Goal: Task Accomplishment & Management: Use online tool/utility

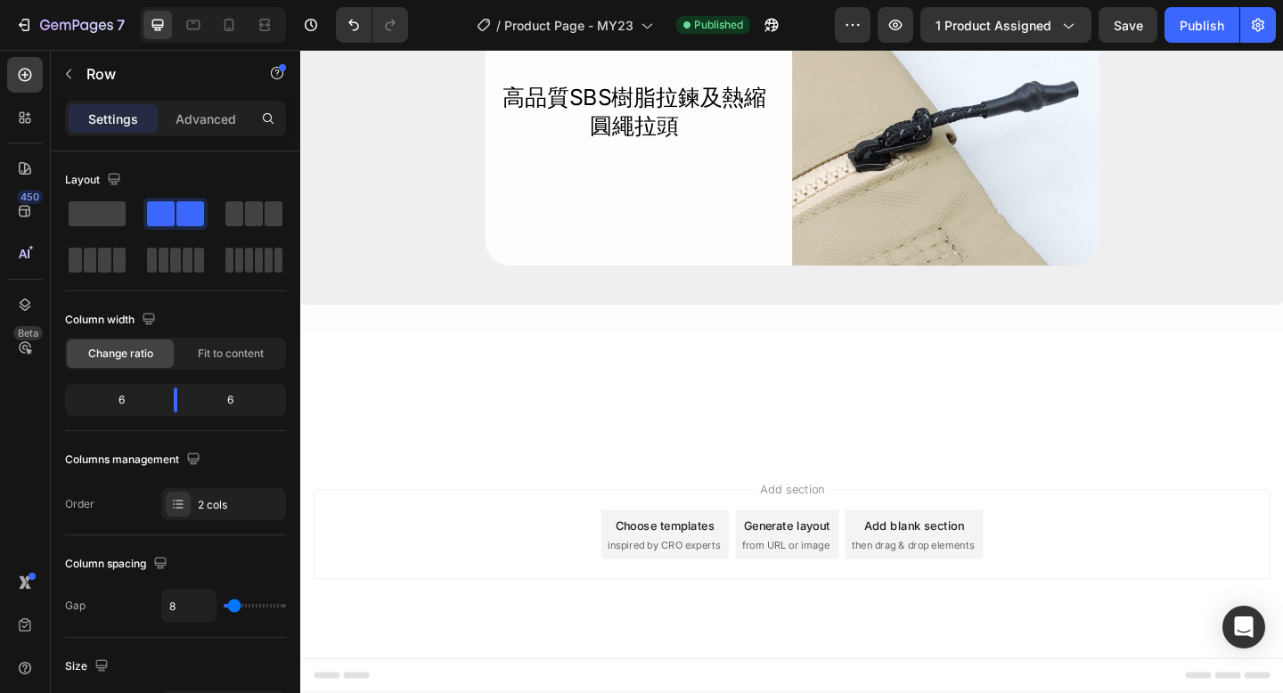
scroll to position [7524, 0]
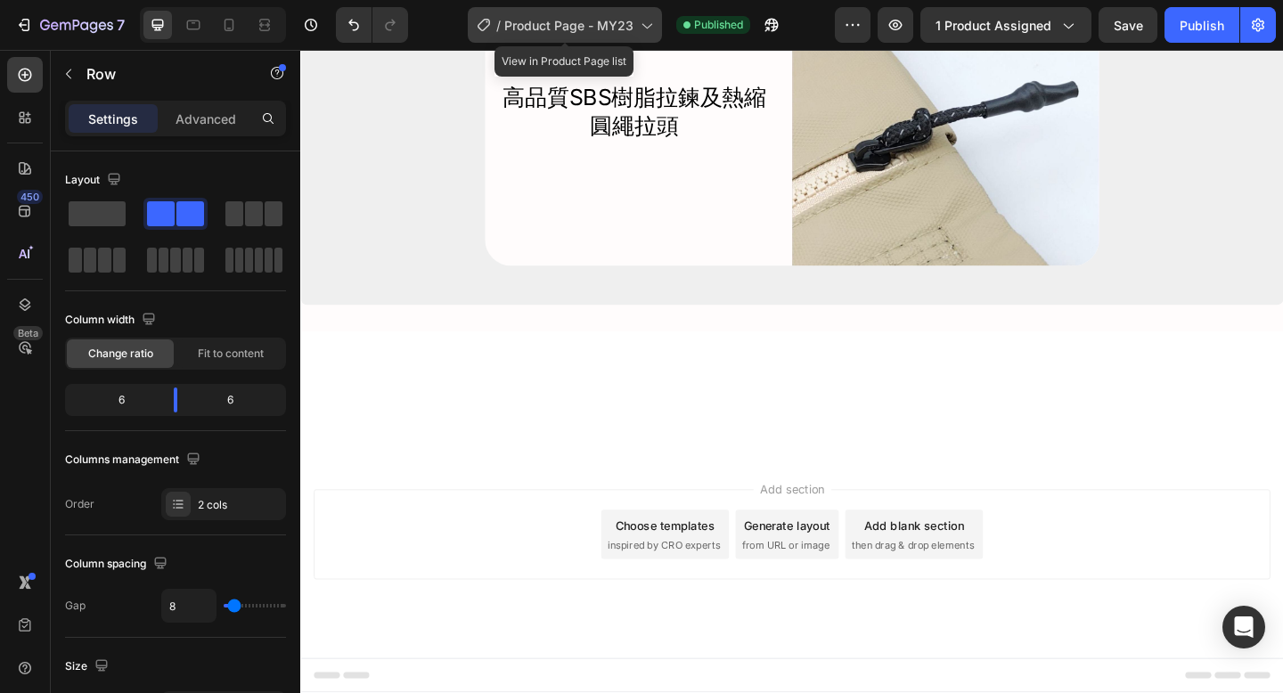
click at [567, 31] on span "Product Page - MY23" at bounding box center [568, 25] width 129 height 19
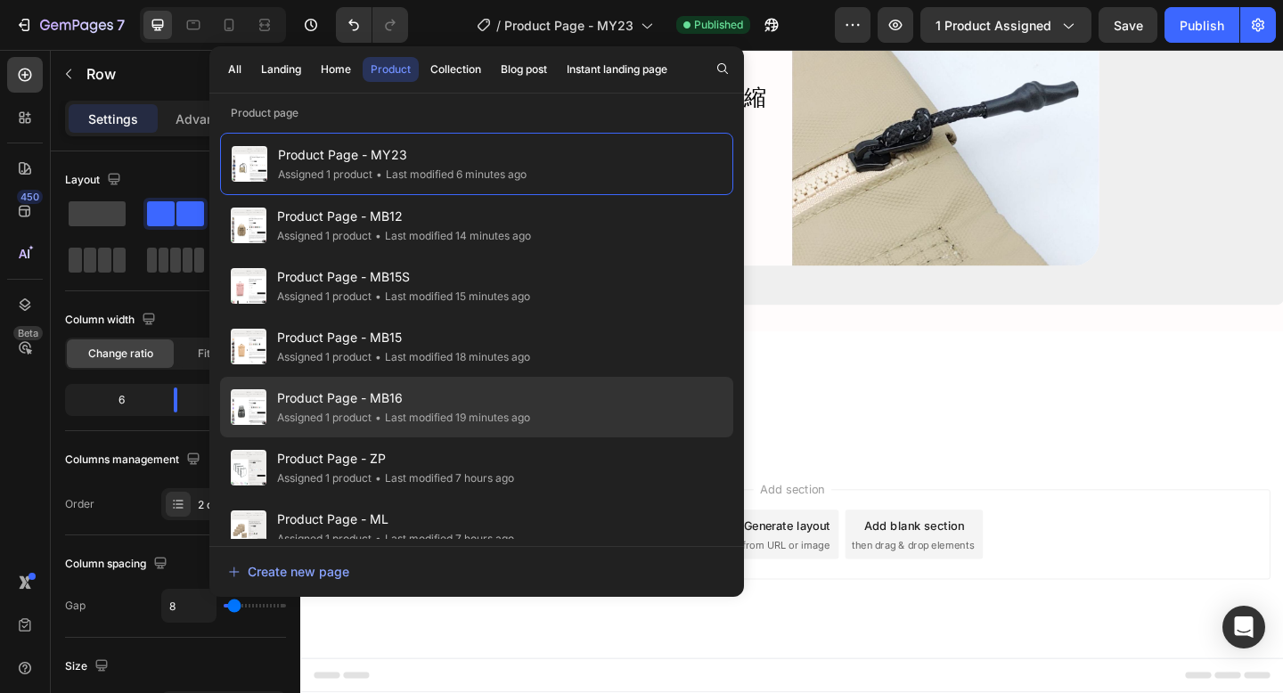
click at [493, 412] on div "• Last modified 19 minutes ago" at bounding box center [450, 418] width 159 height 18
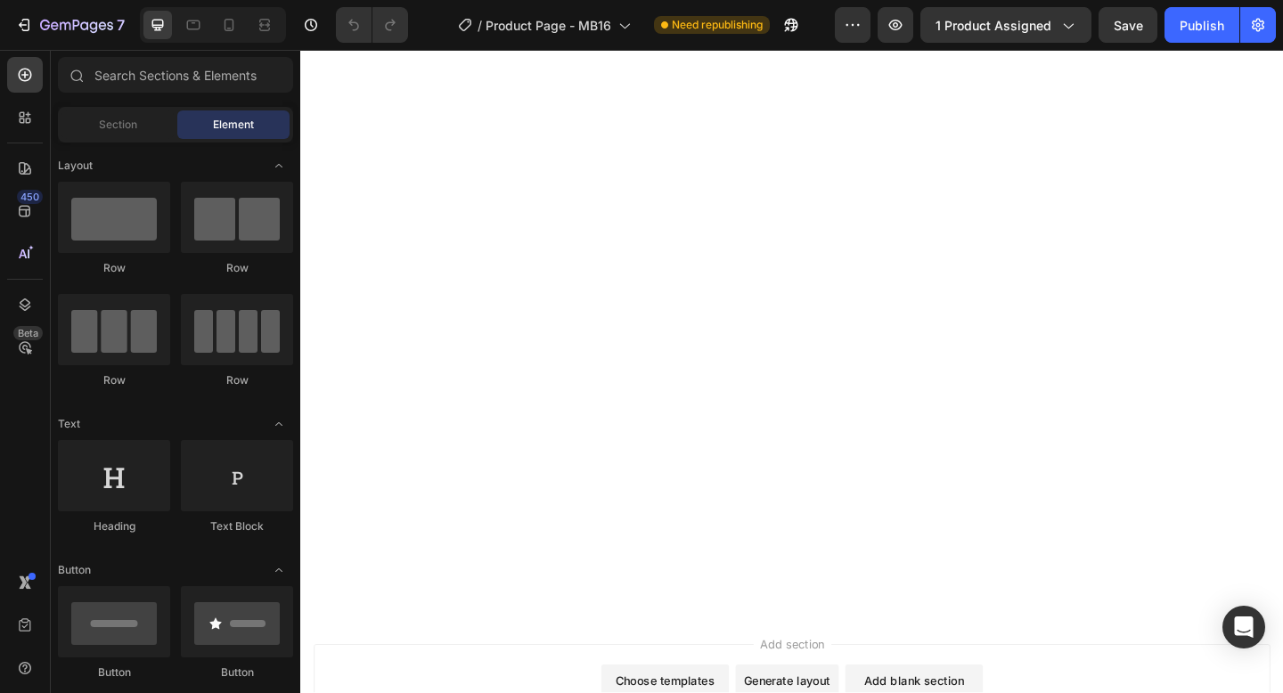
scroll to position [8941, 0]
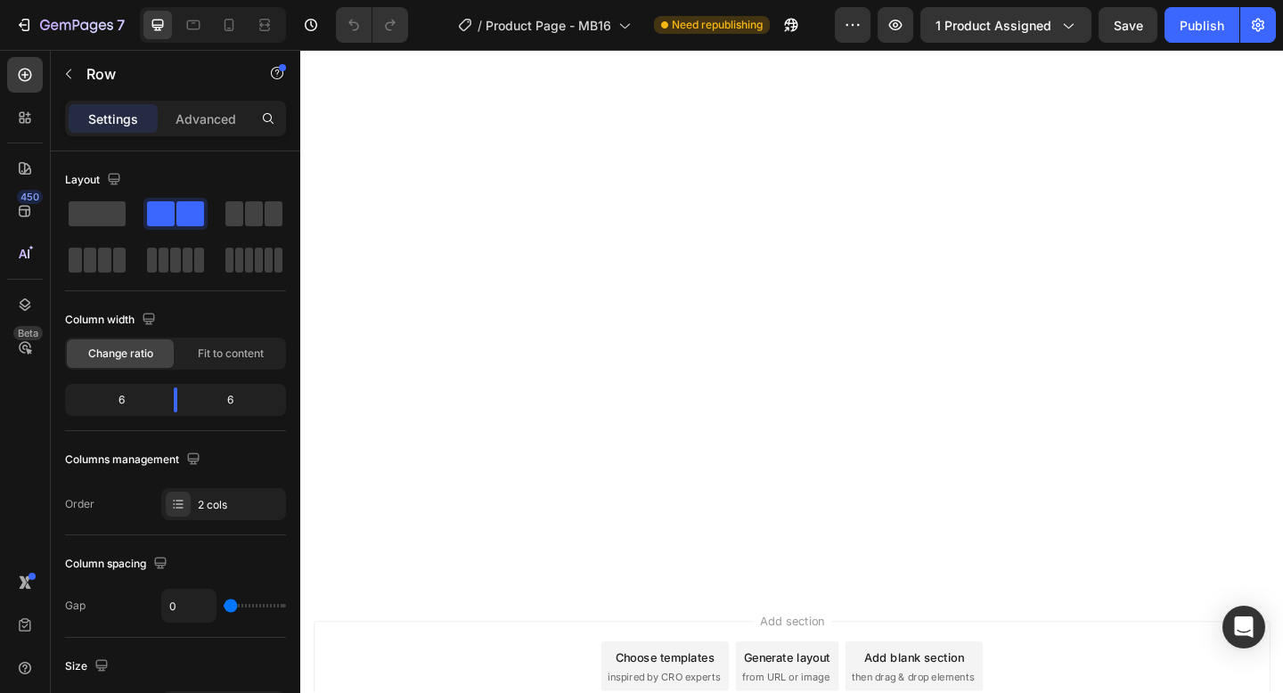
scroll to position [8782, 0]
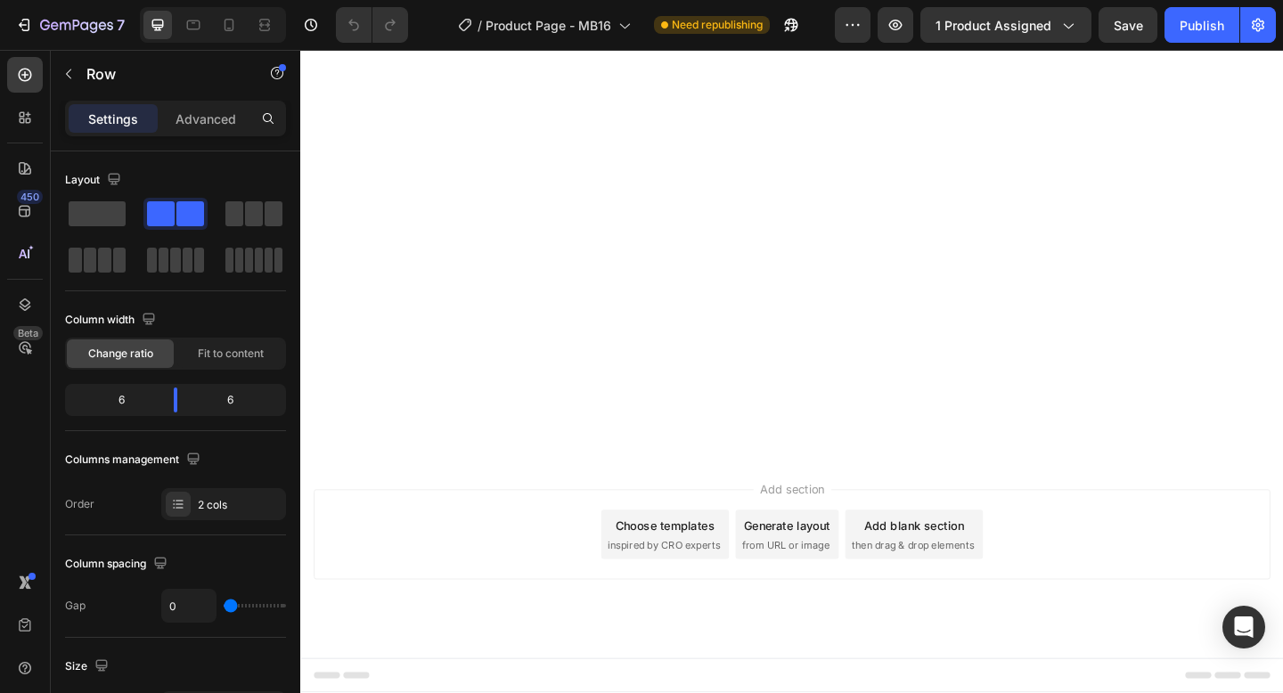
scroll to position [9987, 0]
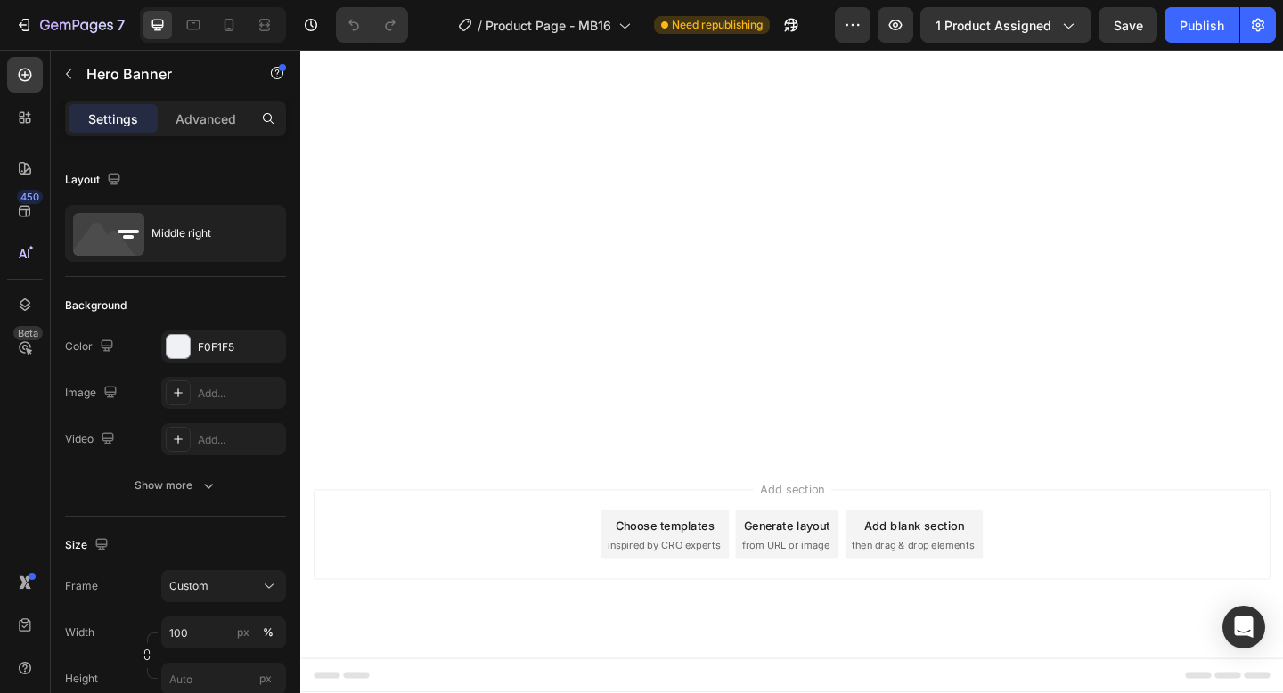
scroll to position [9931, 0]
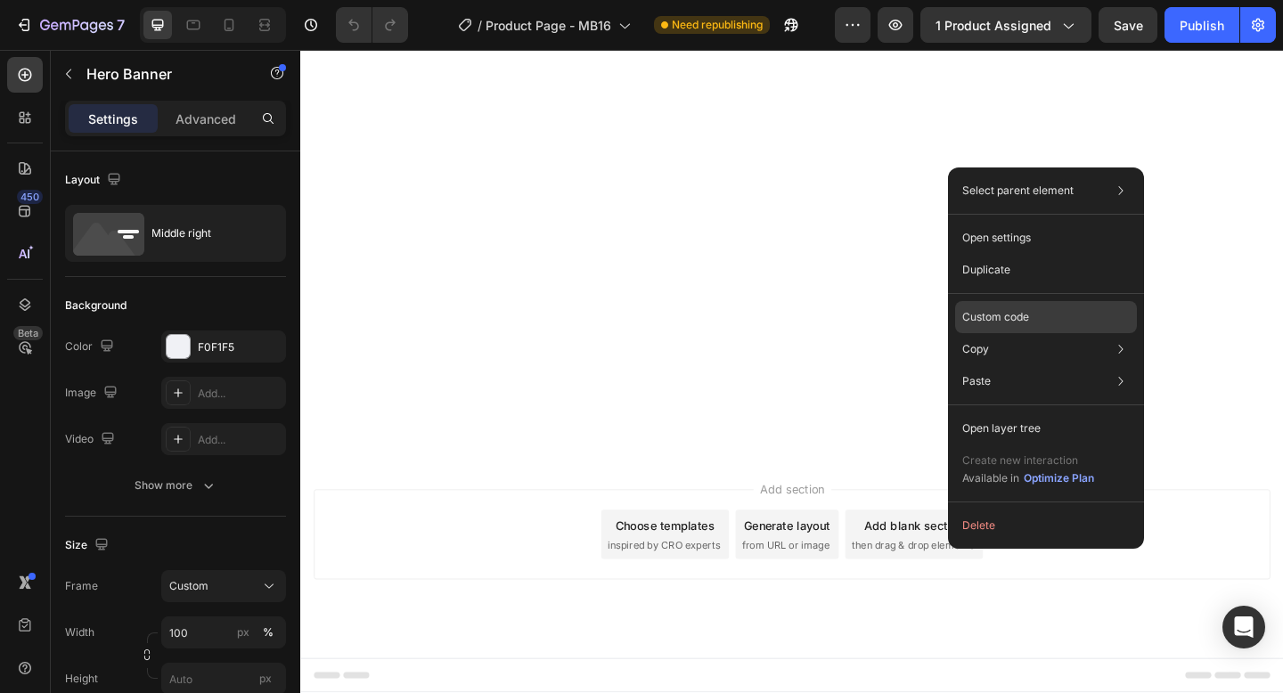
click at [1002, 317] on p "Custom code" at bounding box center [995, 317] width 67 height 16
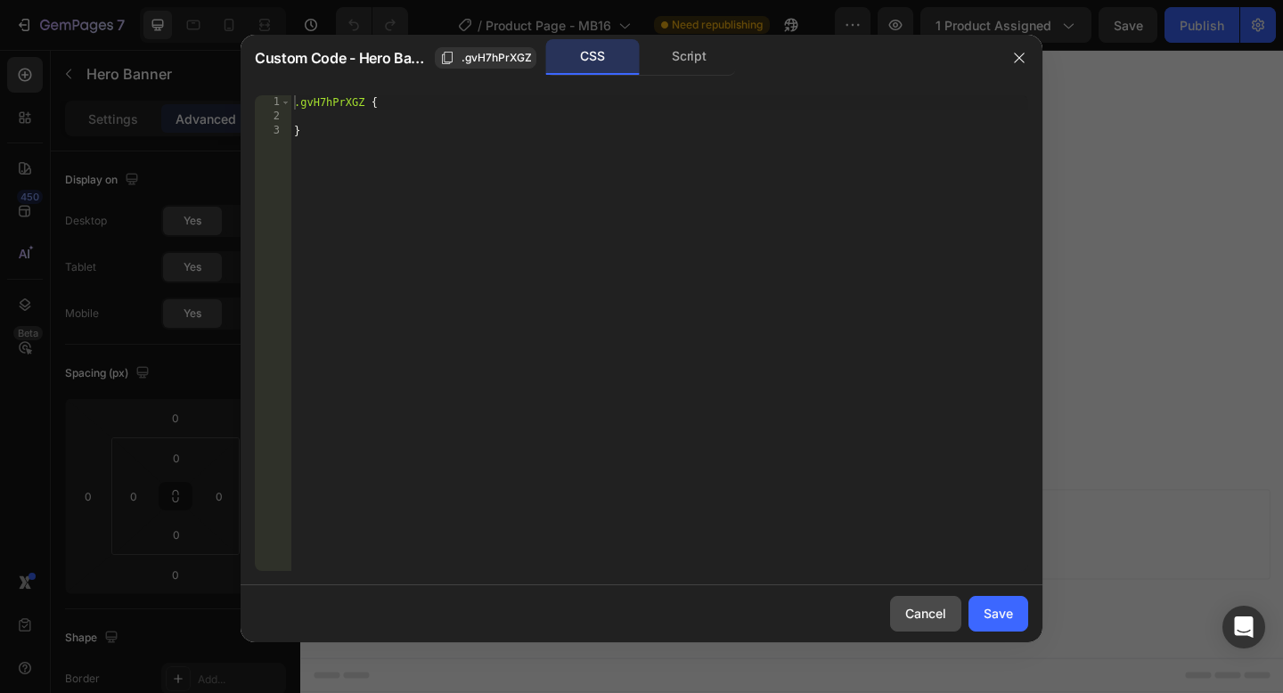
click at [938, 615] on div "Cancel" at bounding box center [925, 613] width 41 height 19
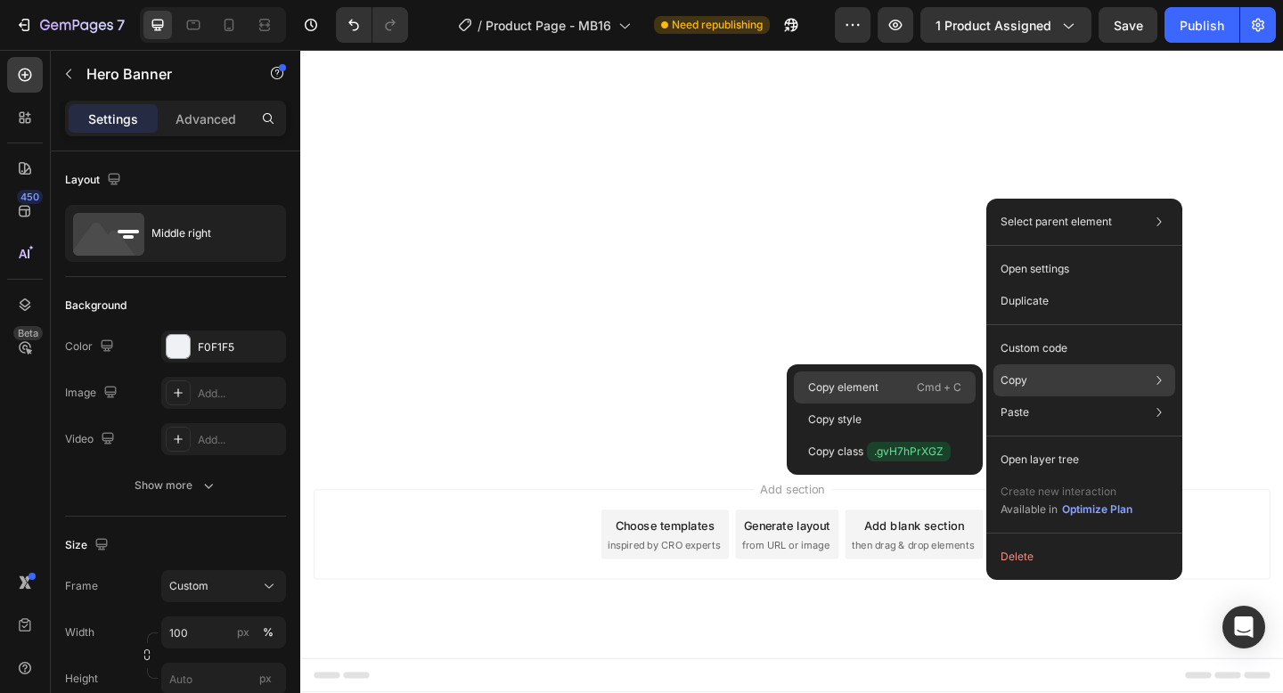
click at [868, 387] on p "Copy element" at bounding box center [843, 387] width 70 height 16
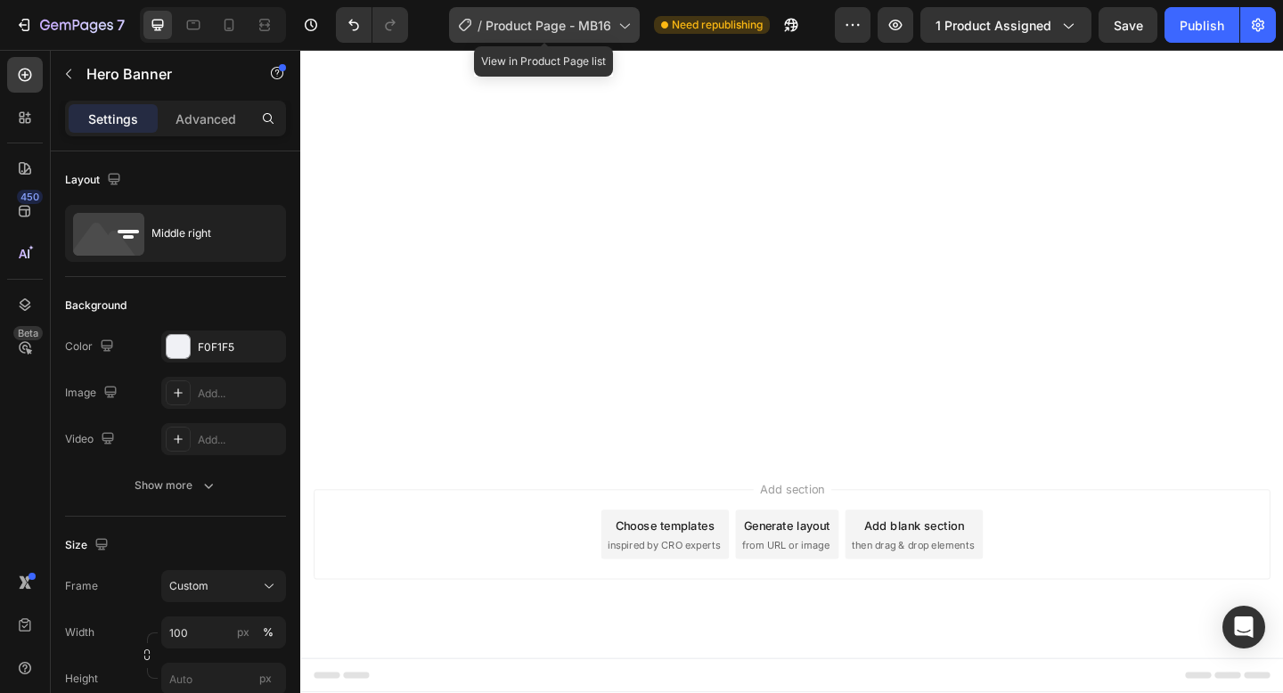
click at [591, 24] on span "Product Page - MB16" at bounding box center [548, 25] width 126 height 19
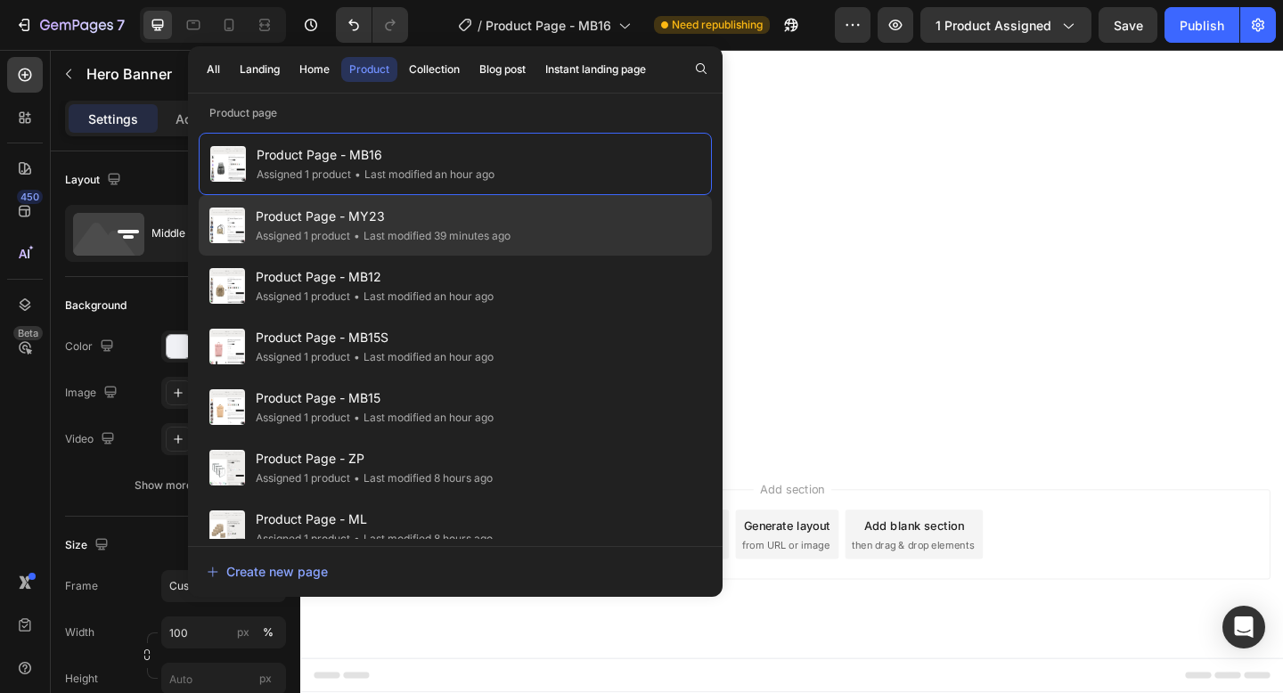
click at [450, 238] on div "• Last modified 39 minutes ago" at bounding box center [430, 236] width 160 height 18
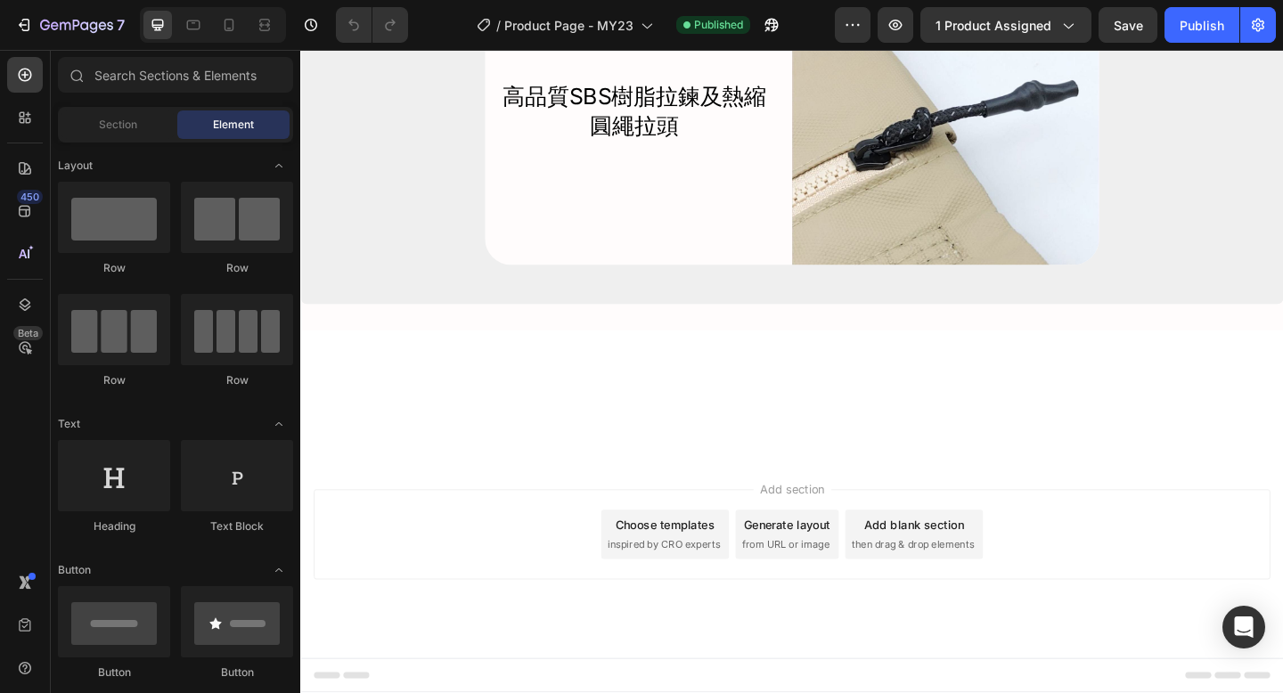
scroll to position [7809, 0]
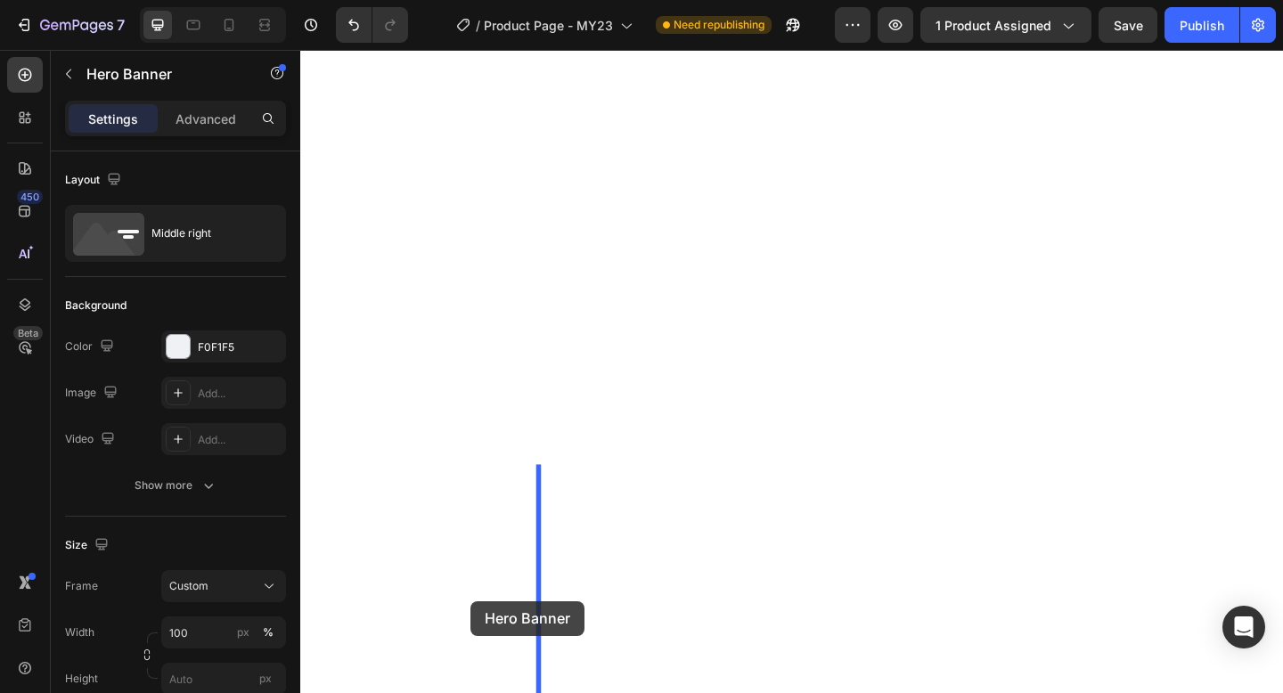
scroll to position [7911, 0]
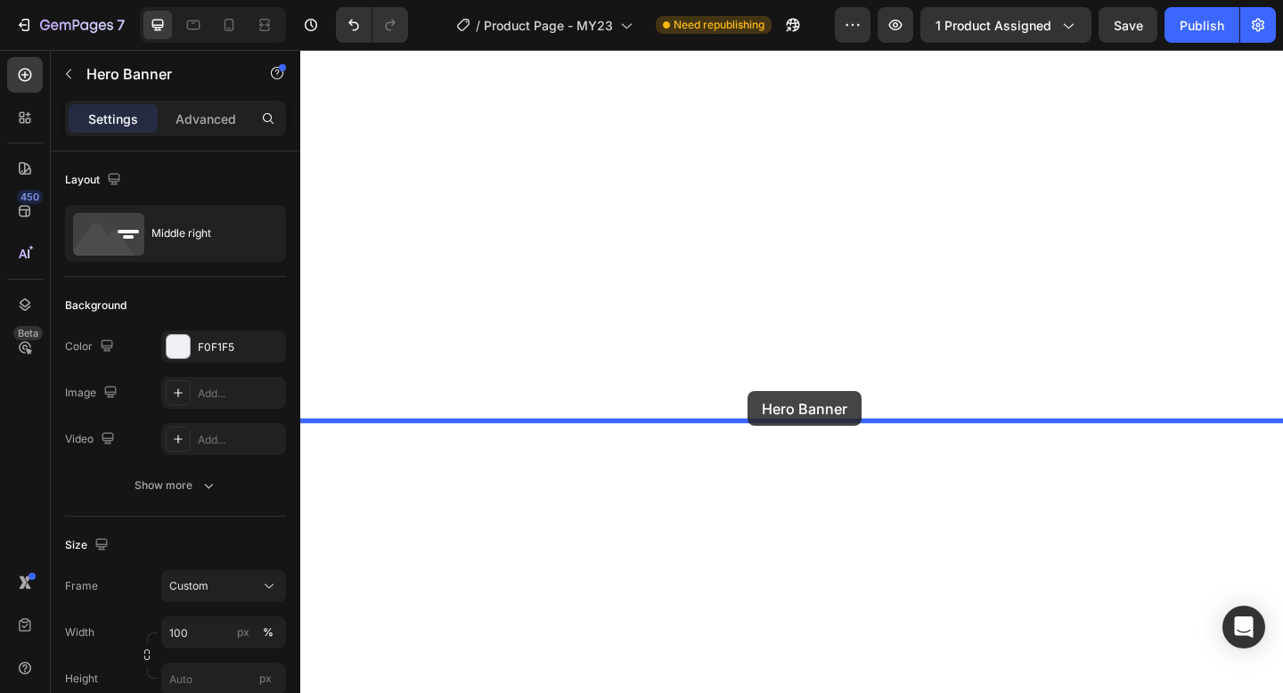
drag, startPoint x: 314, startPoint y: 477, endPoint x: 786, endPoint y: 421, distance: 475.4
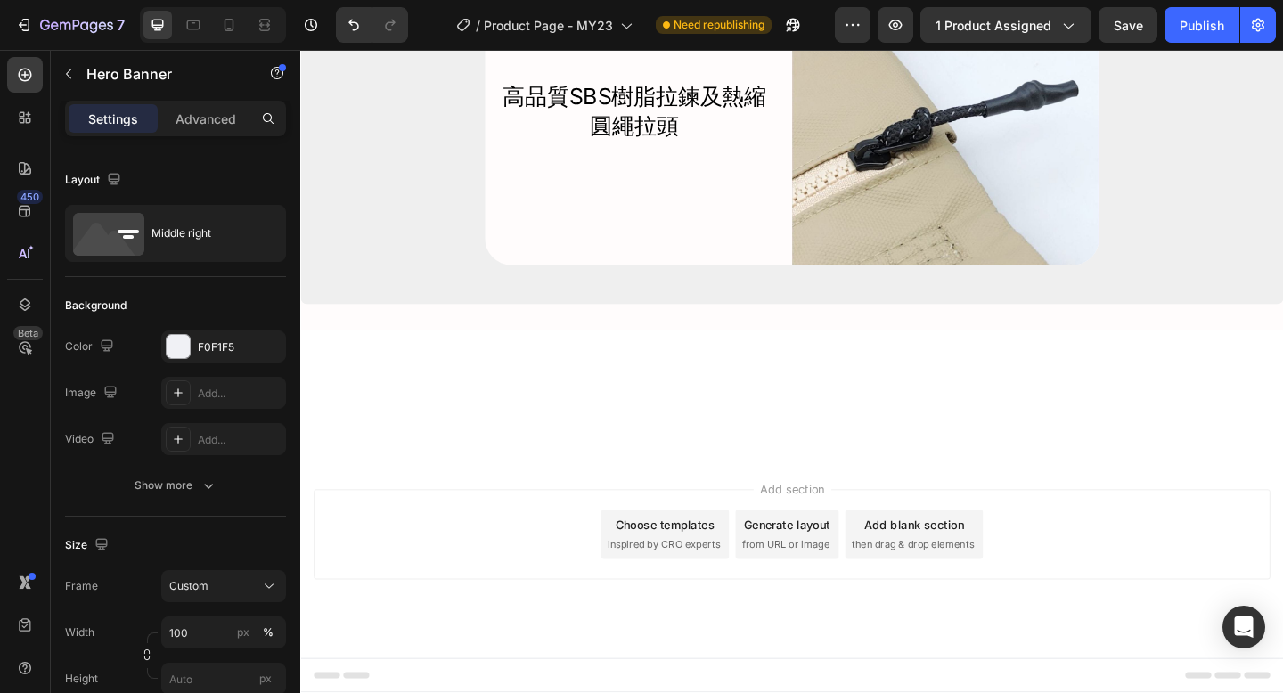
scroll to position [8236, 0]
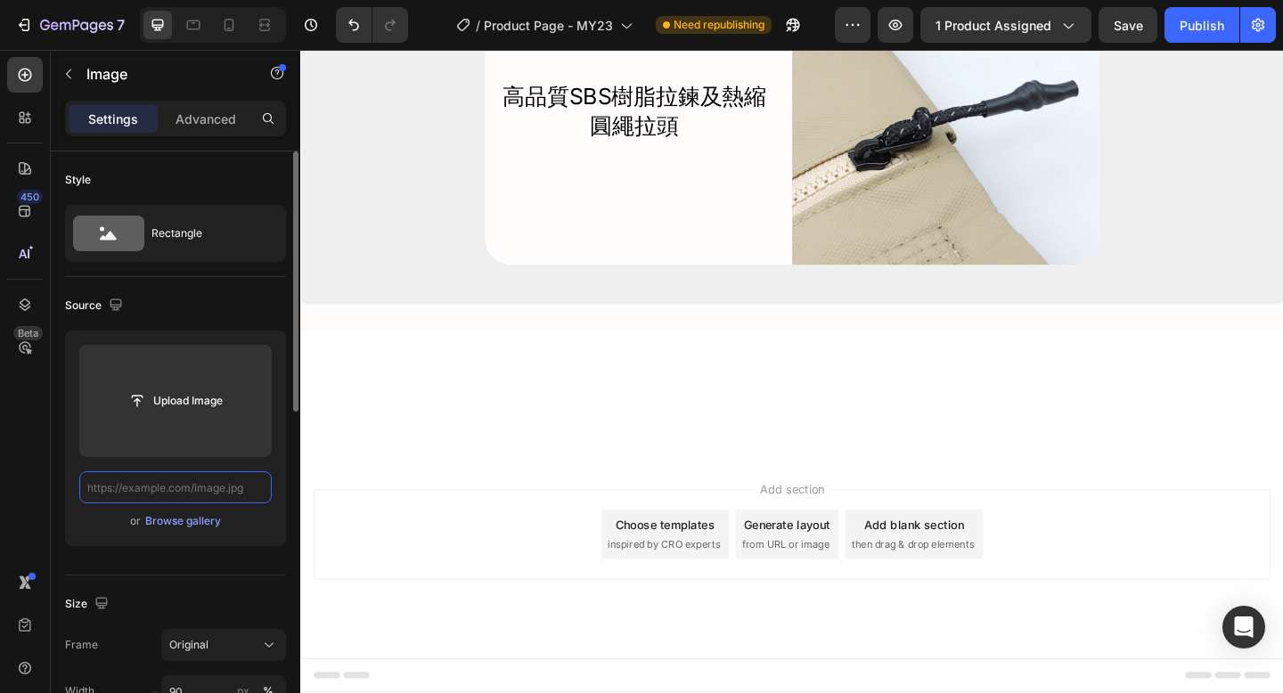
scroll to position [0, 0]
paste input "https://www.bagtoryhk.com/cdn/shop/files/MY23_7591d16a-9087-4be0-bbfb-4e13688ca…"
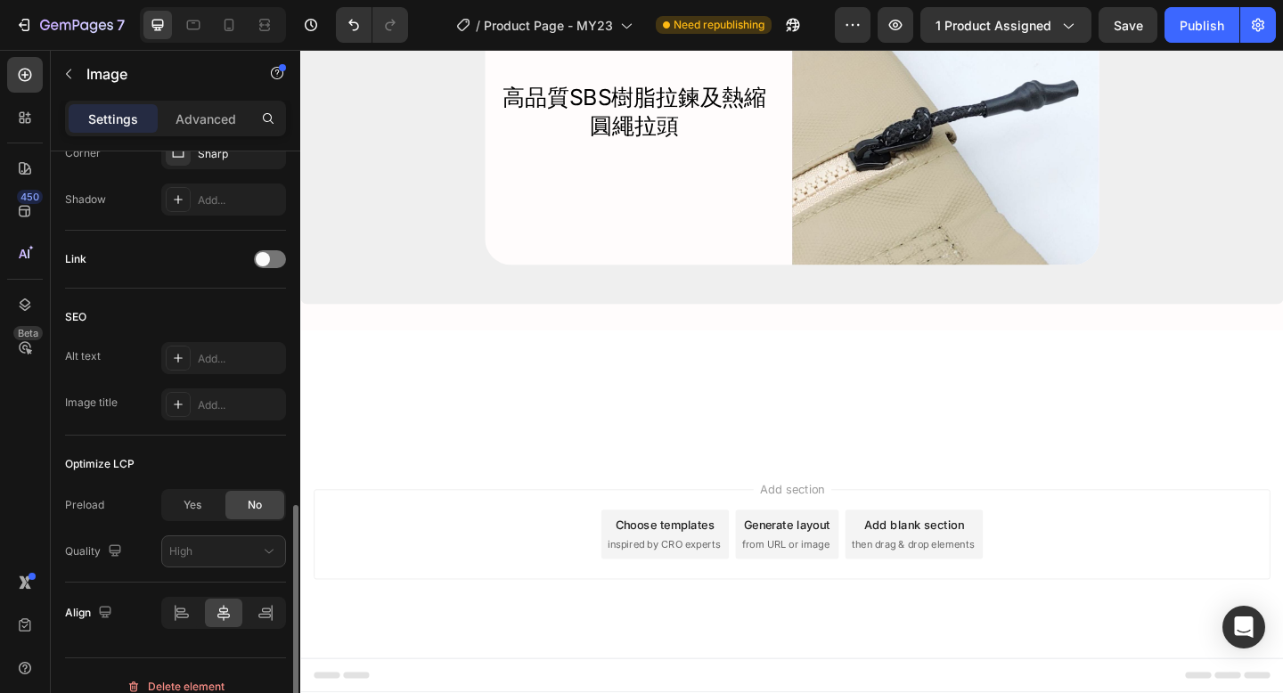
scroll to position [753, 0]
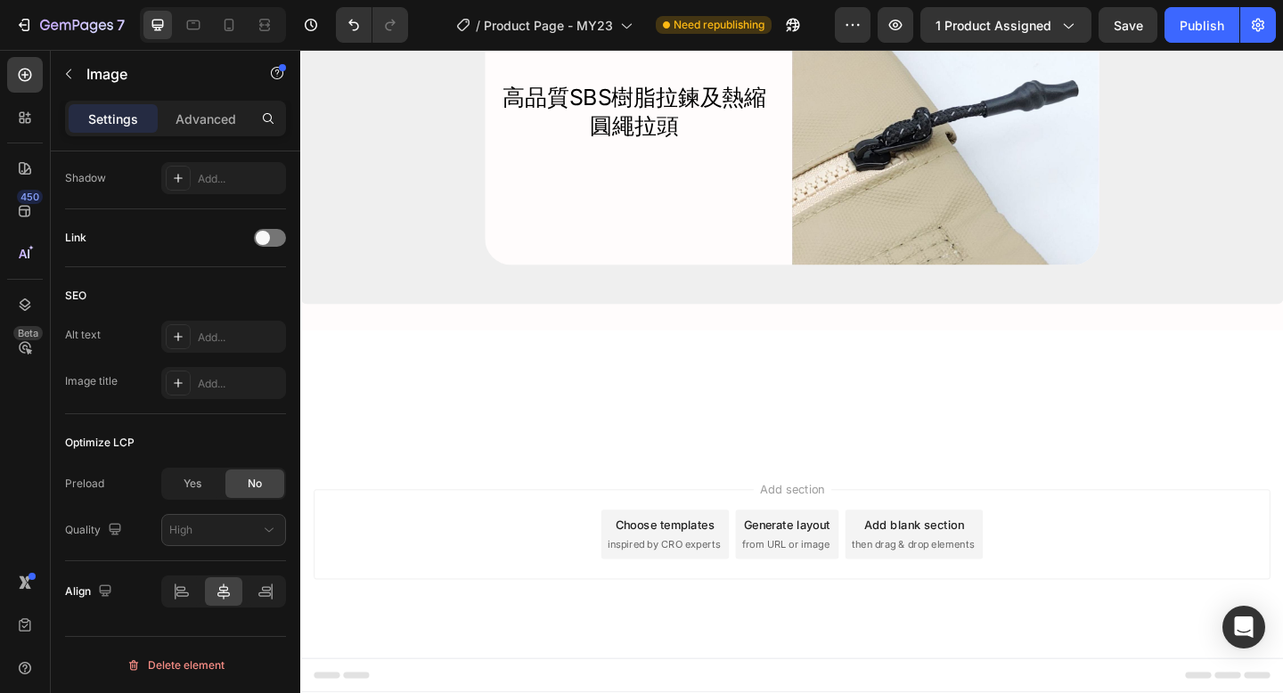
type input "https://www.bagtoryhk.com/cdn/shop/files/MY23_7591d16a-9087-4be0-bbfb-4e13688ca…"
click at [211, 115] on p "Advanced" at bounding box center [205, 119] width 61 height 19
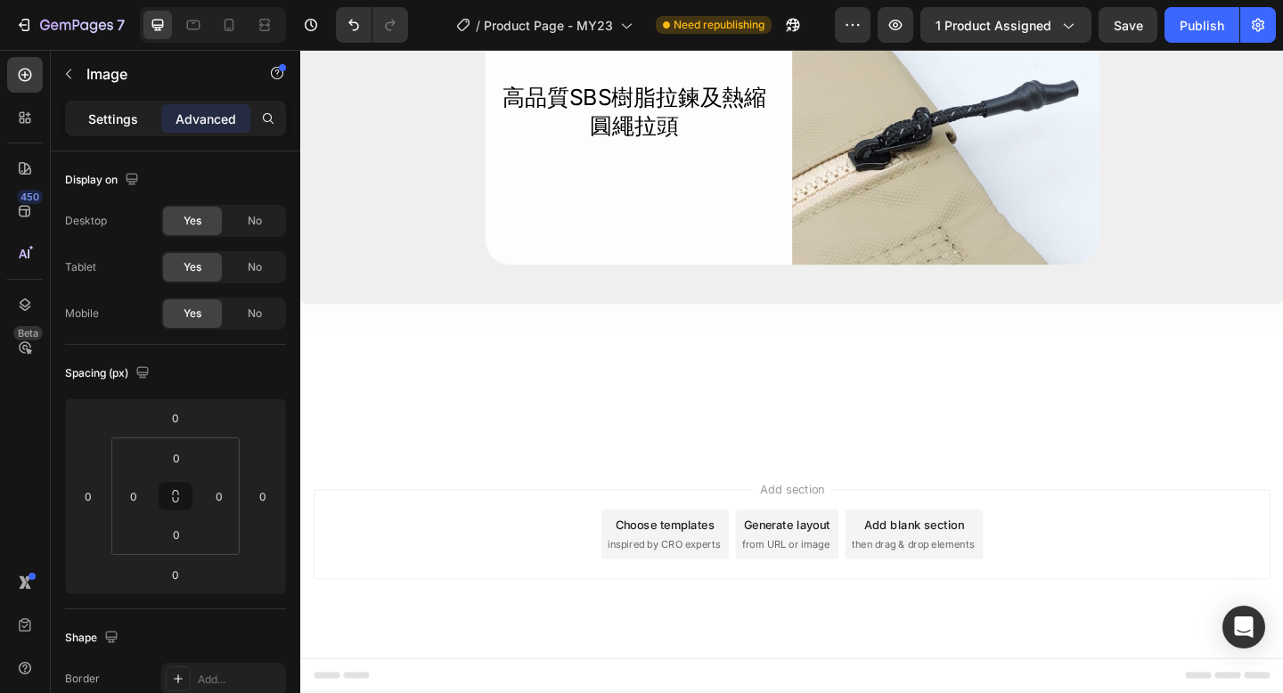
click at [99, 118] on p "Settings" at bounding box center [113, 119] width 50 height 19
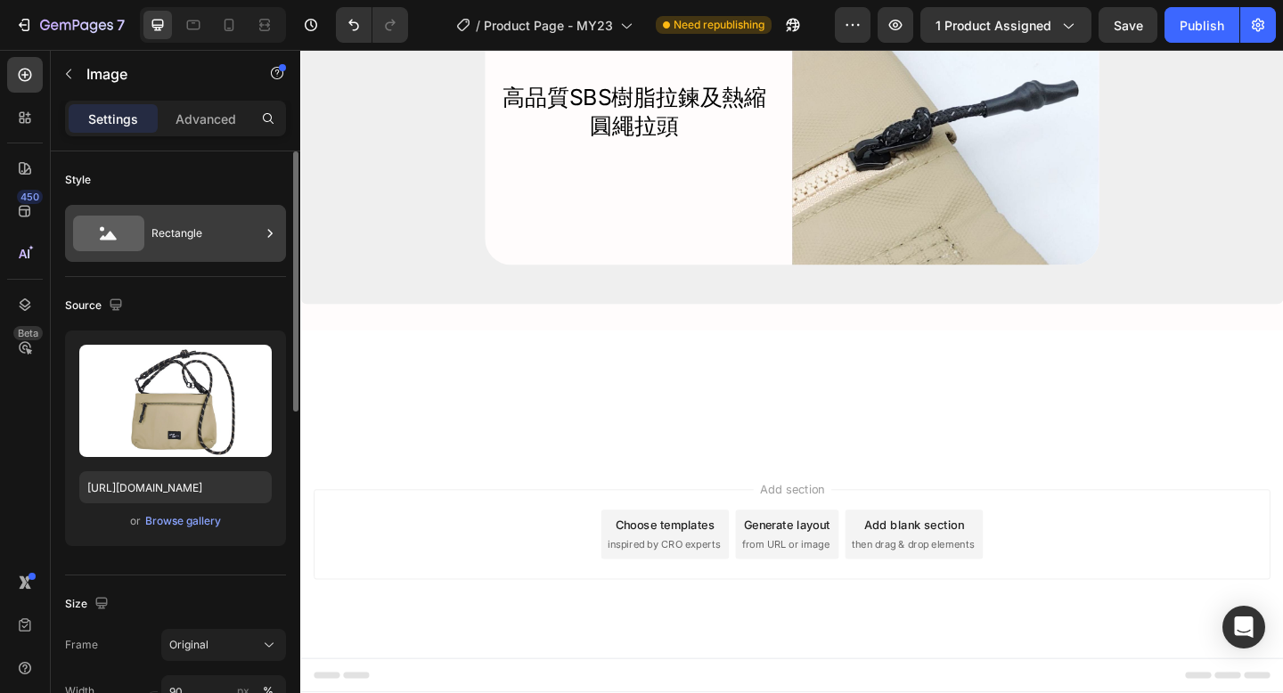
click at [103, 232] on icon at bounding box center [108, 234] width 71 height 36
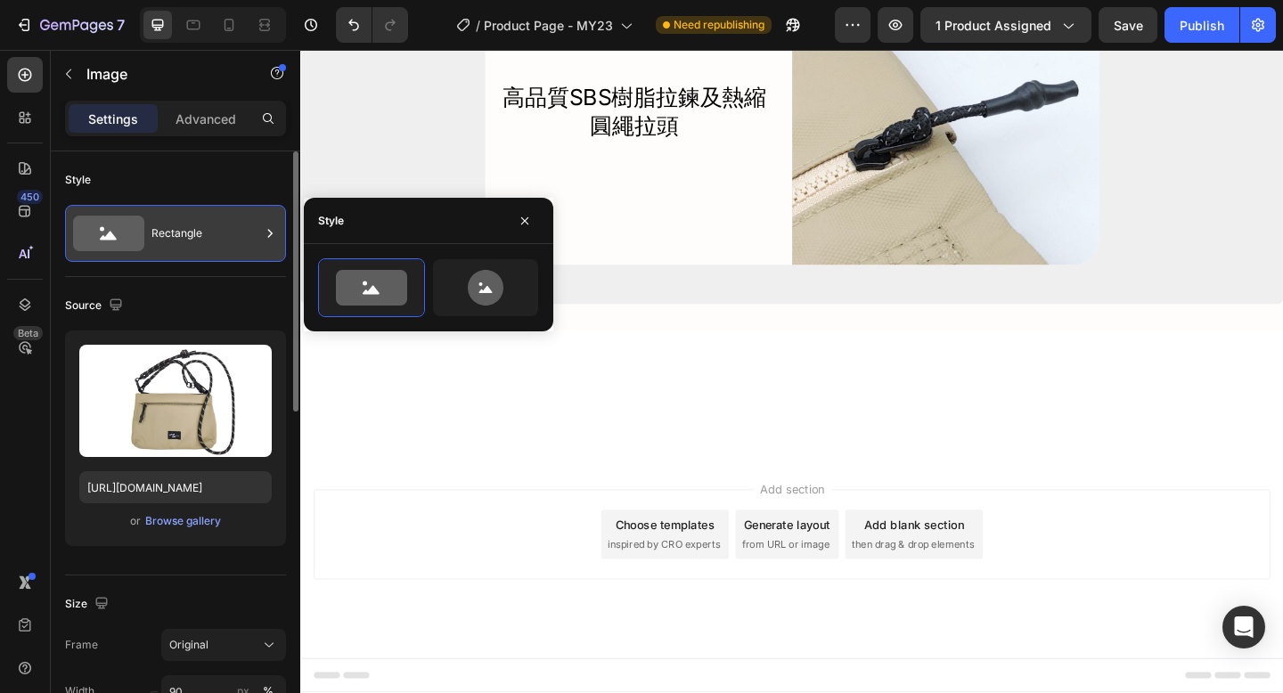
click at [113, 236] on icon at bounding box center [108, 236] width 17 height 9
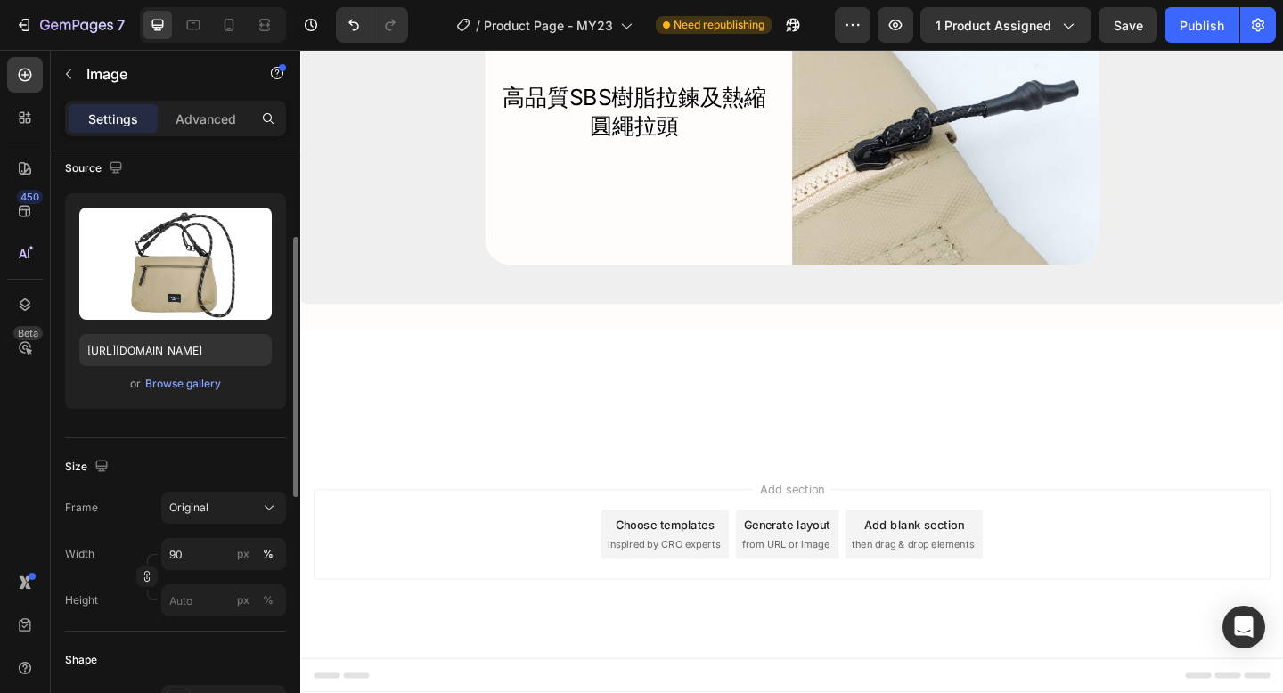
scroll to position [155, 0]
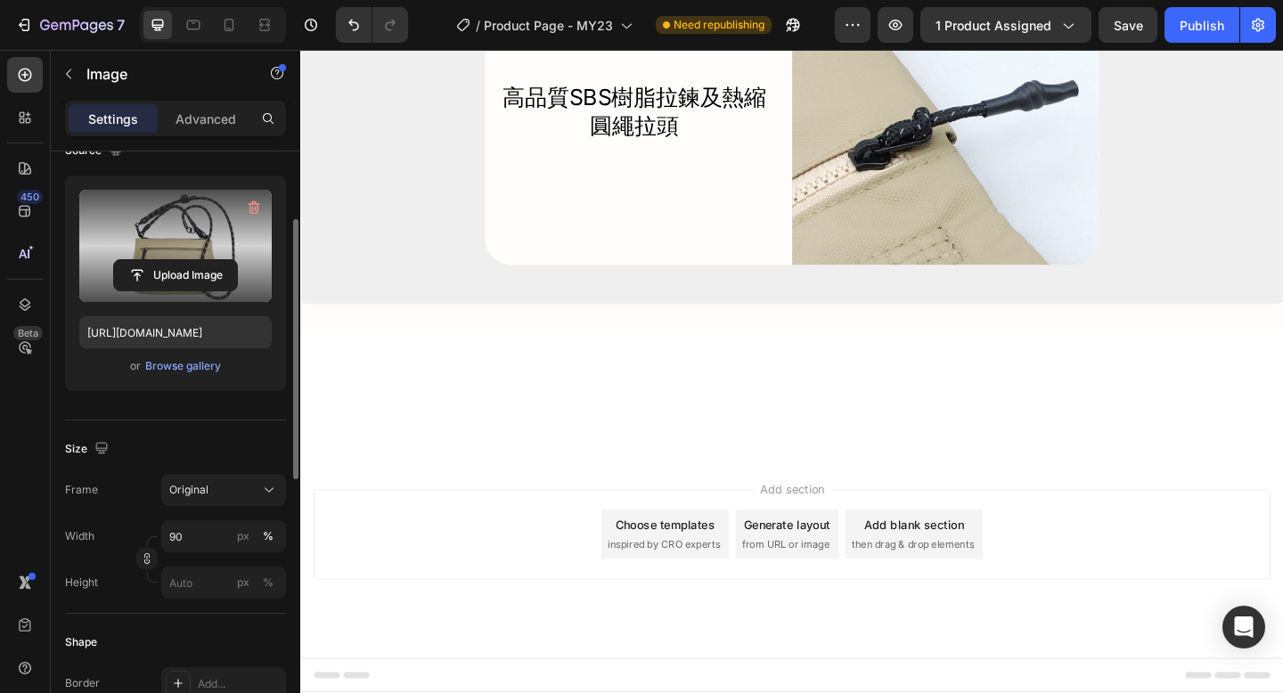
click at [182, 256] on label at bounding box center [175, 246] width 192 height 112
click at [182, 260] on input "file" at bounding box center [175, 275] width 123 height 30
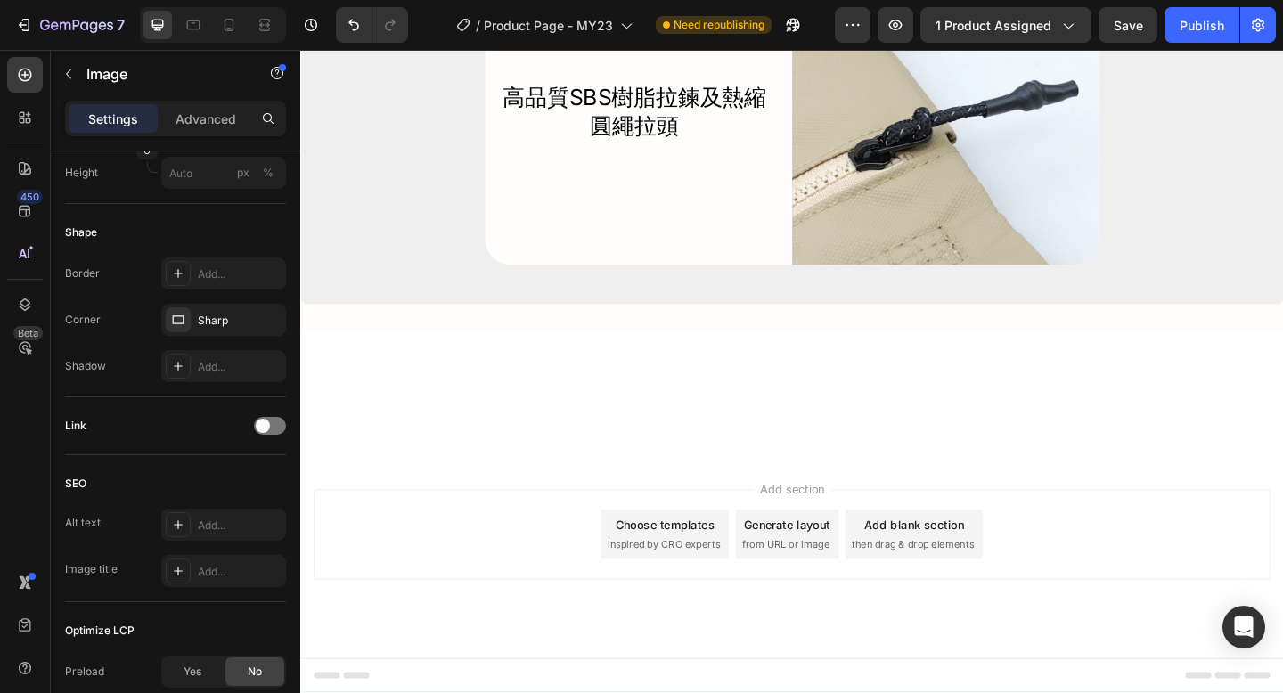
scroll to position [8294, 0]
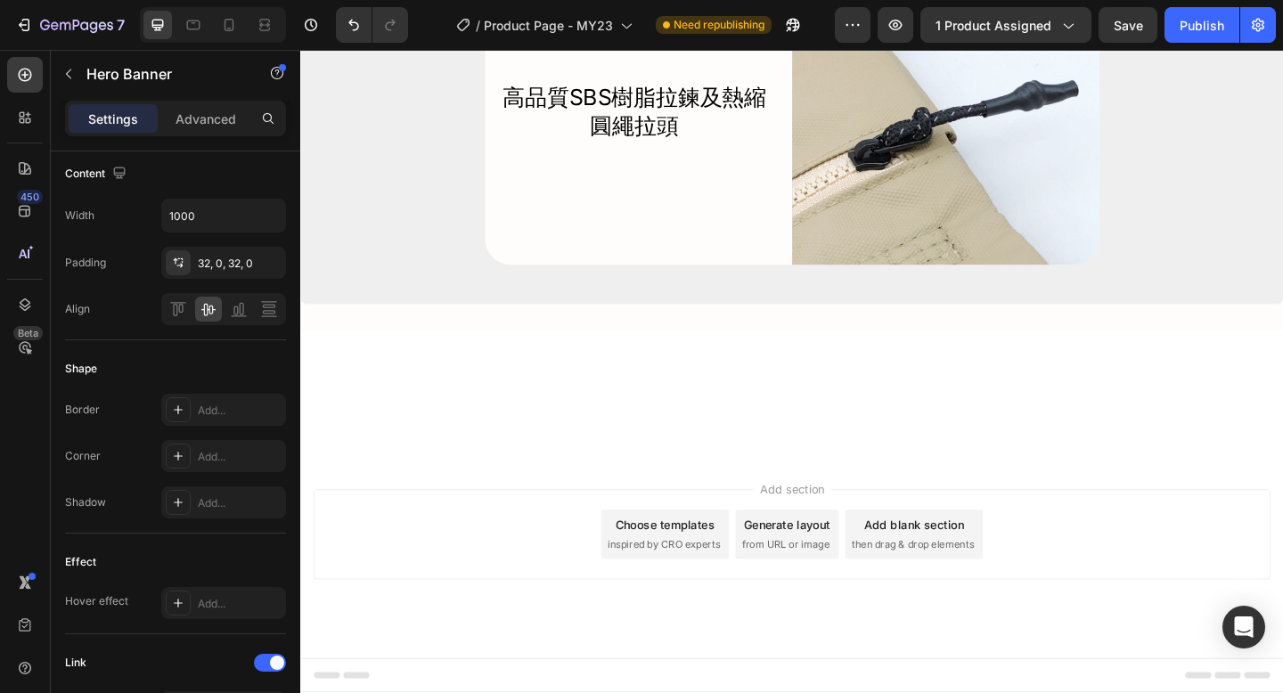
scroll to position [0, 0]
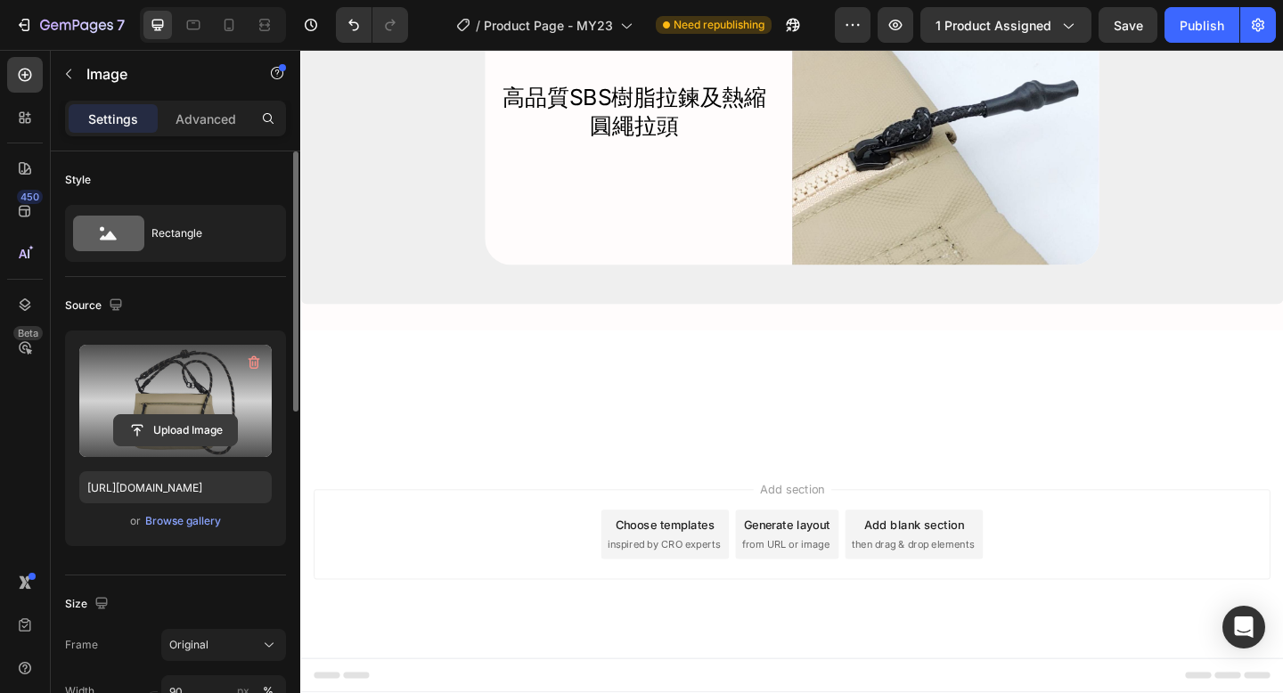
click at [206, 430] on input "file" at bounding box center [175, 430] width 123 height 30
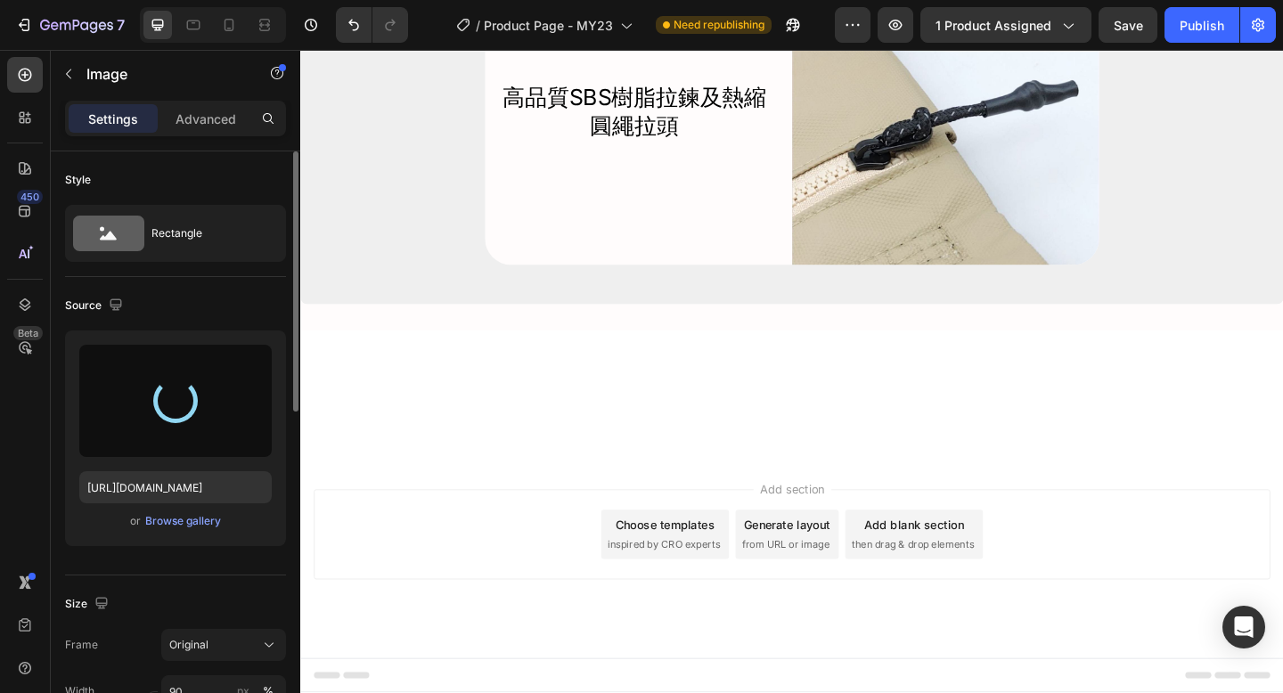
type input "https://cdn.shopify.com/s/files/1/0397/0603/4337/files/gempages_558098426412139…"
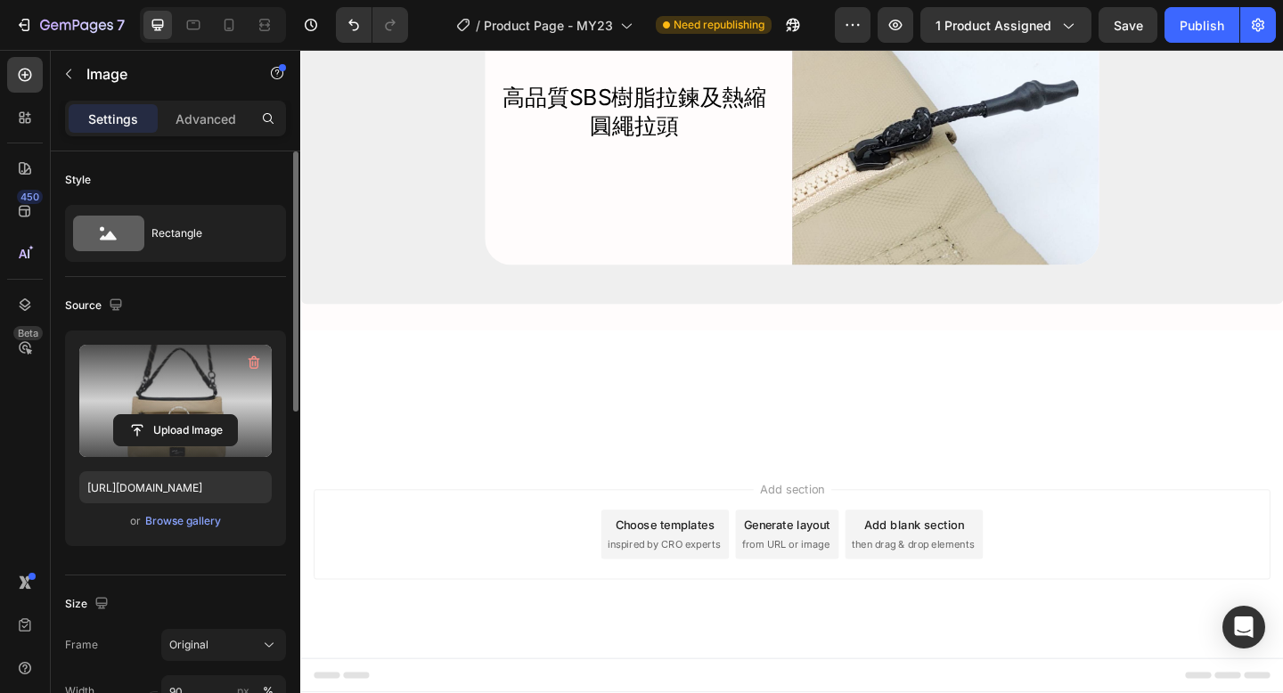
scroll to position [8176, 0]
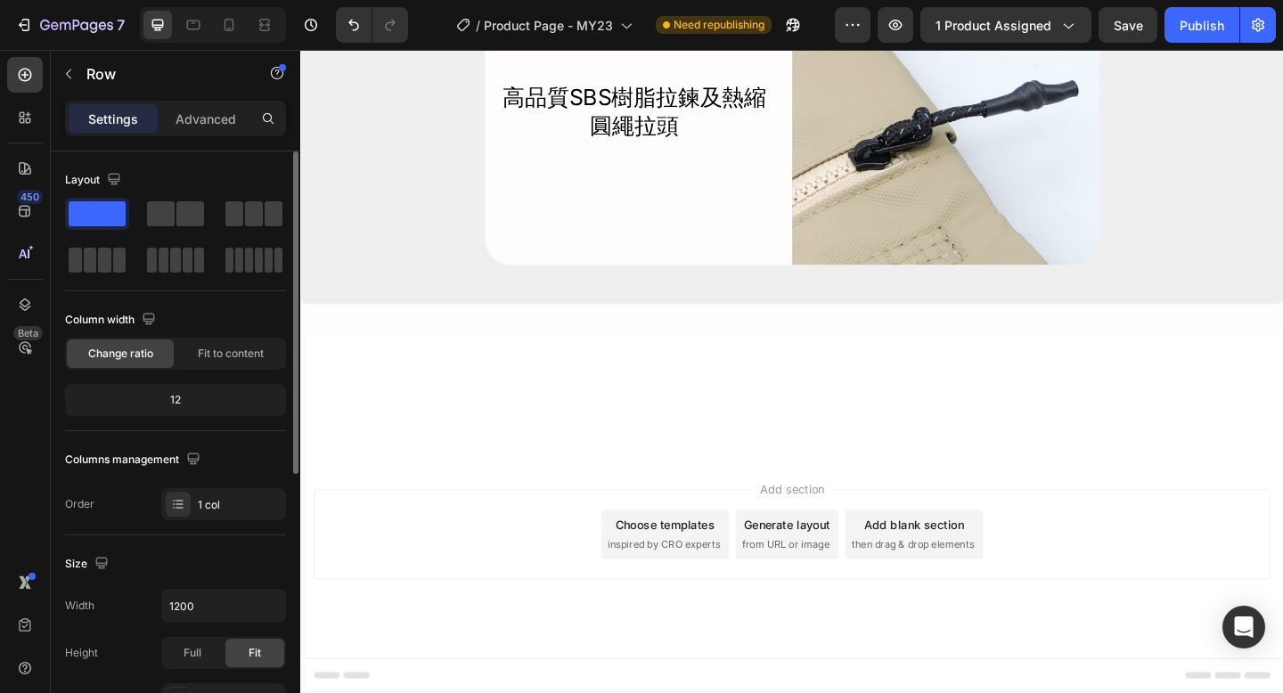
scroll to position [8085, 0]
click at [67, 70] on icon "button" at bounding box center [68, 74] width 14 height 14
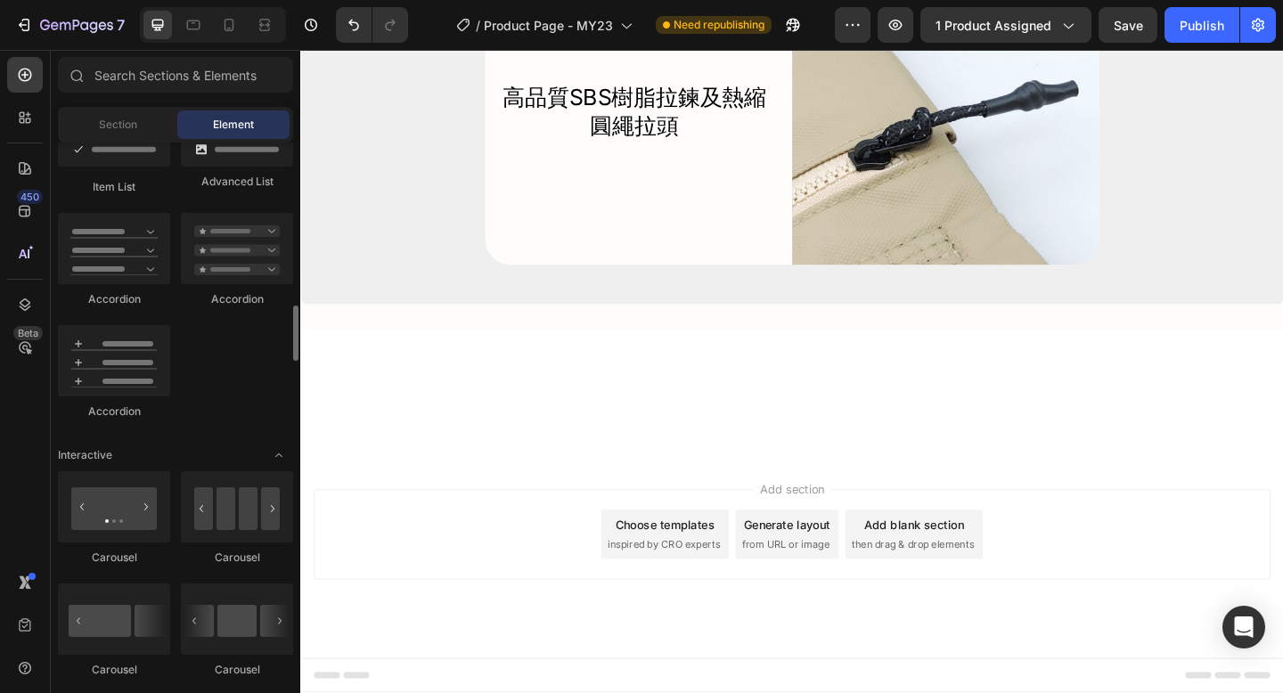
scroll to position [1560, 0]
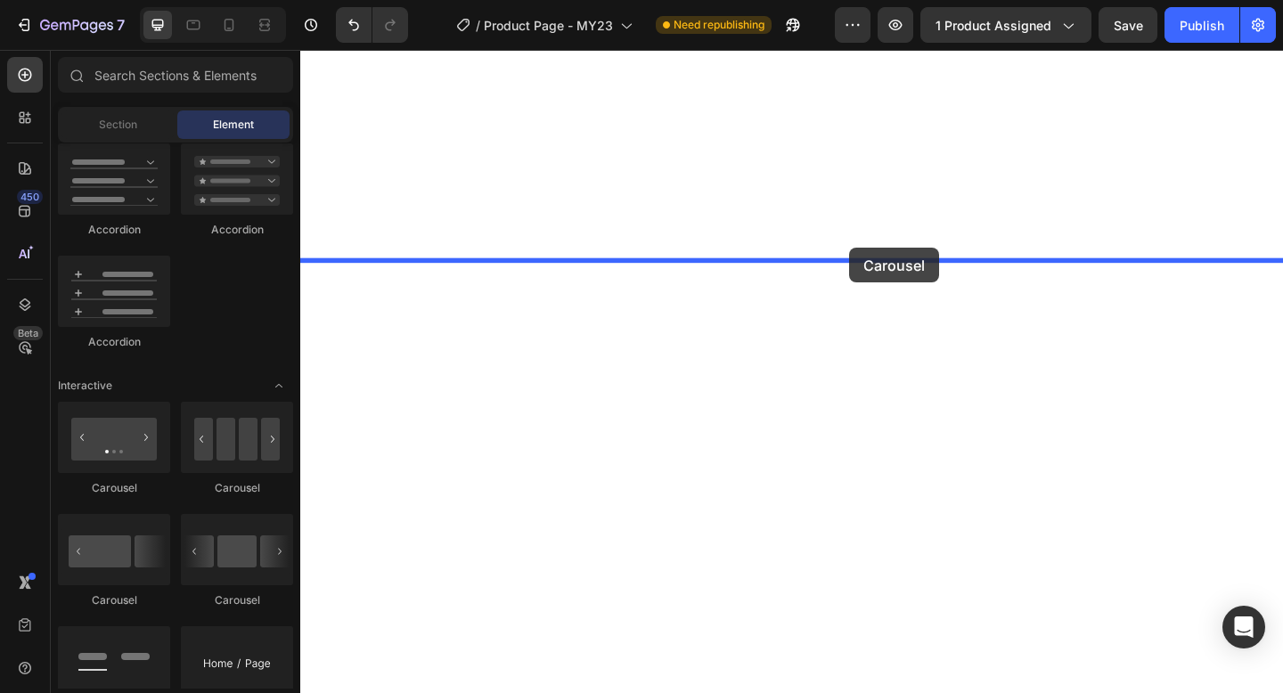
drag, startPoint x: 433, startPoint y: 495, endPoint x: 897, endPoint y: 265, distance: 517.8
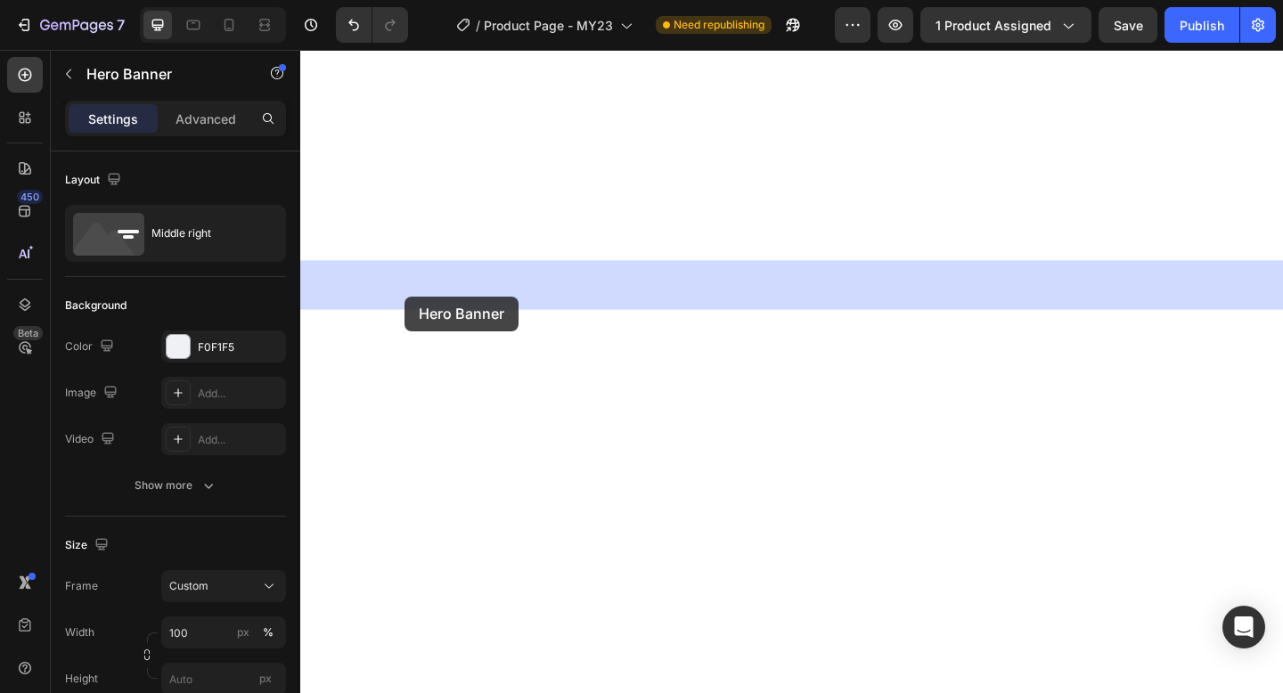
drag, startPoint x: 314, startPoint y: 385, endPoint x: 413, endPoint y: 318, distance: 120.1
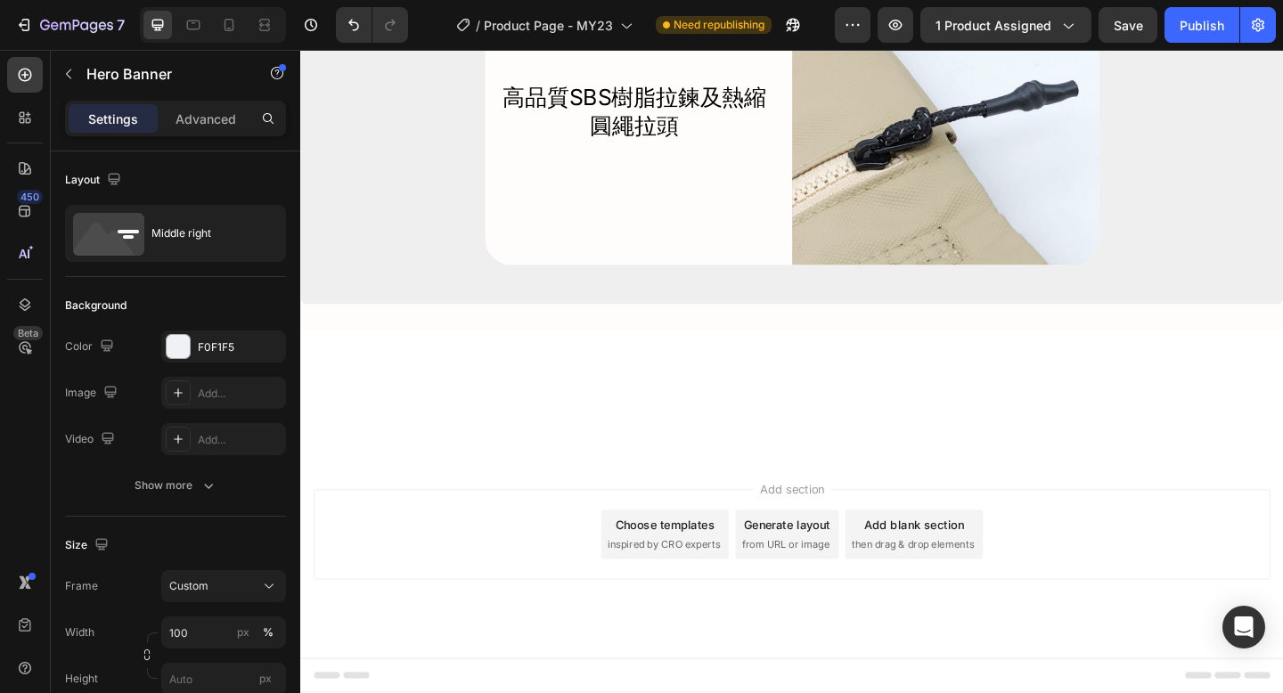
scroll to position [8279, 0]
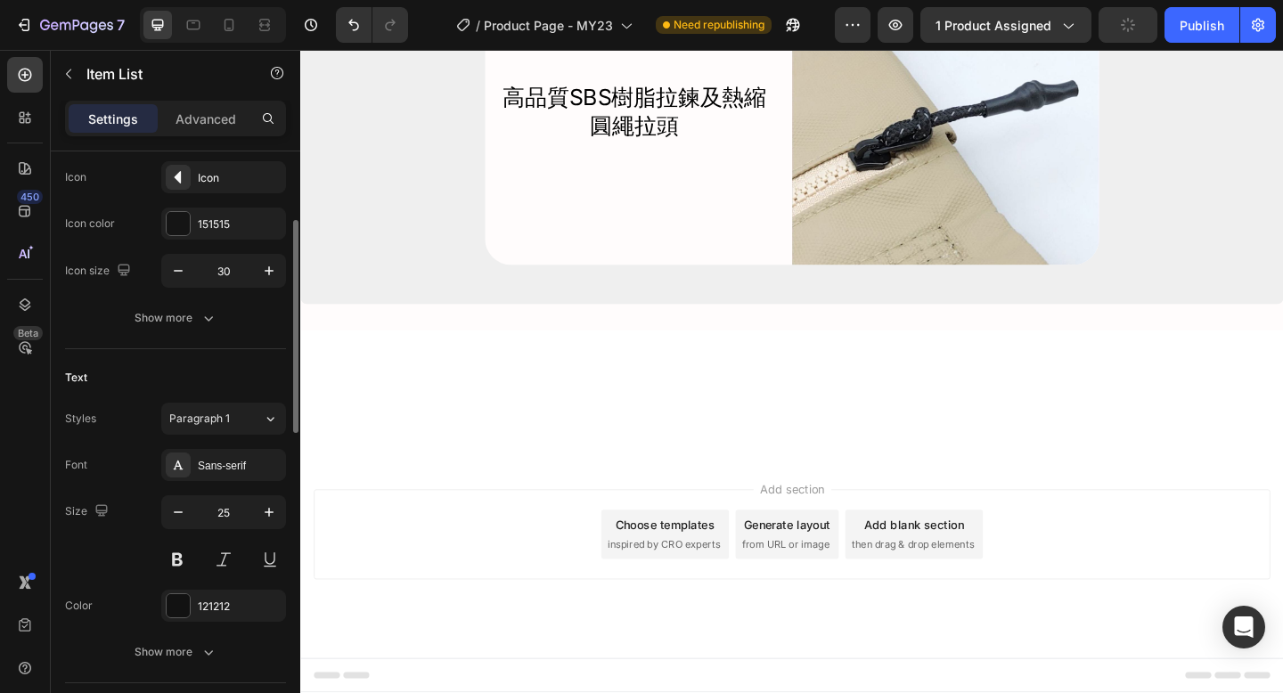
scroll to position [0, 0]
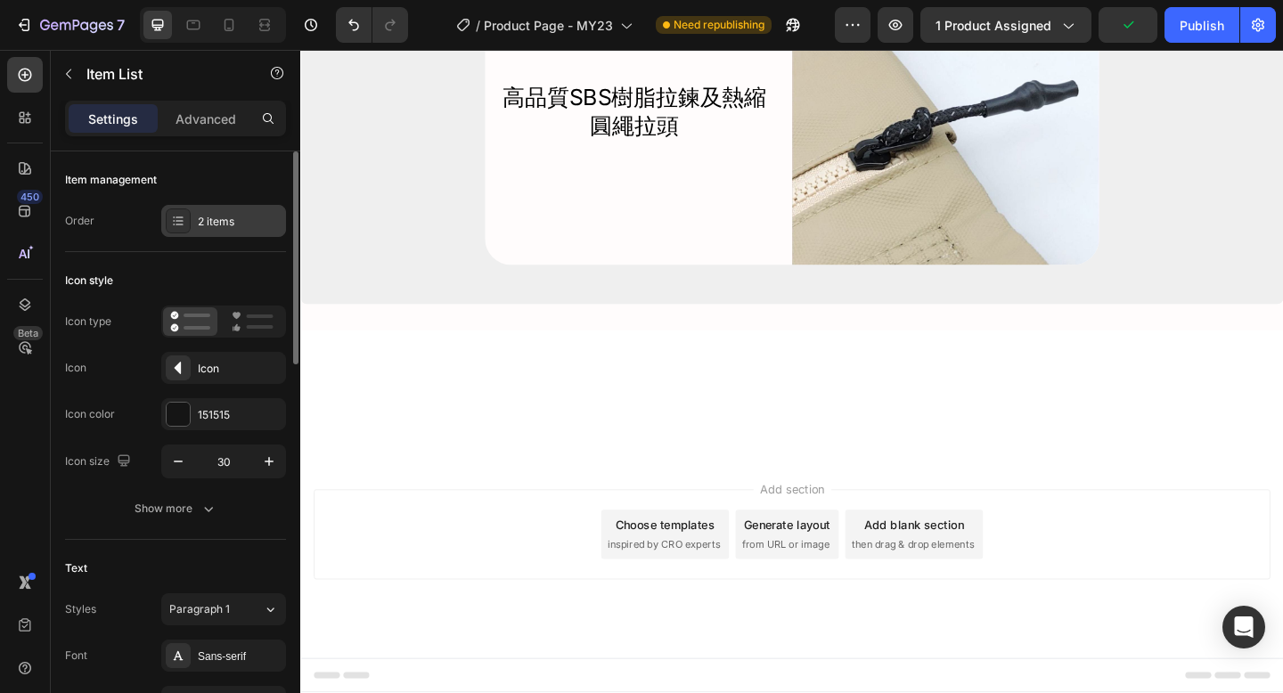
click at [187, 218] on div at bounding box center [178, 220] width 25 height 25
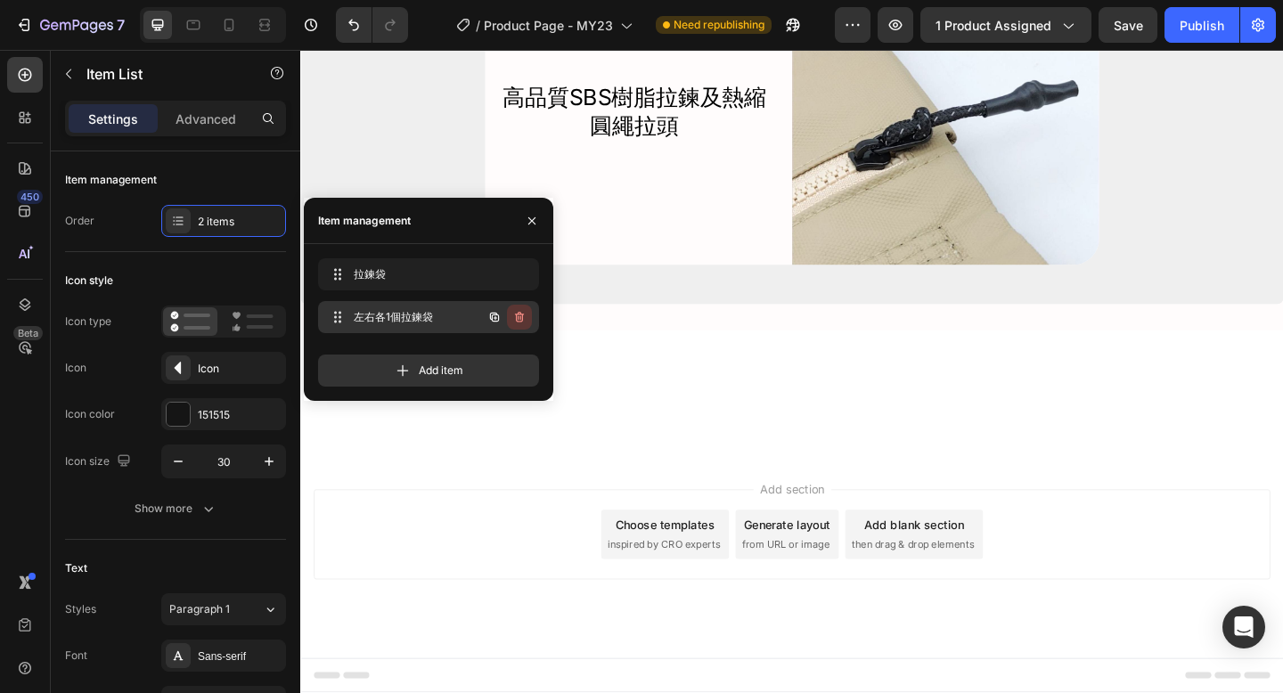
click at [521, 317] on icon "button" at bounding box center [519, 317] width 14 height 14
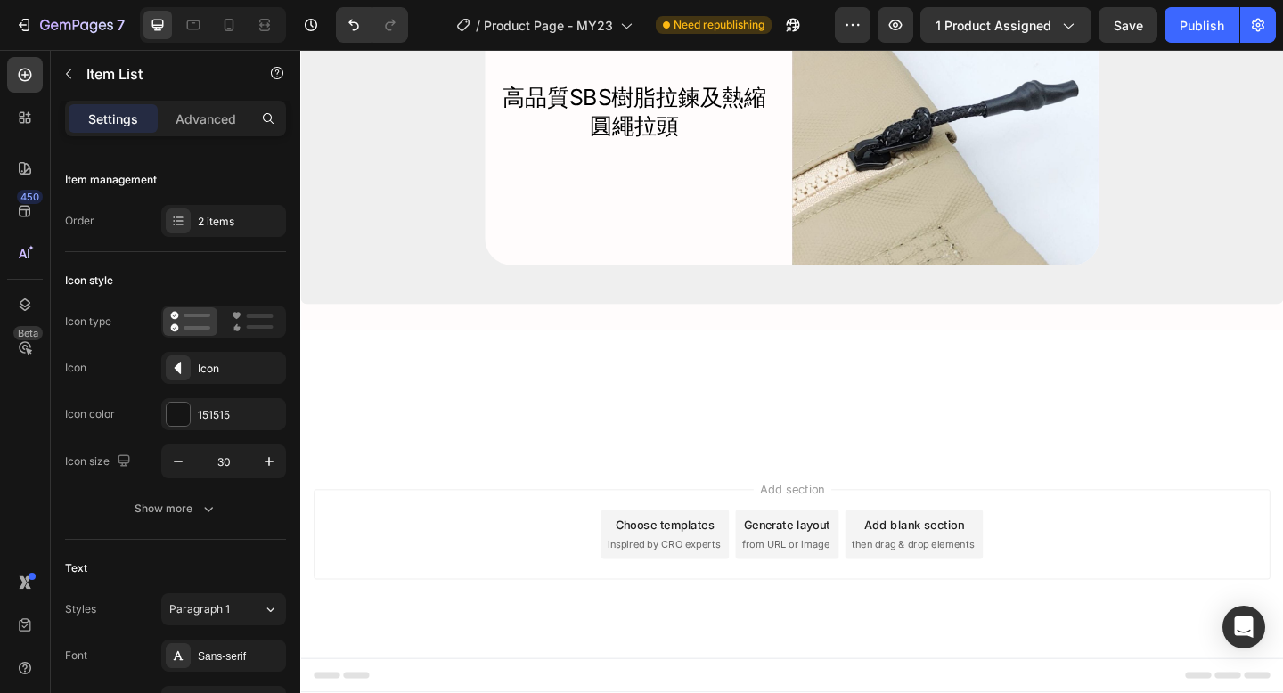
click at [206, 224] on div "2 items" at bounding box center [240, 222] width 84 height 16
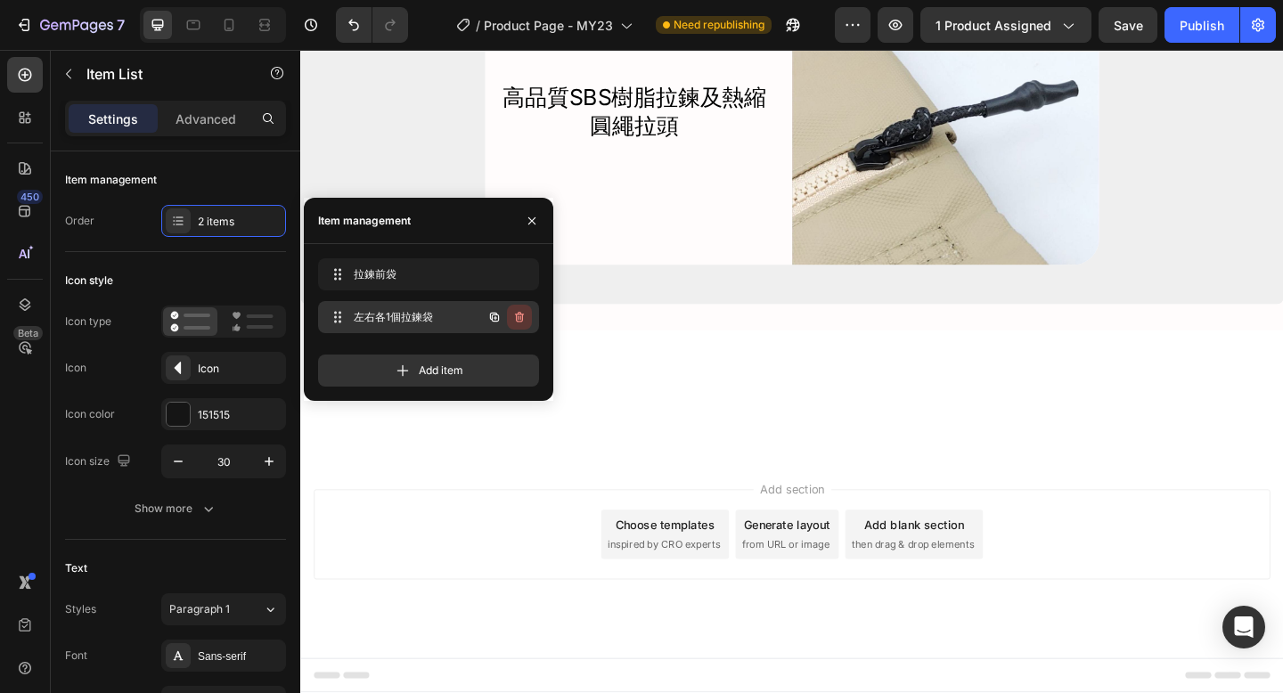
click at [520, 320] on icon "button" at bounding box center [519, 317] width 14 height 14
click at [519, 317] on div "Delete" at bounding box center [507, 317] width 33 height 16
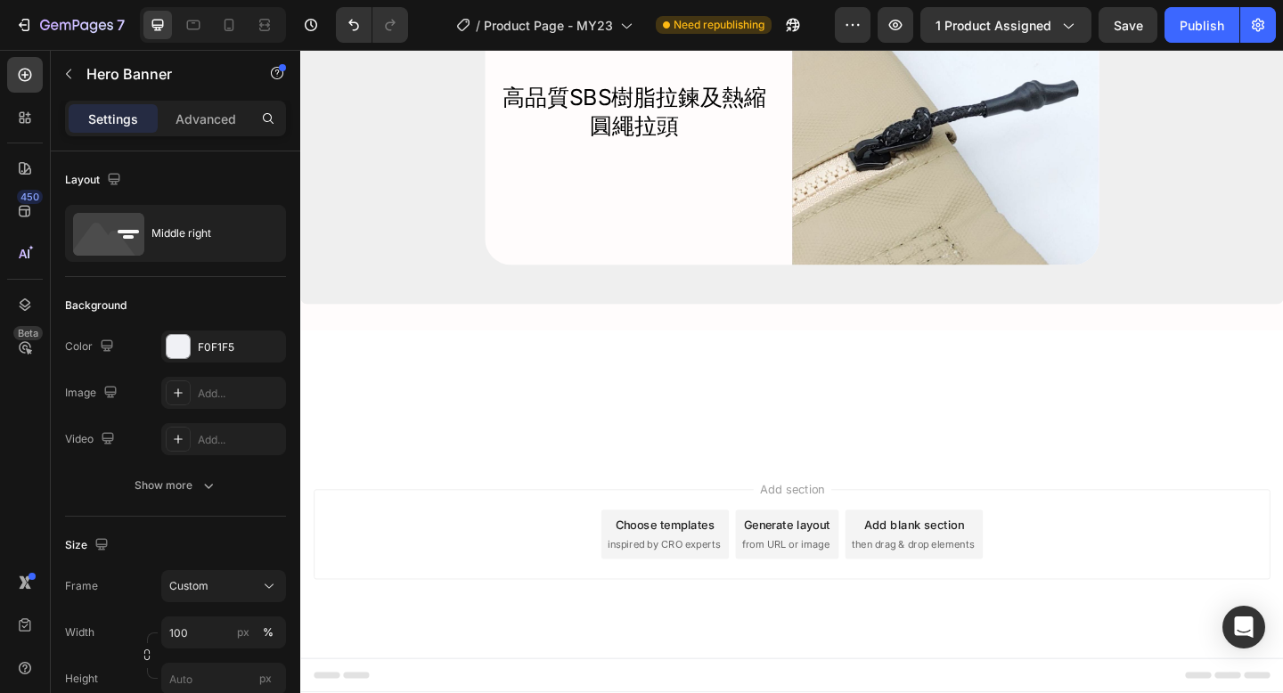
scroll to position [8142, 0]
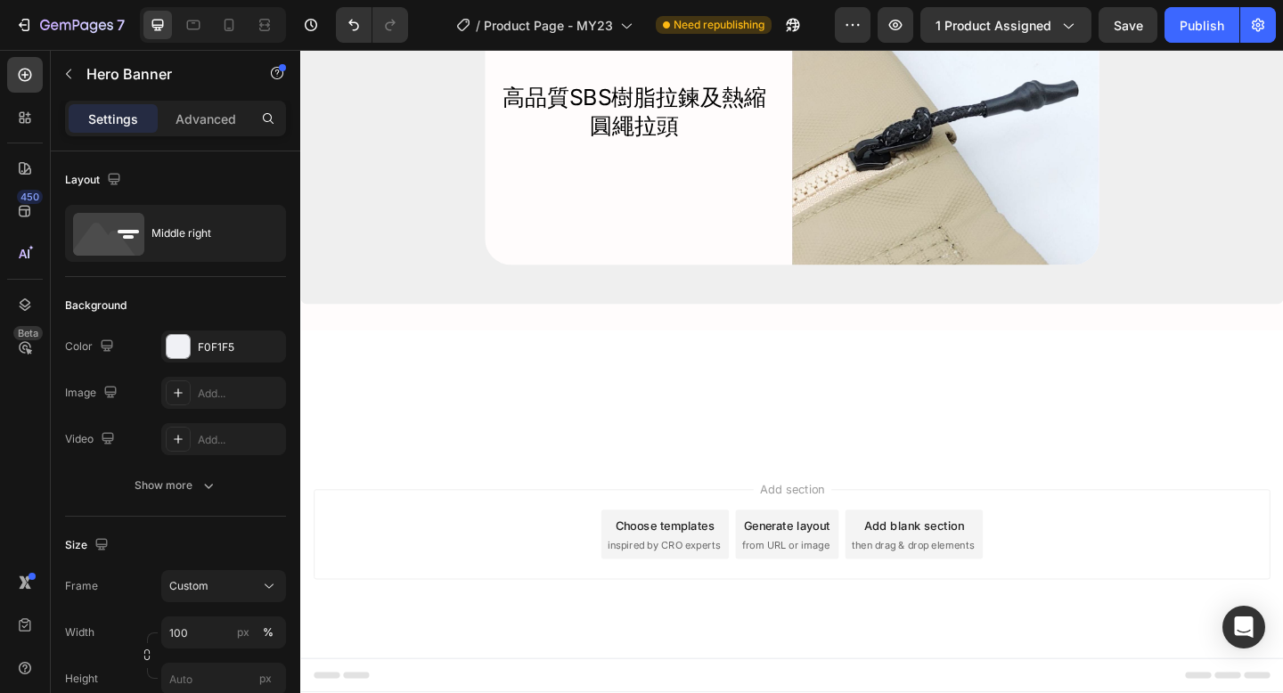
scroll to position [8187, 0]
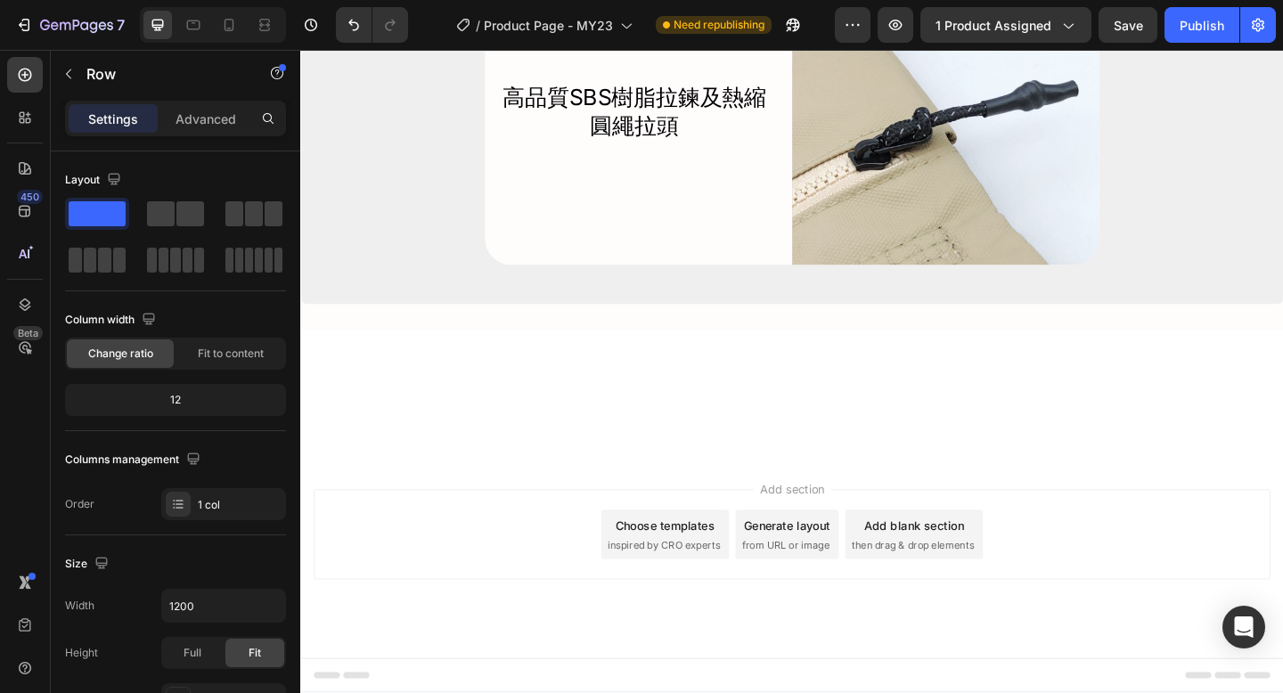
scroll to position [8772, 0]
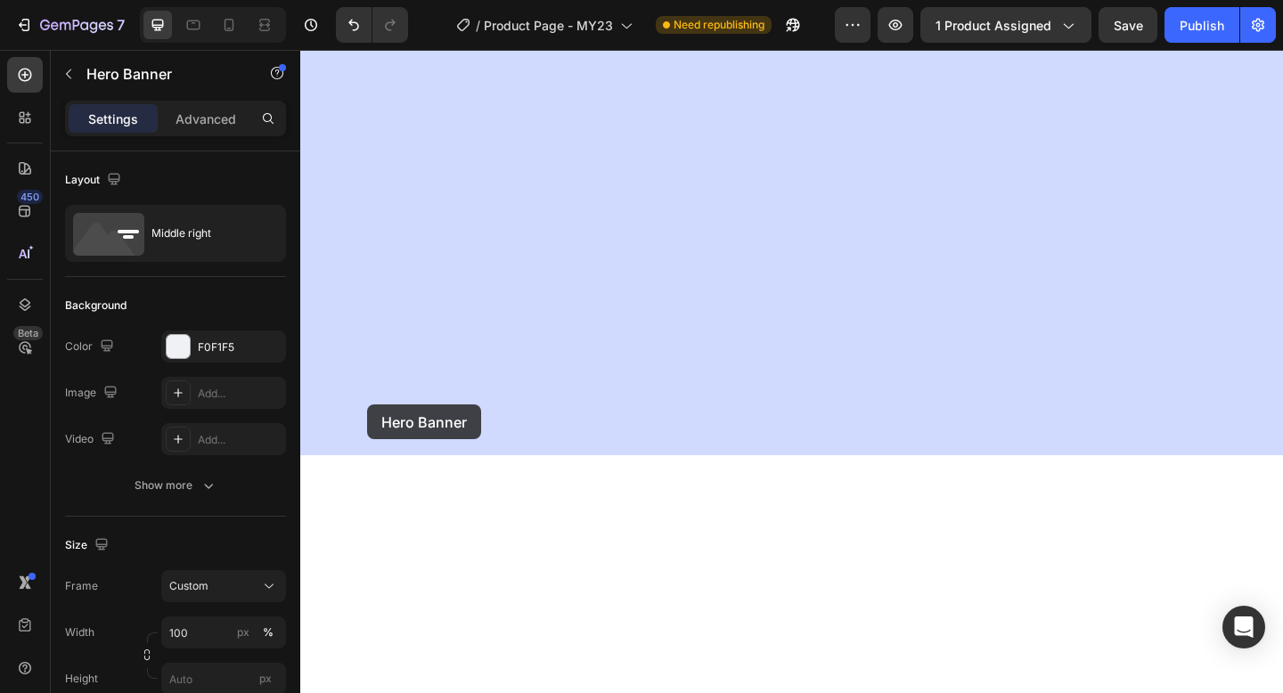
scroll to position [8998, 0]
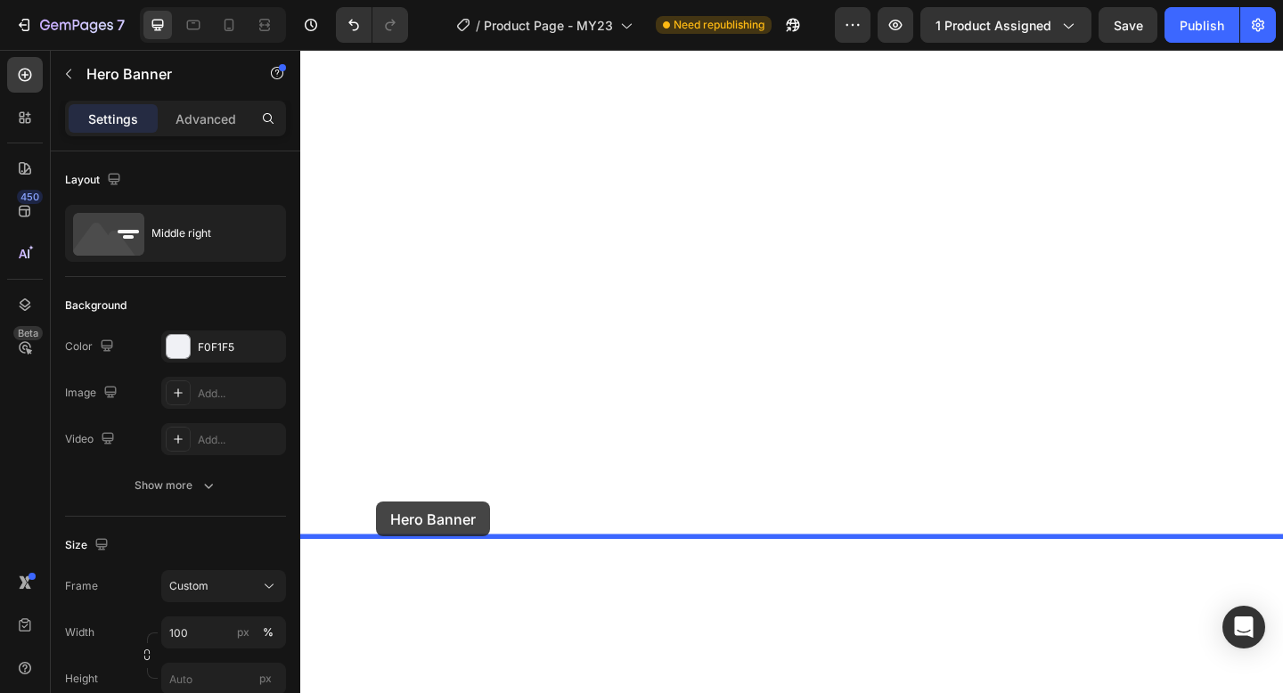
drag, startPoint x: 314, startPoint y: 308, endPoint x: 383, endPoint y: 542, distance: 243.5
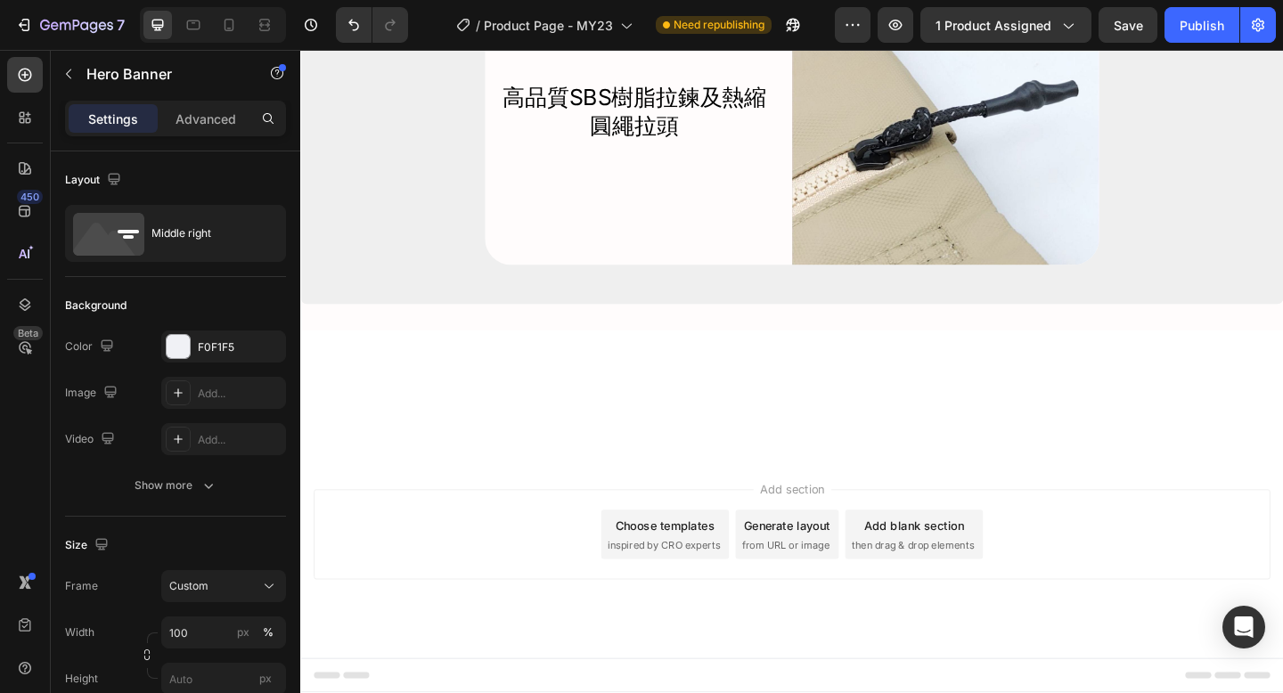
scroll to position [8375, 0]
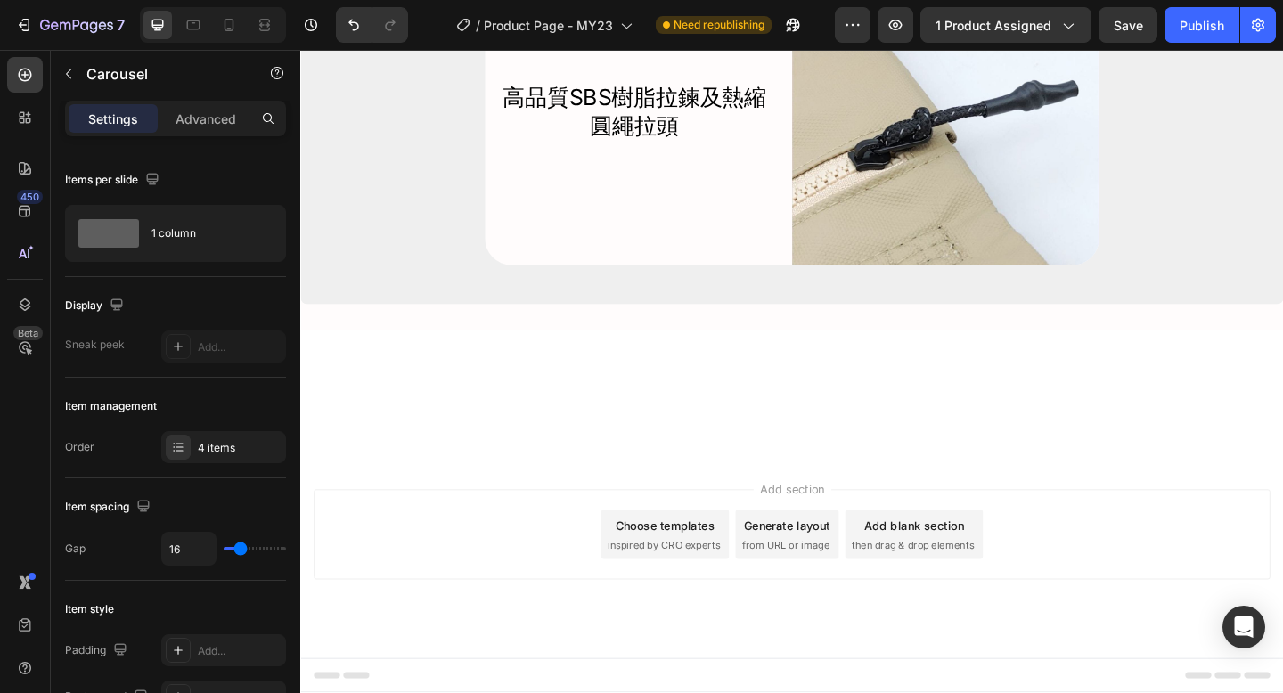
scroll to position [8534, 0]
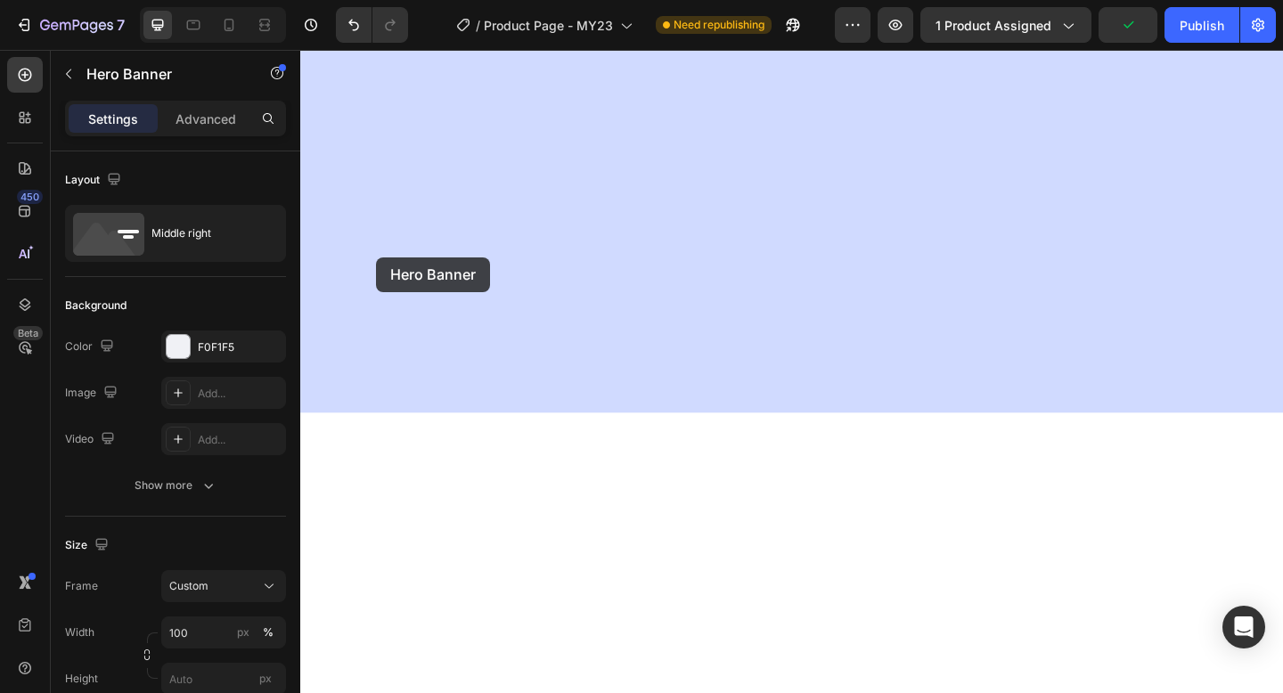
drag, startPoint x: 314, startPoint y: 494, endPoint x: 382, endPoint y: 275, distance: 229.3
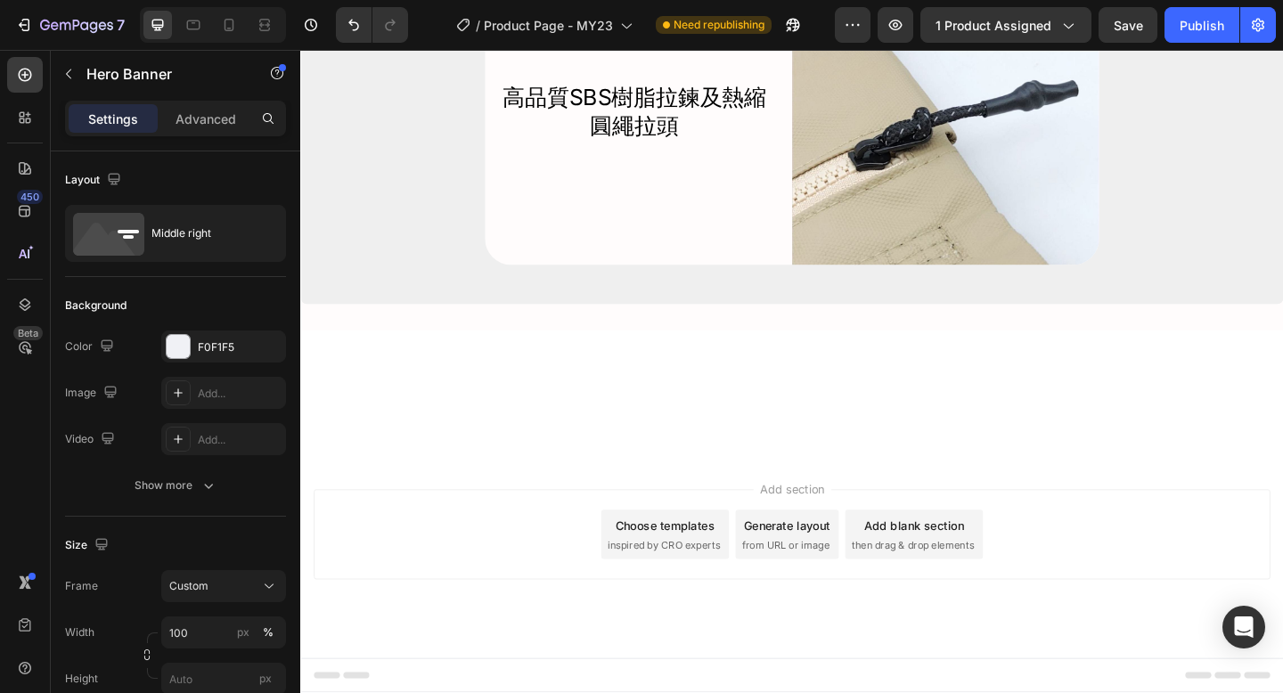
scroll to position [8265, 0]
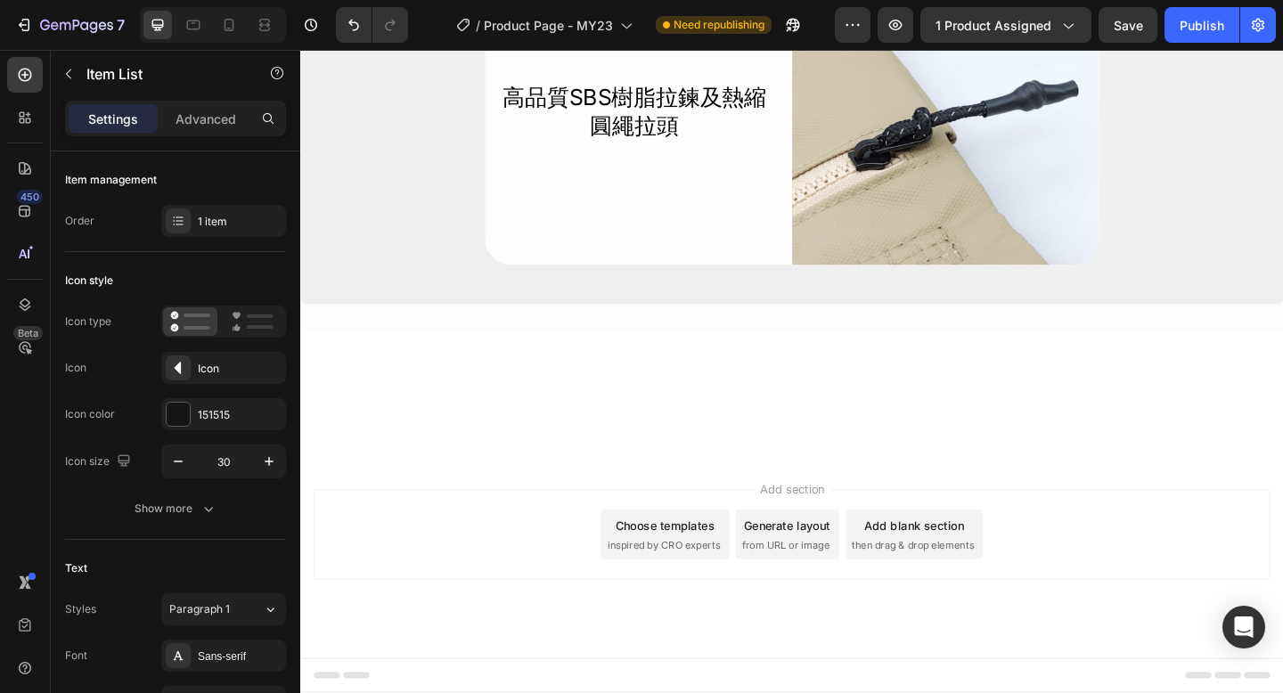
scroll to position [8242, 0]
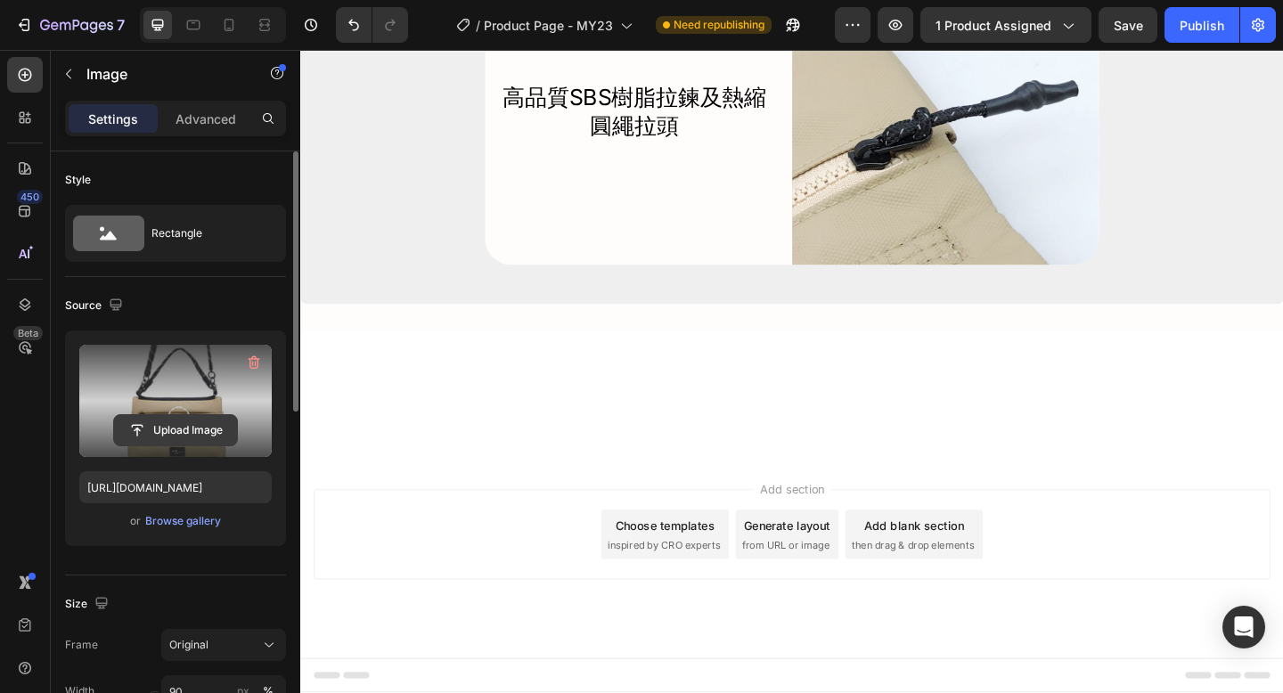
click at [182, 431] on input "file" at bounding box center [175, 430] width 123 height 30
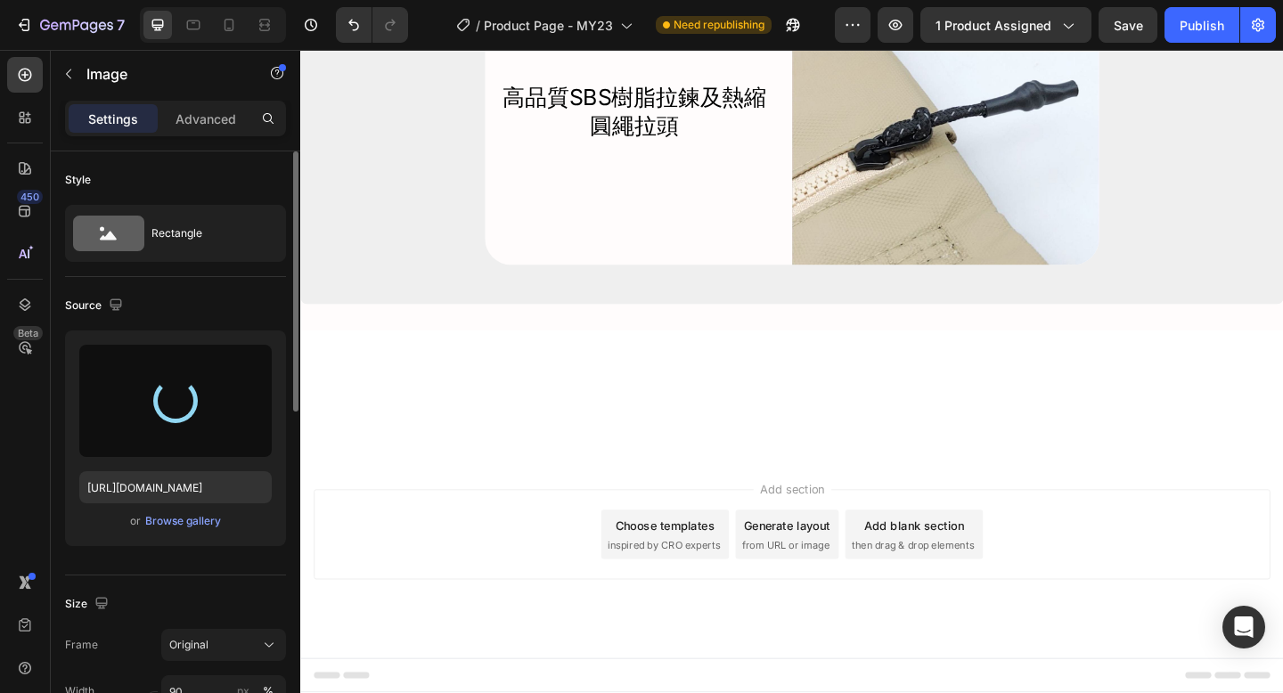
type input "https://cdn.shopify.com/s/files/1/0397/0603/4337/files/gempages_558098426412139…"
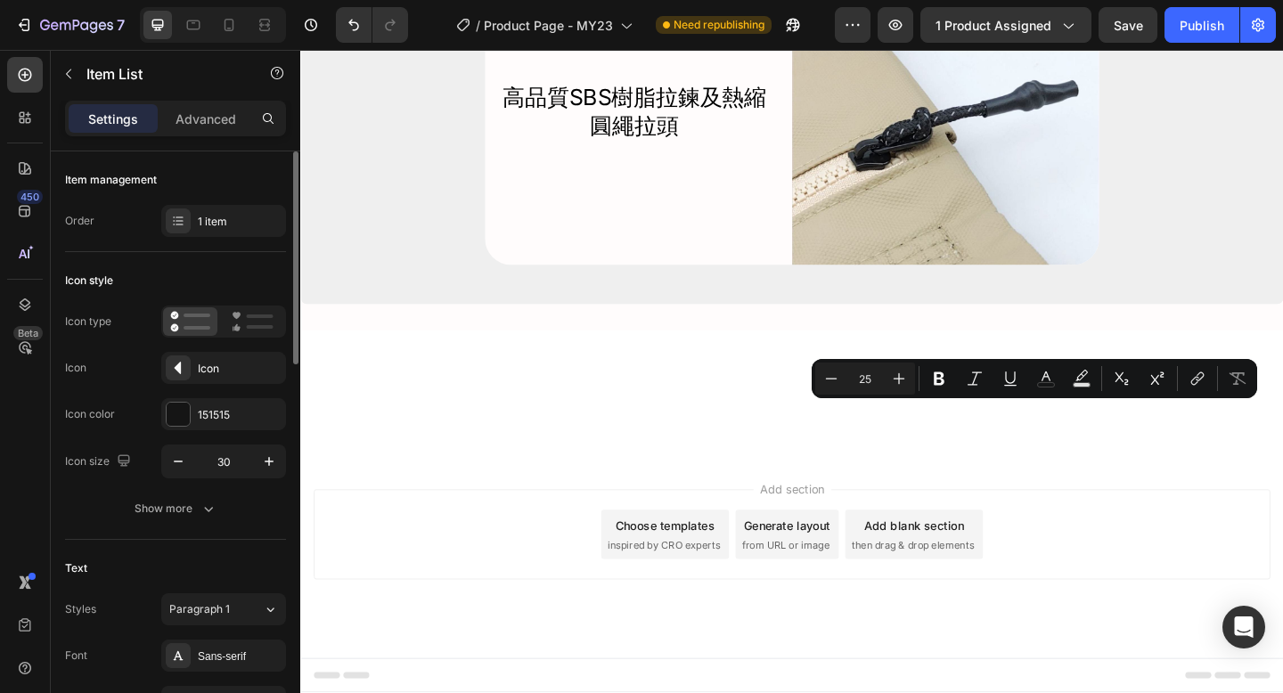
copy p "蓋"
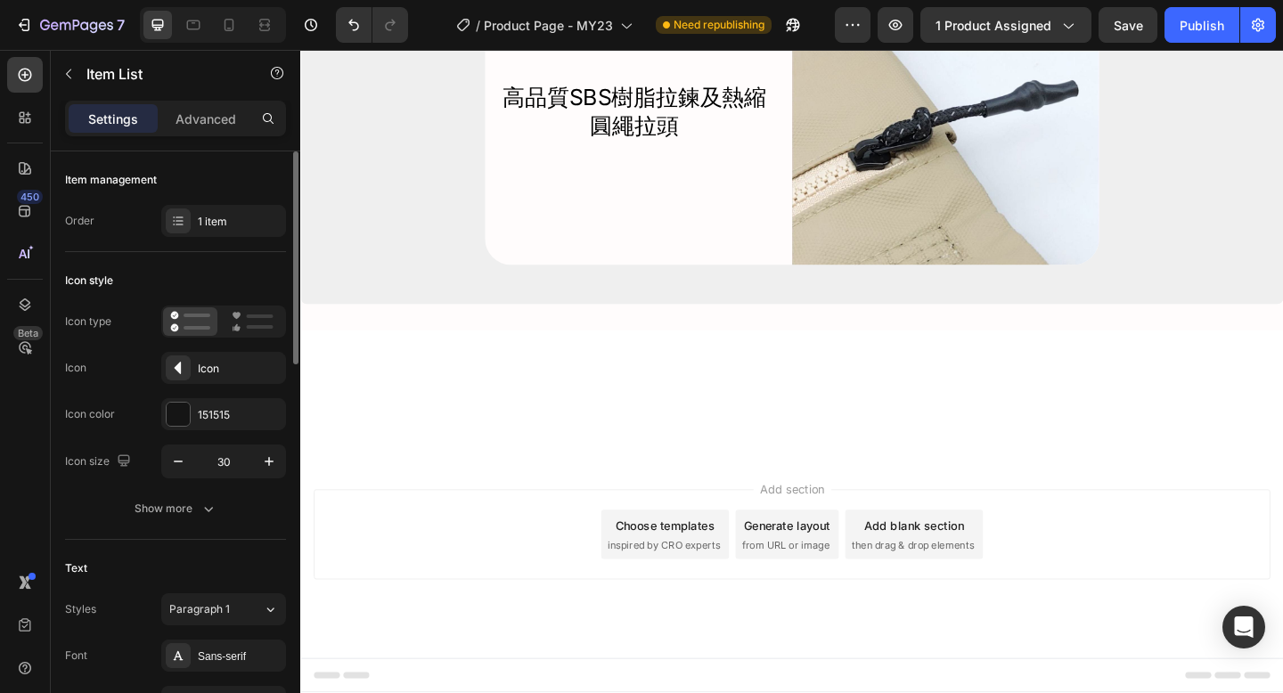
scroll to position [8334, 0]
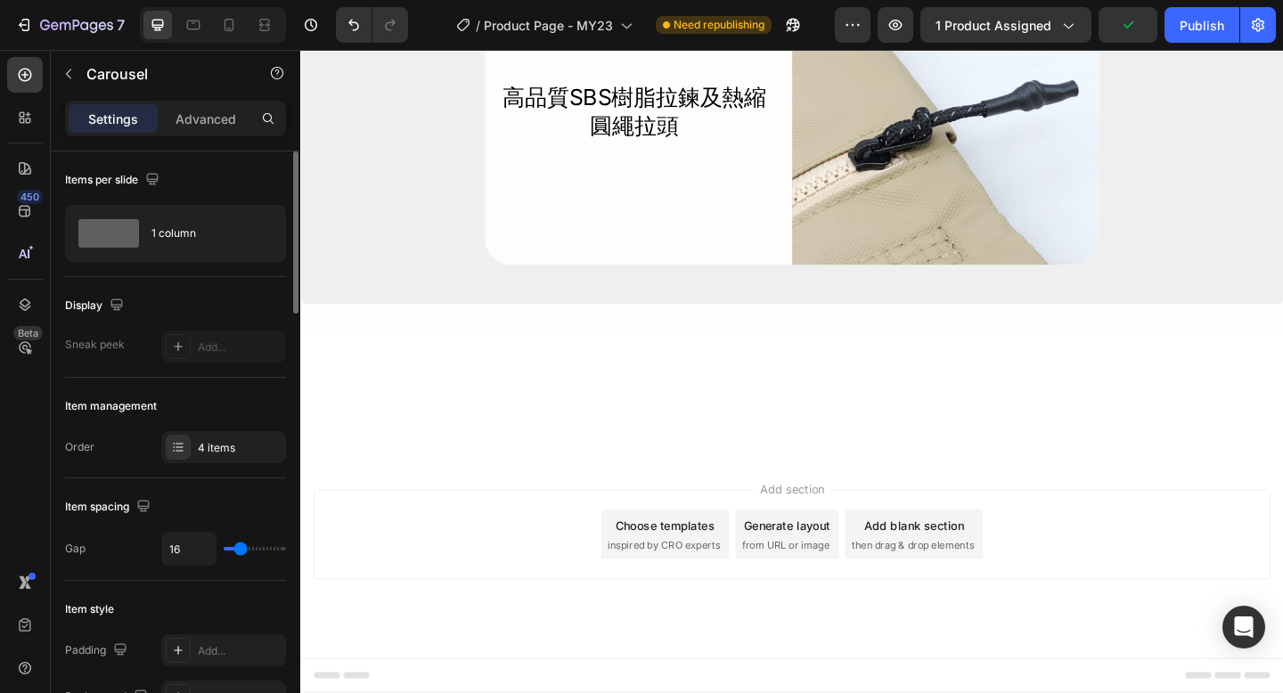
scroll to position [8454, 0]
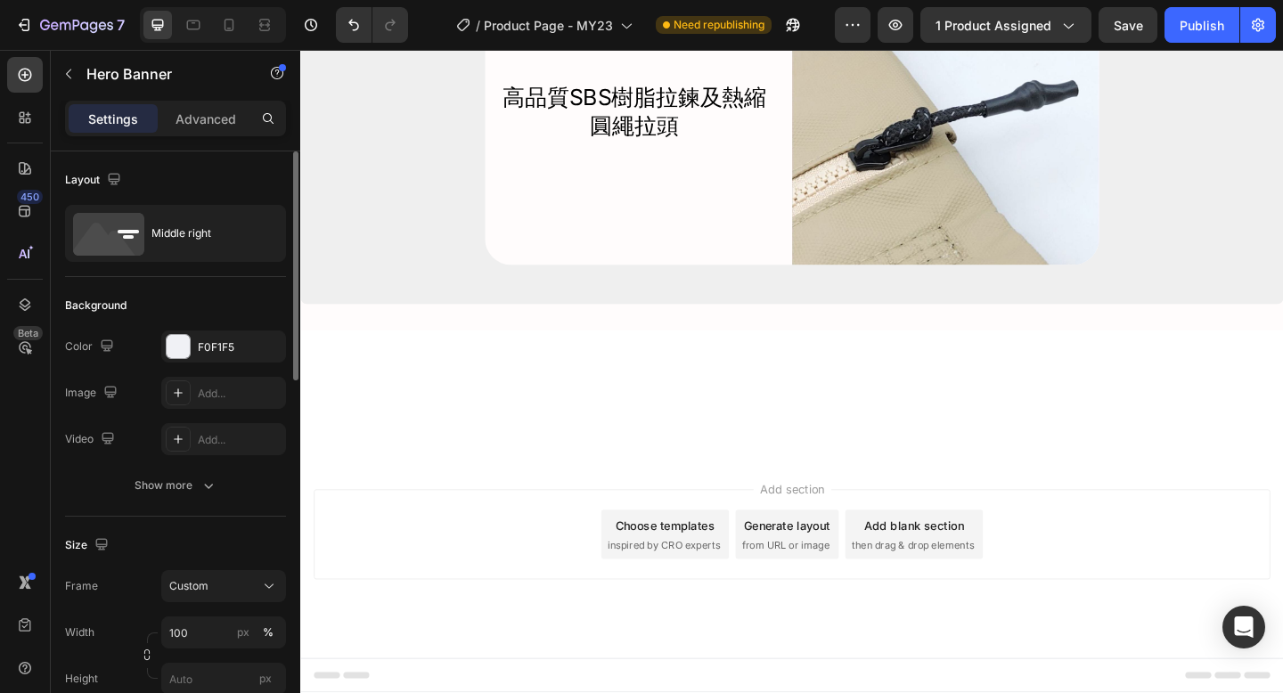
scroll to position [8673, 0]
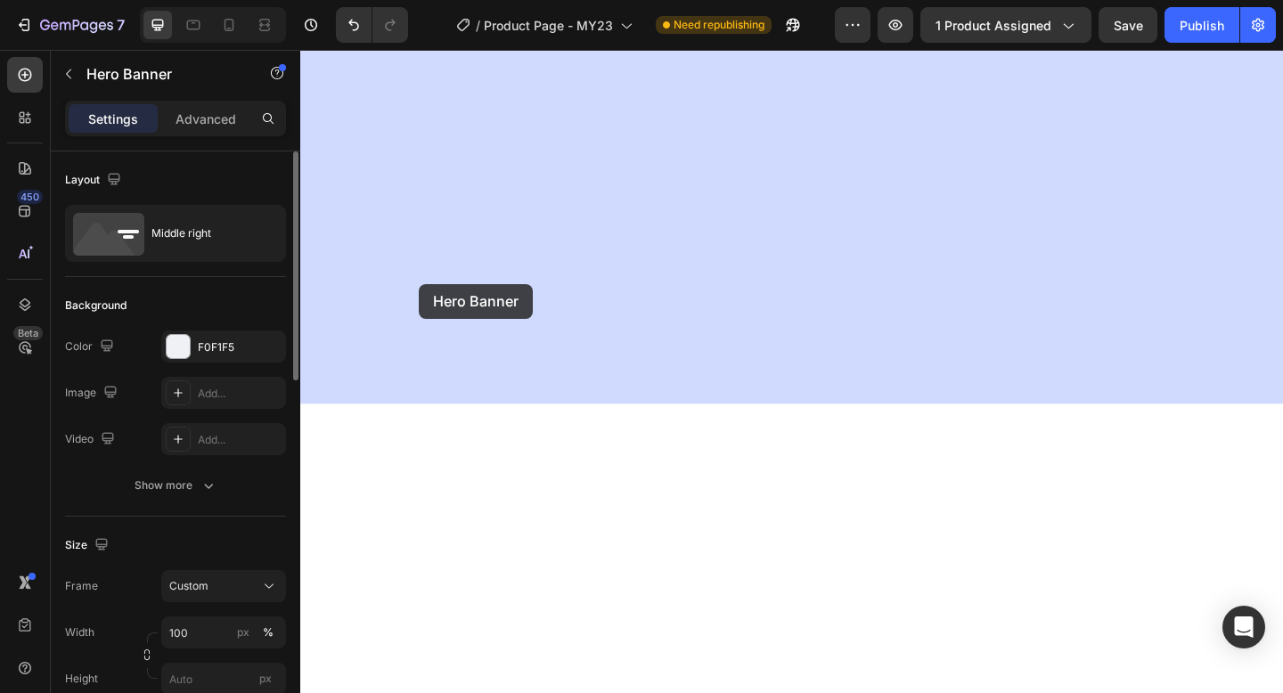
drag, startPoint x: 314, startPoint y: 486, endPoint x: 429, endPoint y: 305, distance: 215.5
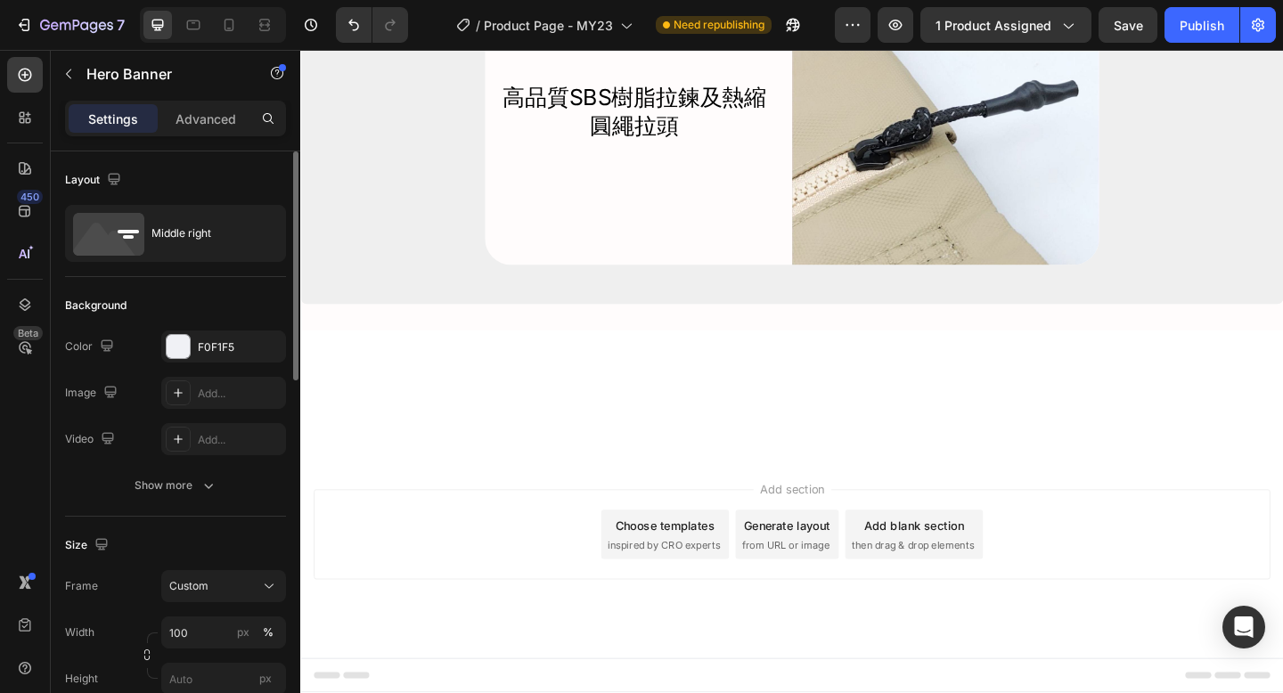
scroll to position [8335, 0]
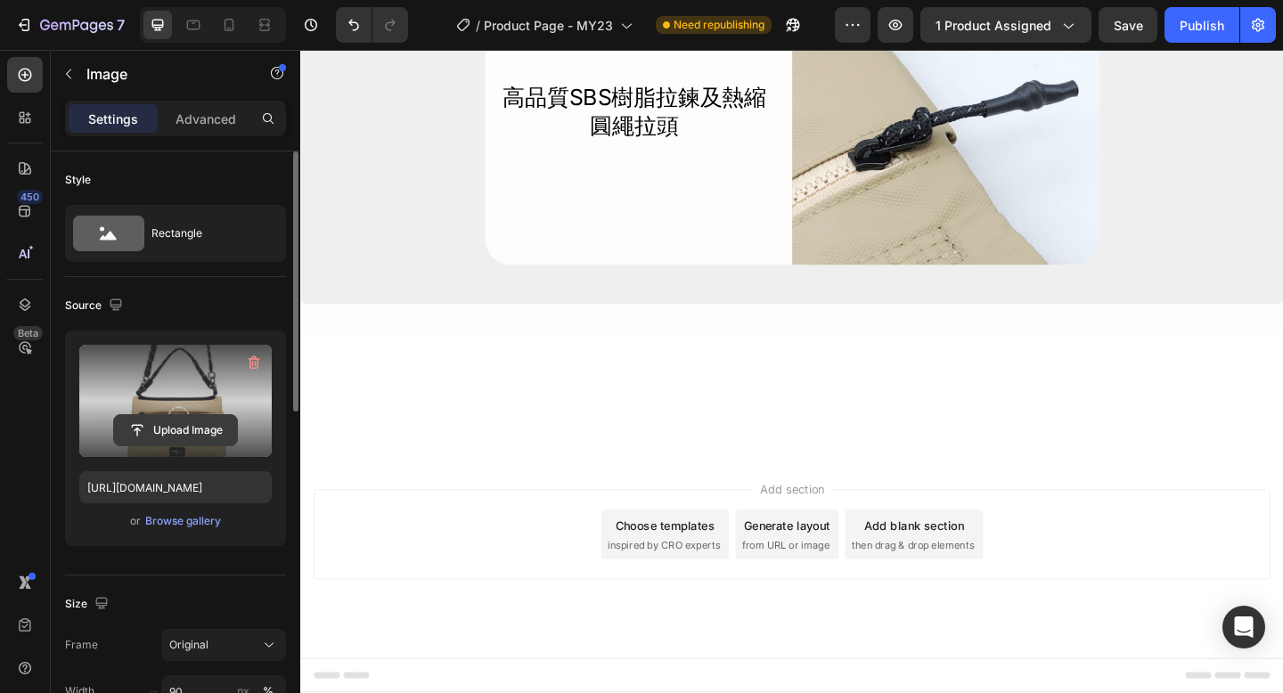
click at [178, 429] on input "file" at bounding box center [175, 430] width 123 height 30
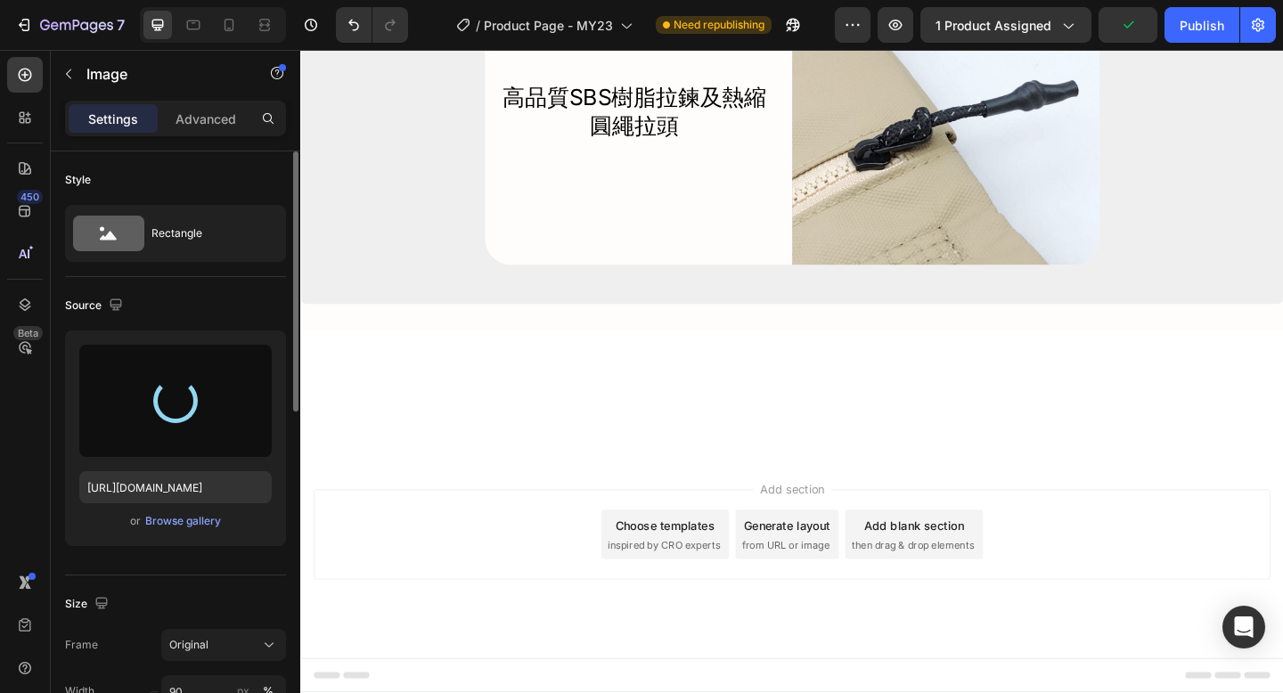
type input "https://cdn.shopify.com/s/files/1/0397/0603/4337/files/gempages_558098426412139…"
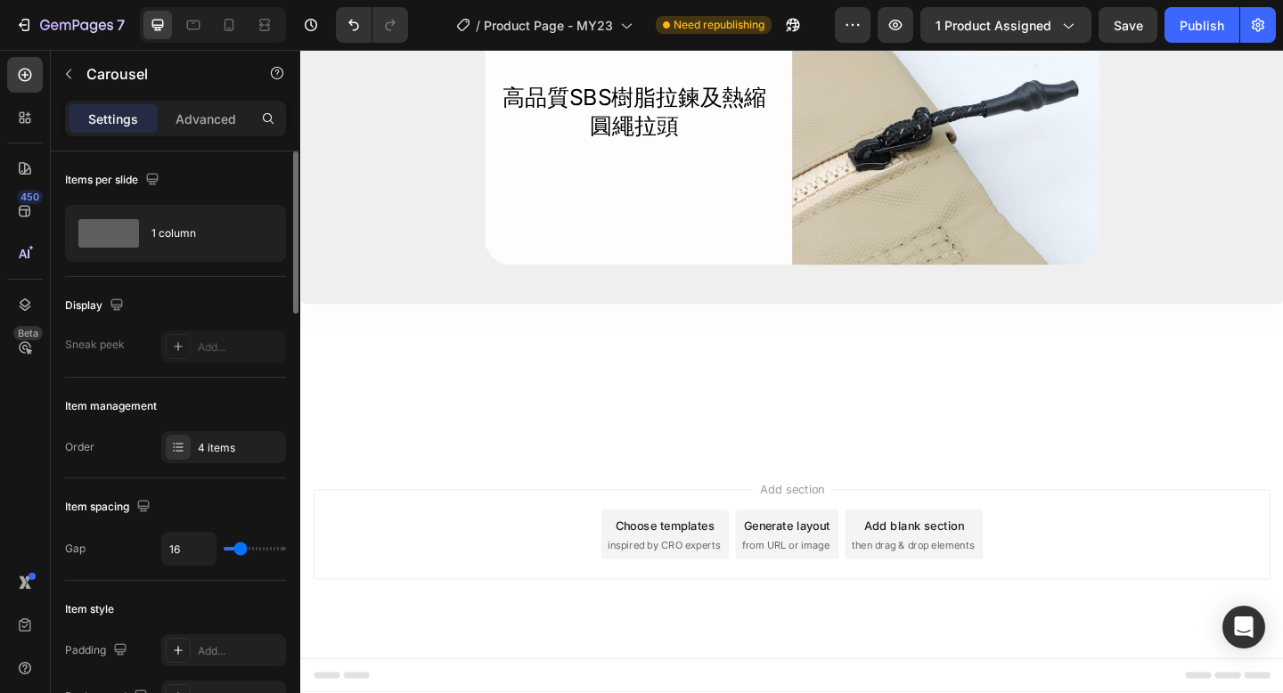
scroll to position [8518, 0]
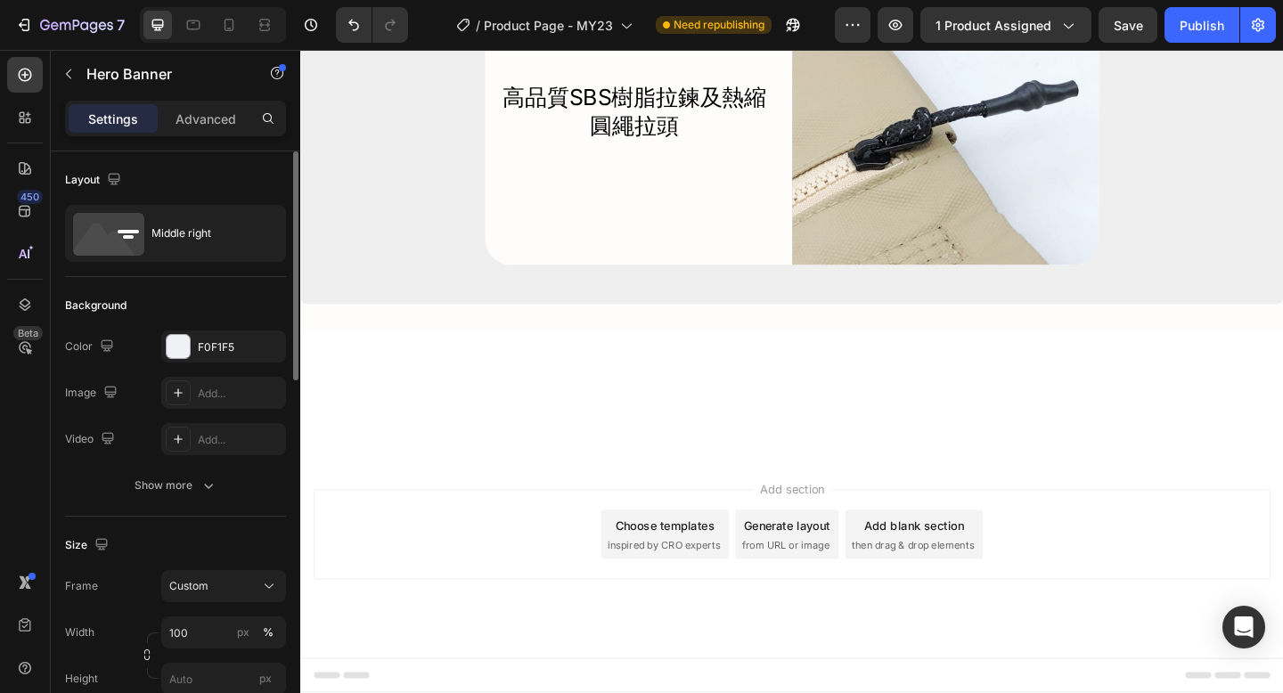
scroll to position [8444, 0]
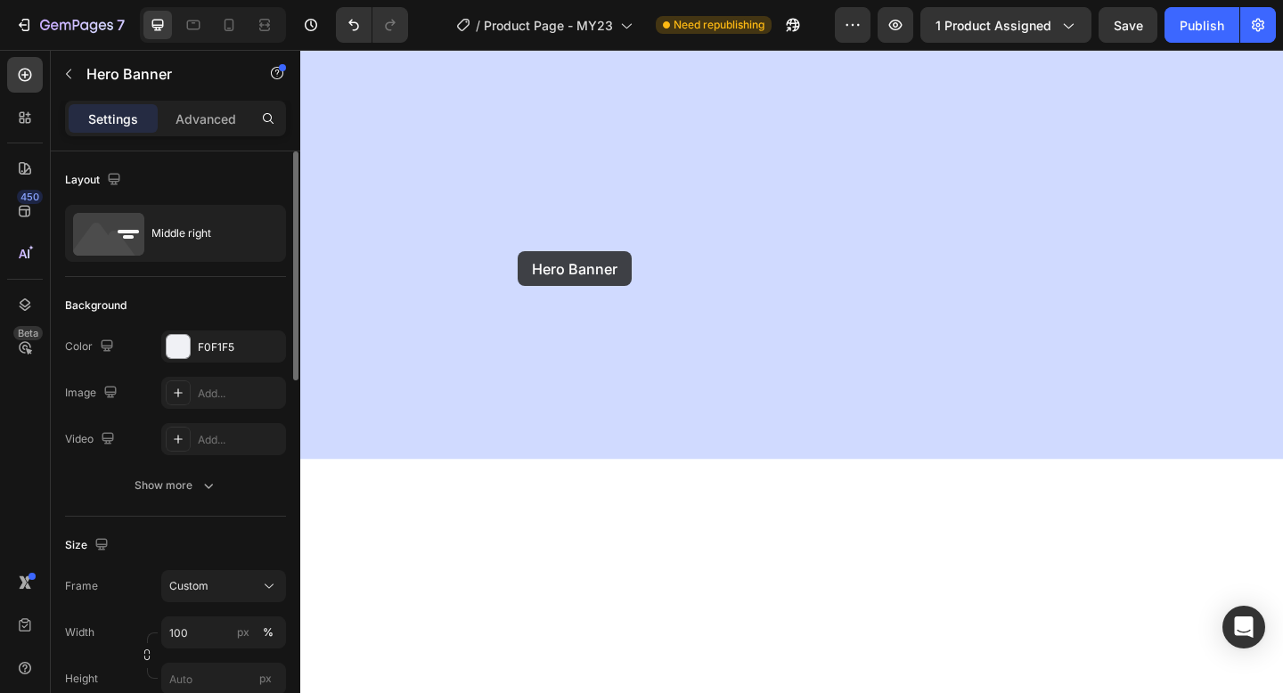
drag, startPoint x: 314, startPoint y: 551, endPoint x: 537, endPoint y: 269, distance: 359.6
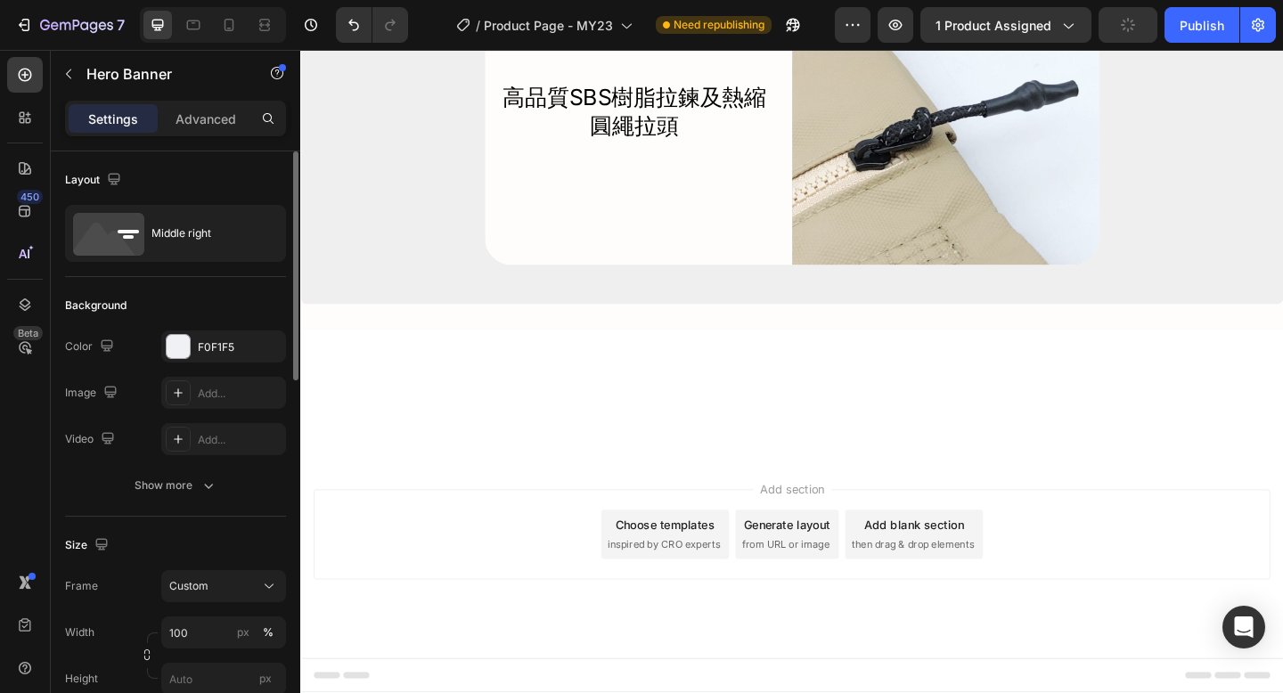
scroll to position [8216, 0]
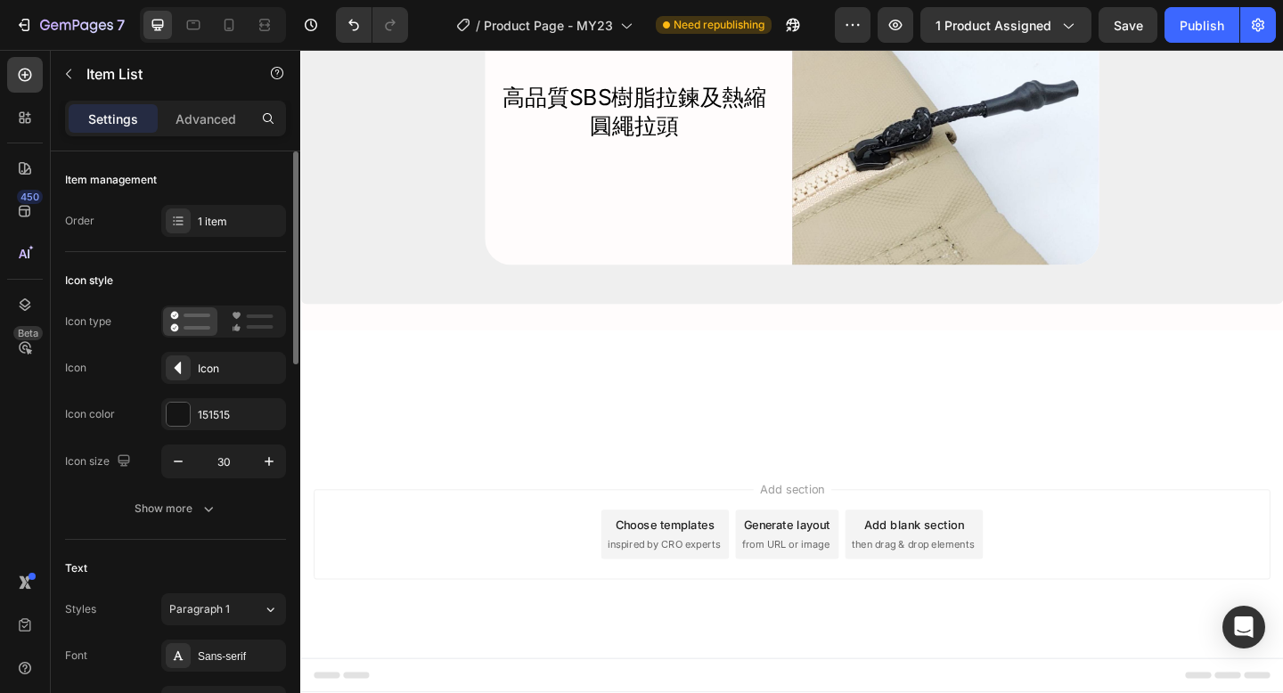
click at [248, 218] on div "1 item" at bounding box center [240, 222] width 84 height 16
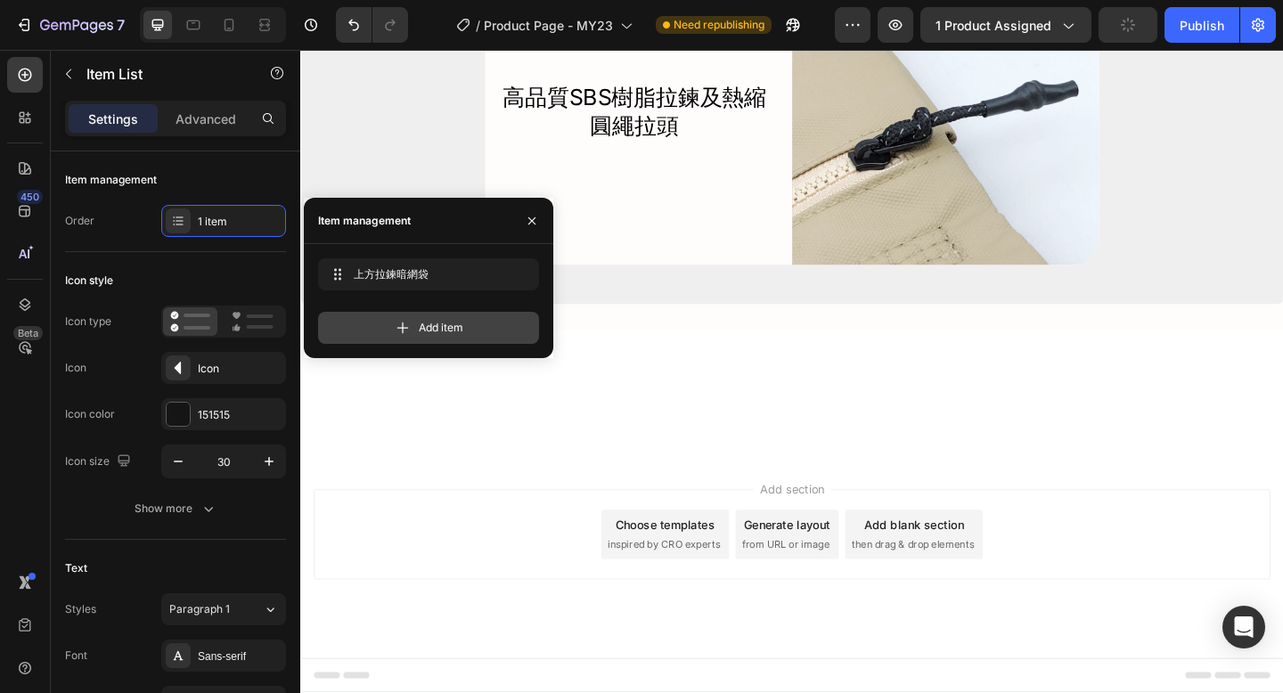
click at [419, 328] on span "Add item" at bounding box center [441, 328] width 45 height 16
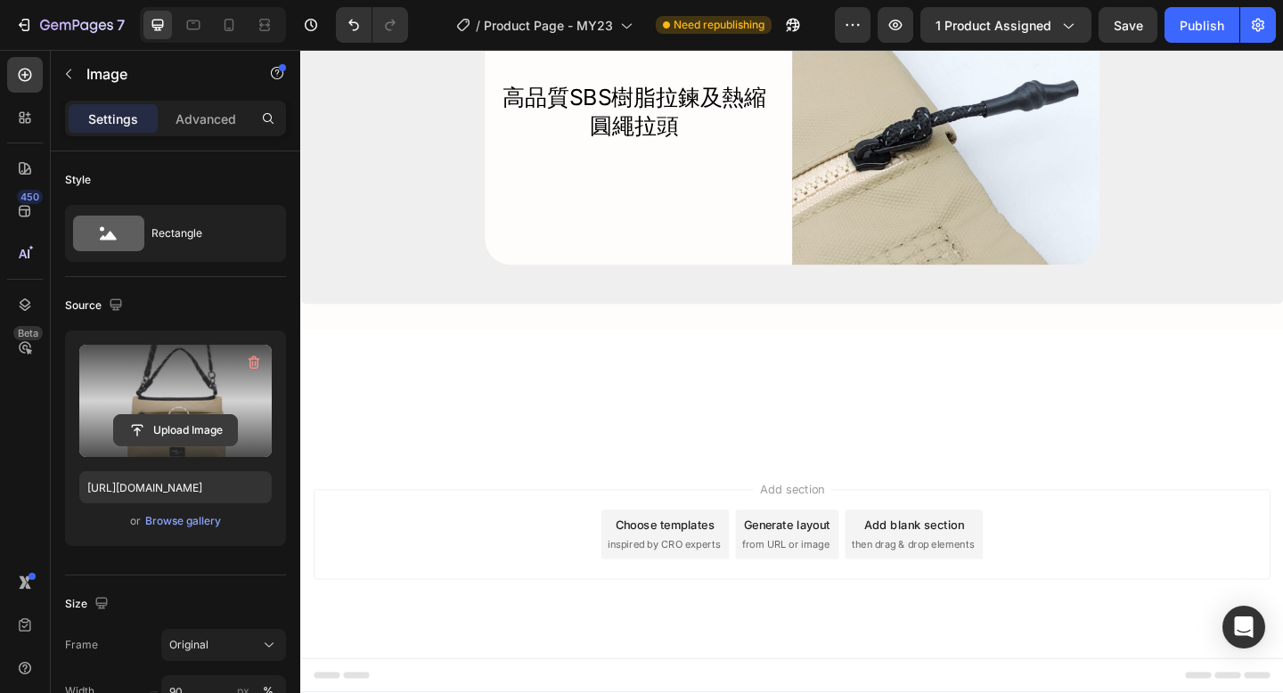
click at [169, 433] on input "file" at bounding box center [175, 430] width 123 height 30
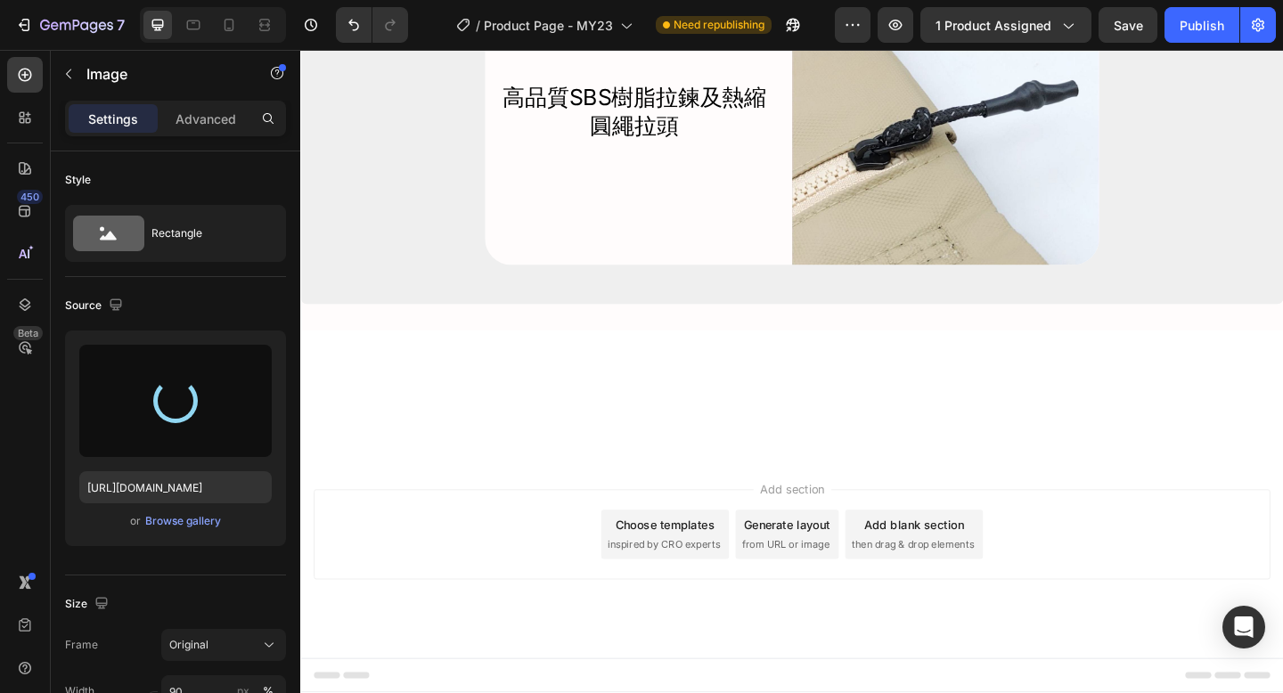
type input "https://cdn.shopify.com/s/files/1/0397/0603/4337/files/gempages_558098426412139…"
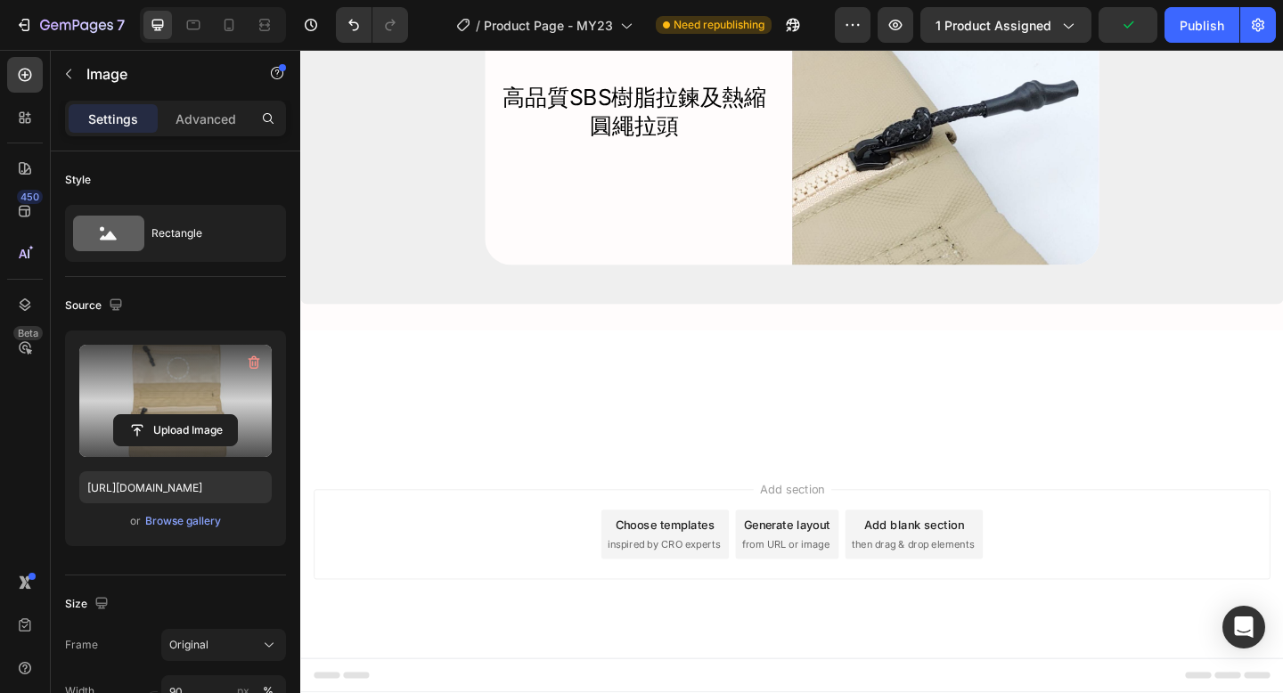
scroll to position [8330, 0]
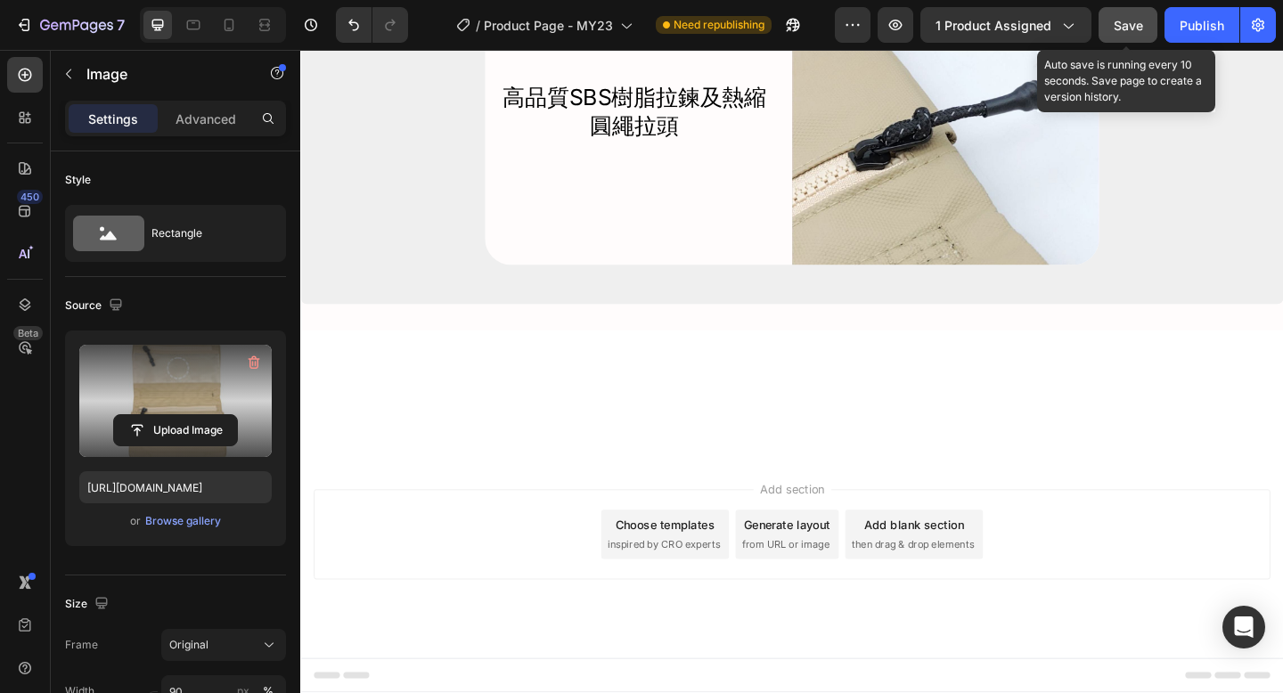
click at [1130, 26] on span "Save" at bounding box center [1127, 25] width 29 height 15
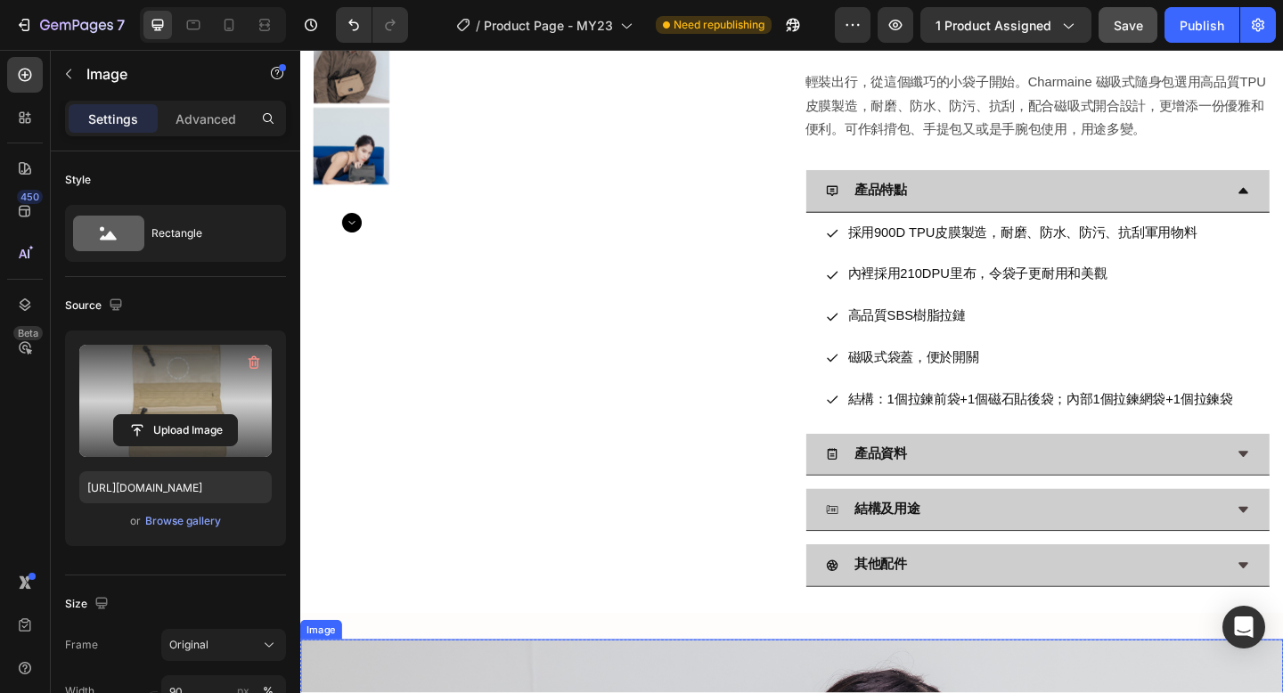
scroll to position [429, 0]
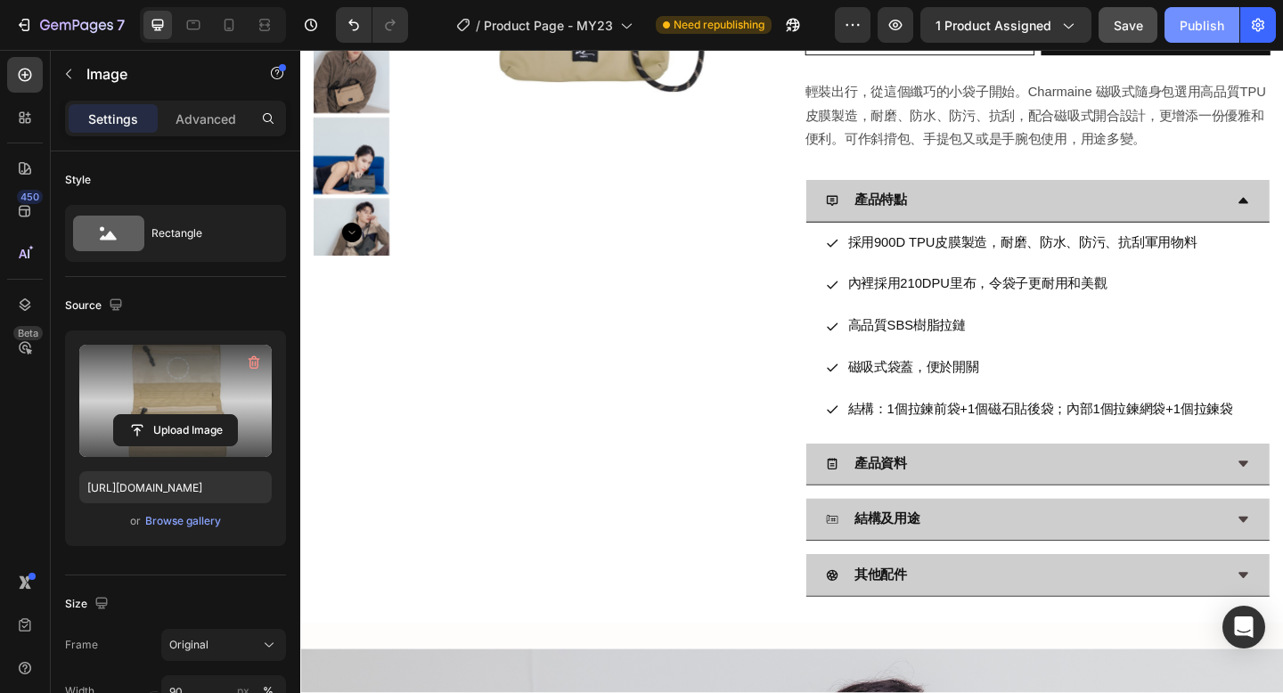
click at [1204, 19] on div "Publish" at bounding box center [1201, 25] width 45 height 19
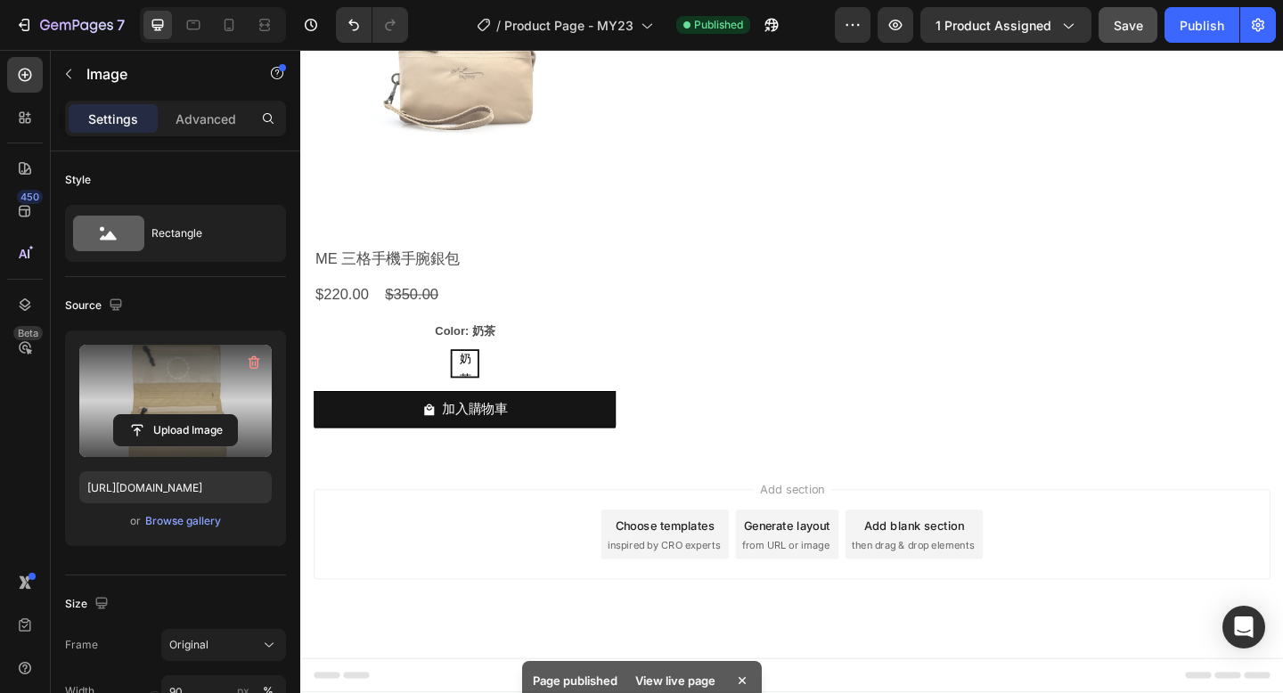
scroll to position [10640, 0]
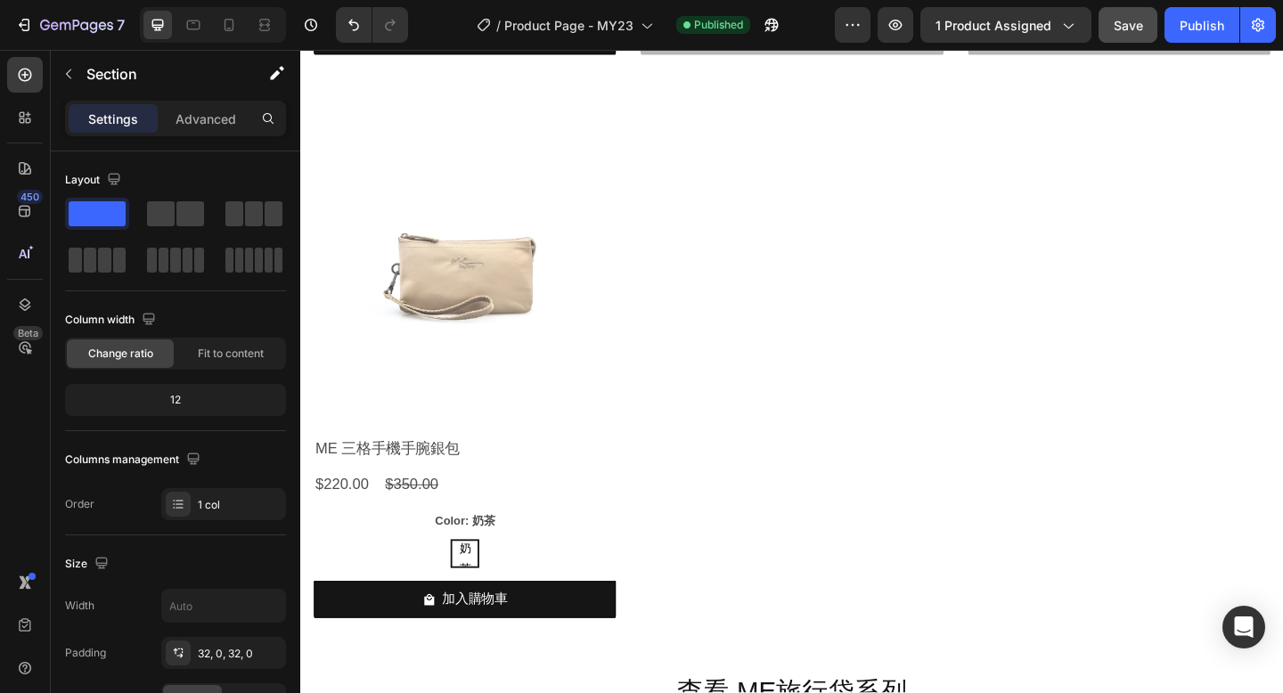
scroll to position [12119, 0]
click at [350, 20] on icon "Undo/Redo" at bounding box center [353, 26] width 11 height 12
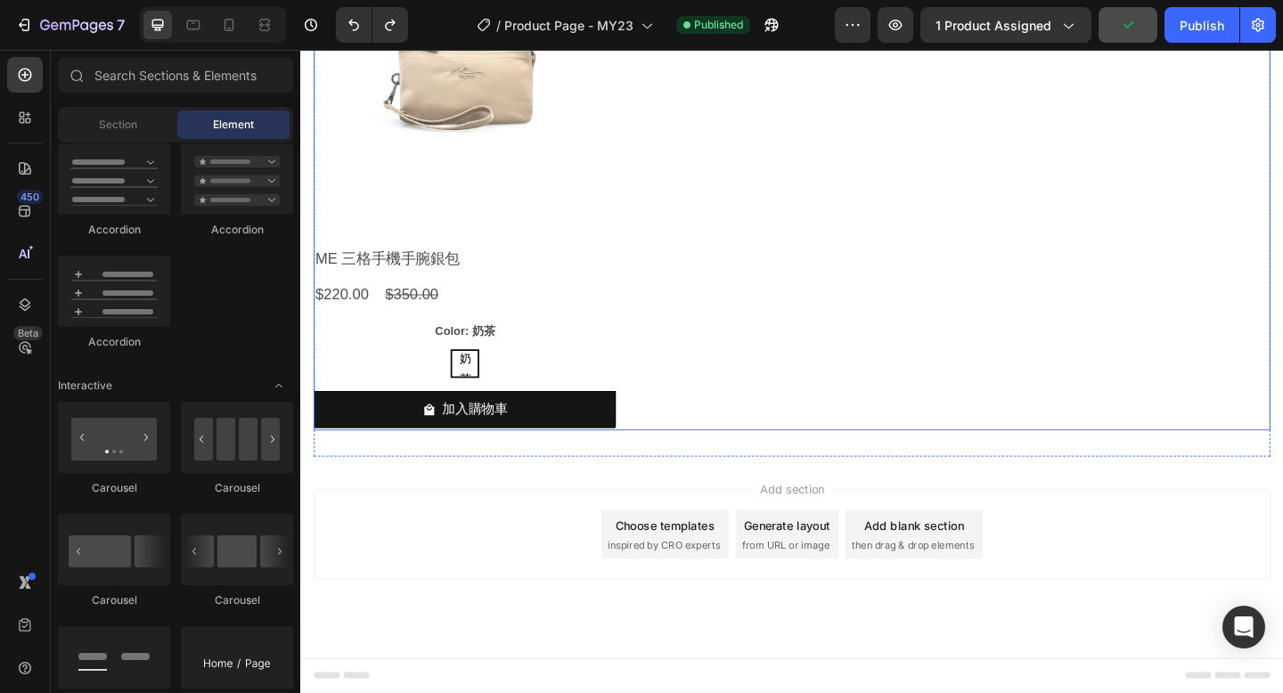
scroll to position [10713, 0]
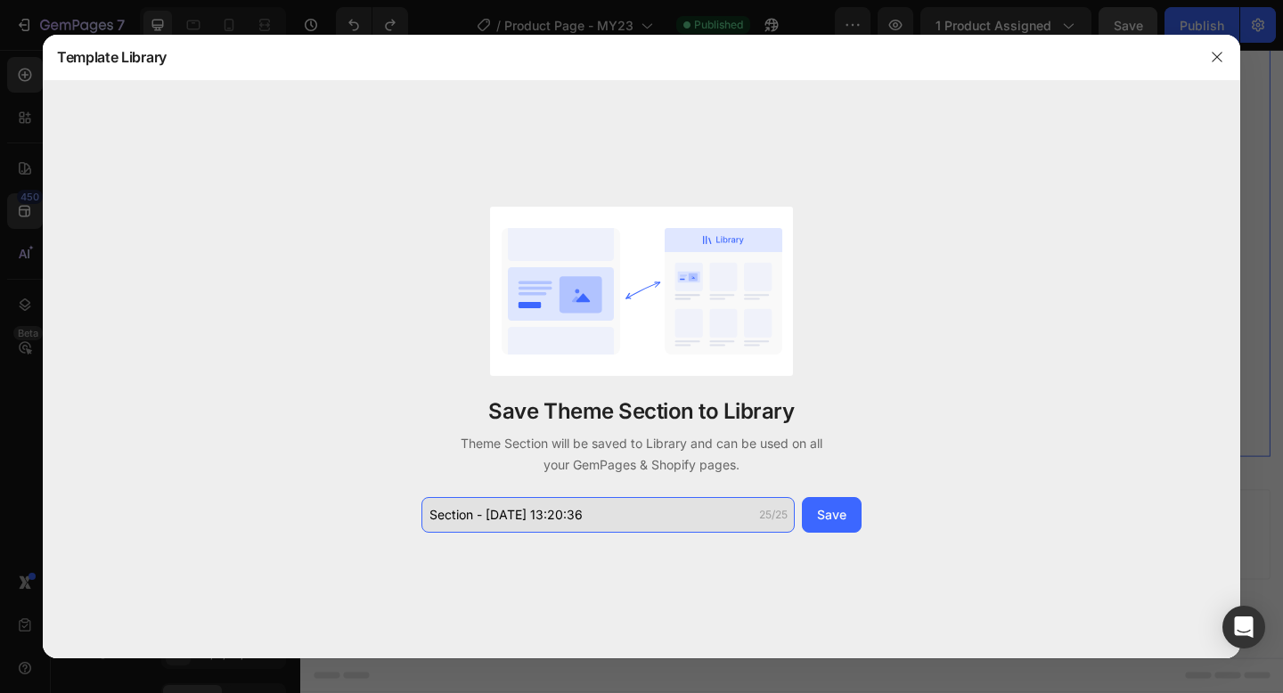
click at [428, 514] on input "Section - Aug 28 13:20:36" at bounding box center [607, 515] width 373 height 36
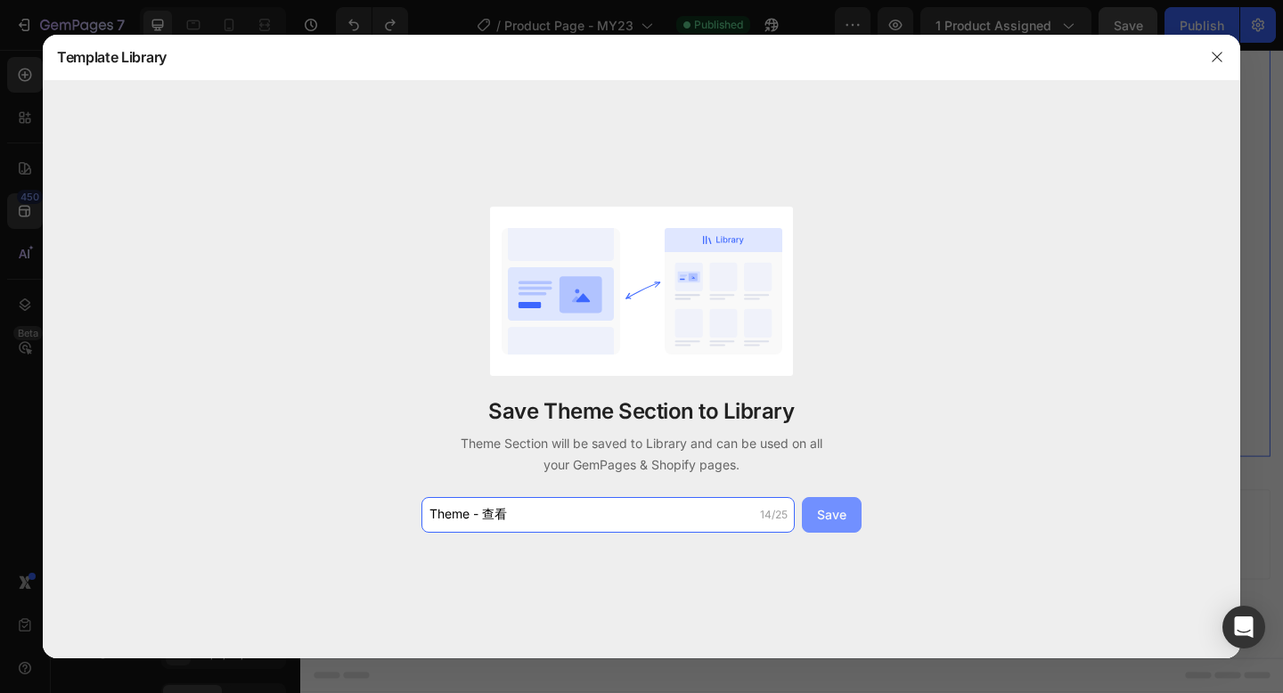
type input "Theme - 查看"
click at [820, 522] on div "Save" at bounding box center [831, 514] width 29 height 19
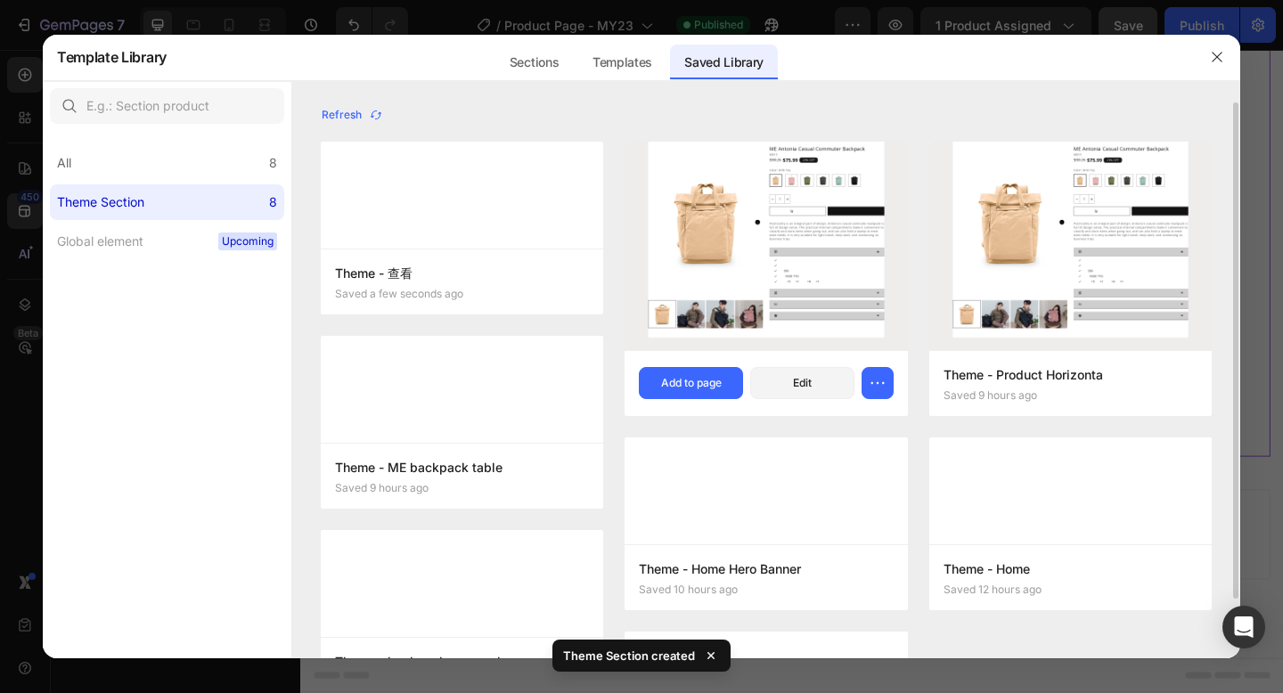
radio input "true"
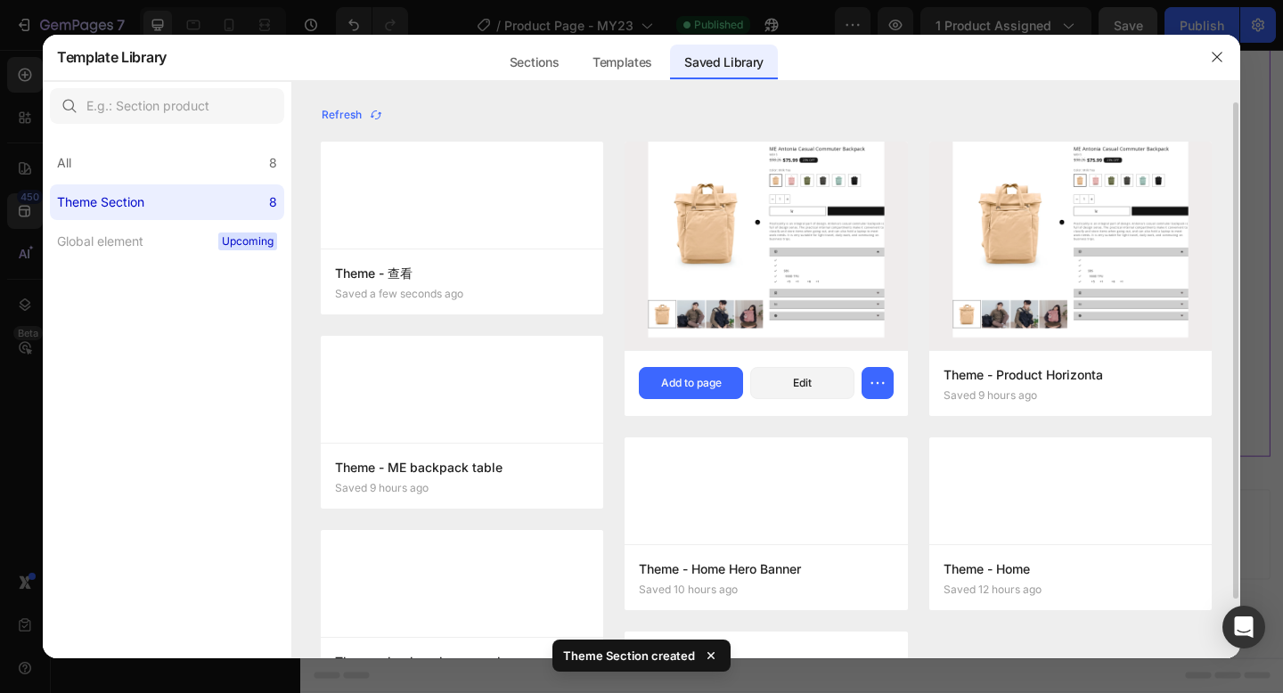
radio input "true"
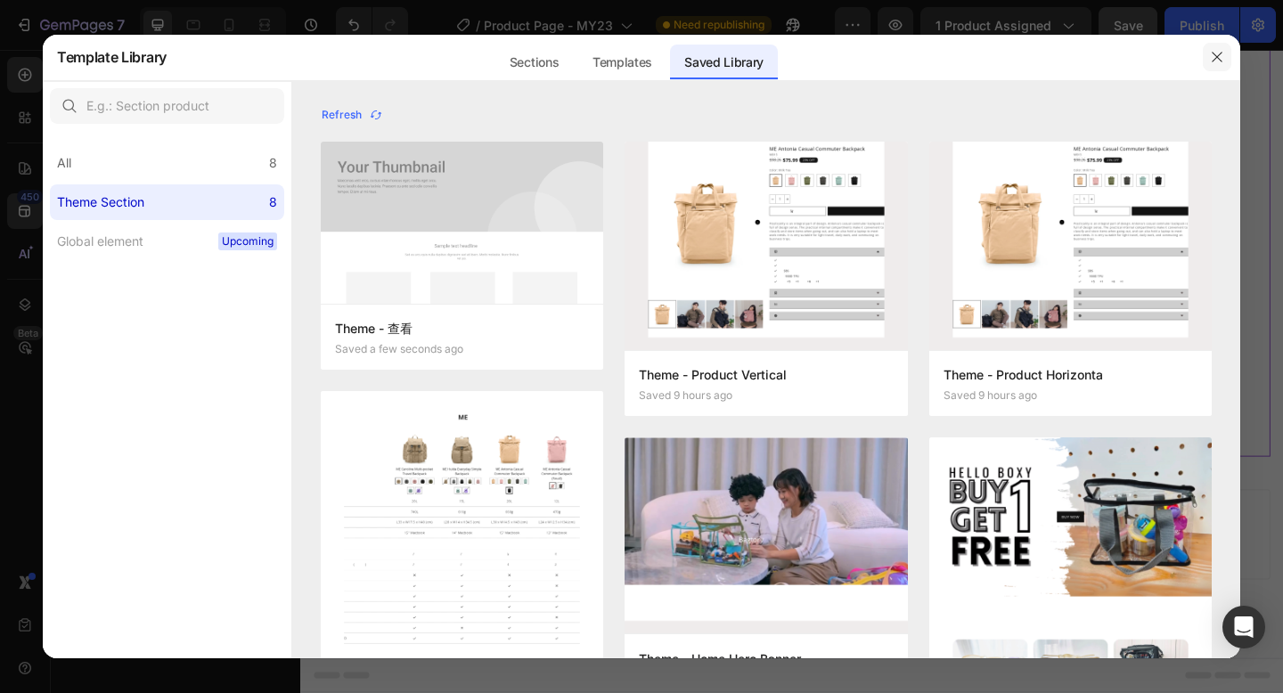
click at [1219, 58] on icon "button" at bounding box center [1217, 57] width 14 height 14
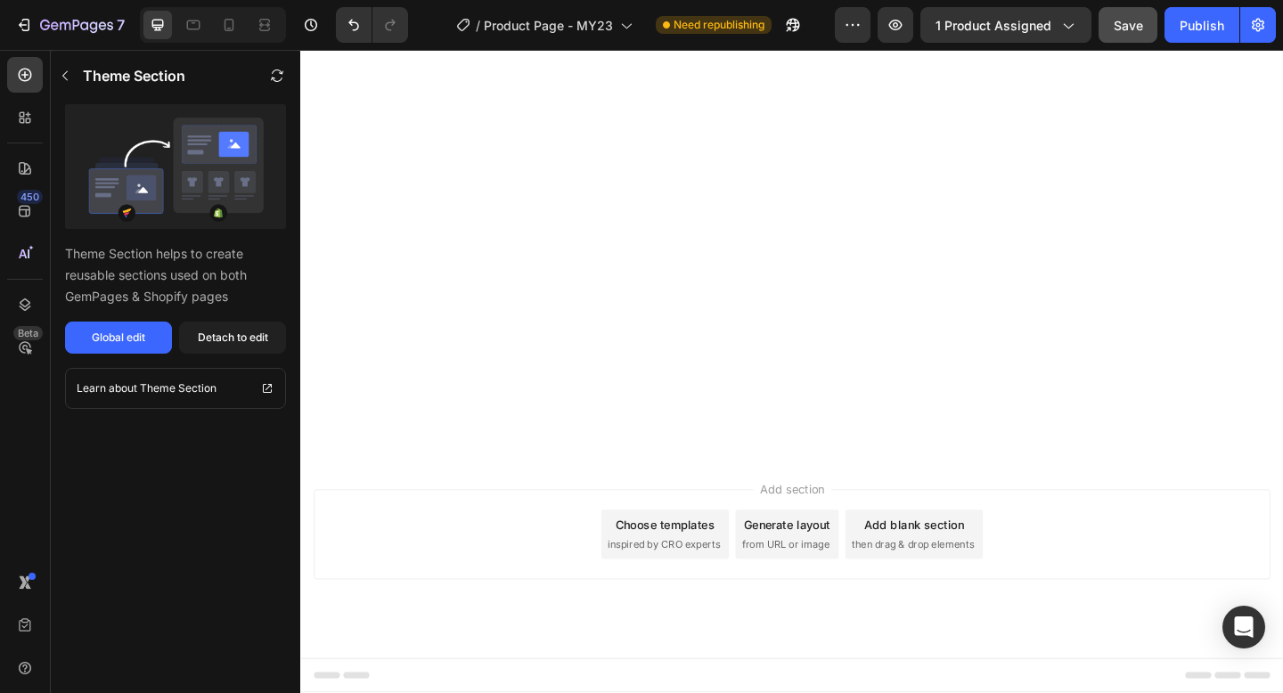
scroll to position [7998, 0]
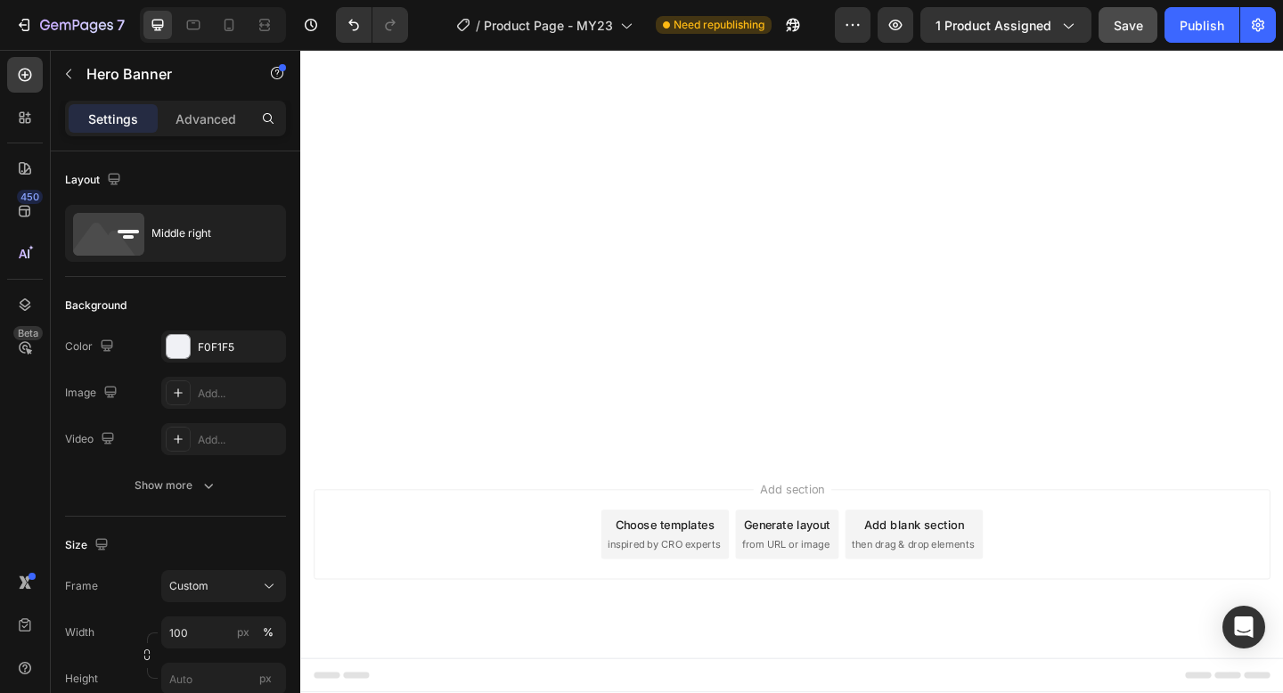
scroll to position [7841, 0]
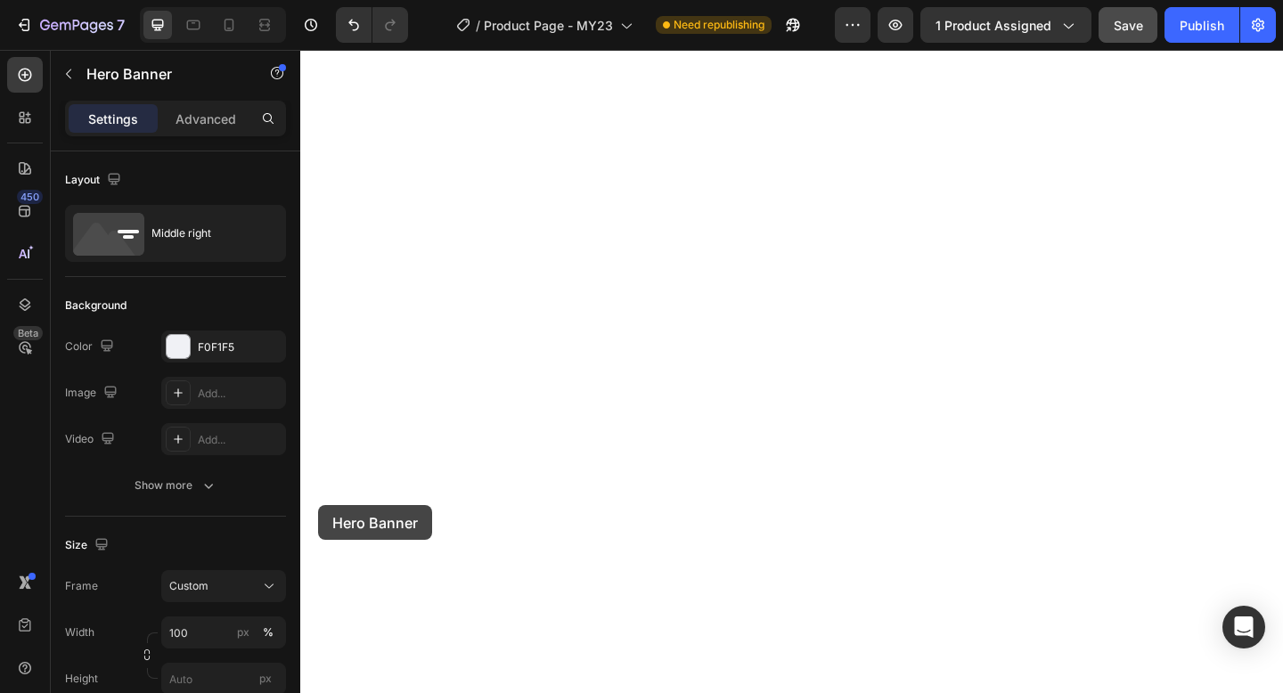
scroll to position [7199, 0]
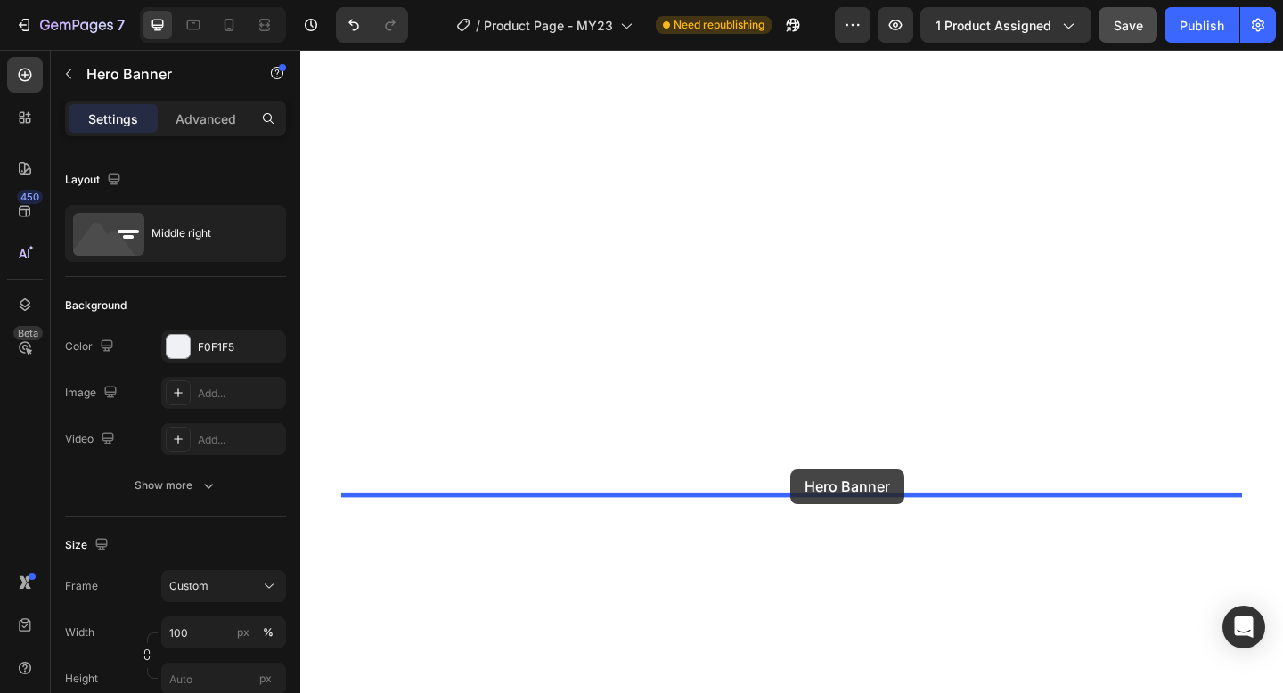
drag, startPoint x: 320, startPoint y: 545, endPoint x: 833, endPoint y: 506, distance: 514.5
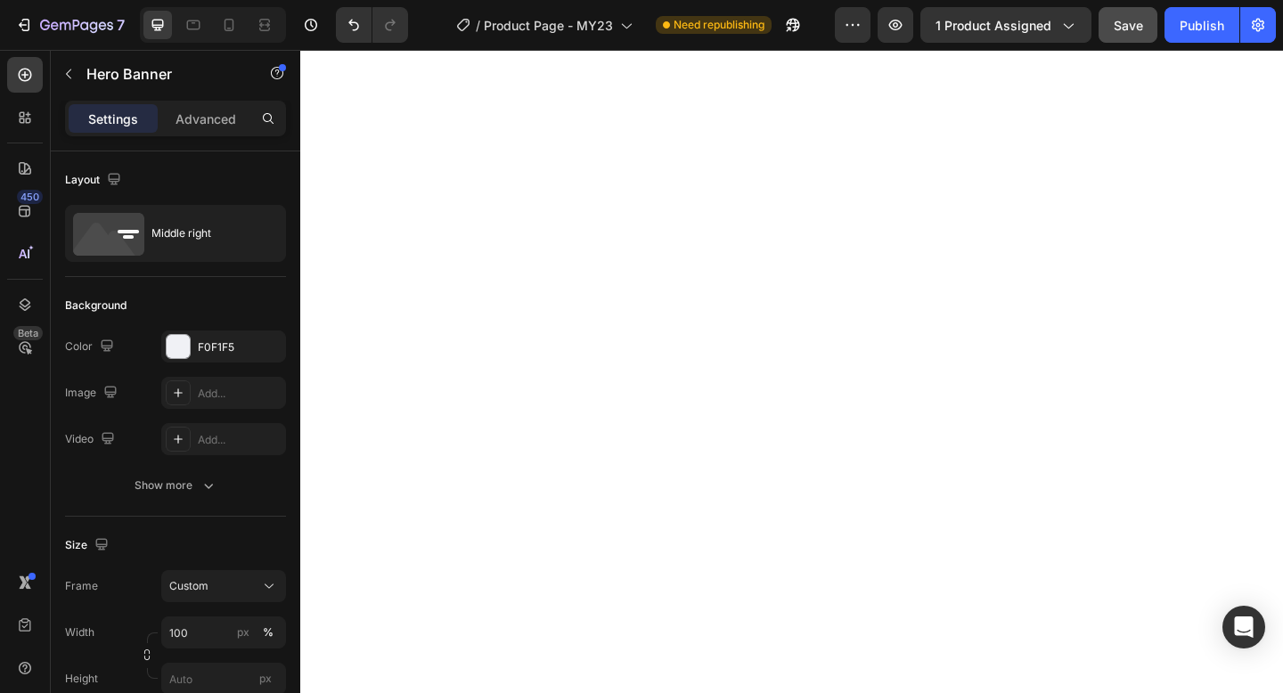
scroll to position [7595, 0]
click at [354, 31] on icon "Undo/Redo" at bounding box center [354, 25] width 18 height 18
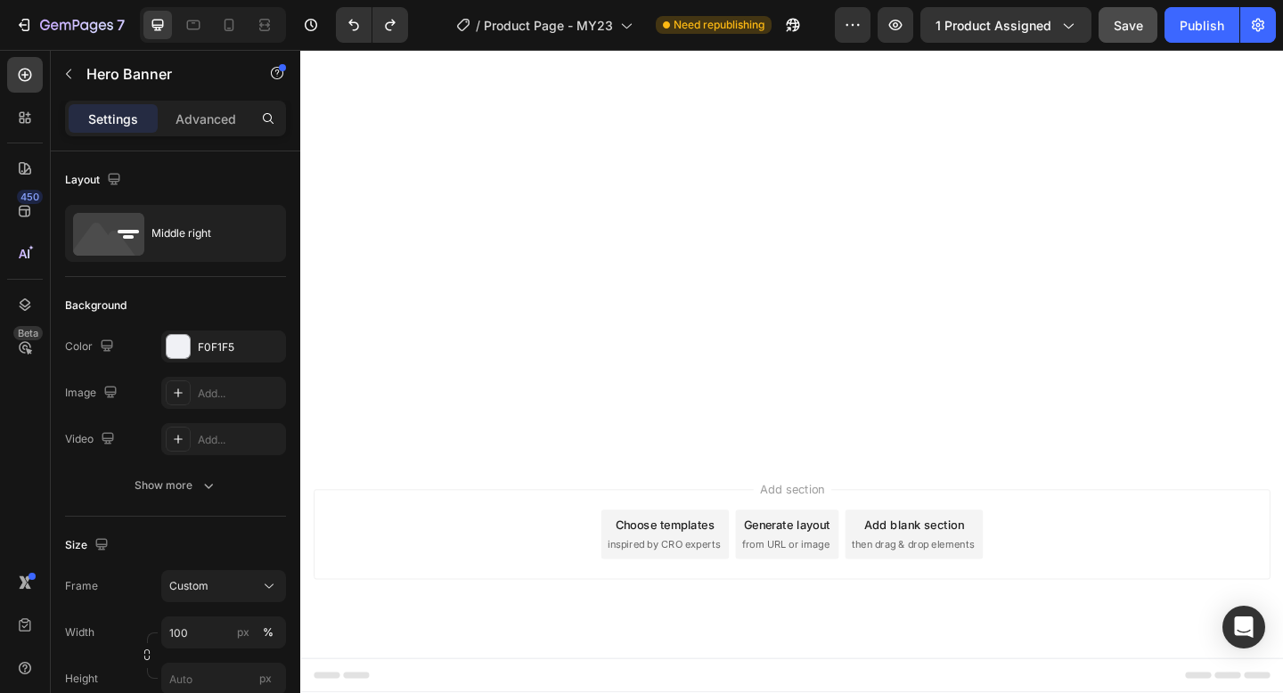
scroll to position [8323, 0]
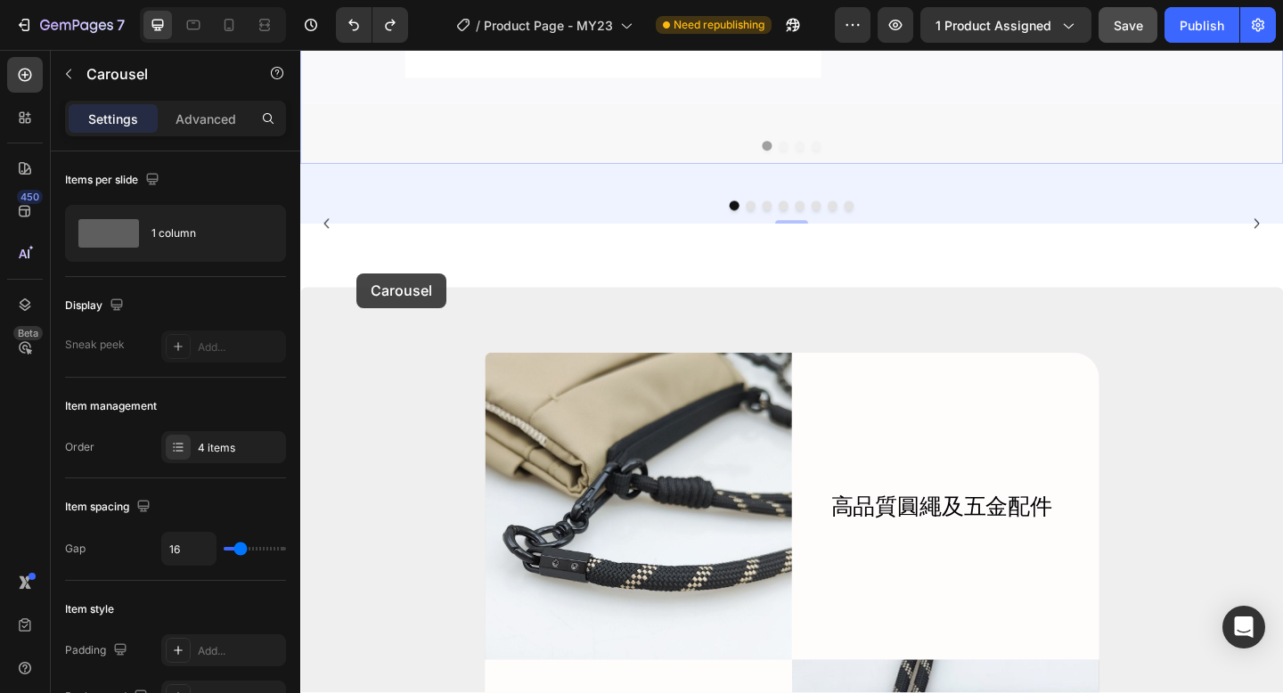
scroll to position [5446, 0]
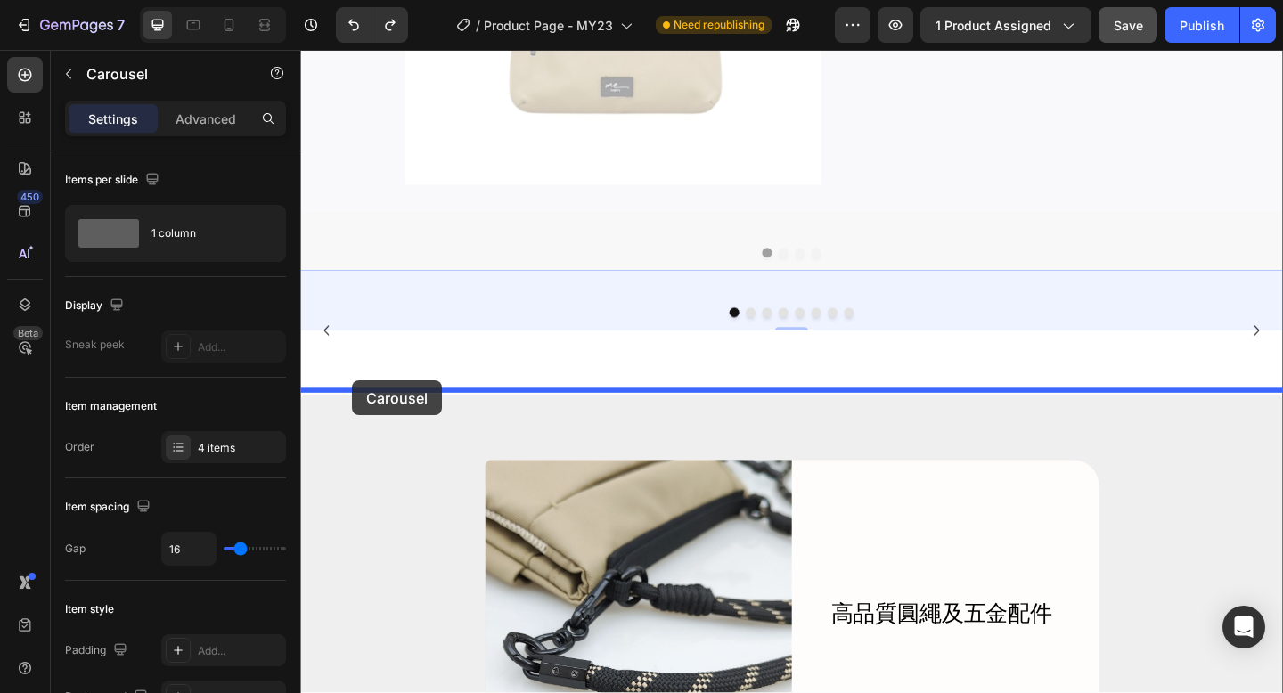
drag, startPoint x: 317, startPoint y: 444, endPoint x: 356, endPoint y: 410, distance: 52.4
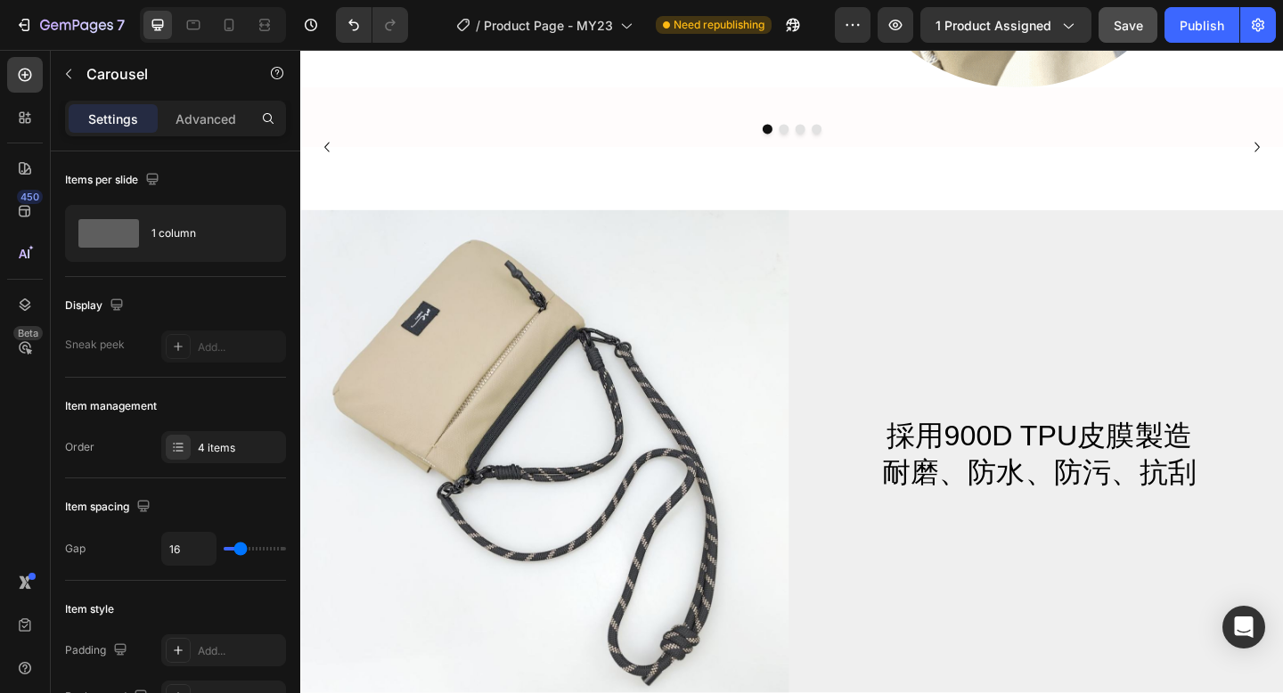
scroll to position [5251, 0]
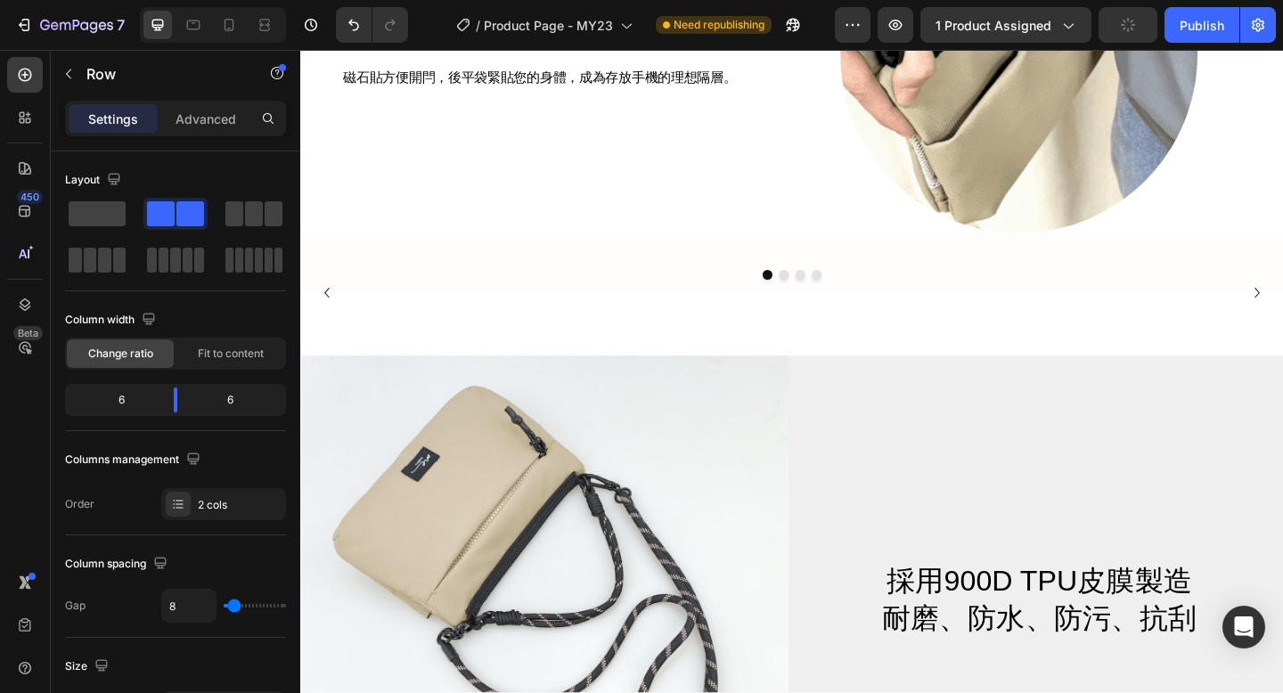
drag, startPoint x: 839, startPoint y: 549, endPoint x: 839, endPoint y: 596, distance: 47.2
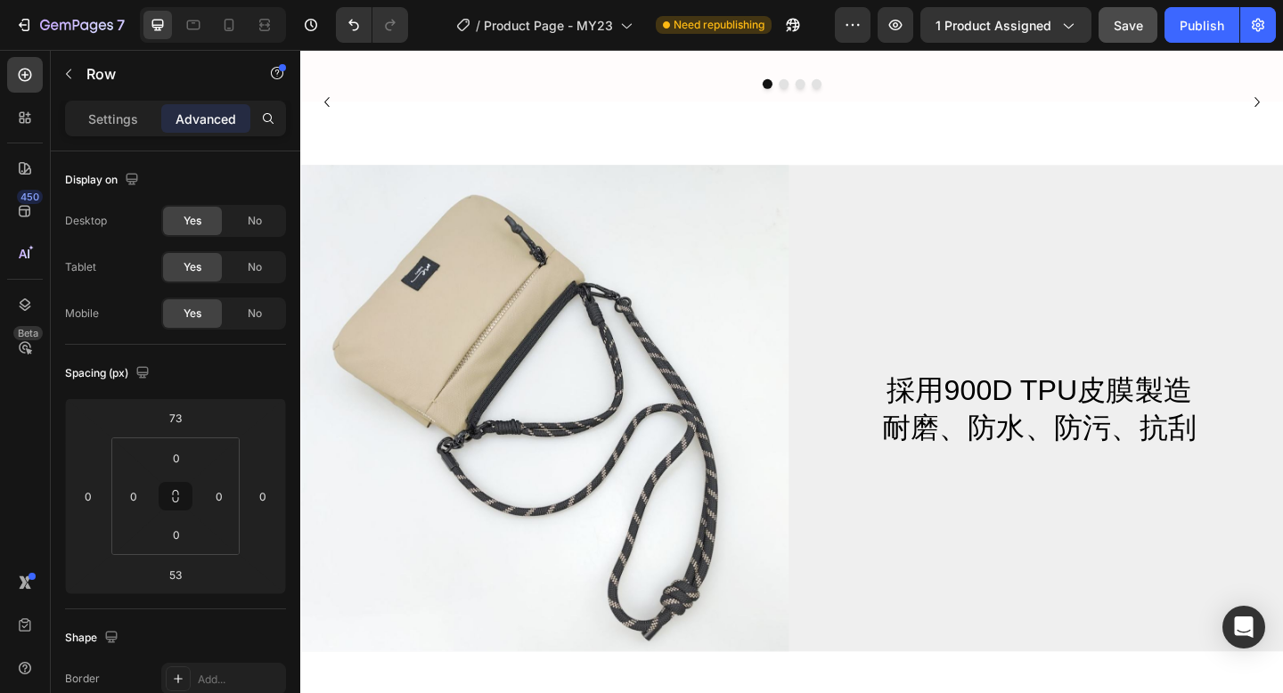
scroll to position [5478, 0]
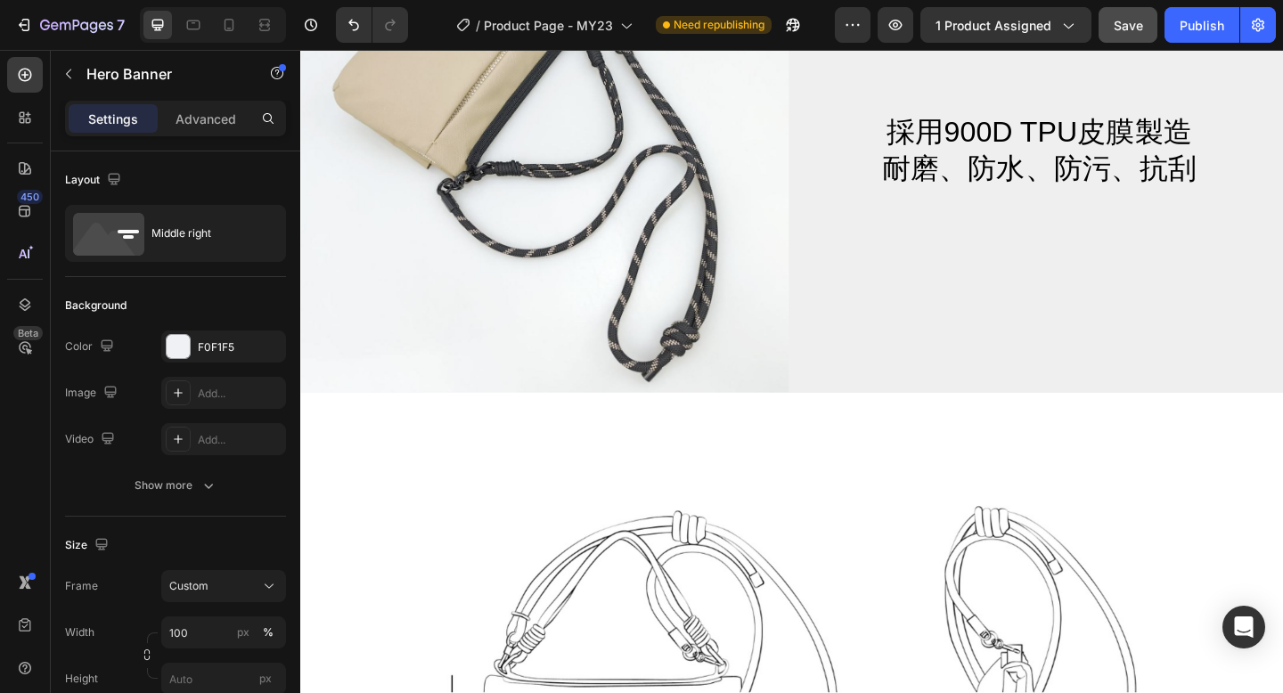
scroll to position [5880, 0]
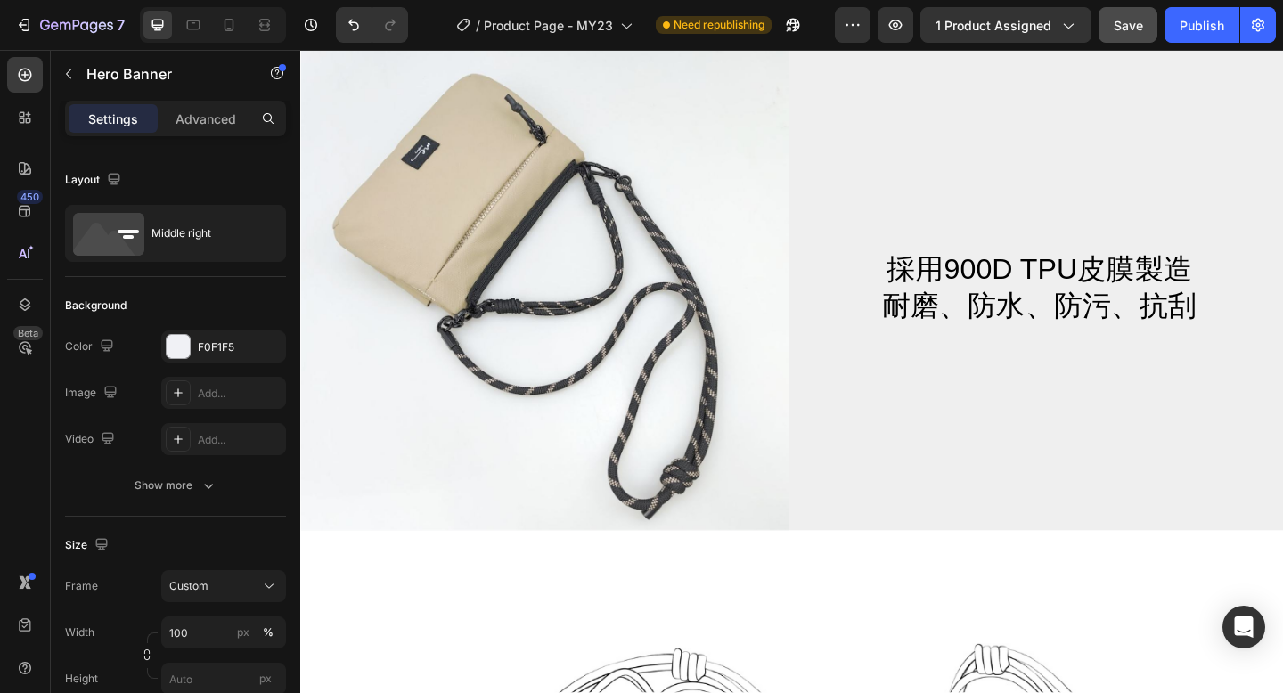
scroll to position [5402, 0]
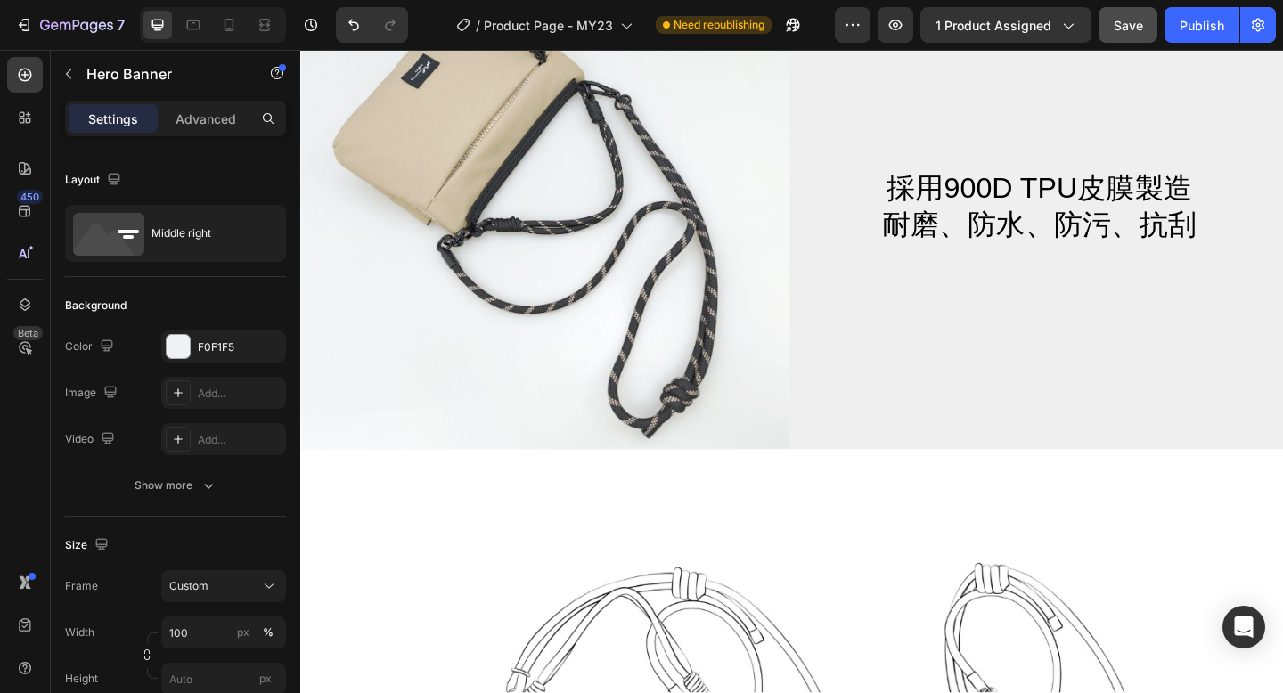
scroll to position [5835, 0]
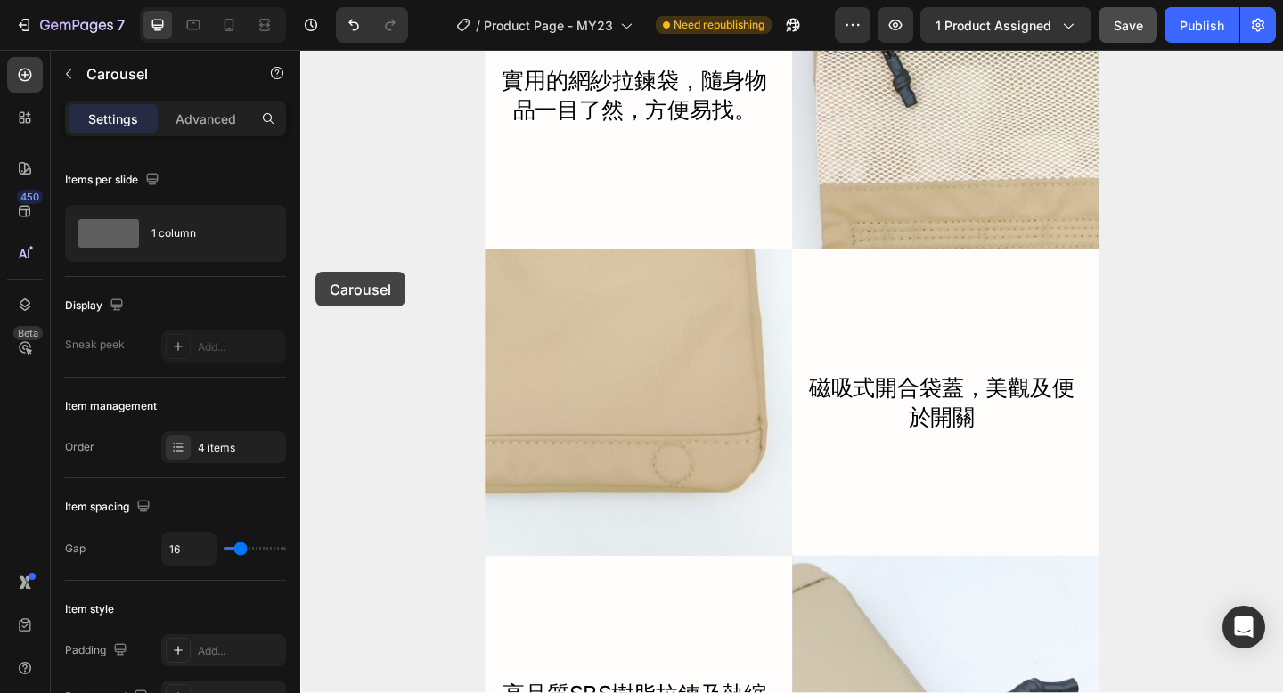
scroll to position [7404, 0]
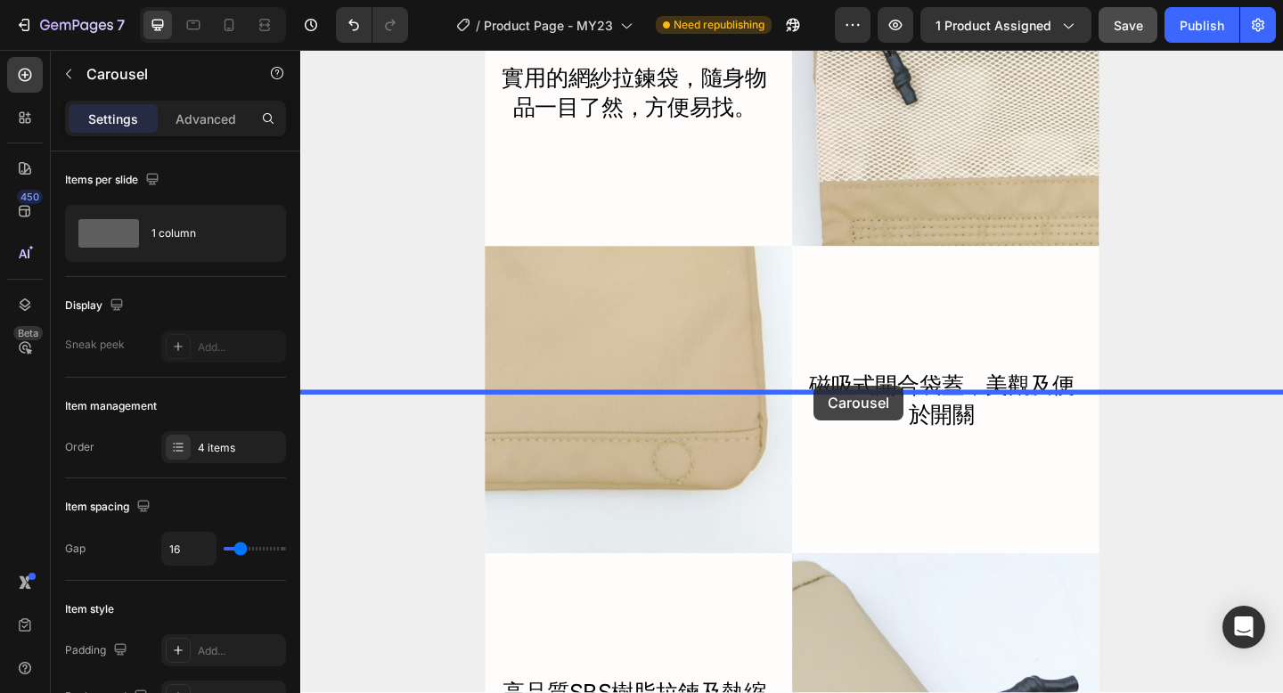
drag, startPoint x: 316, startPoint y: 291, endPoint x: 859, endPoint y: 415, distance: 556.4
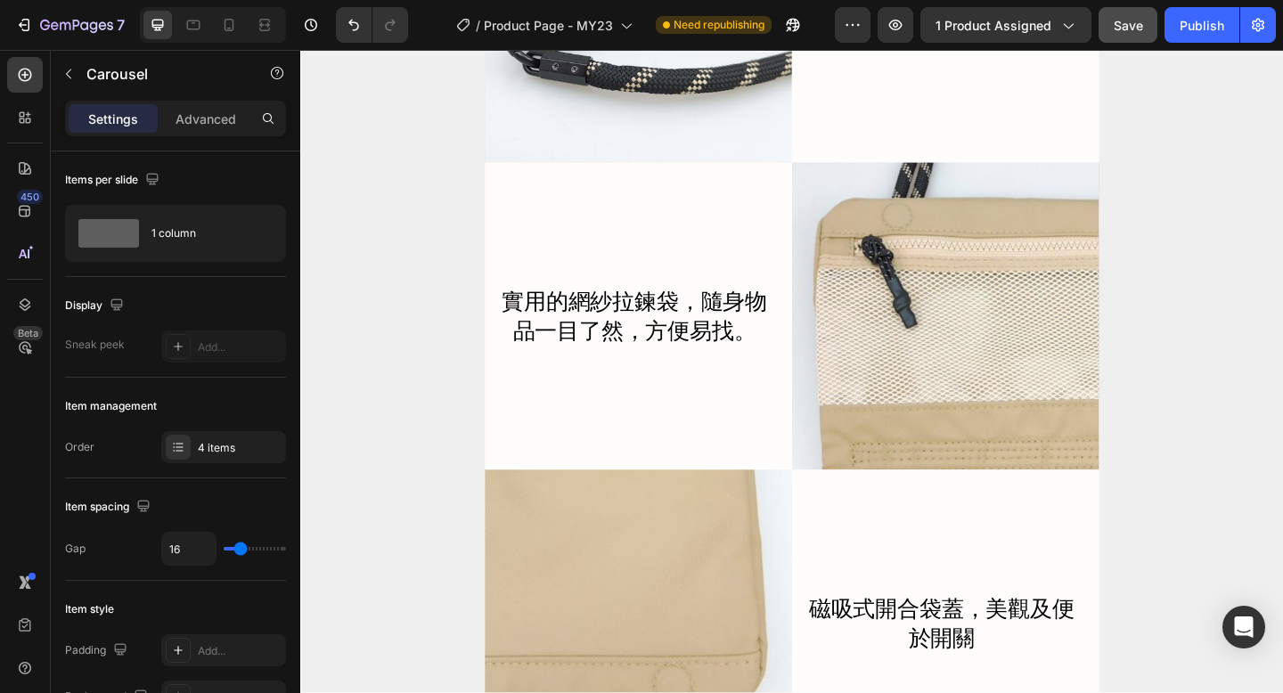
scroll to position [7230, 0]
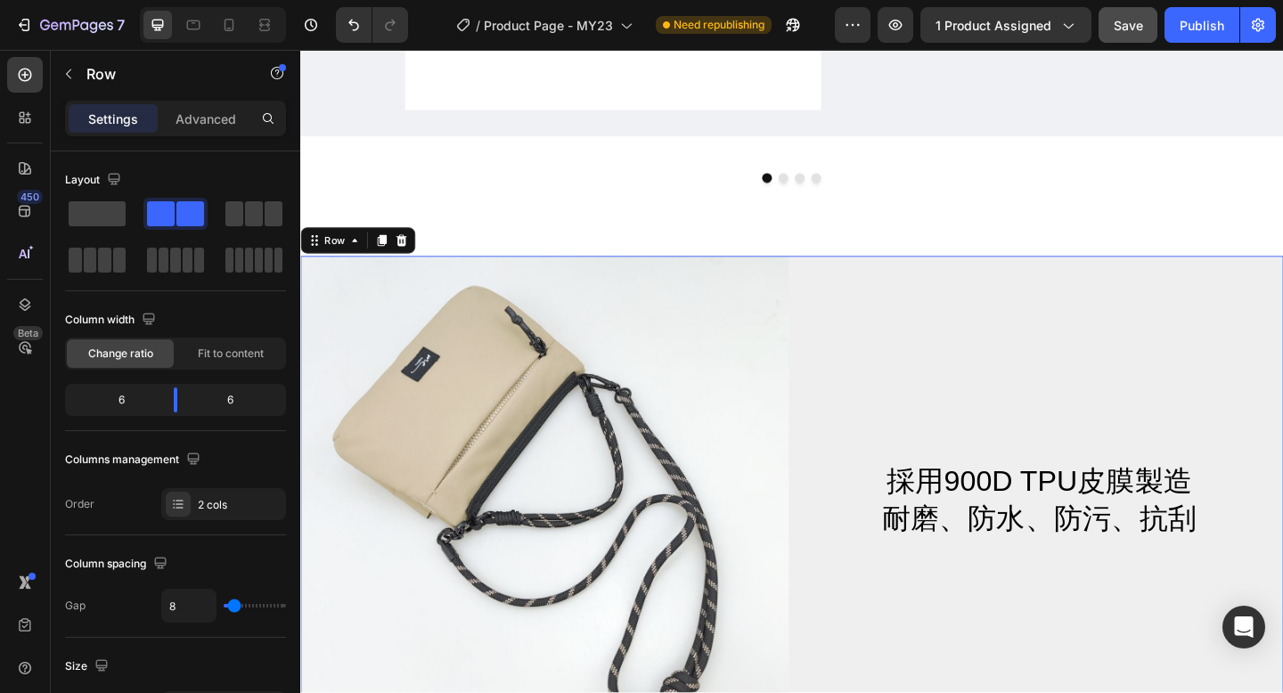
scroll to position [5291, 0]
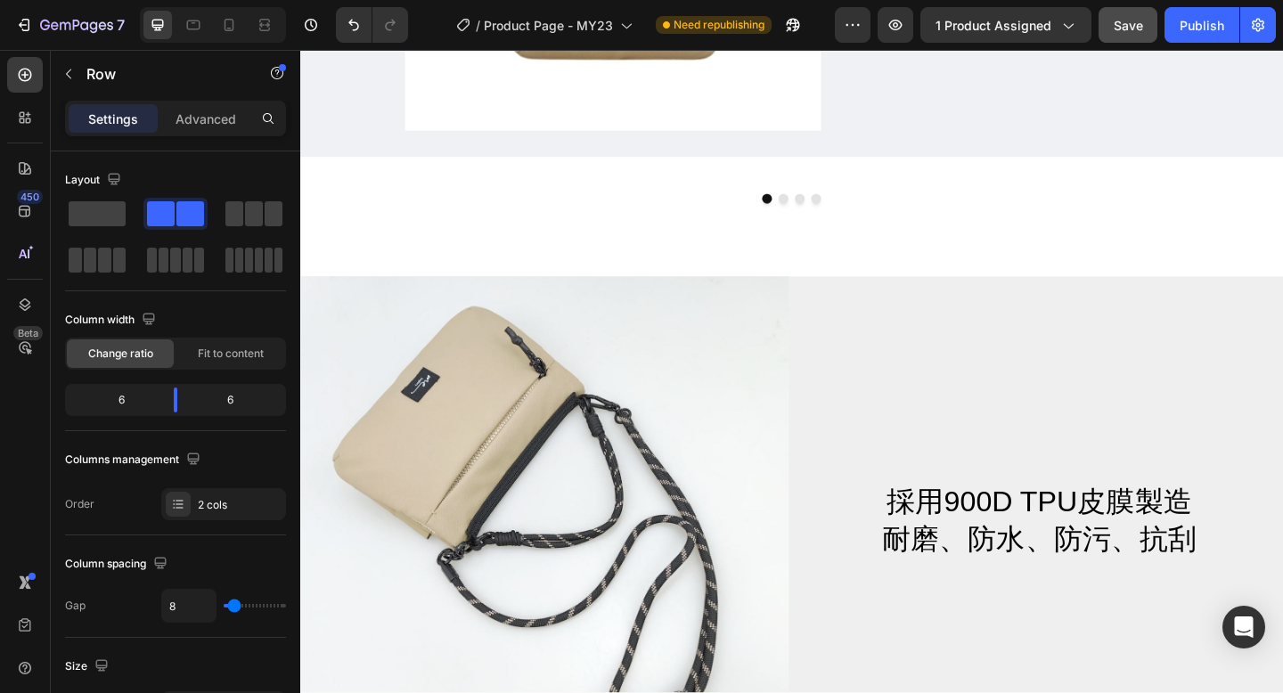
drag, startPoint x: 830, startPoint y: 555, endPoint x: 829, endPoint y: 509, distance: 46.3
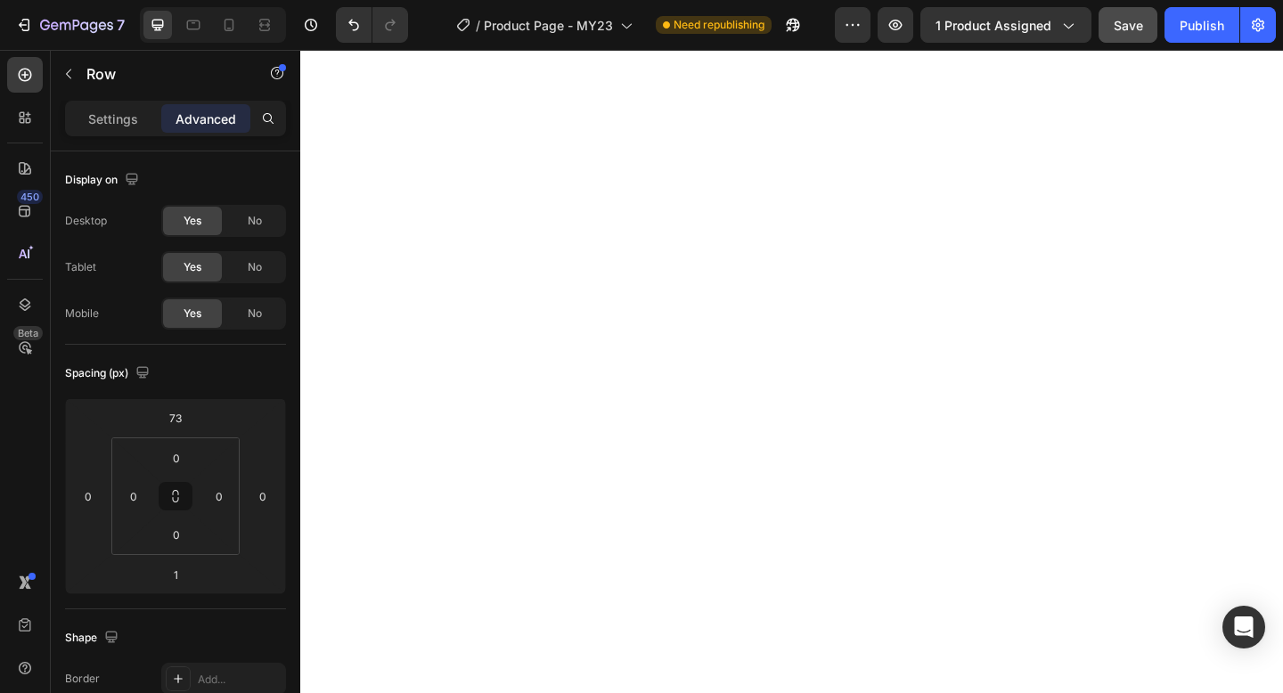
scroll to position [8817, 0]
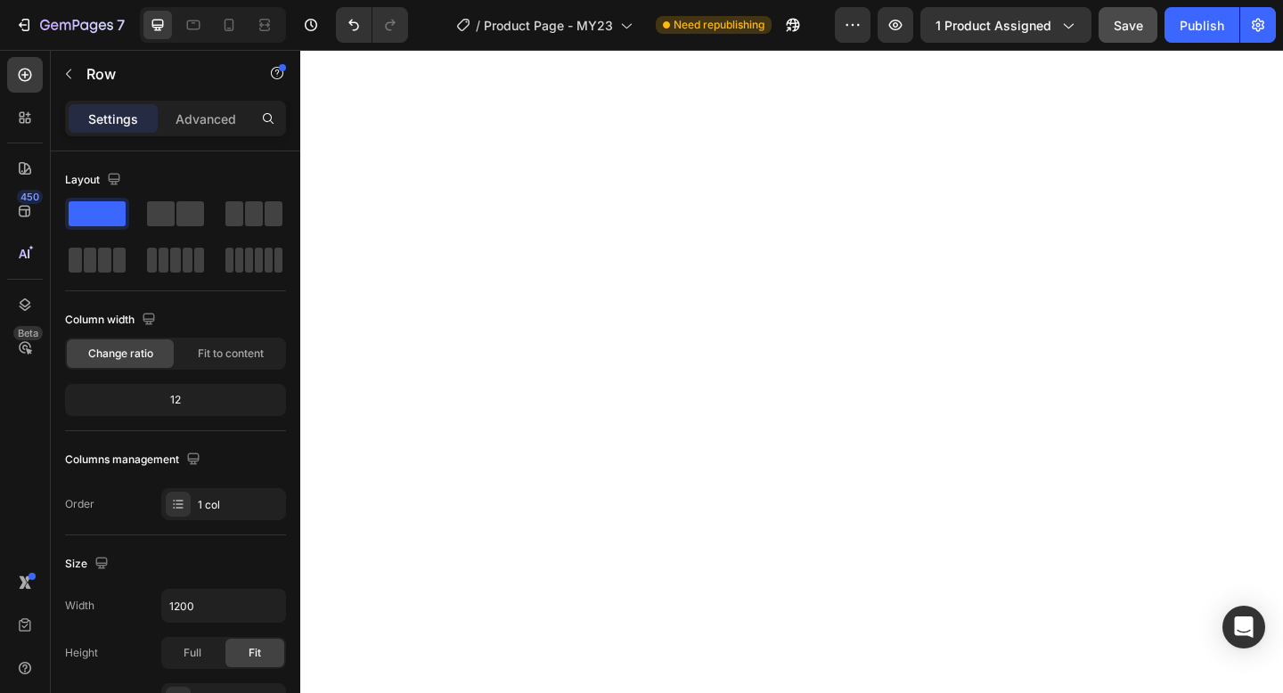
scroll to position [8862, 0]
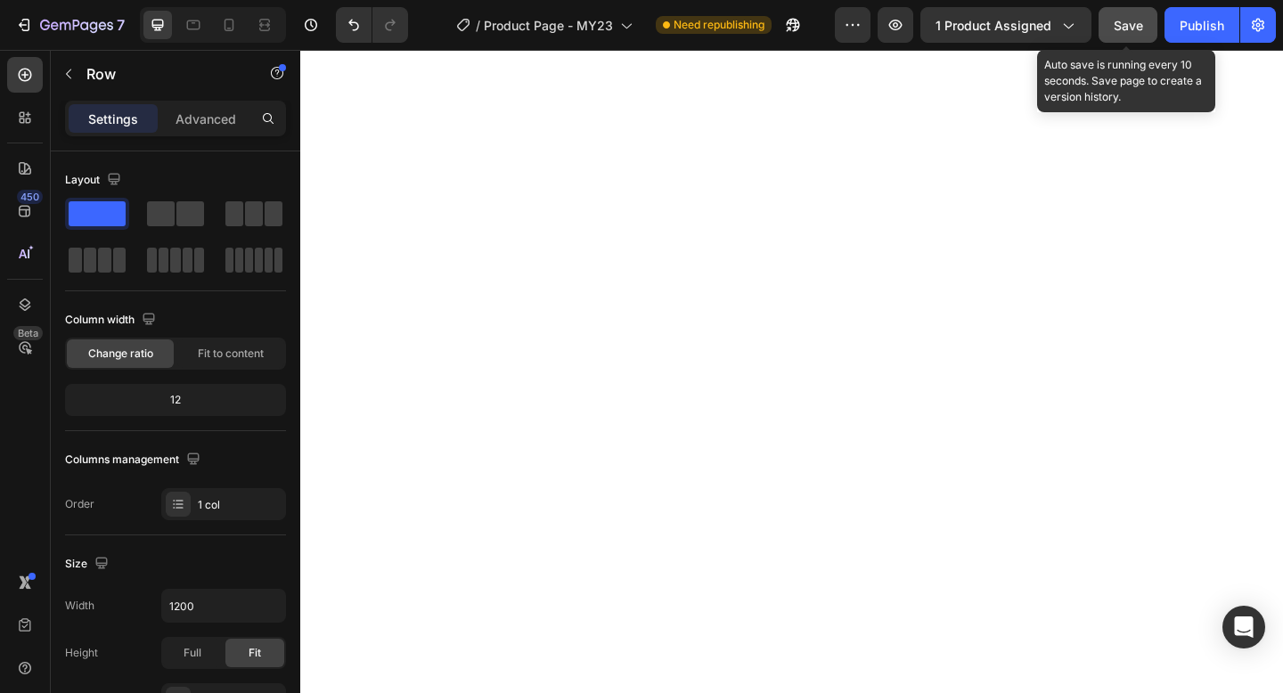
click at [1135, 26] on span "Save" at bounding box center [1127, 25] width 29 height 15
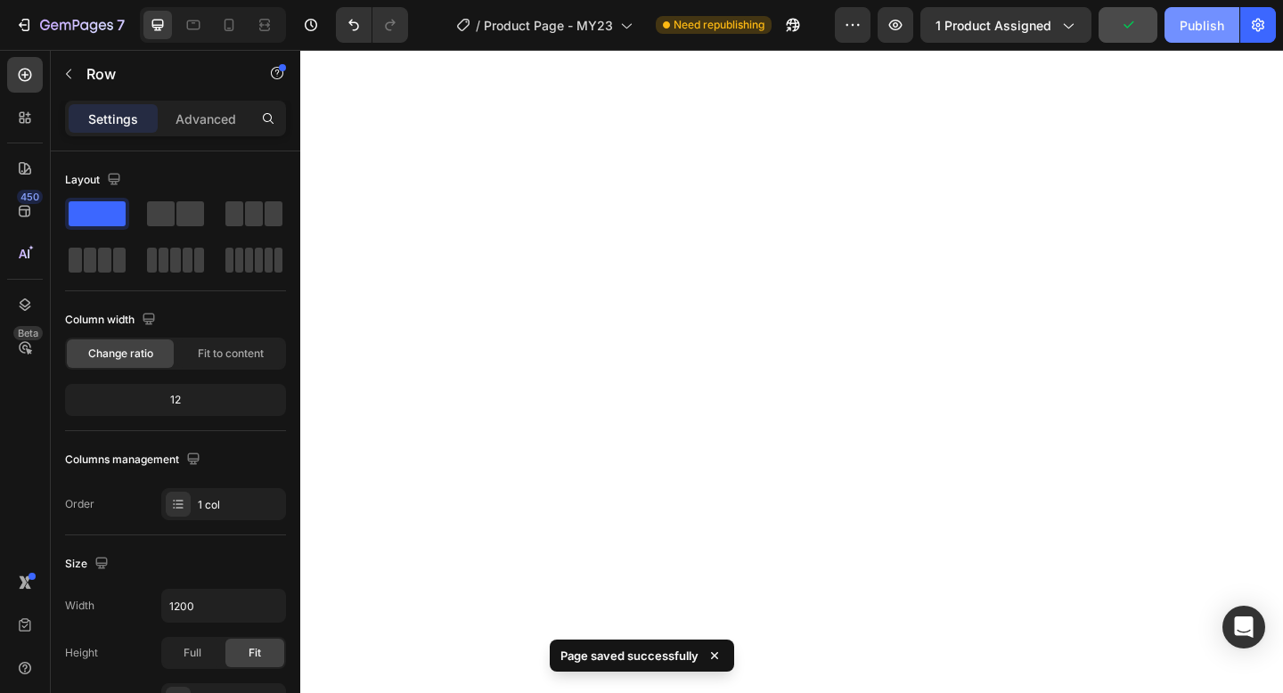
click at [1186, 29] on div "Publish" at bounding box center [1201, 25] width 45 height 19
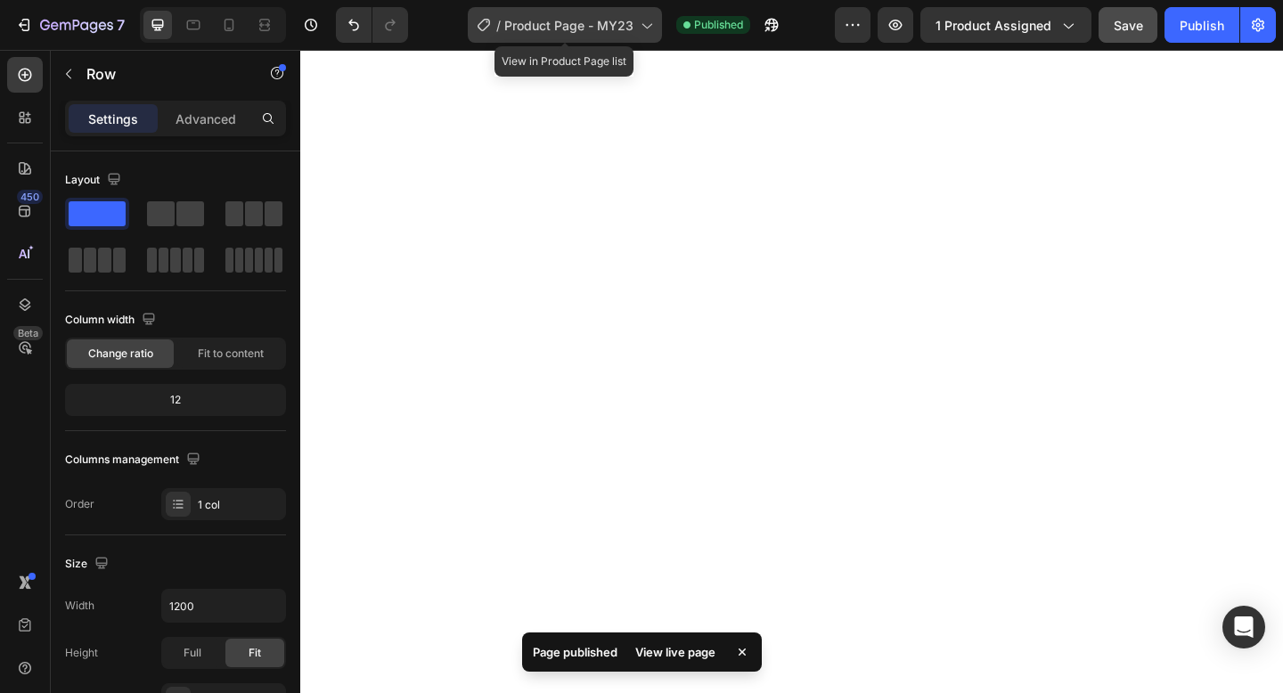
click at [597, 22] on span "Product Page - MY23" at bounding box center [568, 25] width 129 height 19
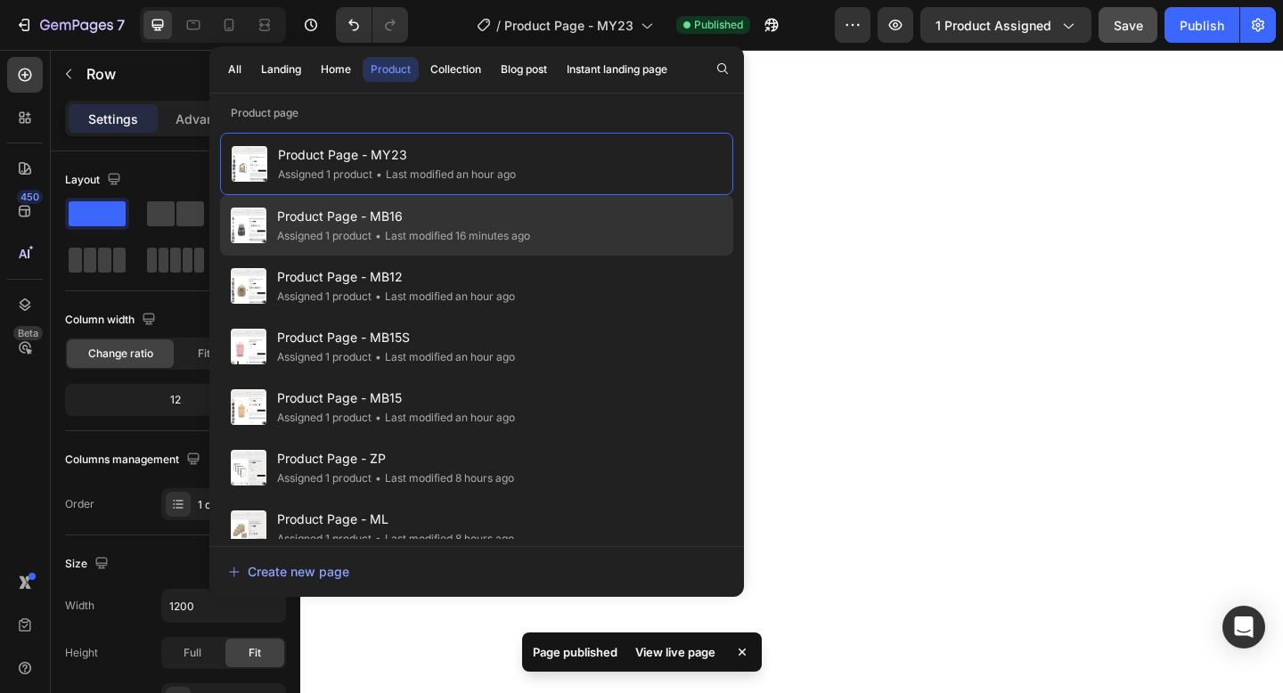
click at [501, 227] on div "• Last modified 16 minutes ago" at bounding box center [450, 236] width 159 height 18
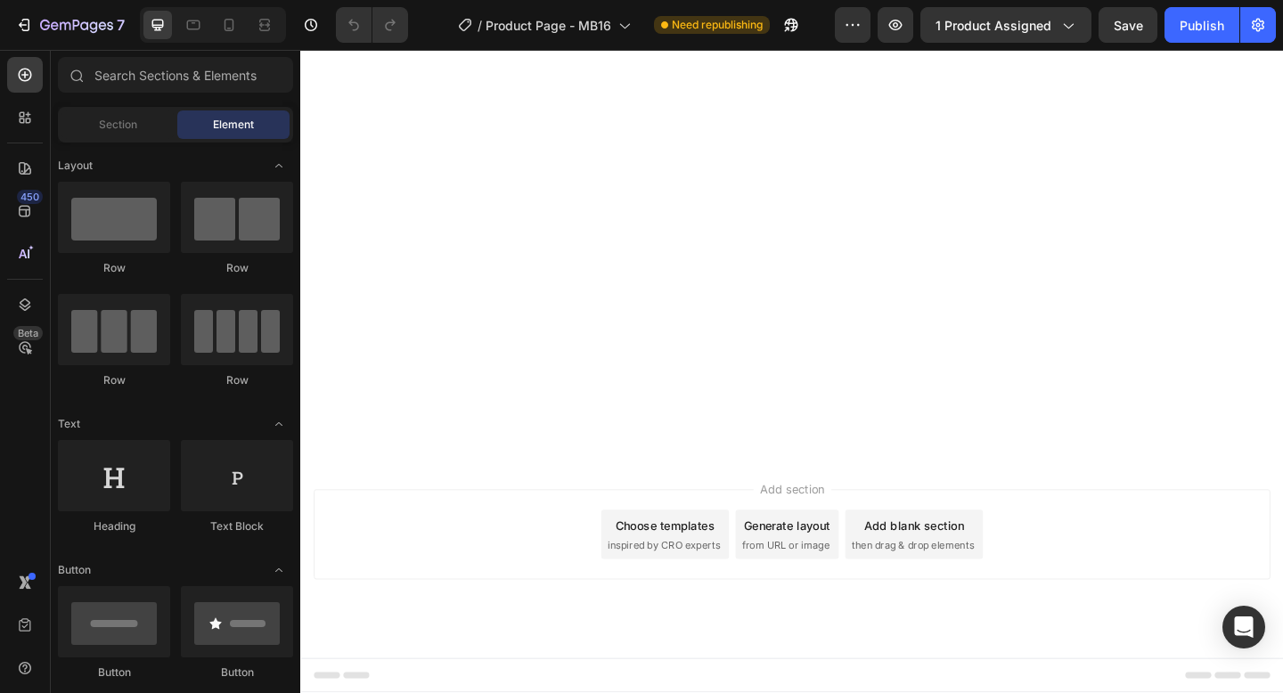
scroll to position [8958, 0]
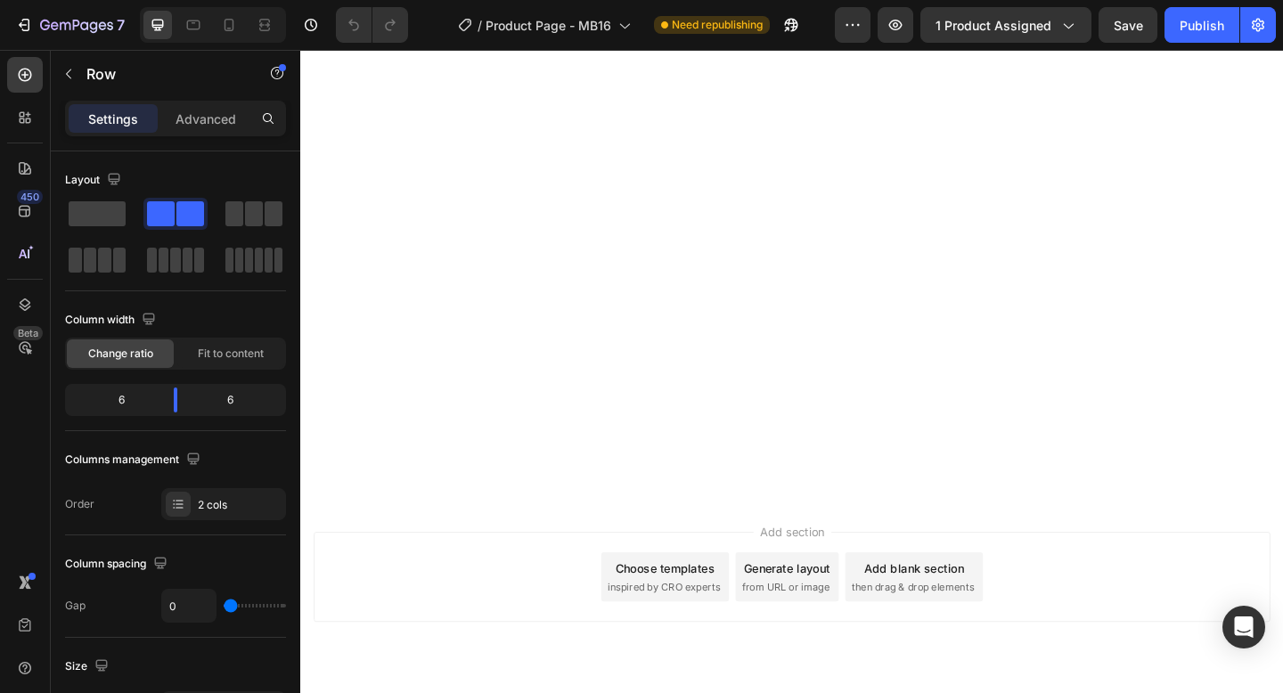
scroll to position [8923, 0]
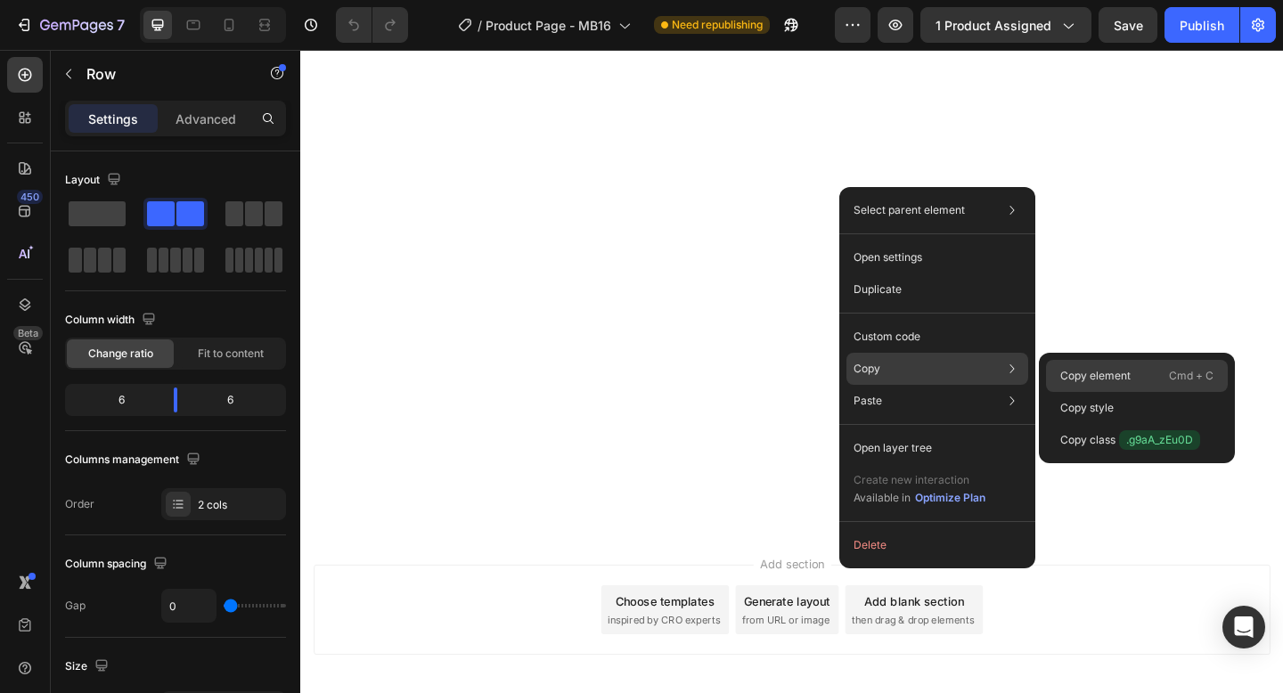
drag, startPoint x: 1081, startPoint y: 372, endPoint x: 850, endPoint y: 351, distance: 232.6
click at [1081, 372] on p "Copy element" at bounding box center [1095, 376] width 70 height 16
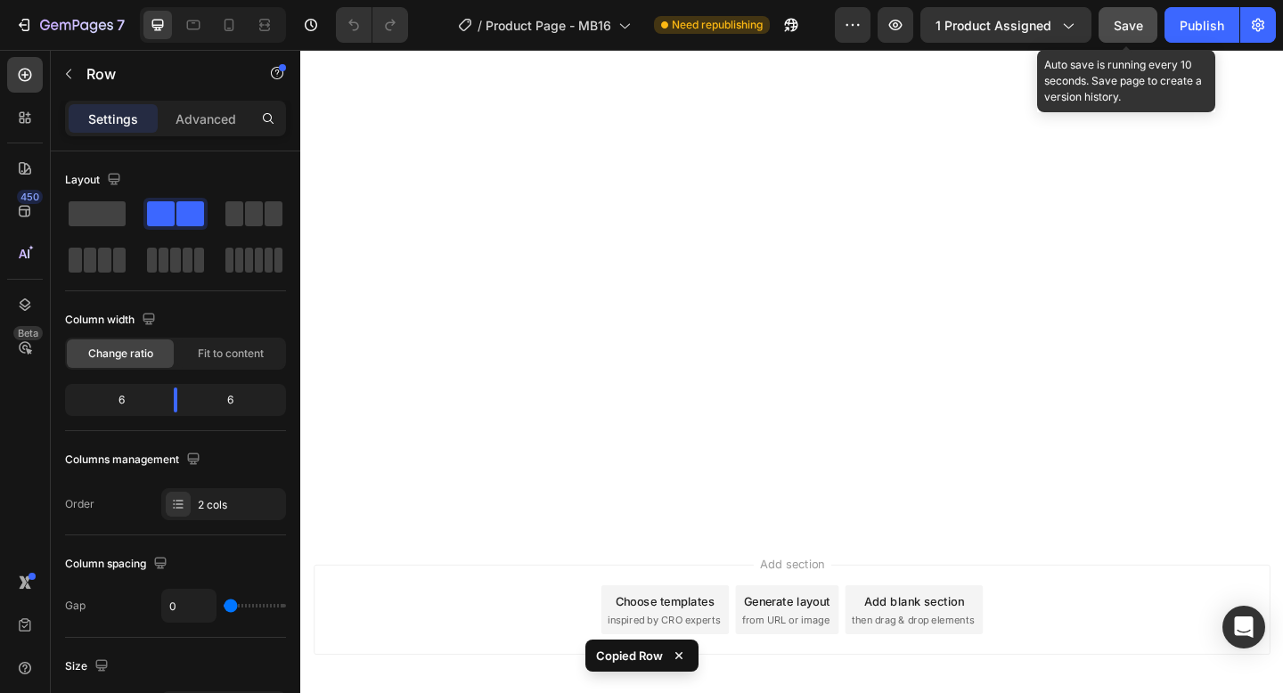
click at [1128, 32] on div "Save" at bounding box center [1127, 25] width 29 height 19
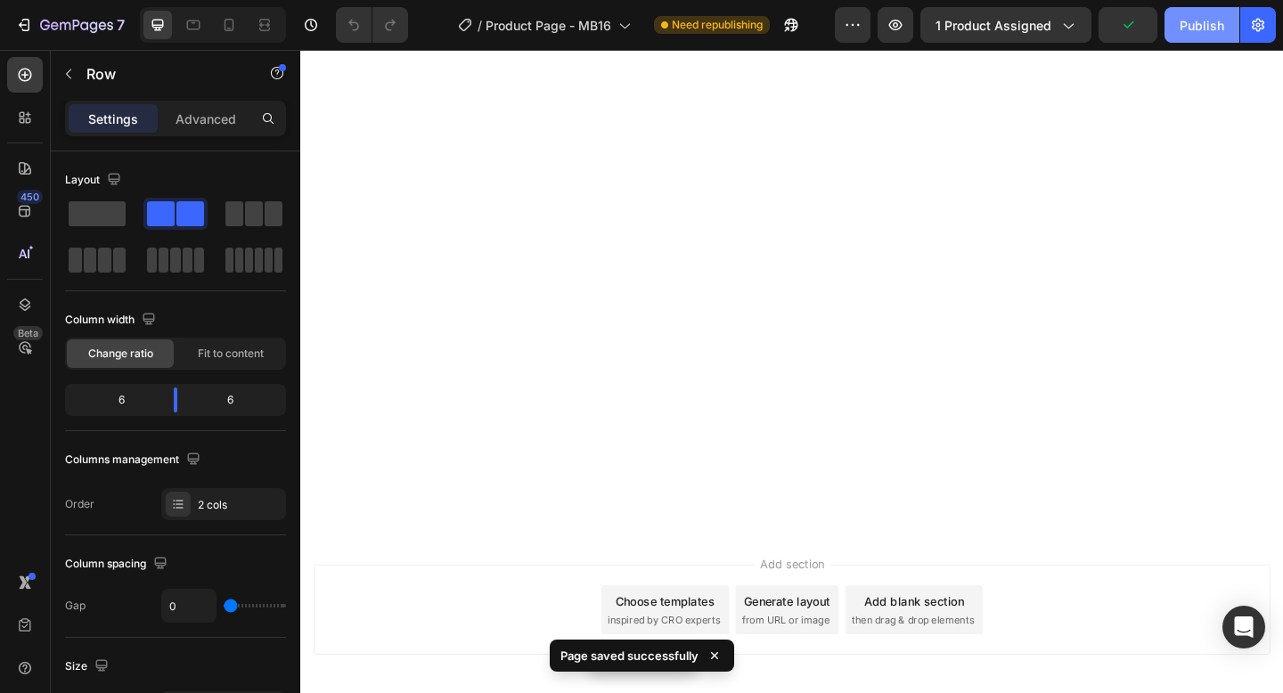
click at [1199, 30] on div "Publish" at bounding box center [1201, 25] width 45 height 19
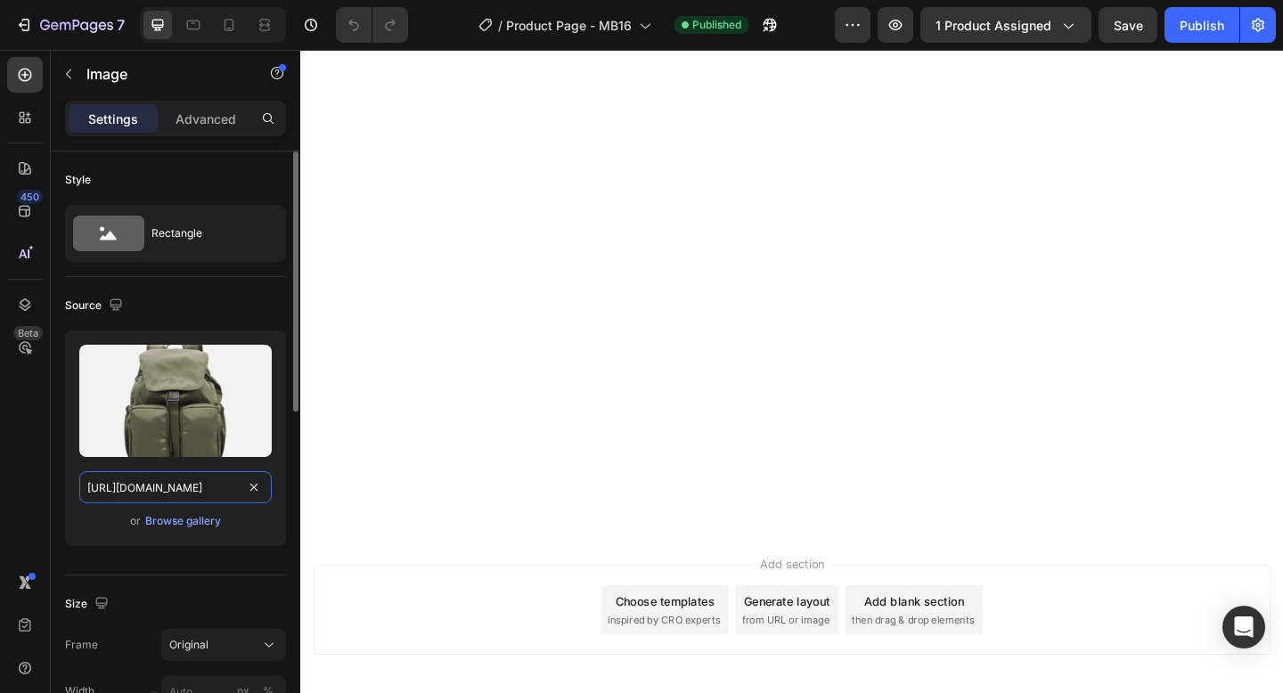
click at [190, 494] on input "https://cdn.shopify.com/s/files/1/0397/0603/4337/files/gempages_558098426412139…" at bounding box center [175, 487] width 192 height 32
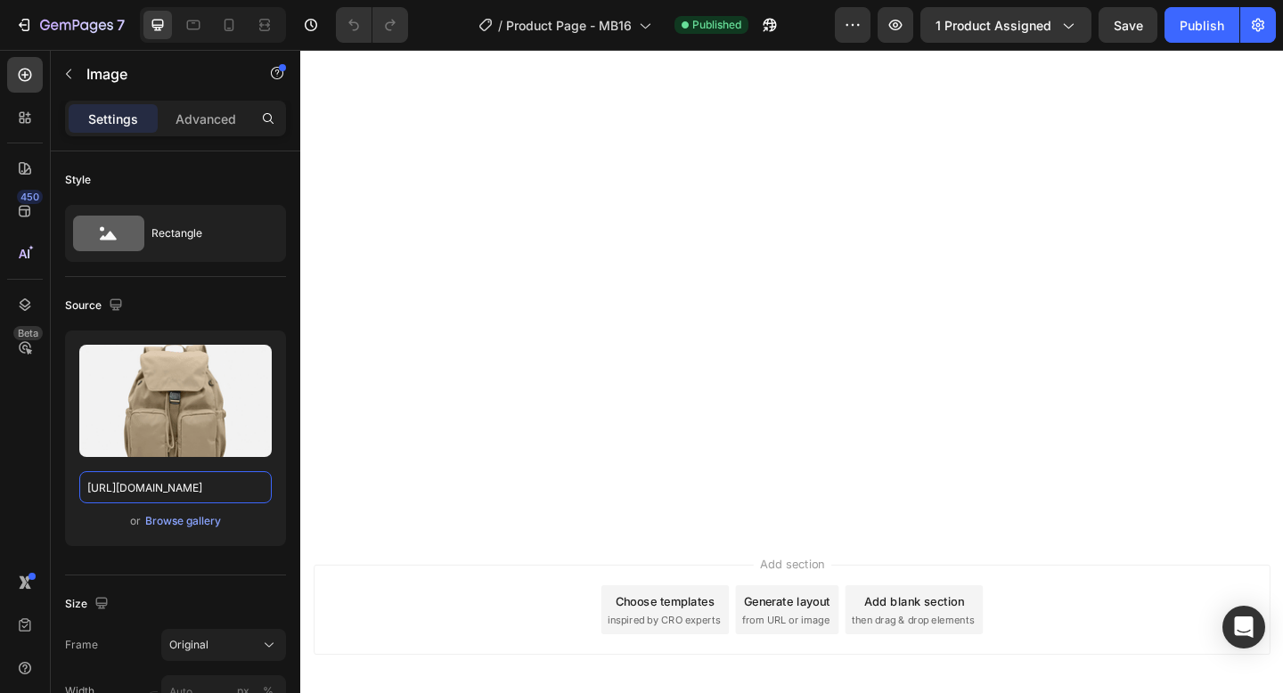
scroll to position [0, 0]
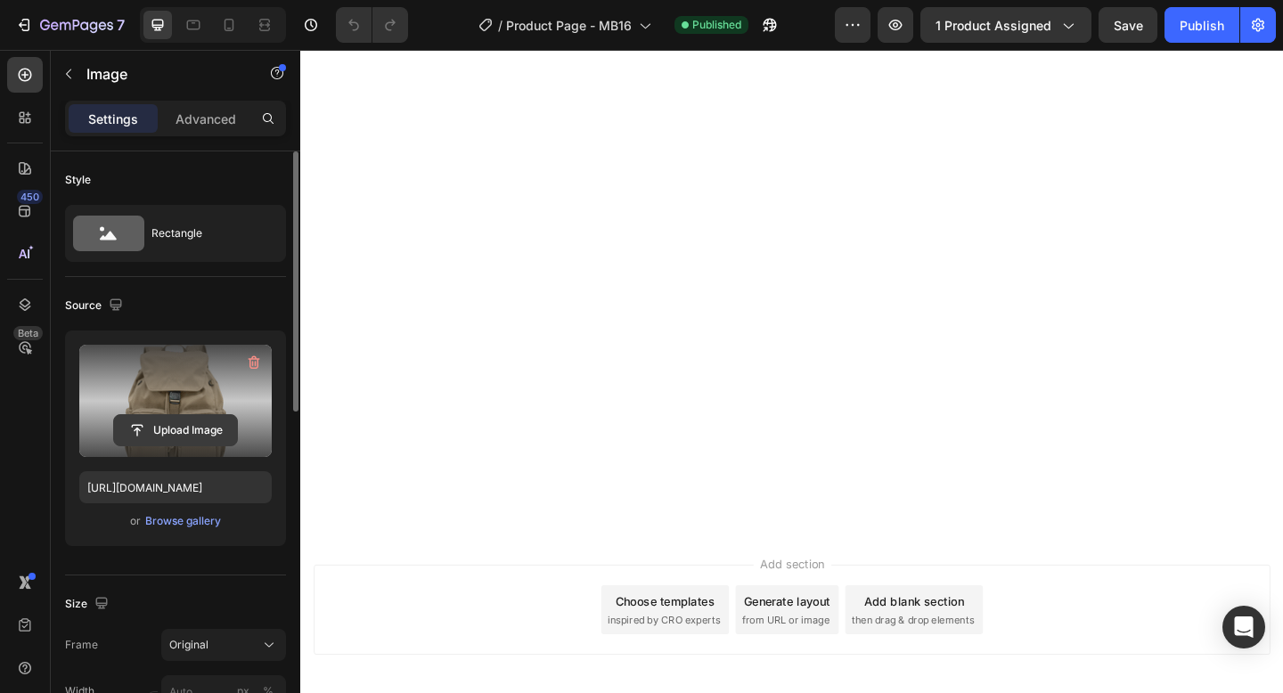
click at [189, 433] on input "file" at bounding box center [175, 430] width 123 height 30
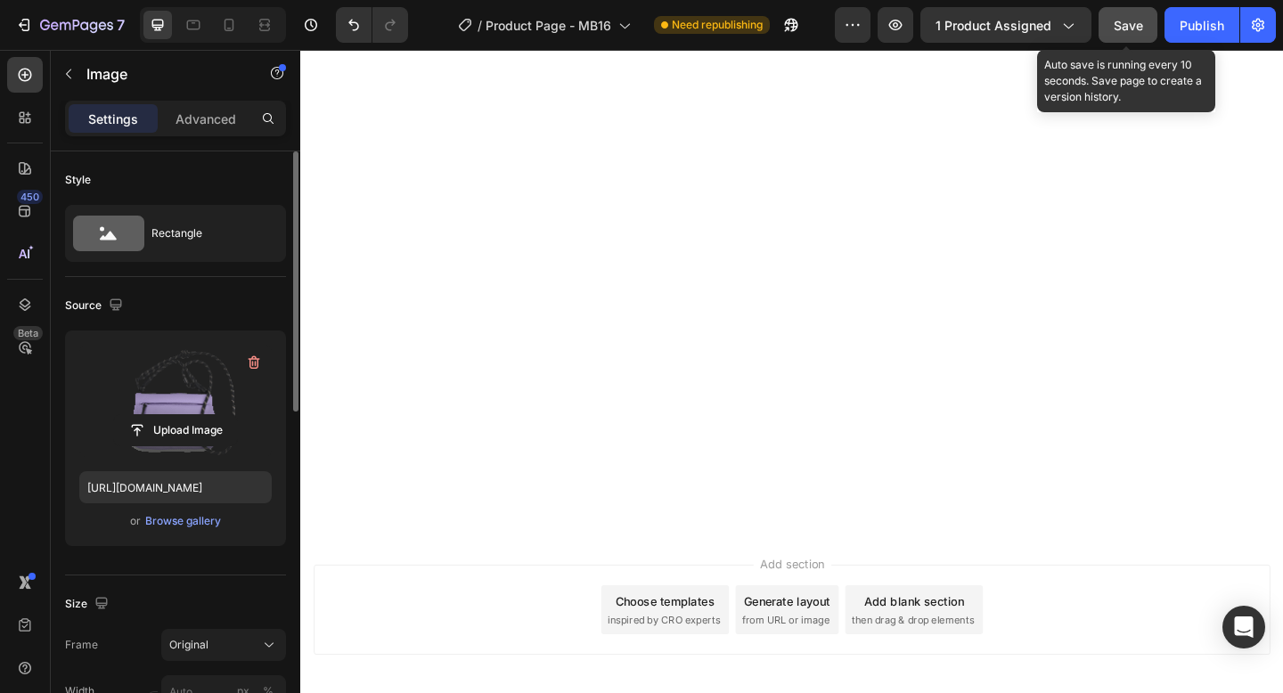
click at [1123, 28] on span "Save" at bounding box center [1127, 25] width 29 height 15
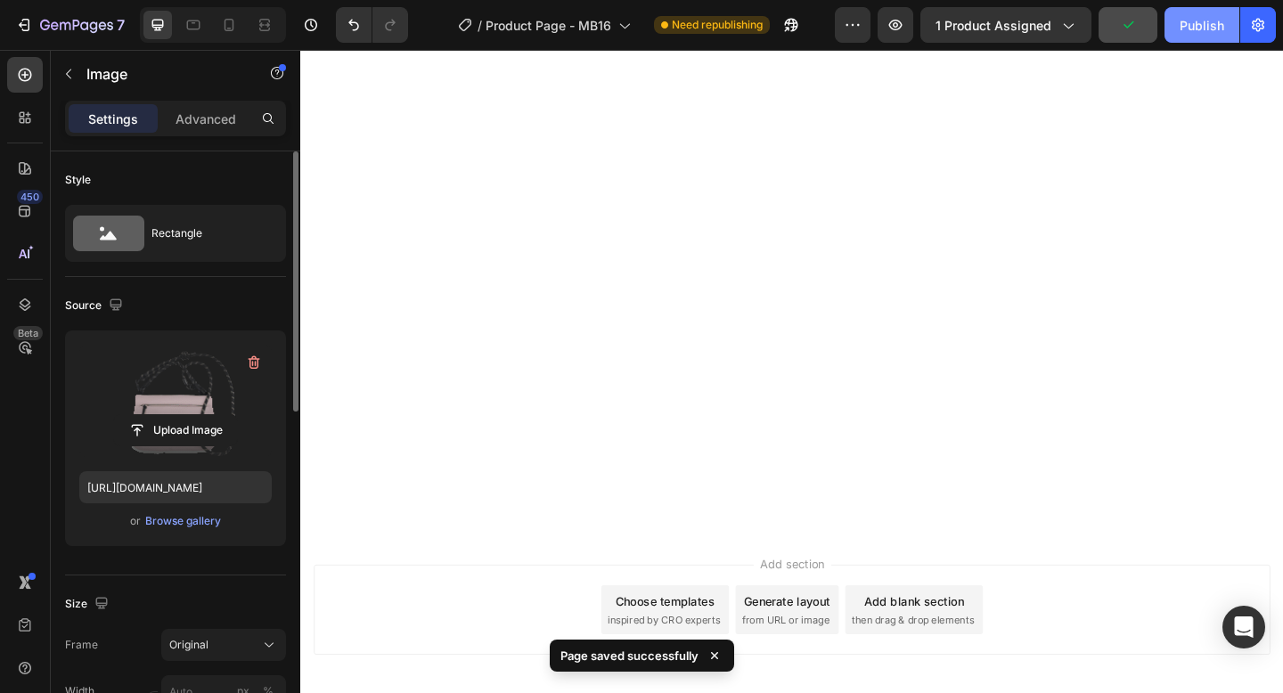
click at [1185, 27] on div "Publish" at bounding box center [1201, 25] width 45 height 19
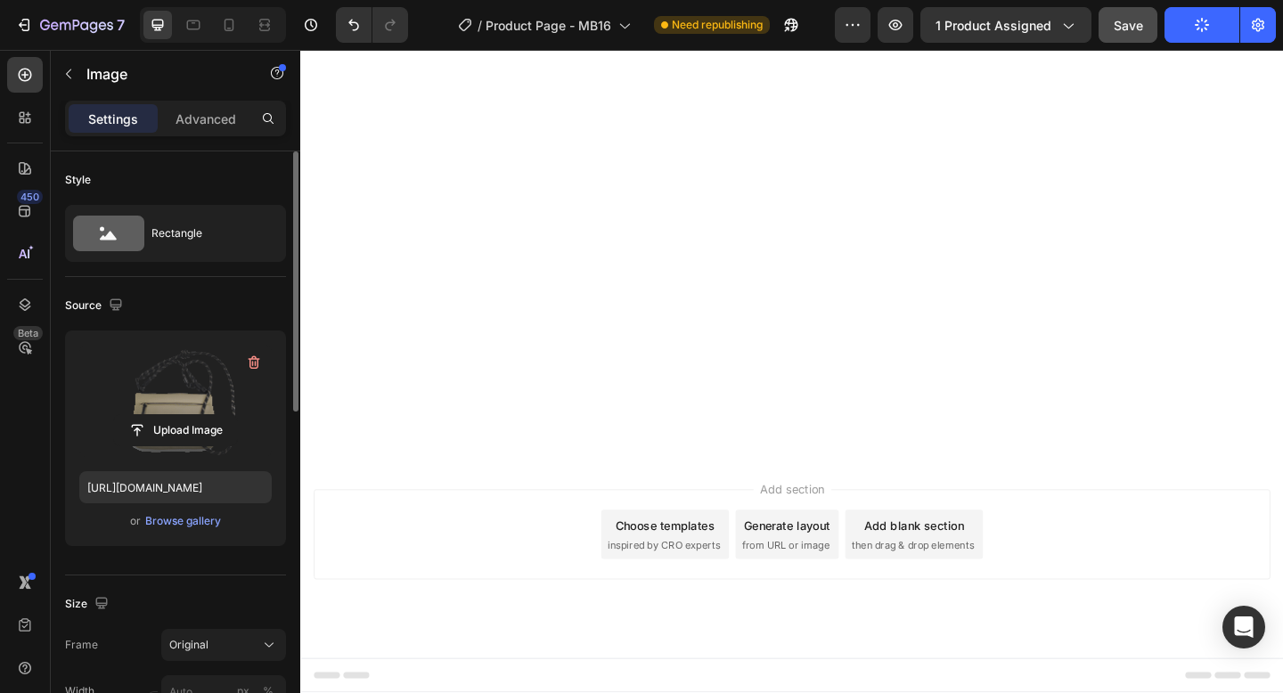
scroll to position [8889, 0]
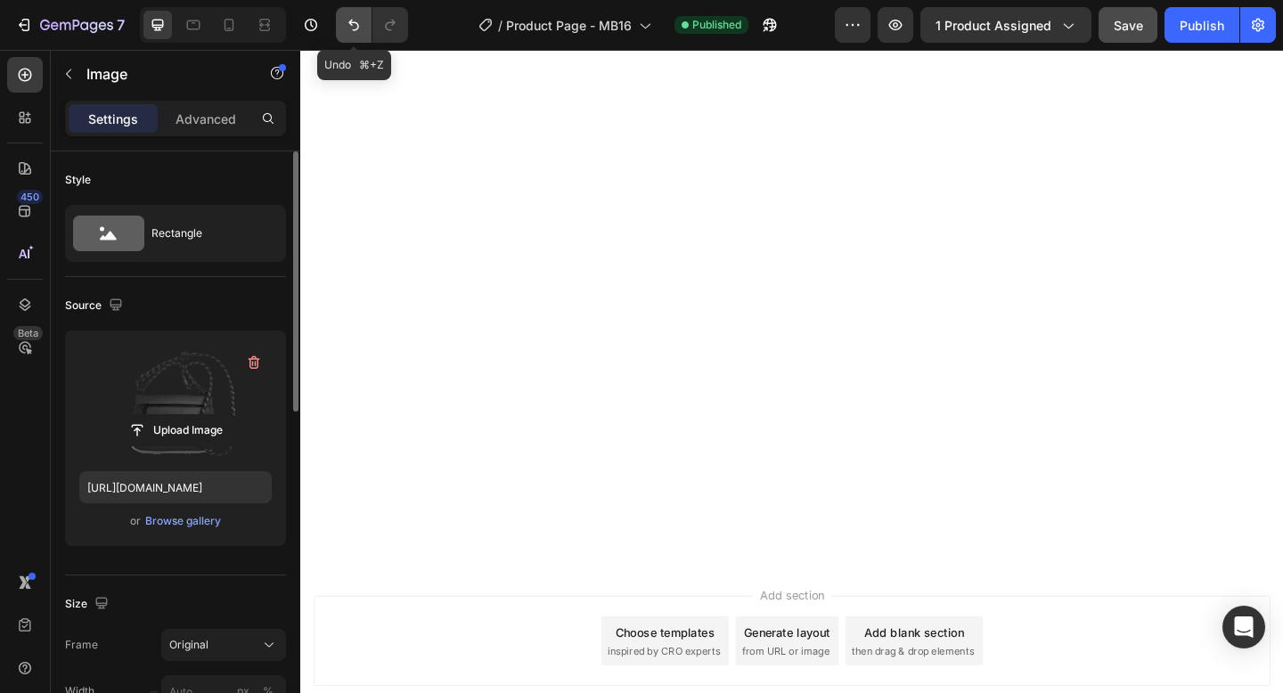
click at [340, 33] on button "Undo/Redo" at bounding box center [354, 25] width 36 height 36
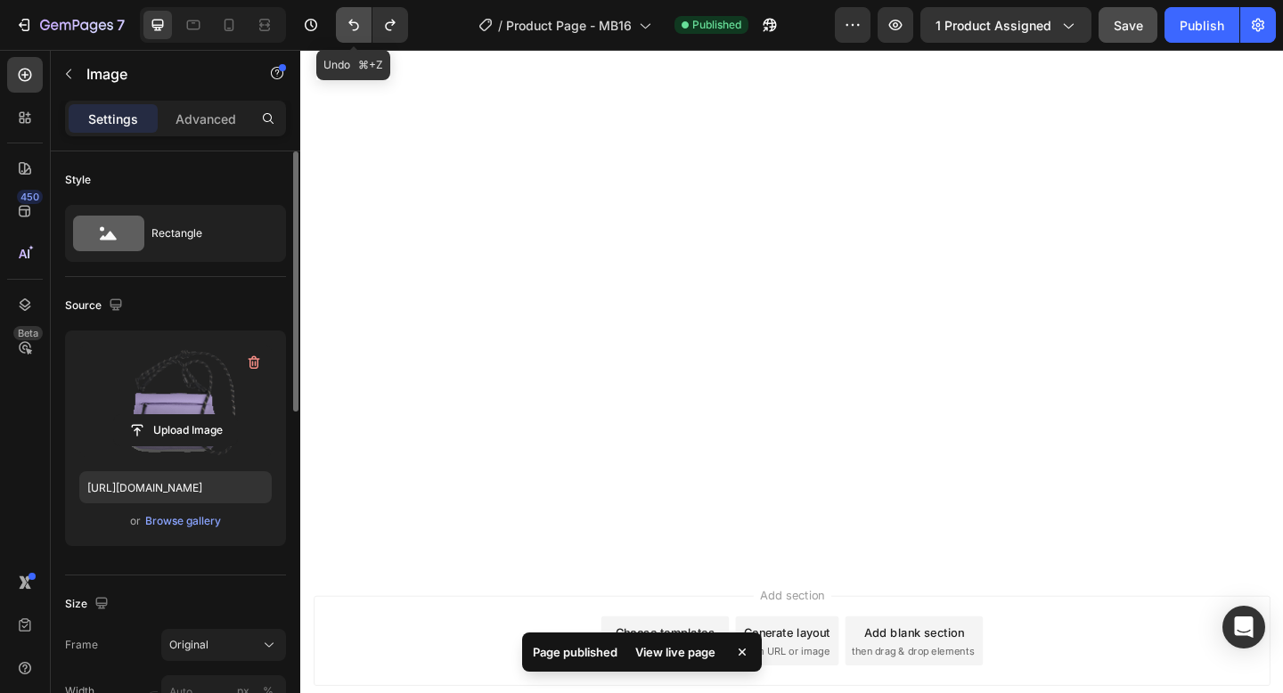
click at [347, 31] on icon "Undo/Redo" at bounding box center [354, 25] width 18 height 18
type input "[URL][DOMAIN_NAME]"
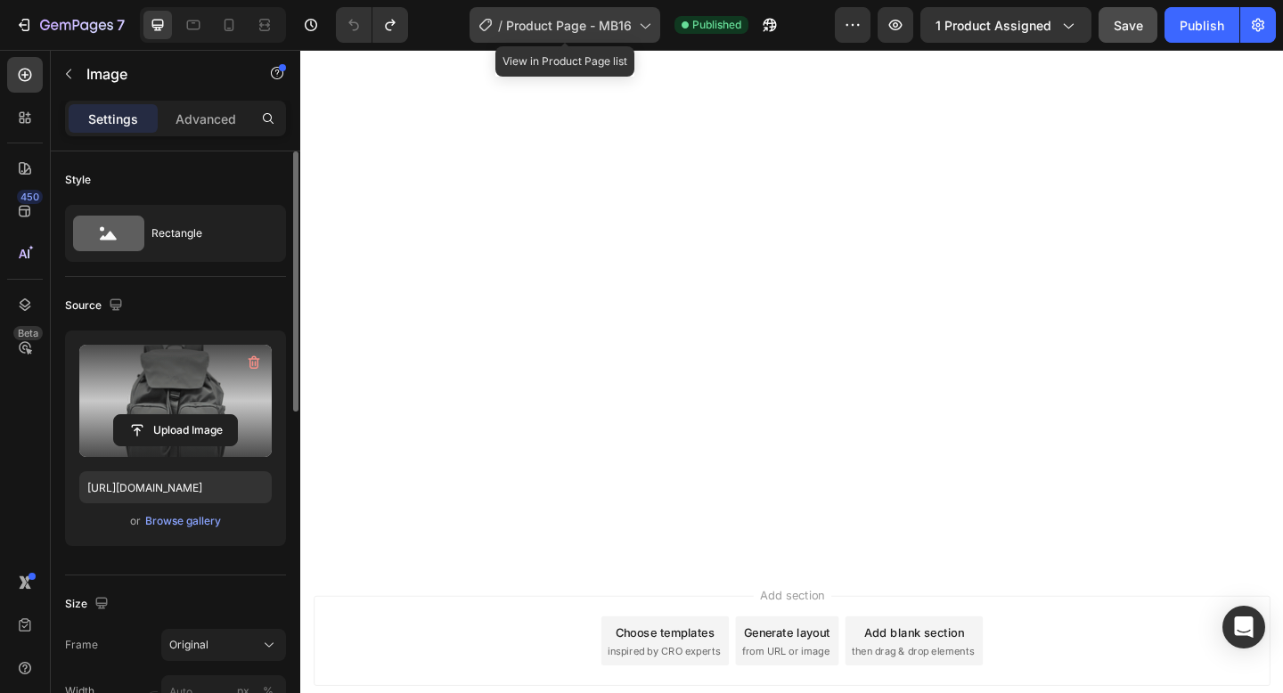
click at [646, 29] on icon at bounding box center [644, 25] width 18 height 18
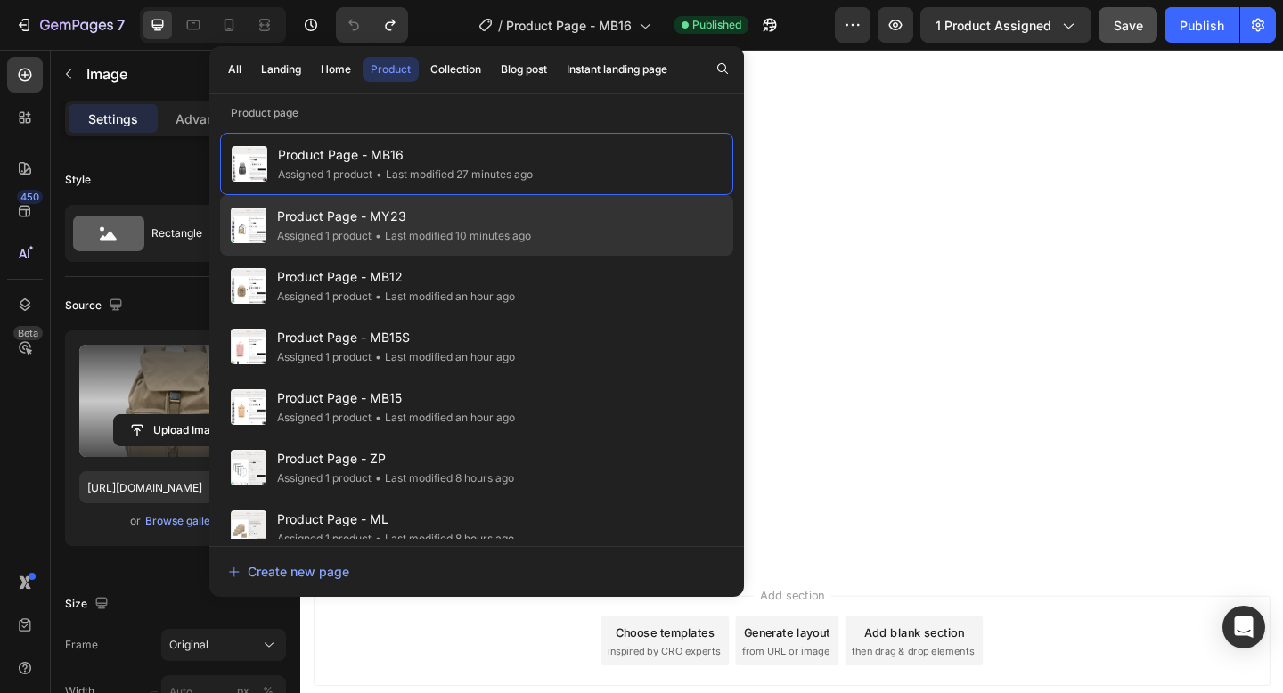
click at [617, 256] on div "Product Page - MY23 Assigned 1 product • Last modified 10 minutes ago" at bounding box center [476, 286] width 513 height 61
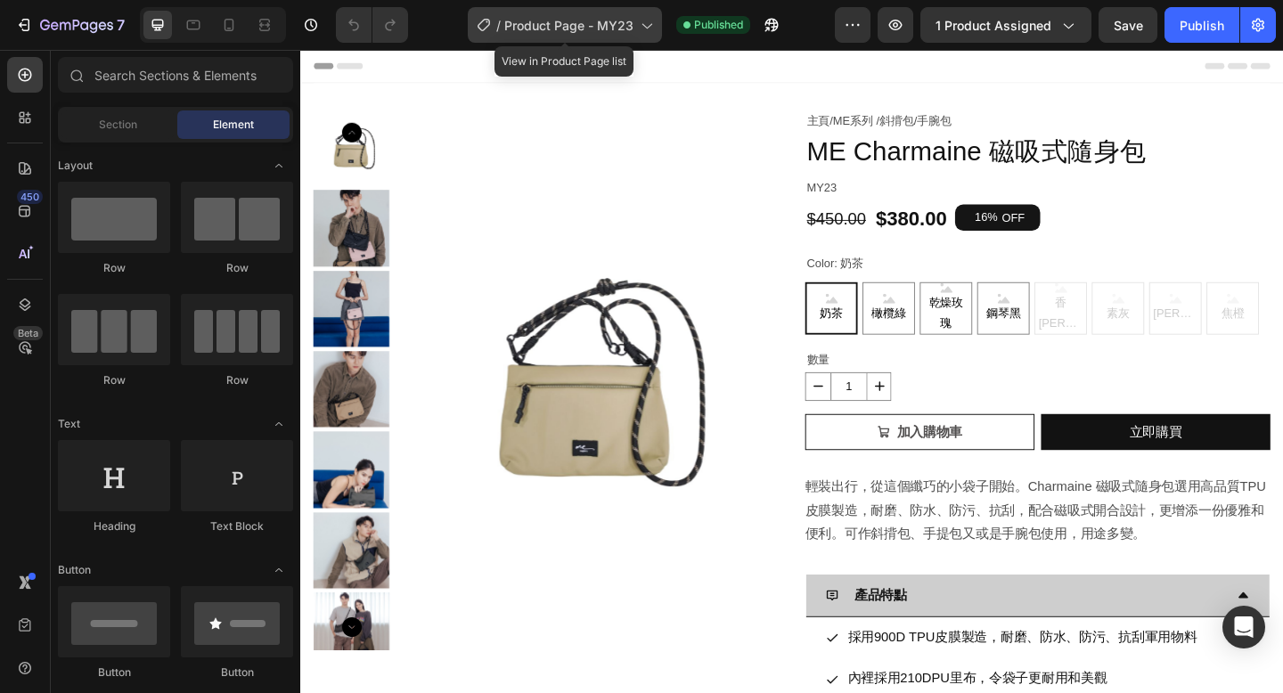
click at [550, 25] on span "Product Page - MY23" at bounding box center [568, 25] width 129 height 19
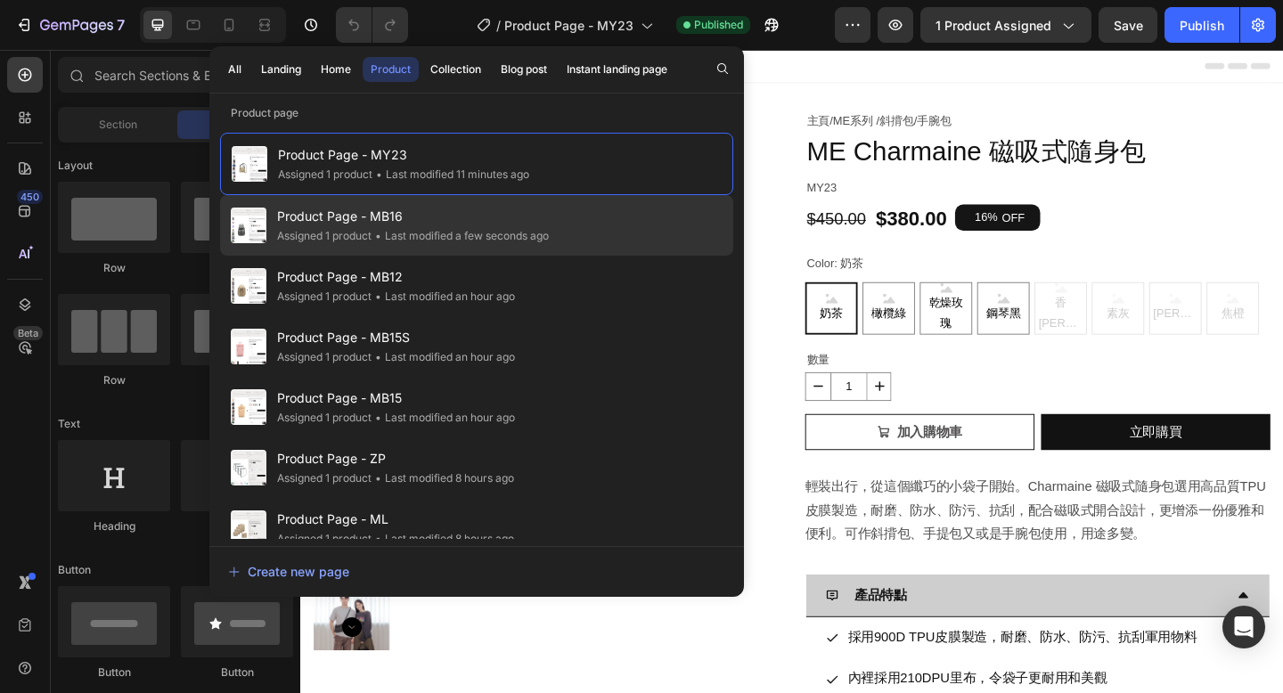
click at [508, 216] on span "Product Page - MB16" at bounding box center [413, 216] width 272 height 21
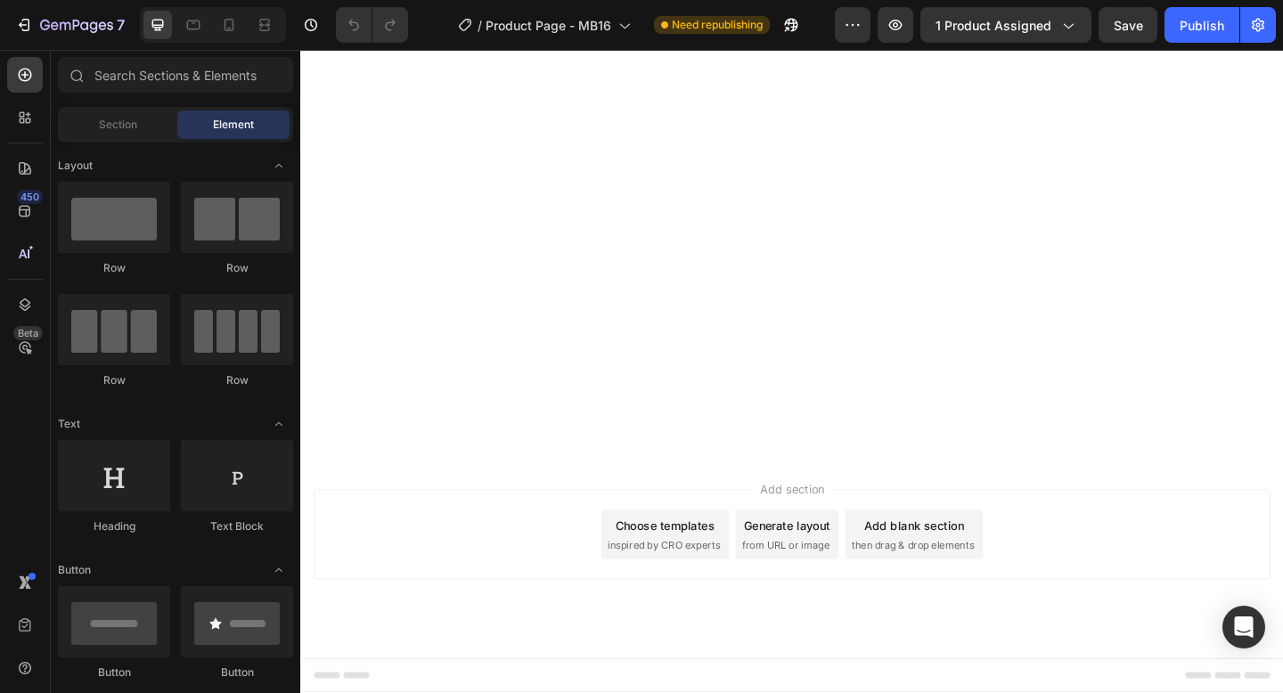
scroll to position [8936, 0]
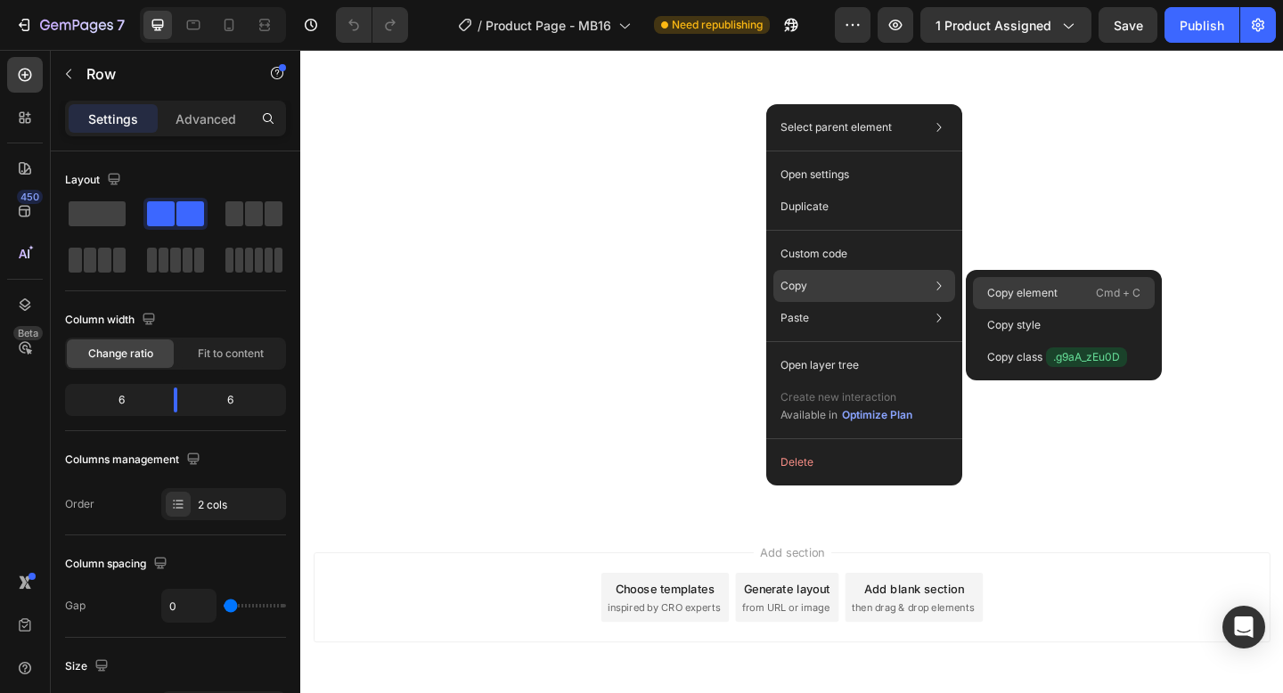
click at [1019, 289] on p "Copy element" at bounding box center [1022, 293] width 70 height 16
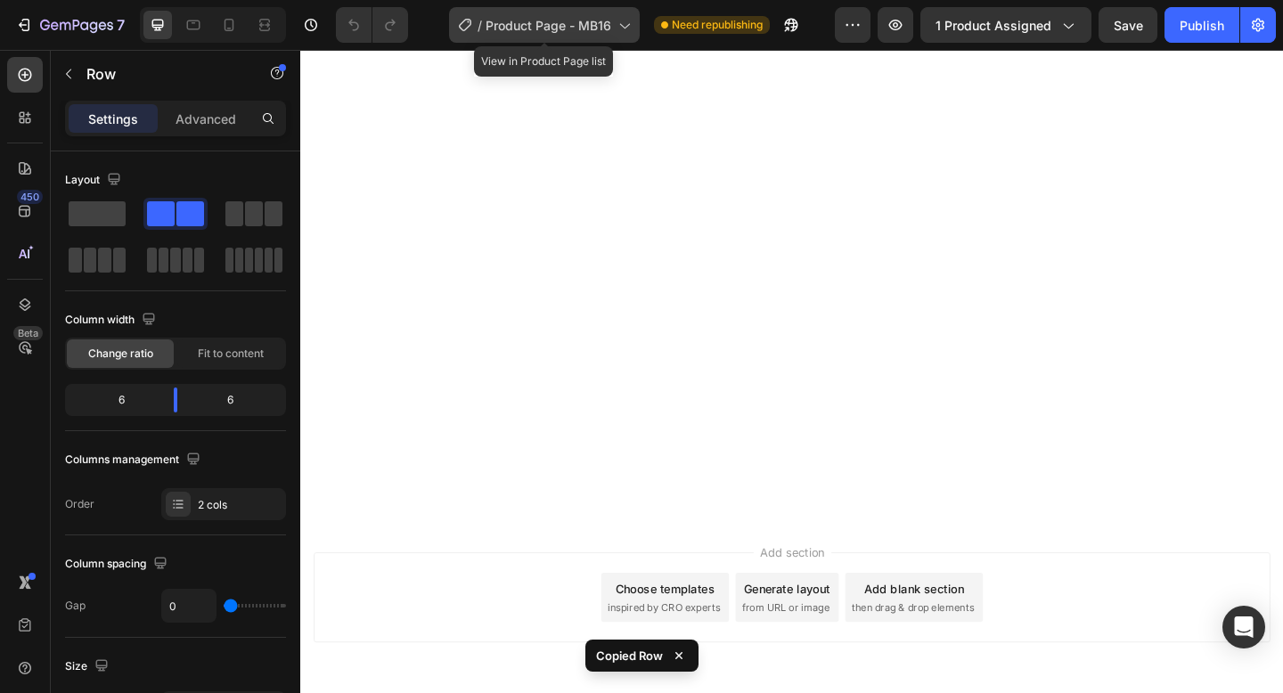
click at [599, 33] on span "Product Page - MB16" at bounding box center [548, 25] width 126 height 19
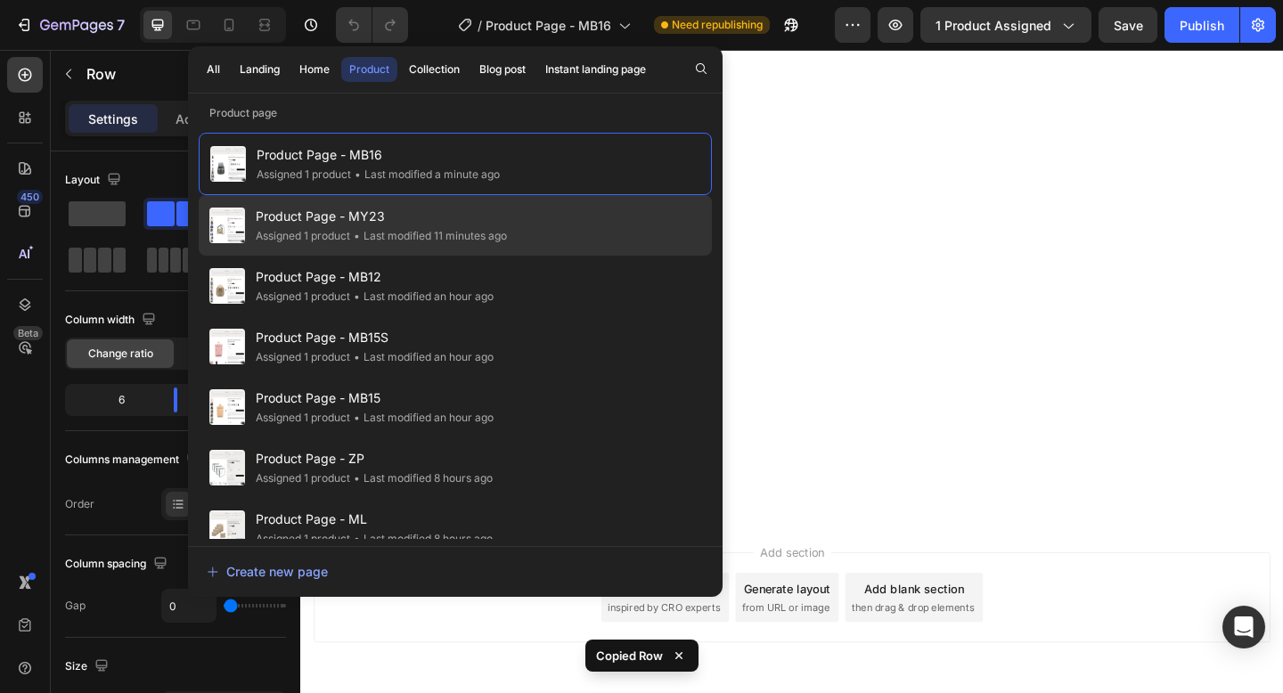
click at [500, 244] on div "• Last modified 11 minutes ago" at bounding box center [428, 236] width 157 height 18
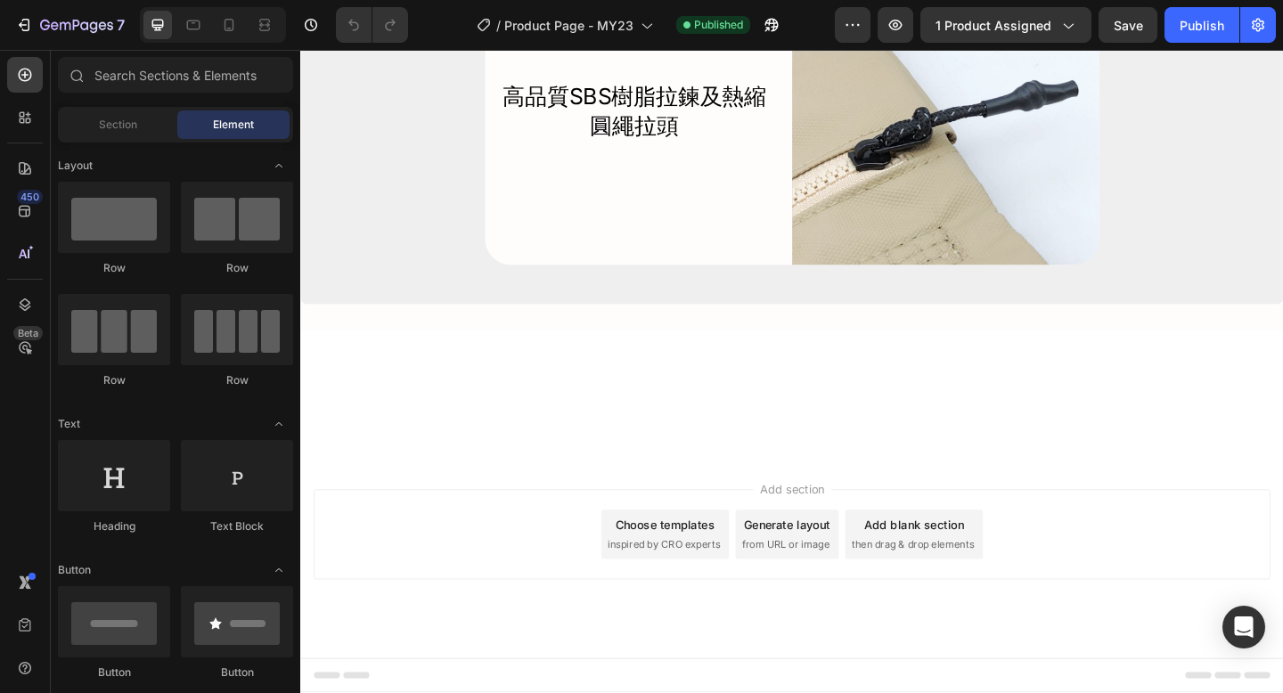
scroll to position [8147, 0]
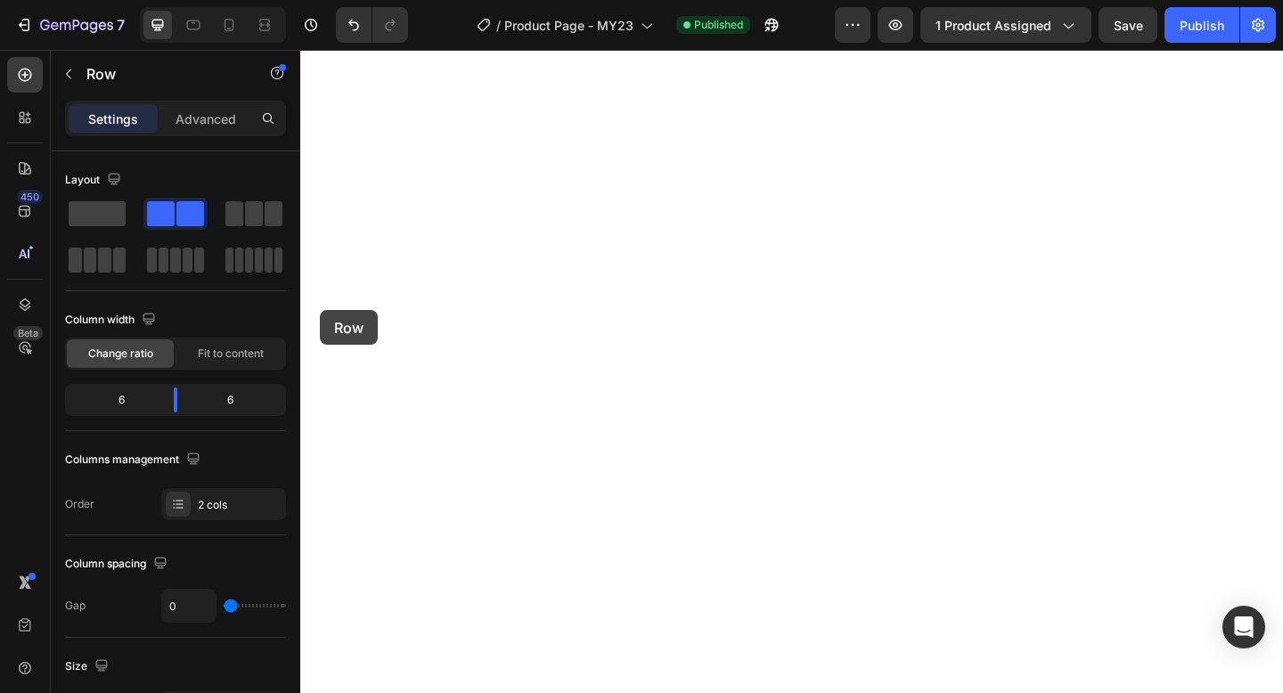
scroll to position [9125, 0]
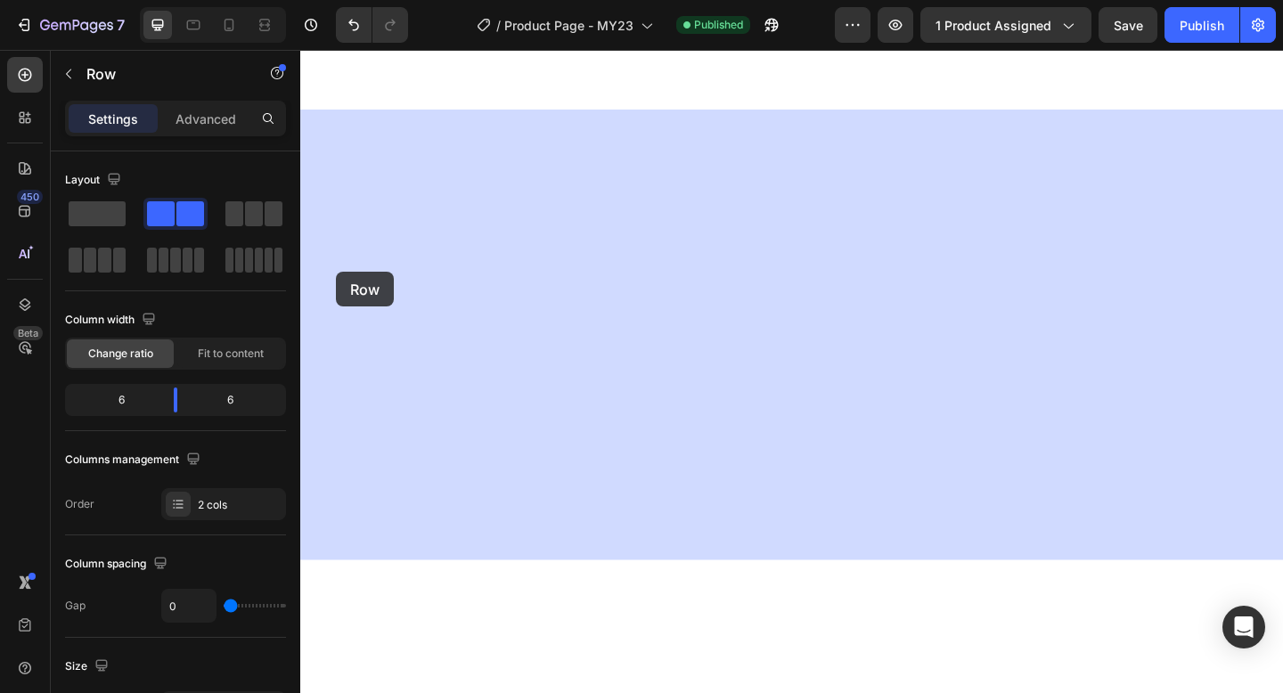
drag, startPoint x: 315, startPoint y: 352, endPoint x: 338, endPoint y: 291, distance: 64.8
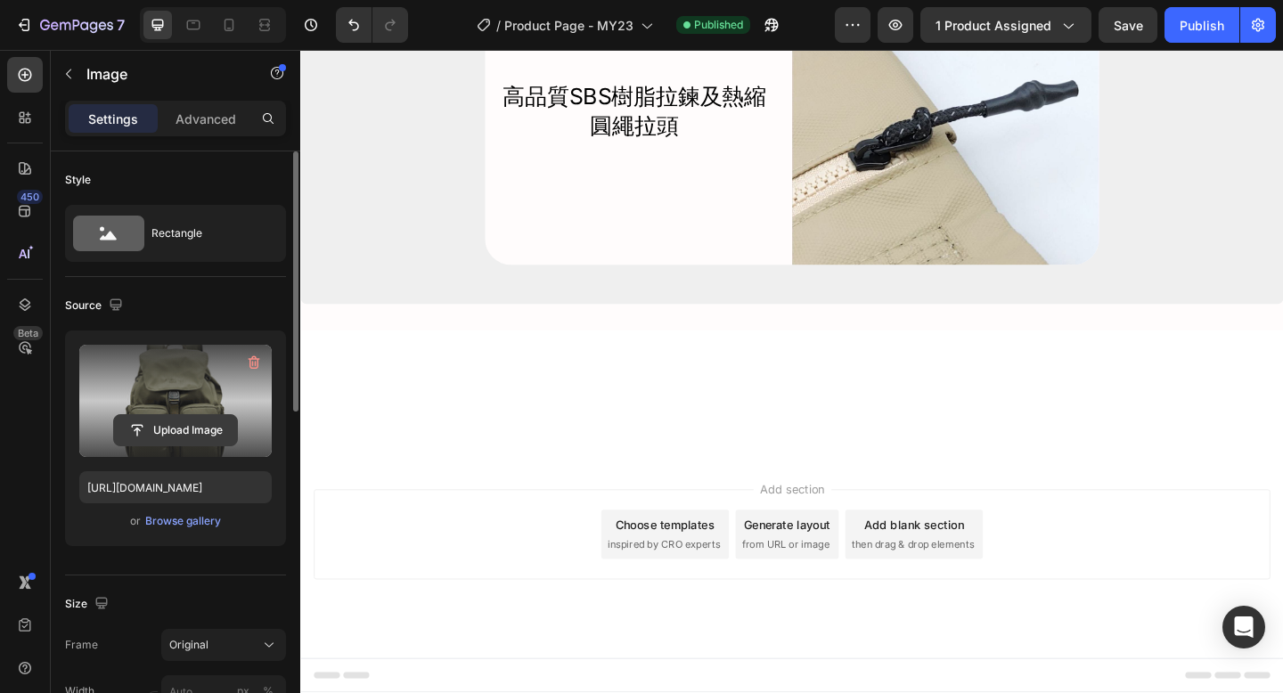
click at [194, 436] on input "file" at bounding box center [175, 430] width 123 height 30
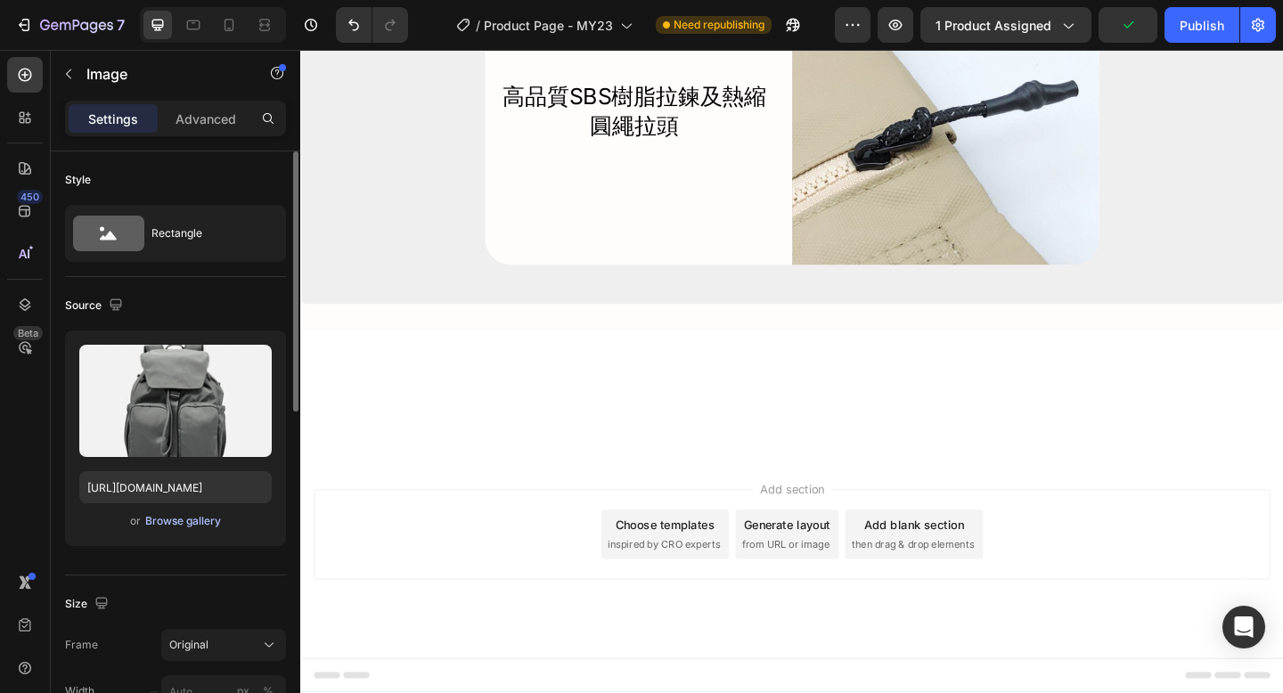
click at [183, 520] on div "Browse gallery" at bounding box center [183, 521] width 76 height 16
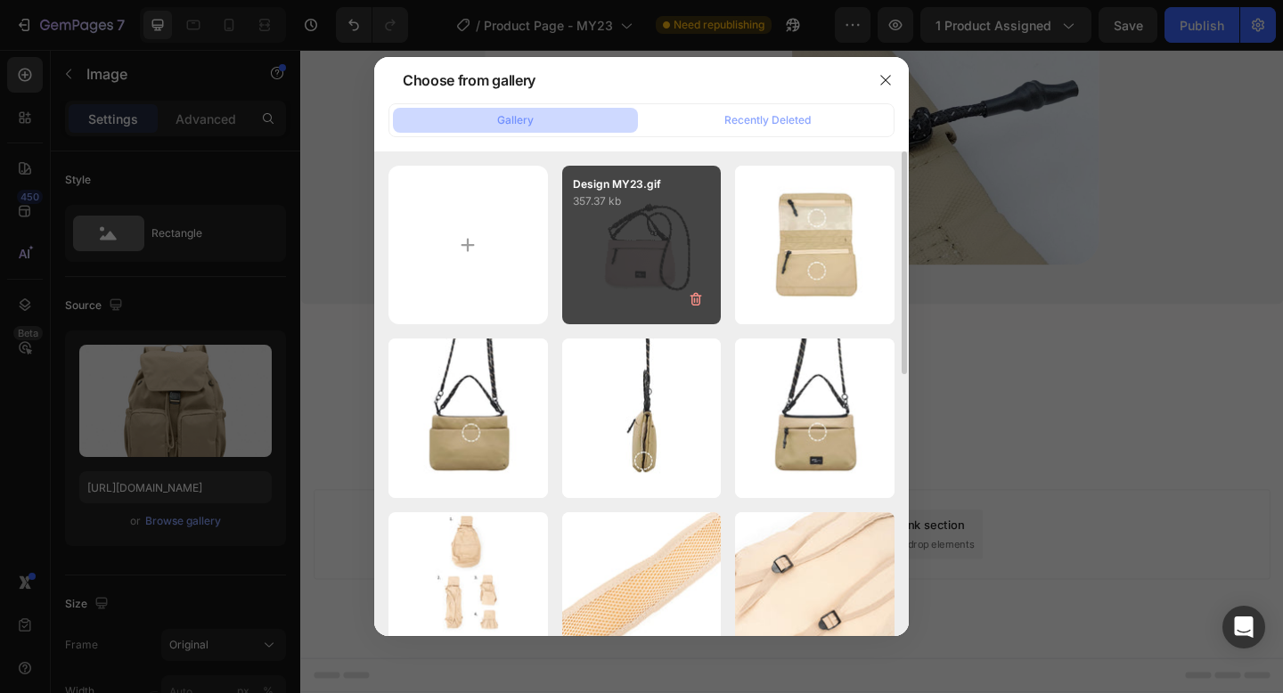
click at [639, 265] on div "Design MY23.gif 357.37 kb" at bounding box center [641, 245] width 159 height 159
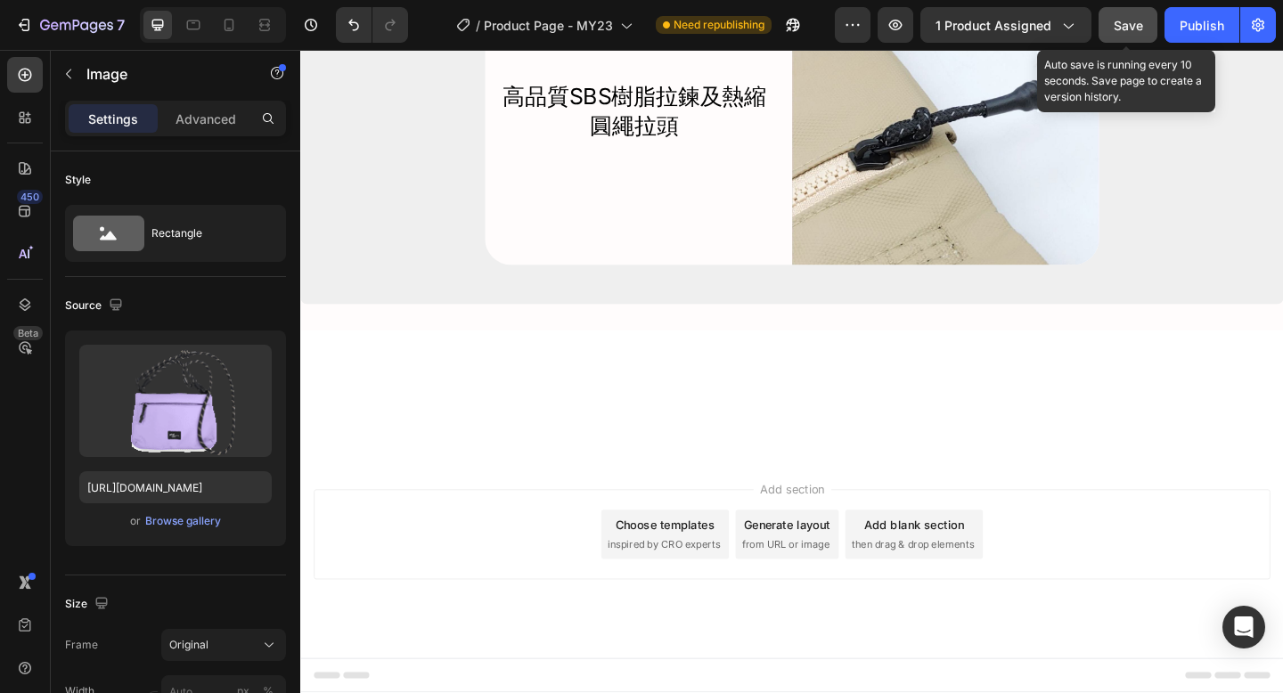
click at [1127, 26] on span "Save" at bounding box center [1127, 25] width 29 height 15
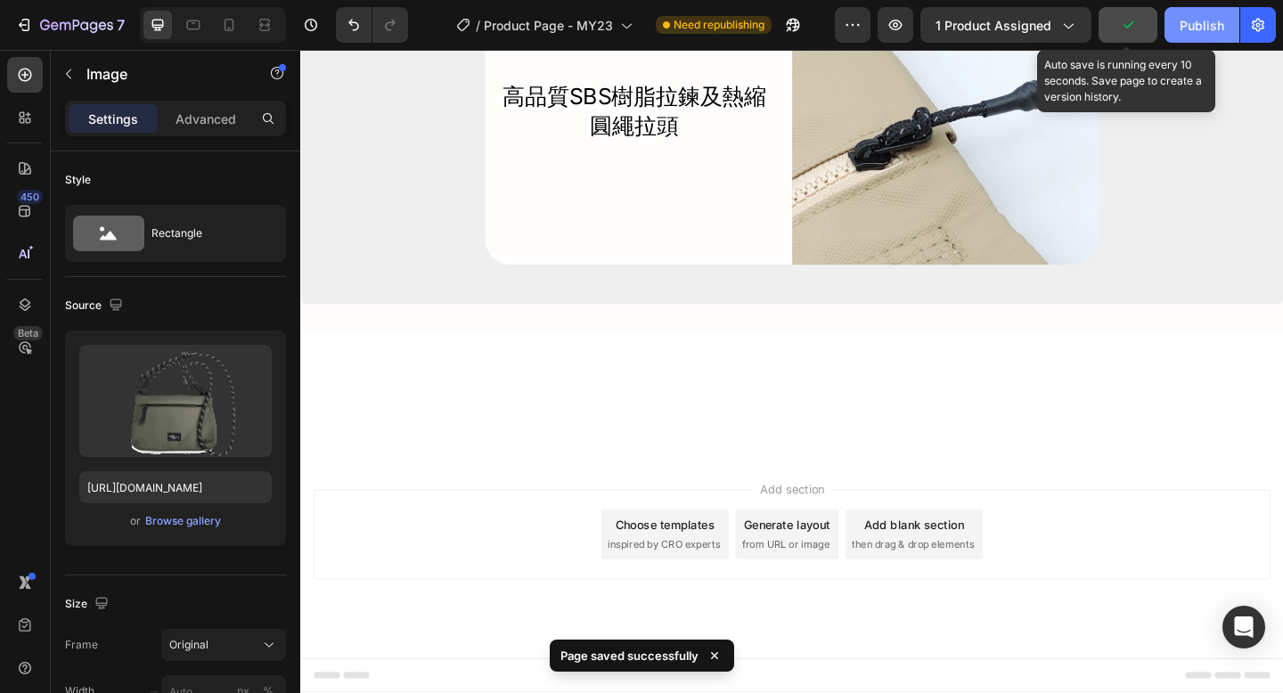
click at [1201, 25] on div "Publish" at bounding box center [1201, 25] width 45 height 19
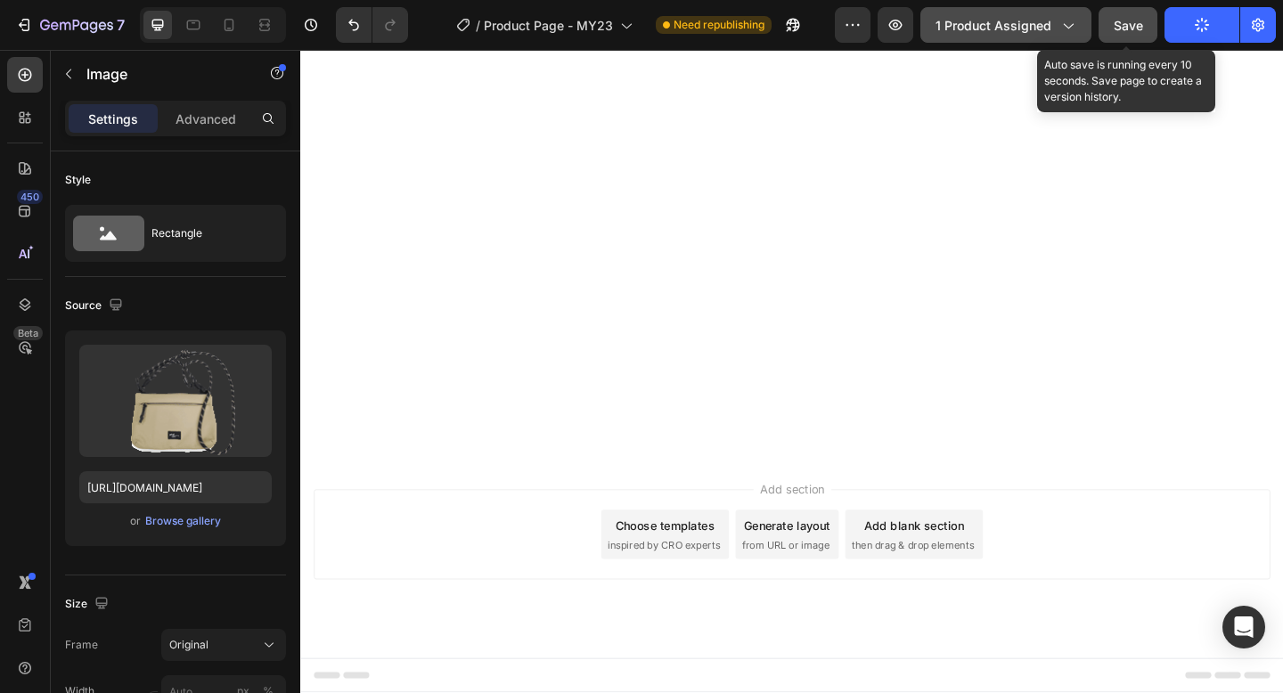
scroll to position [10268, 0]
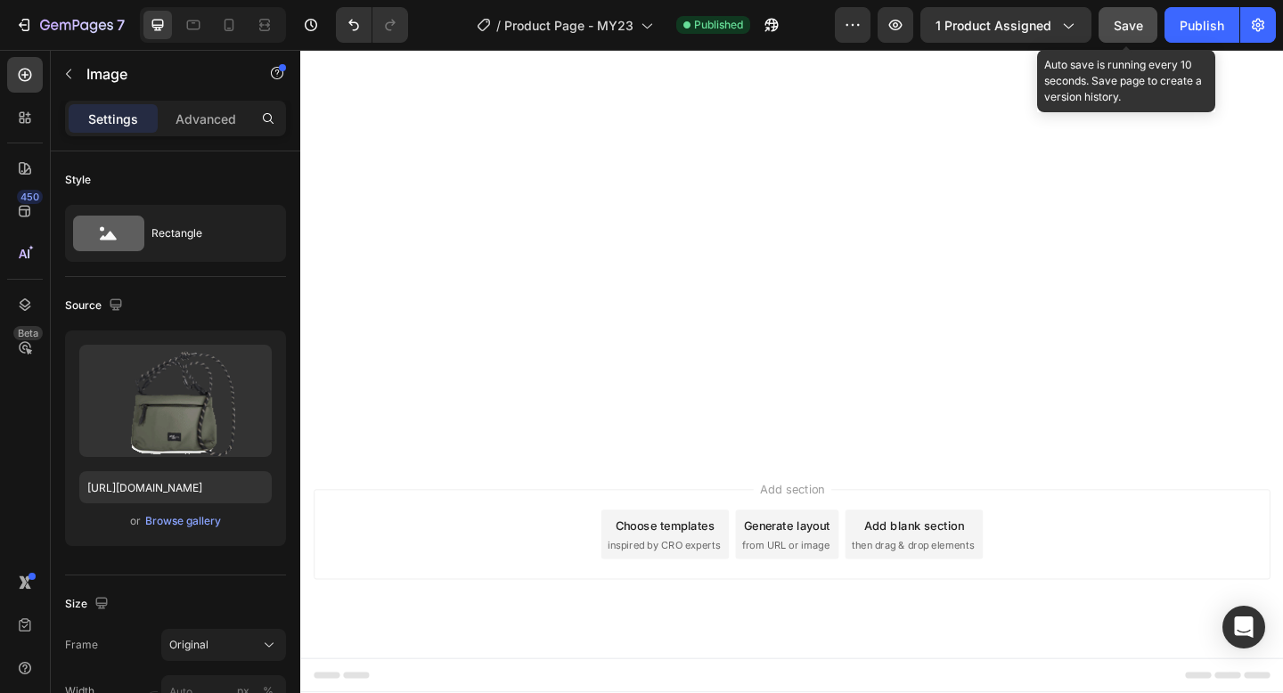
click at [168, 437] on div "Upload Image" at bounding box center [175, 401] width 192 height 112
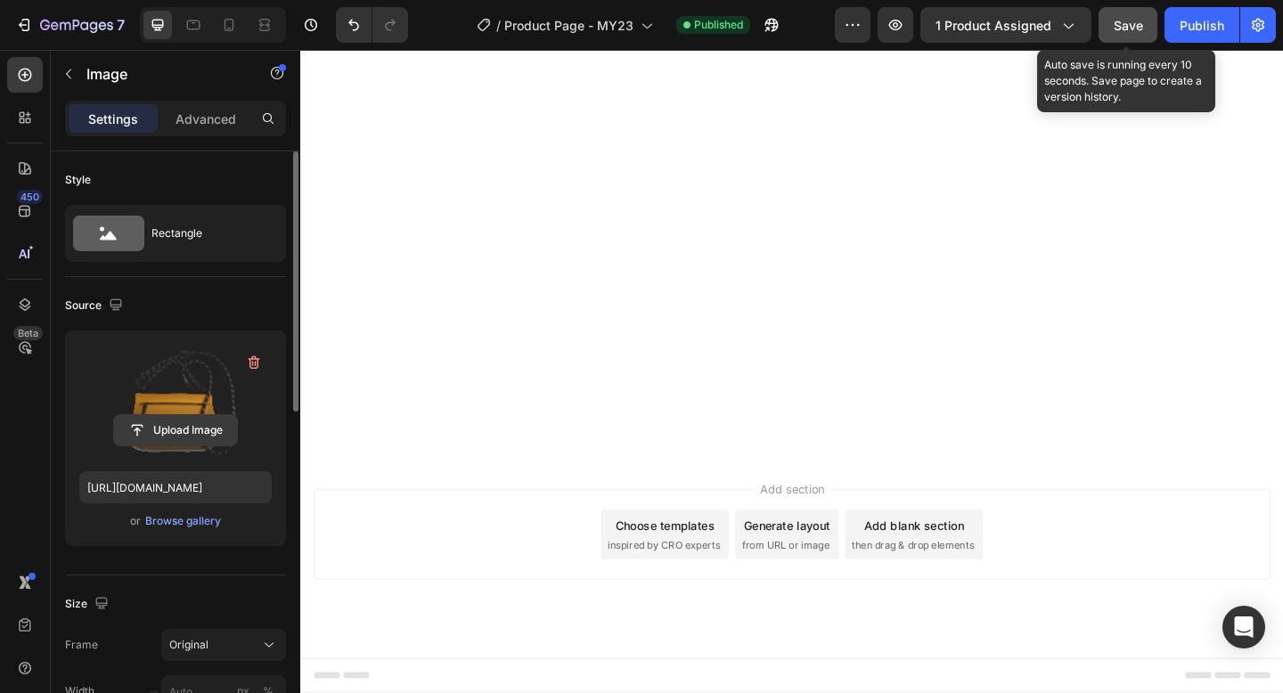
click at [168, 435] on input "file" at bounding box center [175, 430] width 123 height 30
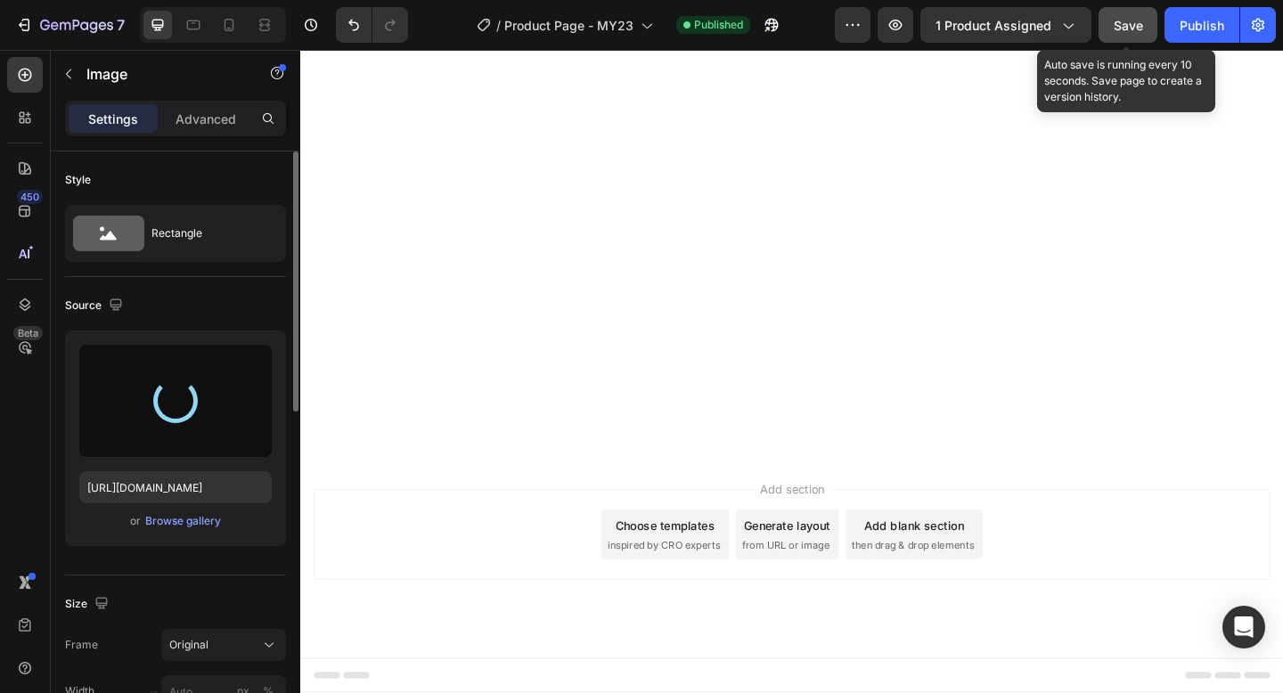
scroll to position [9254, 0]
type input "https://cdn.shopify.com/s/files/1/0397/0603/4337/files/gempages_558098426412139…"
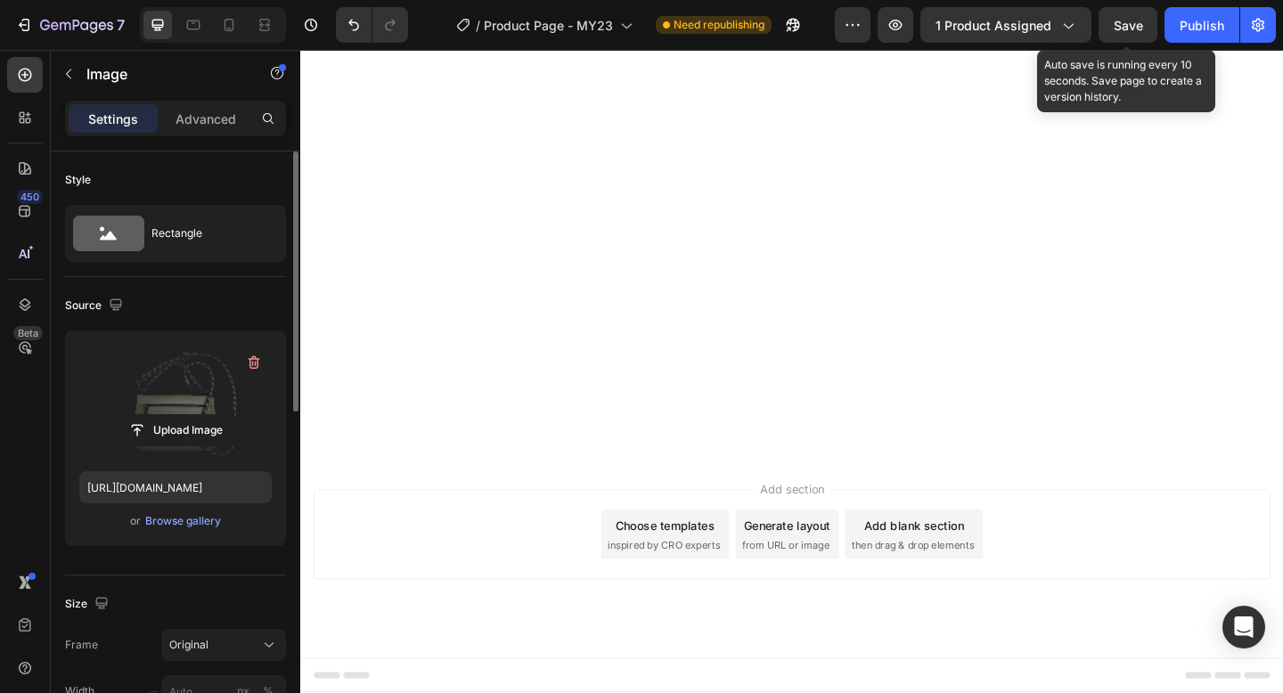
click at [1120, 25] on span "Save" at bounding box center [1127, 25] width 29 height 15
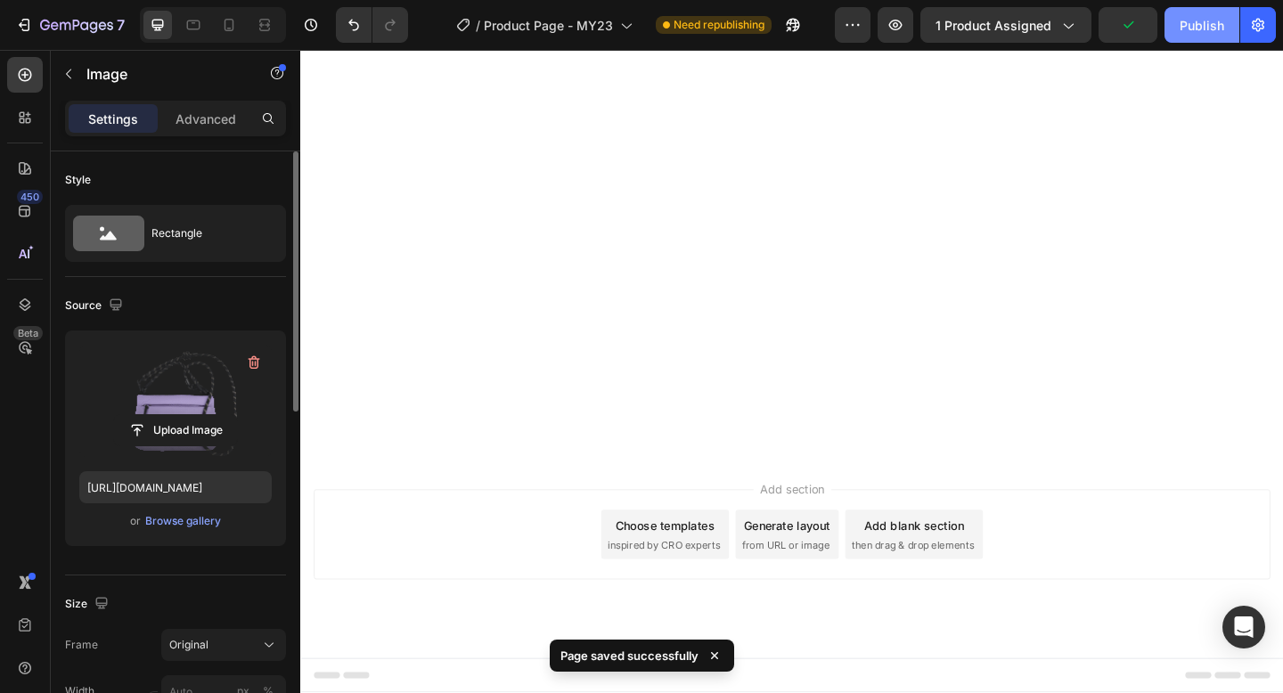
click at [1194, 28] on div "Publish" at bounding box center [1201, 25] width 45 height 19
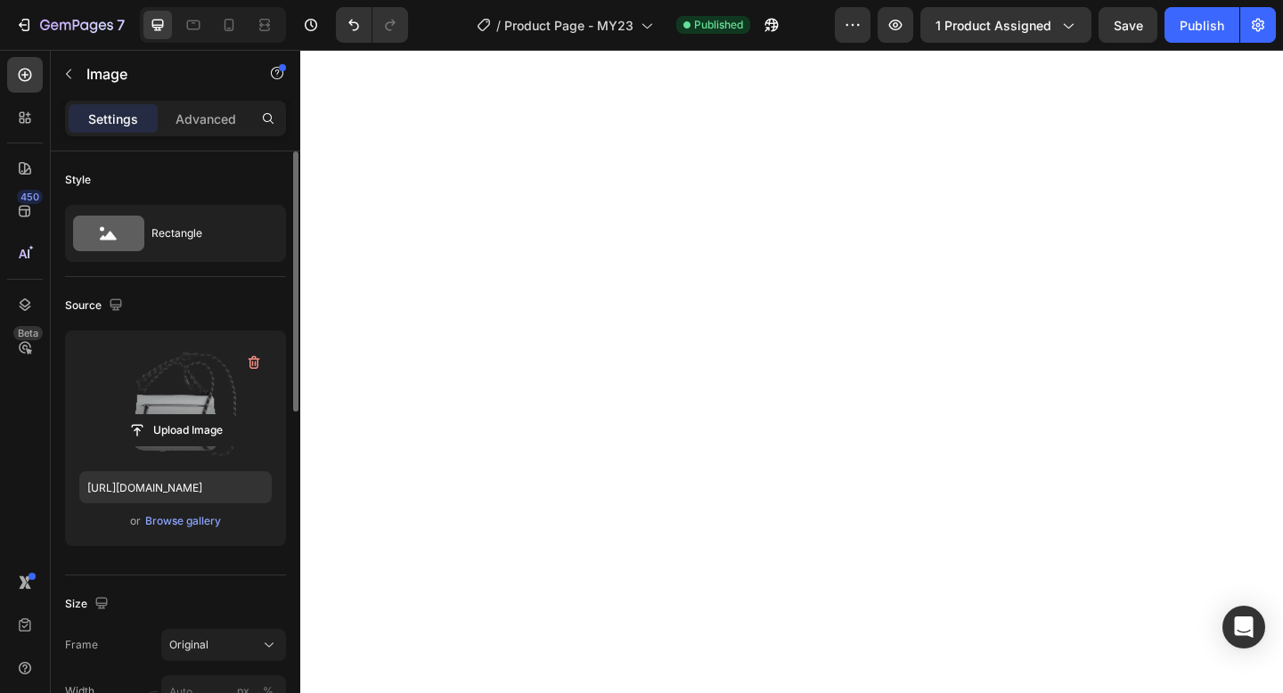
scroll to position [6911, 0]
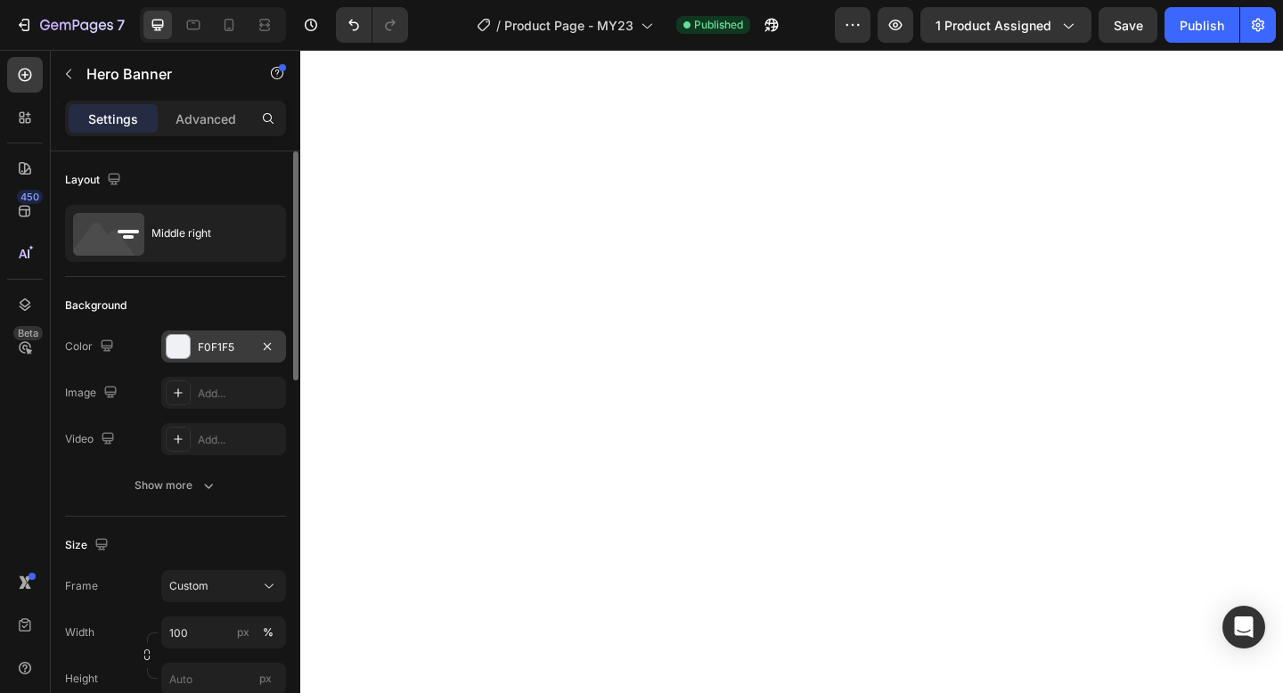
click at [178, 352] on div at bounding box center [178, 346] width 23 height 23
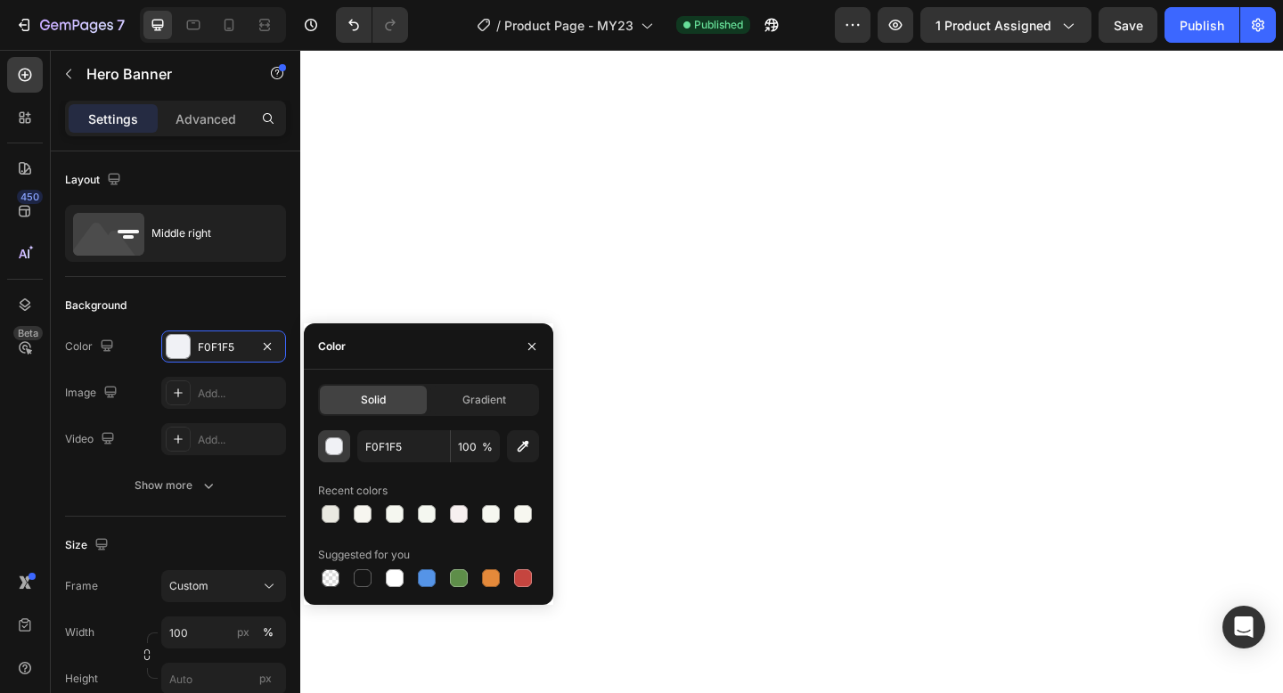
click at [332, 452] on div "button" at bounding box center [335, 447] width 18 height 18
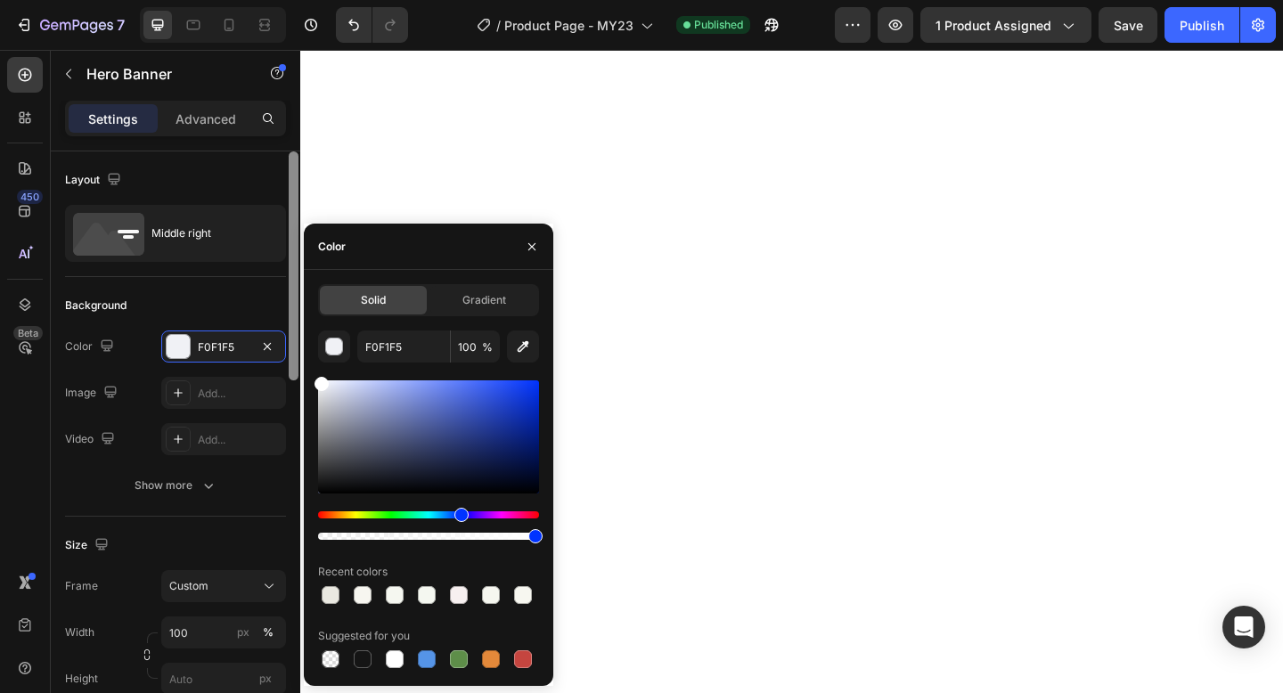
drag, startPoint x: 325, startPoint y: 391, endPoint x: 292, endPoint y: 346, distance: 55.4
click at [292, 346] on div "450 Beta Sections(18) Elements(84) Section Element Hero Section Product Detail …" at bounding box center [150, 371] width 300 height 643
type input "FFFFFF"
click at [538, 243] on icon "button" at bounding box center [532, 247] width 14 height 14
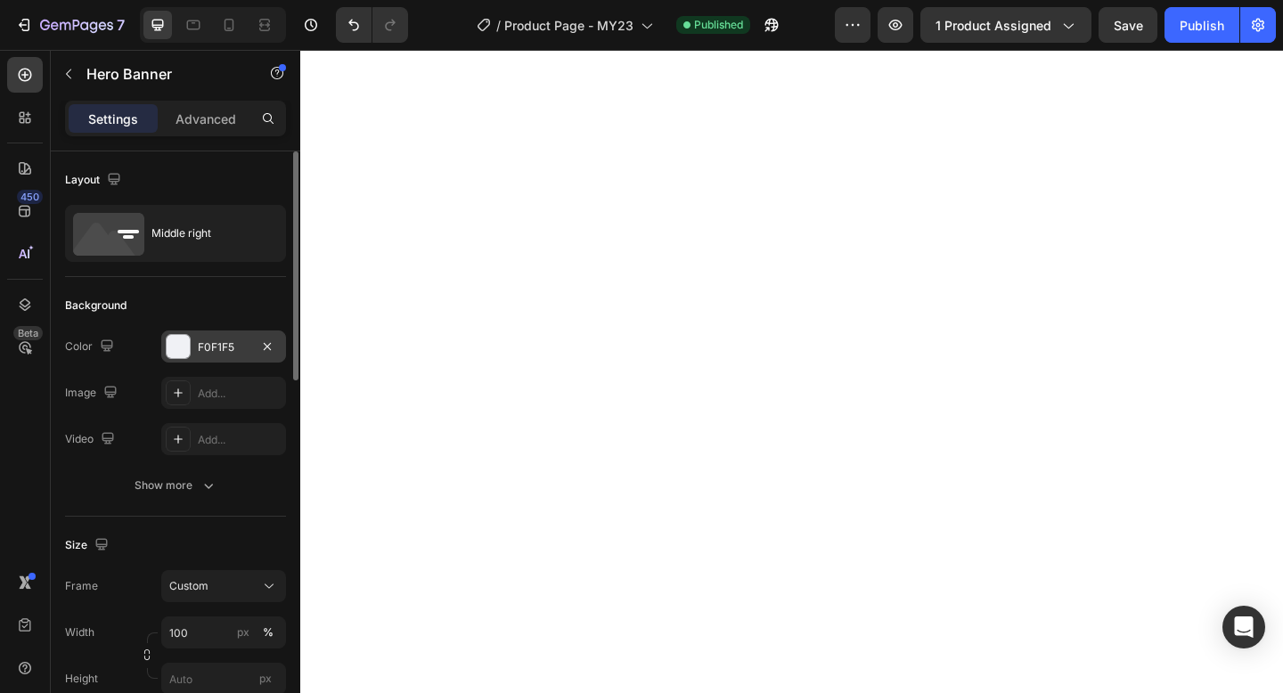
click at [208, 348] on div "F0F1F5" at bounding box center [224, 347] width 52 height 16
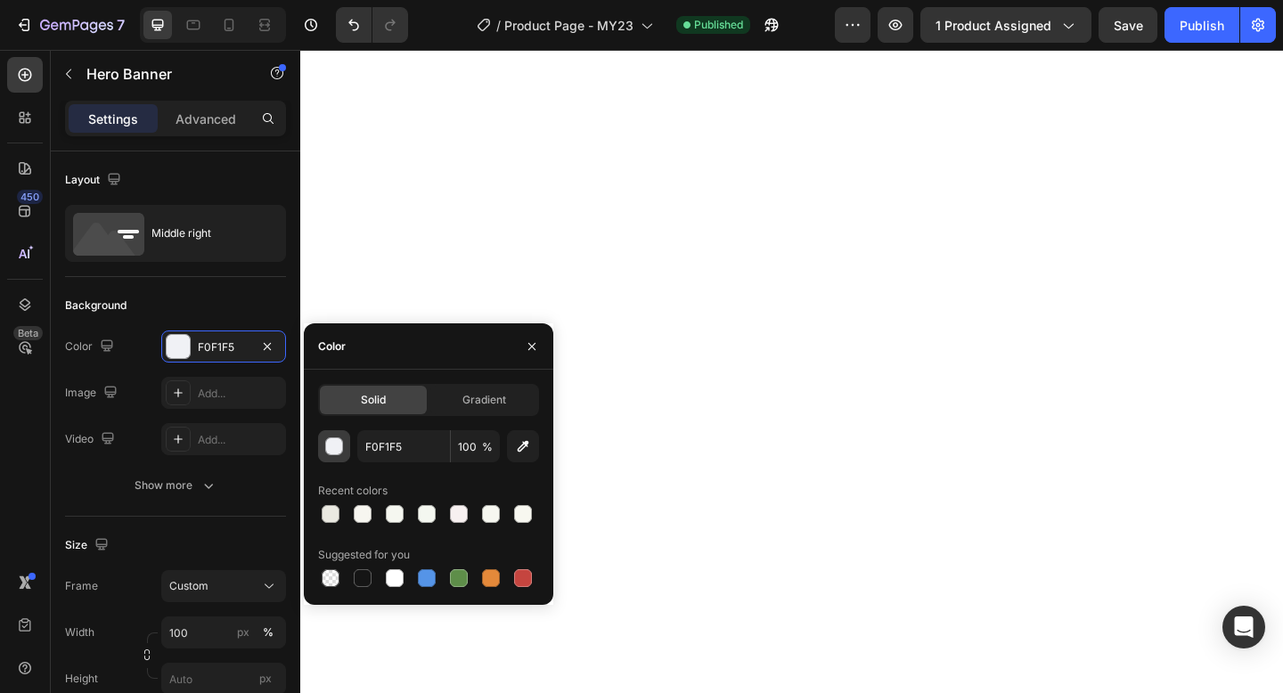
click at [332, 446] on div "button" at bounding box center [335, 447] width 18 height 18
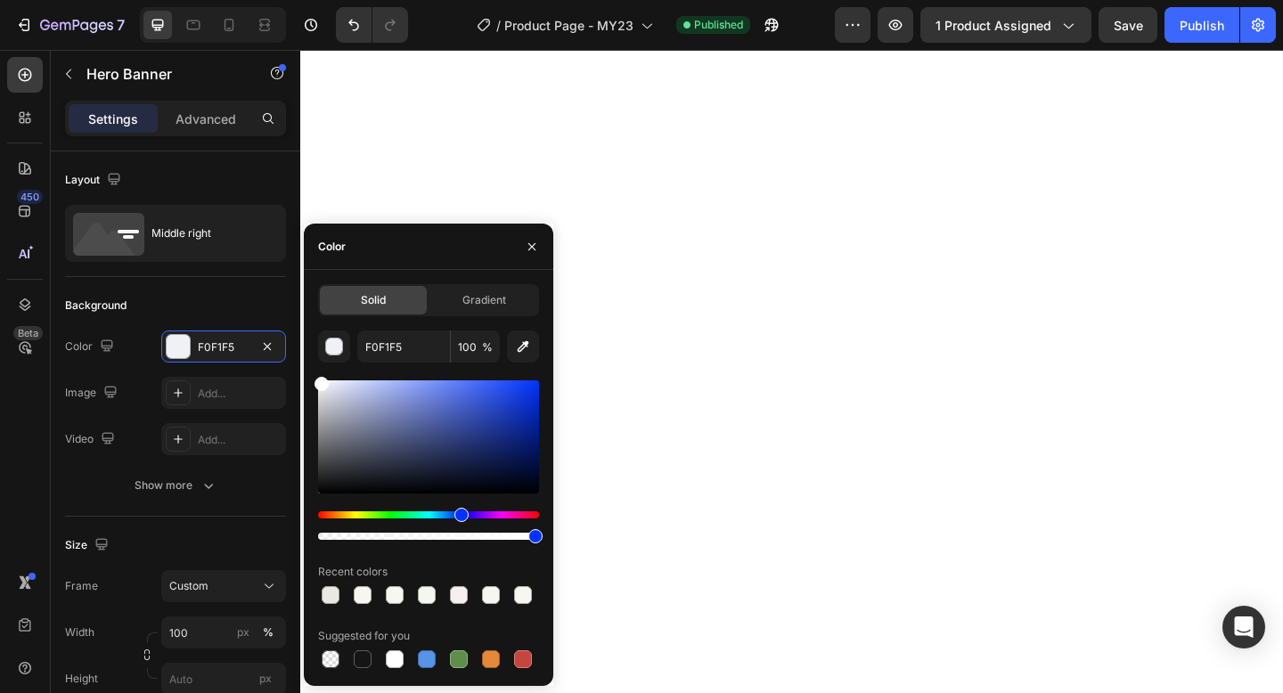
drag, startPoint x: 625, startPoint y: 440, endPoint x: 302, endPoint y: 373, distance: 330.1
type input "FFFFFF"
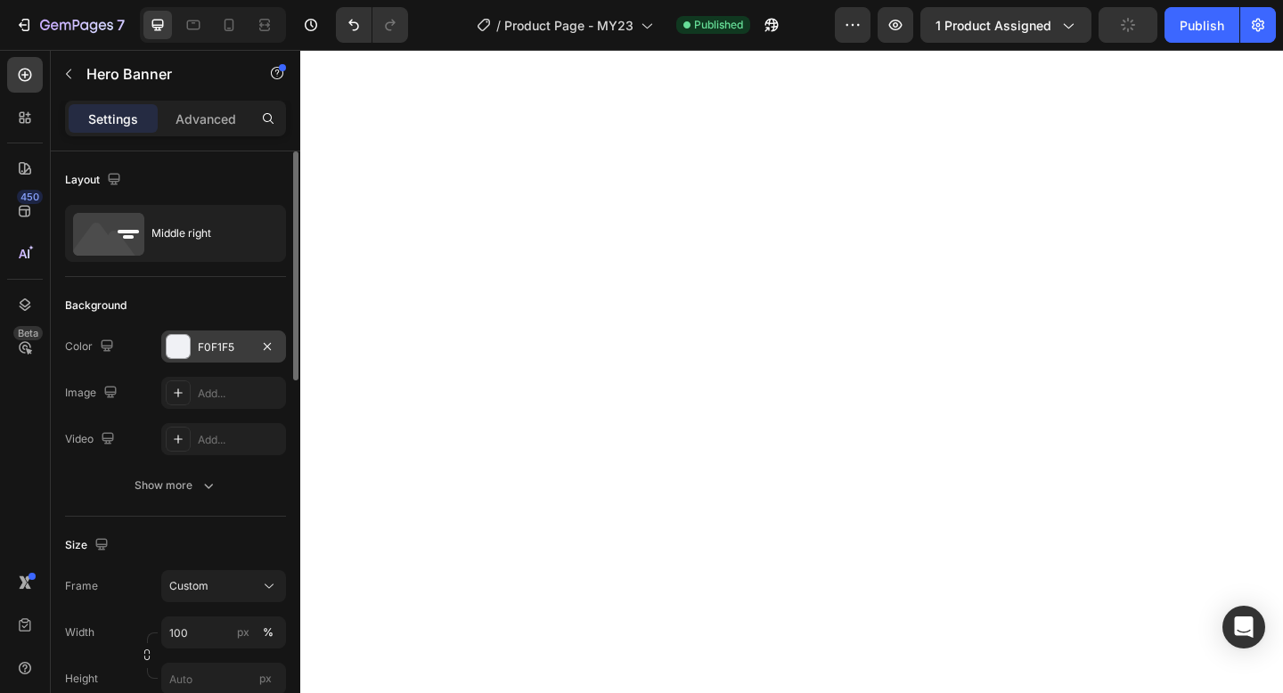
click at [179, 355] on div at bounding box center [178, 346] width 23 height 23
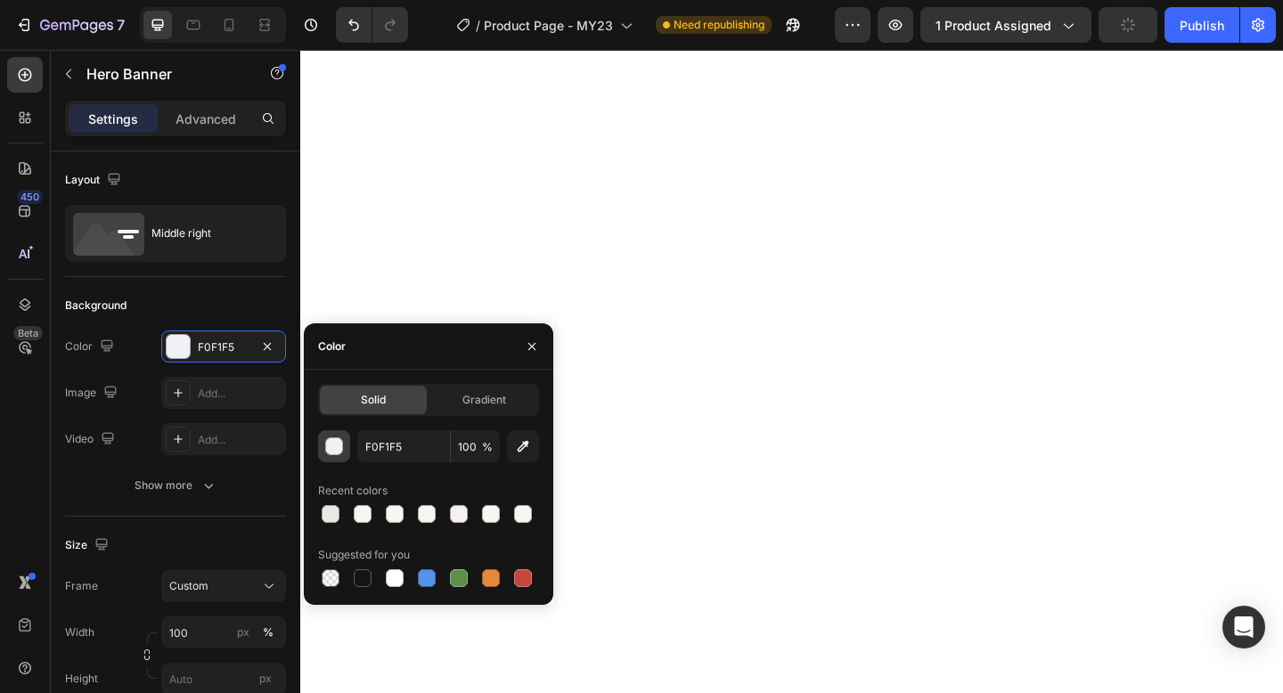
click at [334, 452] on div "button" at bounding box center [335, 447] width 18 height 18
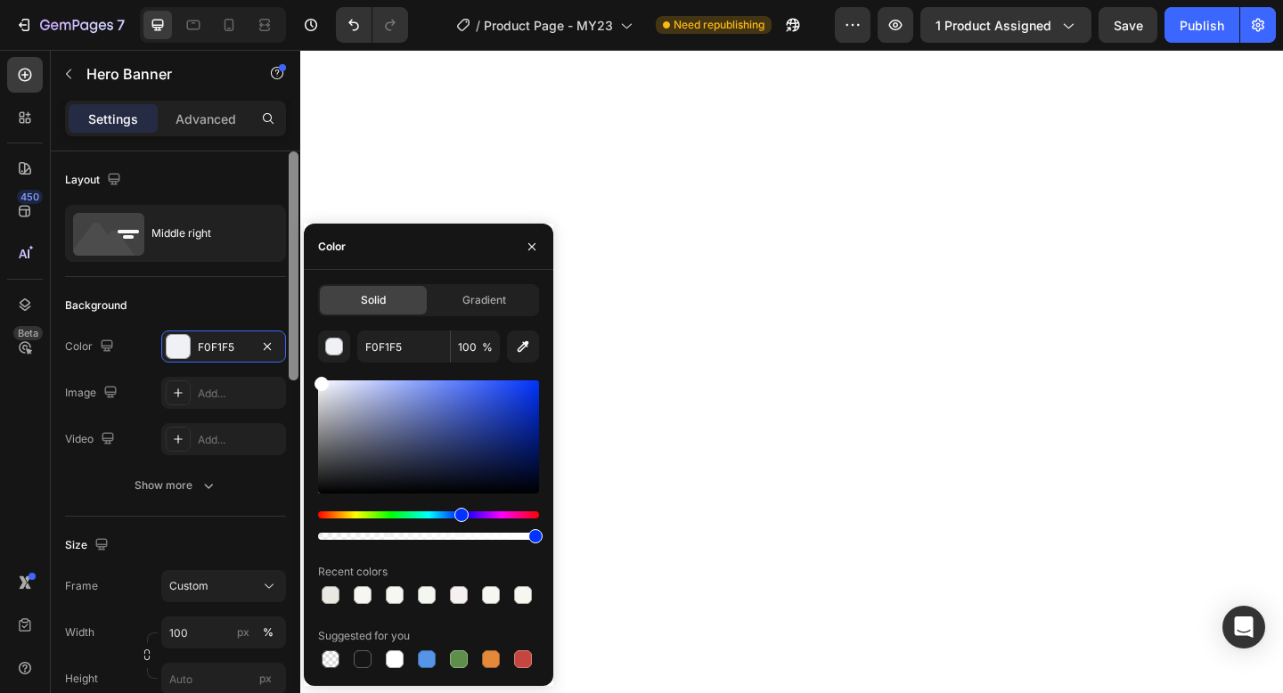
drag, startPoint x: 323, startPoint y: 388, endPoint x: 294, endPoint y: 348, distance: 49.7
click at [294, 348] on div "450 Beta Sections(18) Elements(84) Section Element Hero Section Product Detail …" at bounding box center [150, 371] width 300 height 643
type input "FFFFFF"
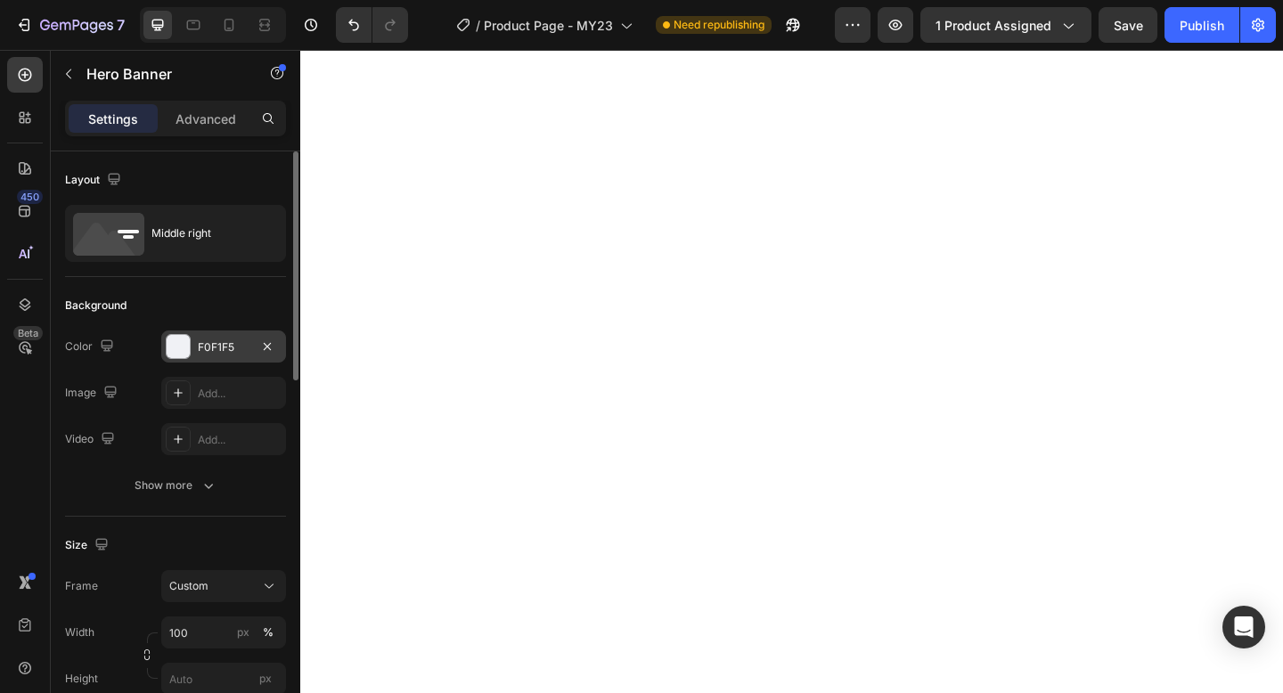
click at [179, 352] on div at bounding box center [178, 346] width 23 height 23
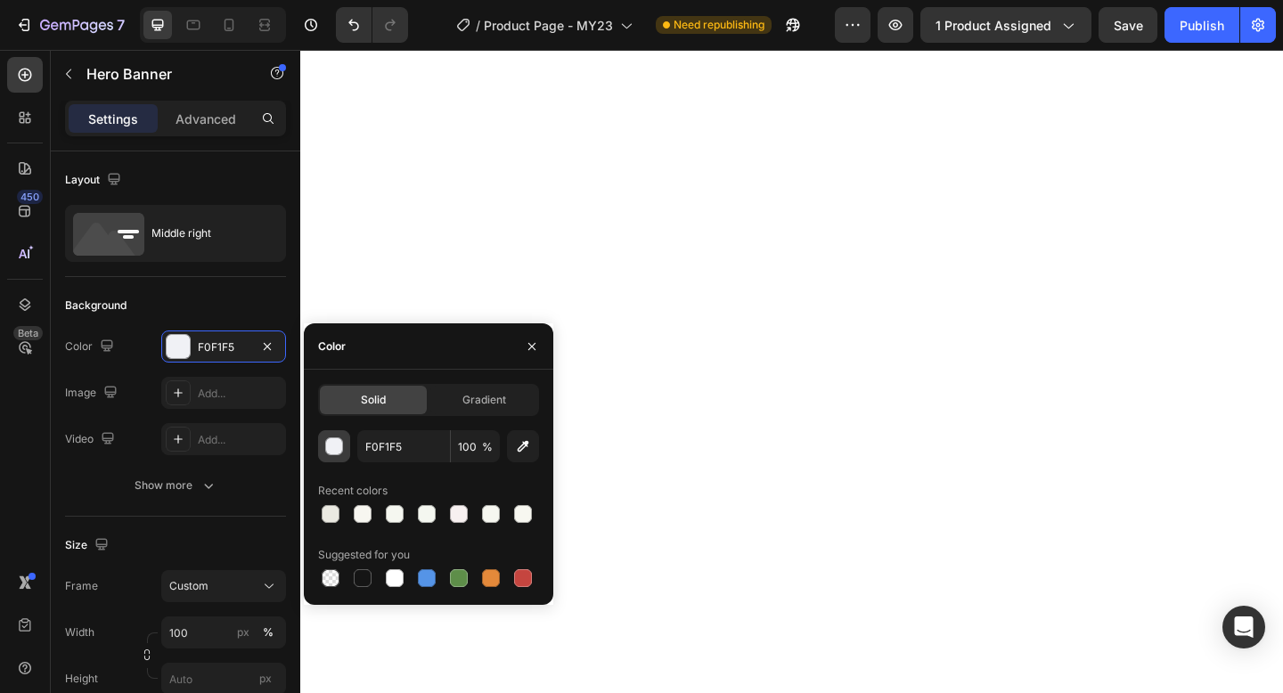
click at [331, 450] on div "button" at bounding box center [335, 447] width 18 height 18
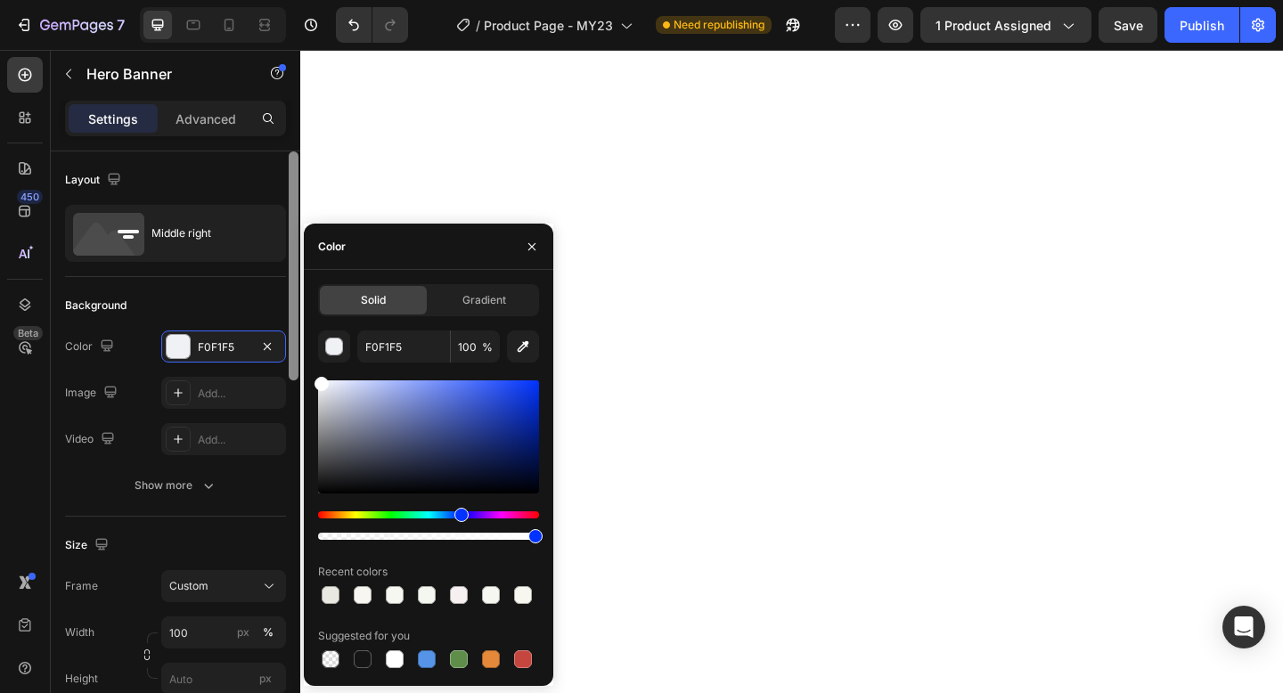
drag, startPoint x: 322, startPoint y: 387, endPoint x: 292, endPoint y: 348, distance: 48.8
click at [293, 348] on div "450 Beta Sections(18) Elements(84) Section Element Hero Section Product Detail …" at bounding box center [150, 371] width 300 height 643
type input "FFFFFF"
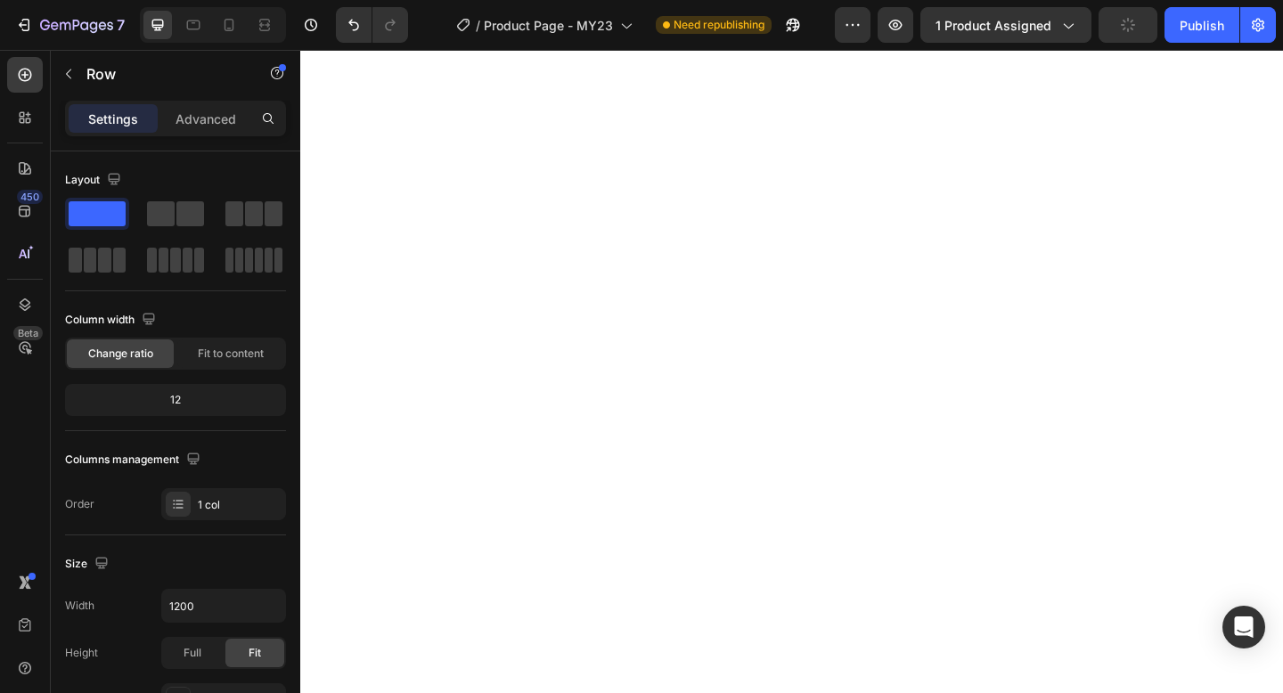
scroll to position [6698, 0]
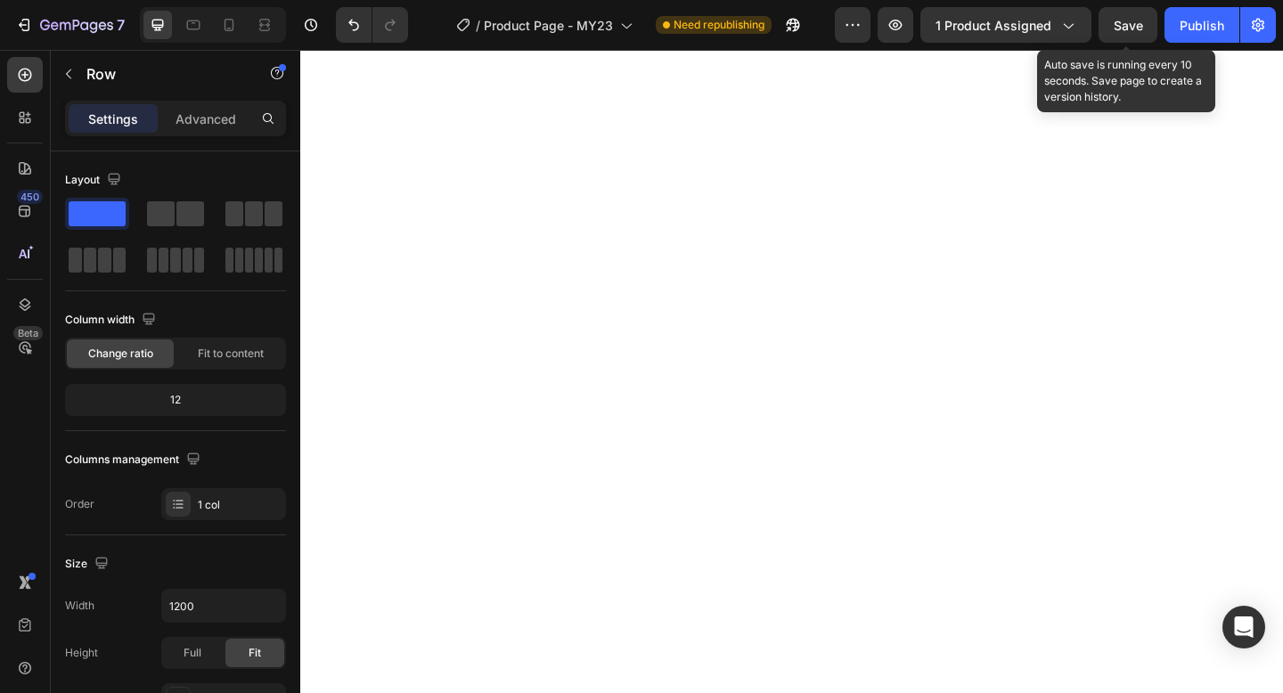
click at [1128, 28] on span "Save" at bounding box center [1127, 25] width 29 height 15
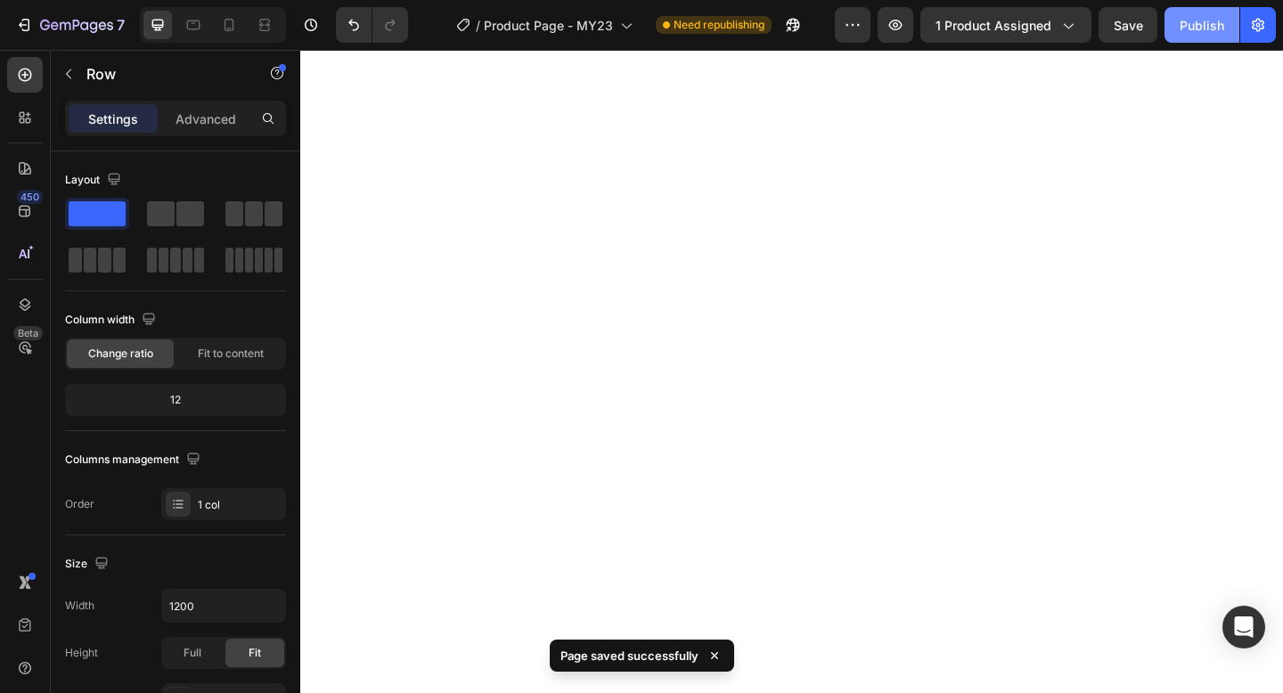
click at [1194, 26] on div "Publish" at bounding box center [1201, 25] width 45 height 19
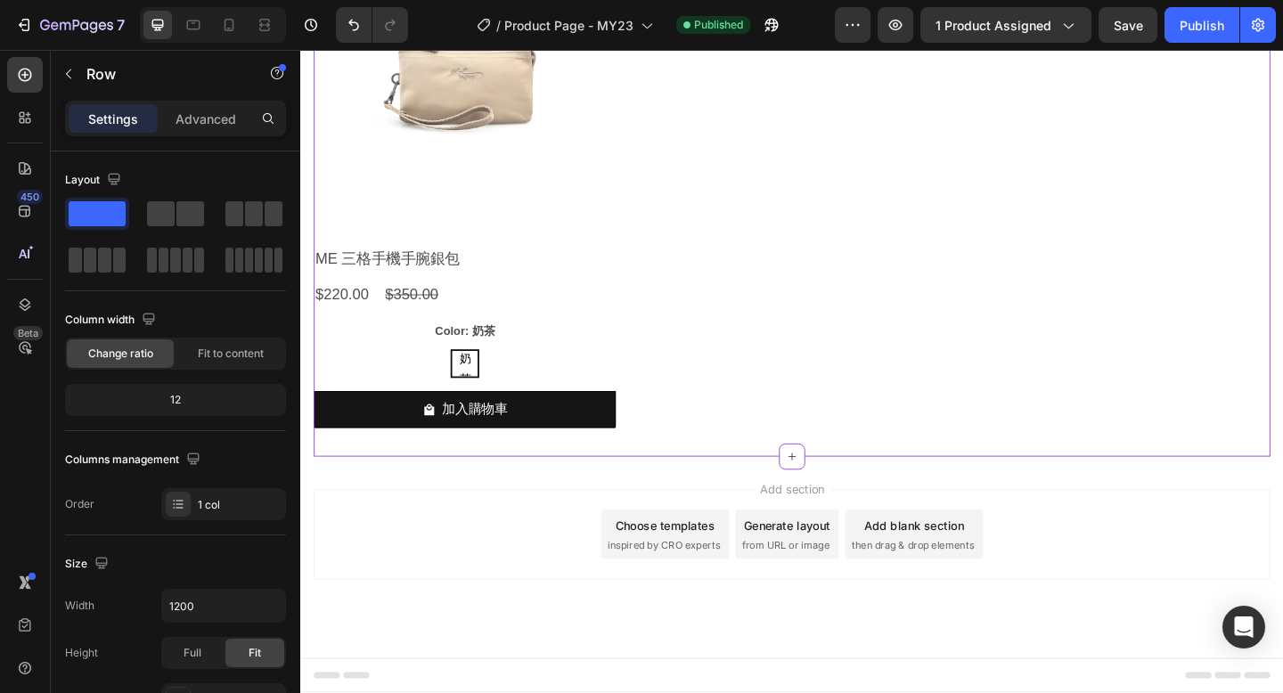
scroll to position [10856, 0]
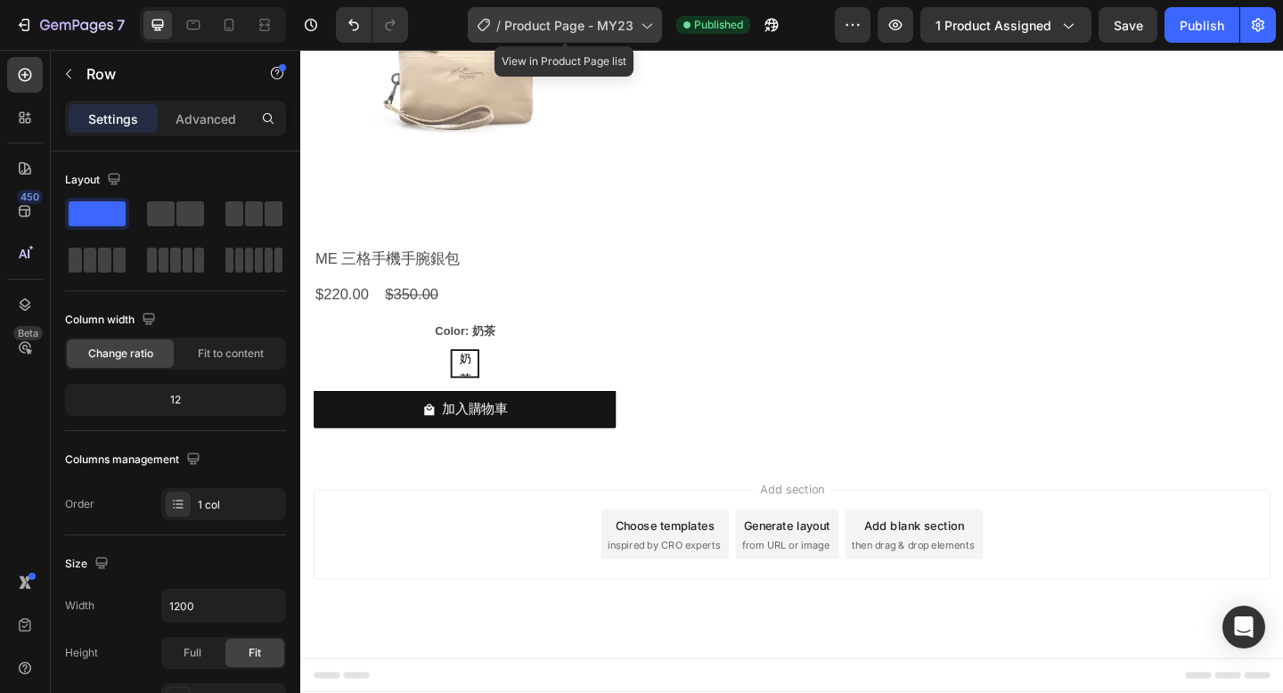
click at [558, 22] on span "Product Page - MY23" at bounding box center [568, 25] width 129 height 19
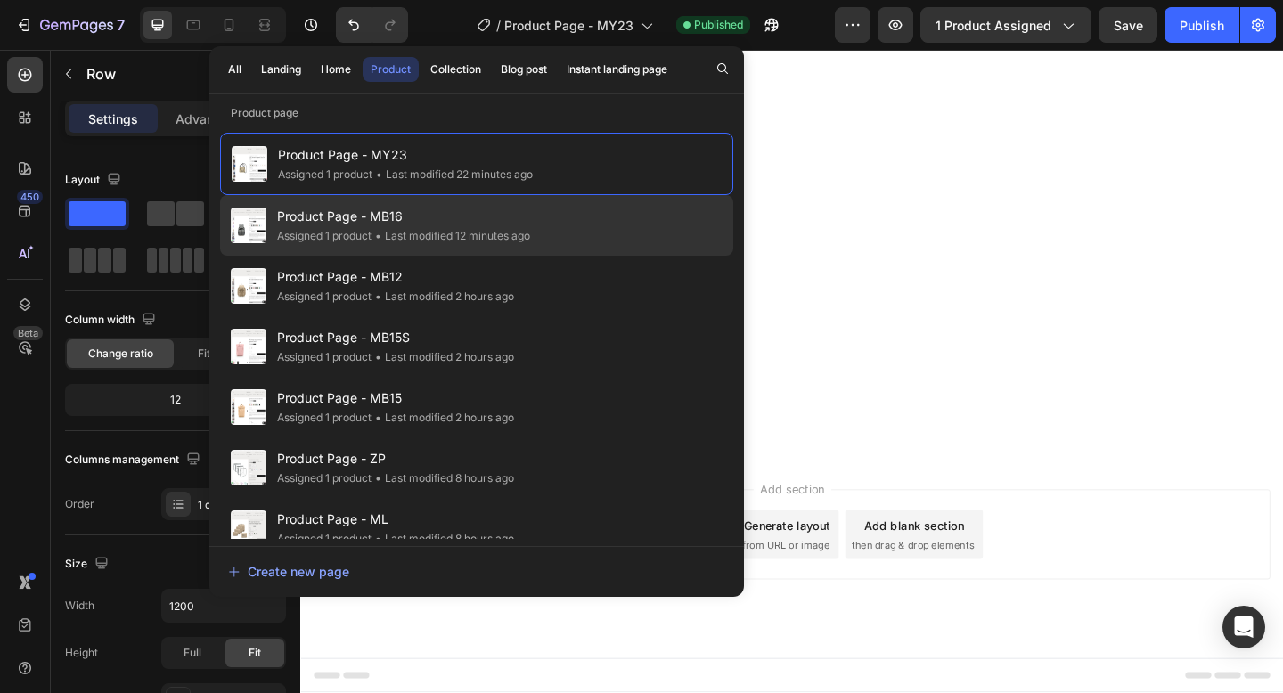
click at [501, 229] on div "• Last modified 12 minutes ago" at bounding box center [450, 236] width 159 height 18
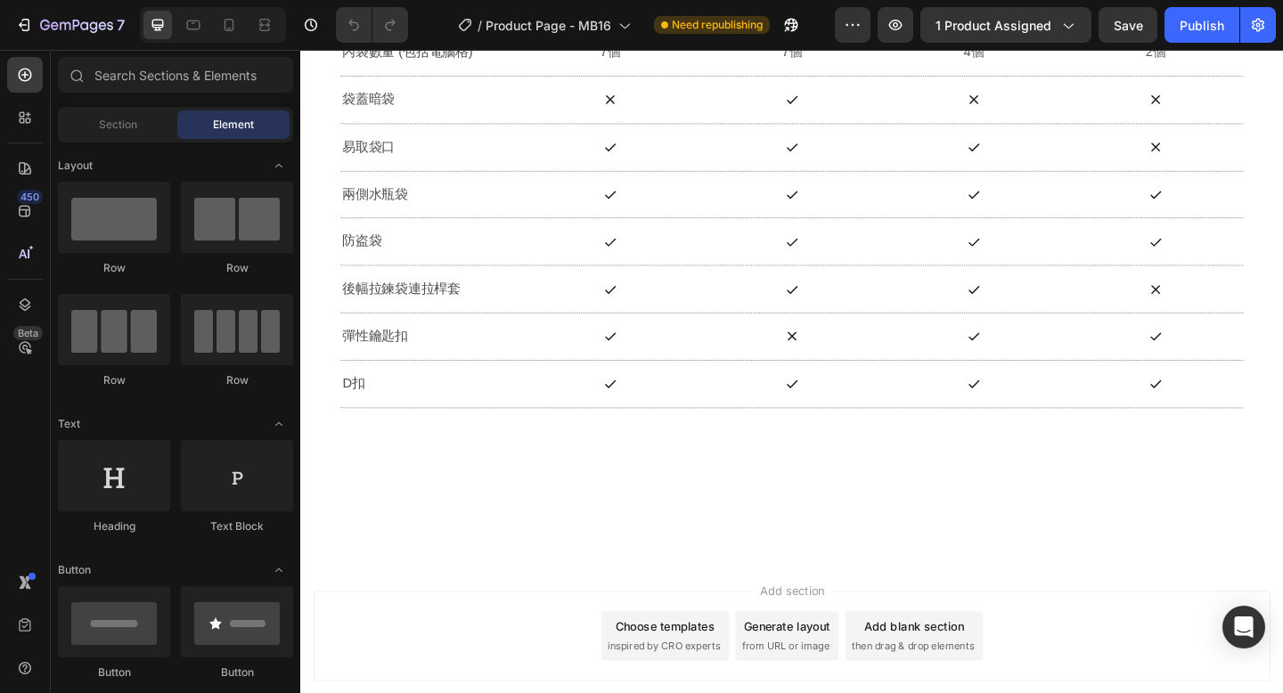
scroll to position [13618, 0]
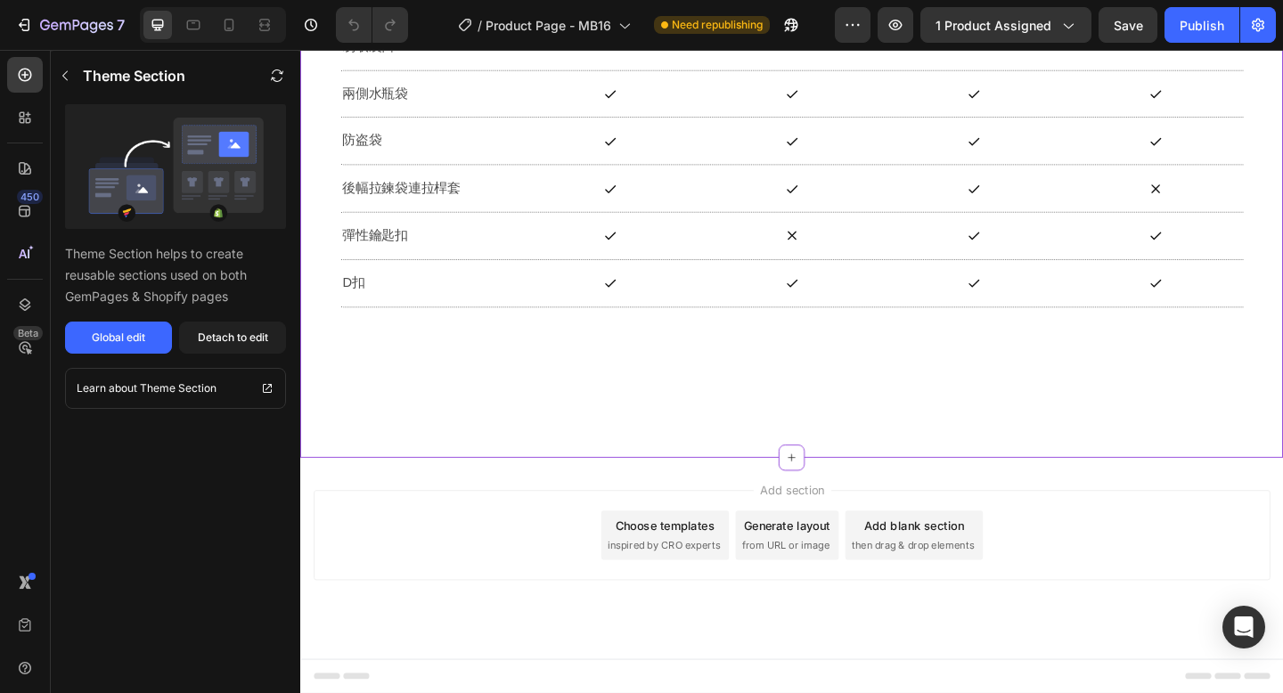
click at [737, 575] on div "Choose templates" at bounding box center [697, 567] width 108 height 19
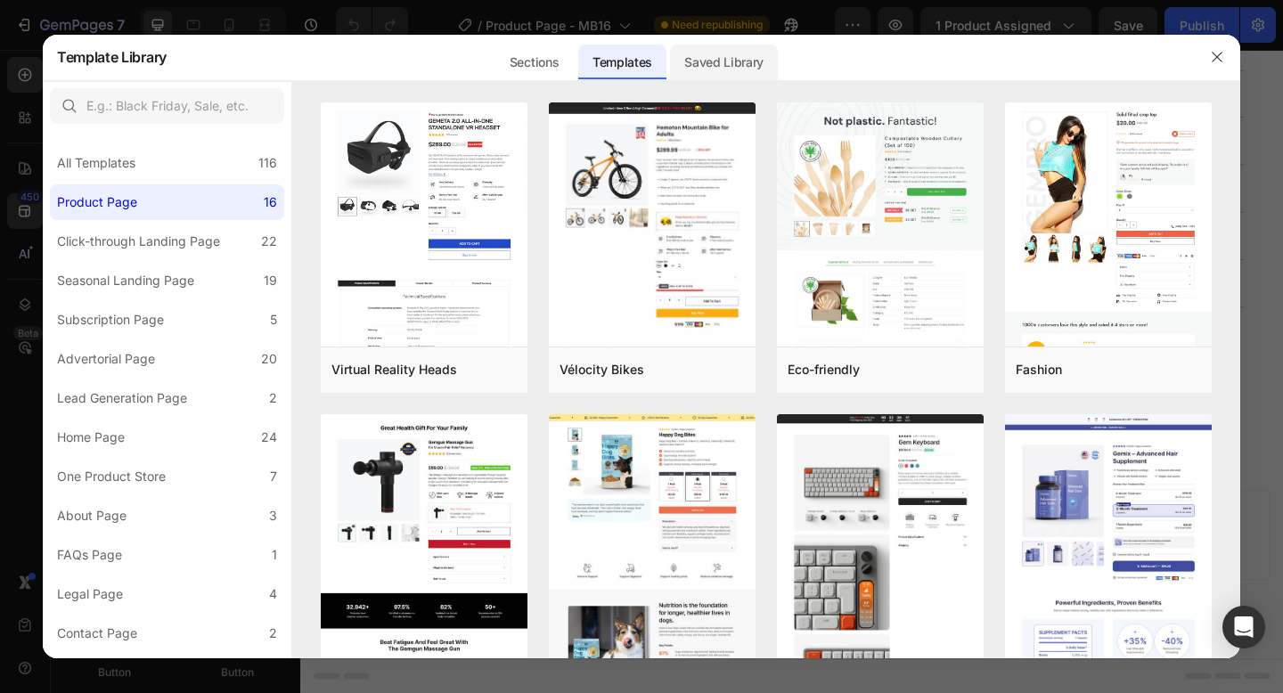
click at [711, 61] on div "Saved Library" at bounding box center [724, 63] width 108 height 36
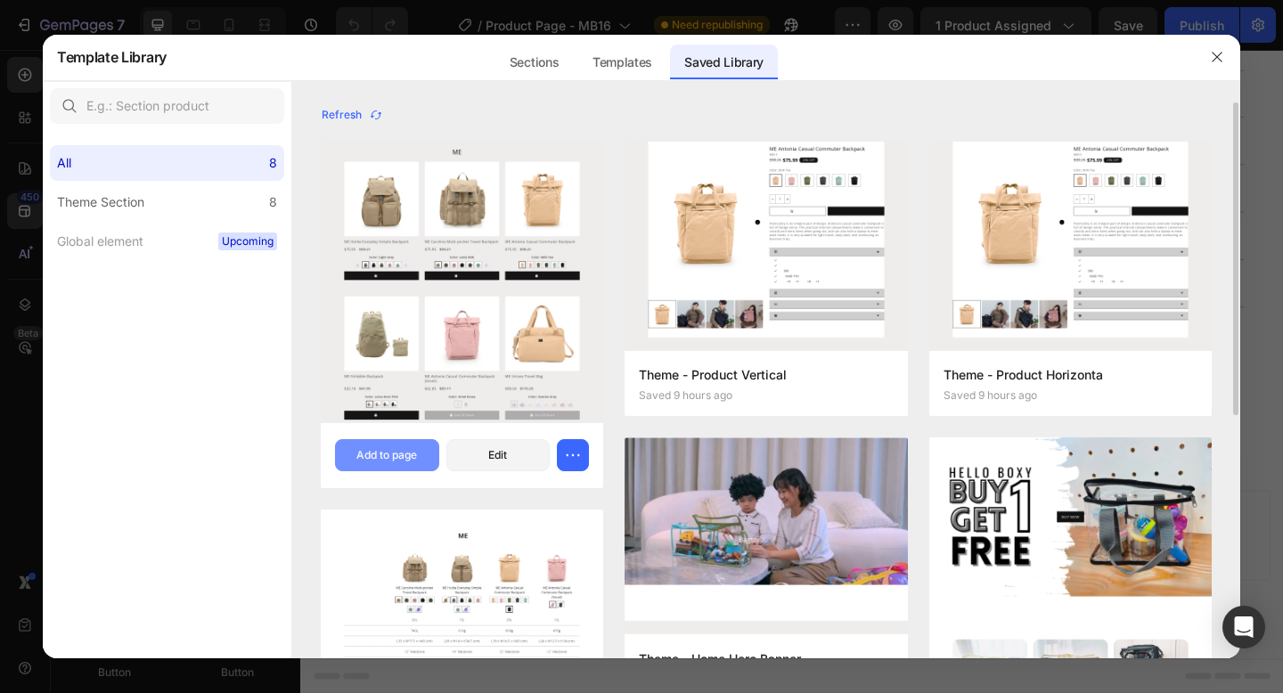
click at [415, 453] on div "Add to page" at bounding box center [386, 455] width 61 height 16
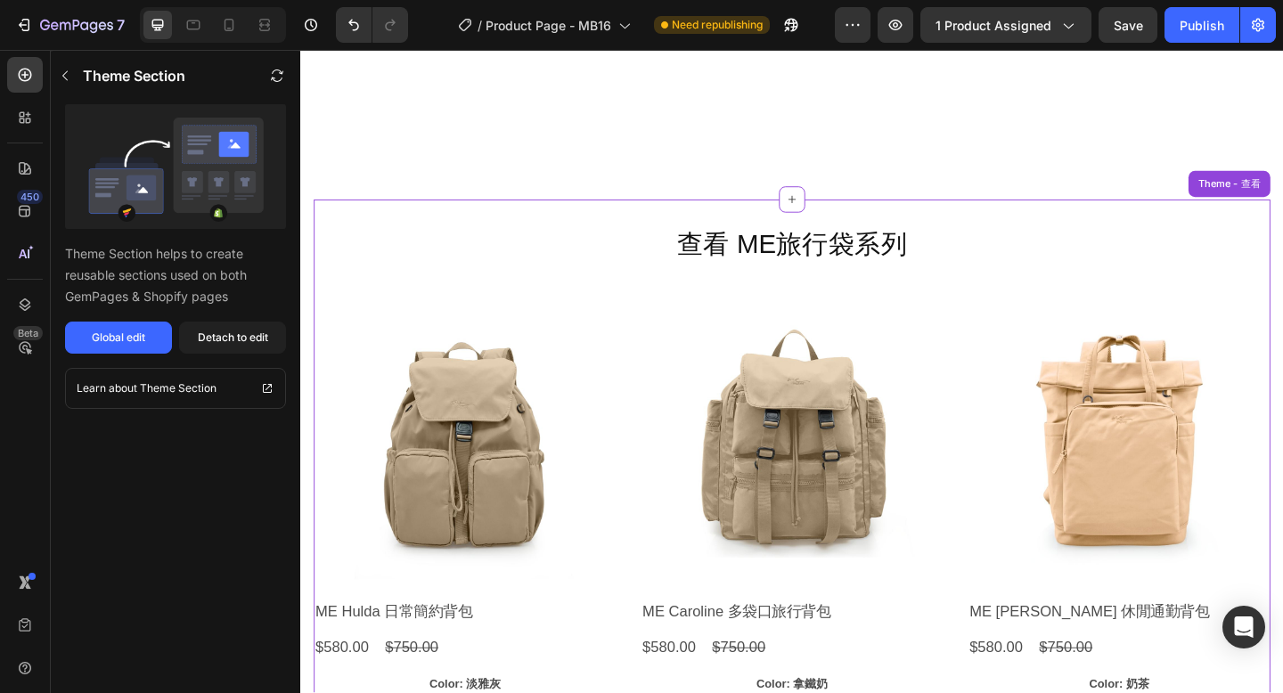
scroll to position [13871, 0]
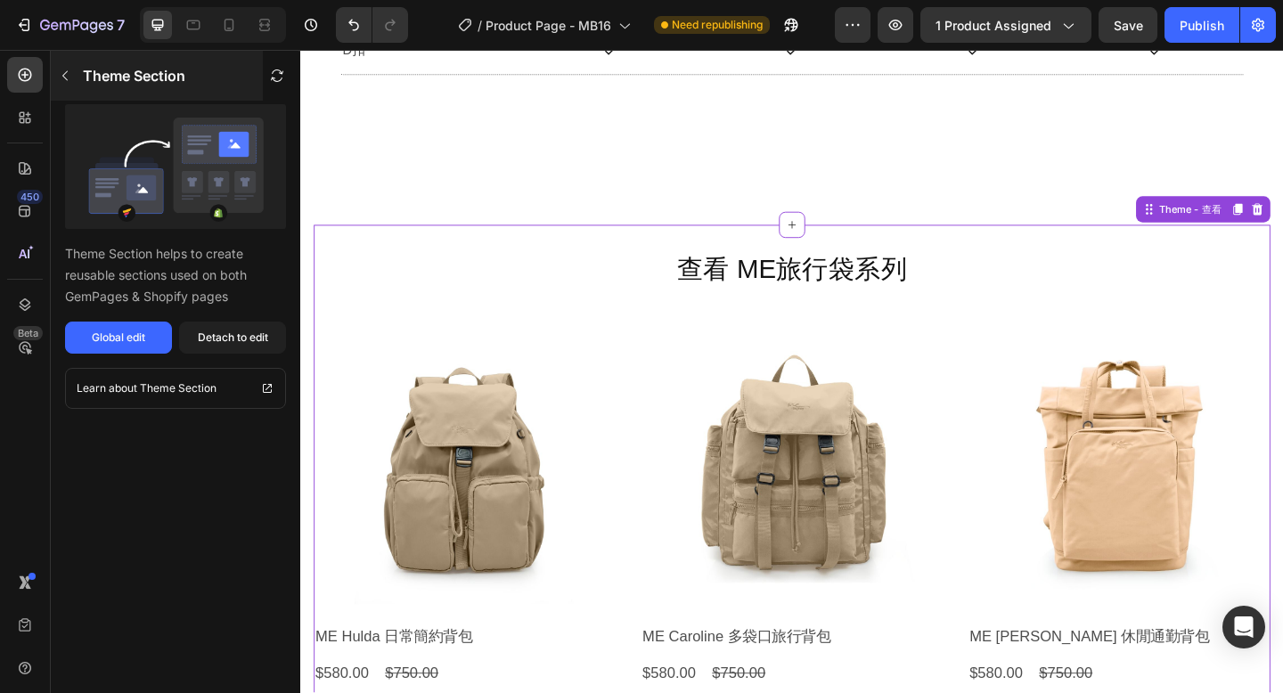
click at [69, 74] on icon "button" at bounding box center [65, 76] width 14 height 14
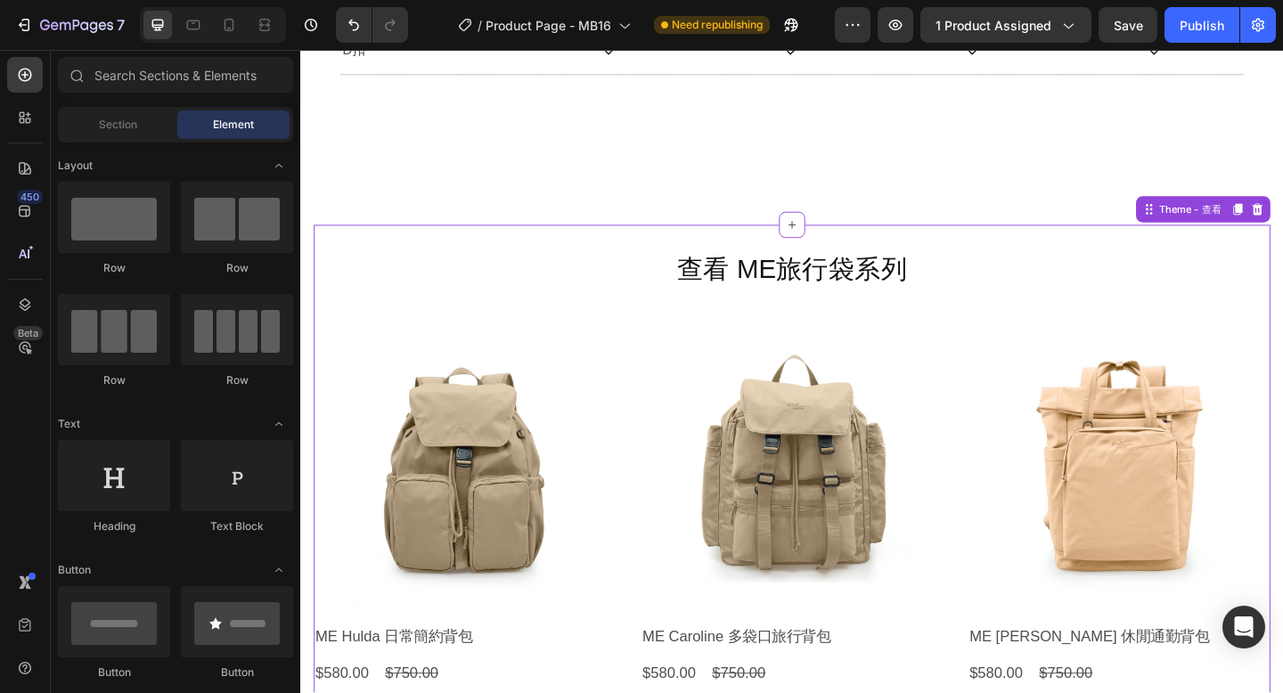
click at [517, 364] on img at bounding box center [478, 498] width 329 height 329
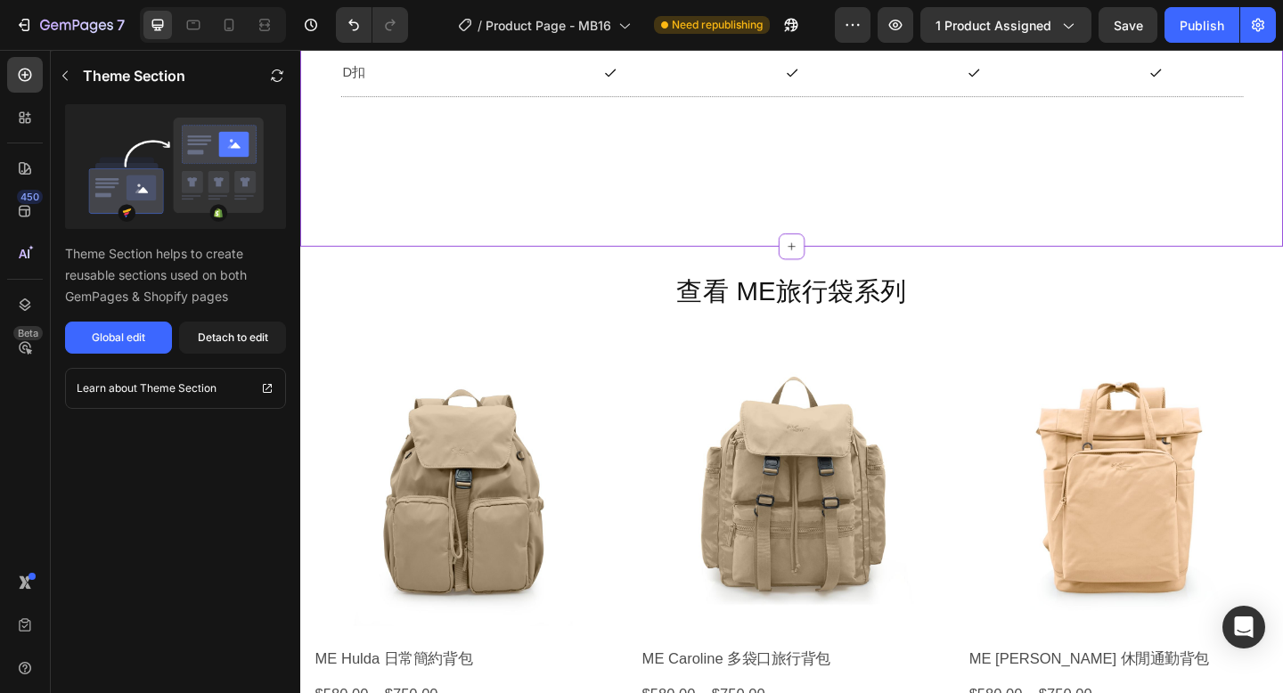
scroll to position [13838, 0]
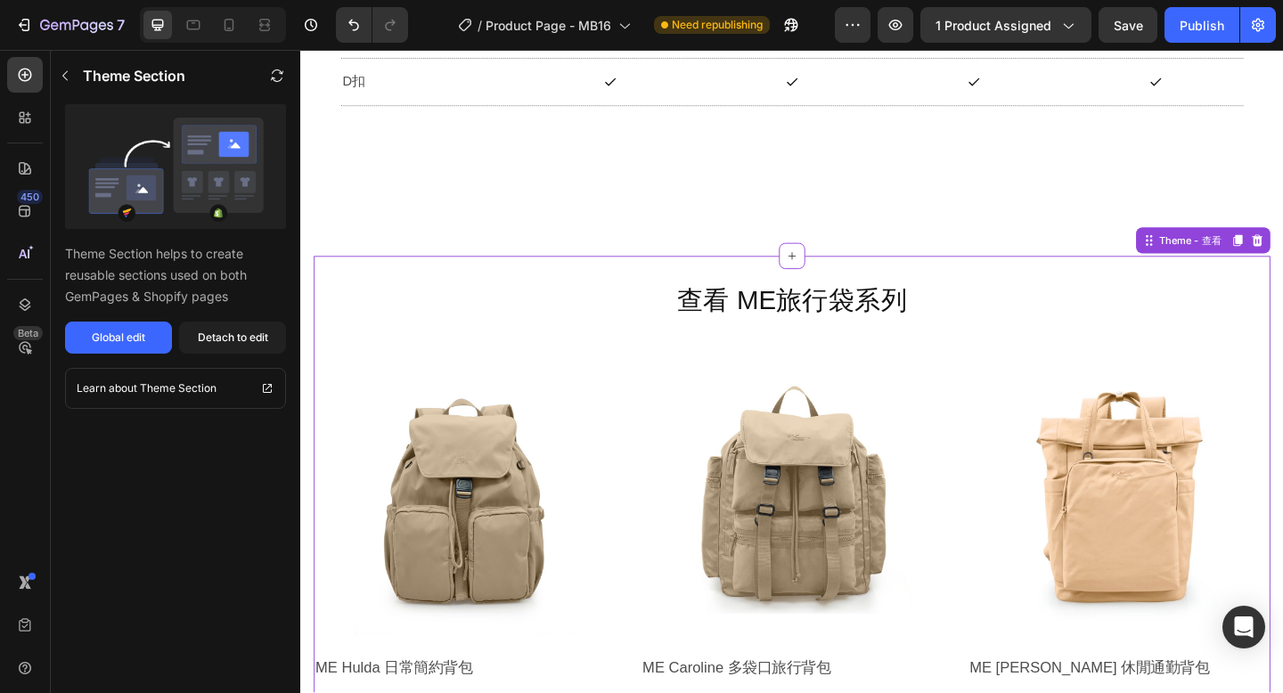
click at [1041, 320] on h2 "查看 ME旅行袋系列" at bounding box center [834, 323] width 1040 height 41
click at [69, 74] on icon "button" at bounding box center [65, 76] width 14 height 14
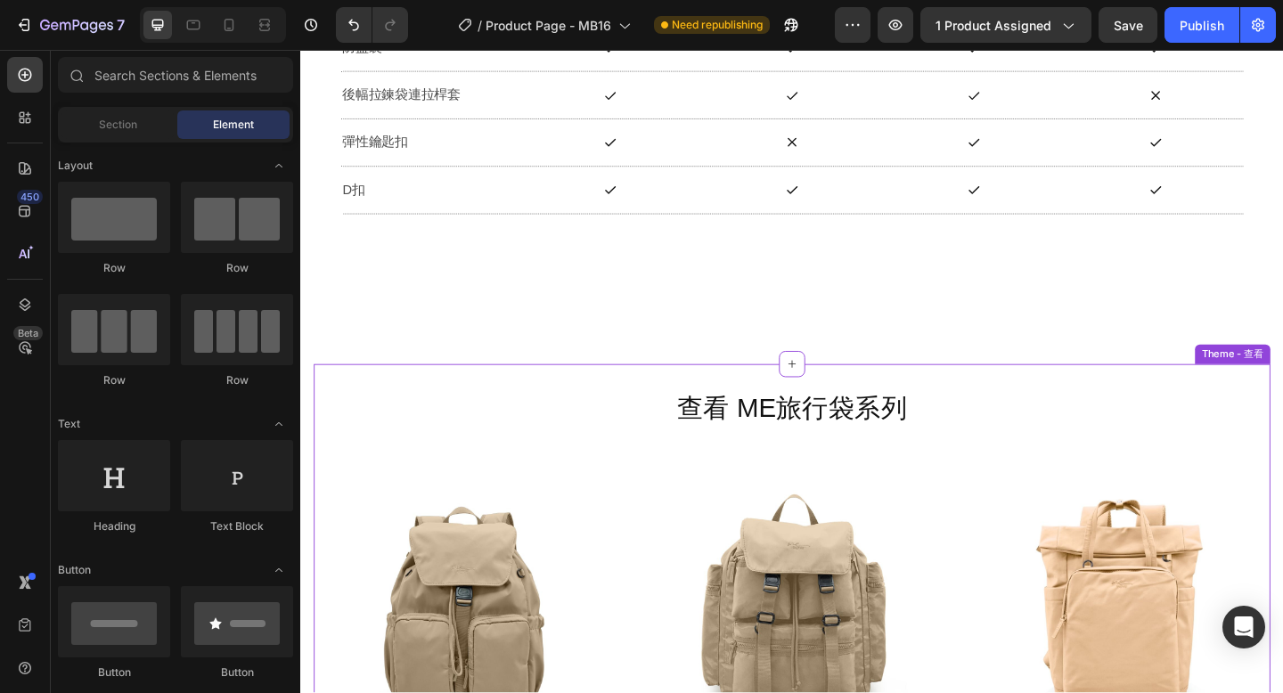
scroll to position [13520, 0]
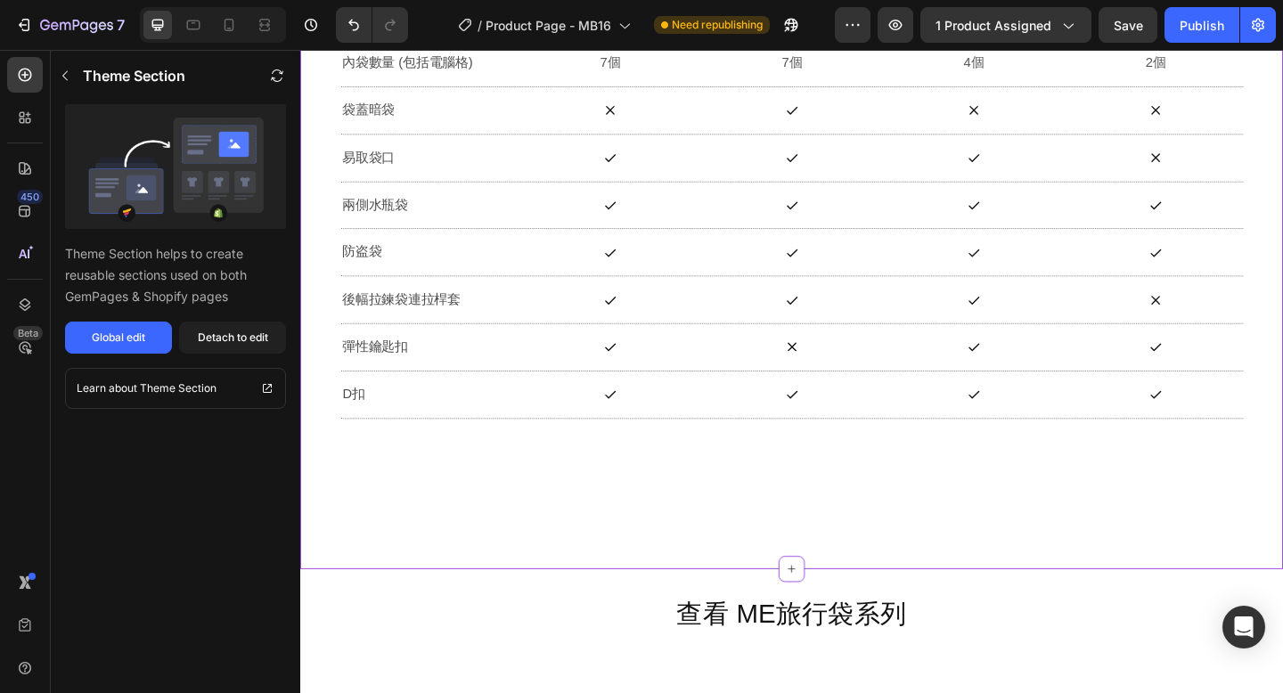
scroll to position [13484, 0]
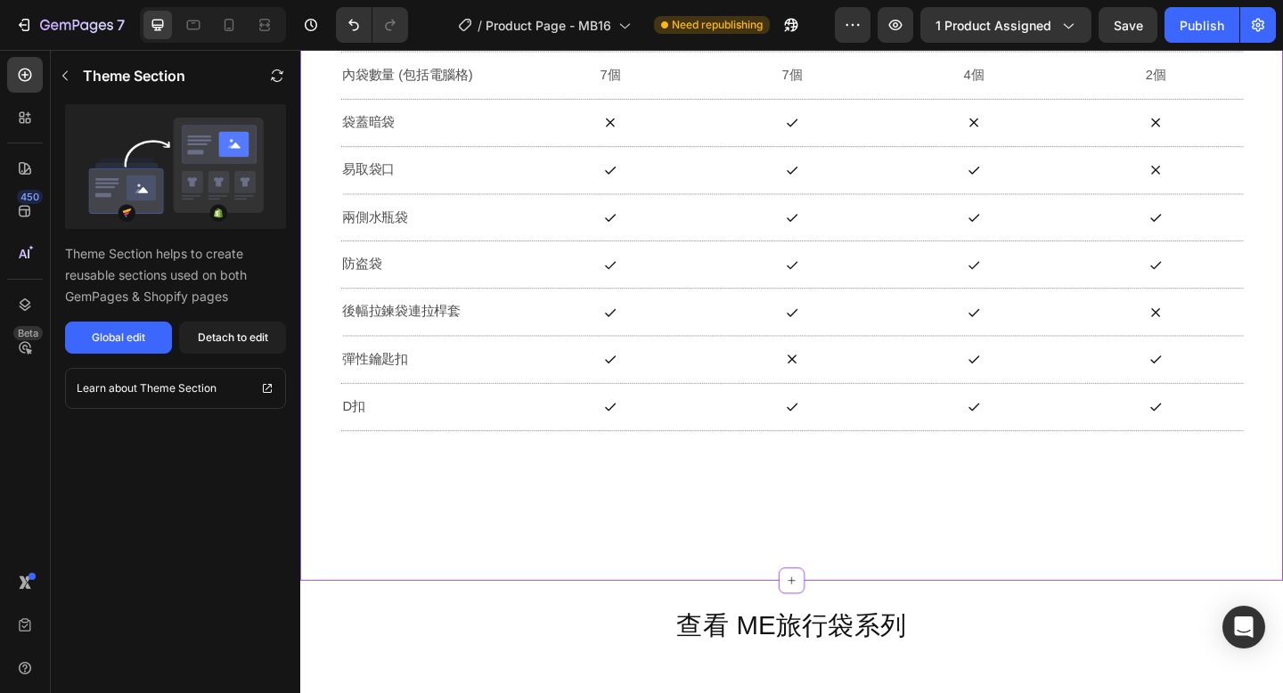
click at [510, 373] on div "彈性鑰匙扣" at bounding box center [439, 386] width 191 height 29
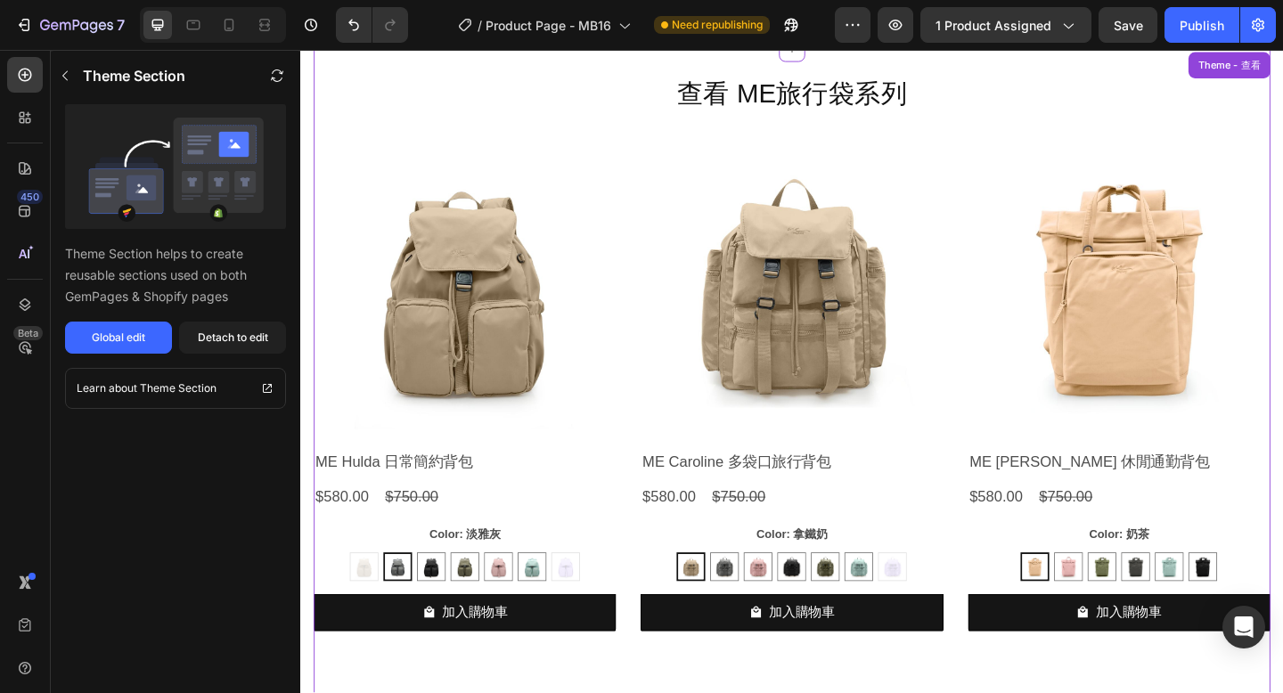
scroll to position [9639, 0]
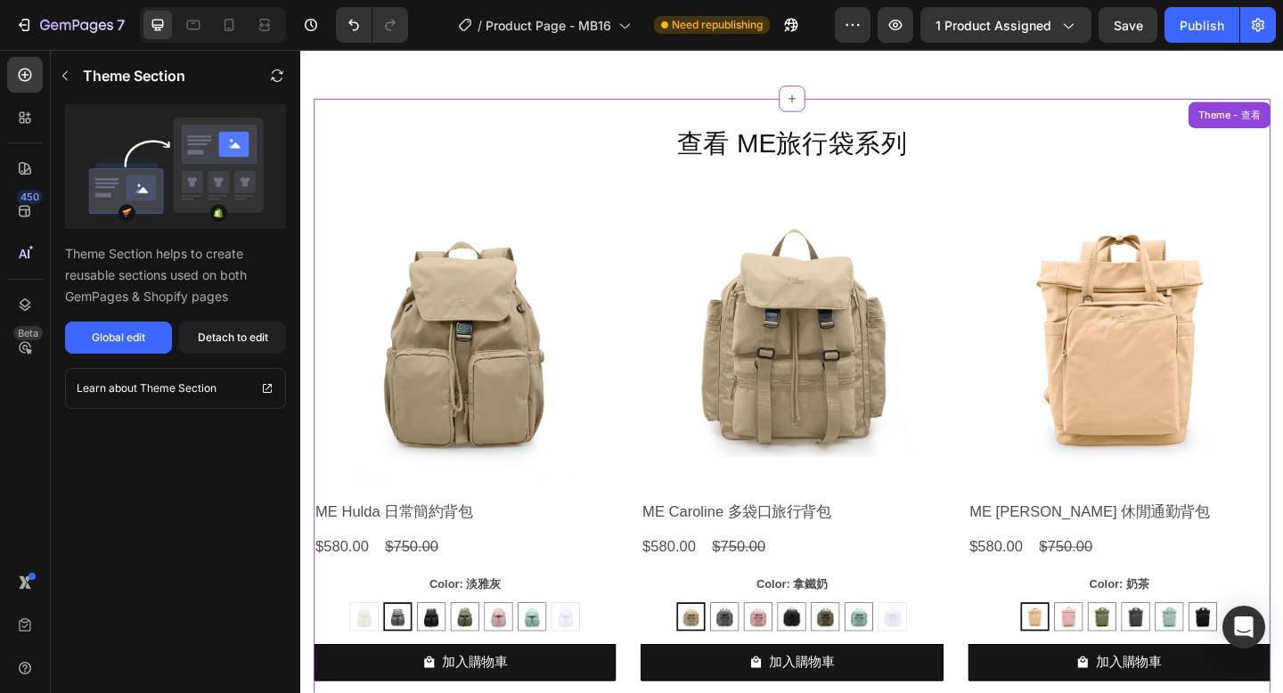
click at [608, 200] on img at bounding box center [478, 361] width 329 height 329
click at [227, 338] on div "Detach to edit" at bounding box center [233, 338] width 70 height 16
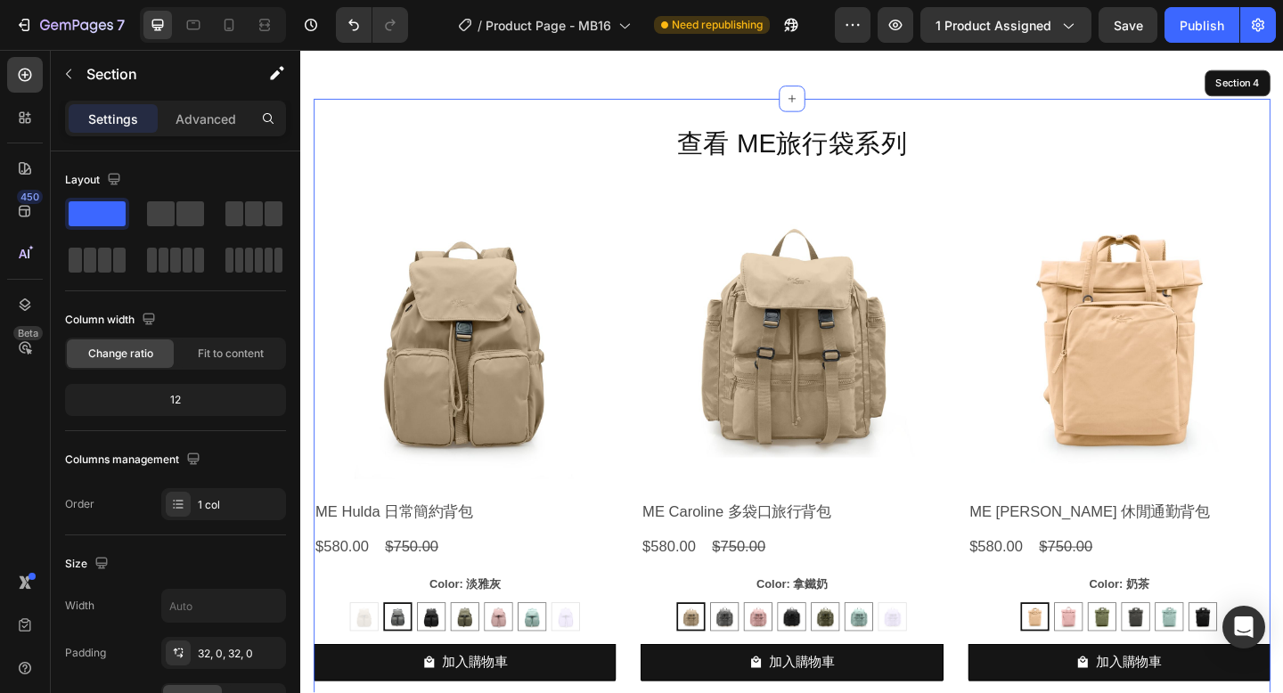
click at [224, 121] on p "Advanced" at bounding box center [205, 119] width 61 height 19
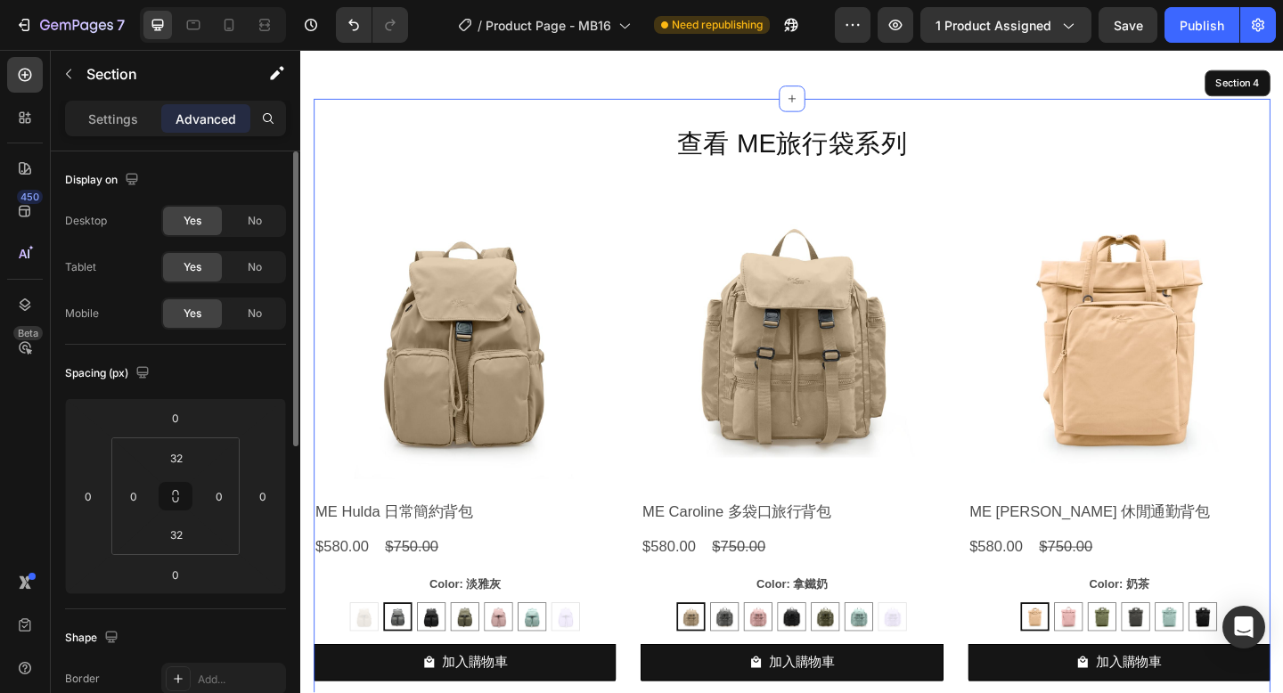
click at [200, 225] on span "Yes" at bounding box center [192, 221] width 18 height 16
click at [258, 224] on span "No" at bounding box center [255, 221] width 14 height 16
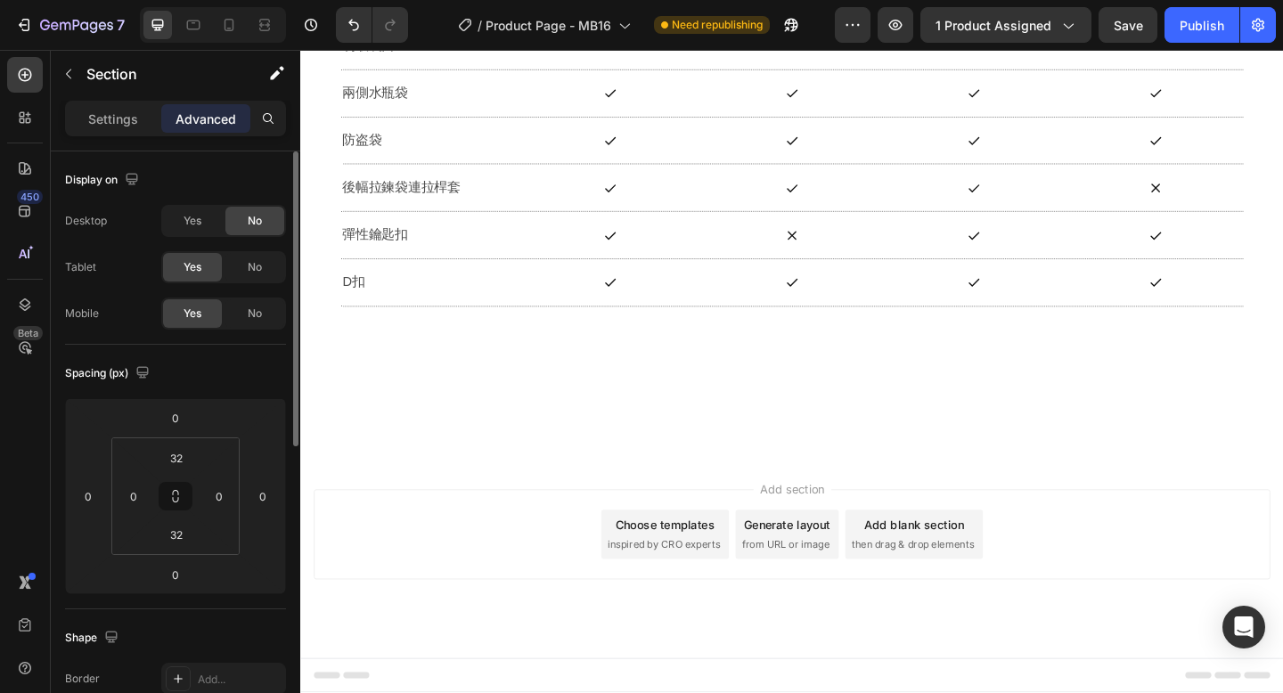
scroll to position [9249, 0]
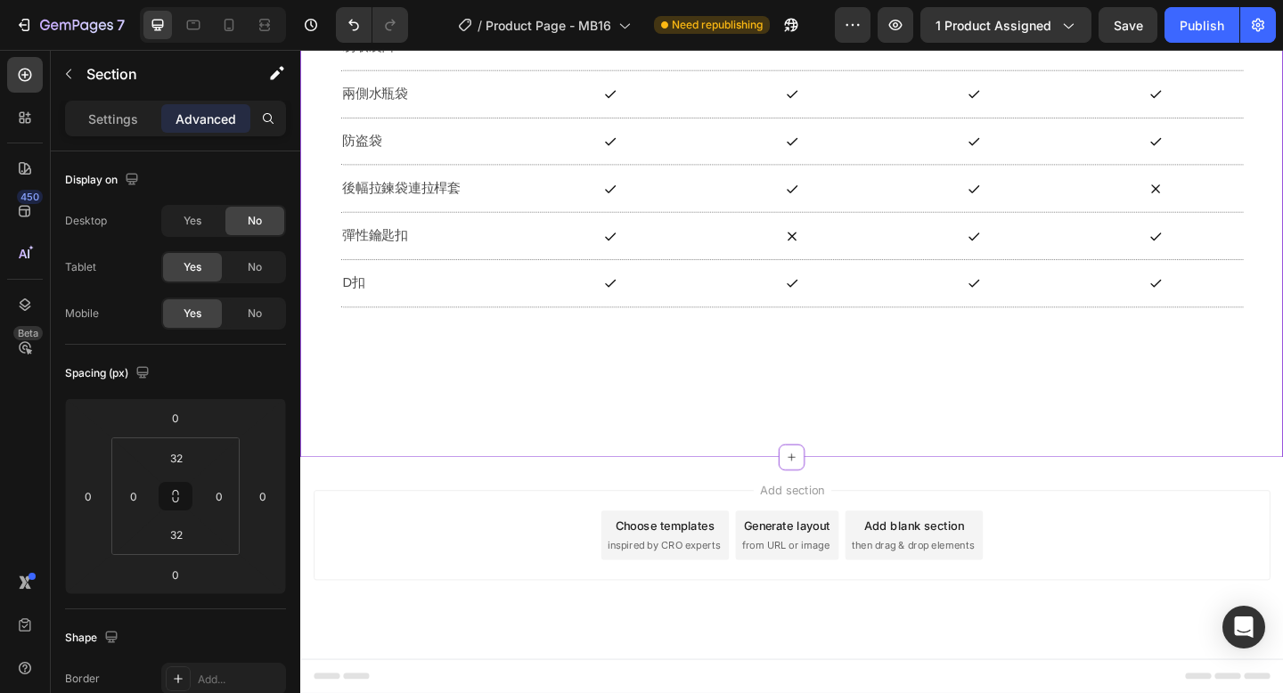
click at [477, 245] on p "彈性鑰匙扣" at bounding box center [439, 253] width 187 height 26
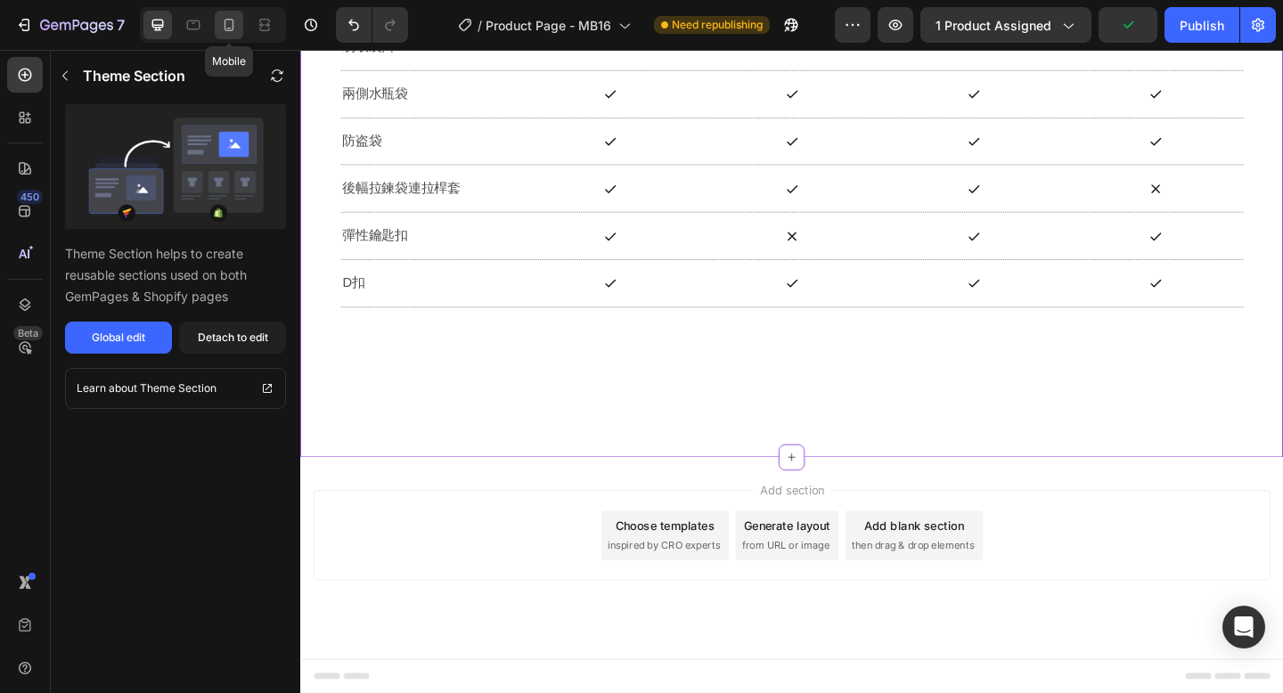
click at [227, 27] on icon at bounding box center [229, 25] width 18 height 18
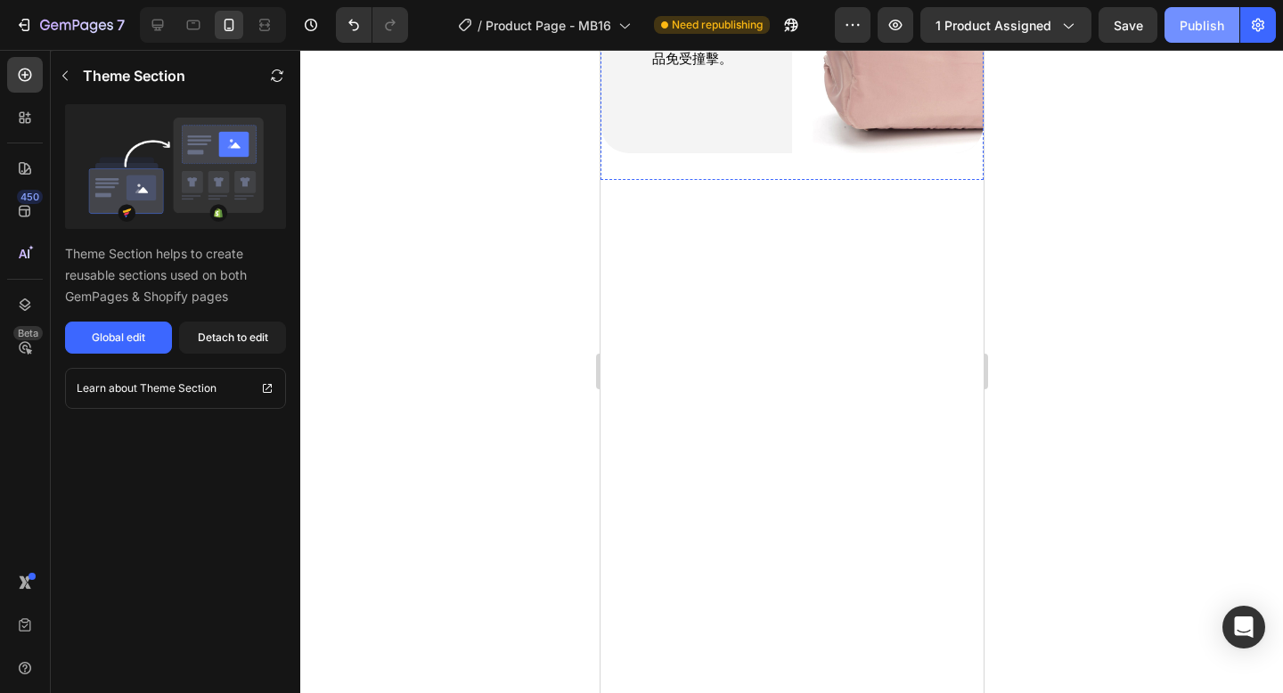
scroll to position [8433, 0]
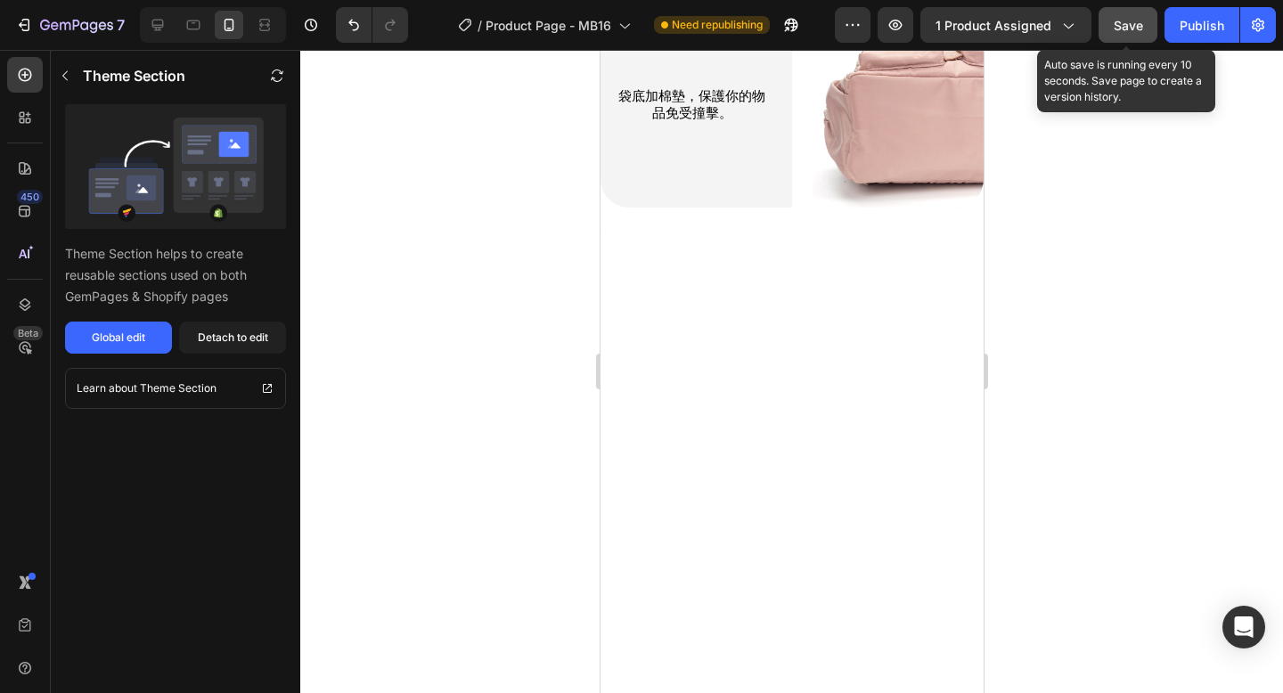
click at [1128, 24] on span "Save" at bounding box center [1127, 25] width 29 height 15
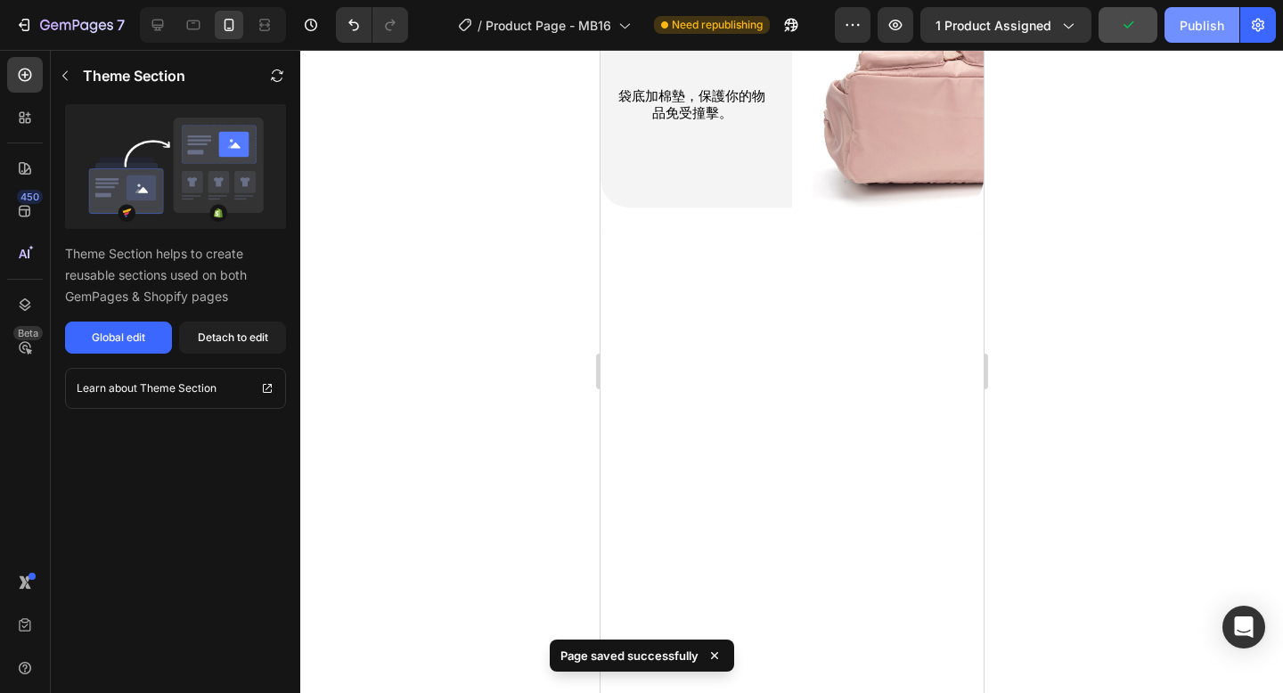
click at [1202, 25] on div "Publish" at bounding box center [1201, 25] width 45 height 19
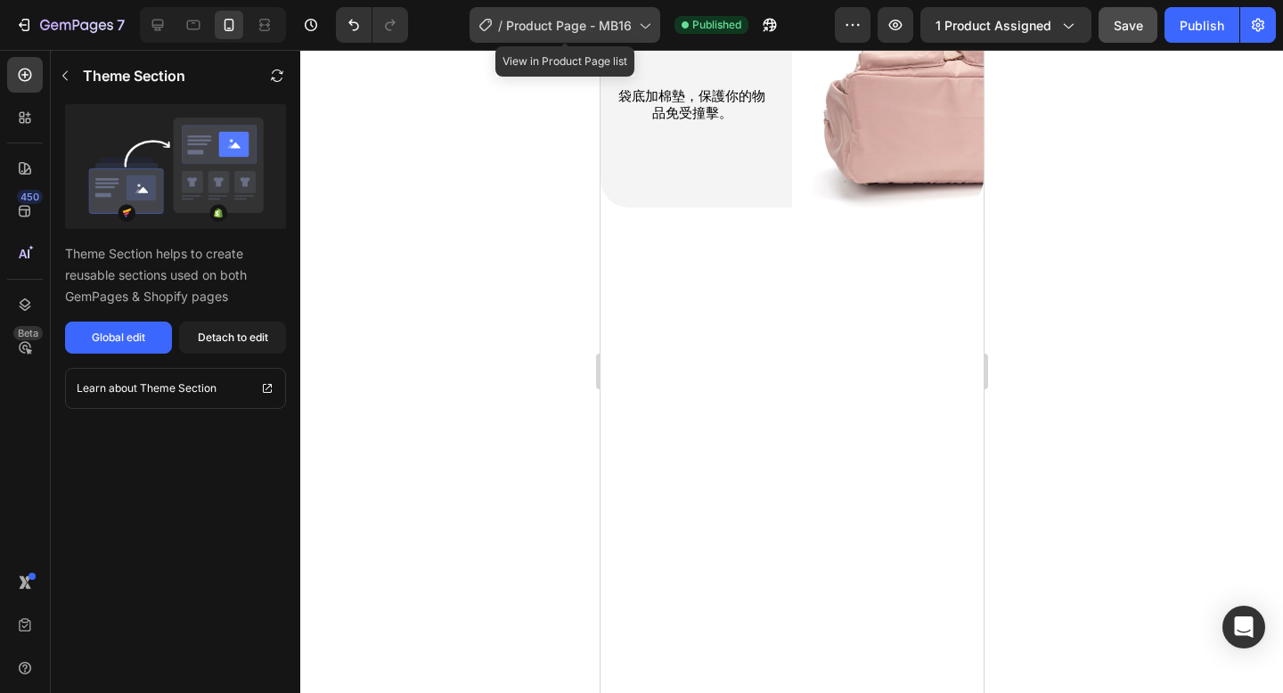
click at [585, 28] on span "Product Page - MB16" at bounding box center [569, 25] width 126 height 19
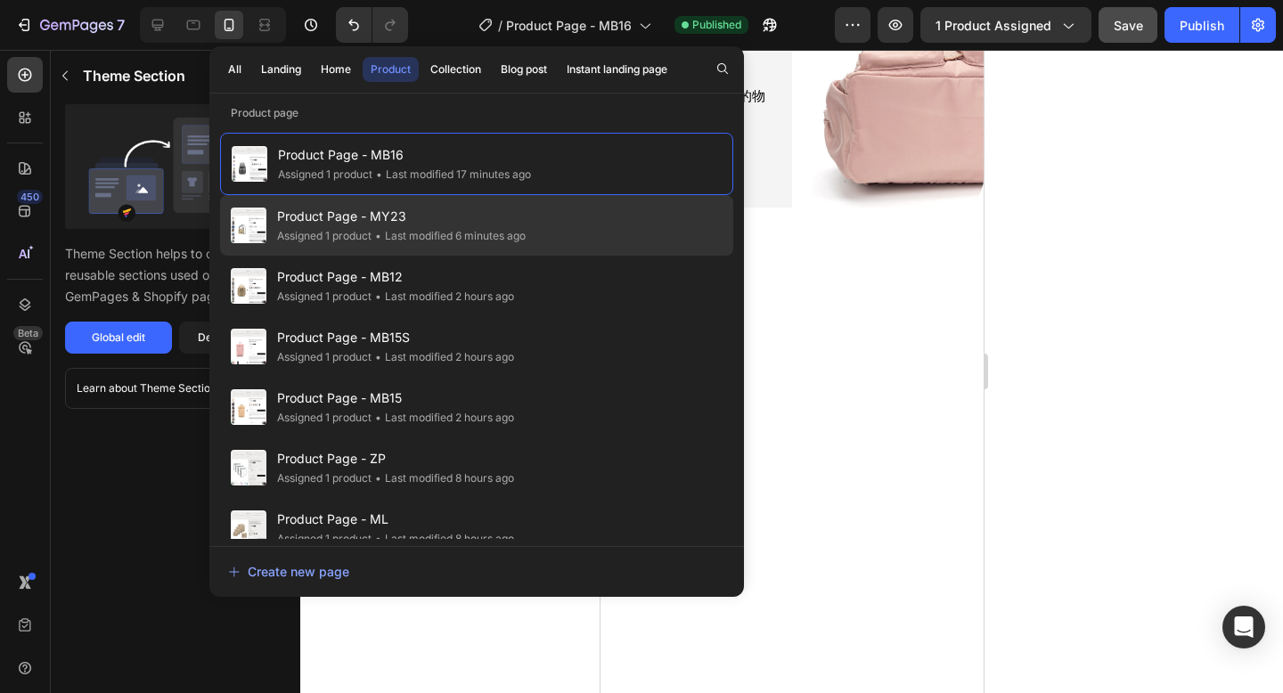
click at [393, 230] on div "• Last modified 6 minutes ago" at bounding box center [448, 236] width 154 height 18
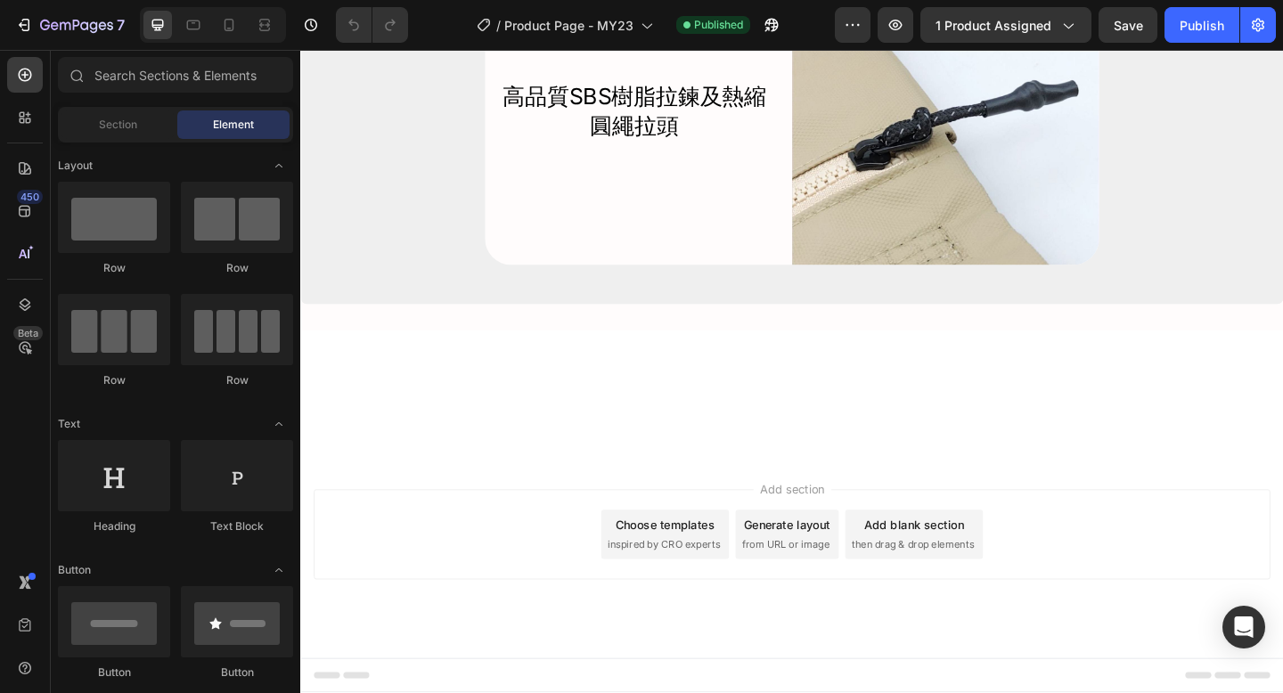
scroll to position [9132, 0]
click at [227, 31] on icon at bounding box center [229, 25] width 18 height 18
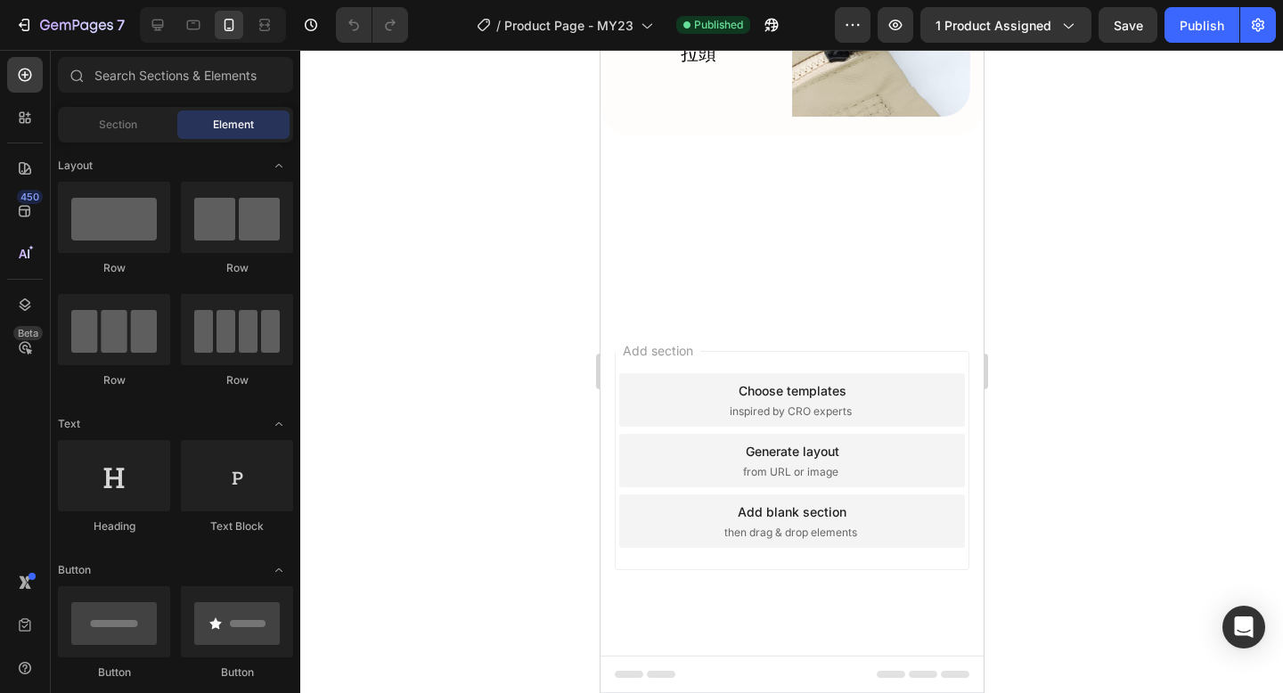
scroll to position [8222, 0]
drag, startPoint x: 942, startPoint y: 167, endPoint x: 827, endPoint y: 176, distance: 115.3
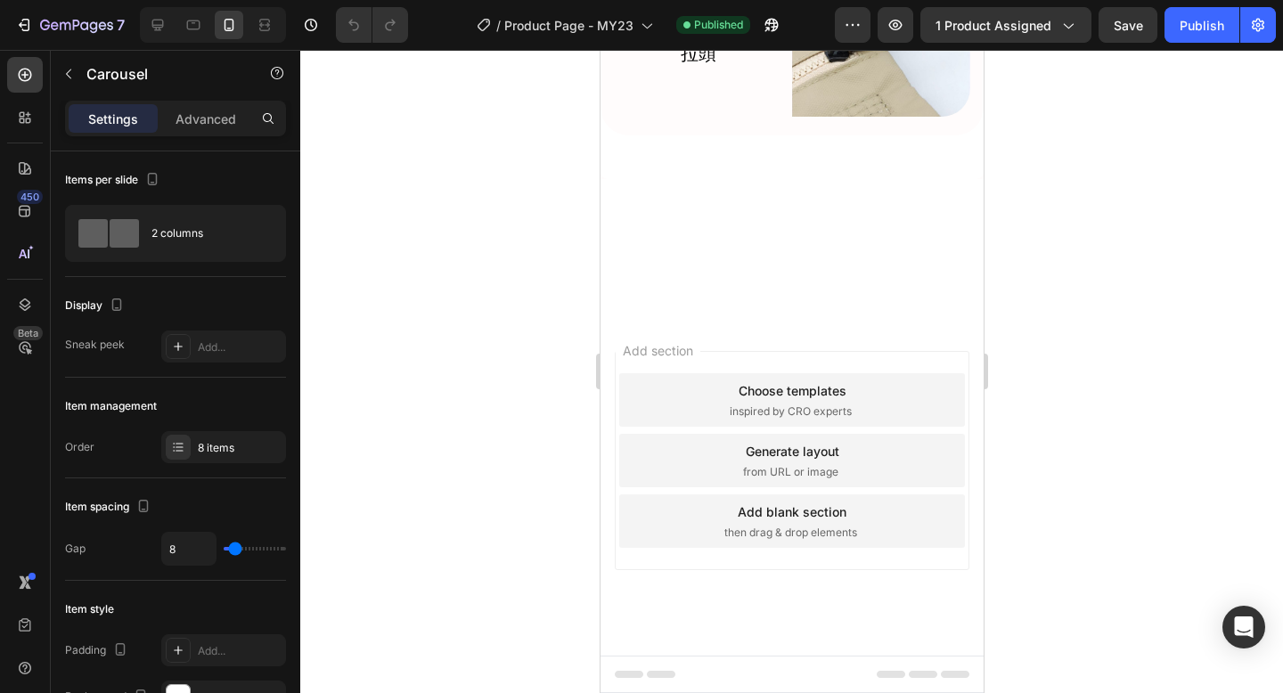
drag, startPoint x: 787, startPoint y: 176, endPoint x: 787, endPoint y: 222, distance: 45.4
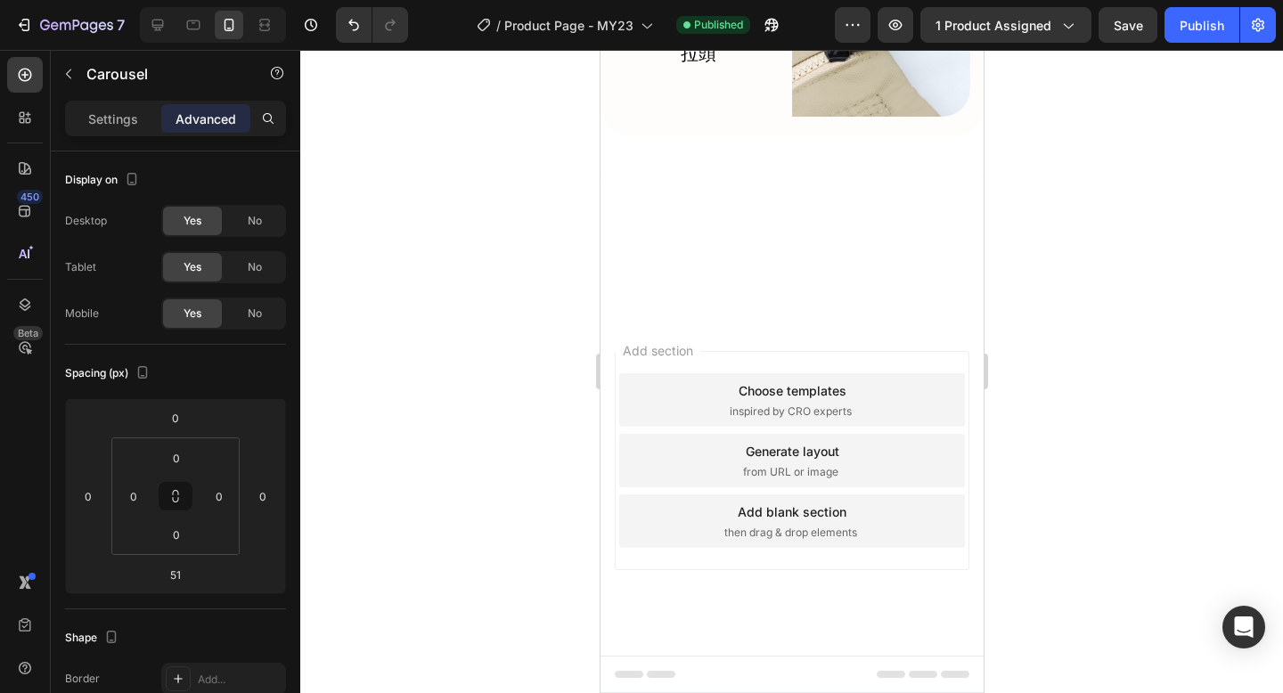
scroll to position [8534, 0]
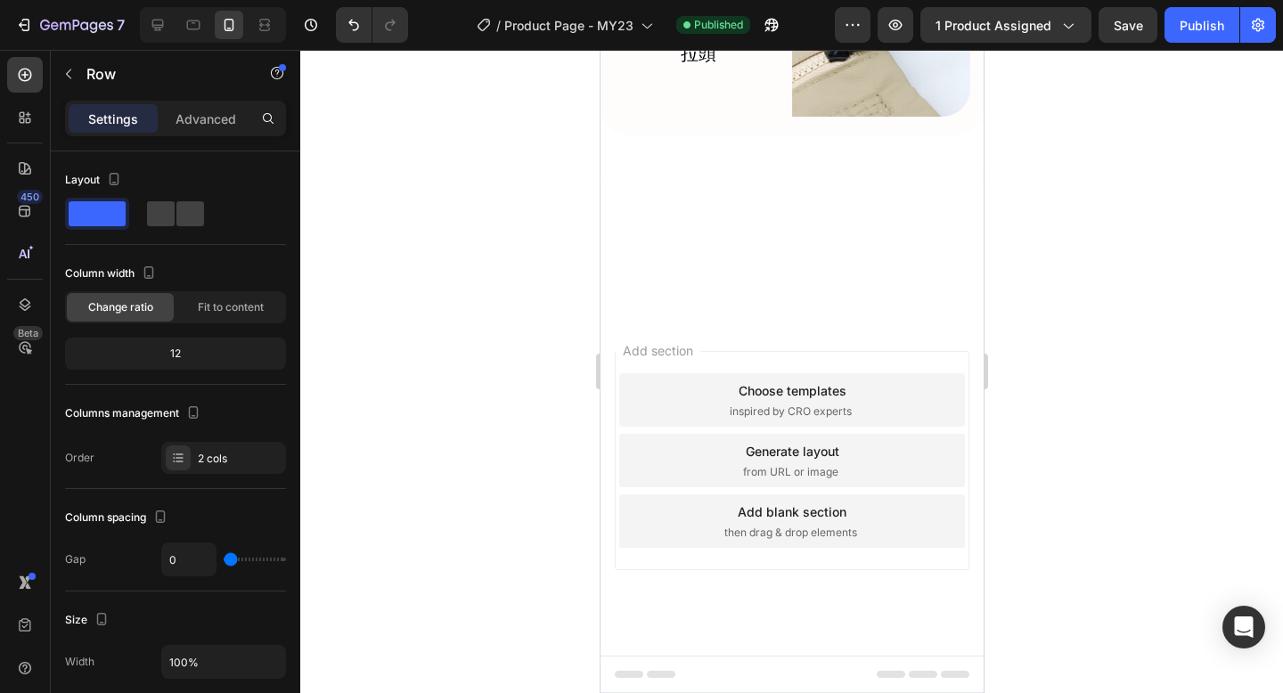
drag, startPoint x: 794, startPoint y: 470, endPoint x: 1644, endPoint y: 507, distance: 851.4
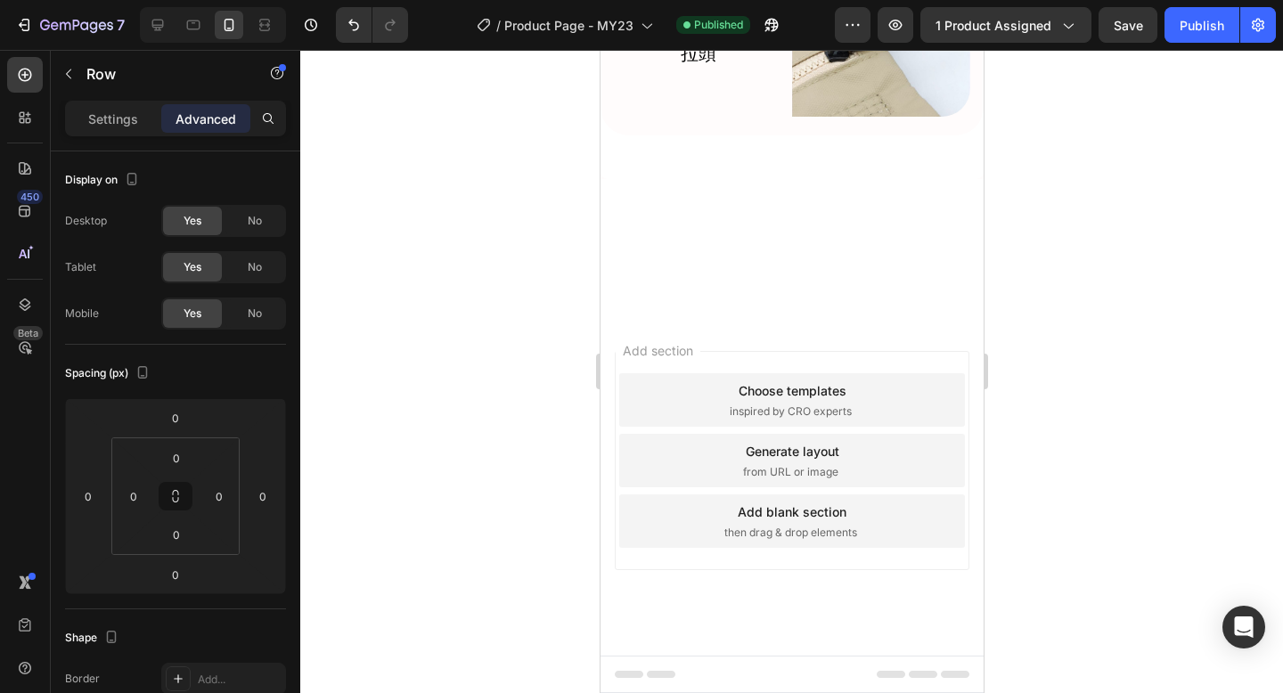
click at [1062, 497] on div at bounding box center [791, 371] width 982 height 643
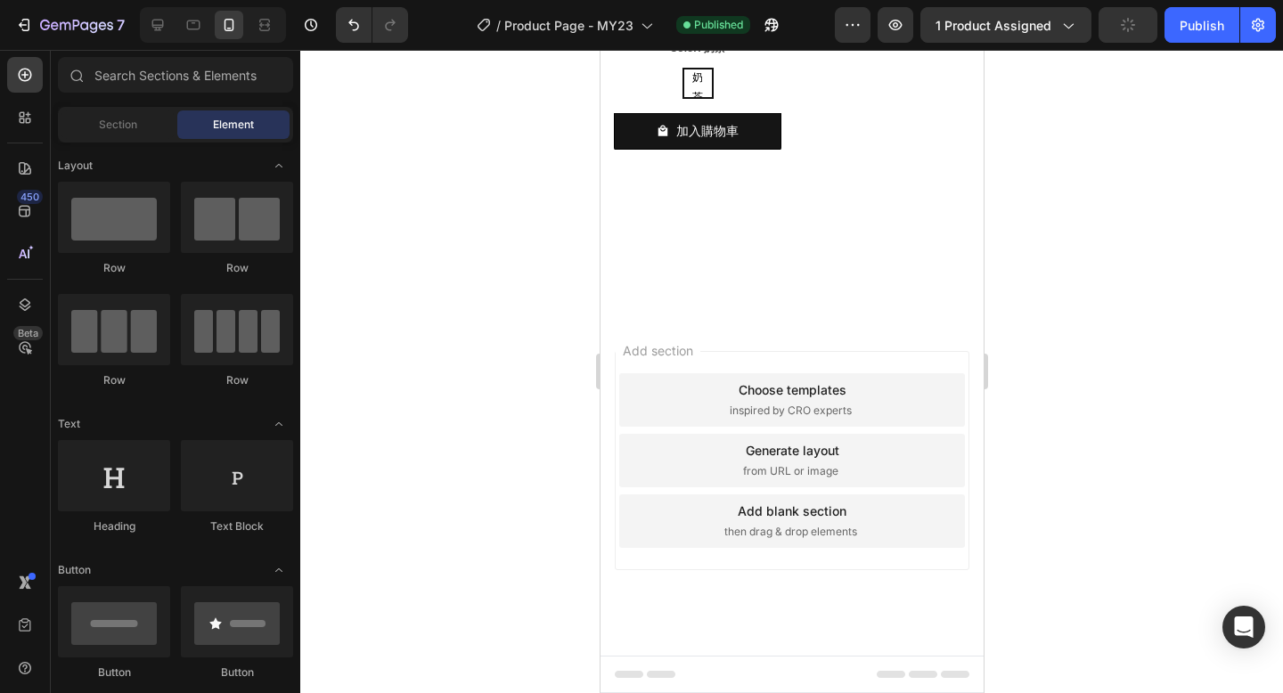
scroll to position [9286, 0]
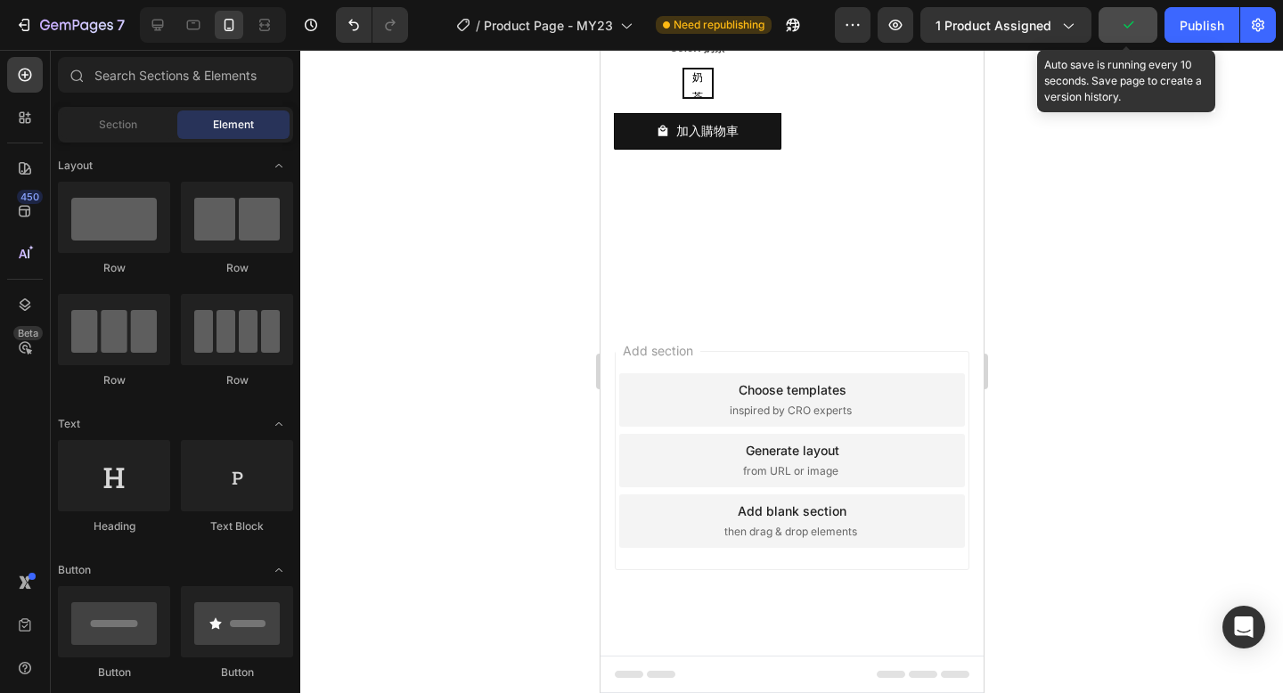
click at [1122, 29] on icon "button" at bounding box center [1128, 25] width 18 height 18
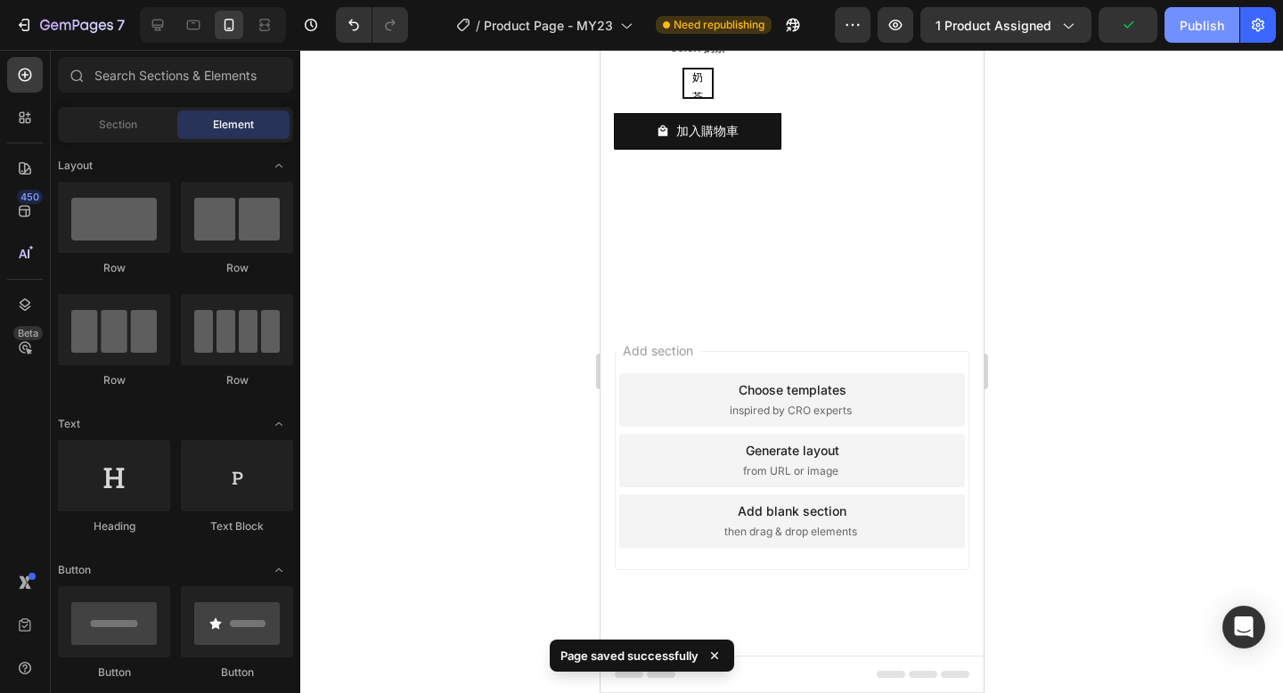
click at [1186, 29] on div "Publish" at bounding box center [1201, 25] width 45 height 19
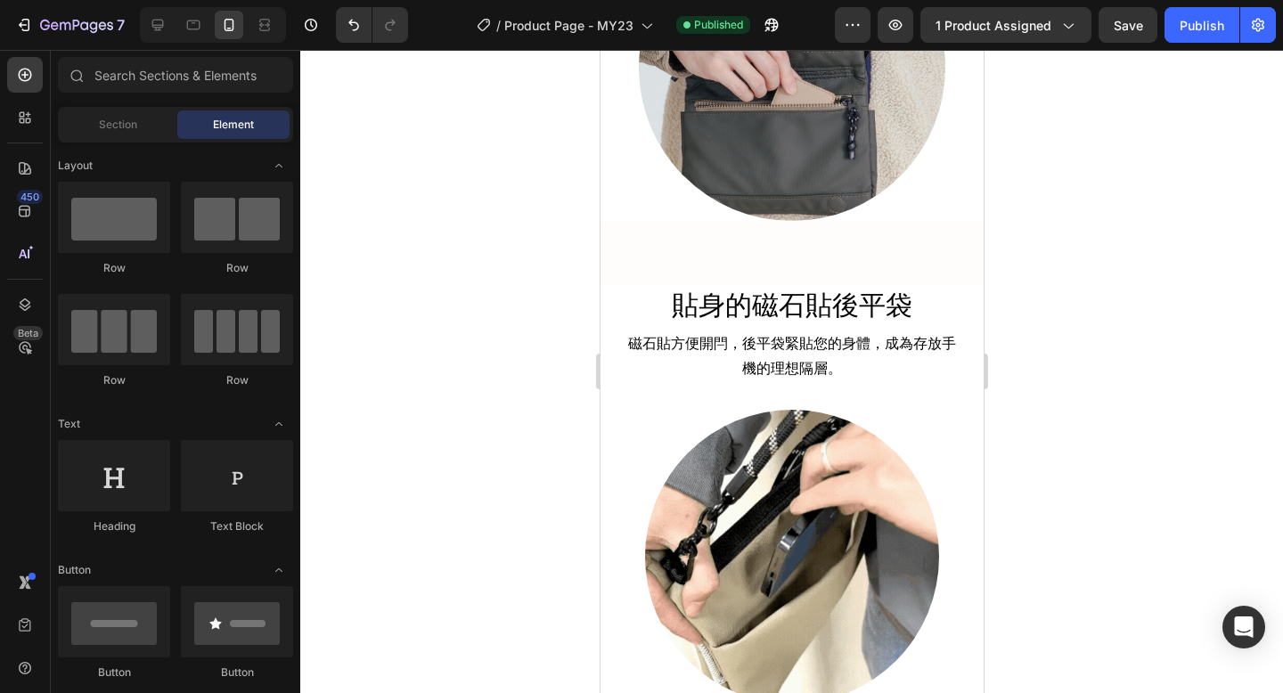
scroll to position [4856, 0]
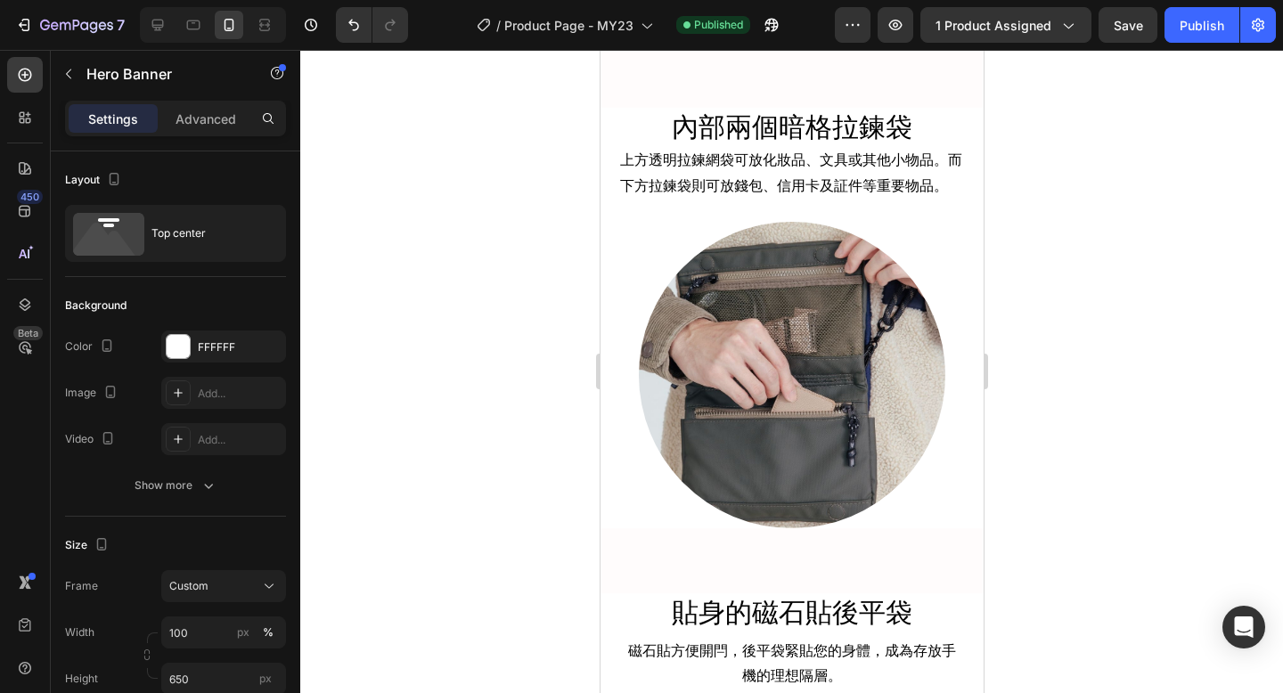
drag, startPoint x: 793, startPoint y: 594, endPoint x: 792, endPoint y: 540, distance: 54.3
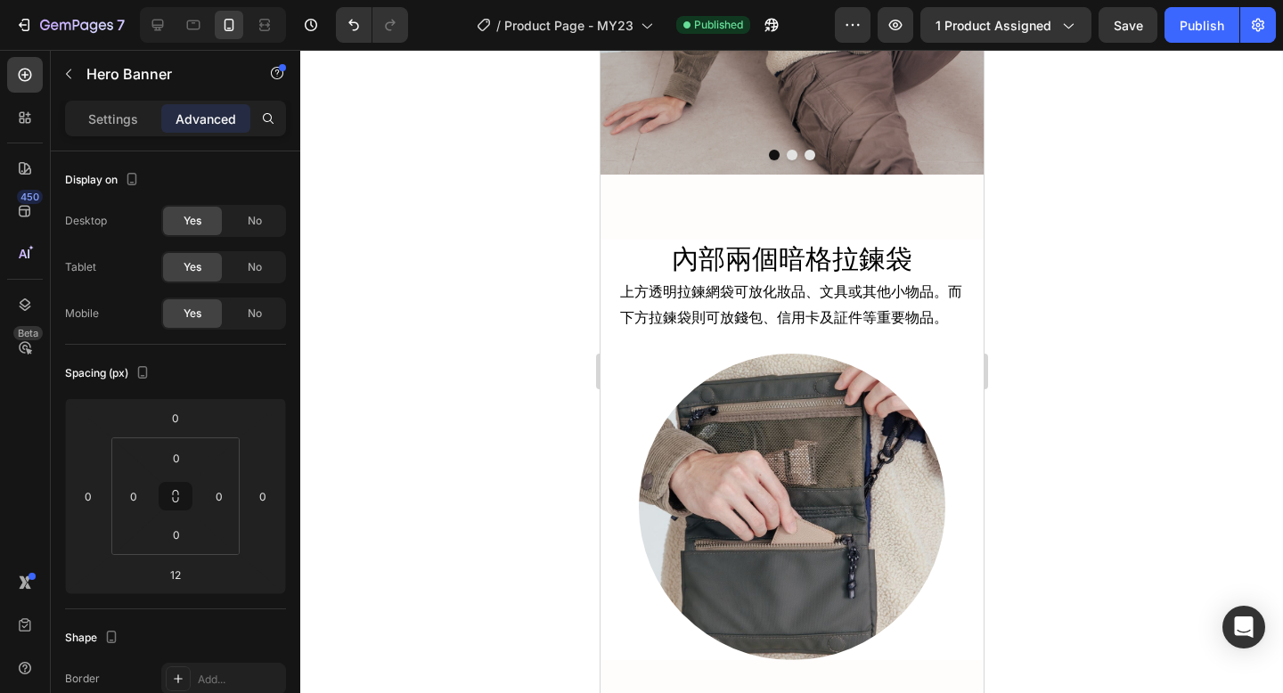
scroll to position [4703, 0]
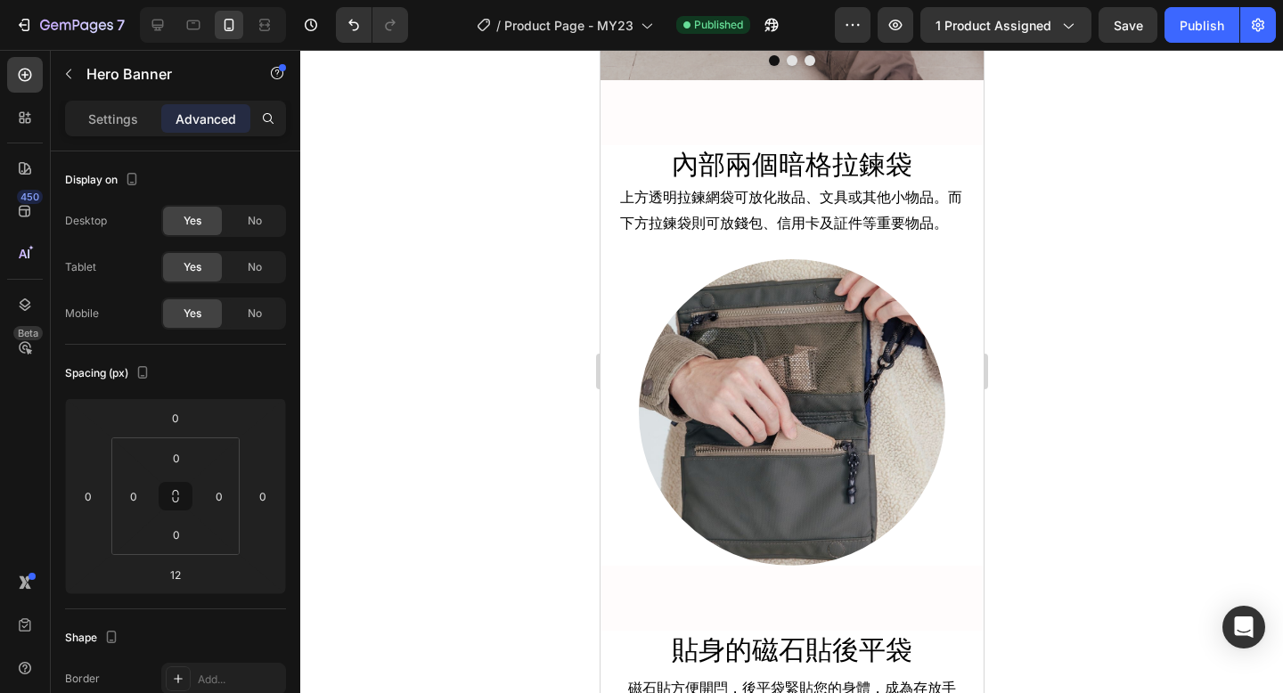
type input "7"
click at [1114, 496] on div at bounding box center [791, 371] width 982 height 643
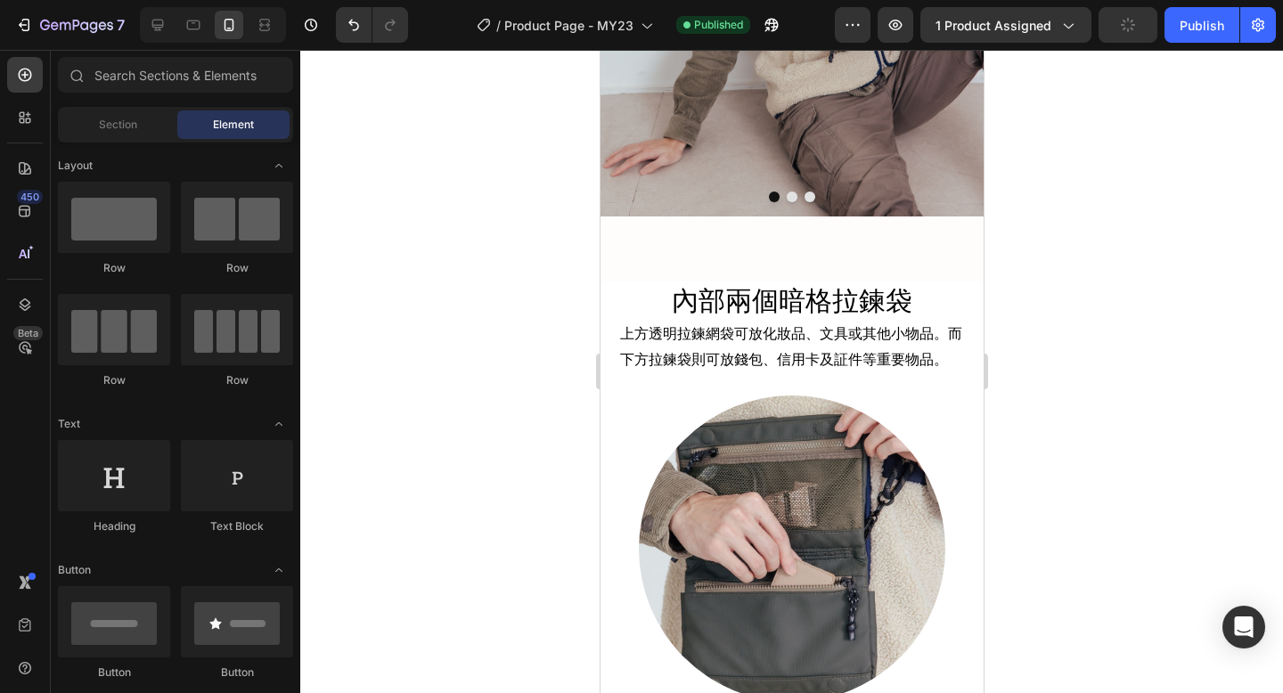
scroll to position [4679, 0]
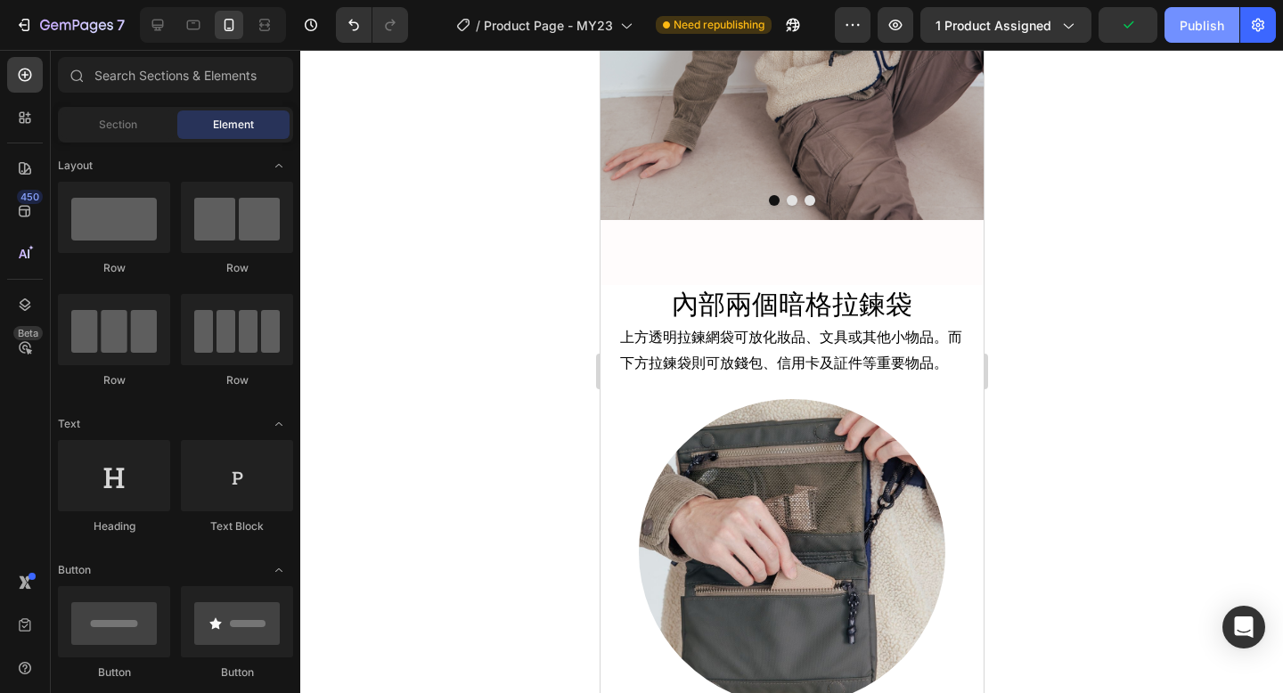
click at [1184, 26] on div "Publish" at bounding box center [1201, 25] width 45 height 19
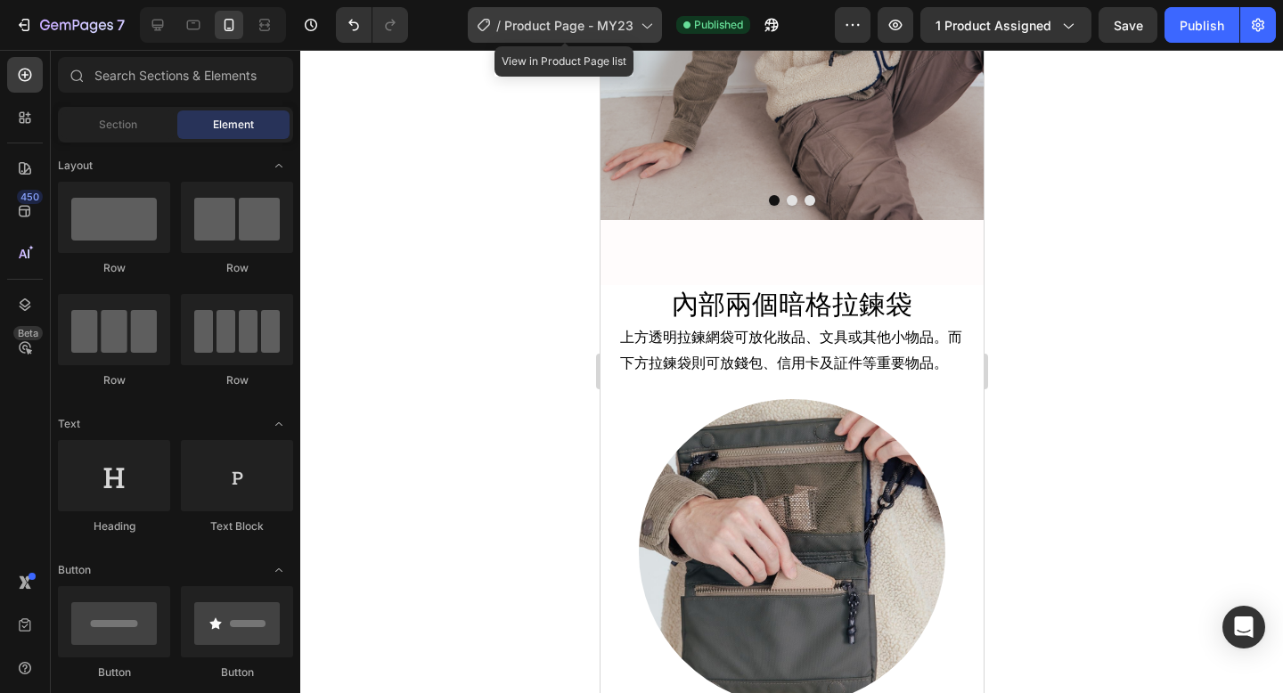
click at [599, 24] on span "Product Page - MY23" at bounding box center [568, 25] width 129 height 19
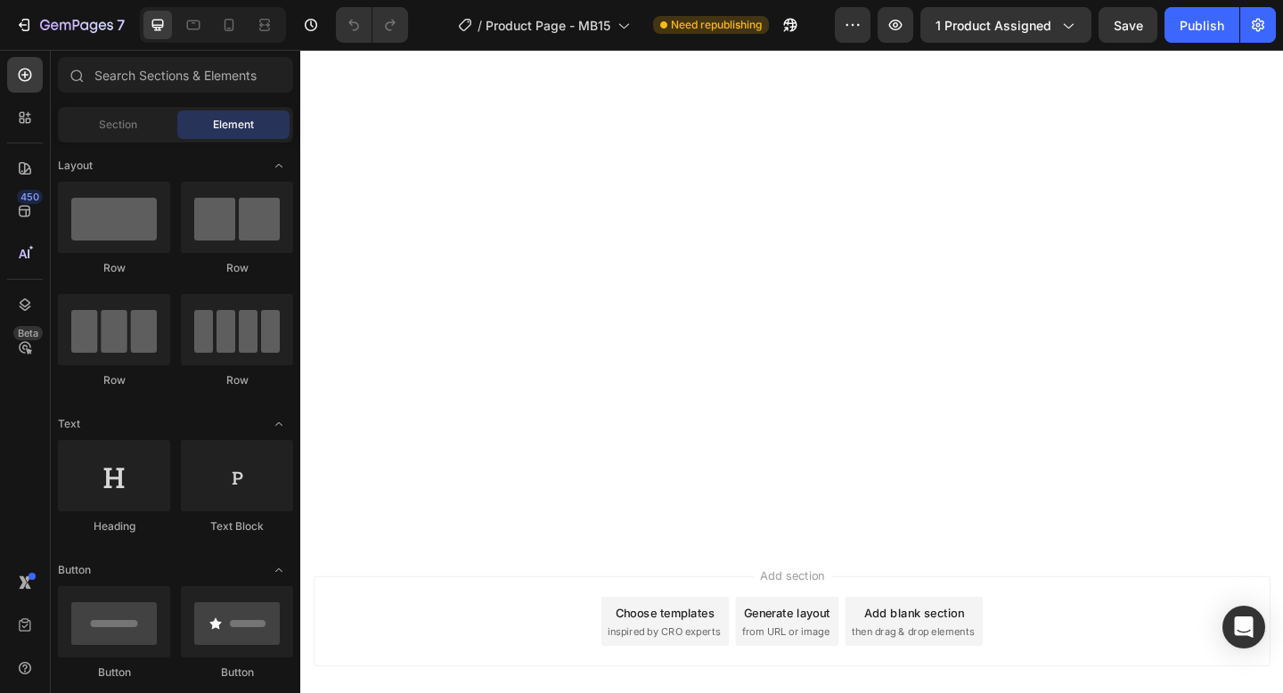
scroll to position [15996, 0]
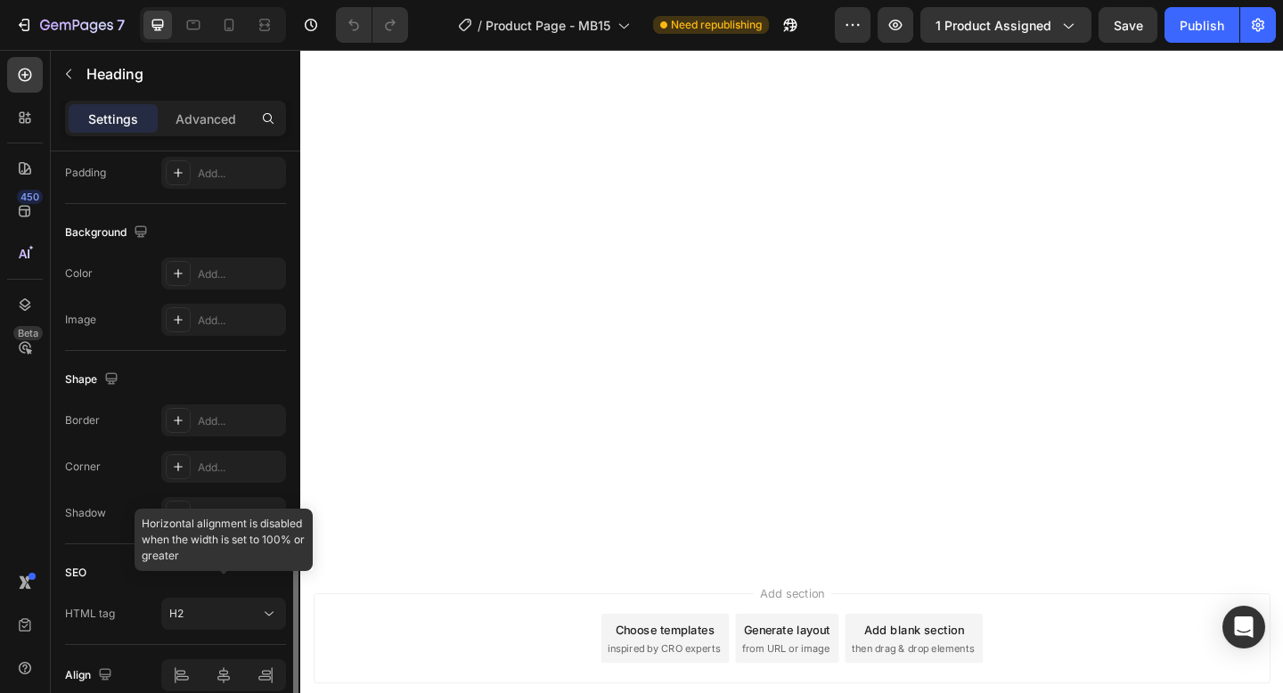
scroll to position [564, 0]
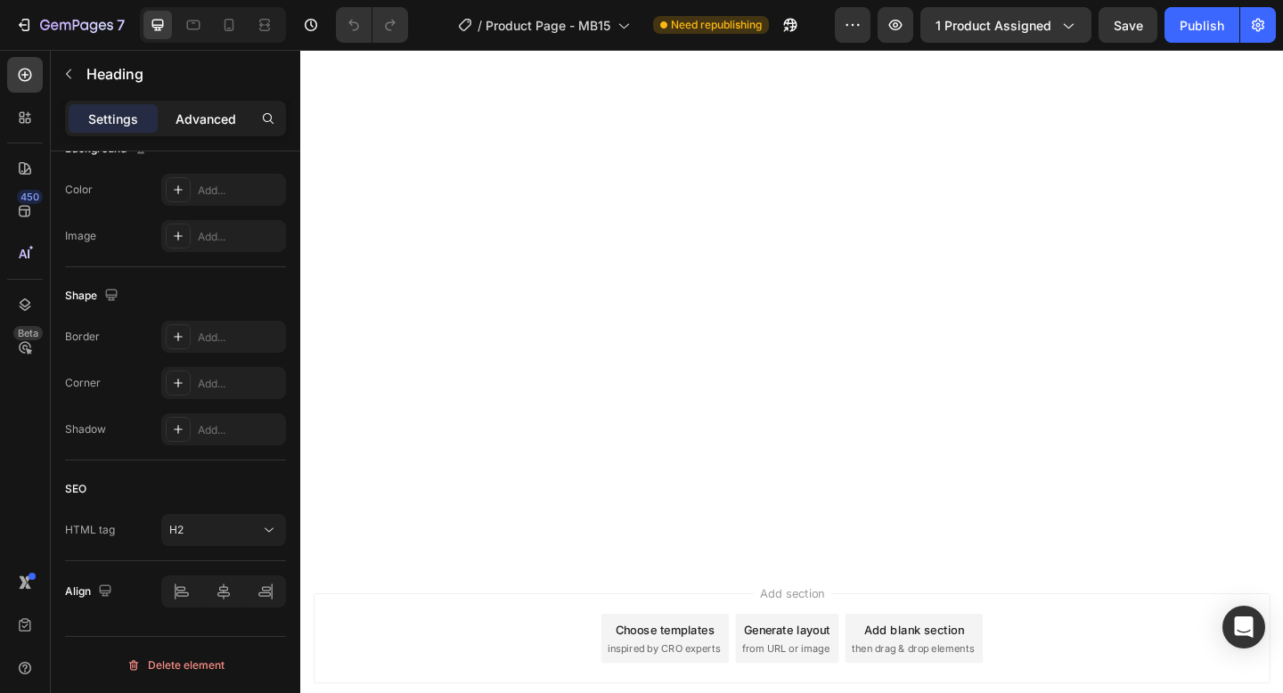
click at [219, 118] on p "Advanced" at bounding box center [205, 119] width 61 height 19
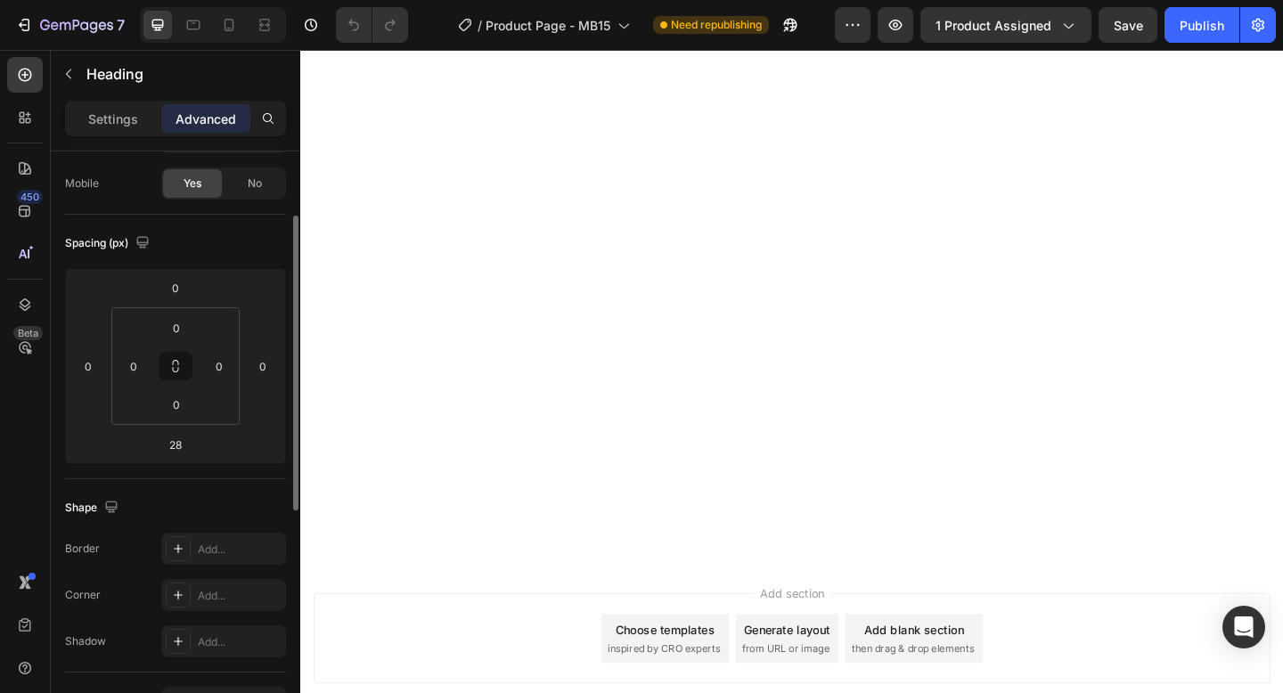
scroll to position [596, 0]
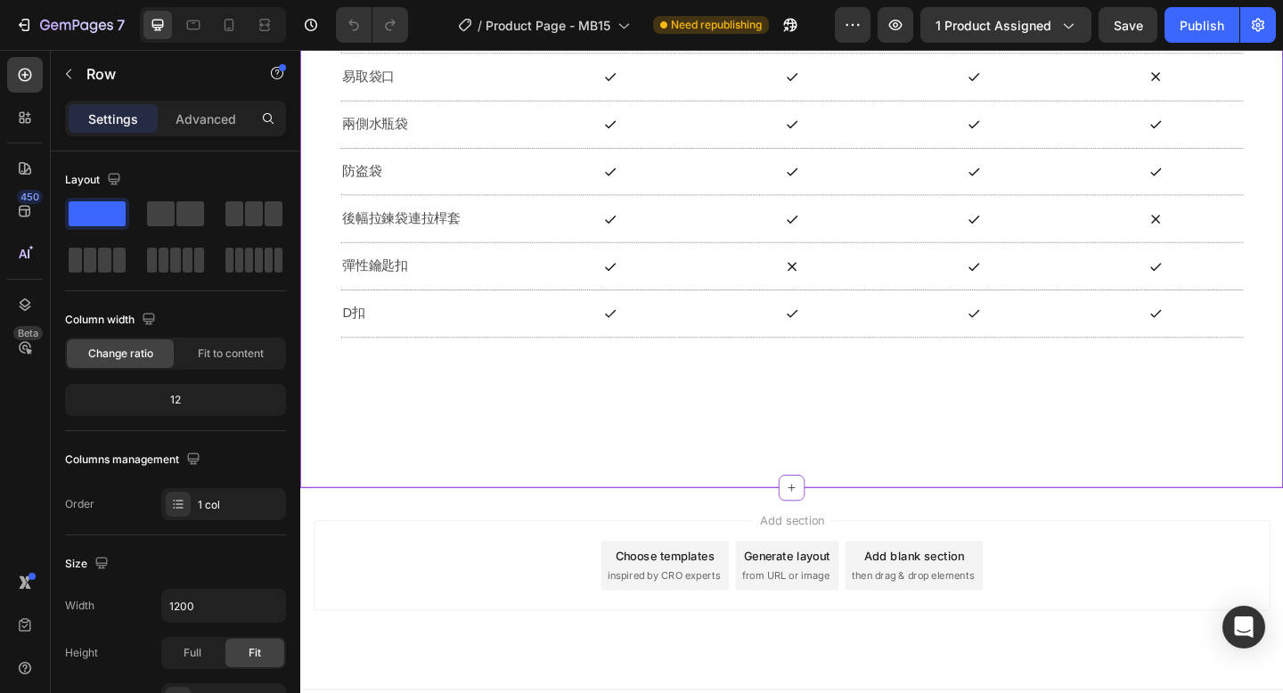
scroll to position [18535, 0]
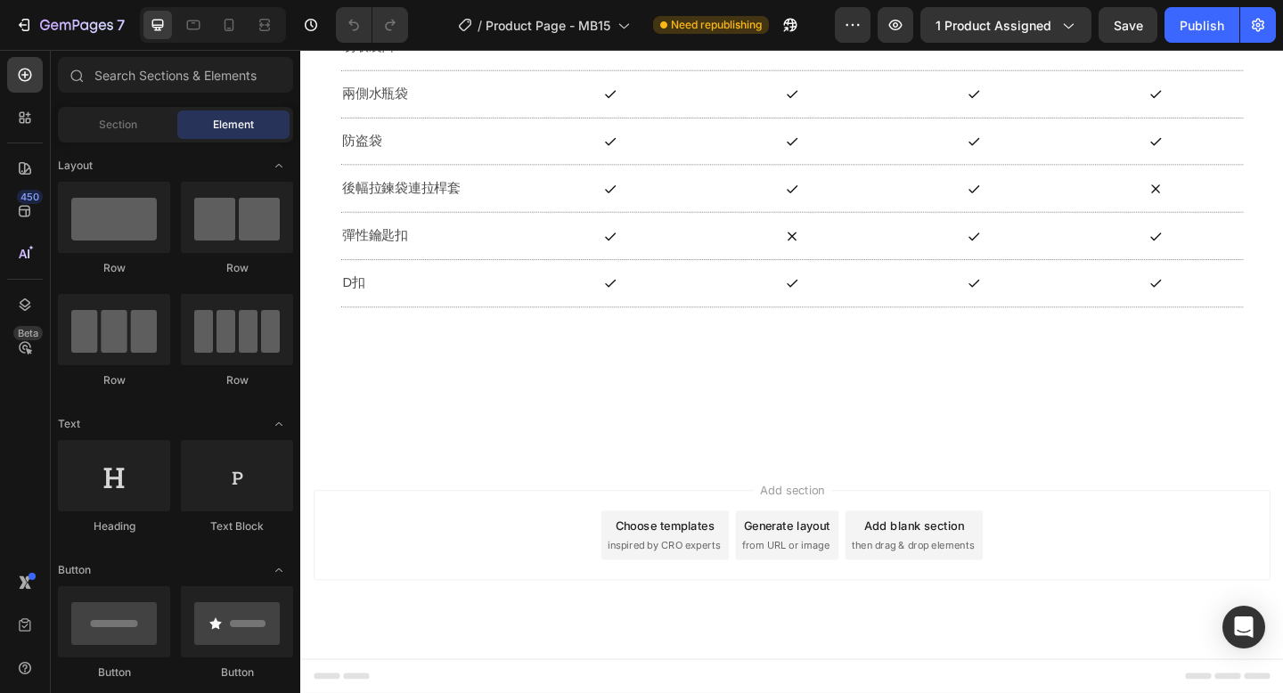
click at [702, 568] on div "Choose templates" at bounding box center [697, 567] width 108 height 19
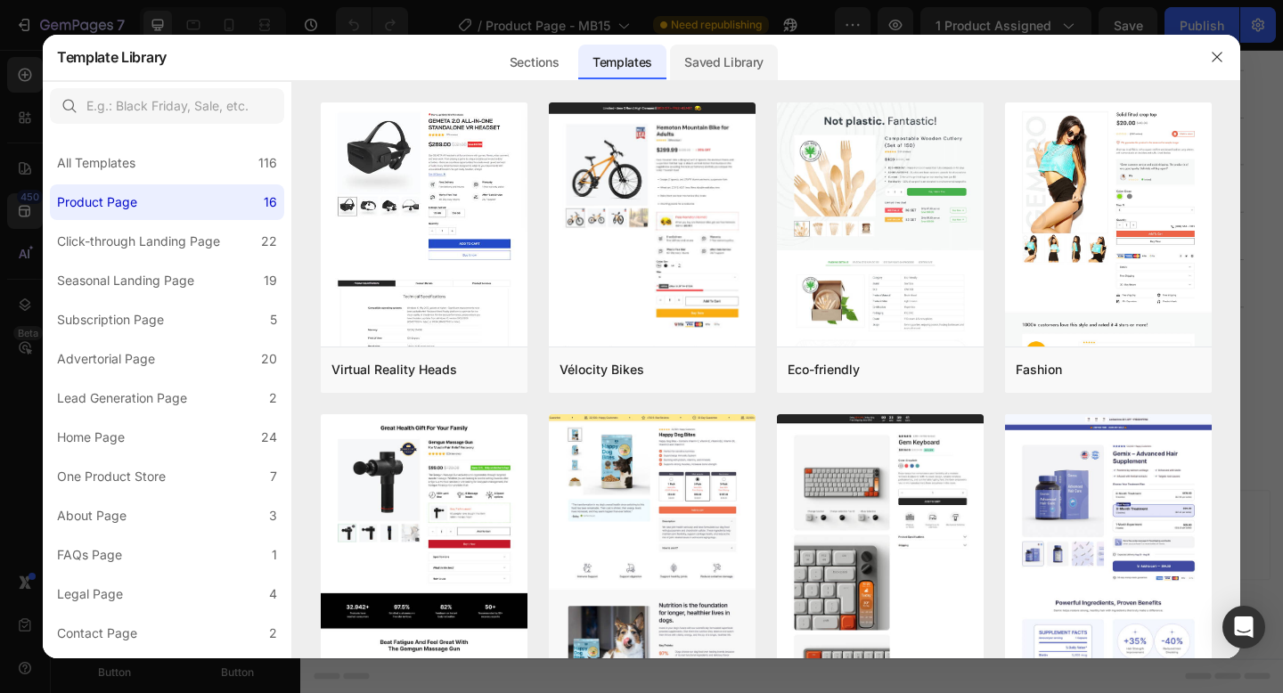
click at [703, 65] on div "Saved Library" at bounding box center [724, 63] width 108 height 36
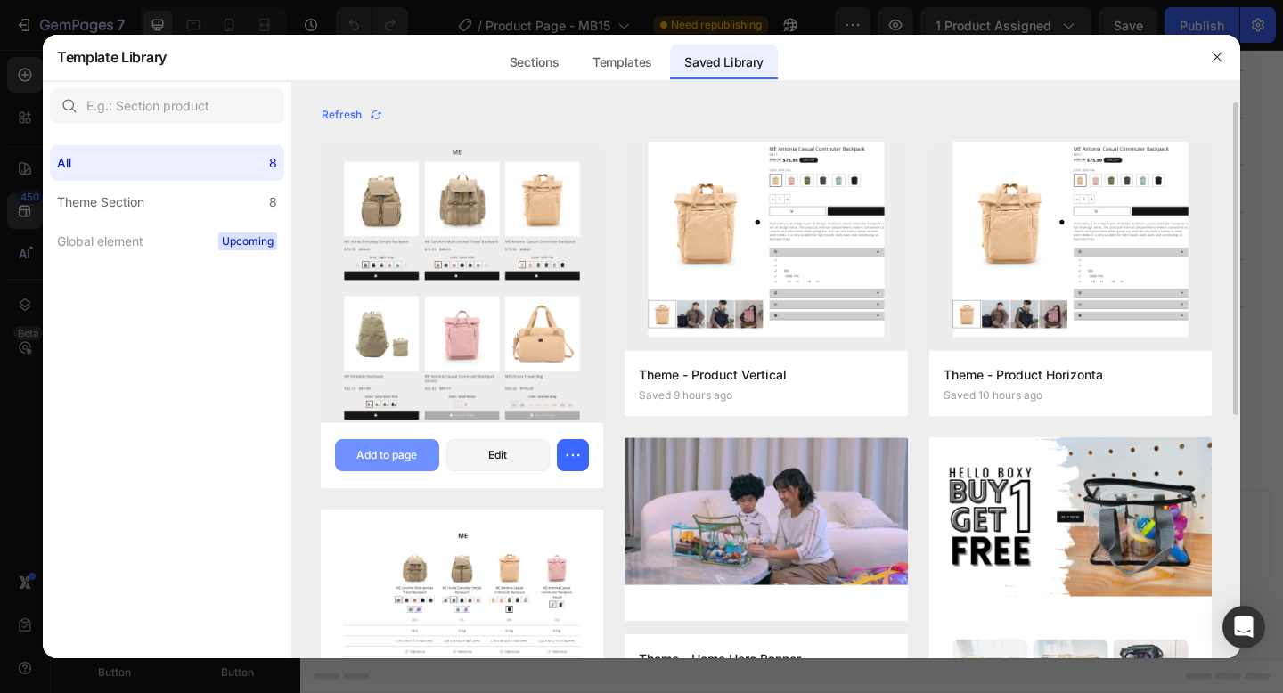
click at [404, 459] on div "Add to page" at bounding box center [386, 455] width 61 height 16
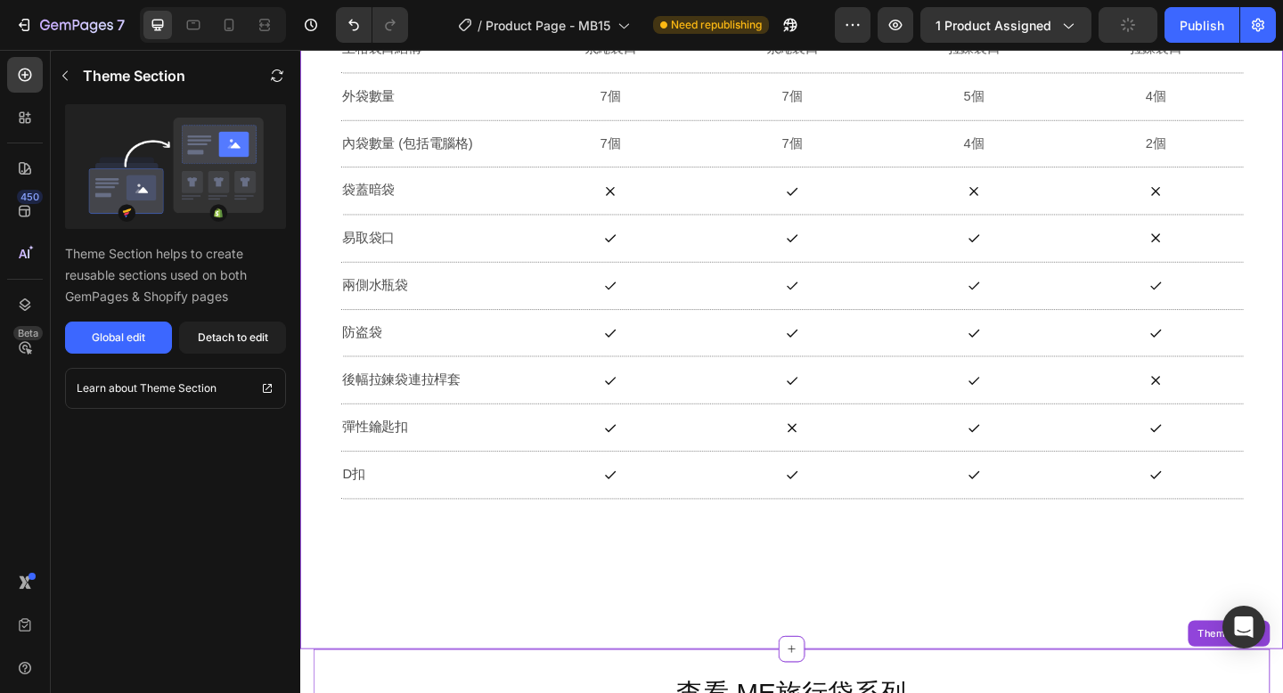
scroll to position [18582, 0]
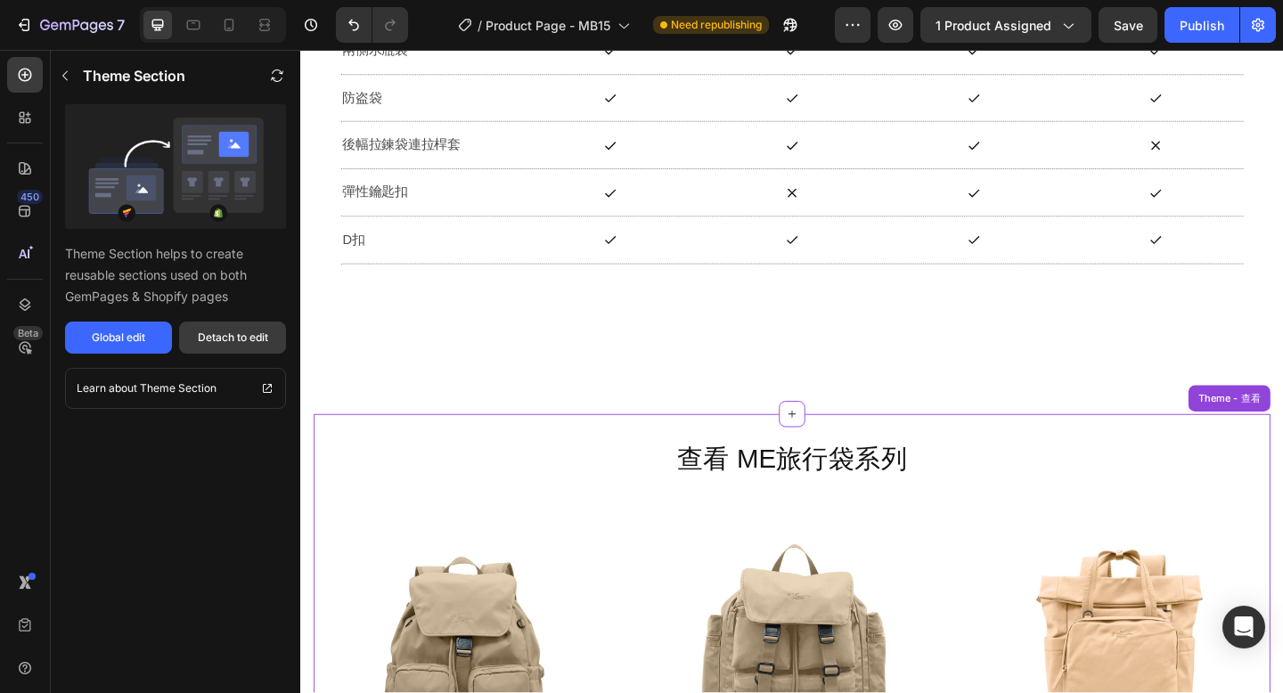
click at [232, 342] on div "Detach to edit" at bounding box center [233, 338] width 70 height 16
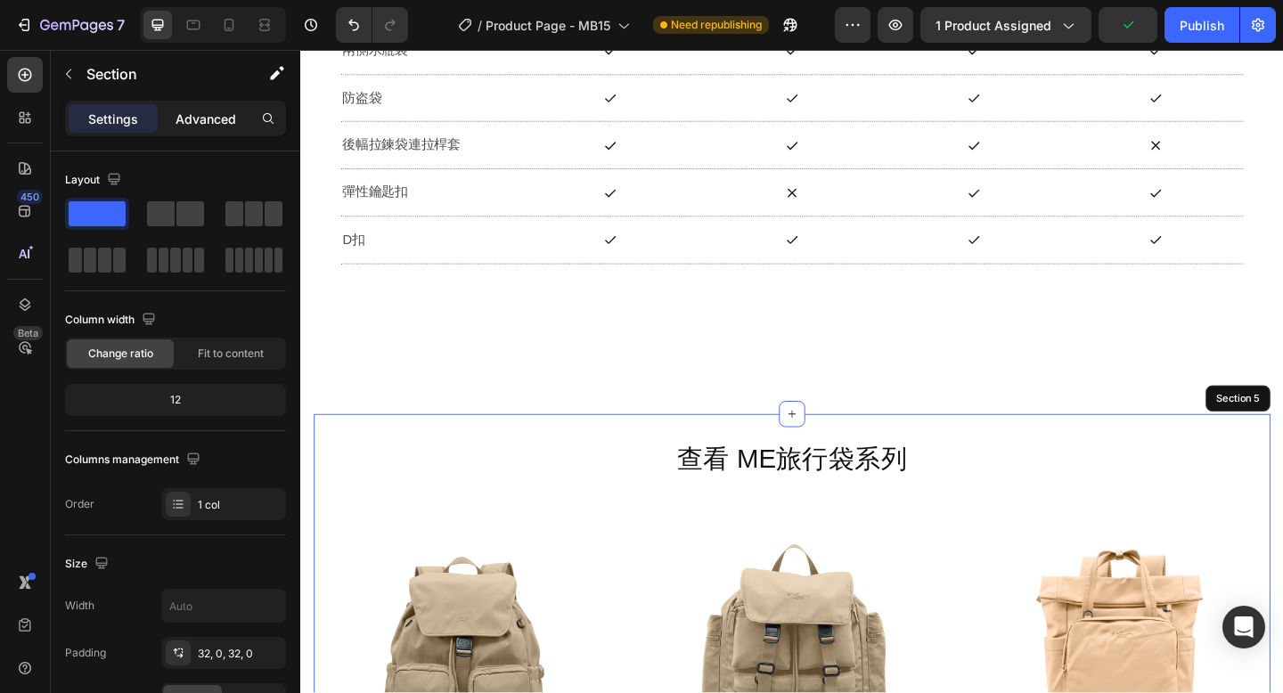
click at [223, 118] on p "Advanced" at bounding box center [205, 119] width 61 height 19
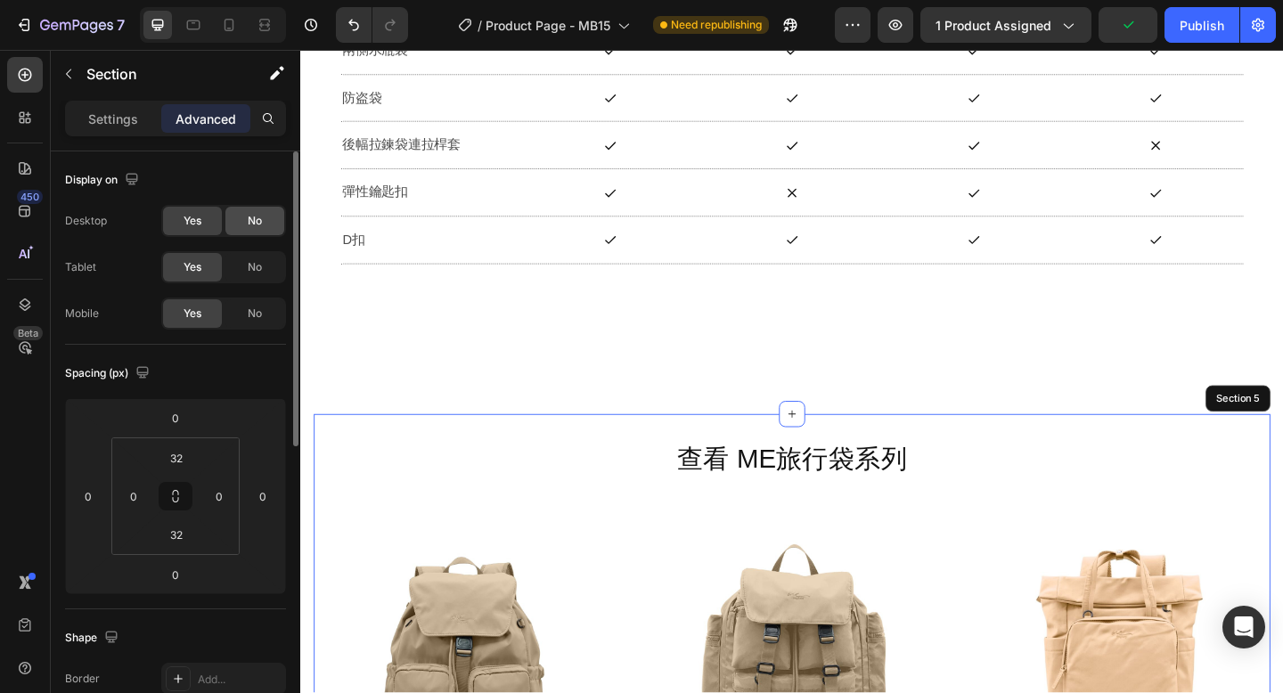
click at [255, 223] on span "No" at bounding box center [255, 221] width 14 height 16
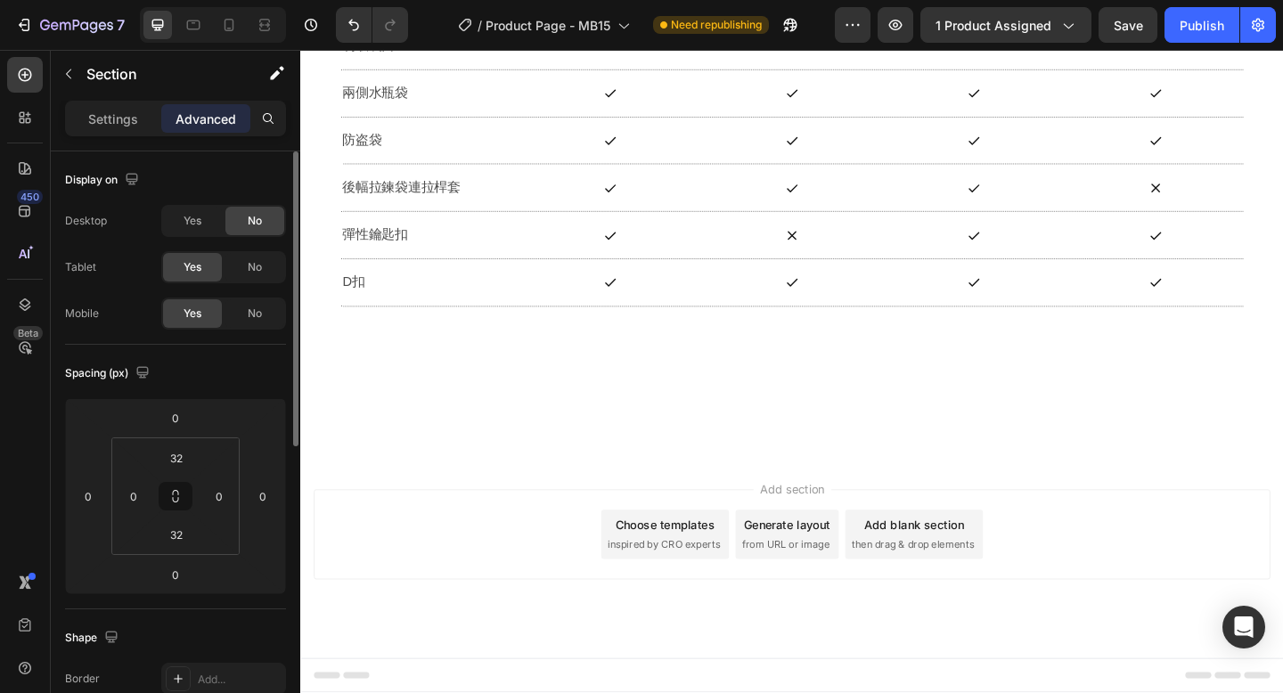
scroll to position [18535, 0]
click at [237, 30] on icon at bounding box center [229, 25] width 18 height 18
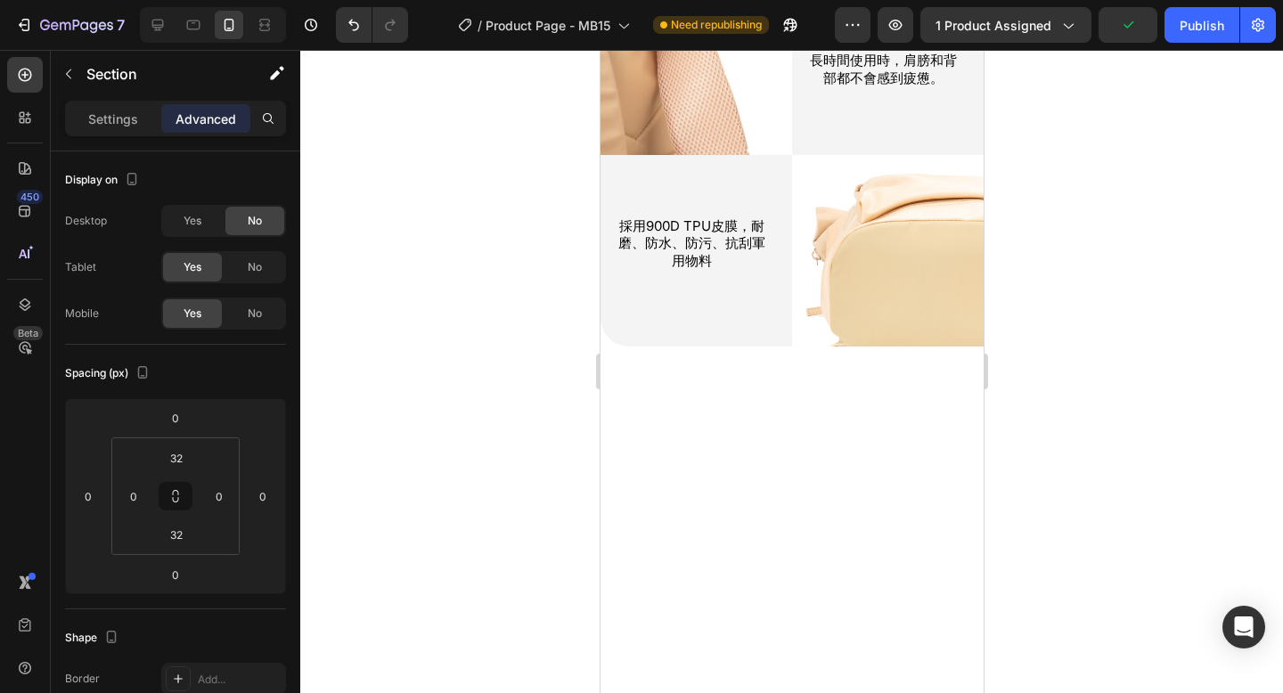
scroll to position [14215, 0]
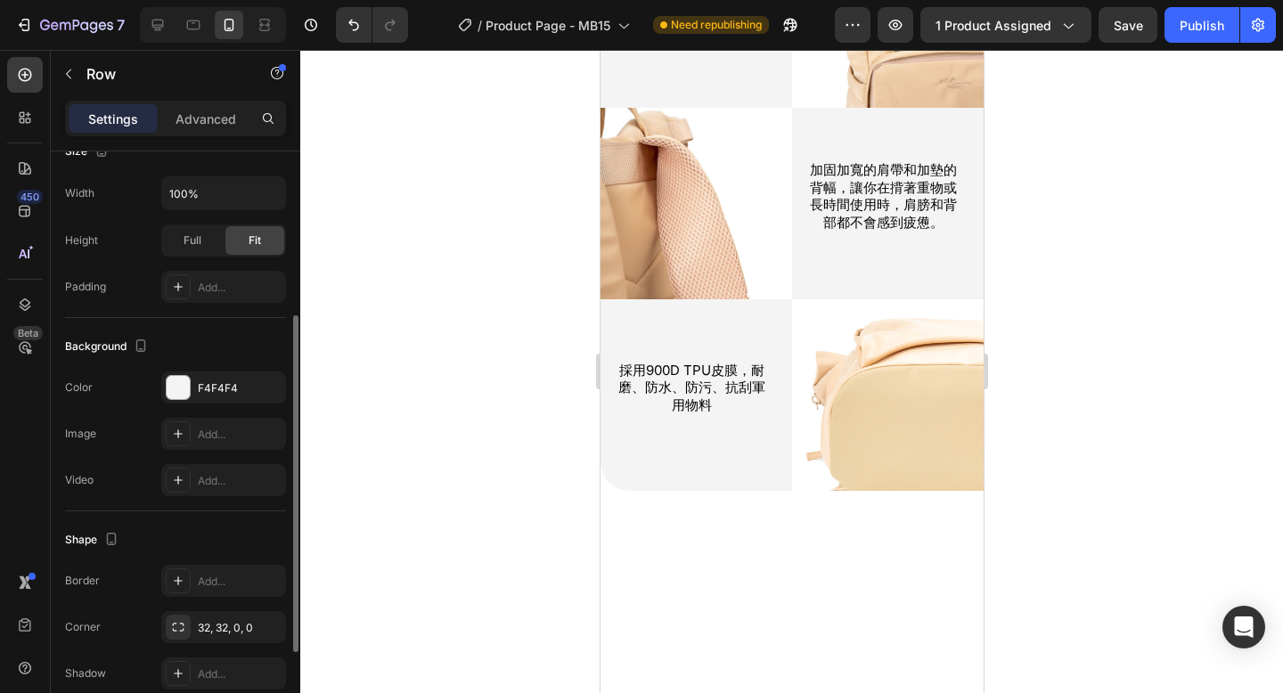
scroll to position [448, 0]
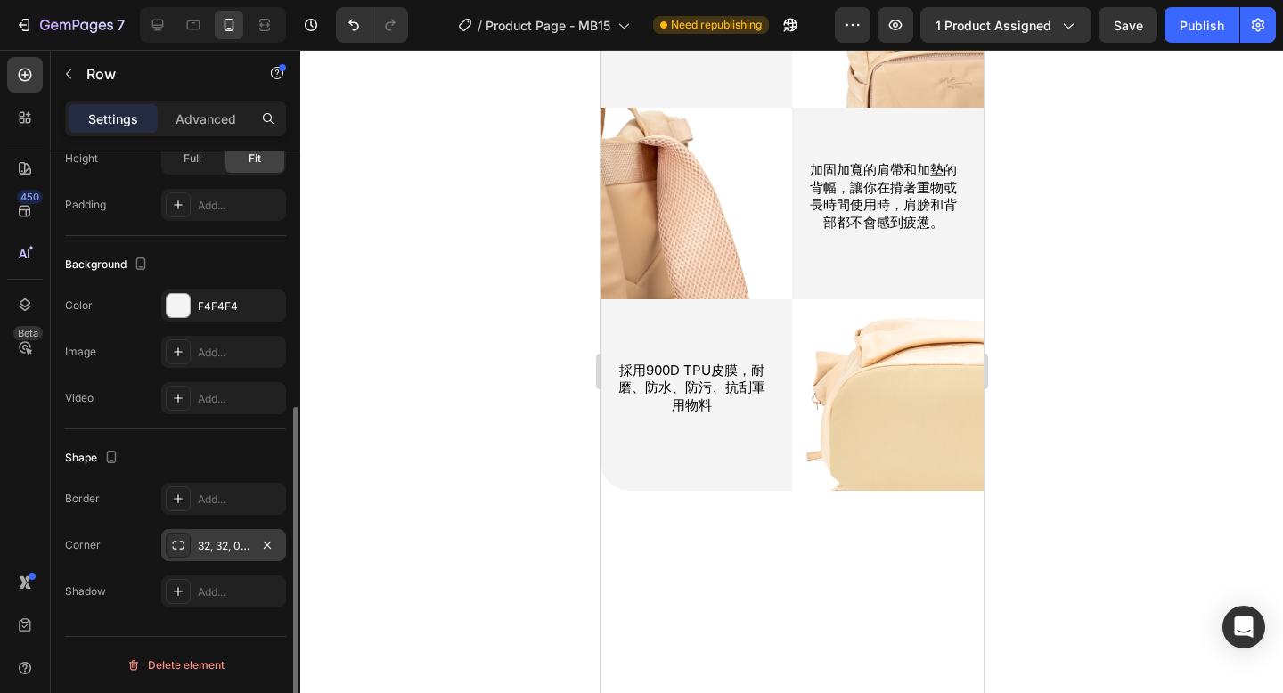
click at [239, 552] on div "32, 32, 0, 0" at bounding box center [224, 546] width 52 height 16
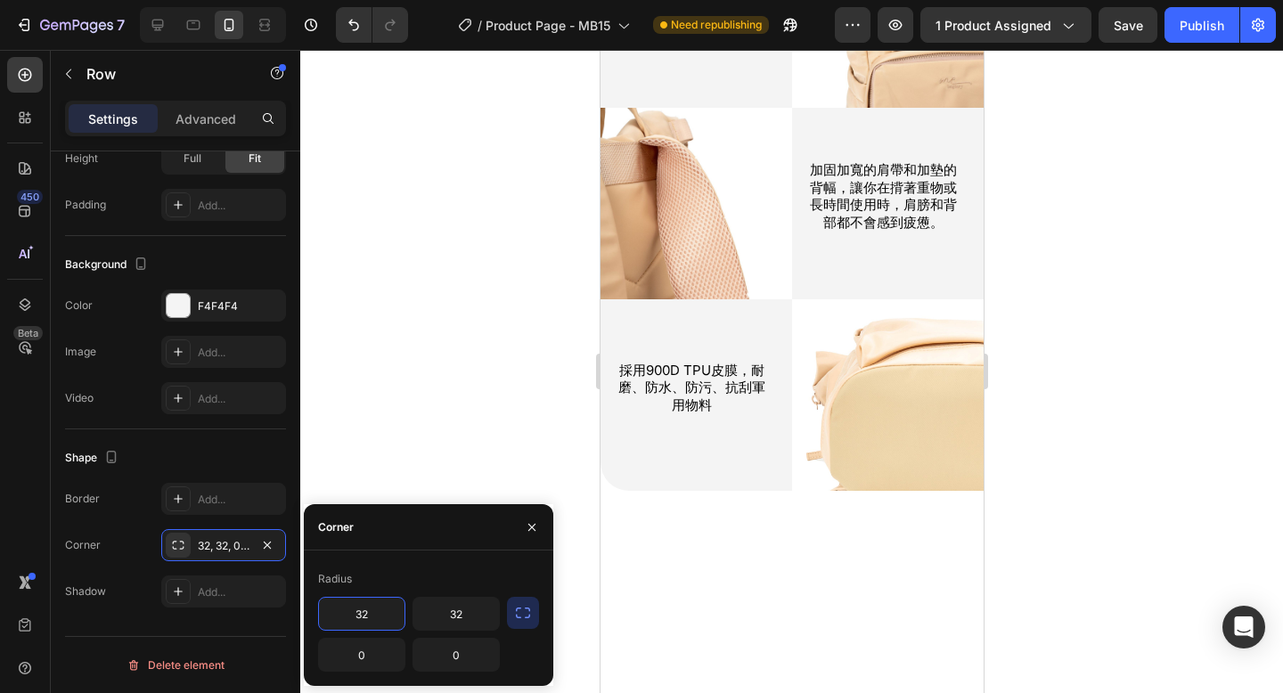
click at [369, 611] on input "32" at bounding box center [362, 614] width 86 height 32
click at [368, 611] on input "32" at bounding box center [362, 614] width 86 height 32
click at [457, 615] on input "32" at bounding box center [456, 614] width 86 height 32
click at [370, 615] on input "320" at bounding box center [362, 614] width 86 height 32
type input "-"
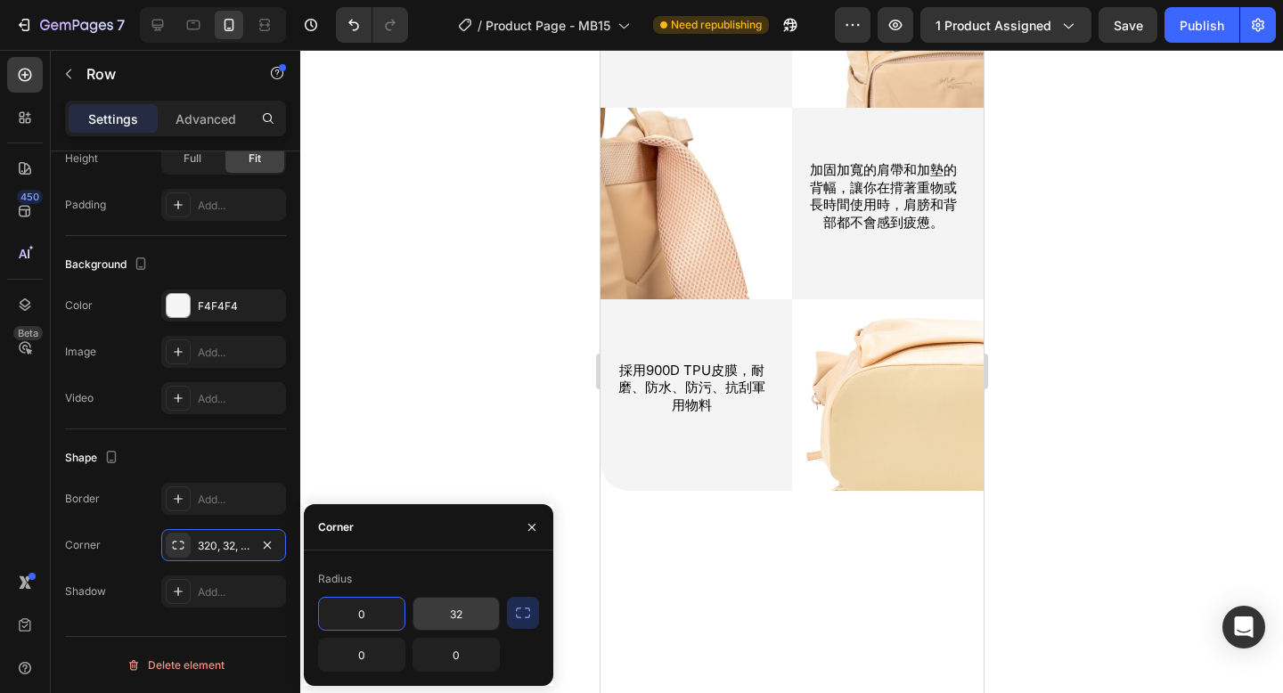
type input "0"
click at [447, 615] on input "32" at bounding box center [456, 614] width 86 height 32
type input "0"
click at [501, 431] on div at bounding box center [791, 371] width 982 height 643
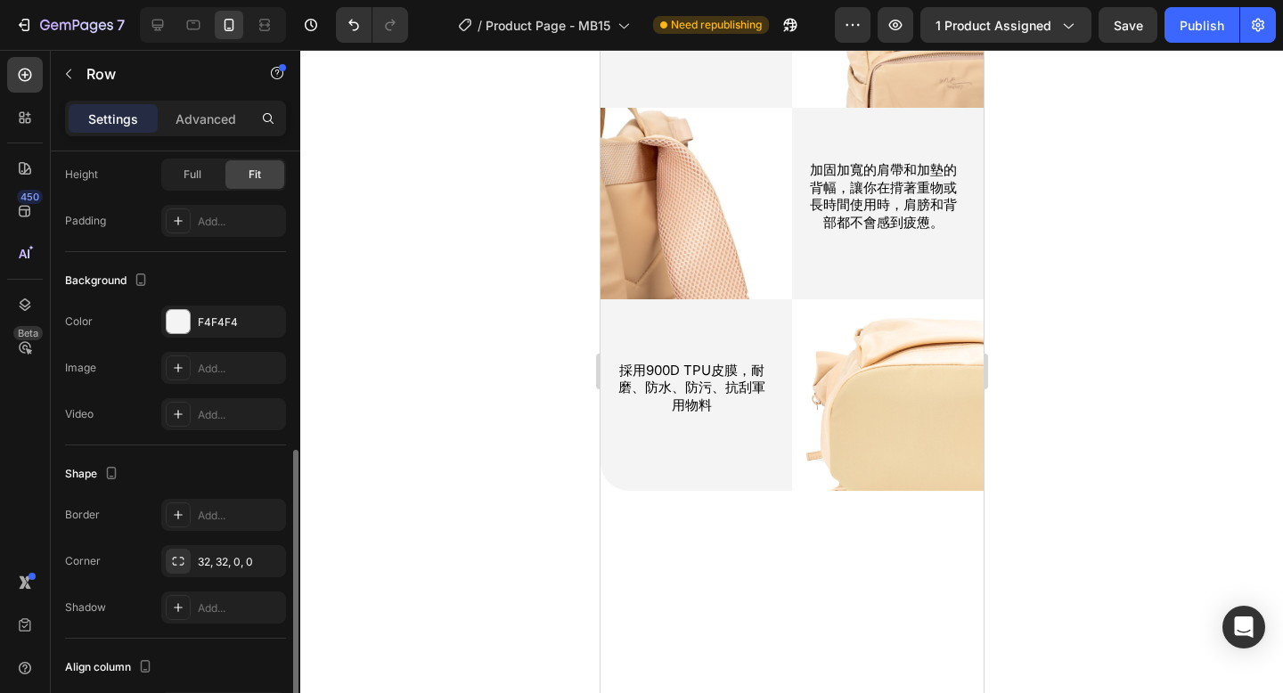
scroll to position [588, 0]
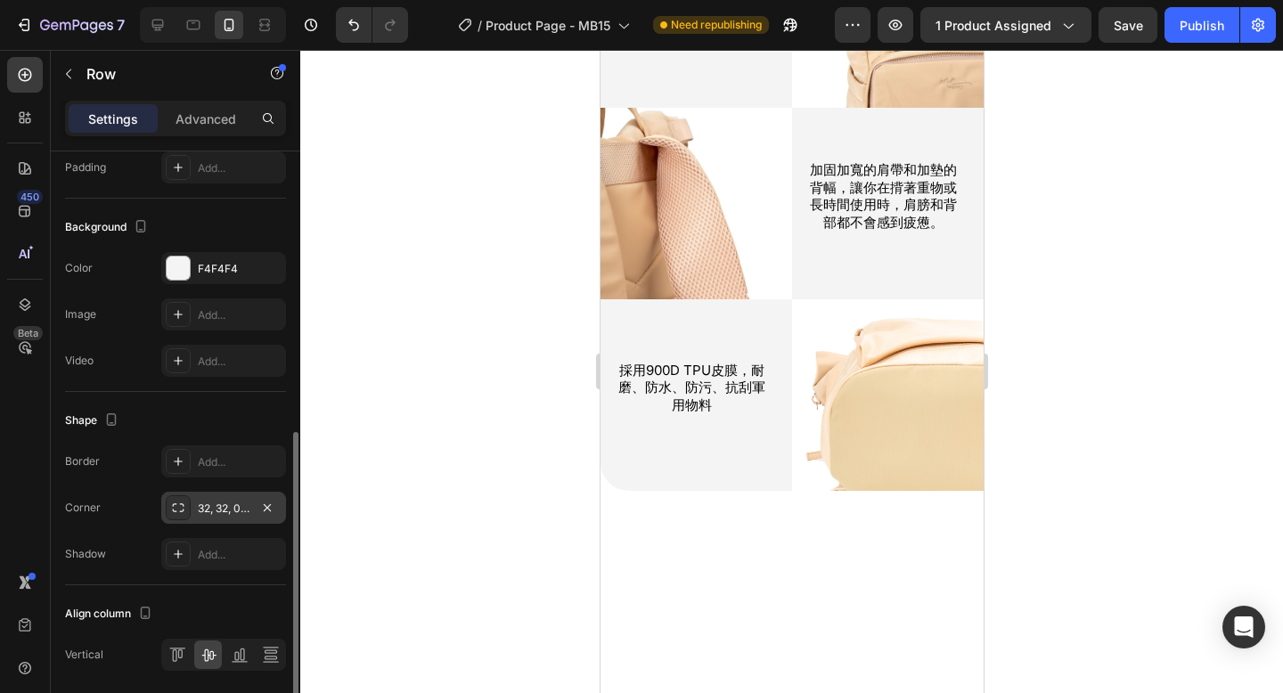
click at [232, 509] on div "32, 32, 0, 0" at bounding box center [224, 509] width 52 height 16
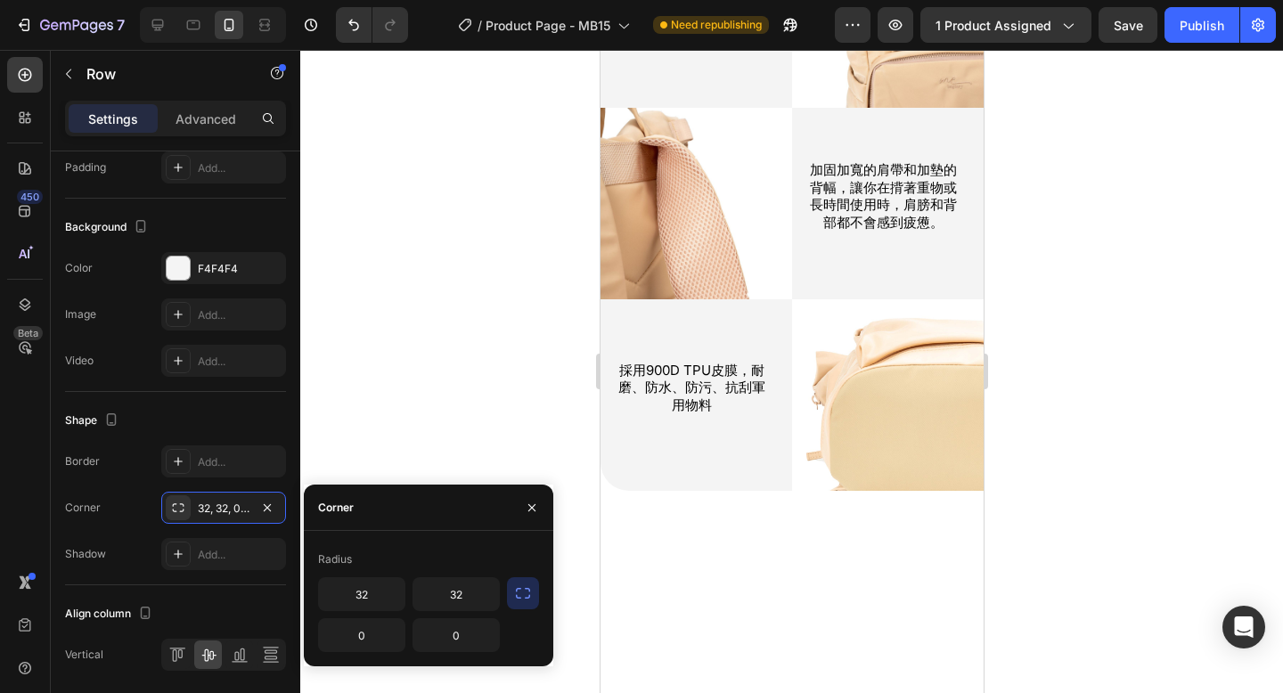
click at [518, 598] on icon "button" at bounding box center [523, 593] width 14 height 11
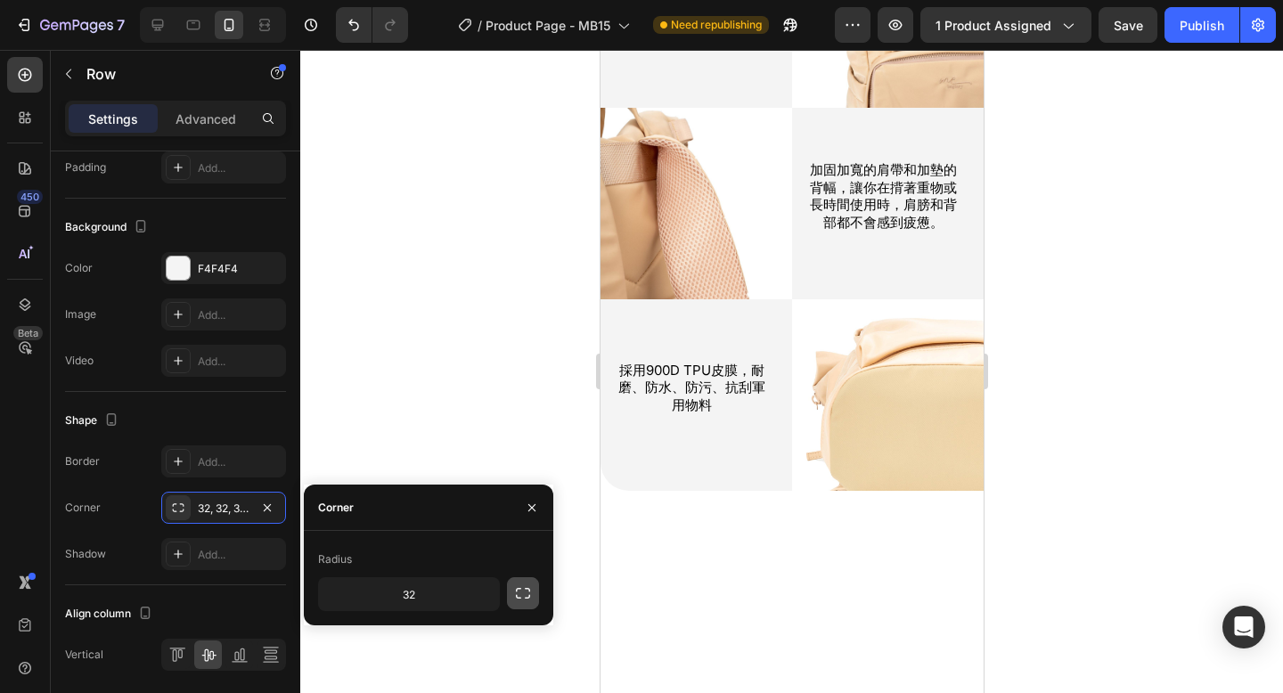
click at [520, 596] on icon "button" at bounding box center [523, 593] width 18 height 18
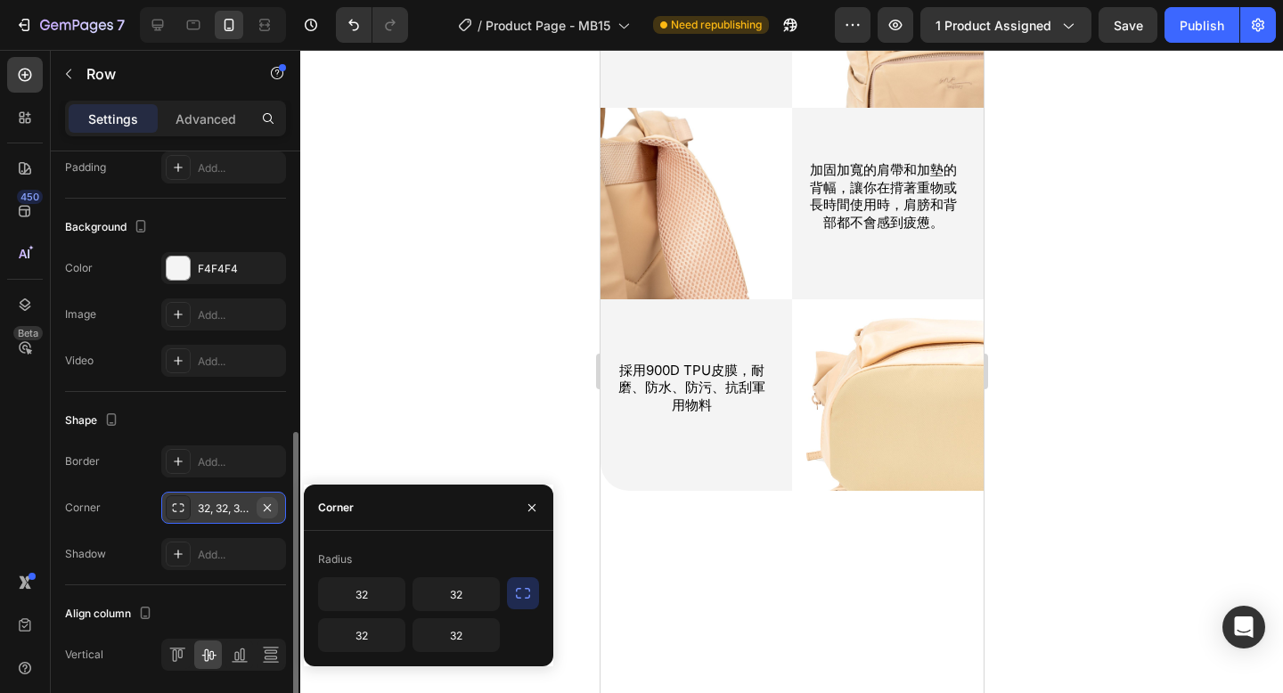
click at [270, 508] on icon "button" at bounding box center [267, 508] width 14 height 14
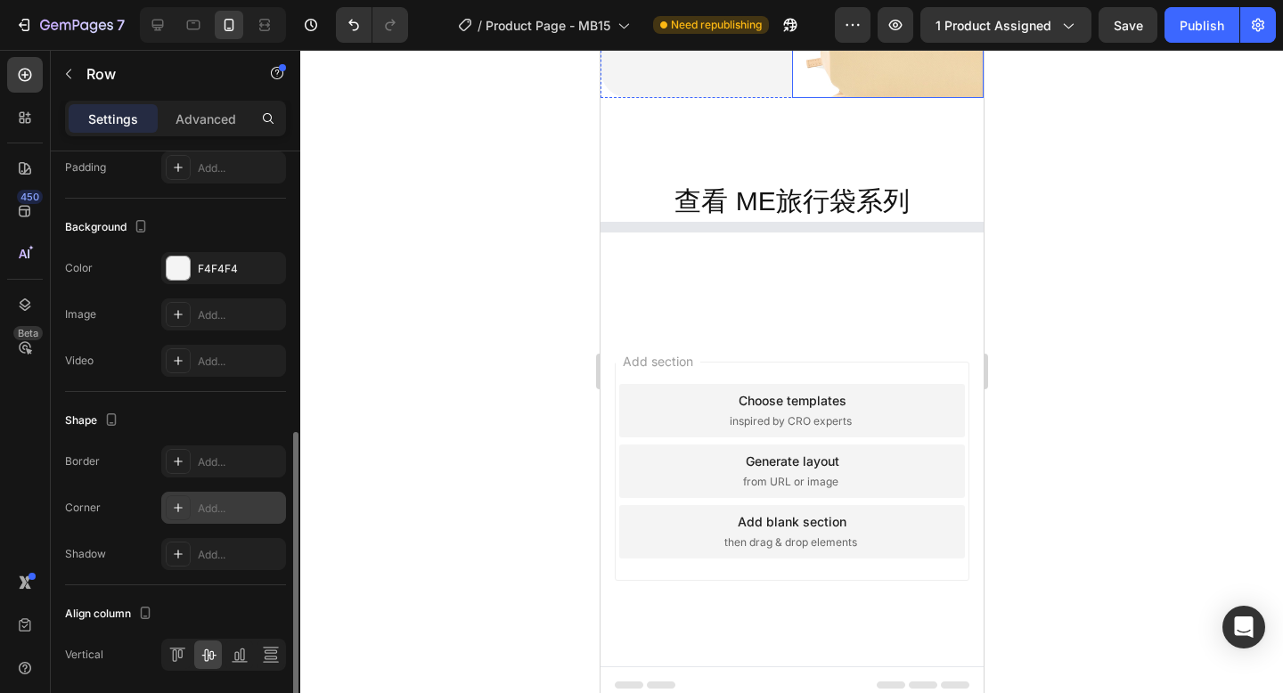
scroll to position [14742, 0]
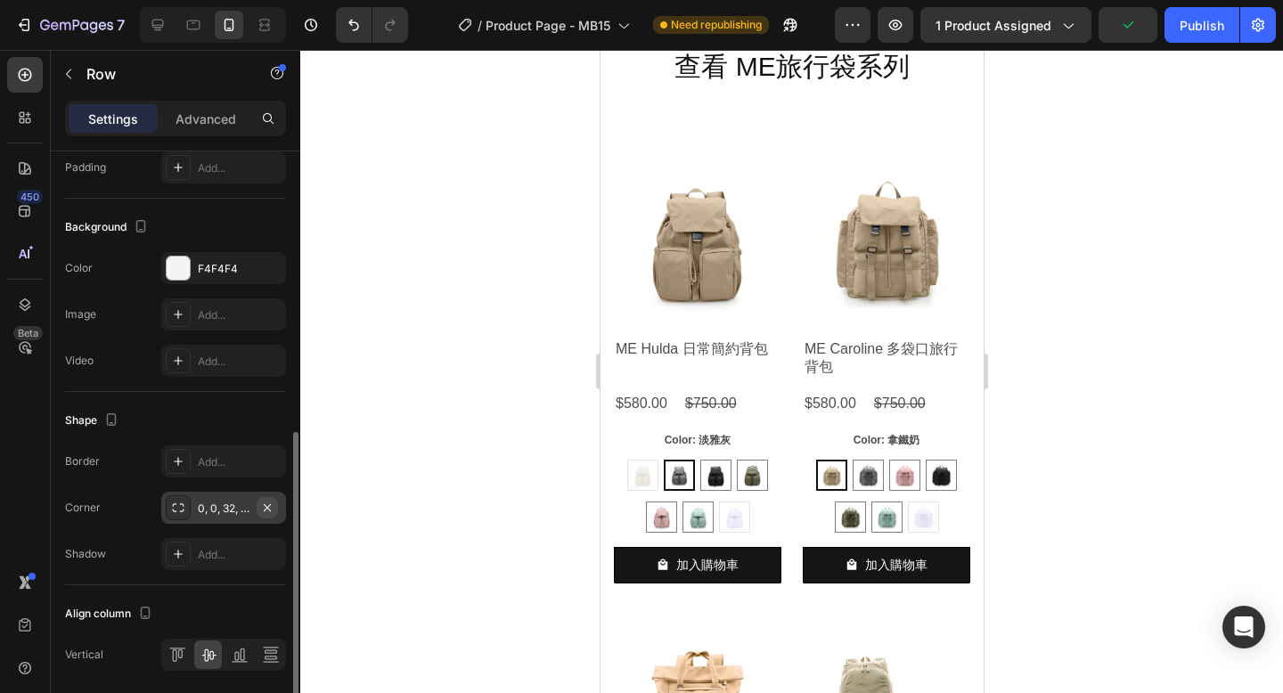
click at [261, 513] on icon "button" at bounding box center [267, 508] width 14 height 14
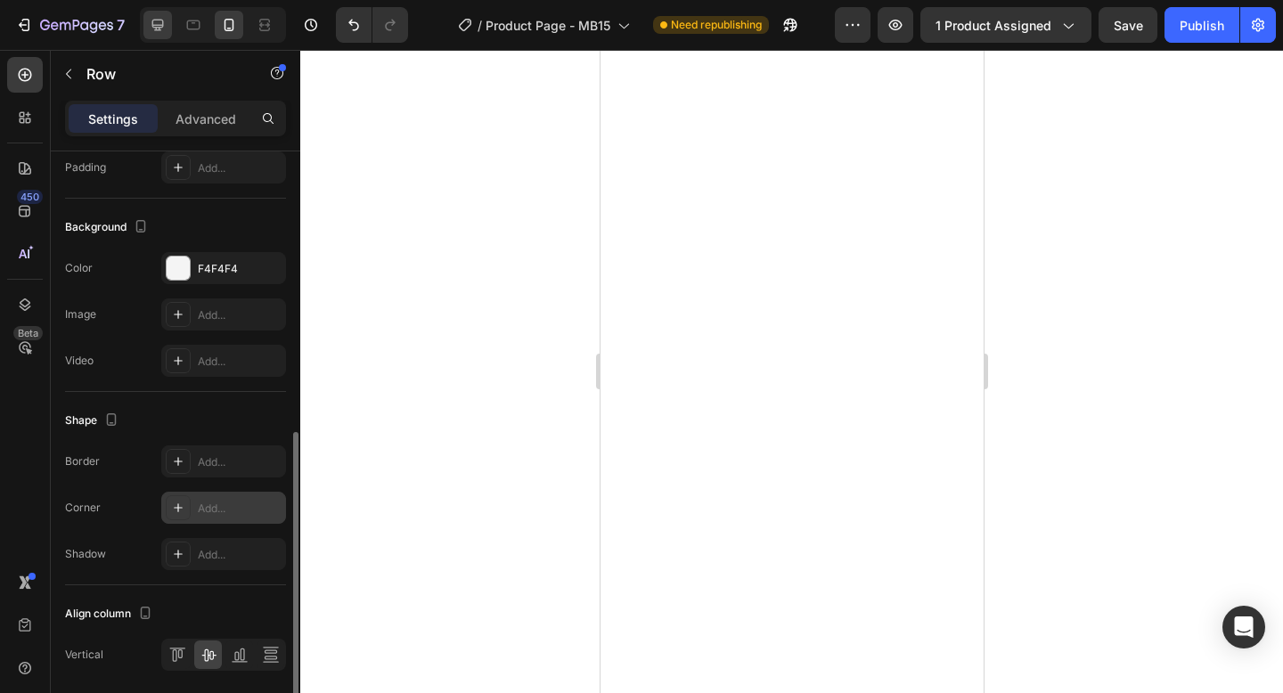
scroll to position [14388, 0]
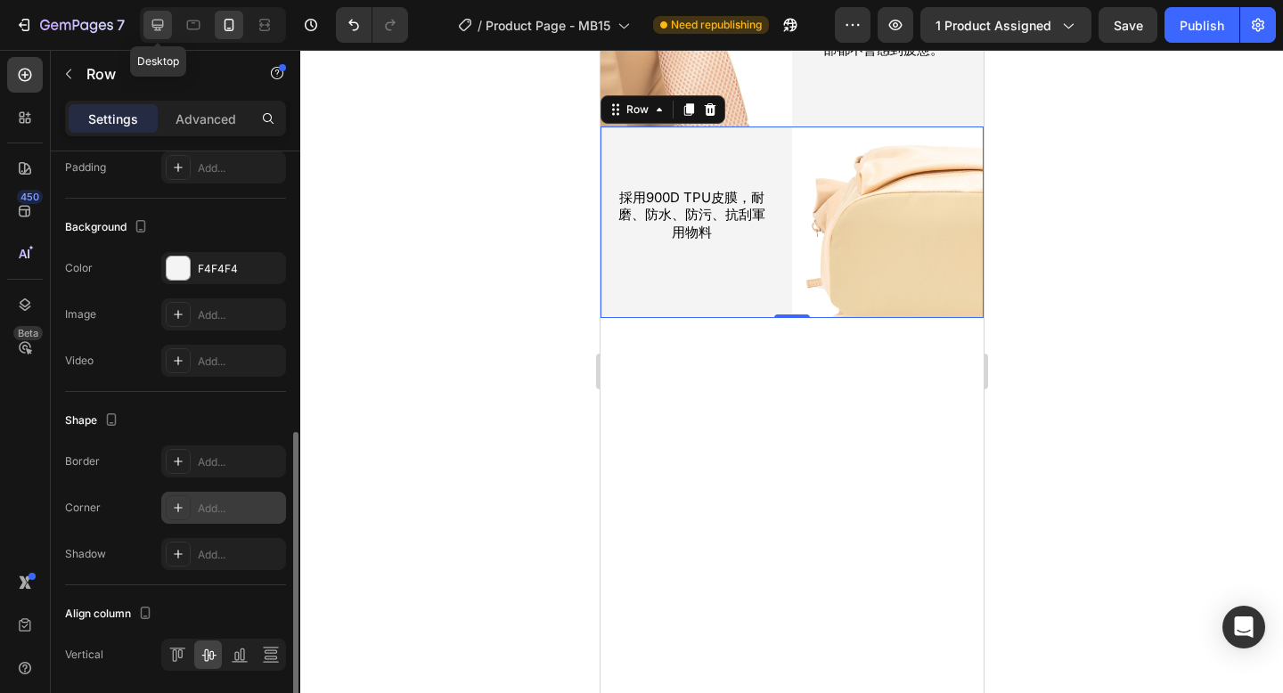
click at [154, 28] on icon at bounding box center [158, 26] width 12 height 12
type input "750"
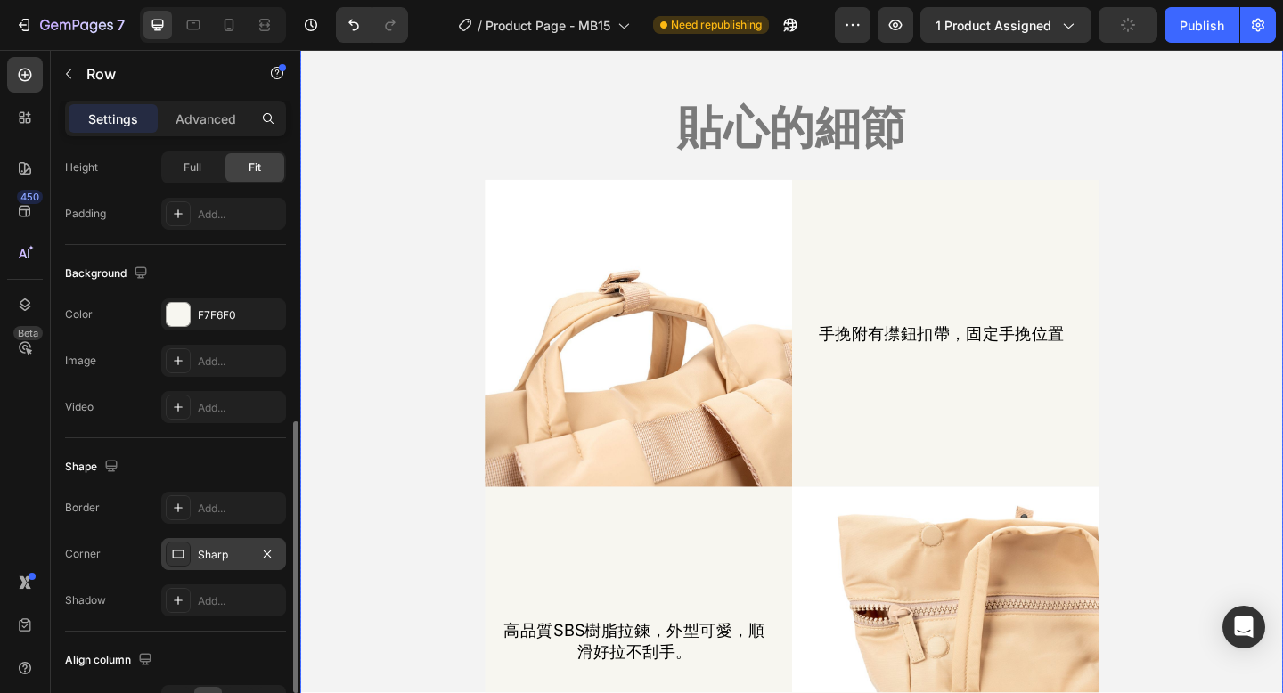
scroll to position [14970, 0]
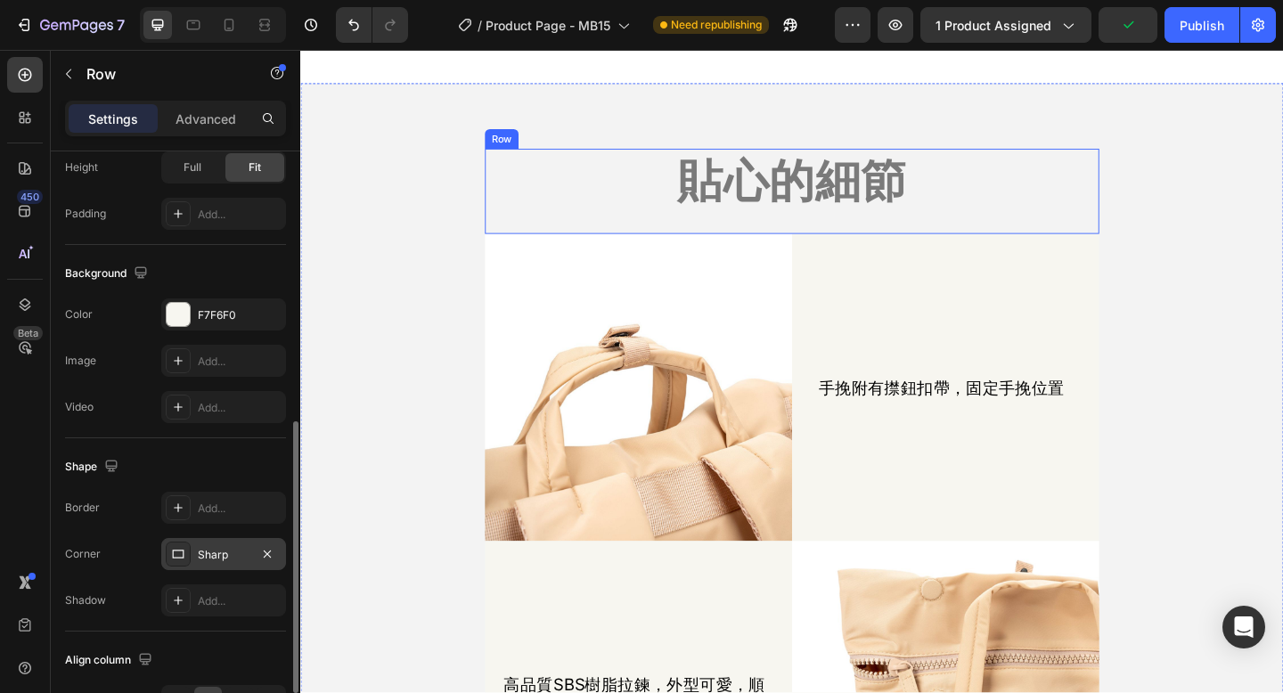
click at [577, 251] on div "貼心的細節 Heading" at bounding box center [835, 205] width 668 height 94
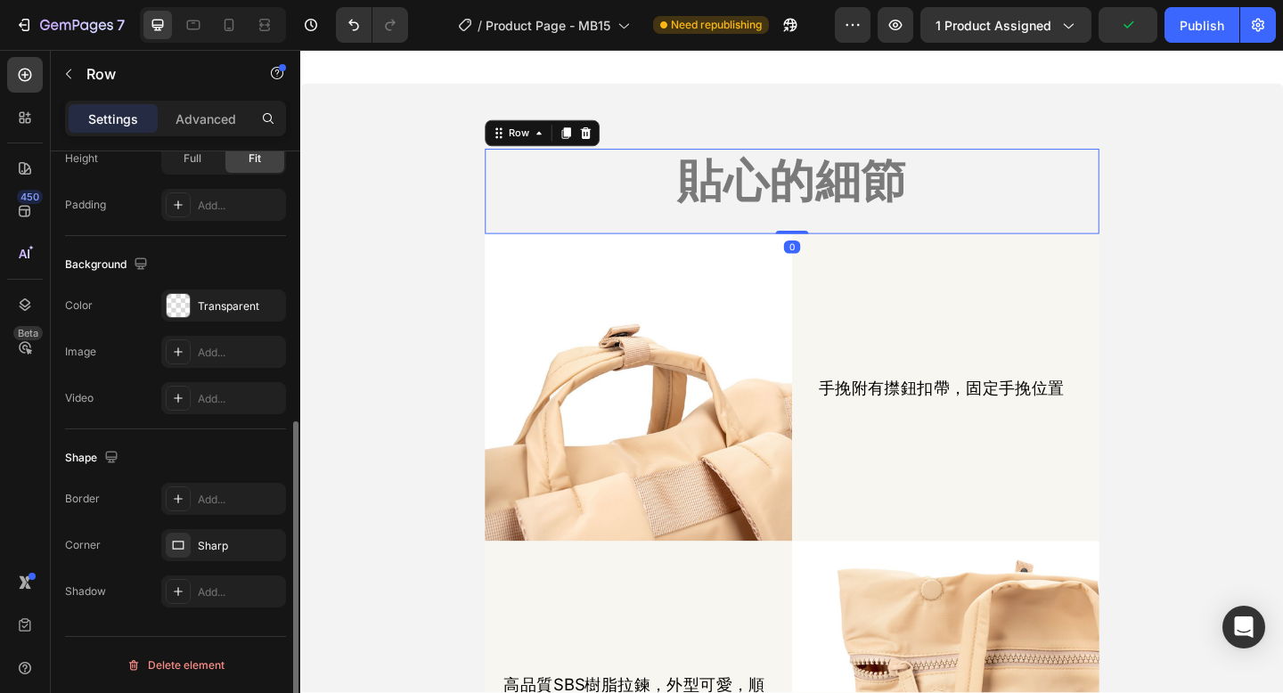
scroll to position [494, 0]
click at [269, 544] on icon "button" at bounding box center [267, 545] width 14 height 14
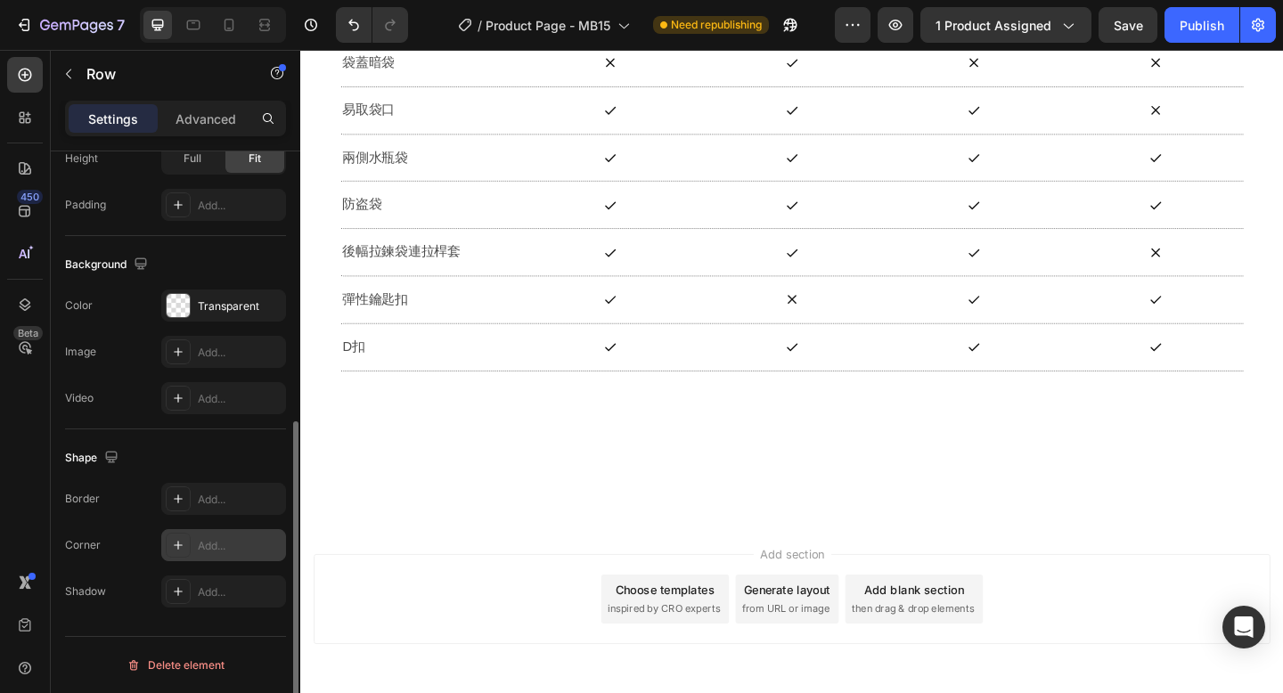
scroll to position [17577, 0]
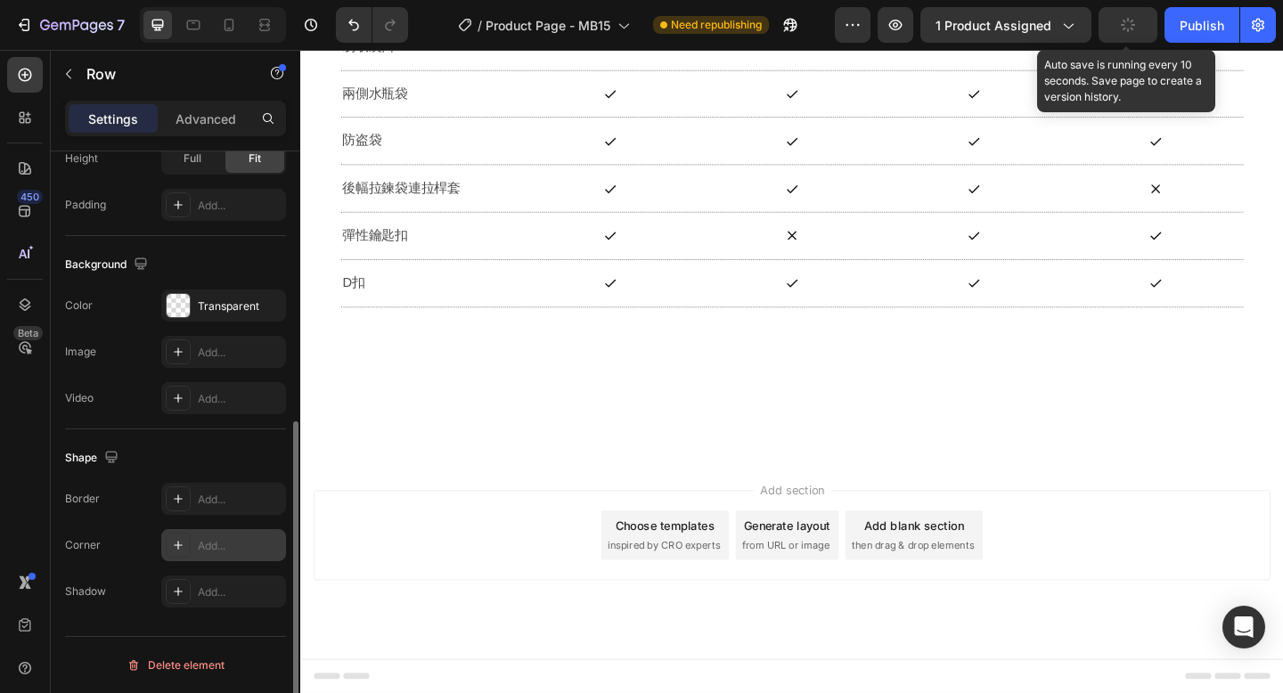
click at [1136, 27] on button "button" at bounding box center [1127, 25] width 59 height 36
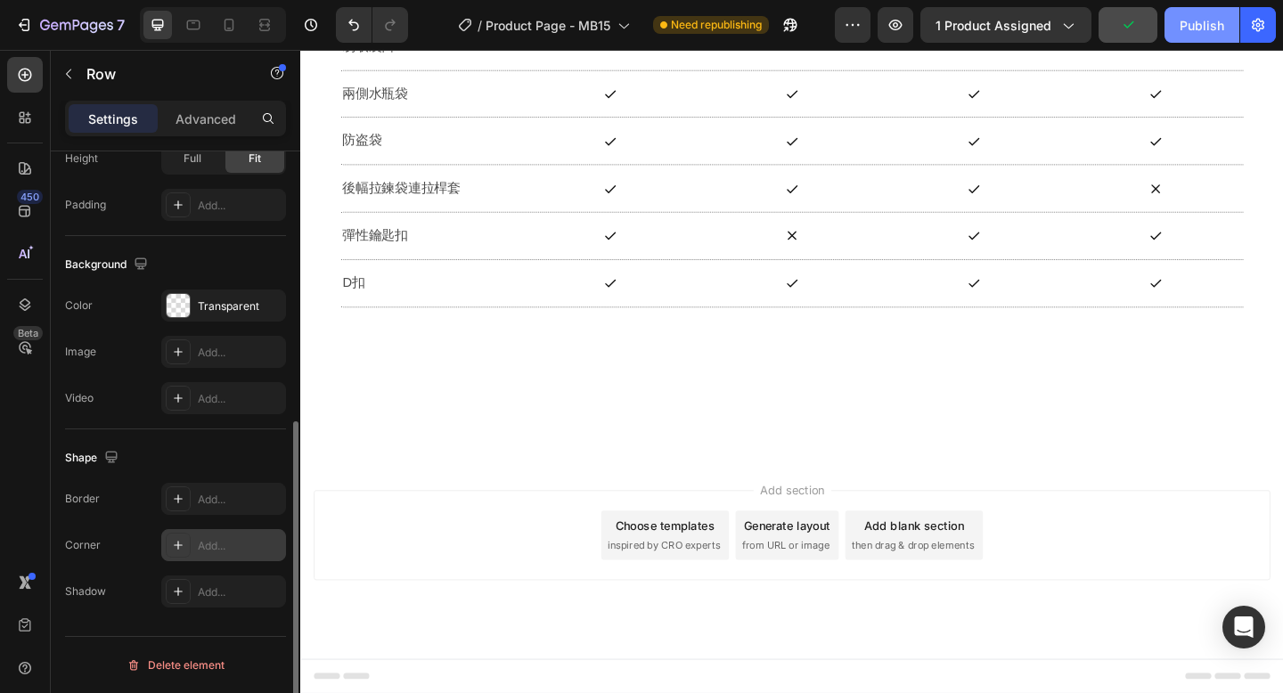
click at [1195, 21] on div "Publish" at bounding box center [1201, 25] width 45 height 19
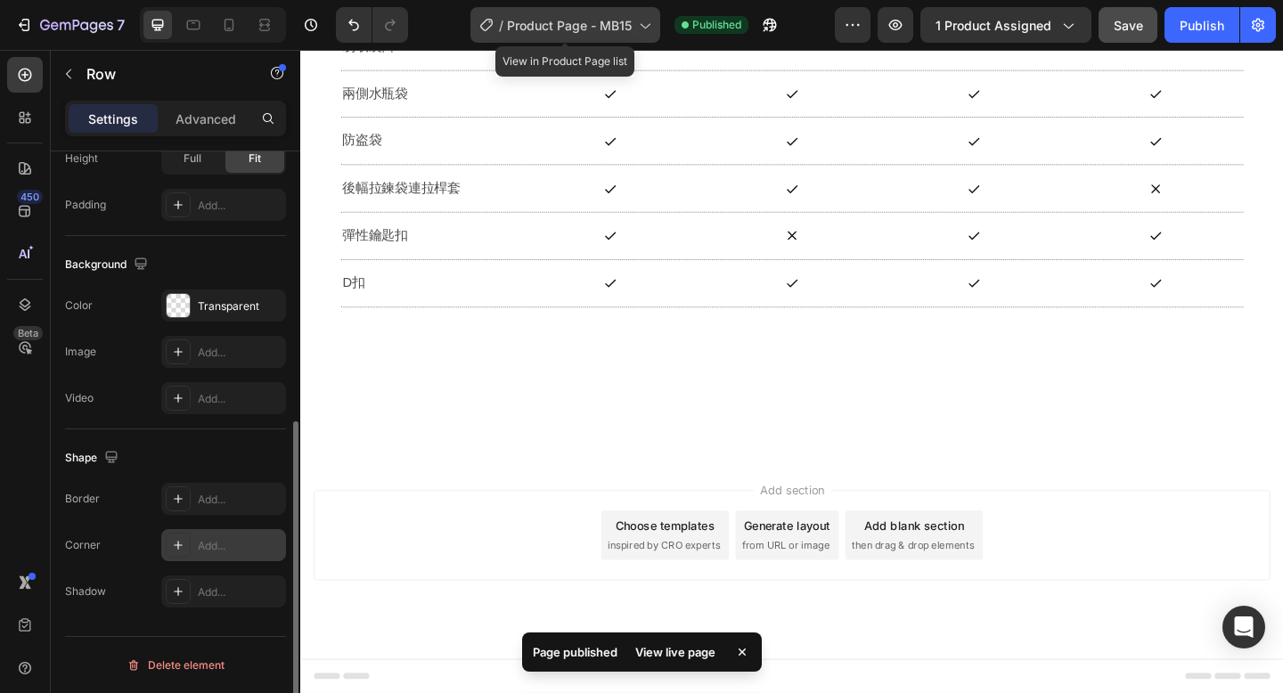
click at [569, 28] on span "Product Page - MB15" at bounding box center [569, 25] width 125 height 19
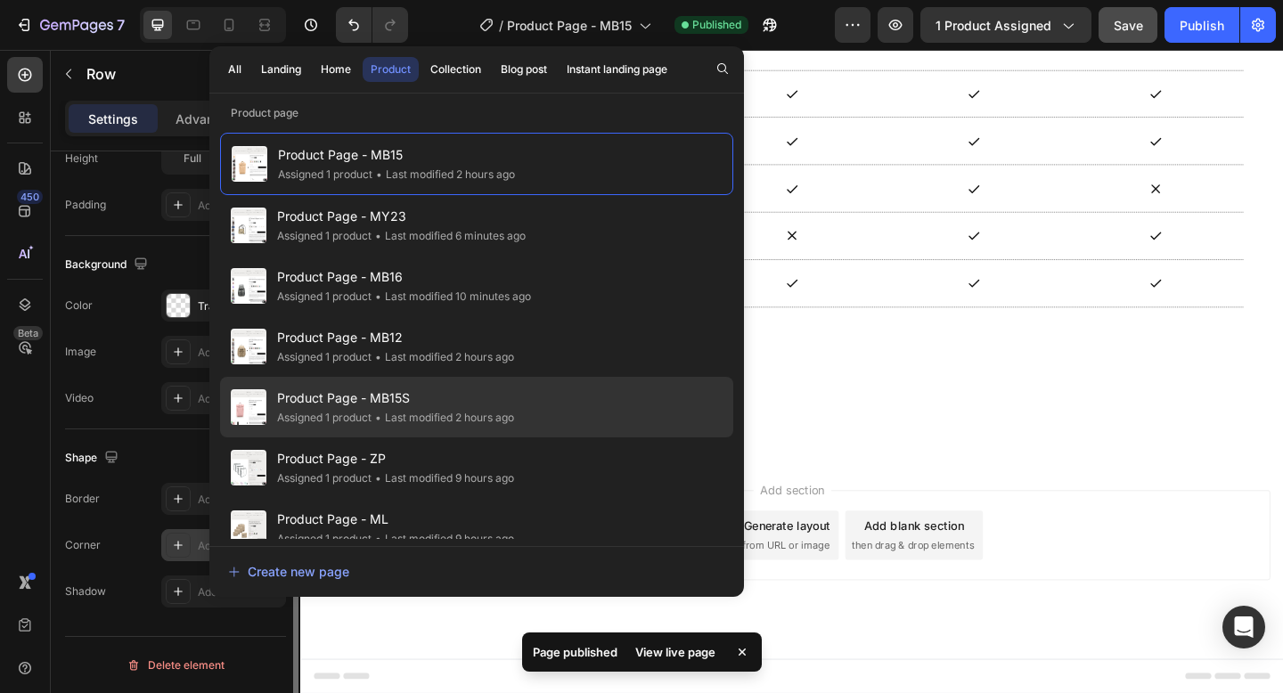
click at [494, 405] on span "Product Page - MB15S" at bounding box center [395, 397] width 237 height 21
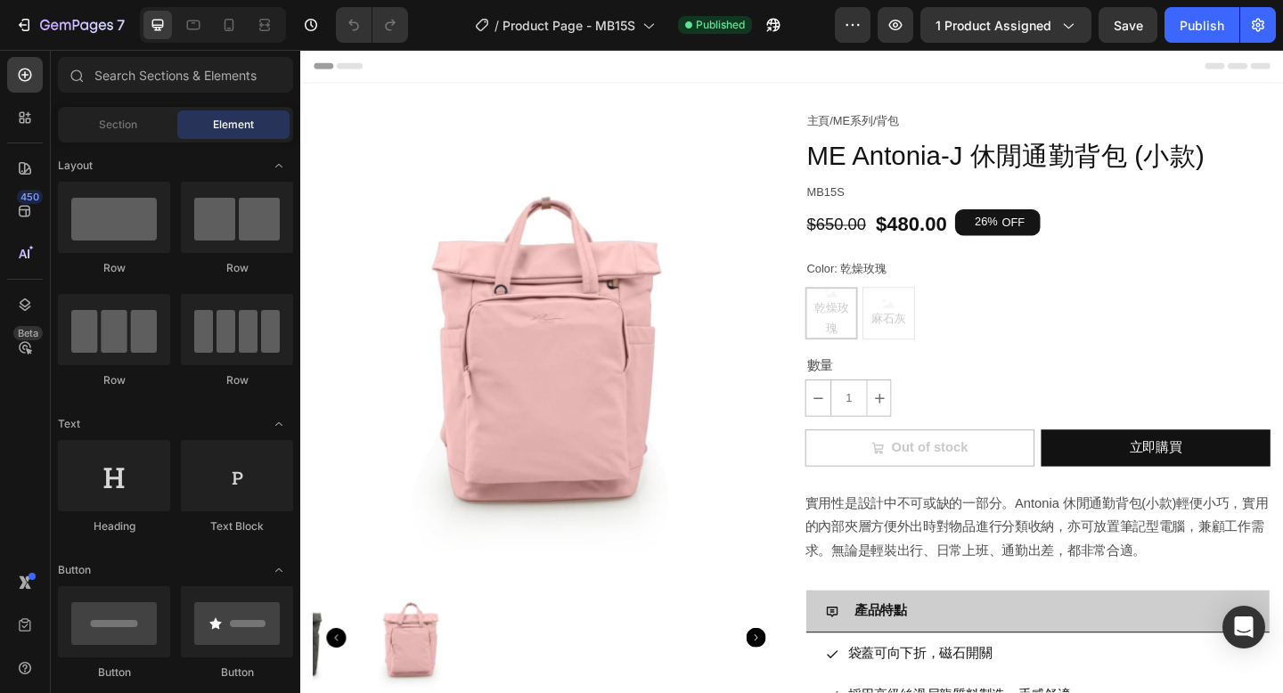
radio input "true"
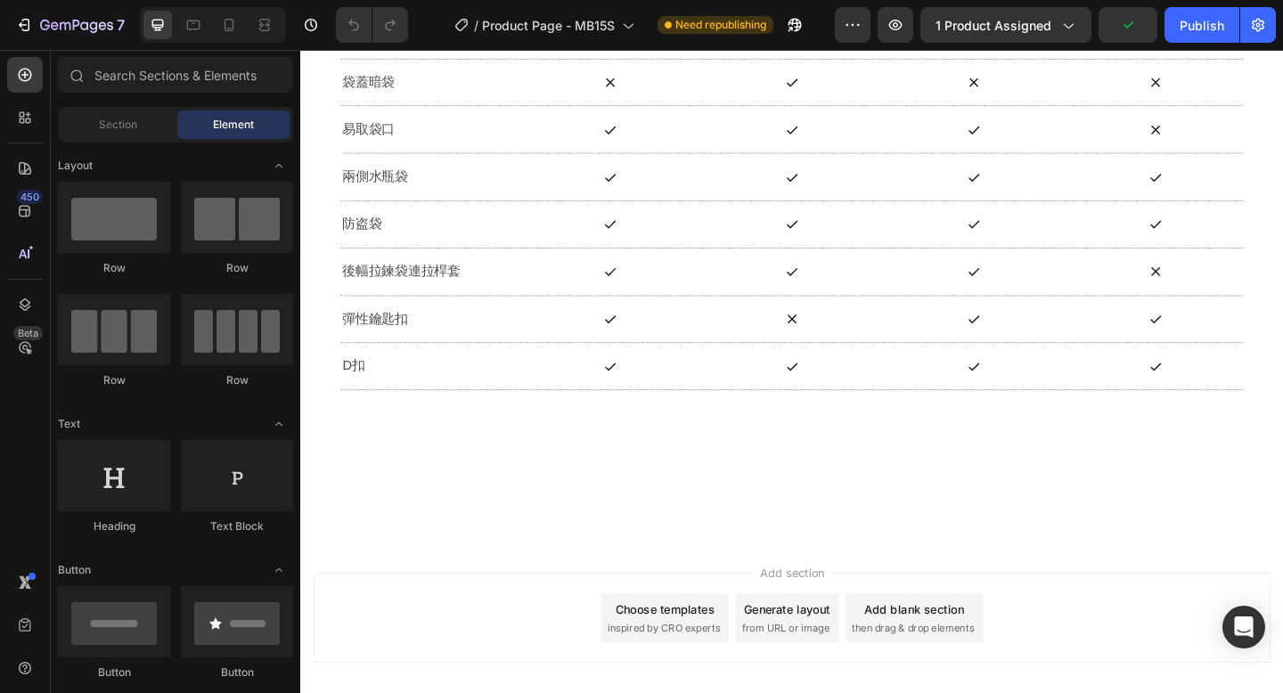
scroll to position [1774, 0]
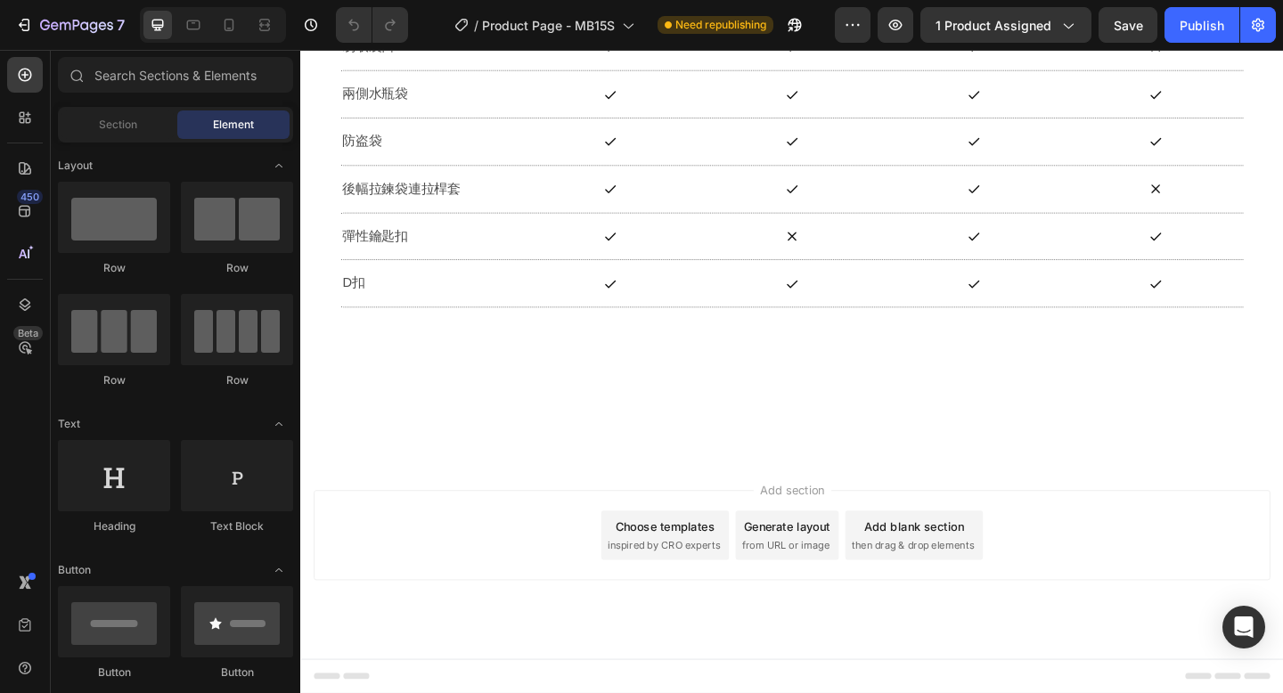
click at [703, 585] on span "inspired by CRO experts" at bounding box center [695, 590] width 122 height 16
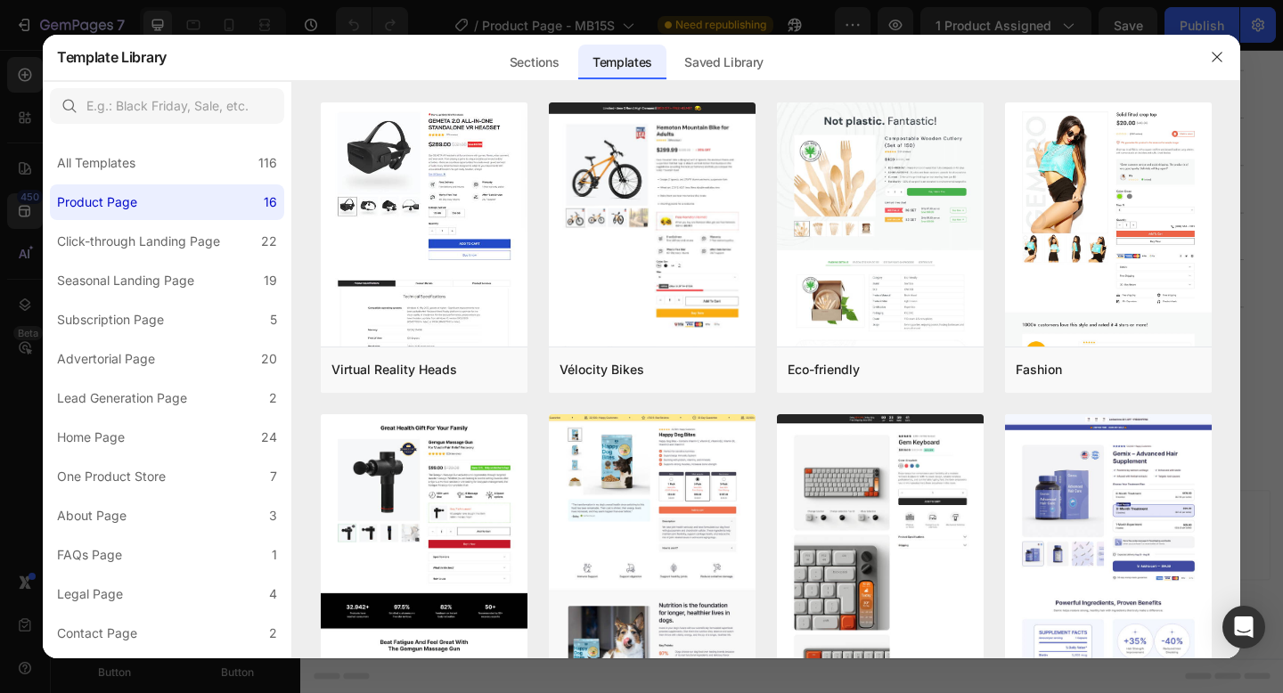
drag, startPoint x: 690, startPoint y: 62, endPoint x: 573, endPoint y: 154, distance: 149.1
click at [690, 62] on div "Saved Library" at bounding box center [724, 63] width 108 height 36
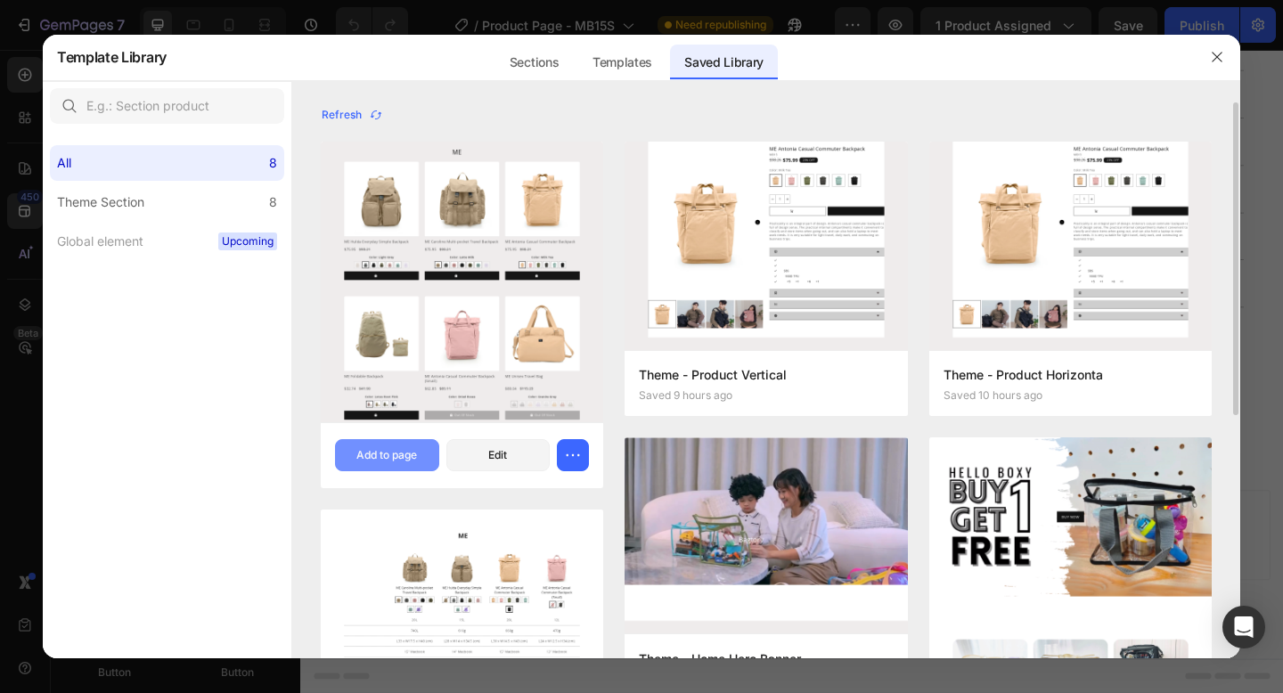
click at [396, 452] on div "Add to page" at bounding box center [386, 455] width 61 height 16
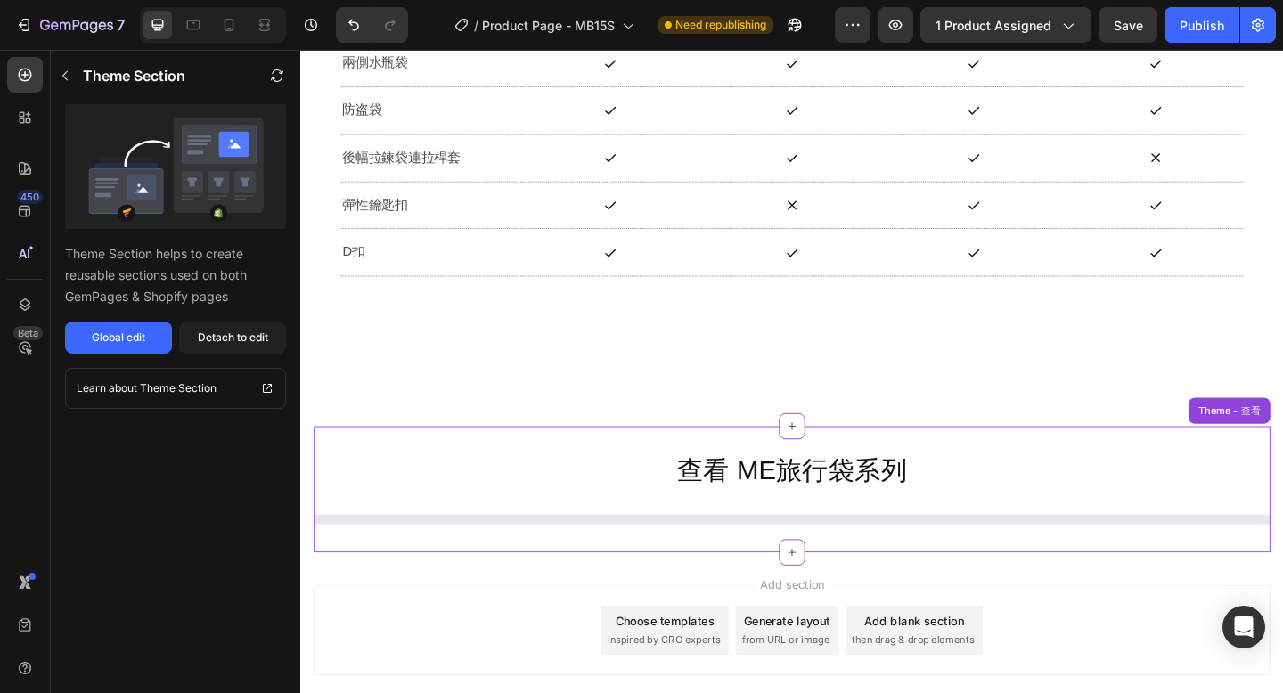
scroll to position [1911, 0]
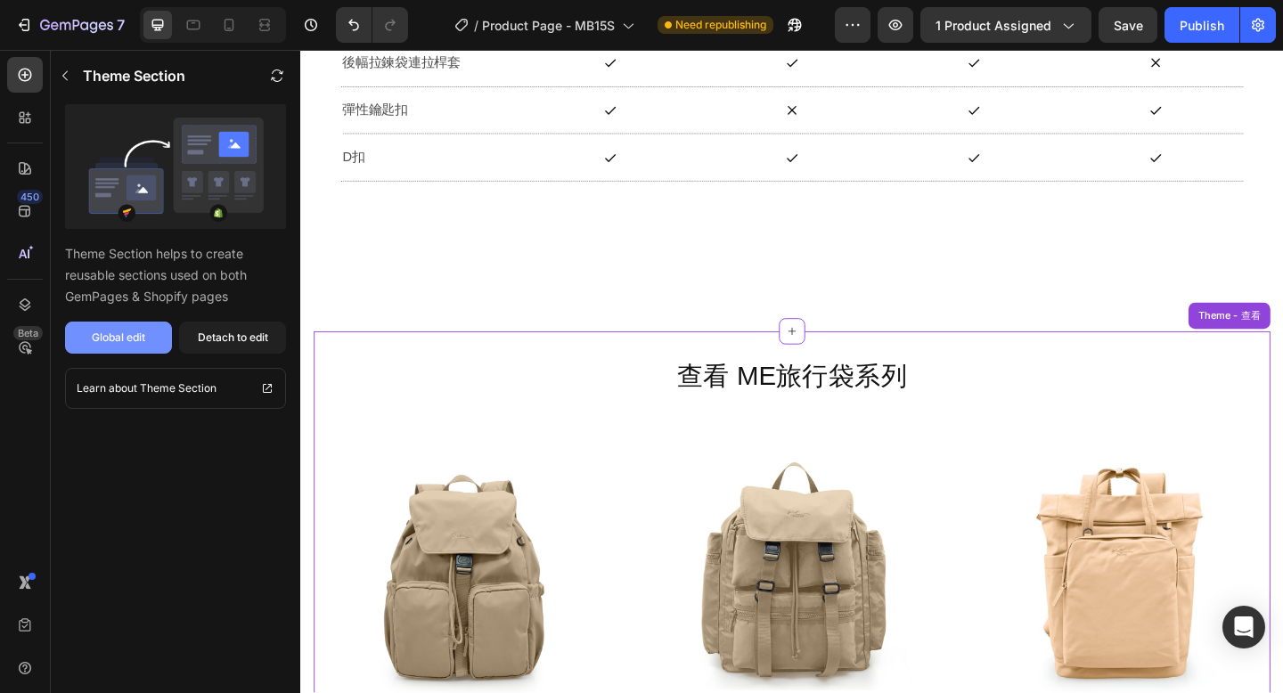
click at [126, 337] on div "Global edit" at bounding box center [118, 338] width 53 height 16
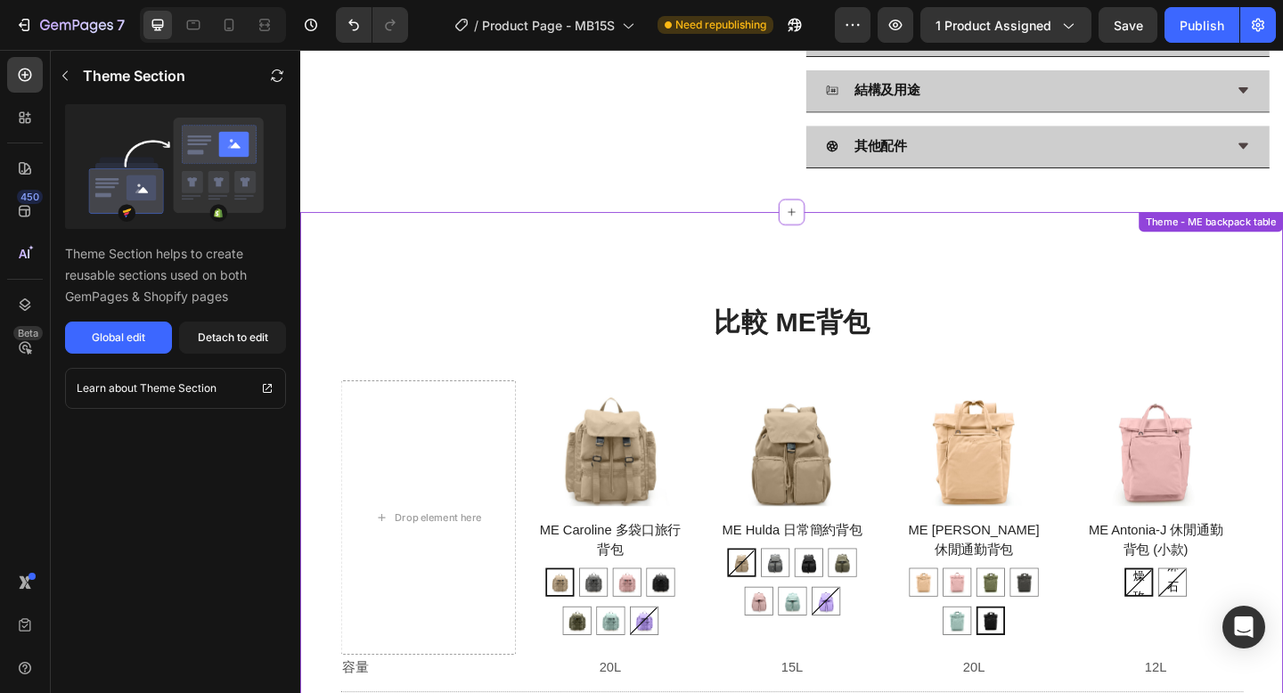
scroll to position [836, 0]
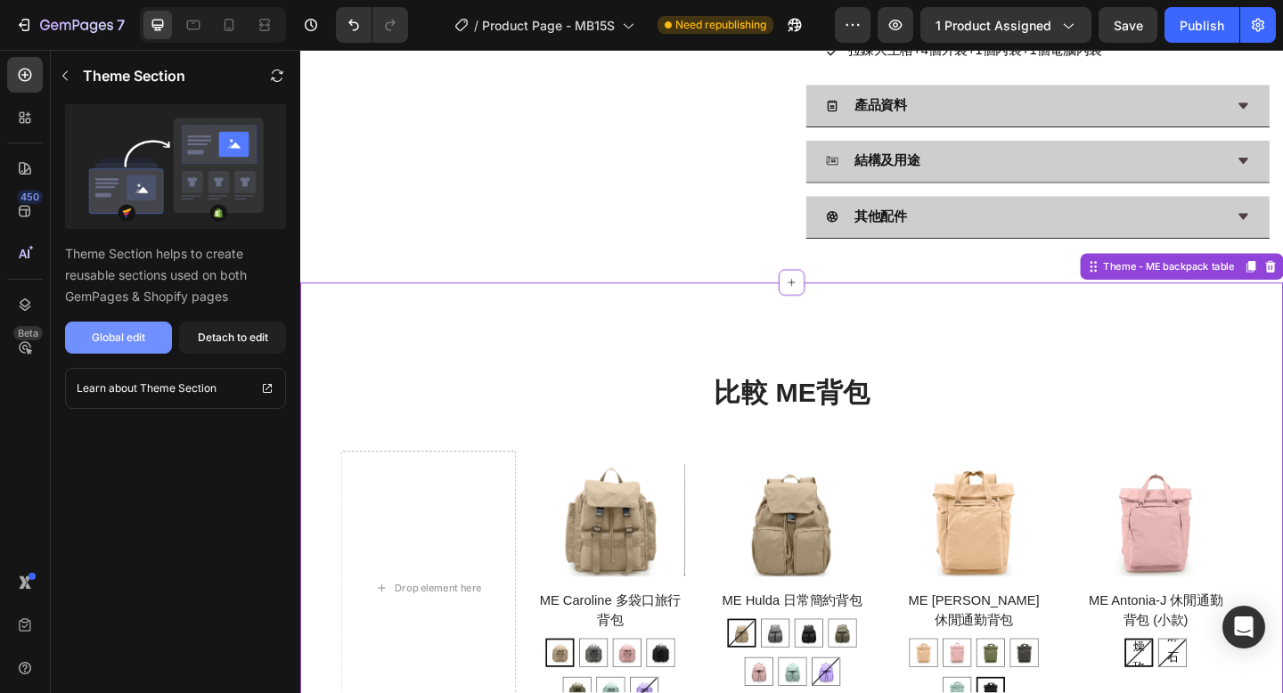
click at [155, 346] on button "Global edit" at bounding box center [118, 338] width 107 height 32
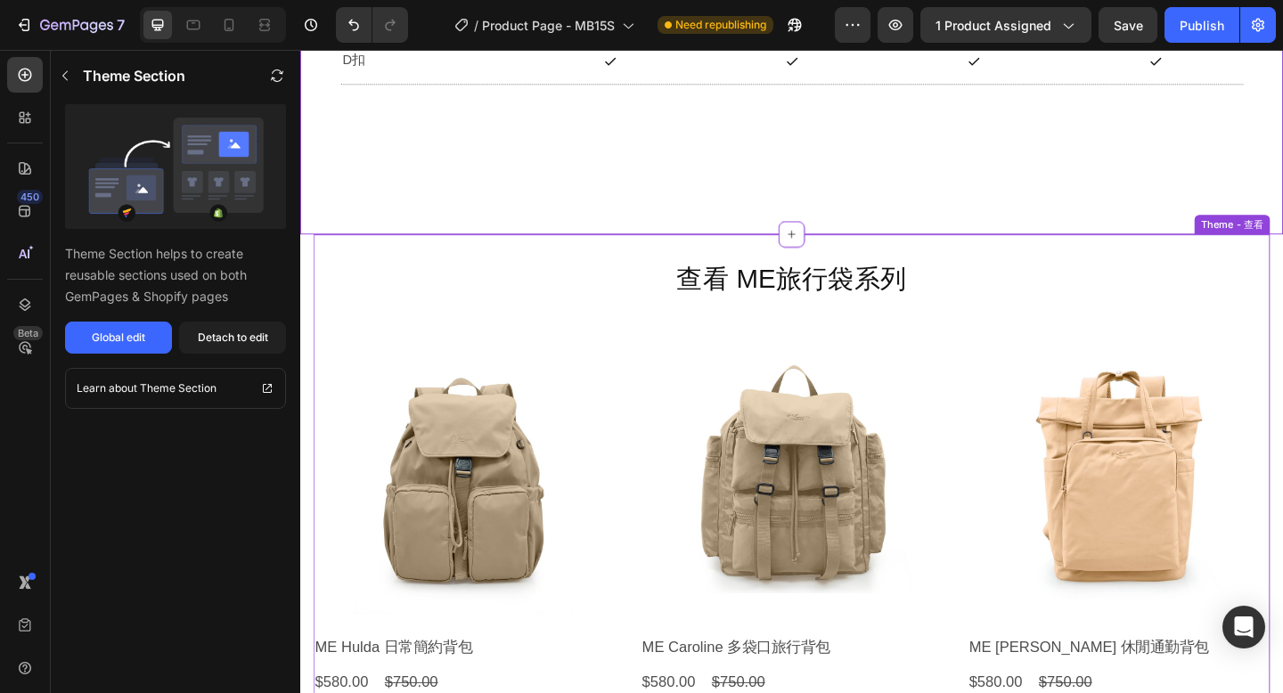
scroll to position [2218, 0]
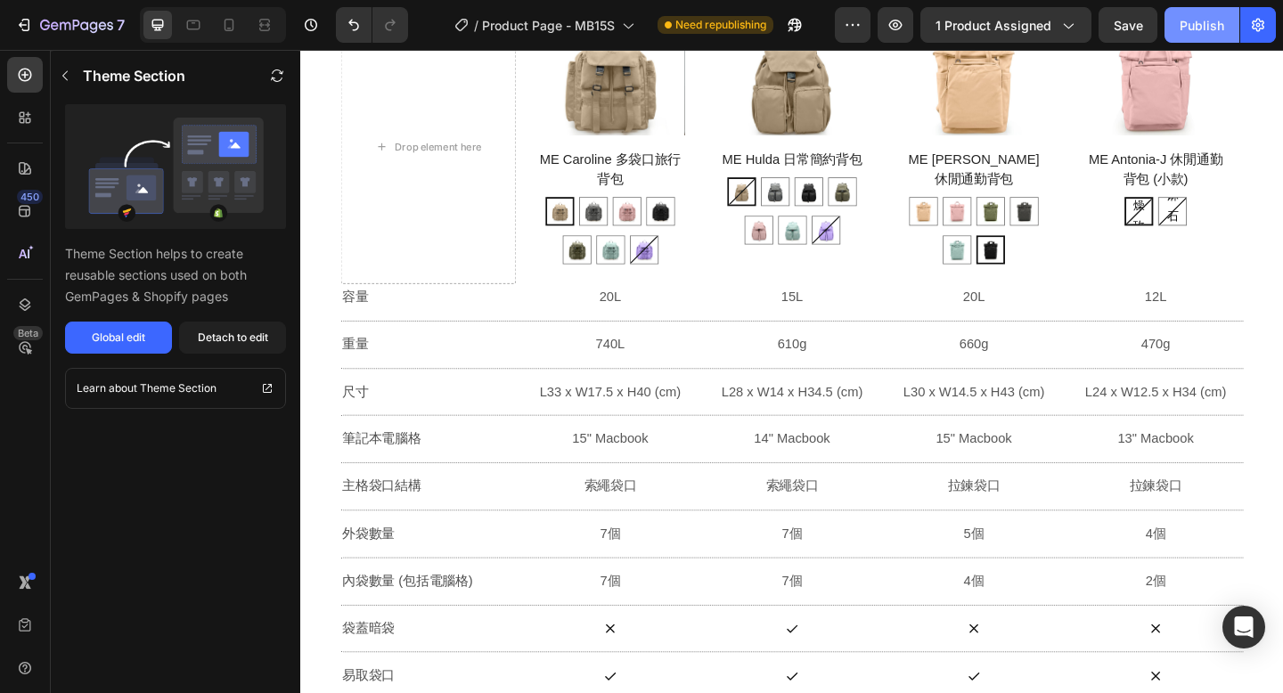
scroll to position [579, 0]
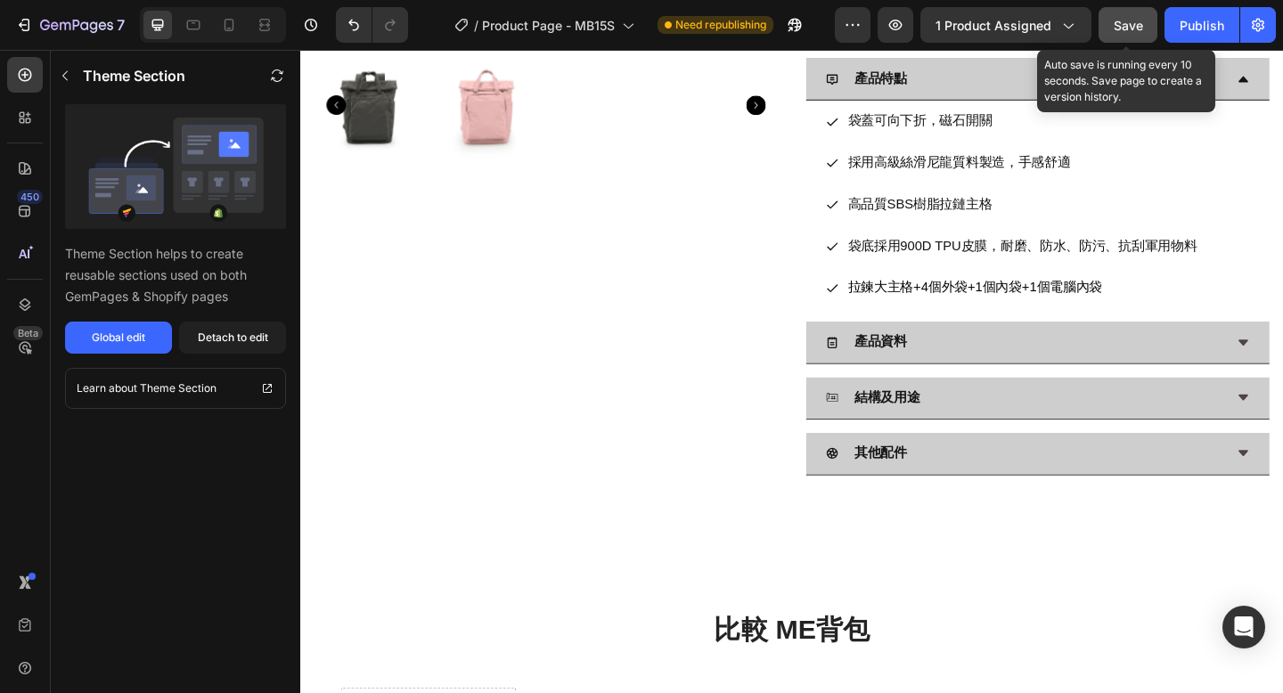
click at [1131, 27] on span "Save" at bounding box center [1127, 25] width 29 height 15
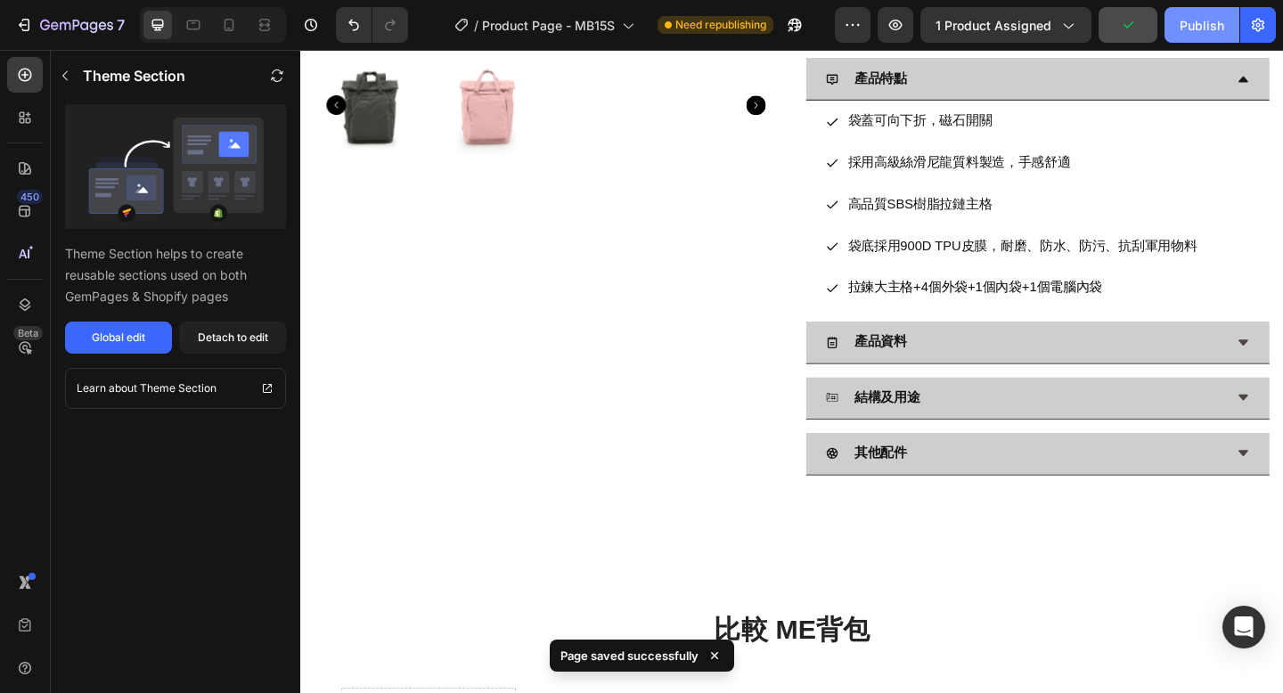
click at [1202, 24] on div "Publish" at bounding box center [1201, 25] width 45 height 19
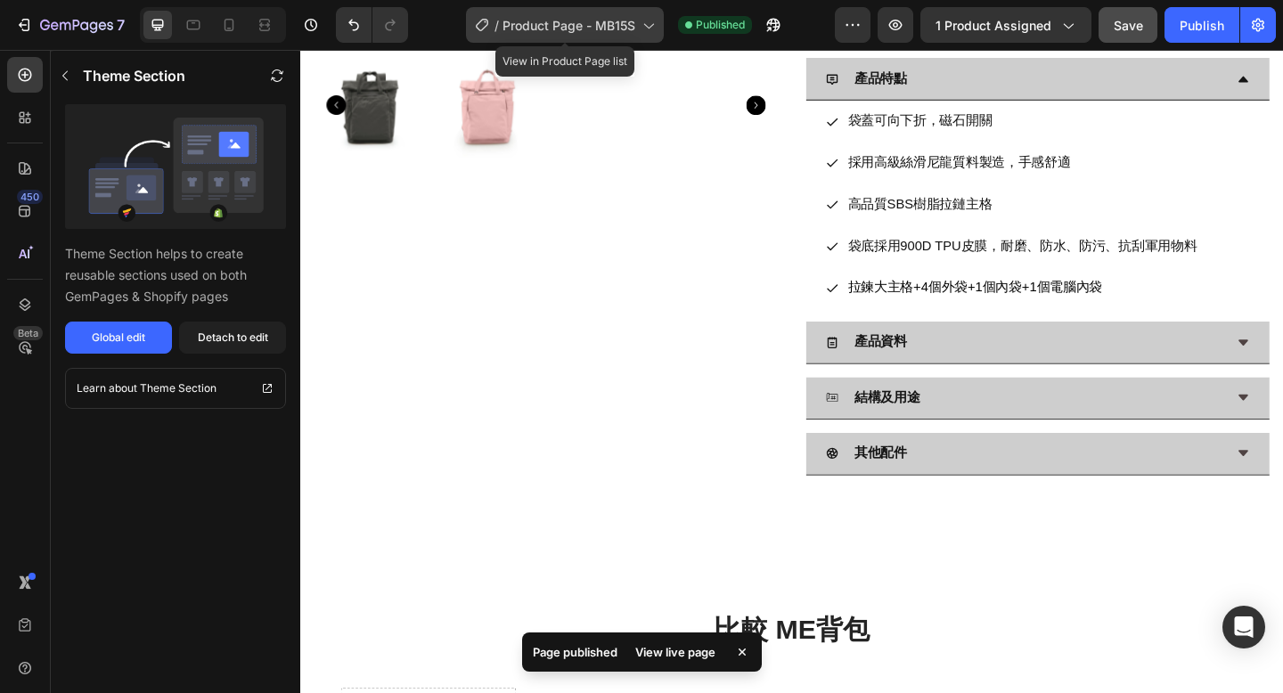
click at [555, 37] on div "/ Product Page - MB15S" at bounding box center [565, 25] width 198 height 36
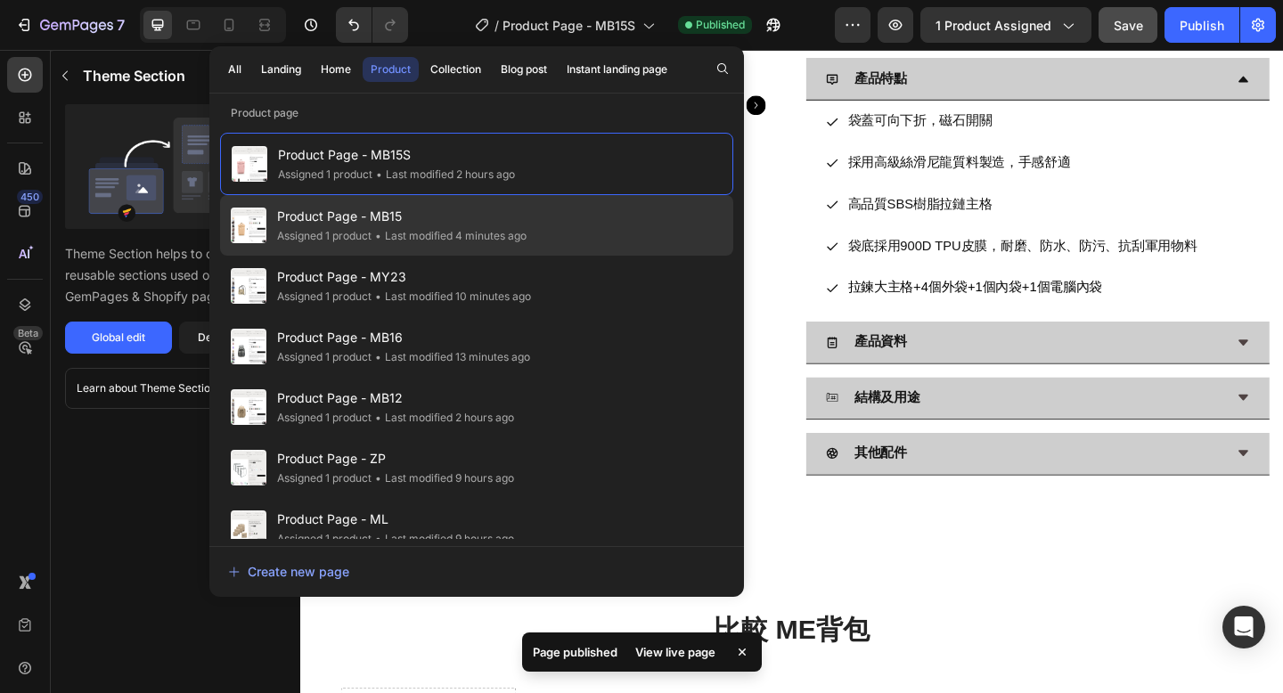
click at [491, 233] on div "• Last modified 4 minutes ago" at bounding box center [448, 236] width 155 height 18
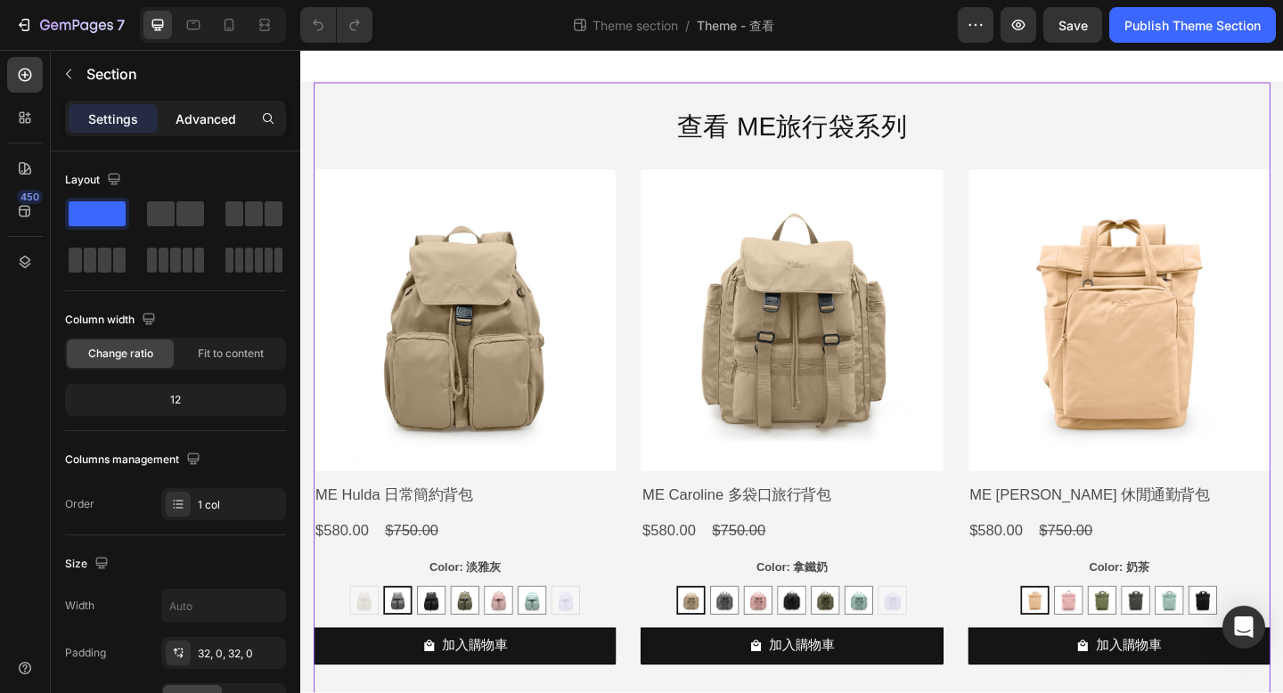
click at [189, 122] on p "Advanced" at bounding box center [205, 119] width 61 height 19
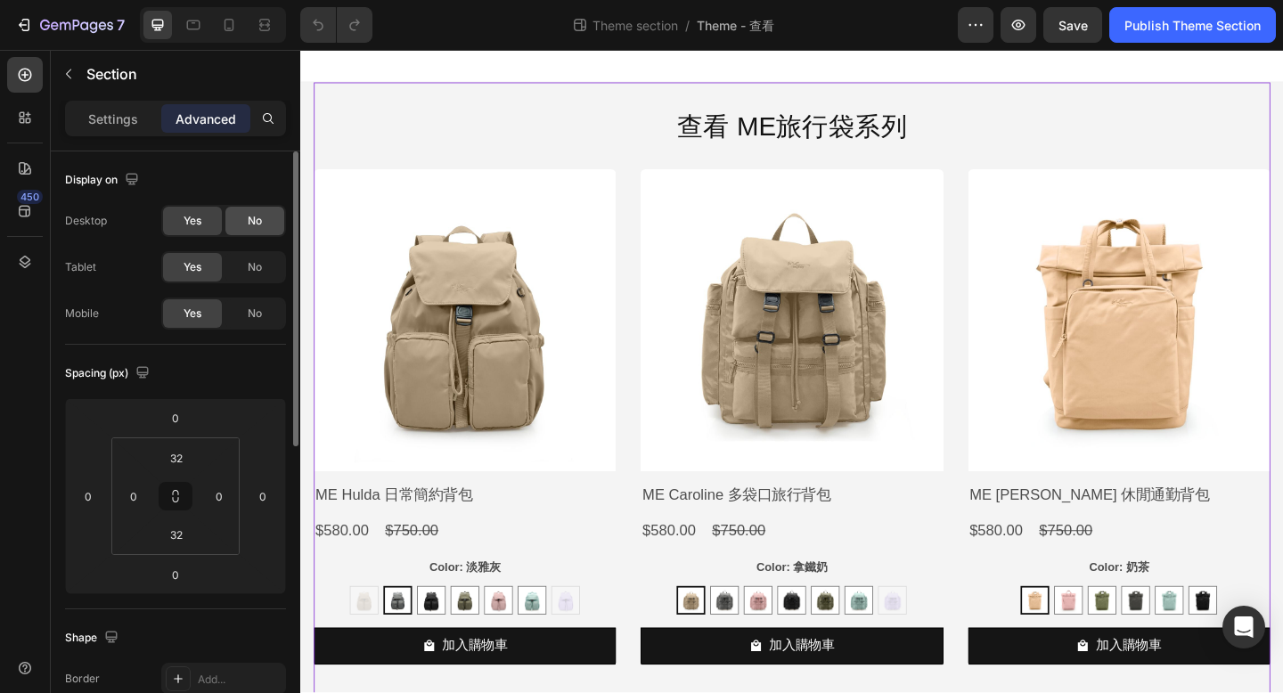
click at [248, 220] on span "No" at bounding box center [255, 221] width 14 height 16
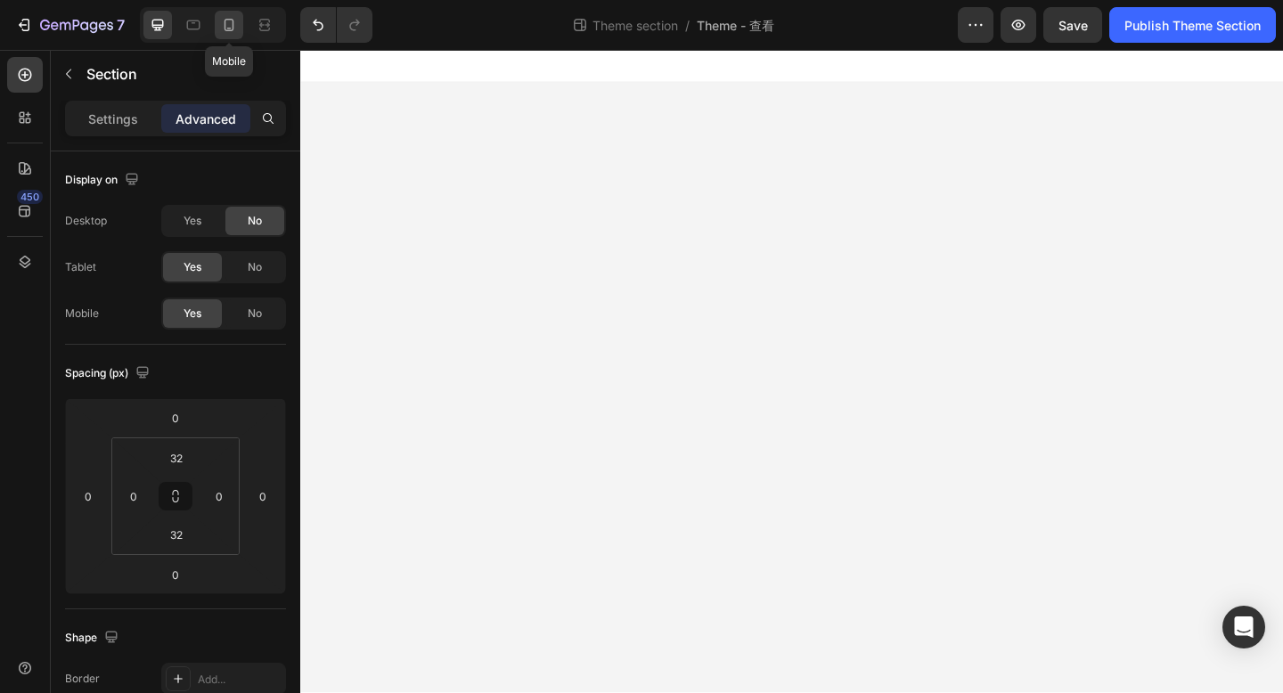
click at [225, 33] on icon at bounding box center [229, 25] width 18 height 18
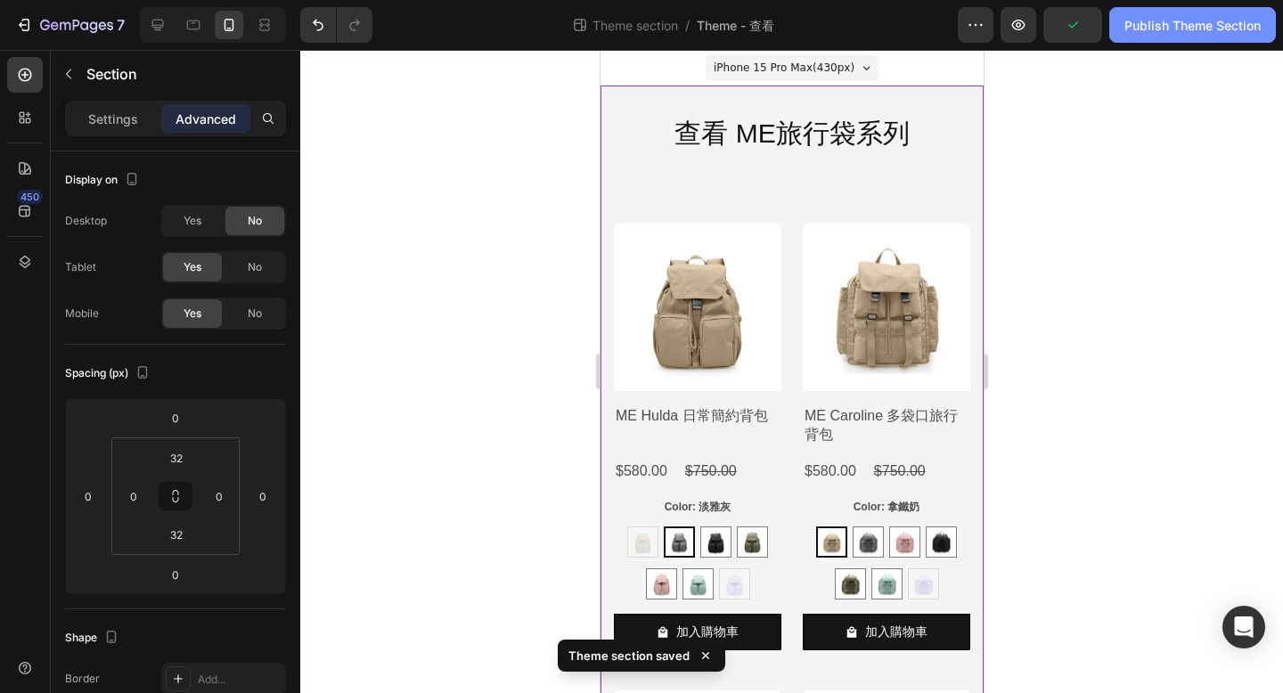
click at [1155, 20] on div "Publish Theme Section" at bounding box center [1192, 25] width 136 height 19
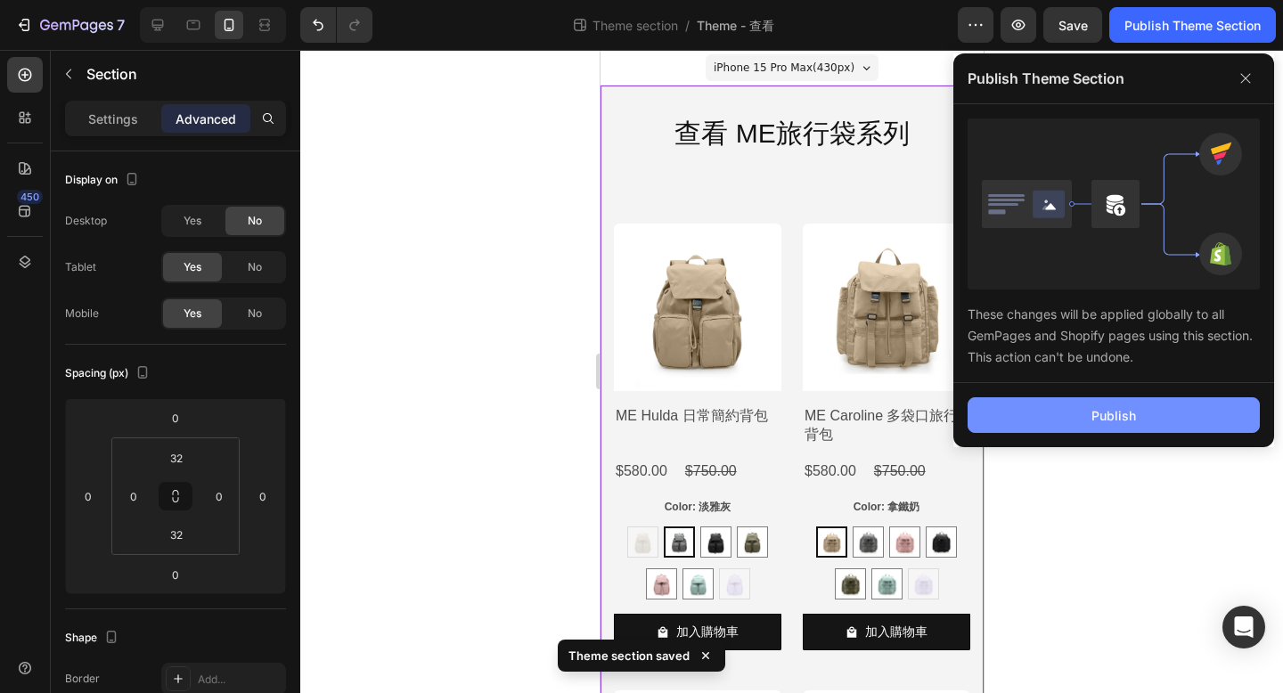
click at [1101, 413] on div "Publish" at bounding box center [1113, 415] width 45 height 19
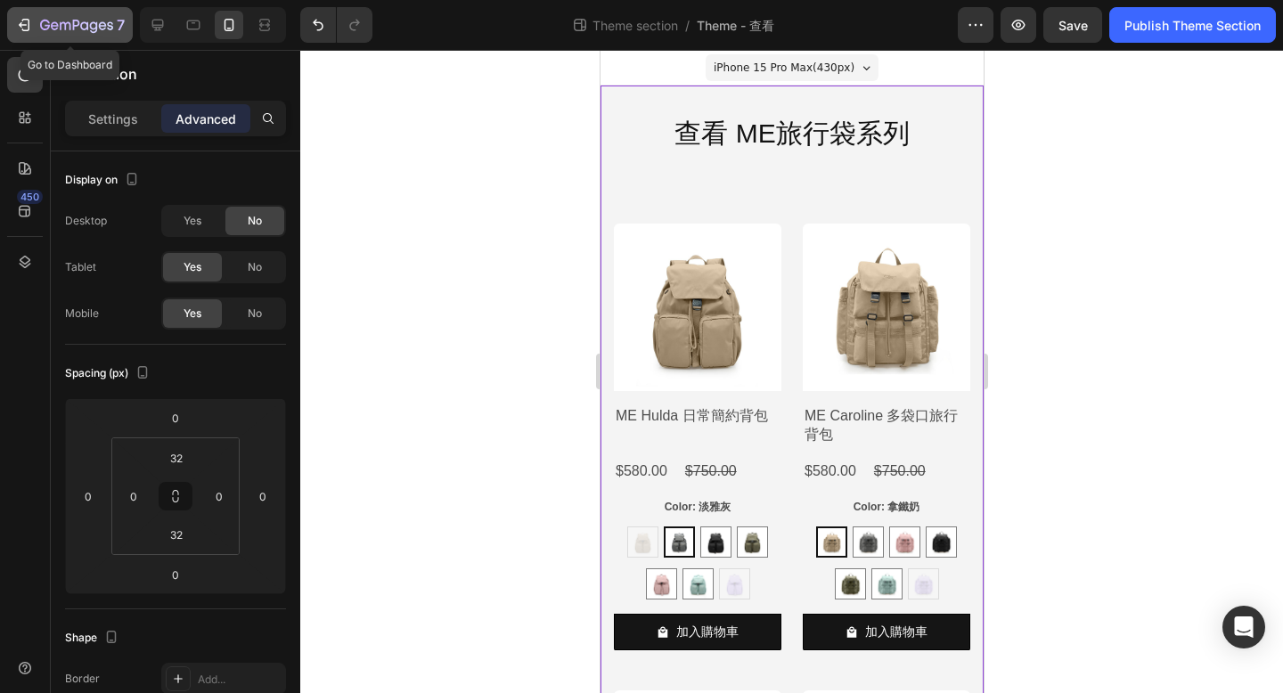
click at [53, 31] on icon "button" at bounding box center [76, 26] width 73 height 15
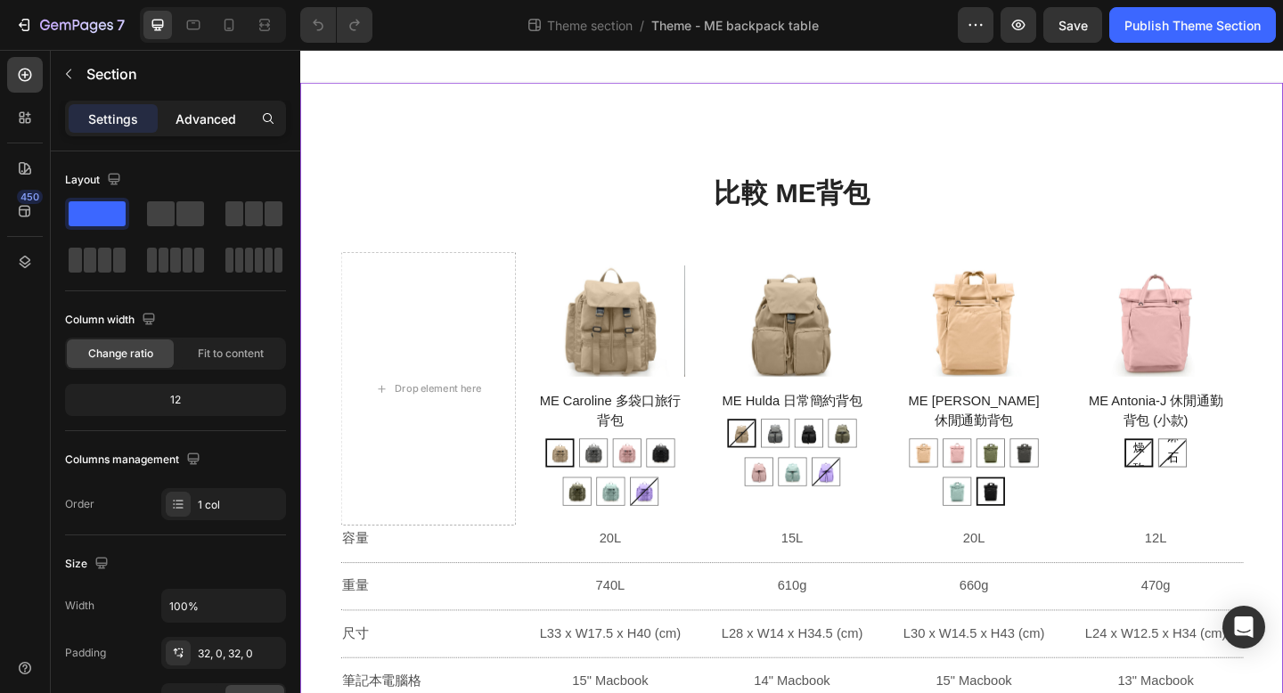
click at [191, 120] on p "Advanced" at bounding box center [205, 119] width 61 height 19
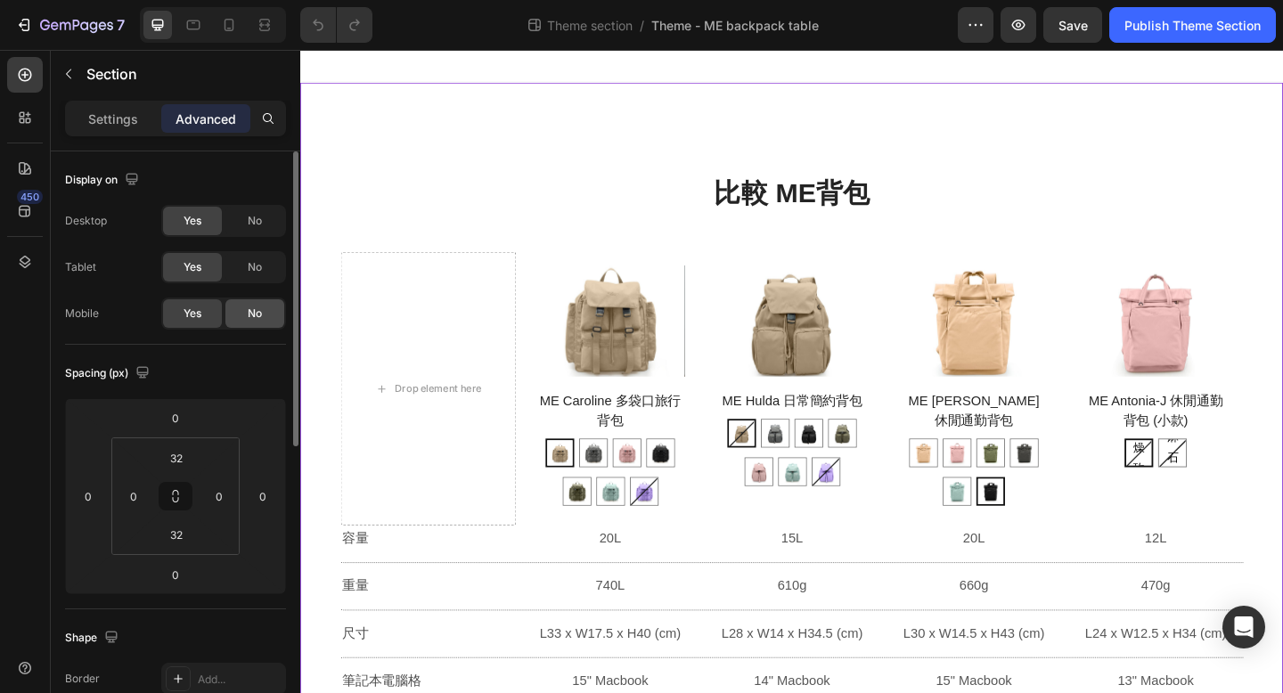
click at [257, 315] on span "No" at bounding box center [255, 314] width 14 height 16
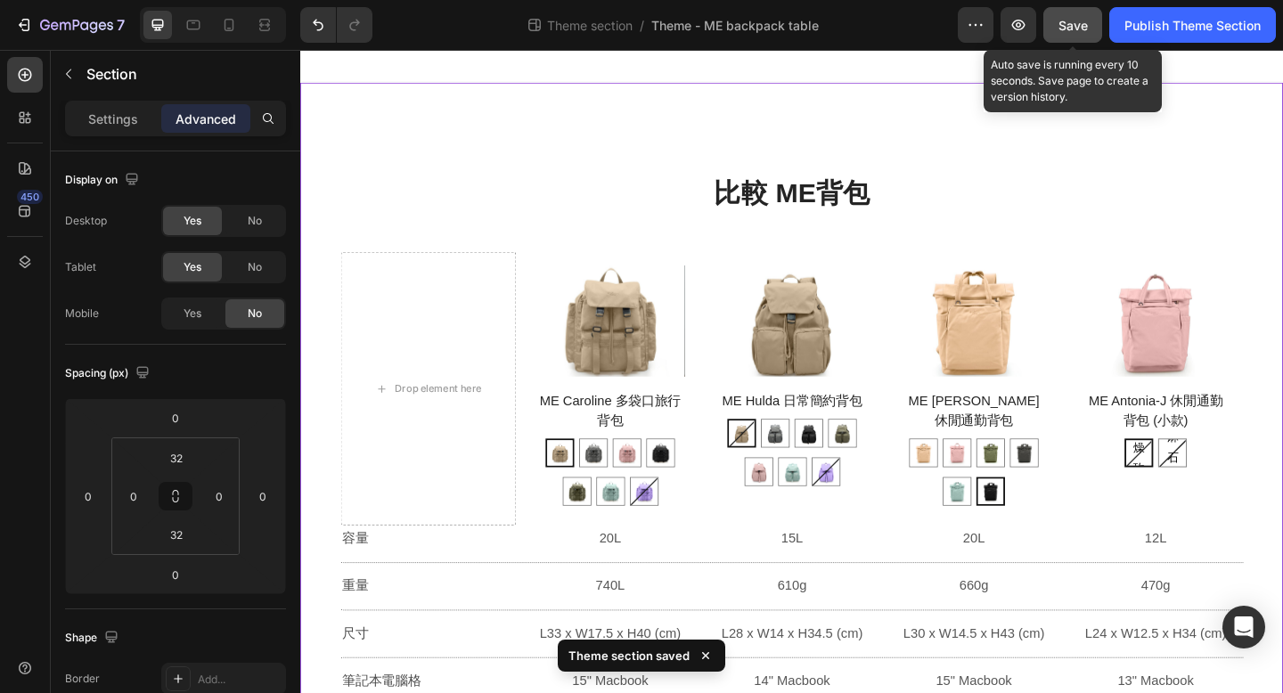
click at [1081, 28] on span "Save" at bounding box center [1072, 25] width 29 height 15
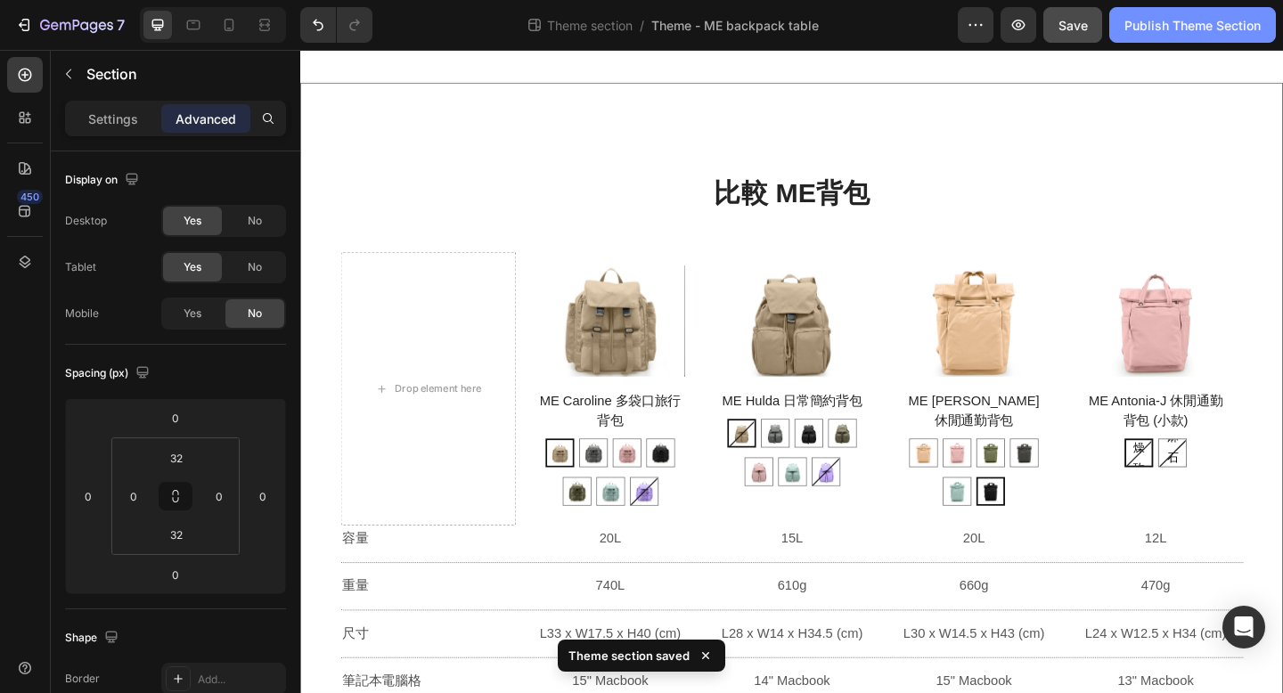
click at [1131, 29] on div "Publish Theme Section" at bounding box center [1192, 25] width 136 height 19
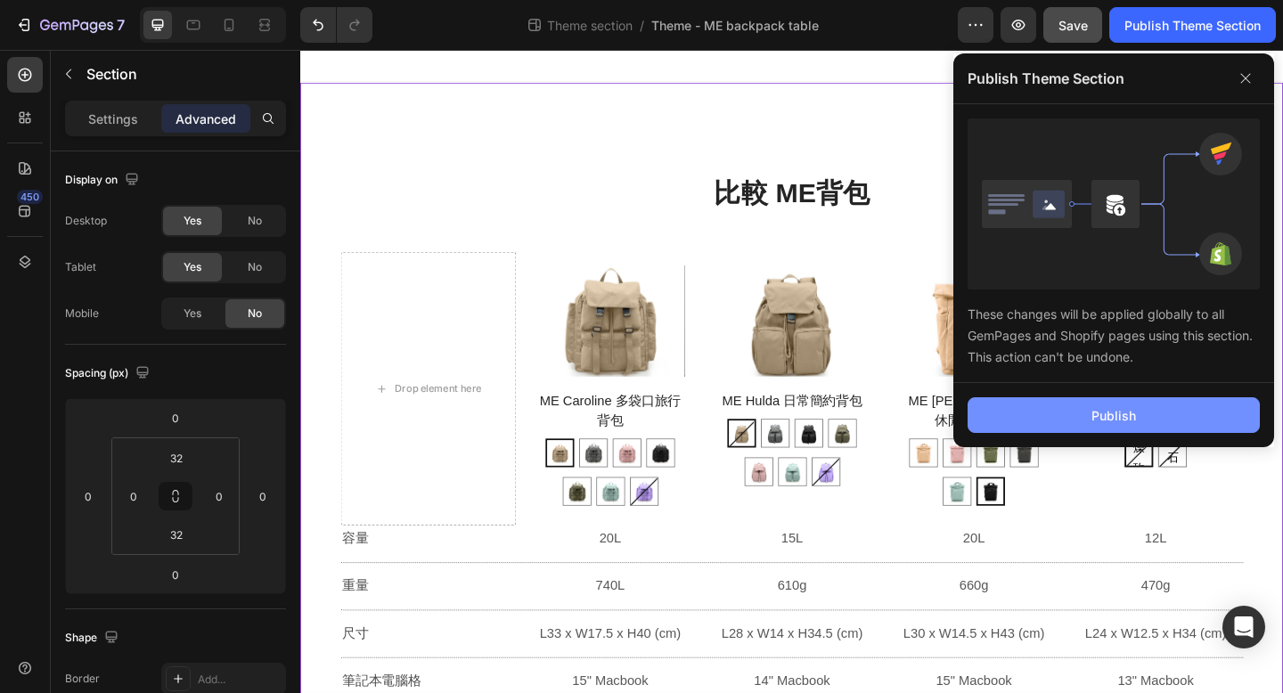
click at [1054, 413] on button "Publish" at bounding box center [1113, 415] width 292 height 36
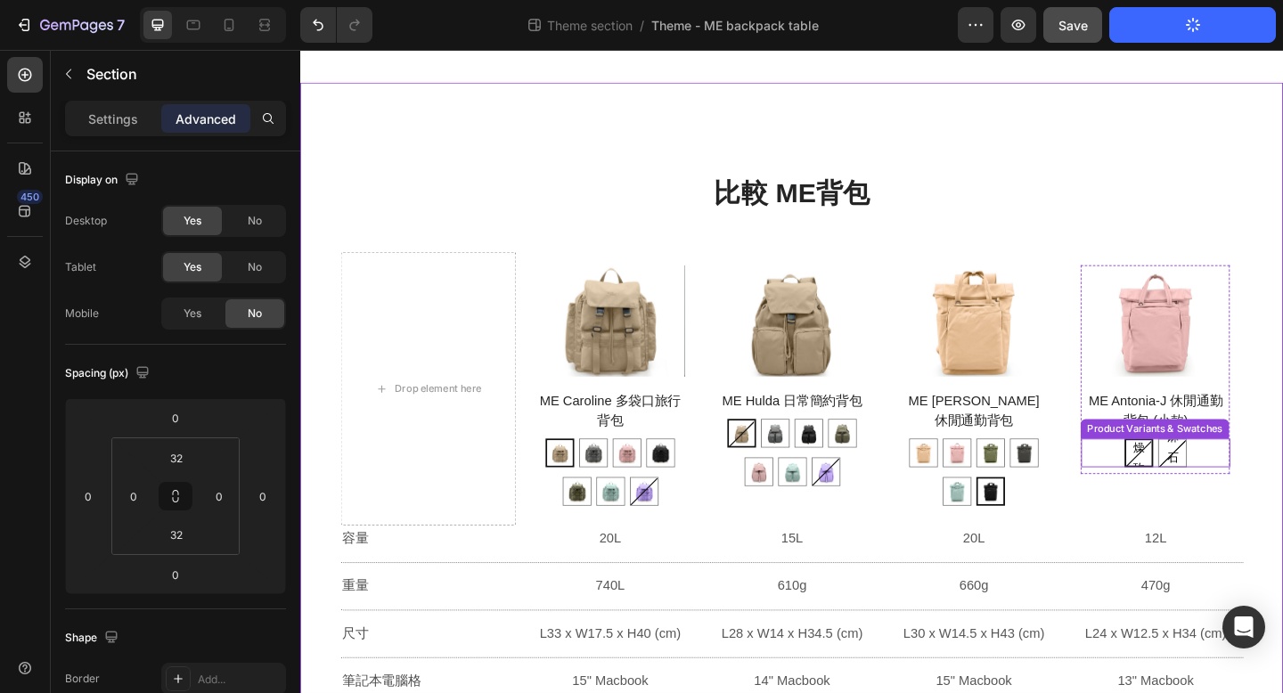
click at [1282, 494] on div "乾燥玫瑰 乾燥玫瑰 乾燥玫瑰 麻石灰 麻石灰 麻石灰" at bounding box center [1230, 488] width 162 height 31
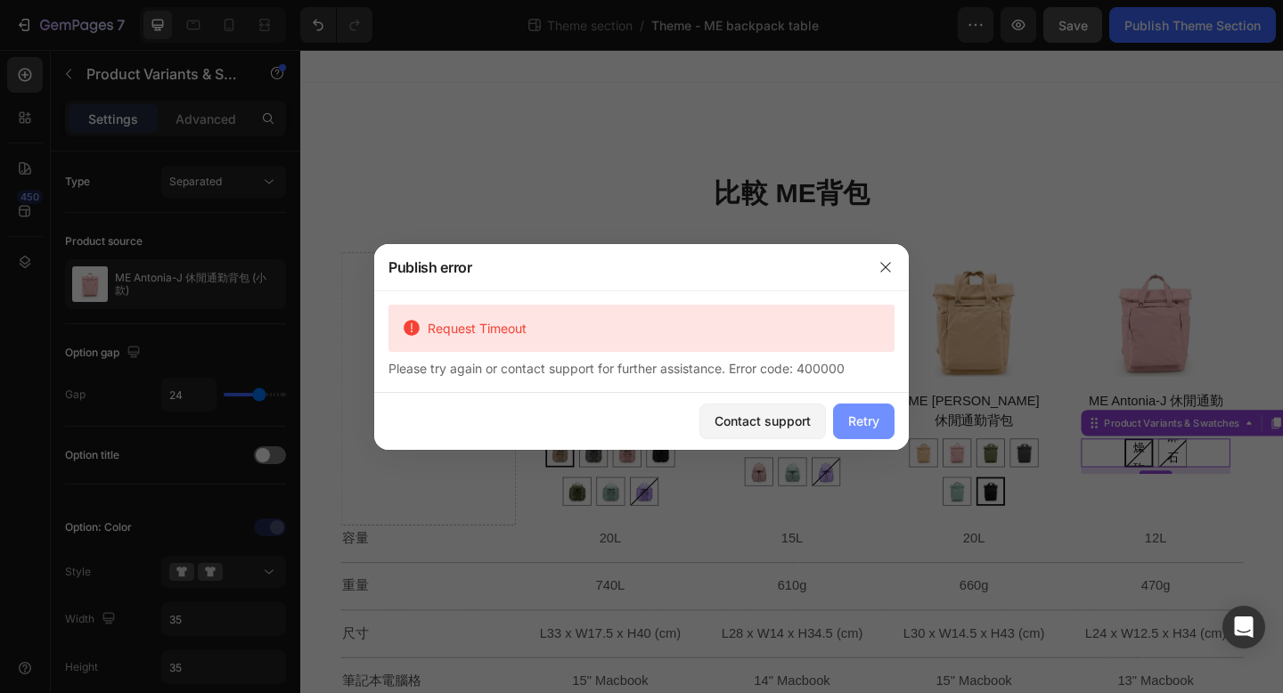
click at [859, 418] on div "Retry" at bounding box center [863, 420] width 31 height 19
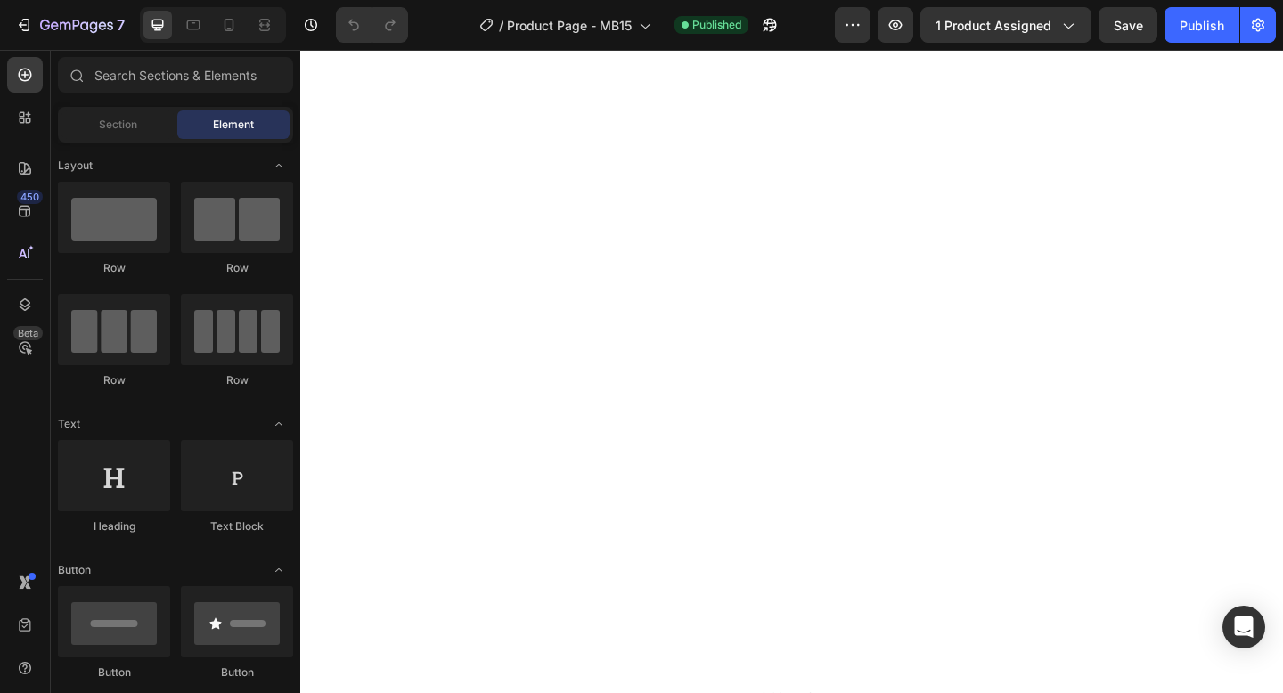
scroll to position [15879, 0]
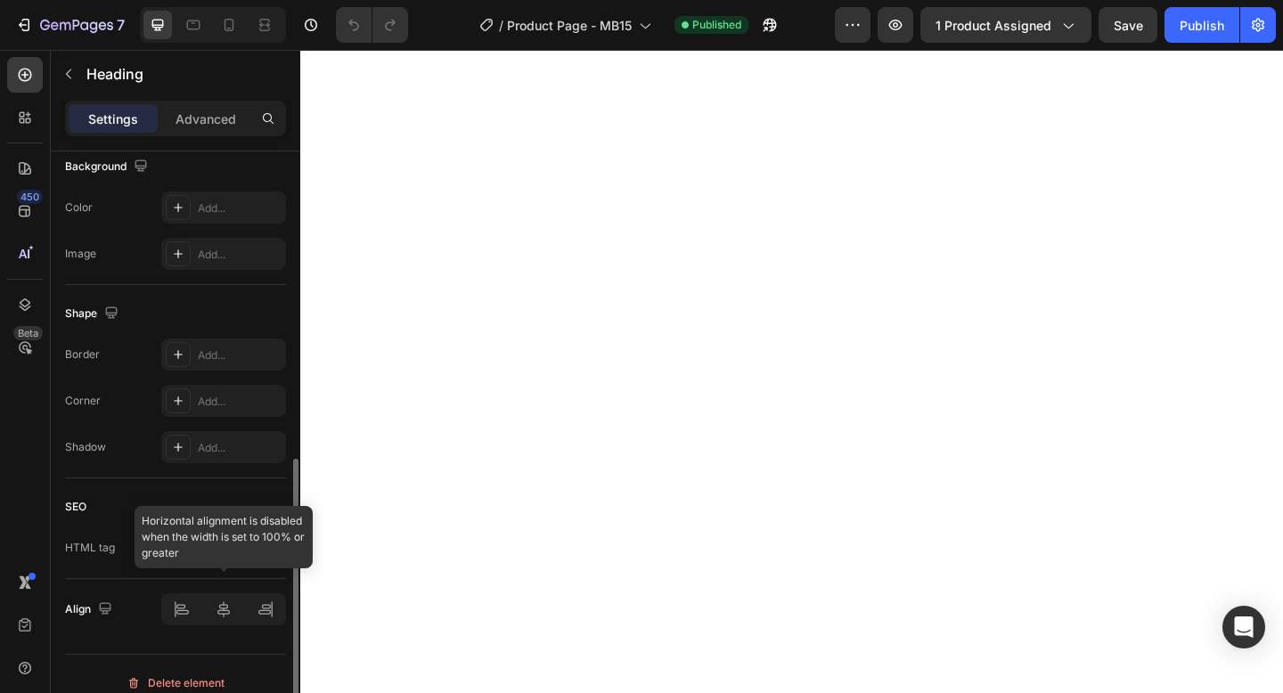
scroll to position [564, 0]
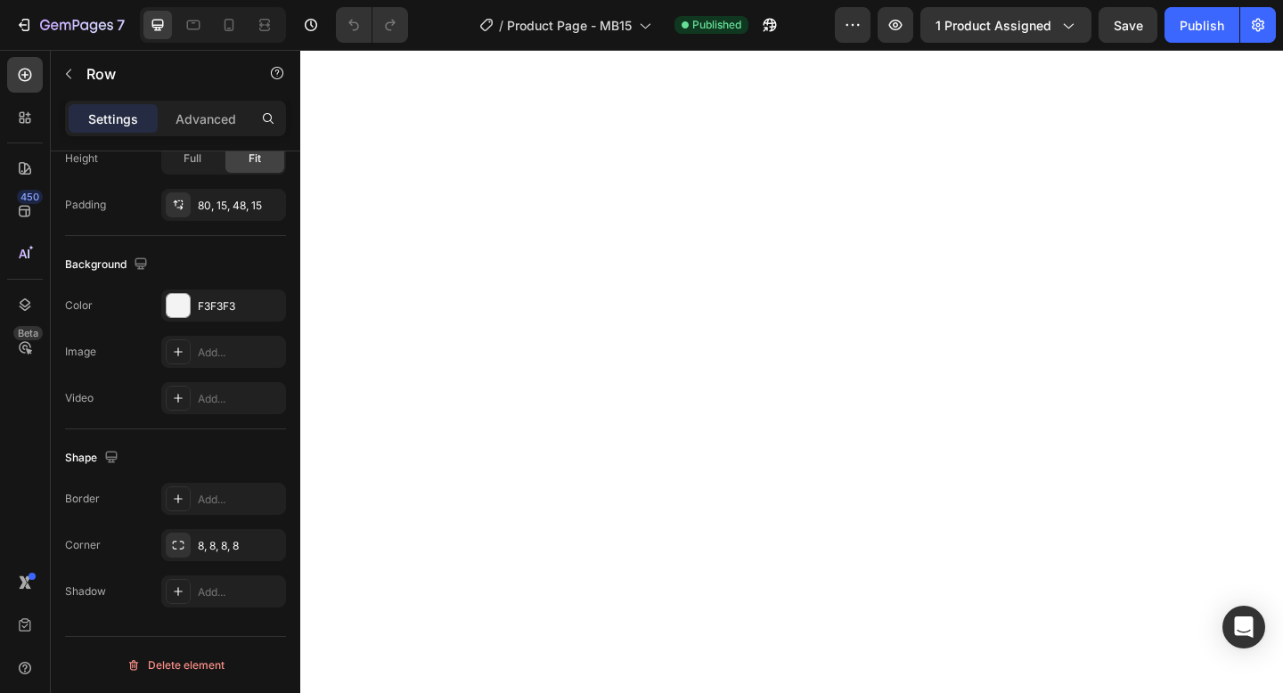
scroll to position [0, 0]
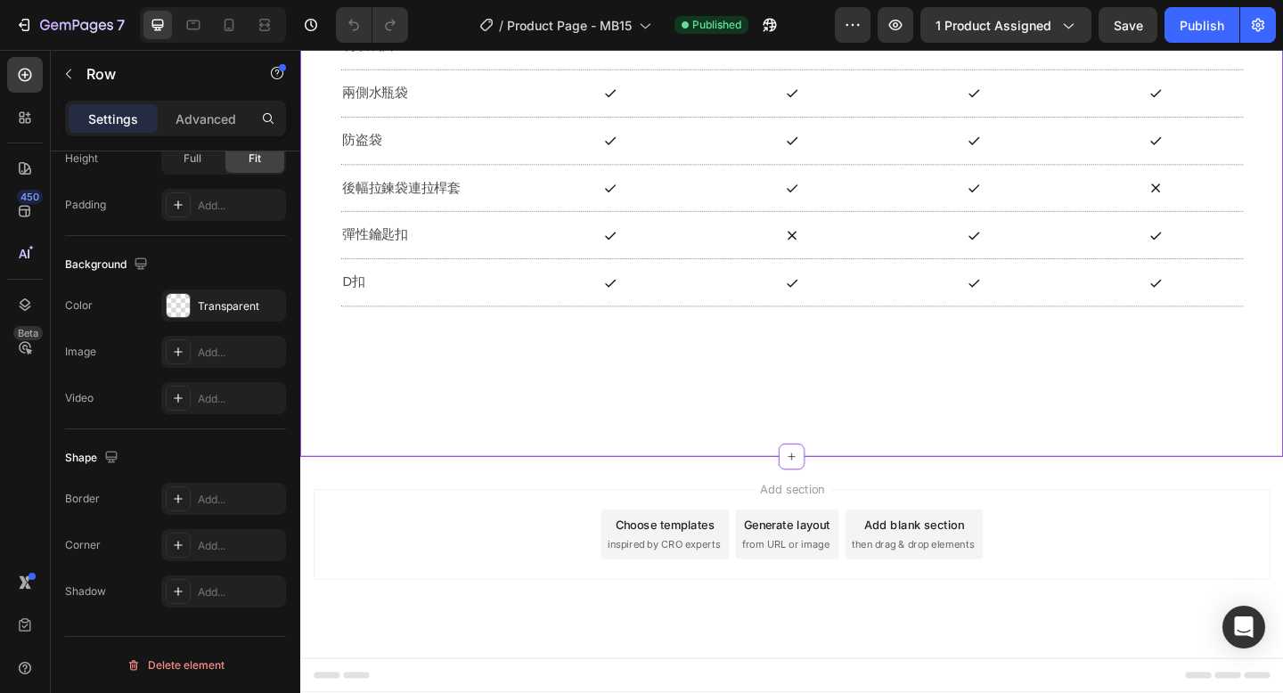
scroll to position [17324, 0]
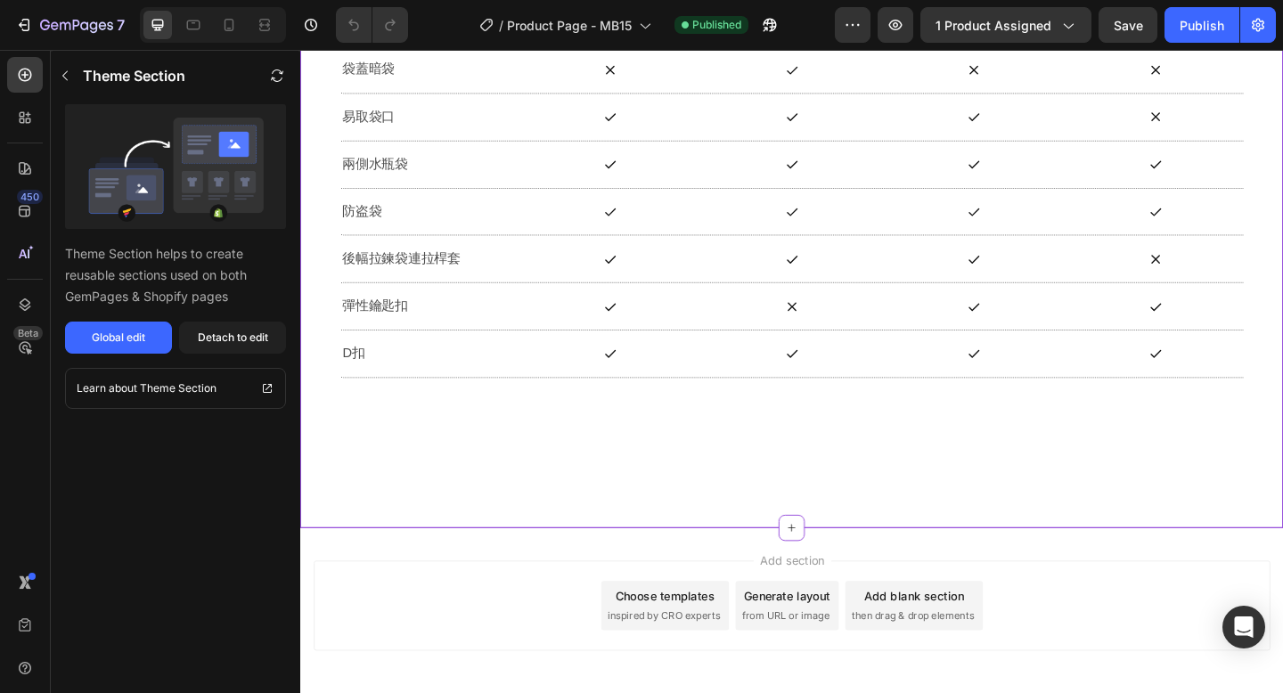
scroll to position [18535, 0]
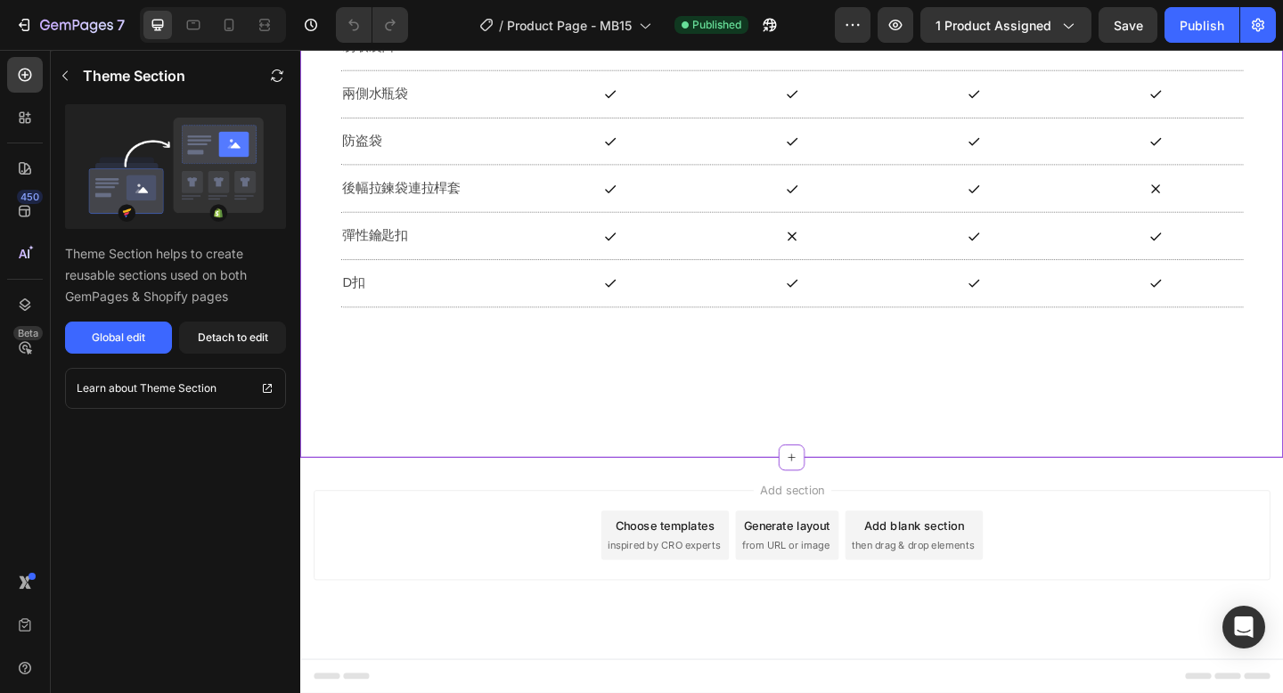
click at [731, 574] on div "Choose templates" at bounding box center [697, 567] width 108 height 19
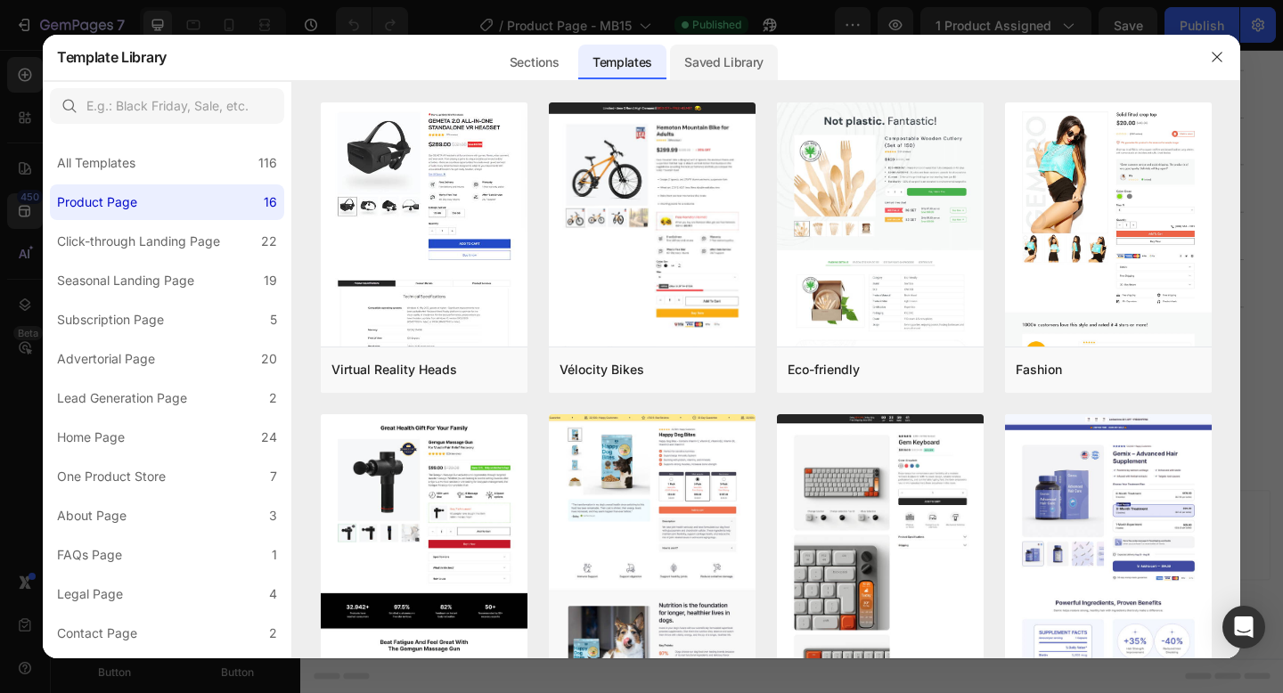
click at [705, 63] on div "Saved Library" at bounding box center [724, 63] width 108 height 36
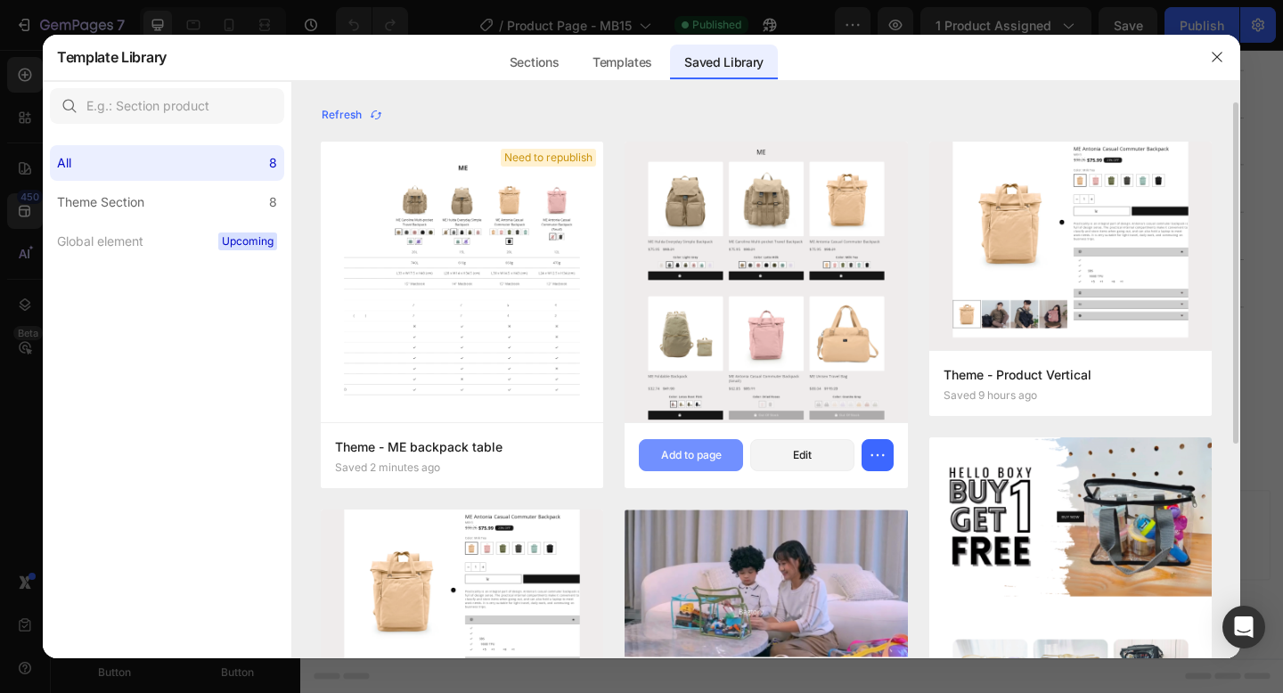
click at [687, 447] on div "Add to page" at bounding box center [691, 455] width 61 height 16
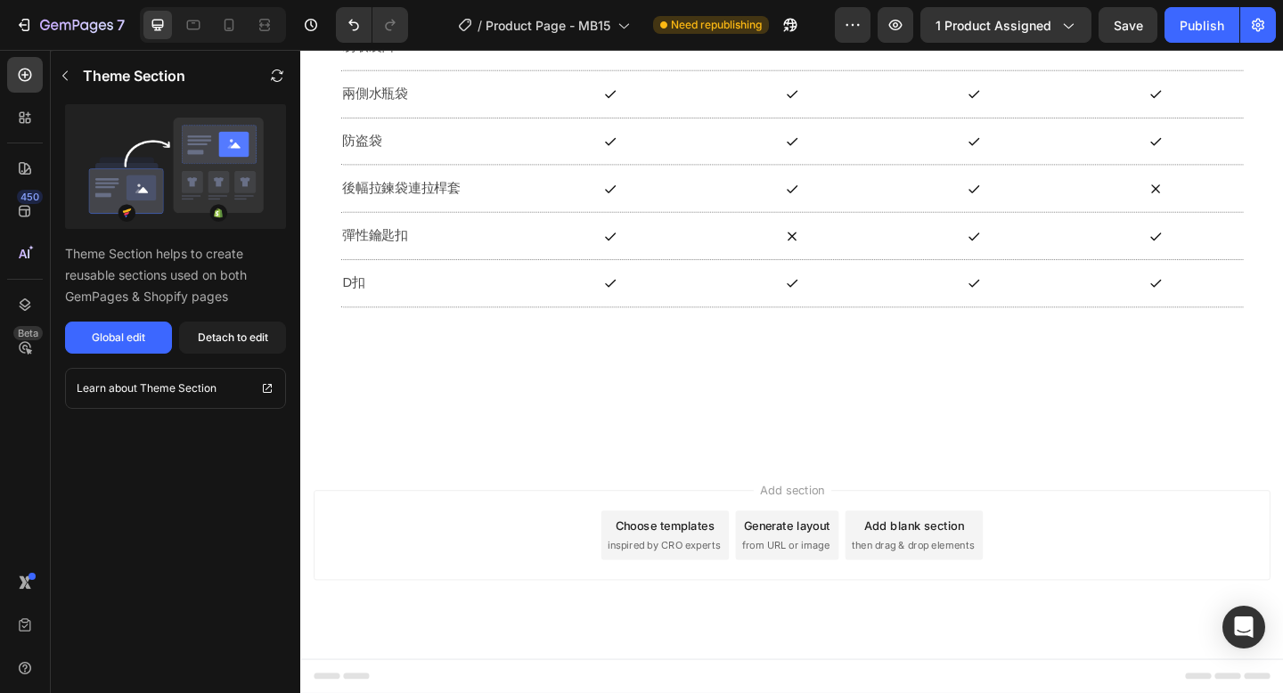
click at [697, 563] on div "Choose templates" at bounding box center [697, 567] width 108 height 19
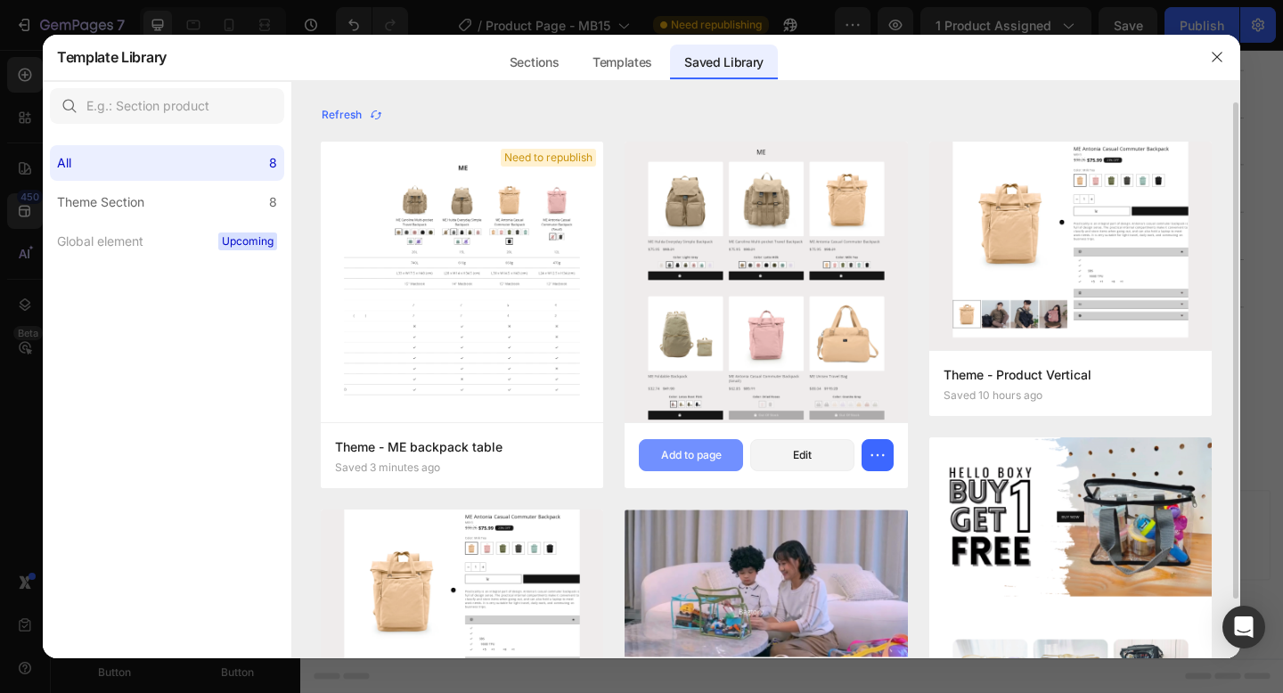
click at [708, 447] on div "Add to page" at bounding box center [691, 455] width 61 height 16
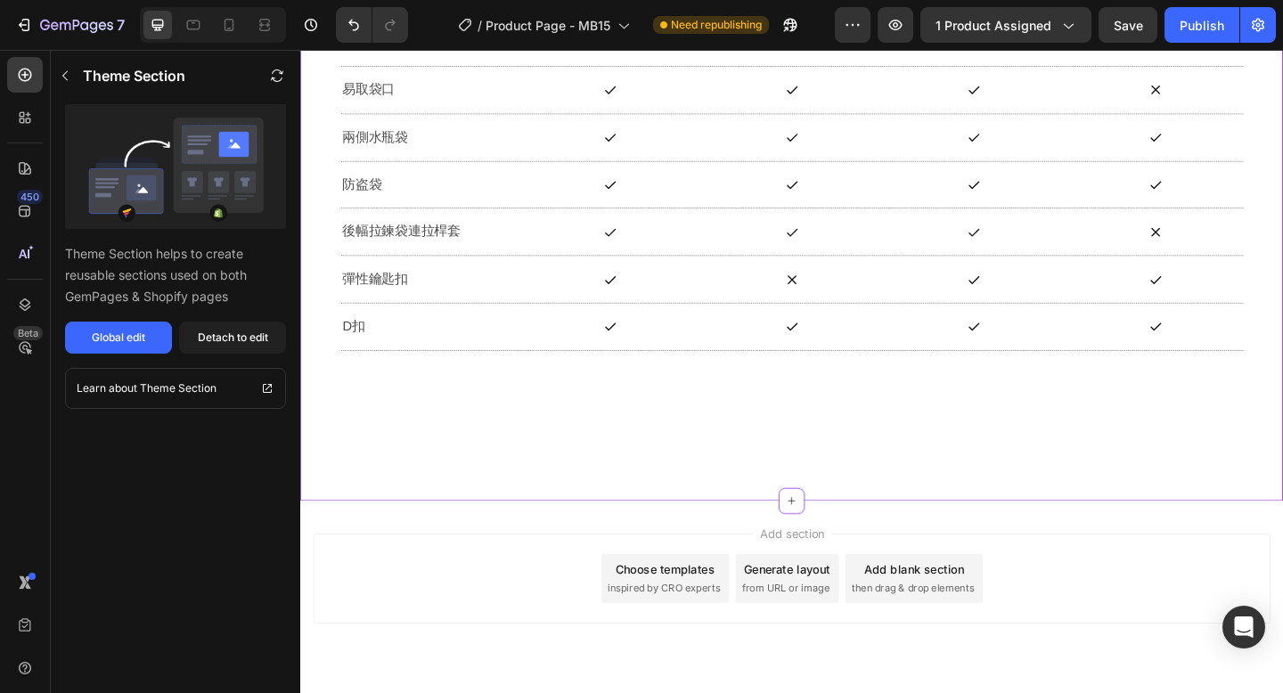
scroll to position [17524, 0]
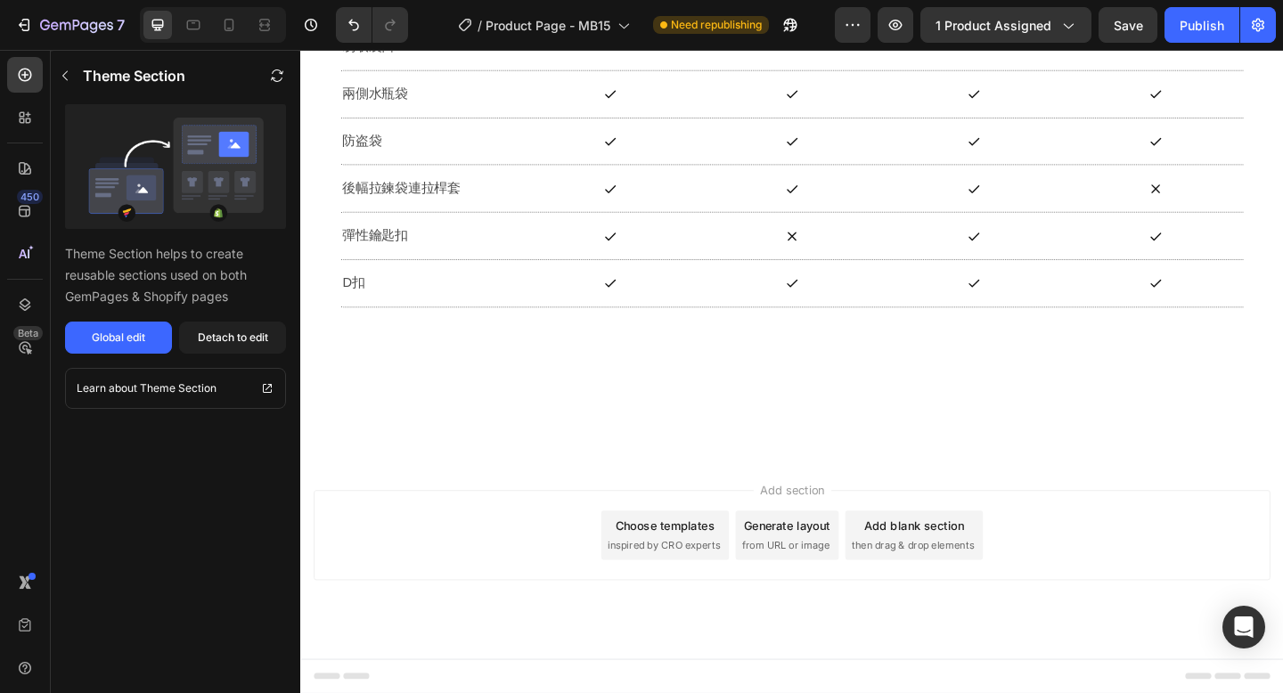
click at [713, 574] on div "Choose templates" at bounding box center [697, 567] width 108 height 19
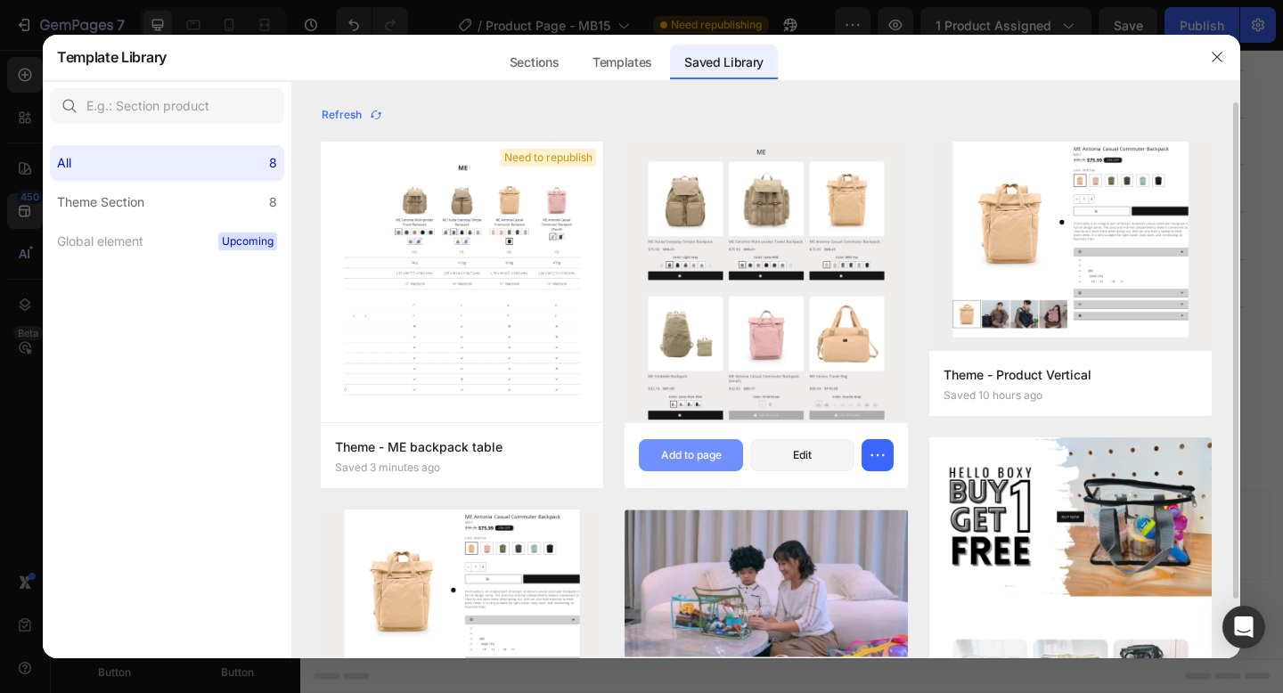
click at [702, 447] on div "Add to page" at bounding box center [691, 455] width 61 height 16
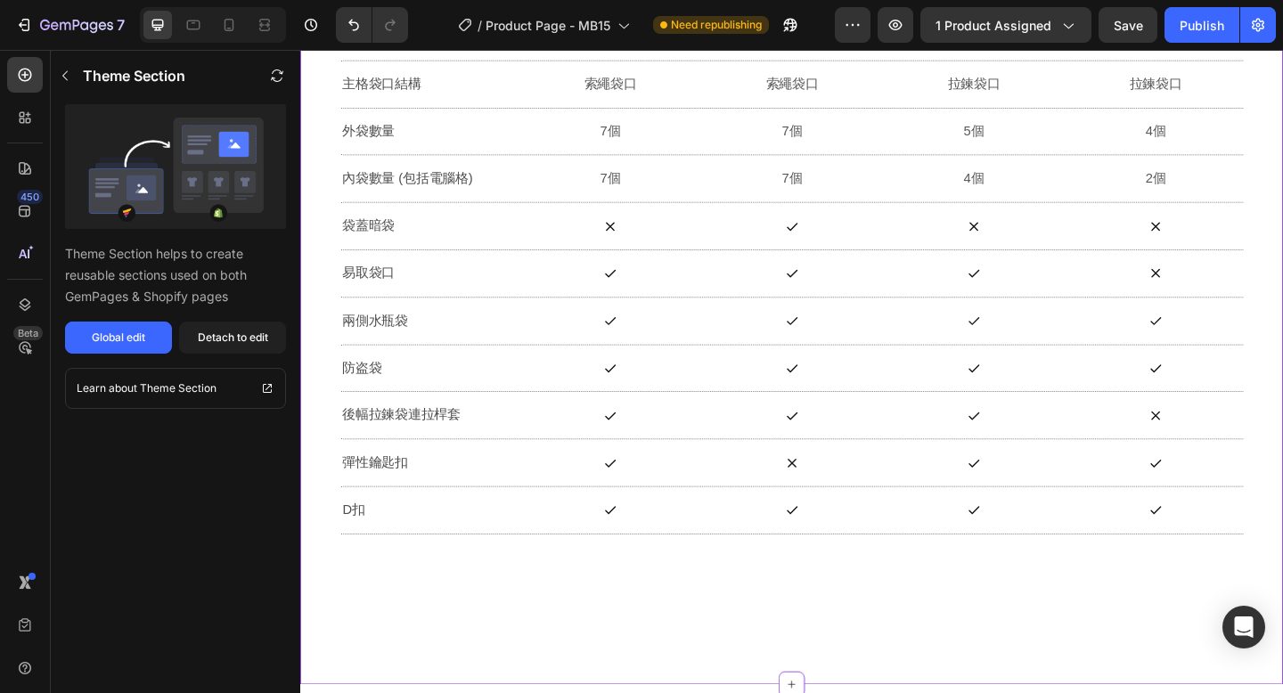
scroll to position [17520, 0]
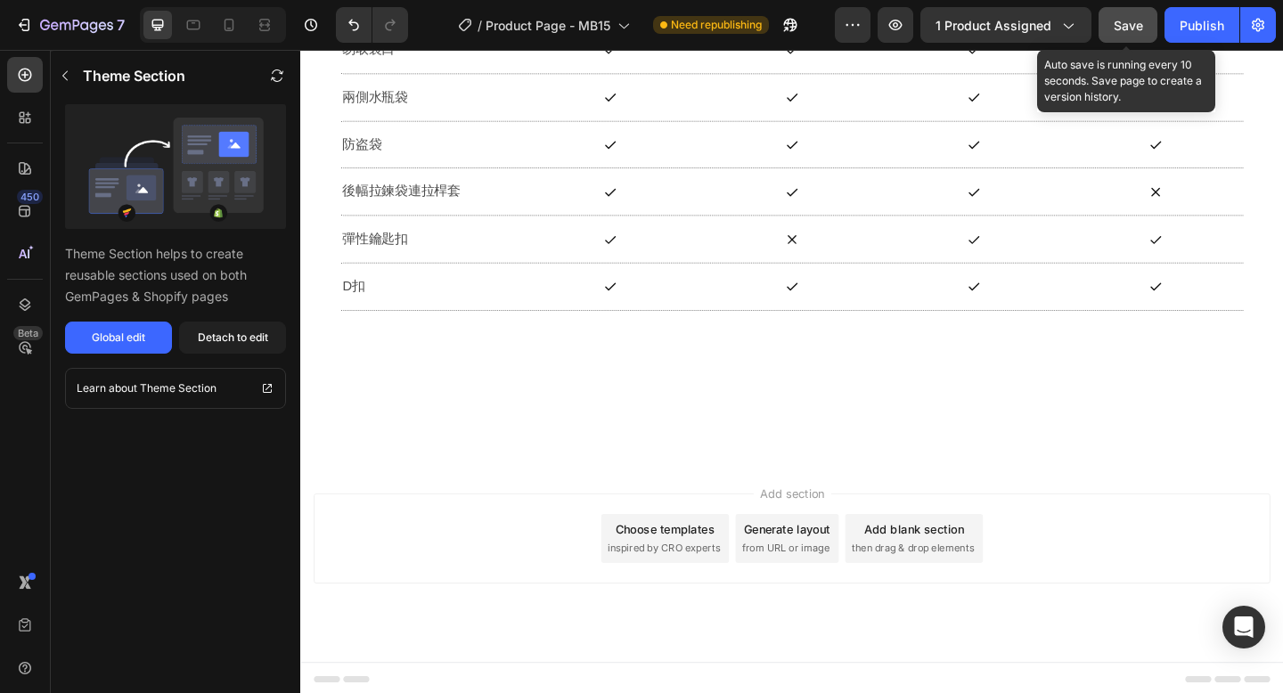
click at [1131, 29] on span "Save" at bounding box center [1127, 25] width 29 height 15
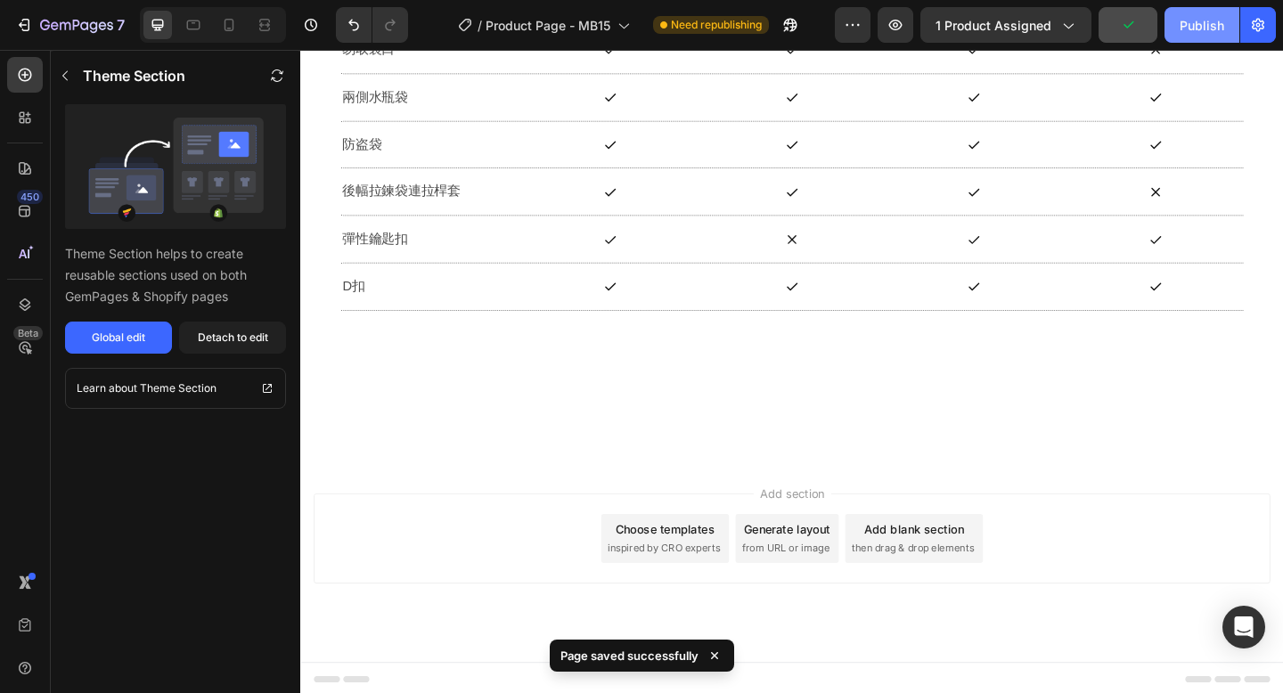
click at [1187, 29] on div "Publish" at bounding box center [1201, 25] width 45 height 19
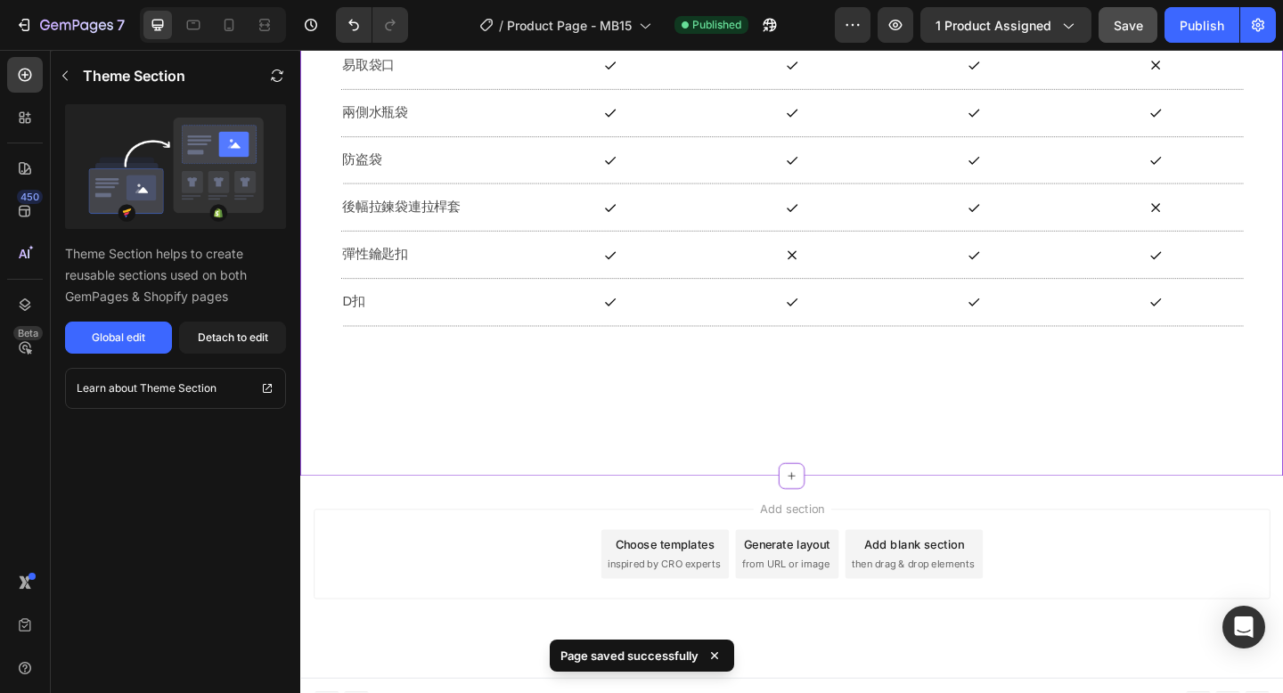
scroll to position [17506, 0]
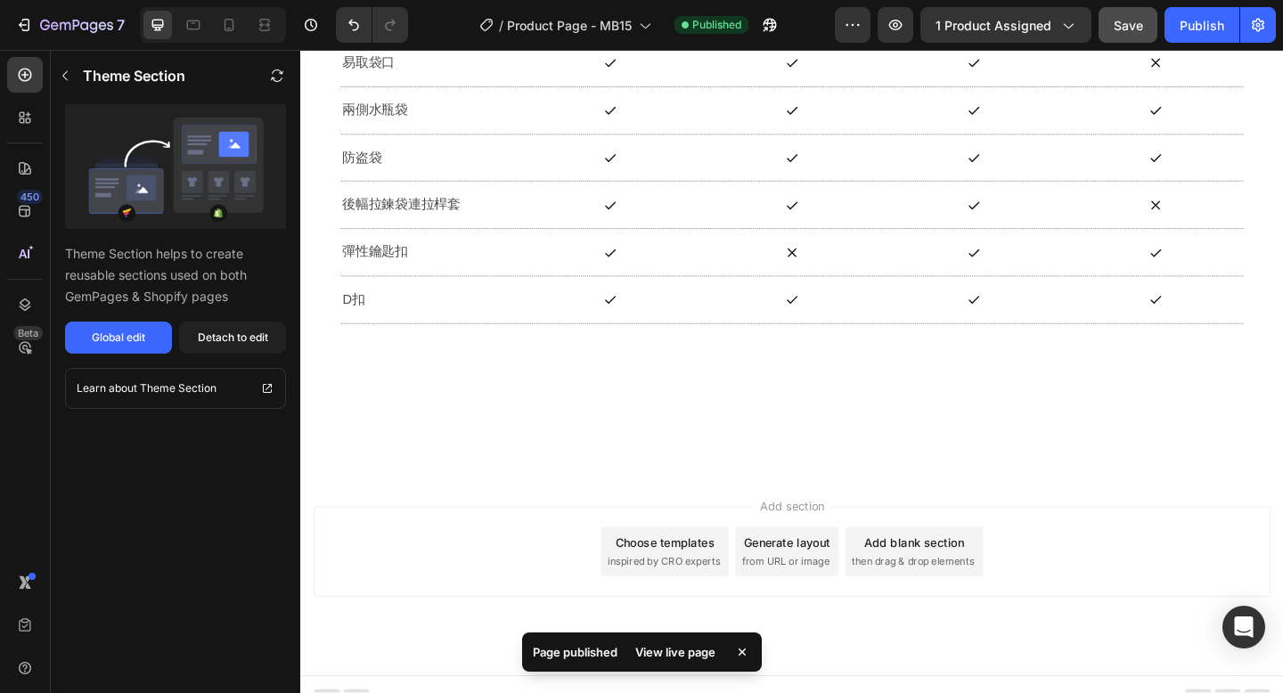
click at [702, 601] on span "inspired by CRO experts" at bounding box center [695, 607] width 122 height 16
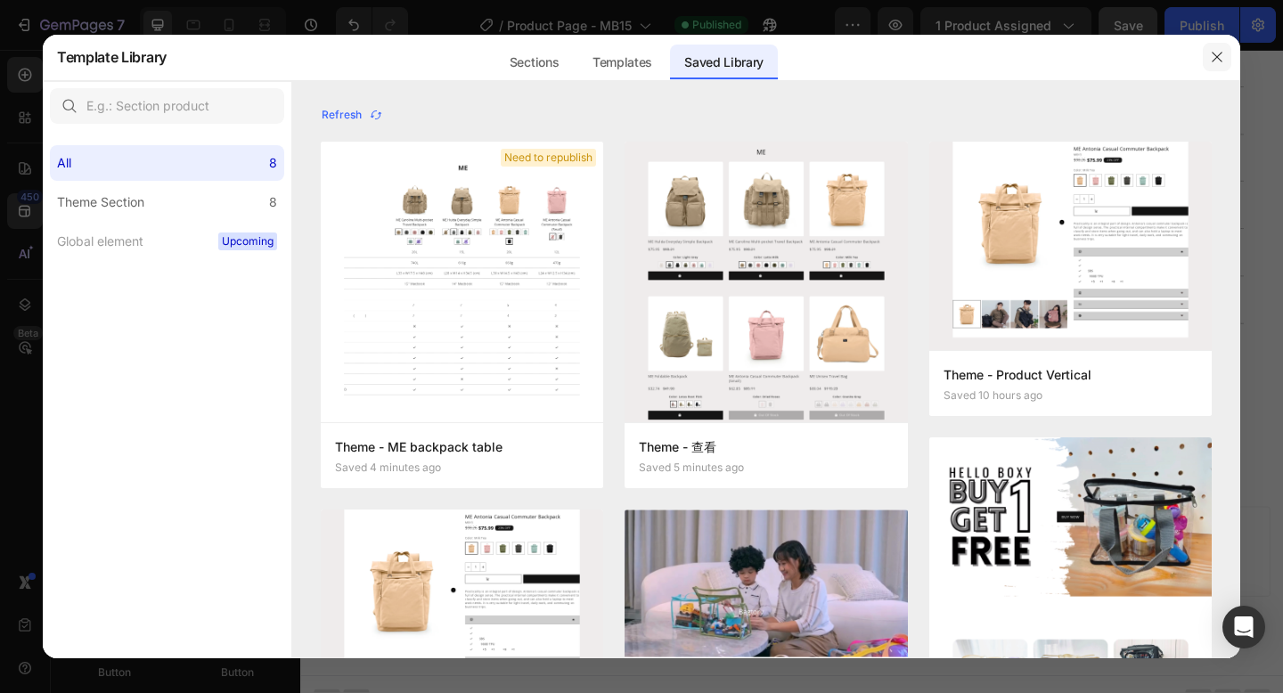
click at [1217, 53] on icon "button" at bounding box center [1217, 57] width 14 height 14
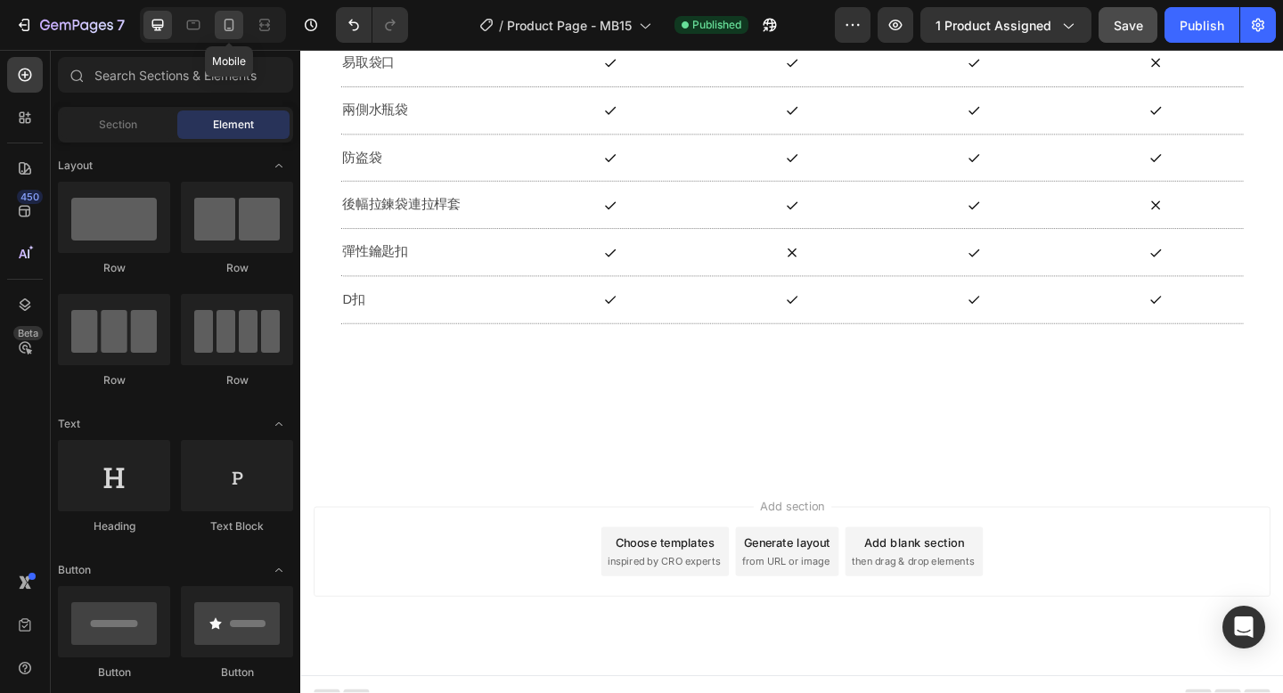
click at [227, 27] on icon at bounding box center [229, 25] width 18 height 18
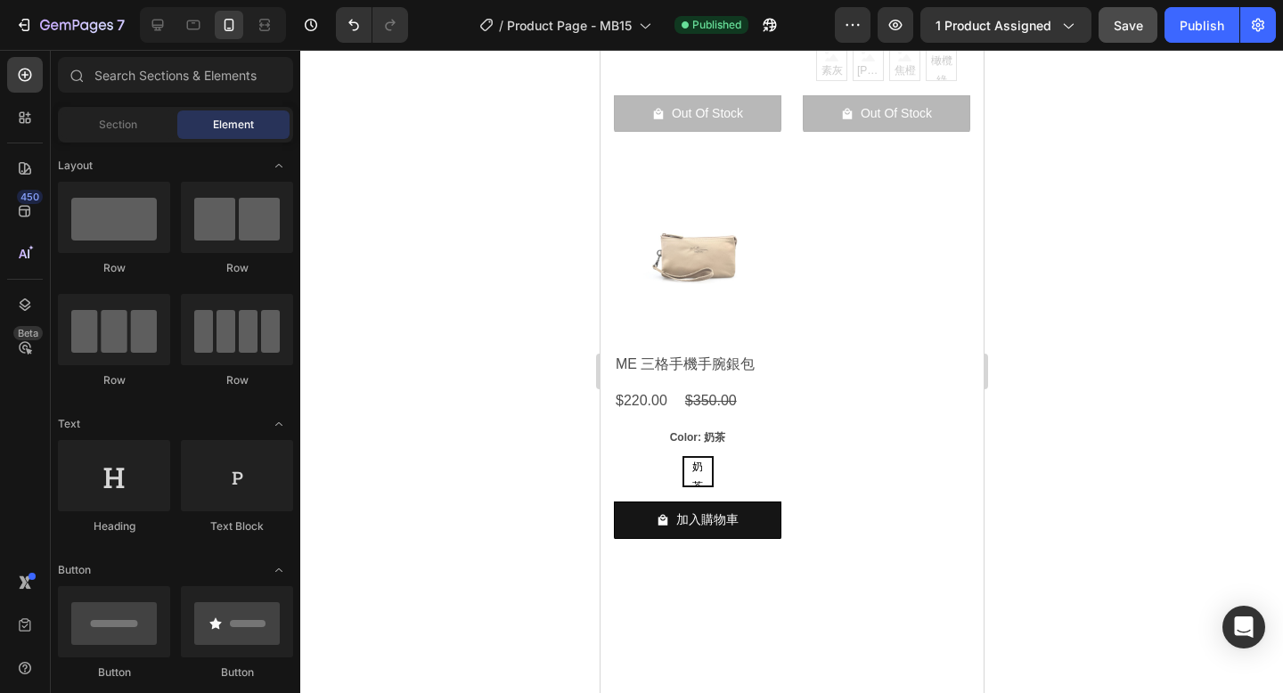
scroll to position [16901, 0]
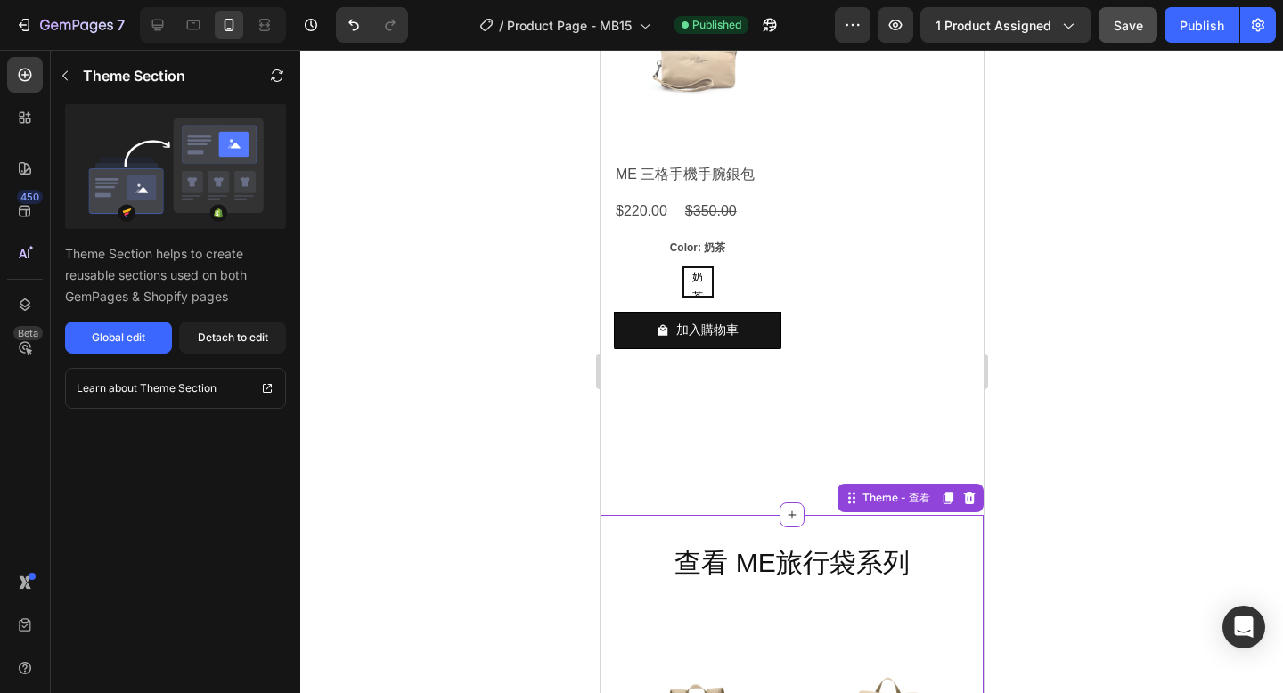
click at [972, 496] on icon at bounding box center [969, 498] width 12 height 12
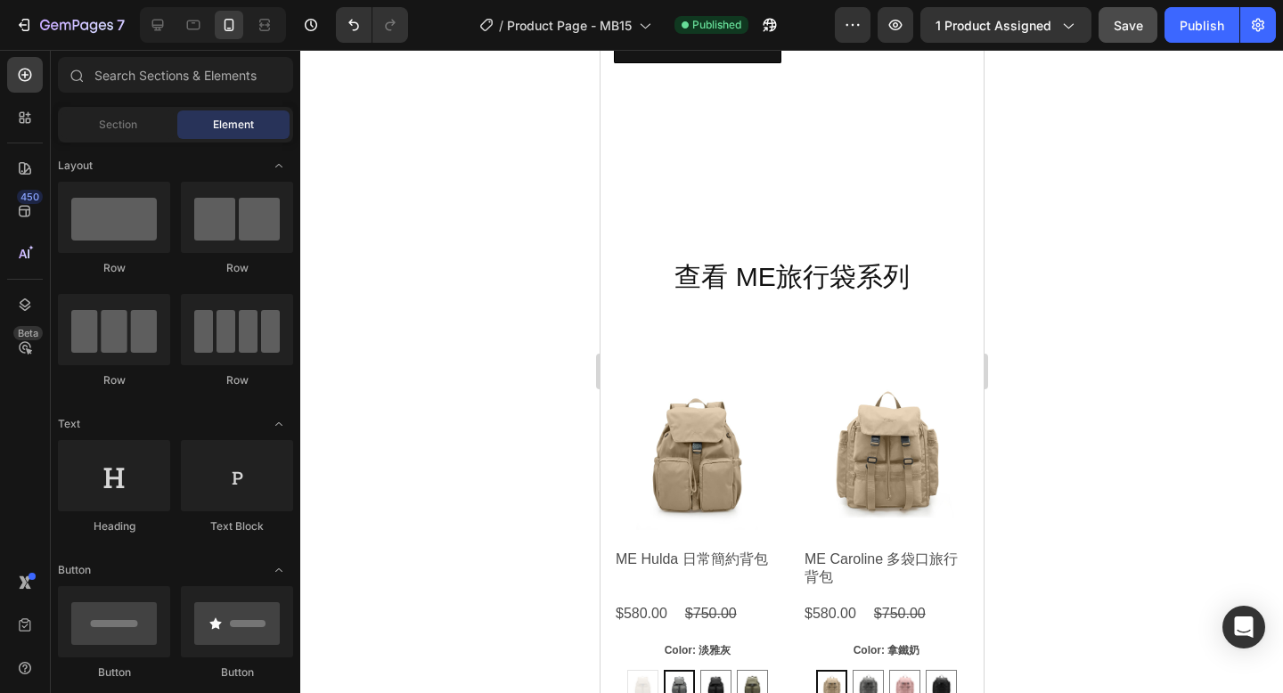
scroll to position [17081, 0]
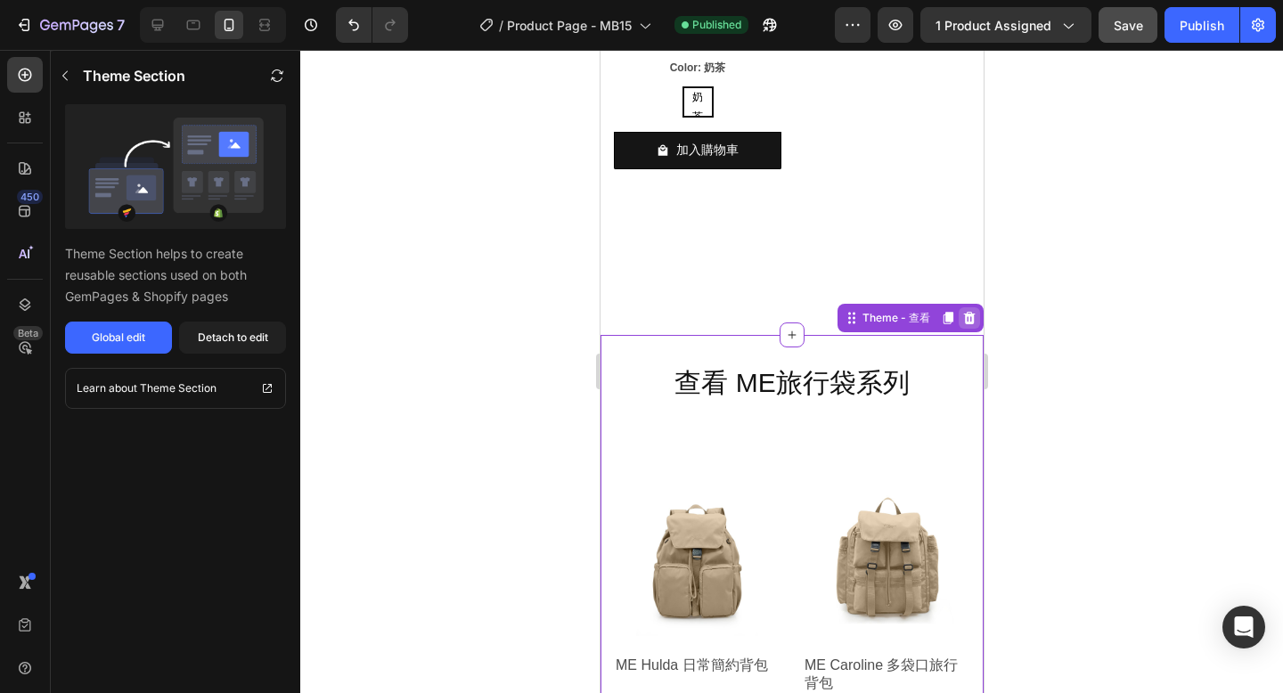
click at [969, 317] on icon at bounding box center [968, 318] width 14 height 14
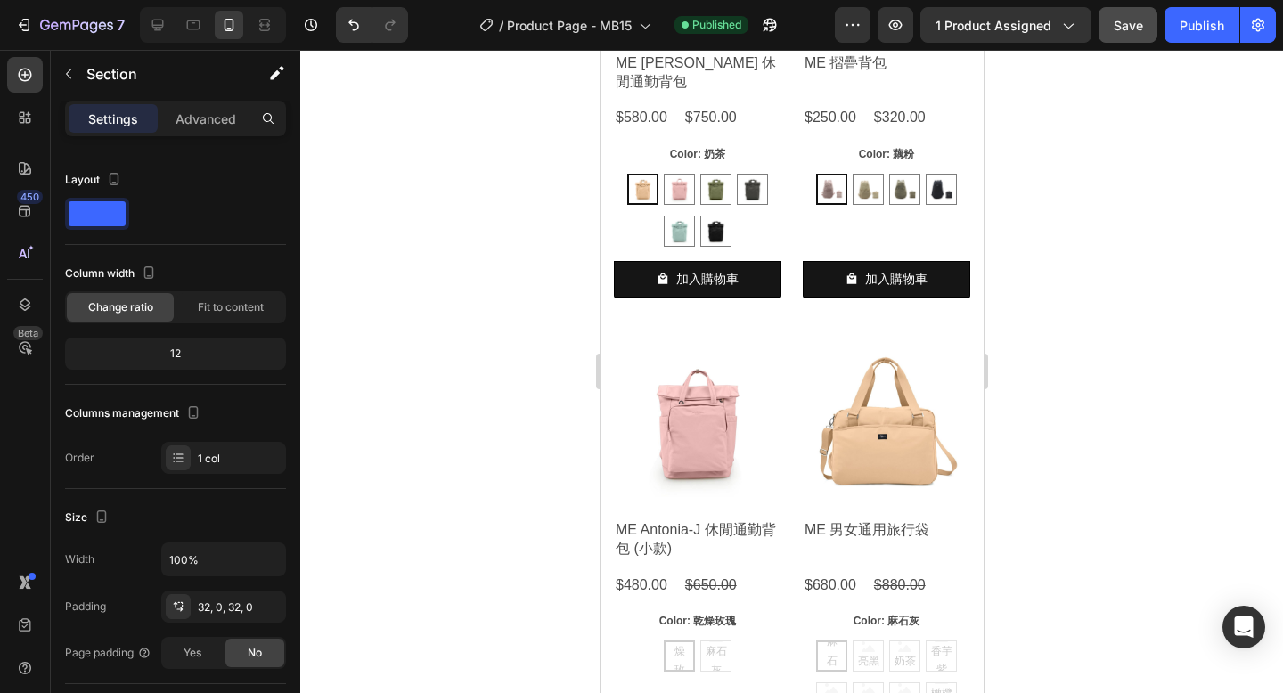
scroll to position [15000, 0]
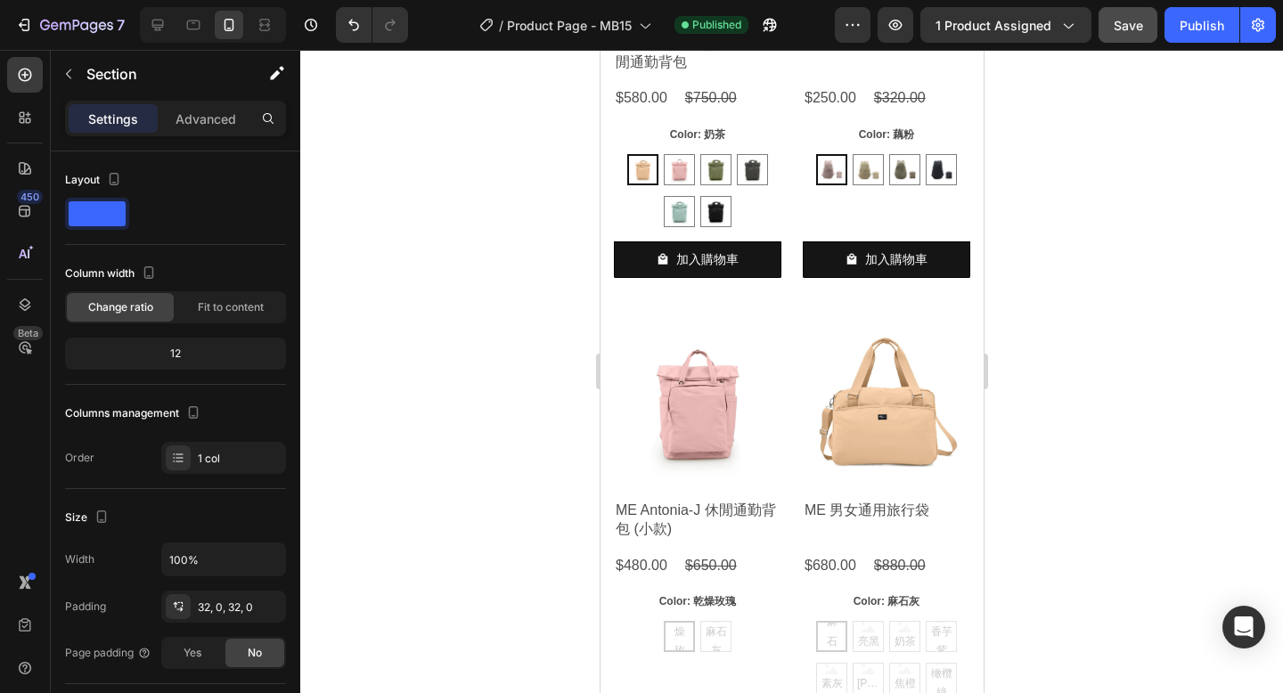
click at [945, 363] on div "查看 ME旅行袋系列 Heading Product Images ME Hulda 日常簡約背包 Product Title $580.00 Product…" at bounding box center [790, 281] width 383 height 2071
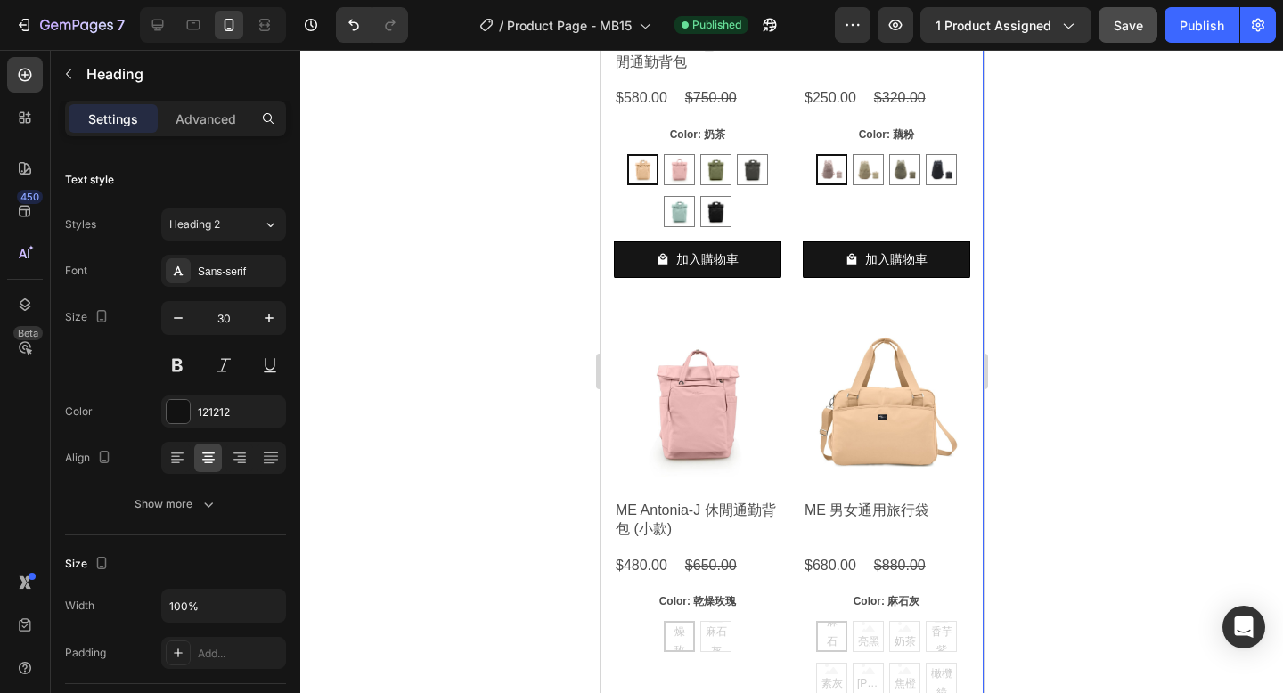
click at [961, 462] on div "Product Images ME Hulda 日常簡約背包 Product Title $580.00 Product Price Product Pric…" at bounding box center [790, 269] width 383 height 1912
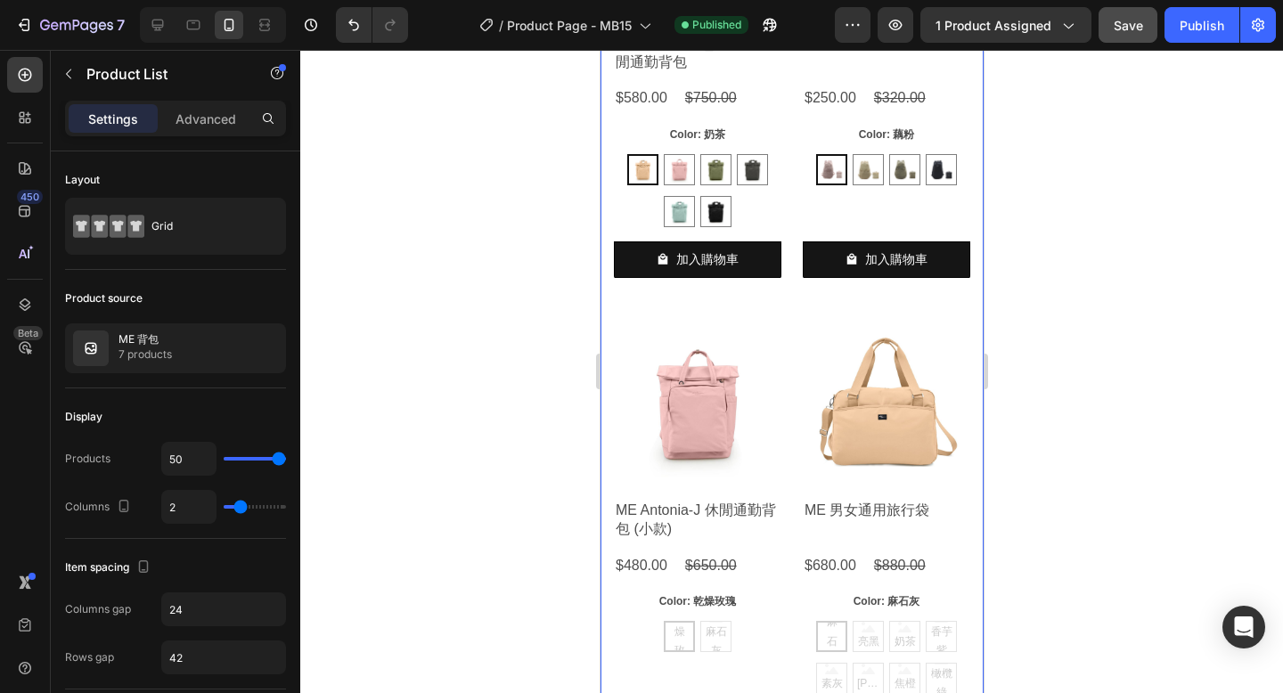
click at [967, 354] on div "查看 ME旅行袋系列 Heading Product Images ME Hulda 日常簡約背包 Product Title $580.00 Product…" at bounding box center [790, 281] width 383 height 2071
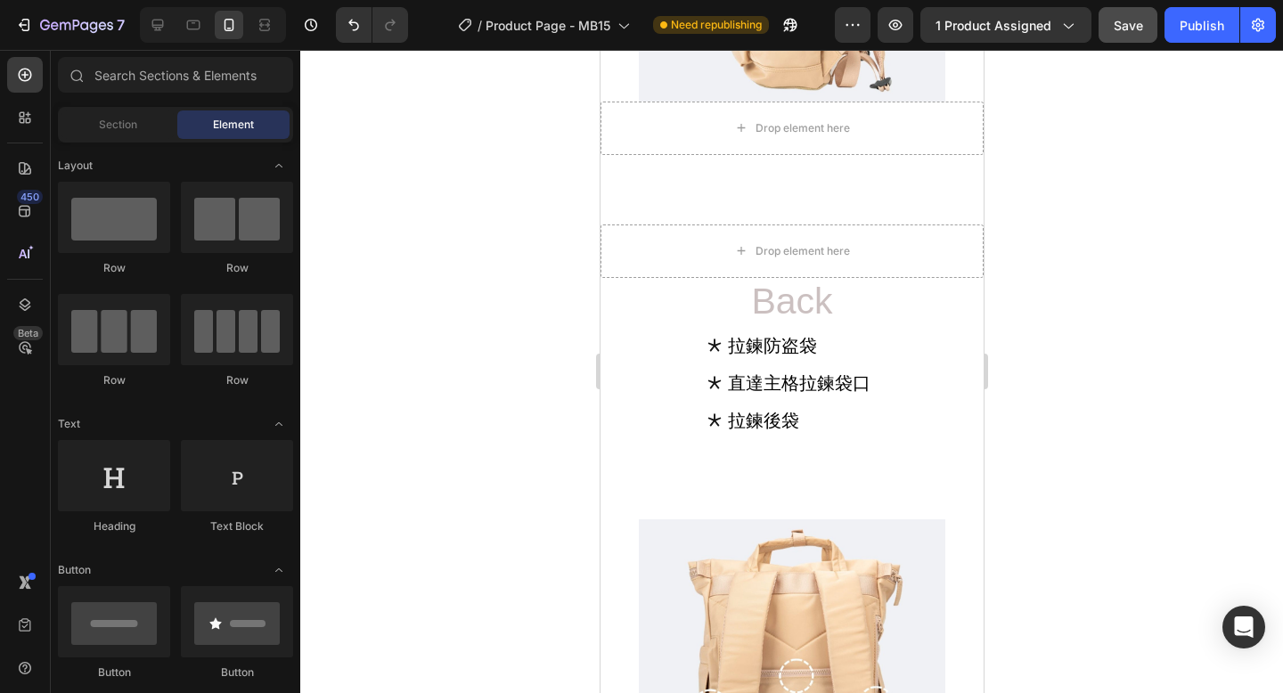
scroll to position [13810, 0]
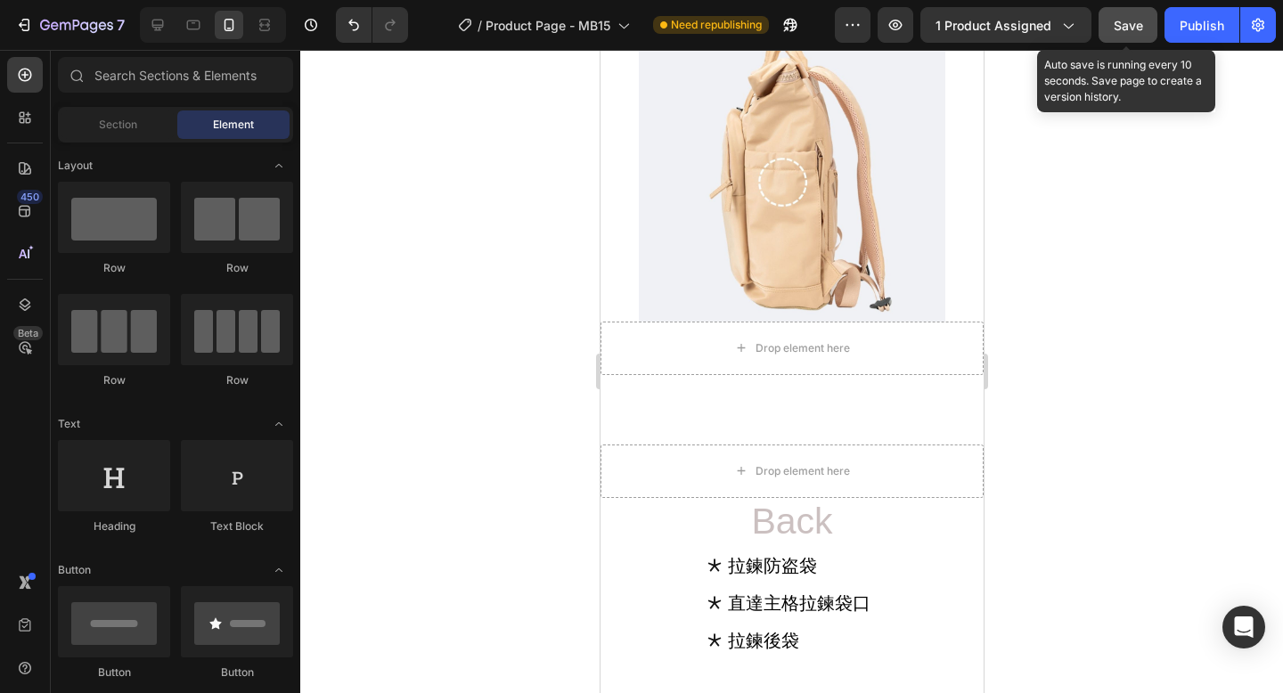
click at [1128, 29] on span "Save" at bounding box center [1127, 25] width 29 height 15
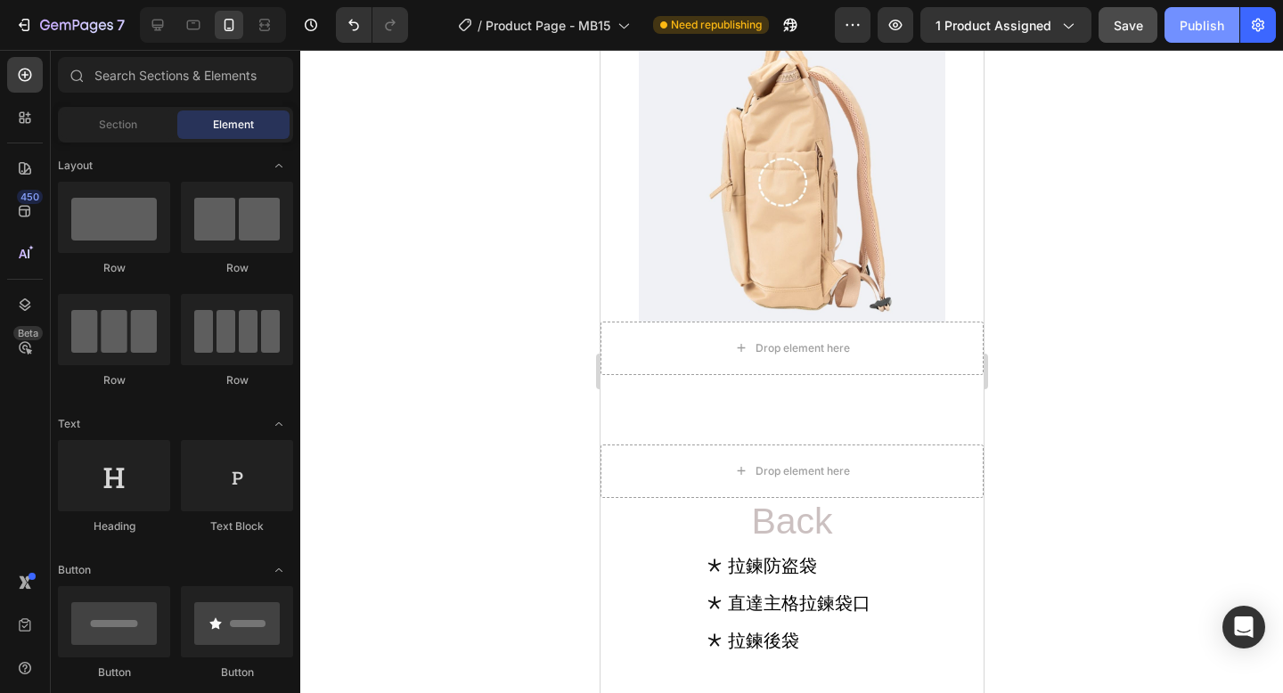
click at [1192, 27] on div "Publish" at bounding box center [1201, 25] width 45 height 19
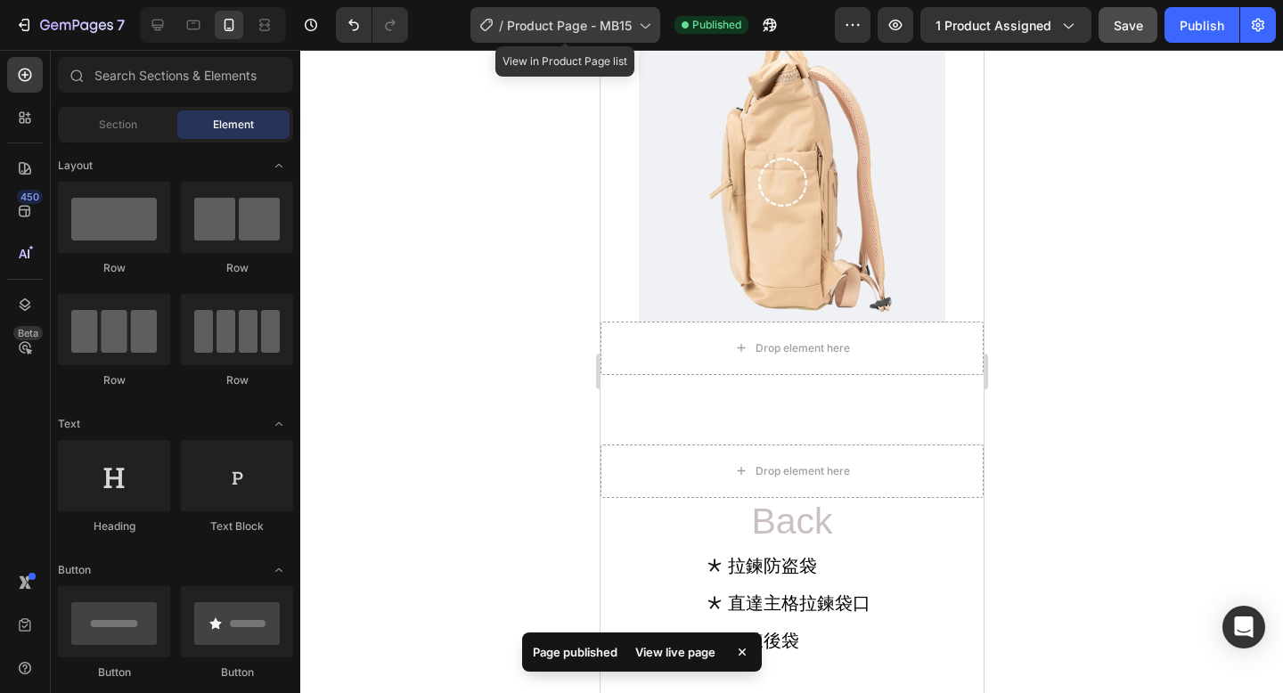
click at [611, 34] on span "Product Page - MB15" at bounding box center [569, 25] width 125 height 19
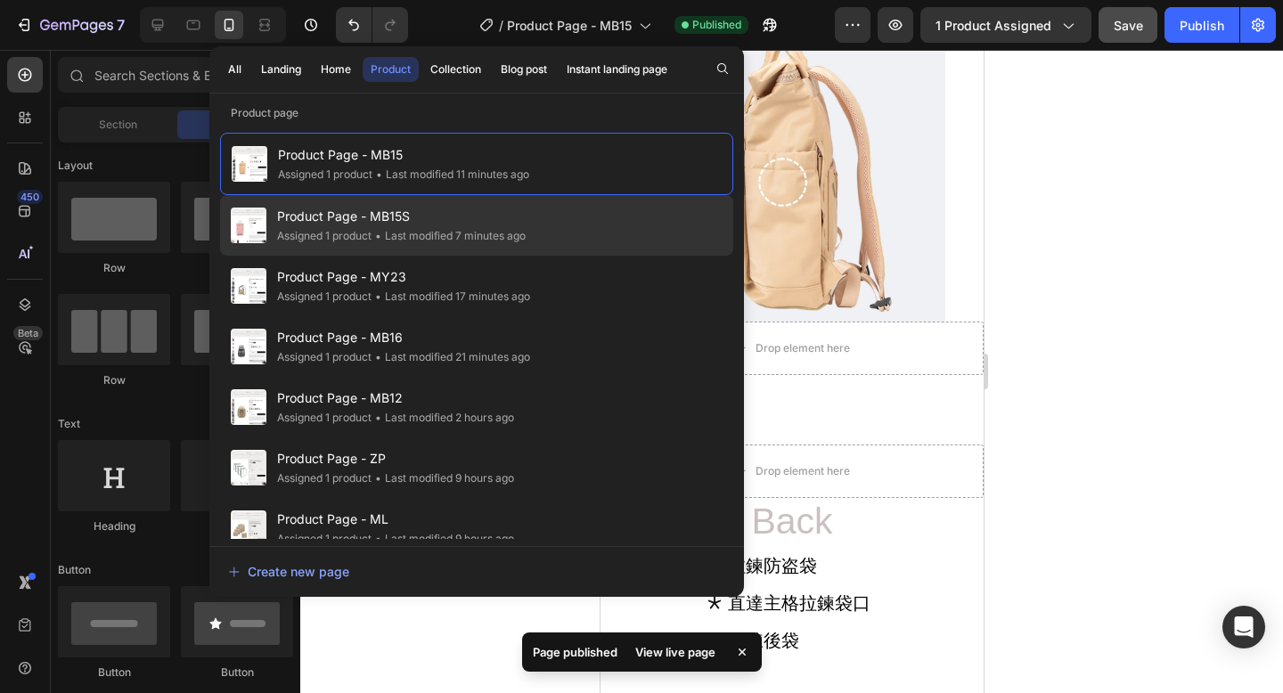
click at [522, 219] on span "Product Page - MB15S" at bounding box center [401, 216] width 248 height 21
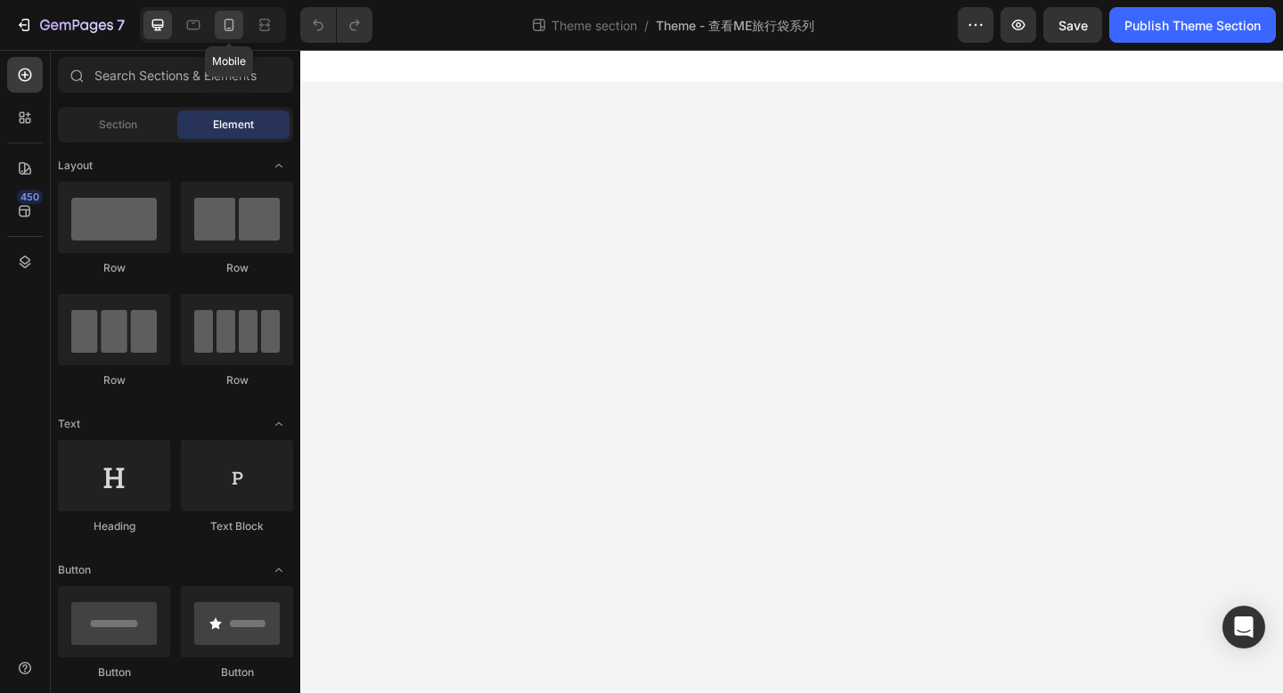
click at [229, 25] on icon at bounding box center [229, 25] width 18 height 18
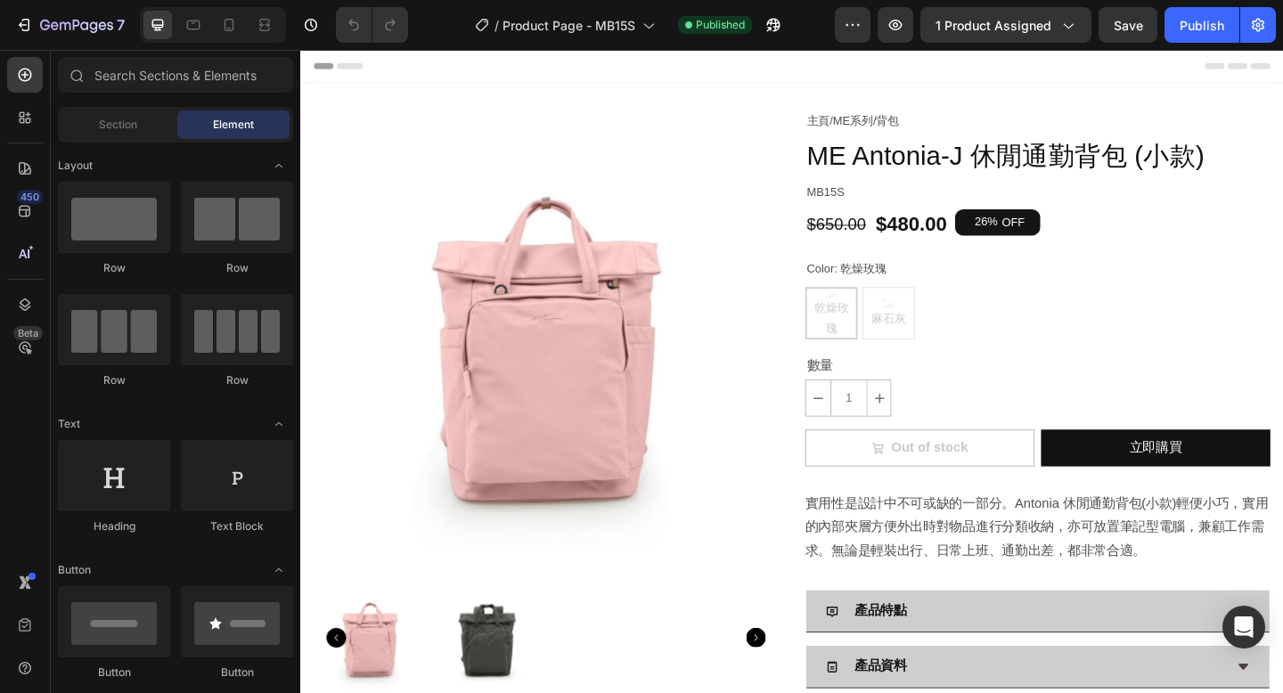
radio input "true"
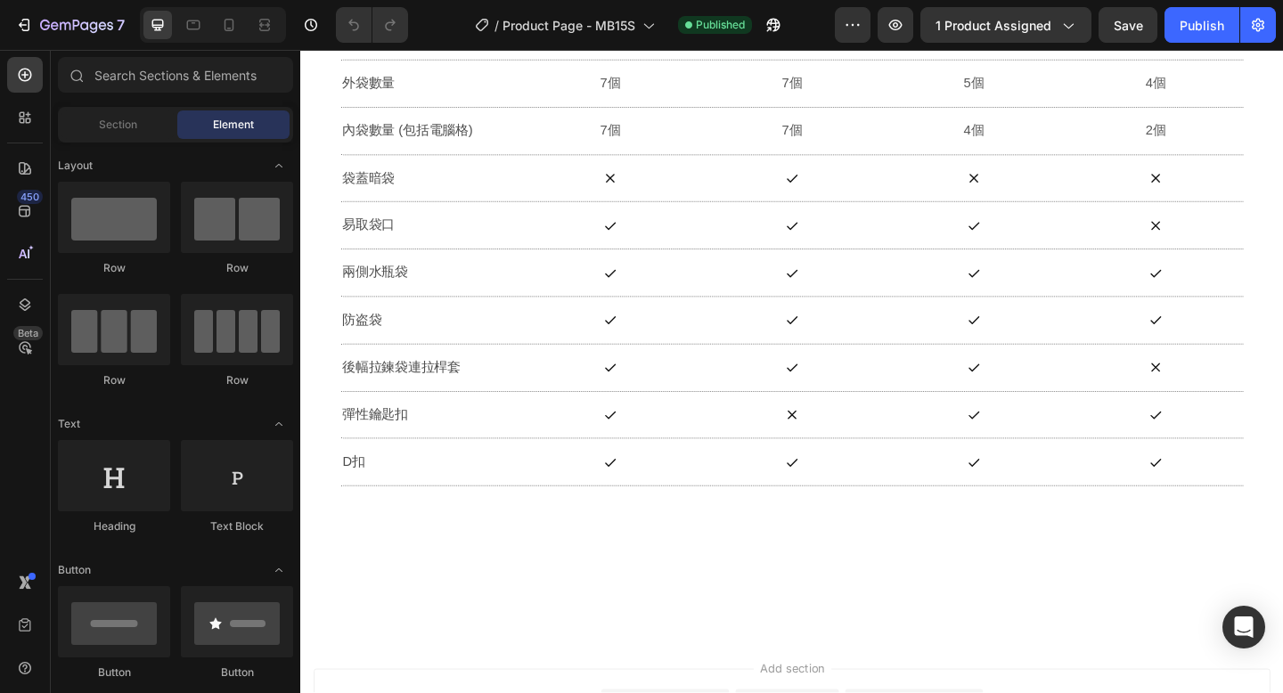
scroll to position [1815, 0]
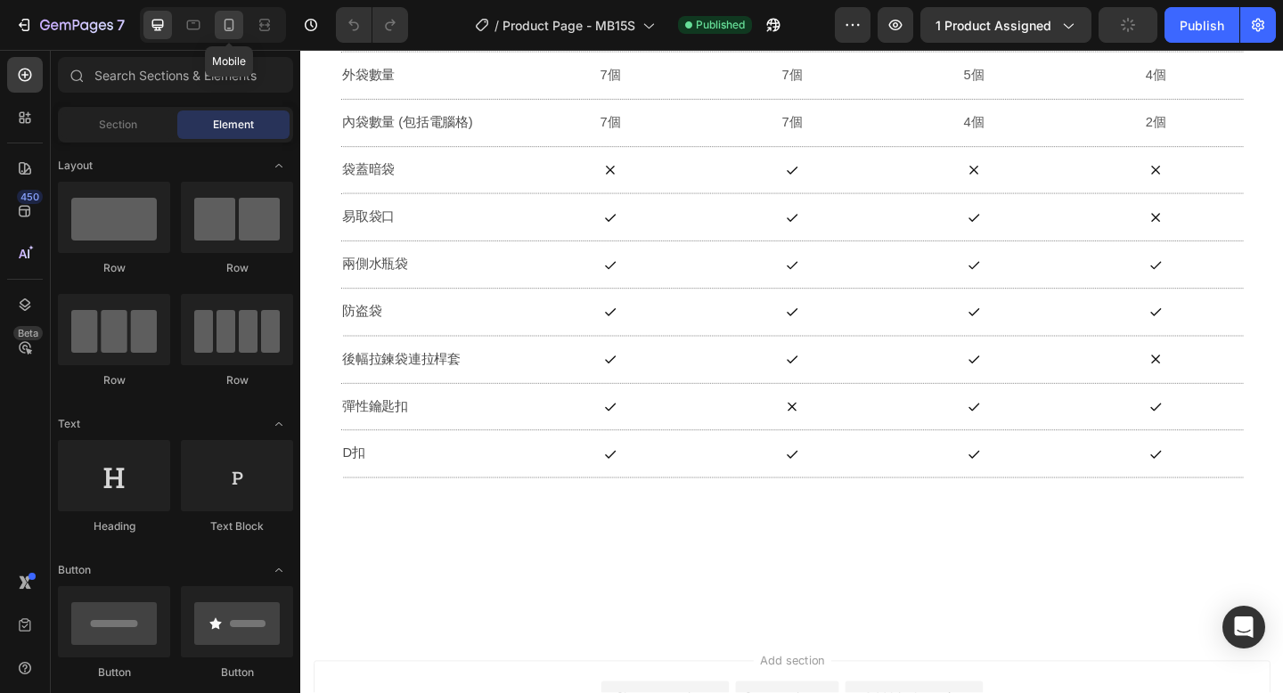
click at [232, 31] on icon at bounding box center [229, 25] width 18 height 18
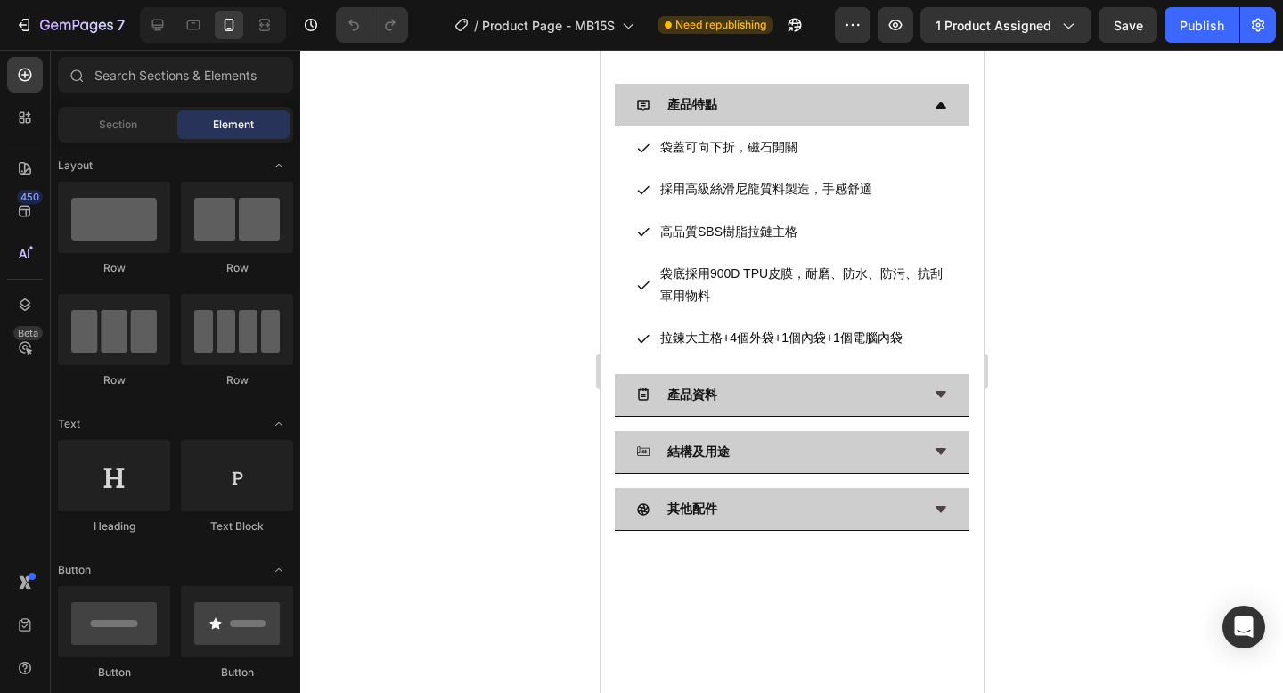
scroll to position [797, 0]
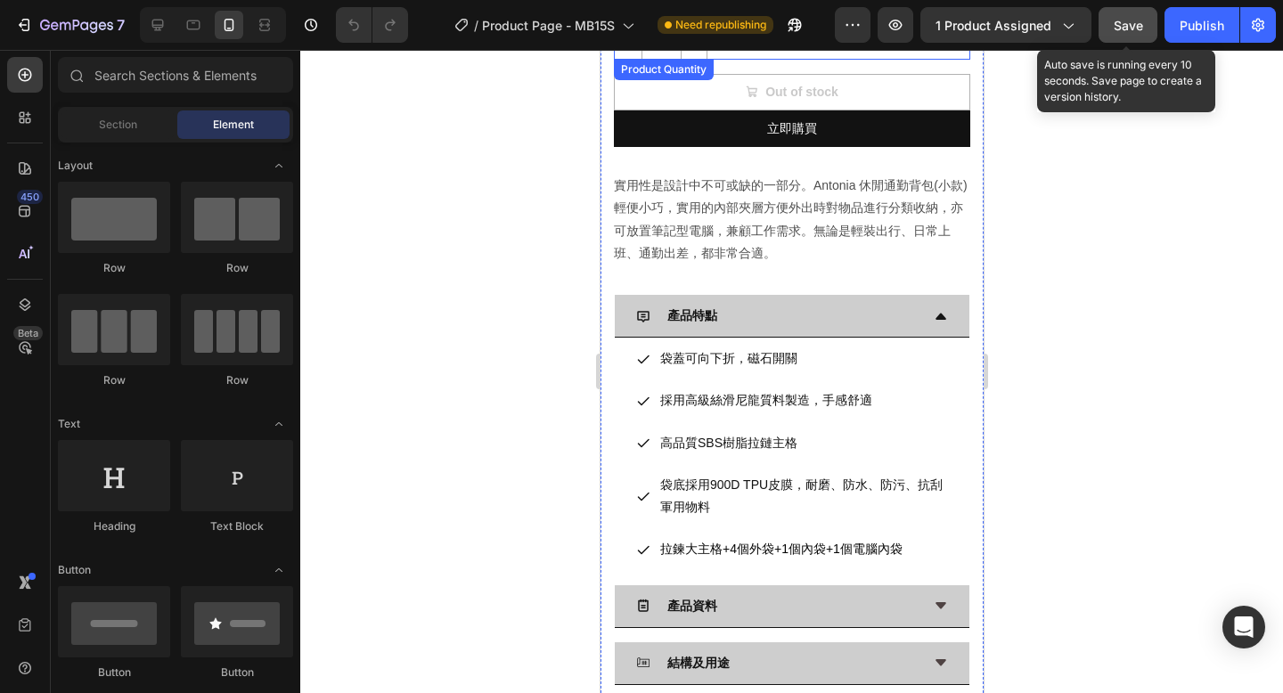
click at [1119, 31] on span "Save" at bounding box center [1127, 25] width 29 height 15
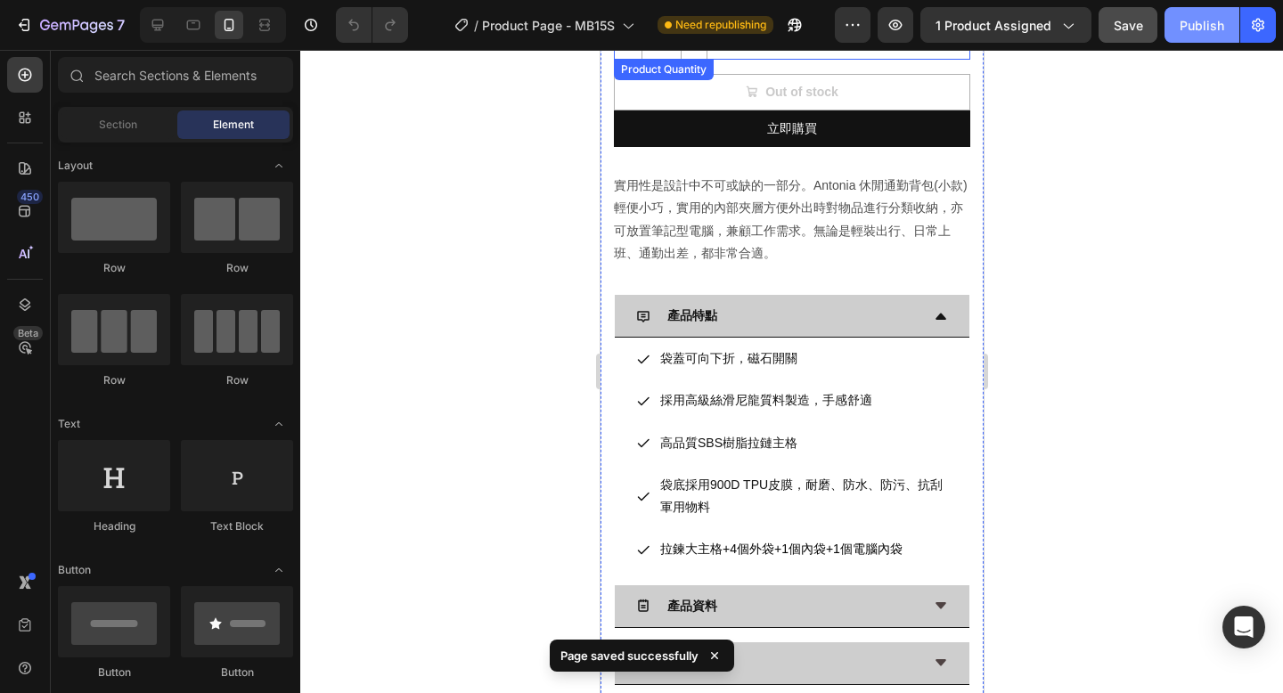
click at [1188, 28] on div "Publish" at bounding box center [1201, 25] width 45 height 19
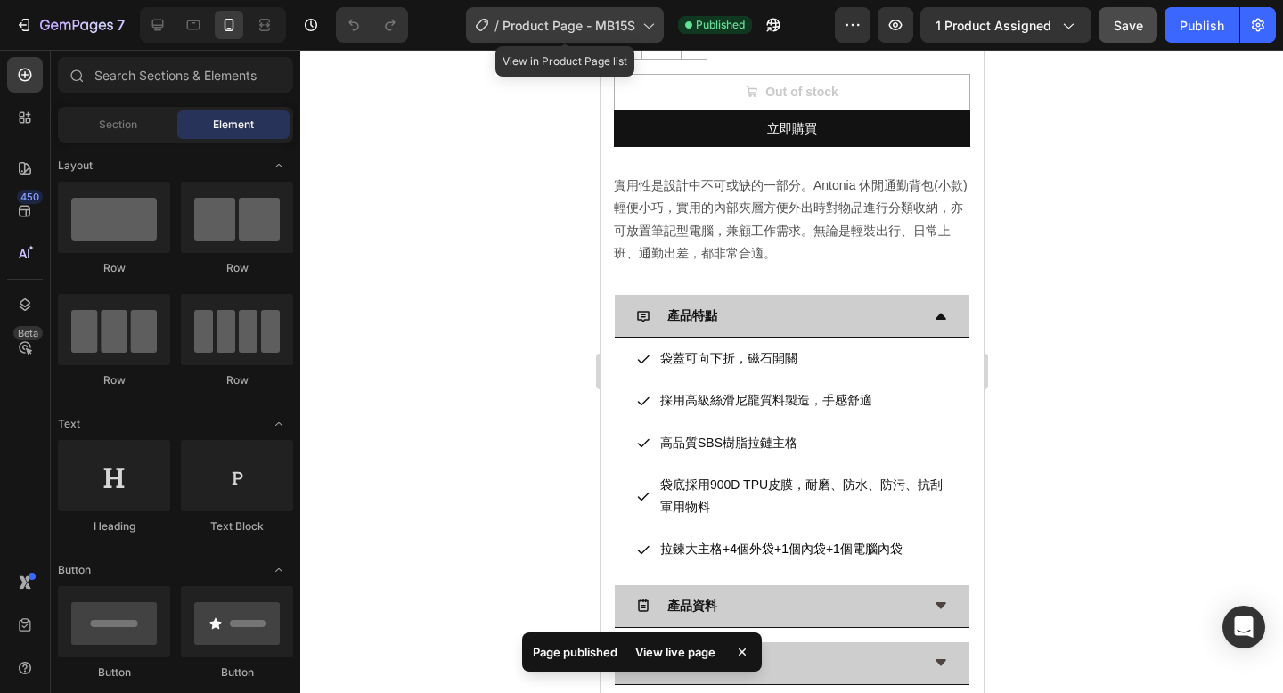
click at [617, 26] on span "Product Page - MB15S" at bounding box center [568, 25] width 133 height 19
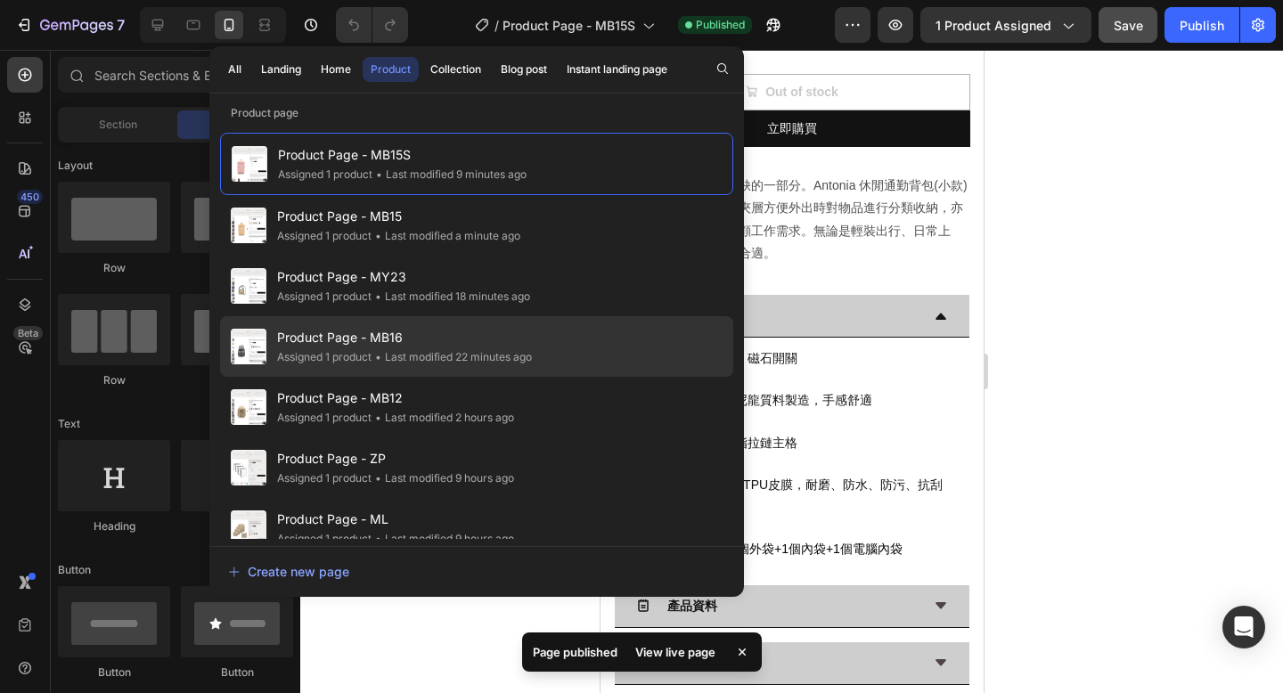
click at [512, 342] on span "Product Page - MB16" at bounding box center [404, 337] width 255 height 21
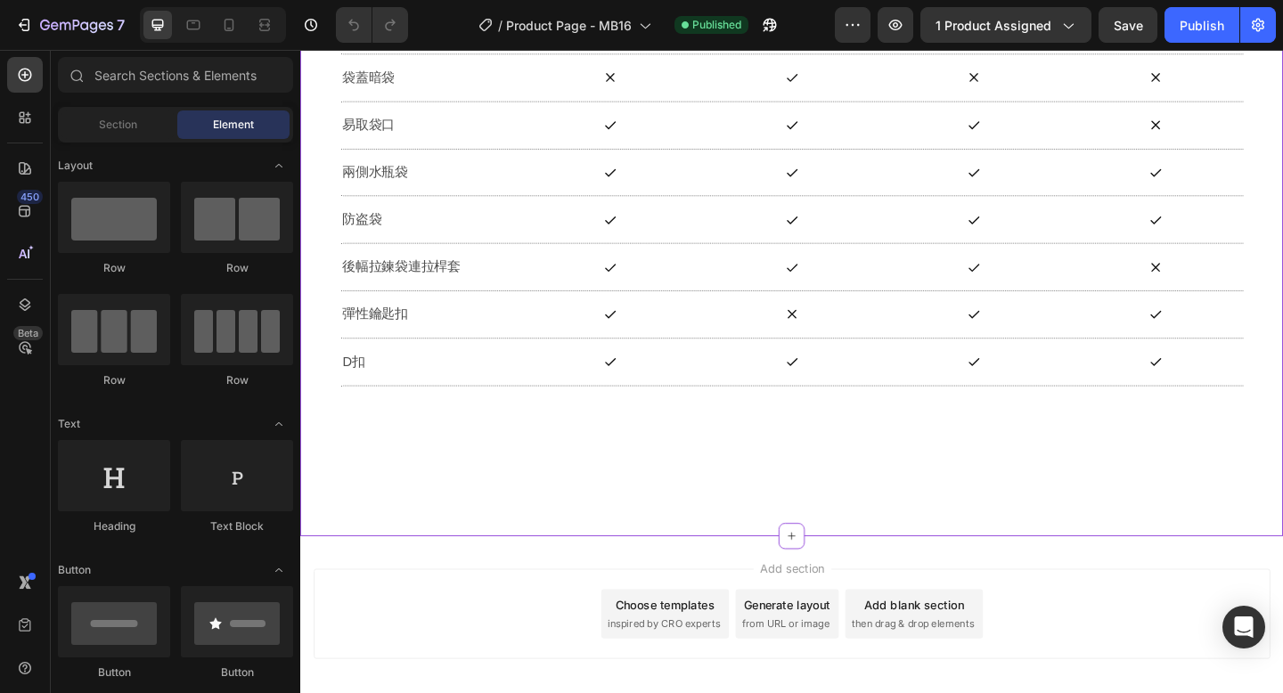
scroll to position [13618, 0]
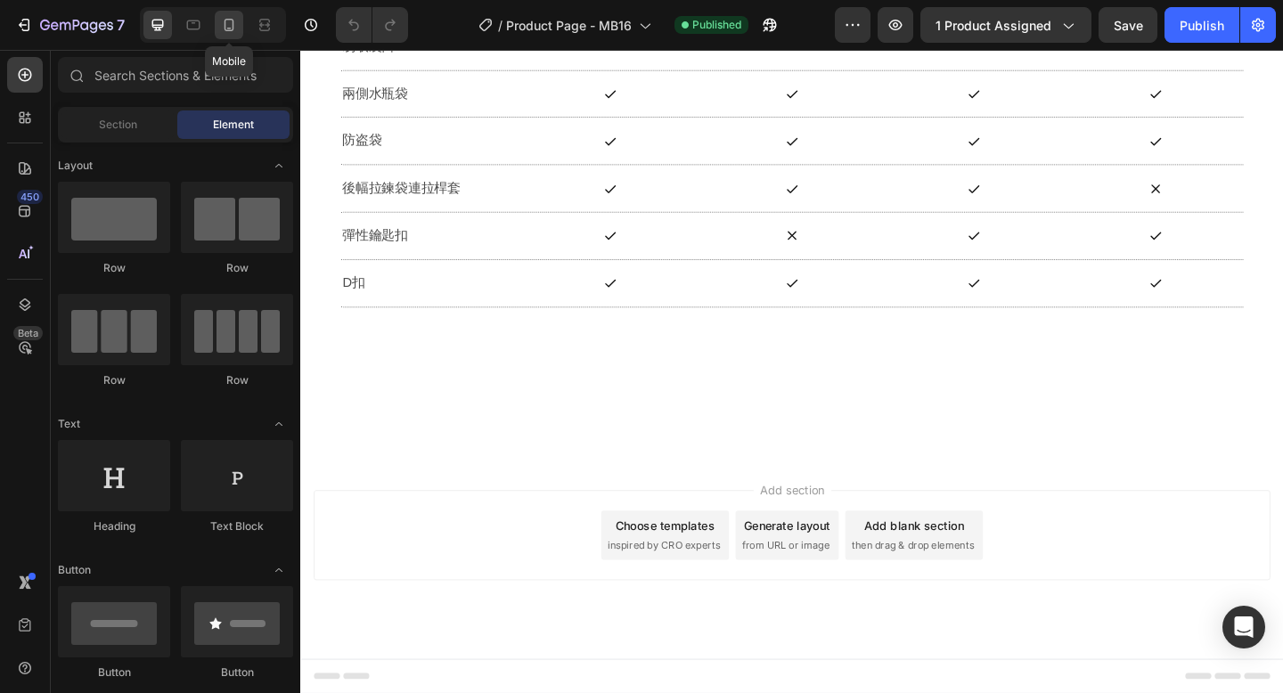
click at [234, 27] on icon at bounding box center [229, 25] width 18 height 18
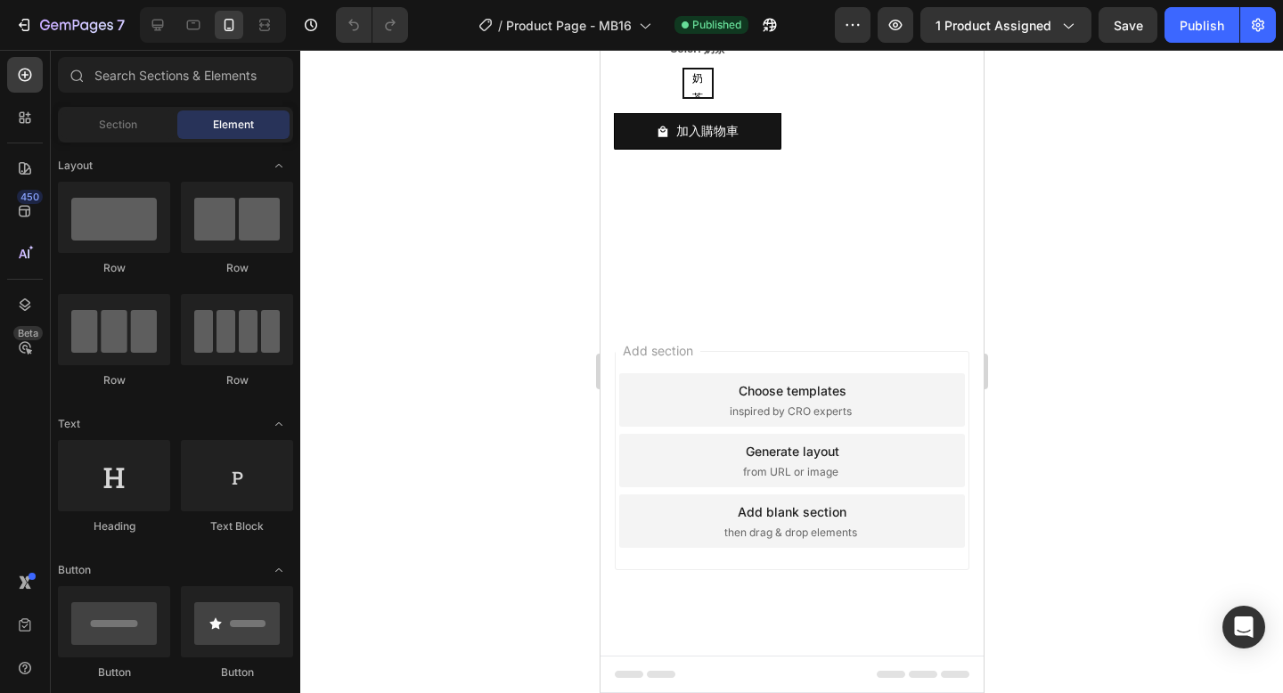
scroll to position [10739, 0]
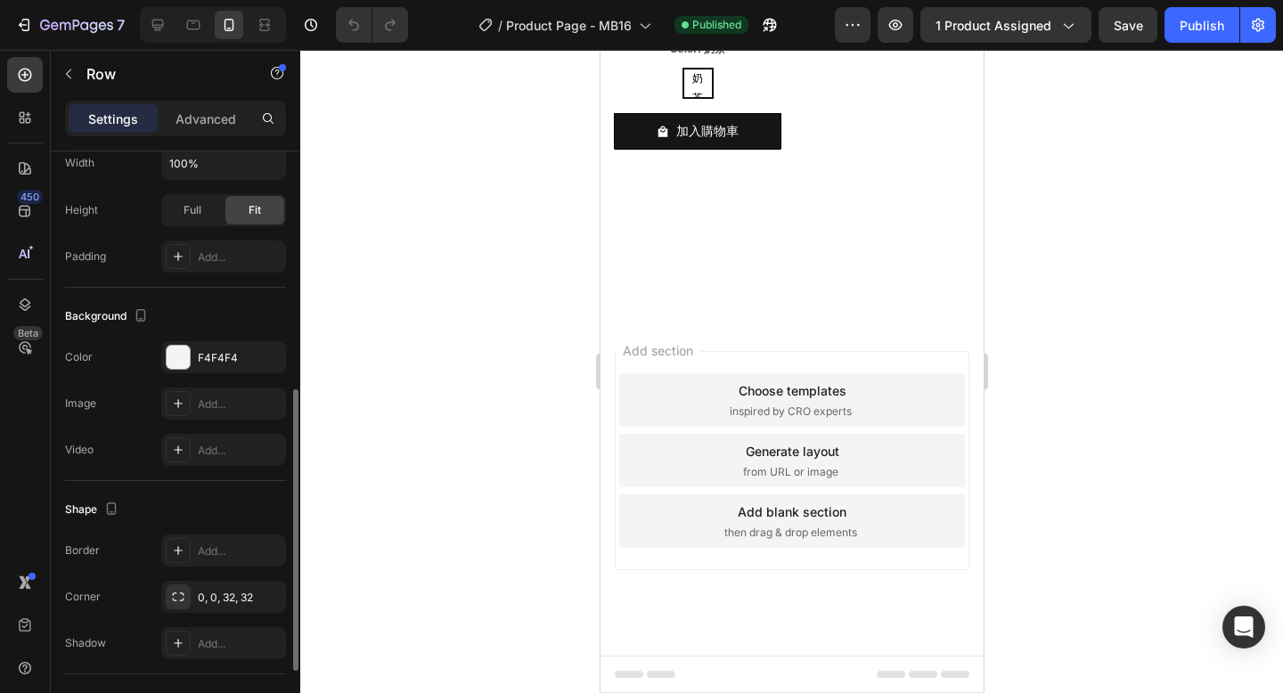
scroll to position [546, 0]
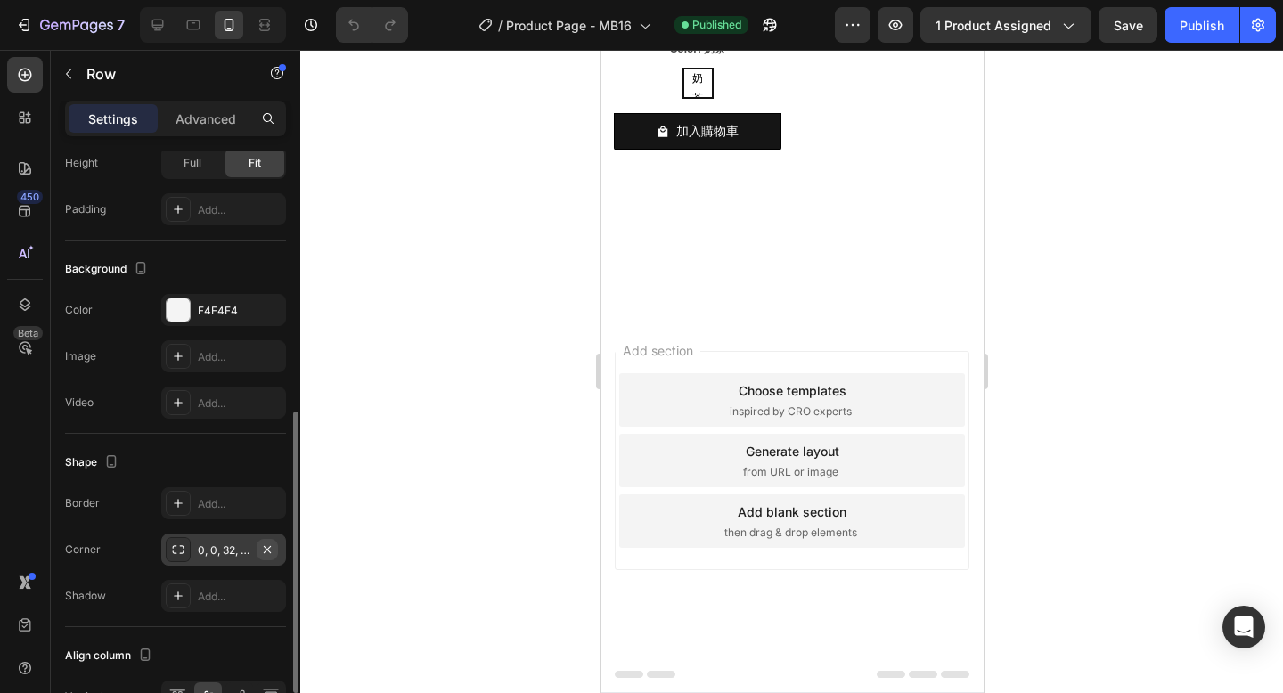
click at [270, 551] on icon "button" at bounding box center [267, 549] width 14 height 14
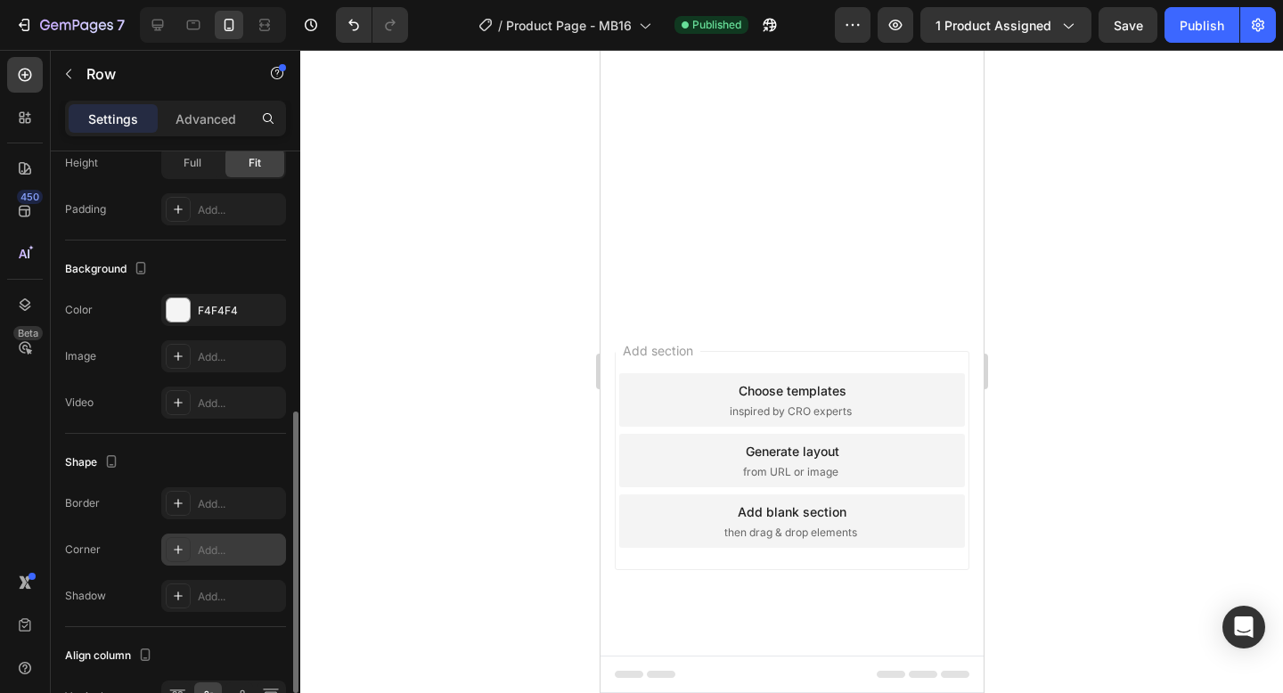
scroll to position [10098, 0]
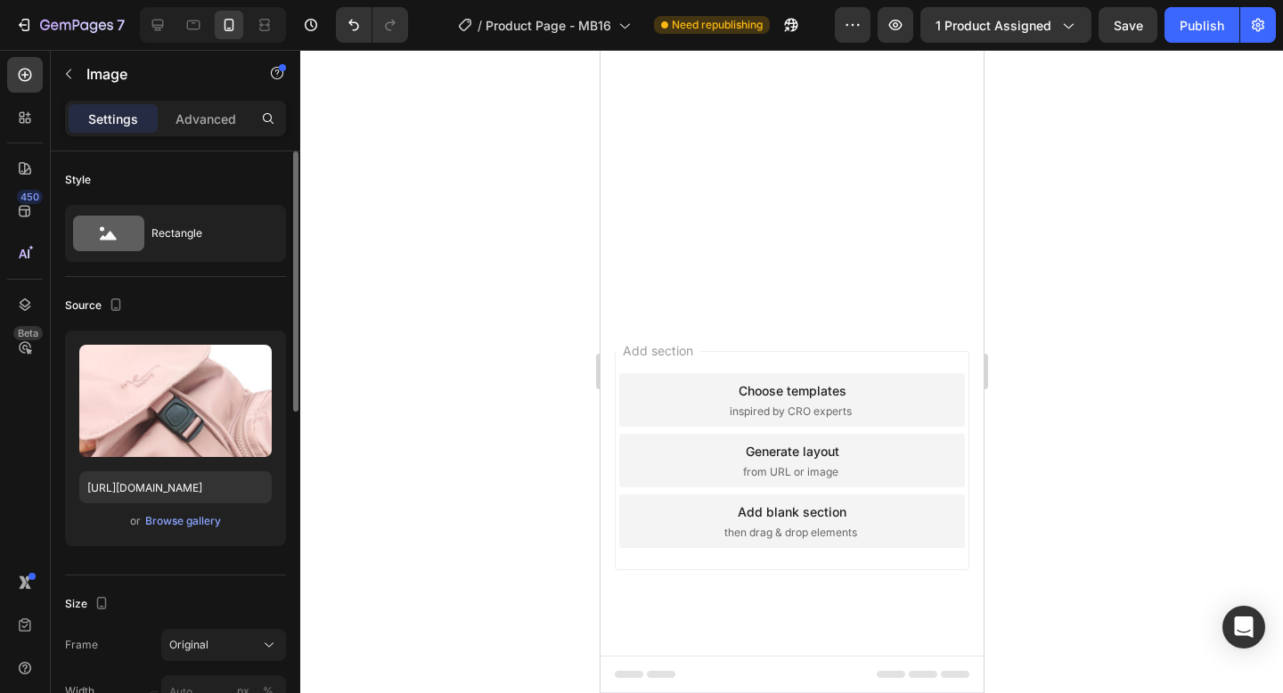
scroll to position [9, 0]
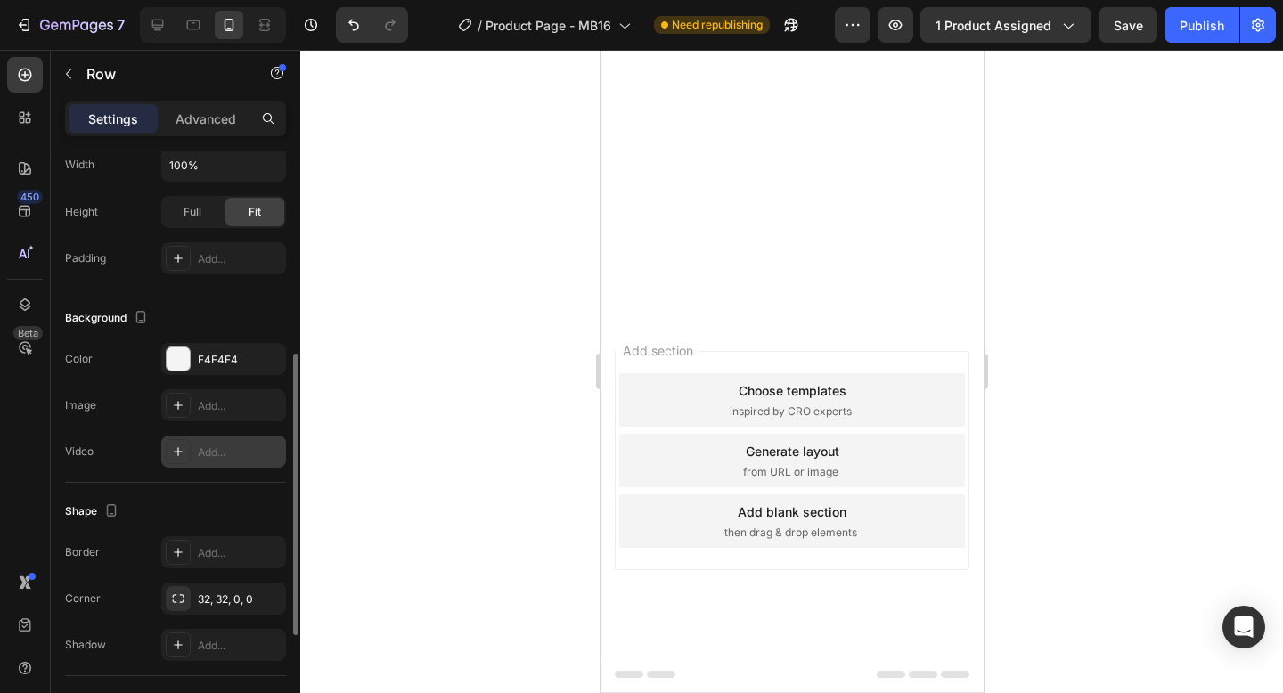
scroll to position [505, 0]
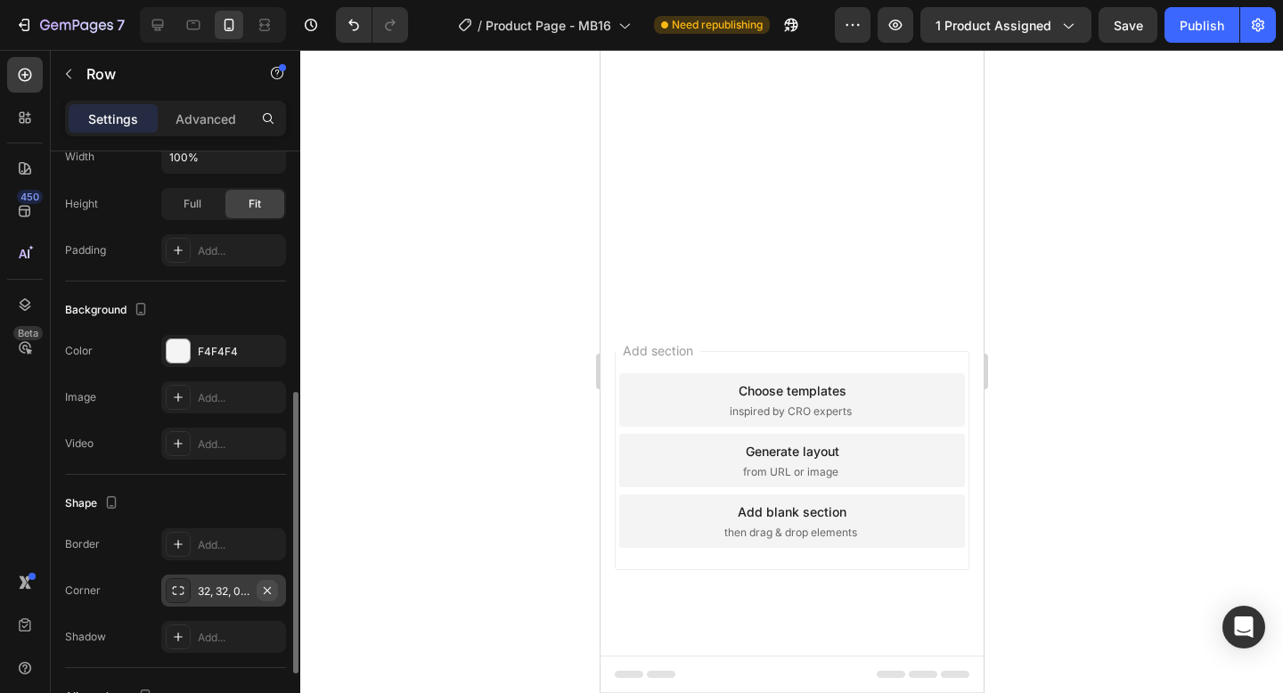
click at [266, 590] on icon "button" at bounding box center [267, 589] width 7 height 7
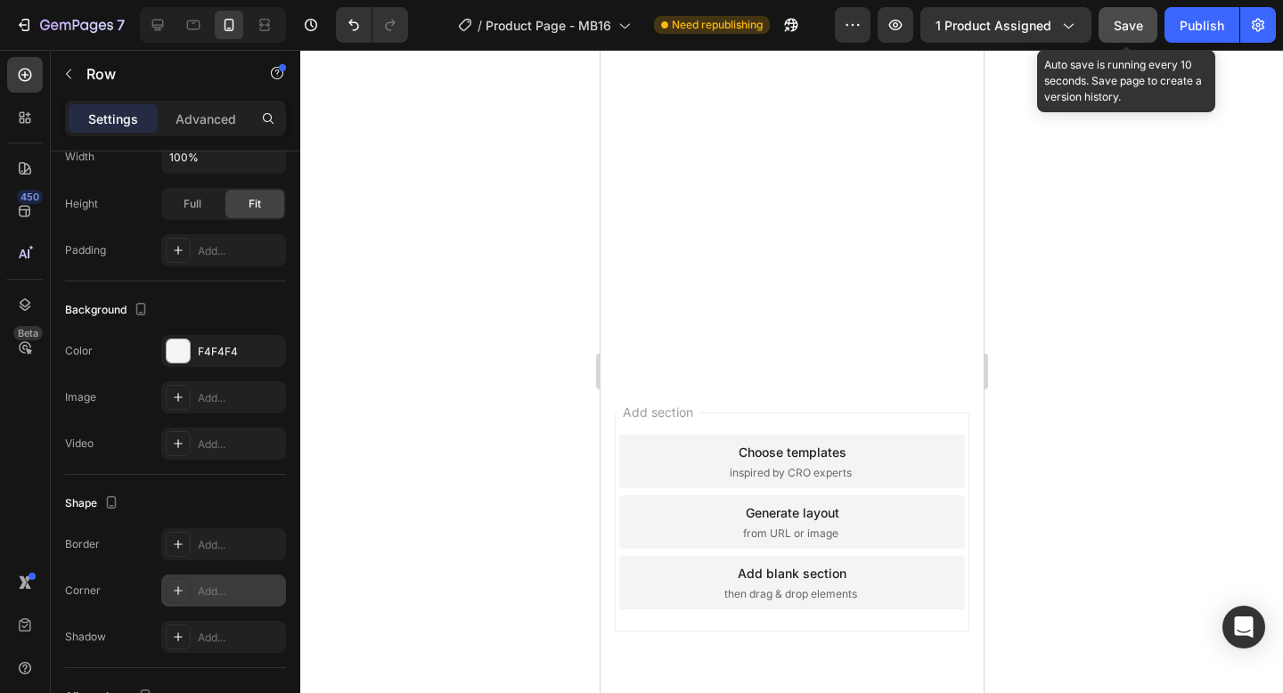
click at [1130, 28] on span "Save" at bounding box center [1127, 25] width 29 height 15
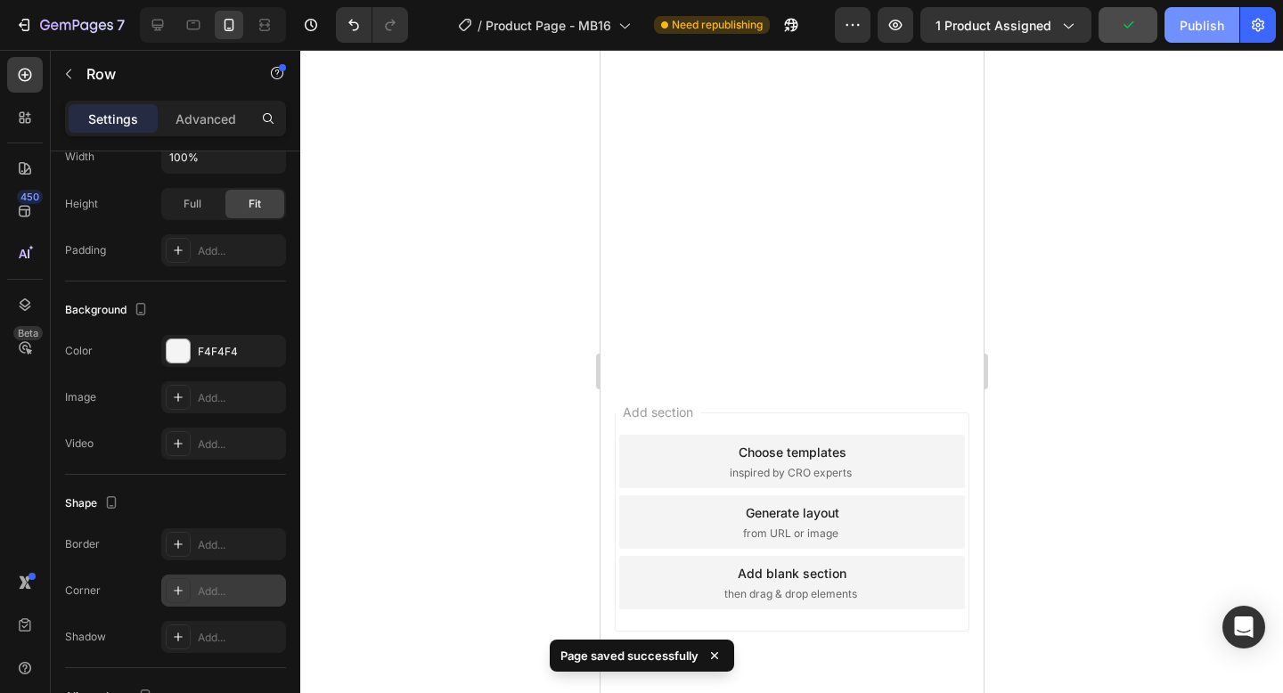
click at [1185, 27] on div "Publish" at bounding box center [1201, 25] width 45 height 19
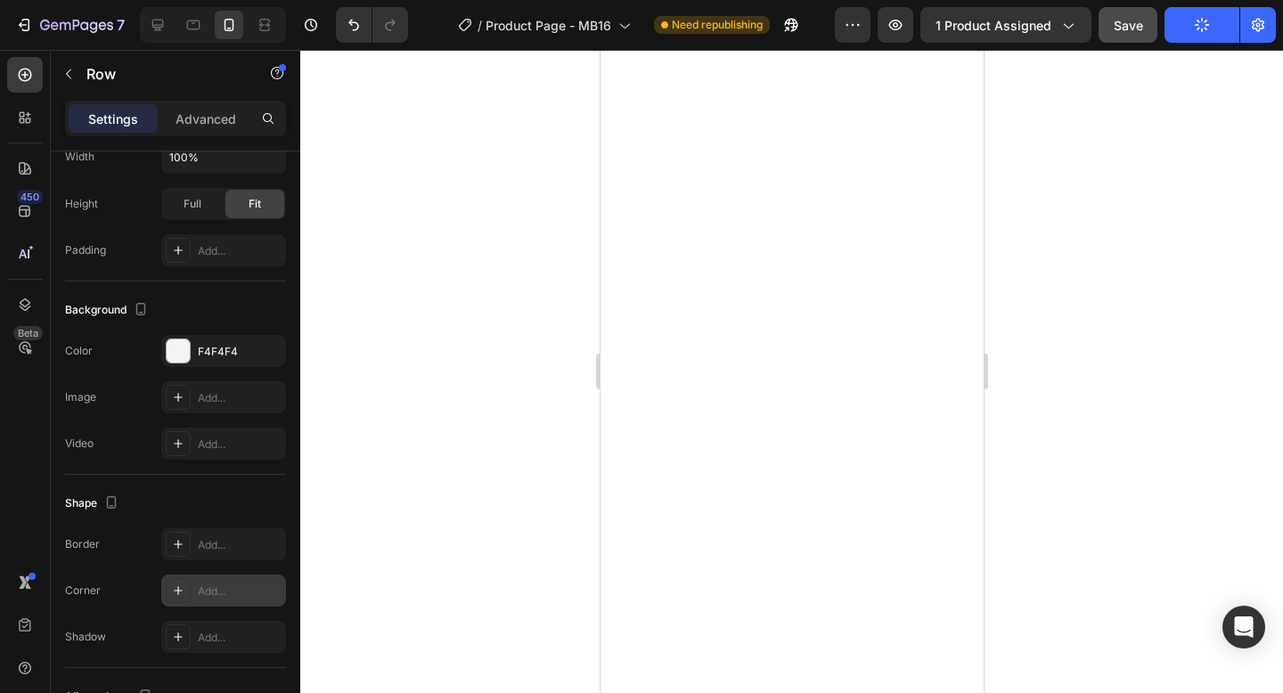
scroll to position [9168, 0]
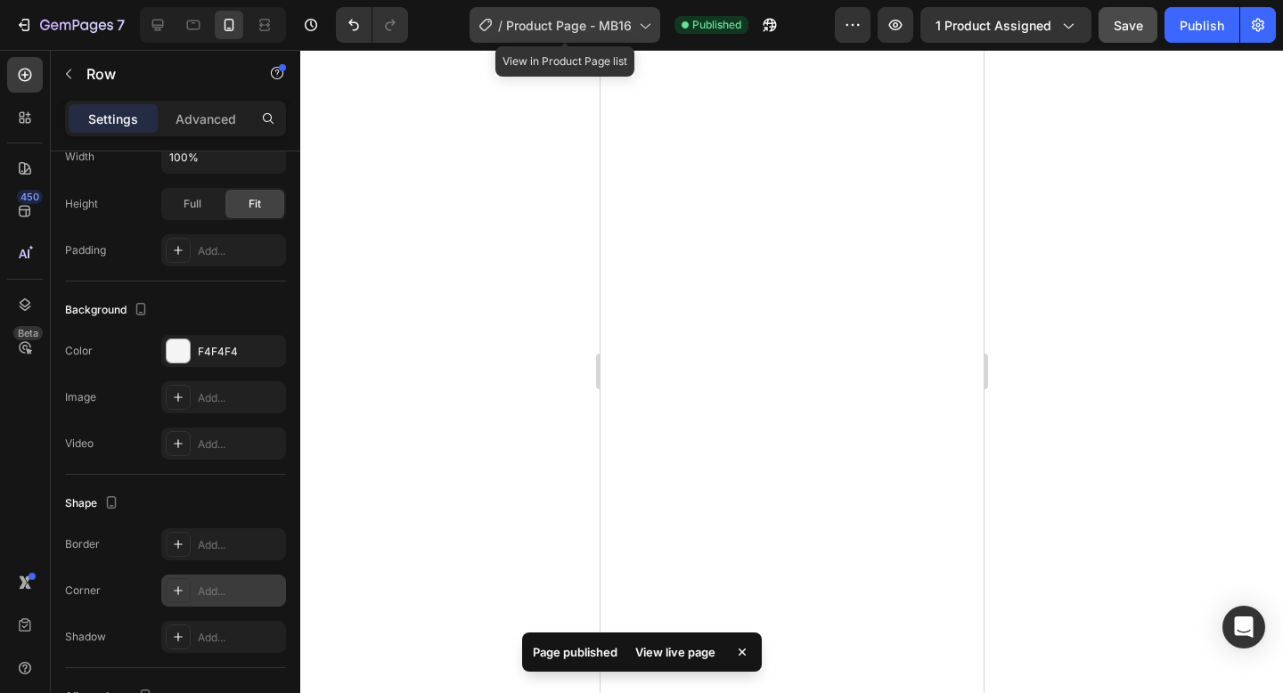
click at [552, 36] on div "/ Product Page - MB16" at bounding box center [564, 25] width 191 height 36
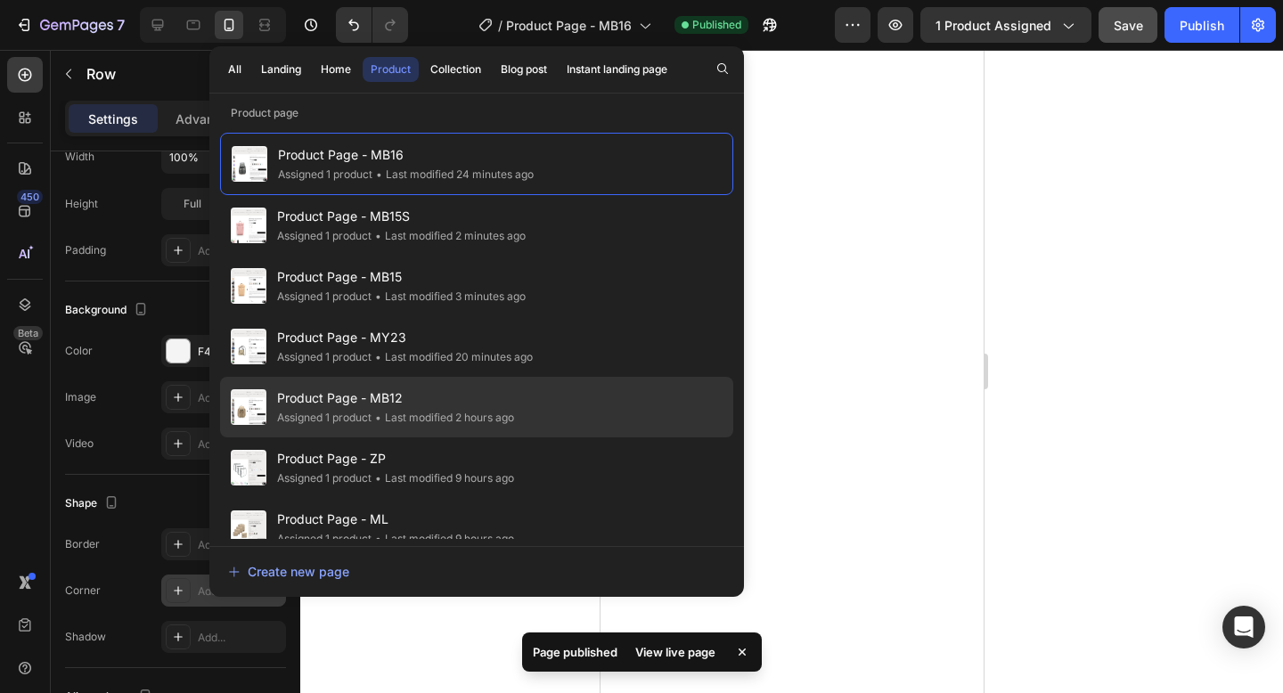
click at [460, 411] on div "• Last modified 2 hours ago" at bounding box center [442, 418] width 143 height 18
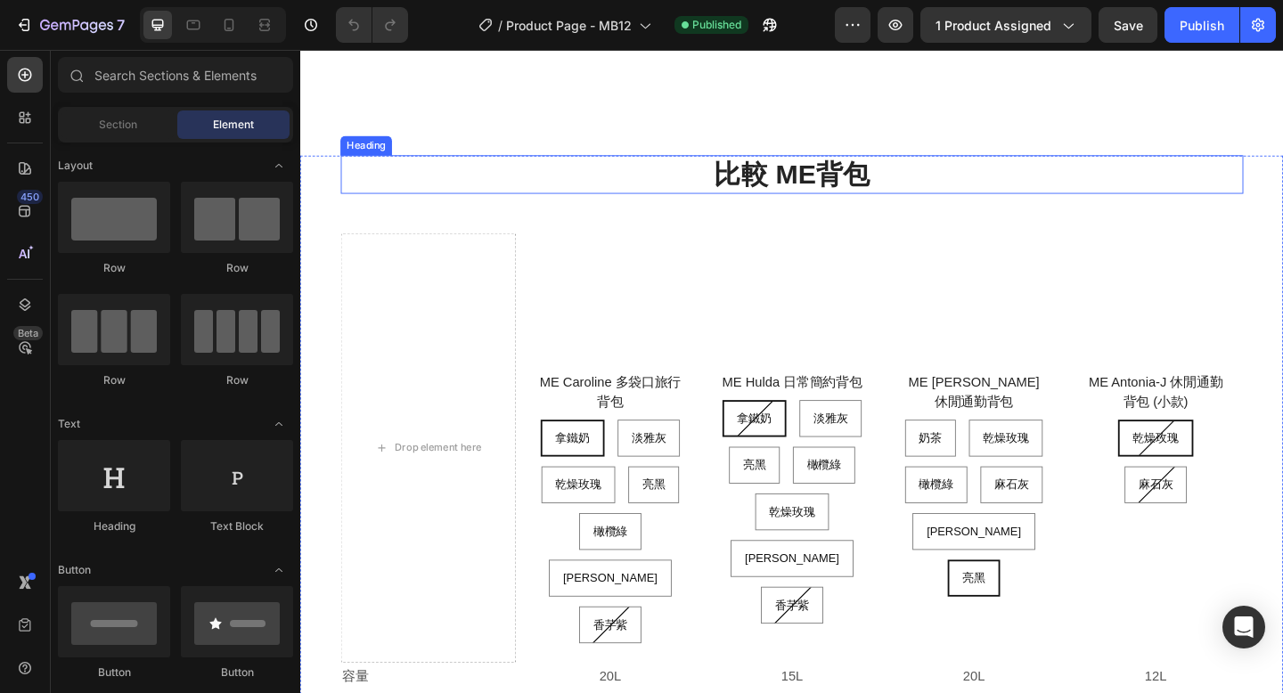
scroll to position [12939, 0]
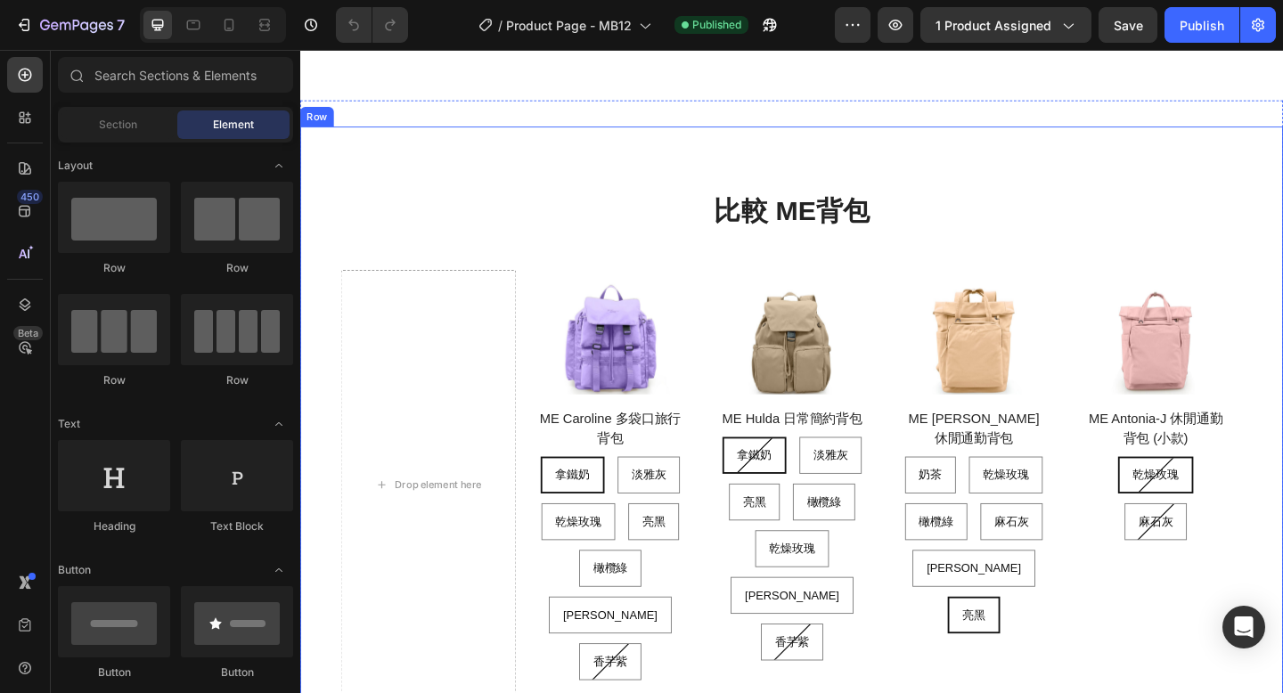
drag, startPoint x: 1336, startPoint y: 203, endPoint x: 1321, endPoint y: 177, distance: 29.9
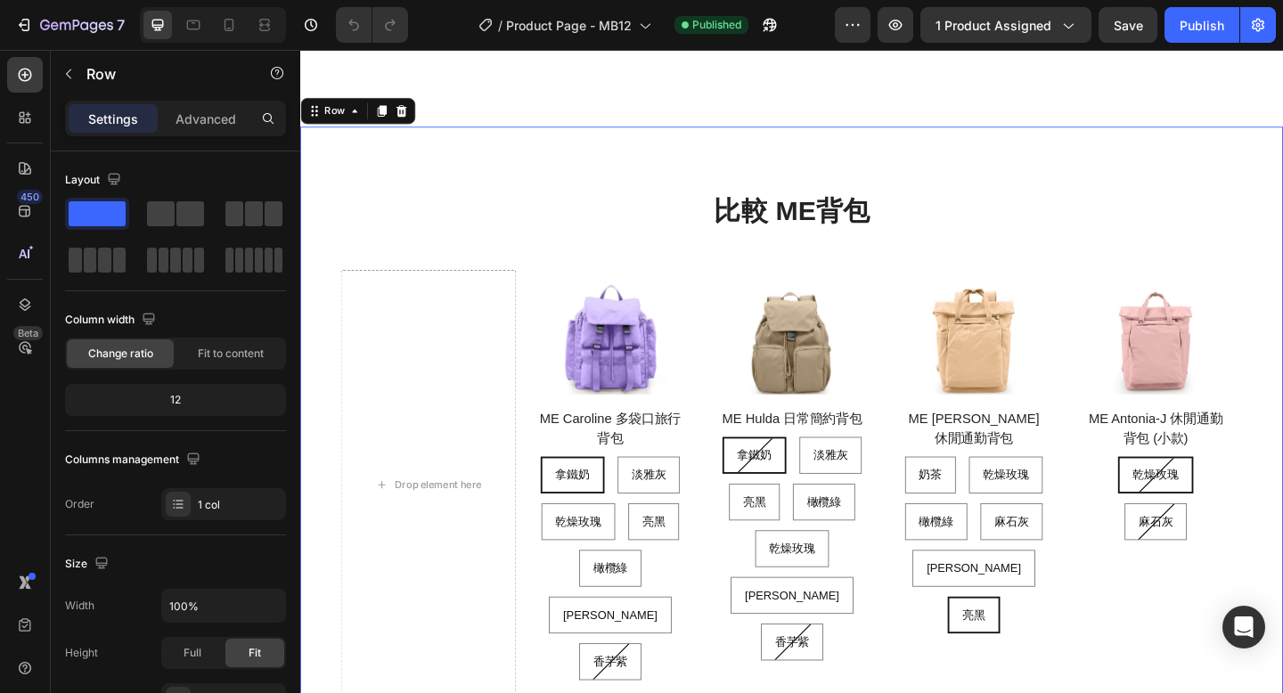
scroll to position [12911, 0]
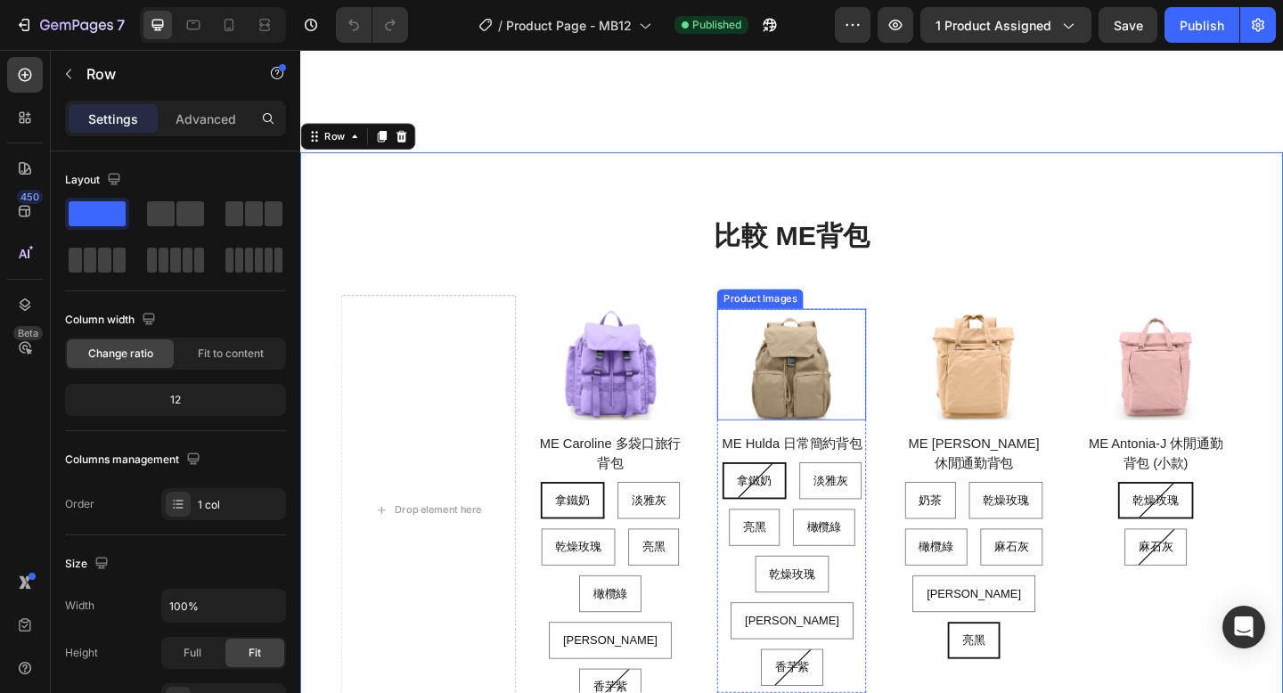
click at [843, 371] on img at bounding box center [835, 392] width 162 height 122
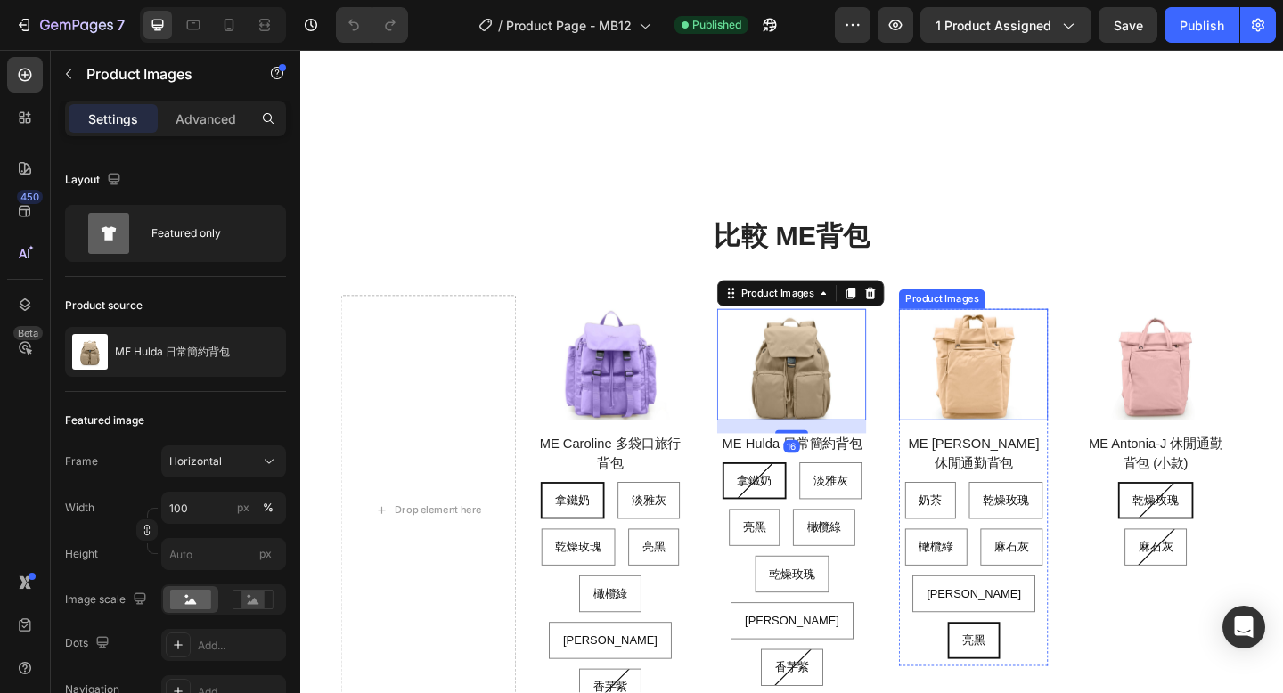
drag, startPoint x: 1007, startPoint y: 335, endPoint x: 1007, endPoint y: 308, distance: 26.7
click at [1007, 336] on img at bounding box center [1032, 392] width 162 height 122
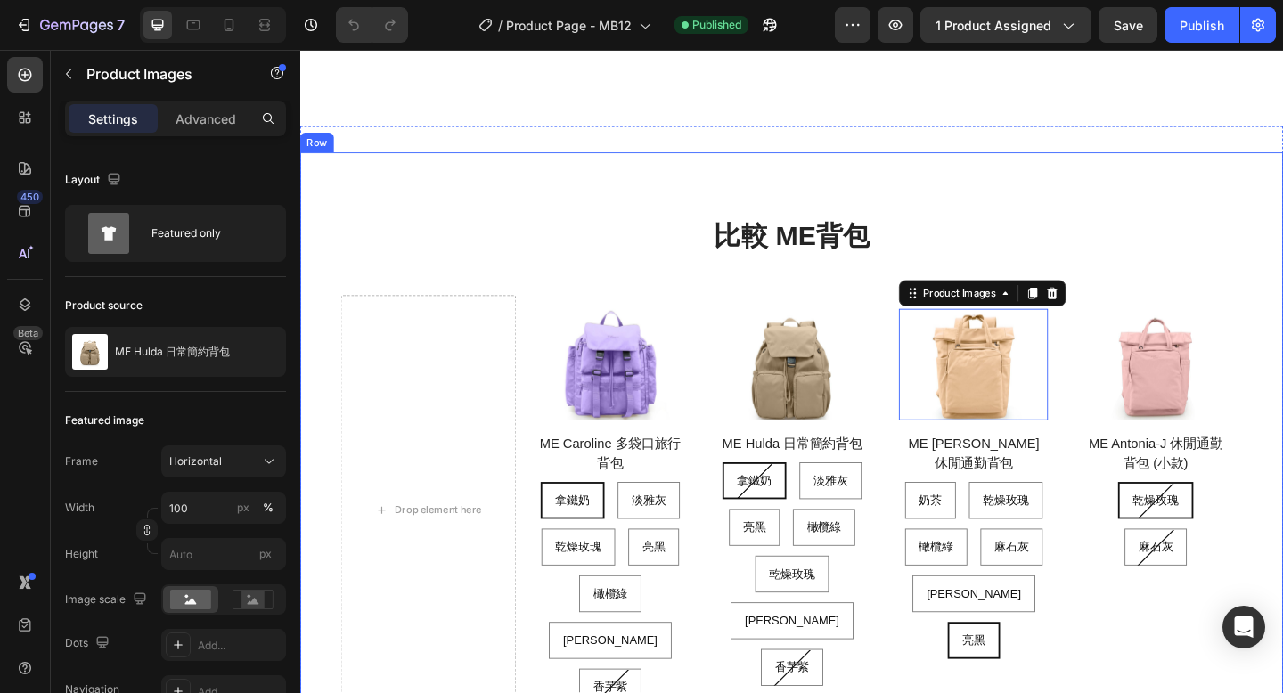
drag, startPoint x: 1014, startPoint y: 204, endPoint x: 1014, endPoint y: 167, distance: 36.5
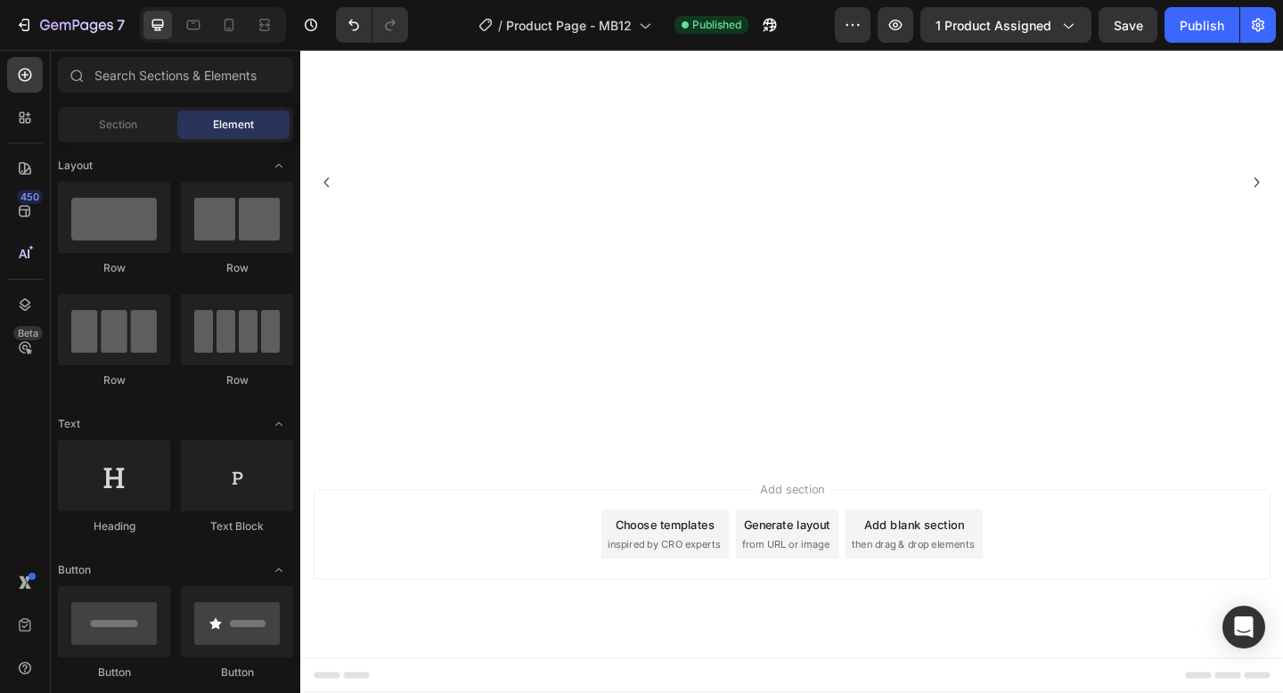
scroll to position [12550, 0]
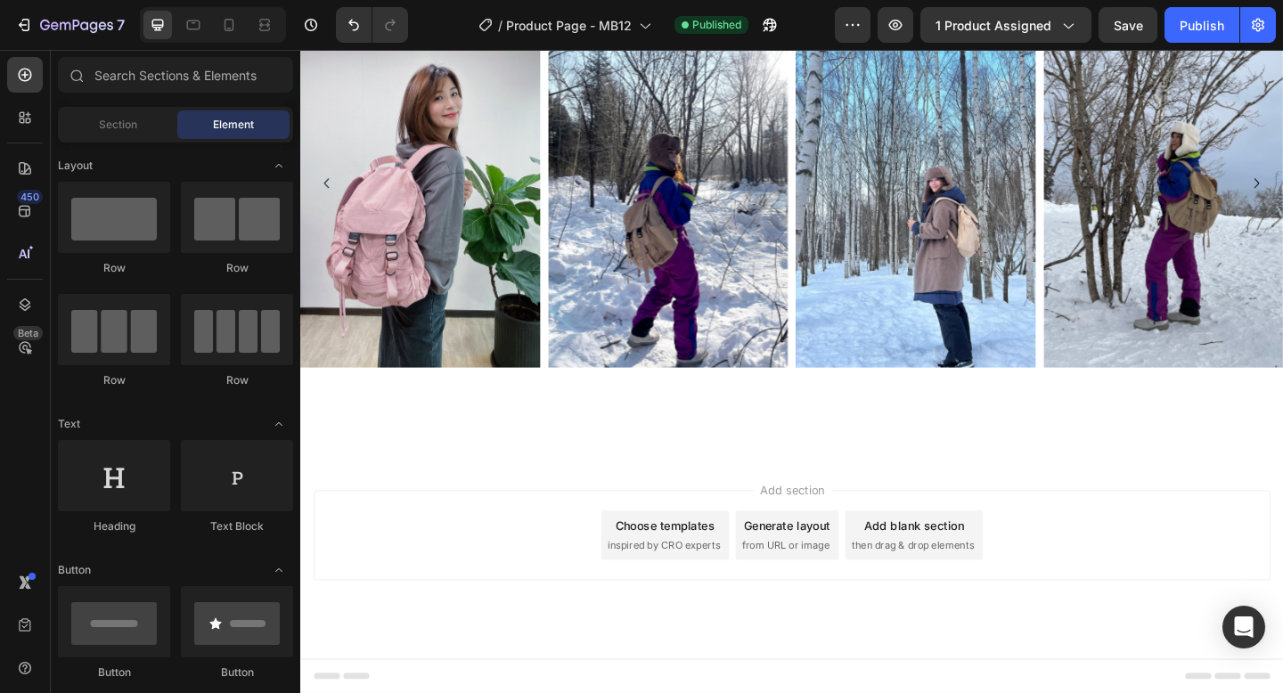
click at [711, 578] on div "Choose templates inspired by CRO experts" at bounding box center [696, 577] width 139 height 53
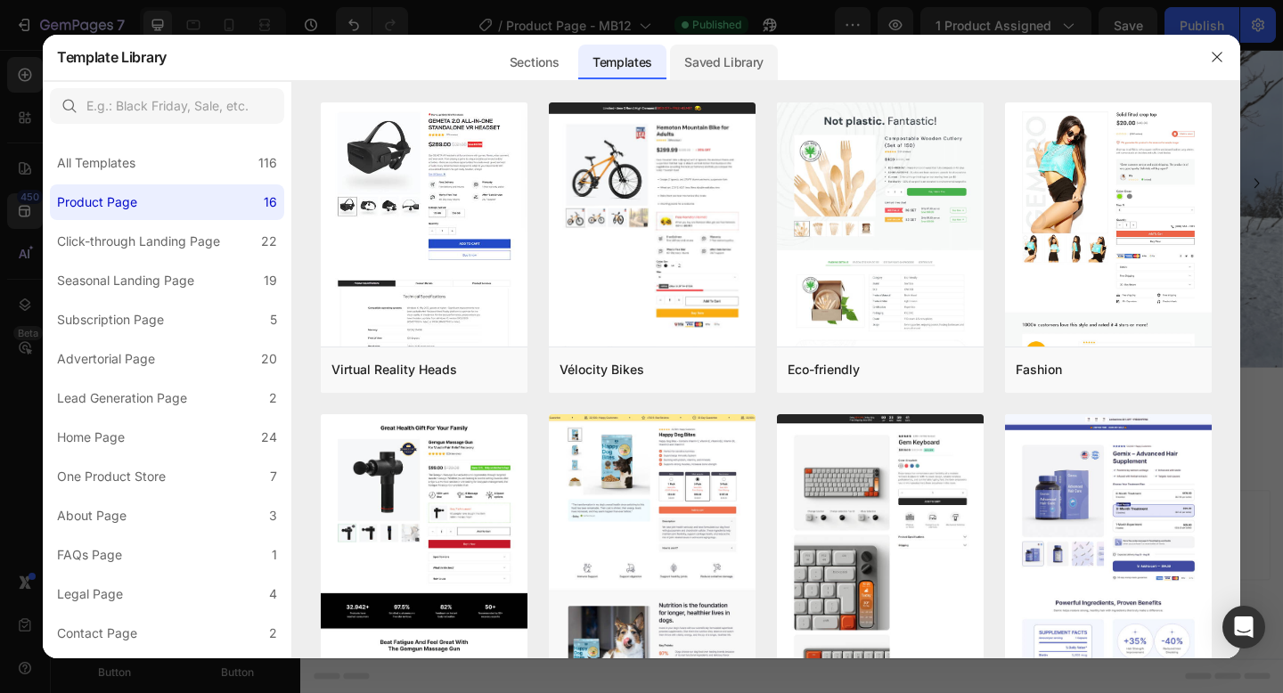
click at [710, 61] on div "Saved Library" at bounding box center [724, 63] width 108 height 36
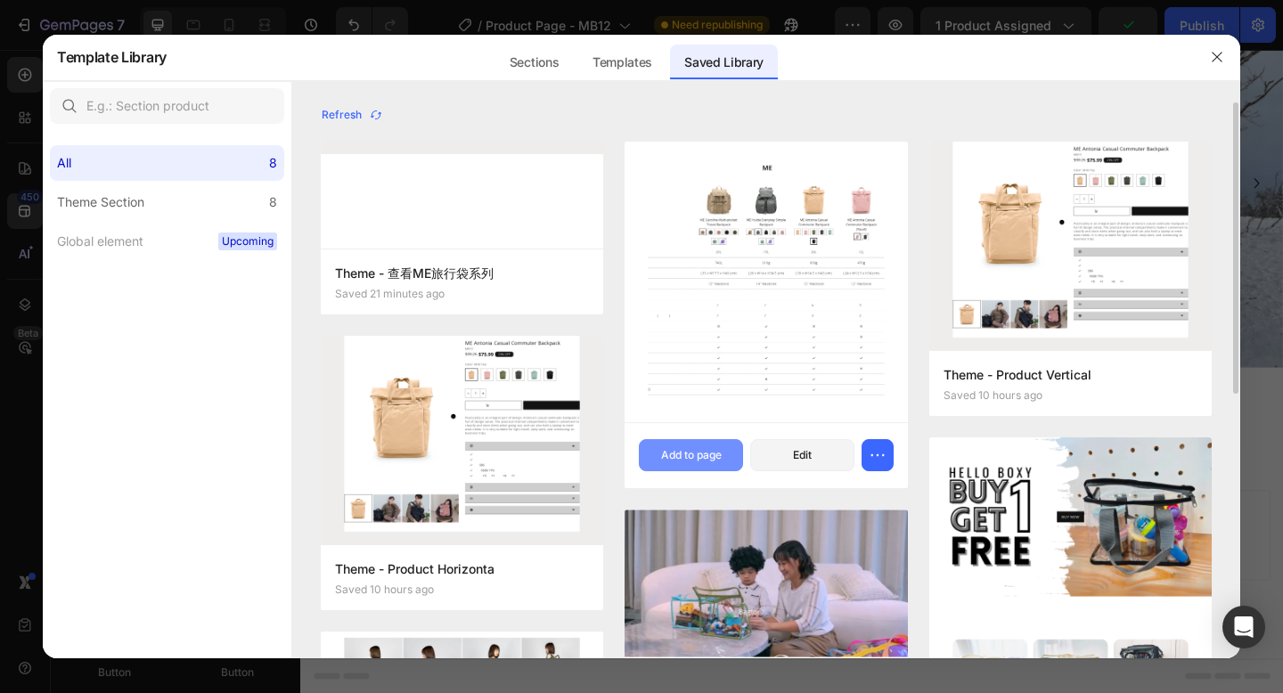
click at [693, 456] on div "Add to page" at bounding box center [691, 455] width 61 height 16
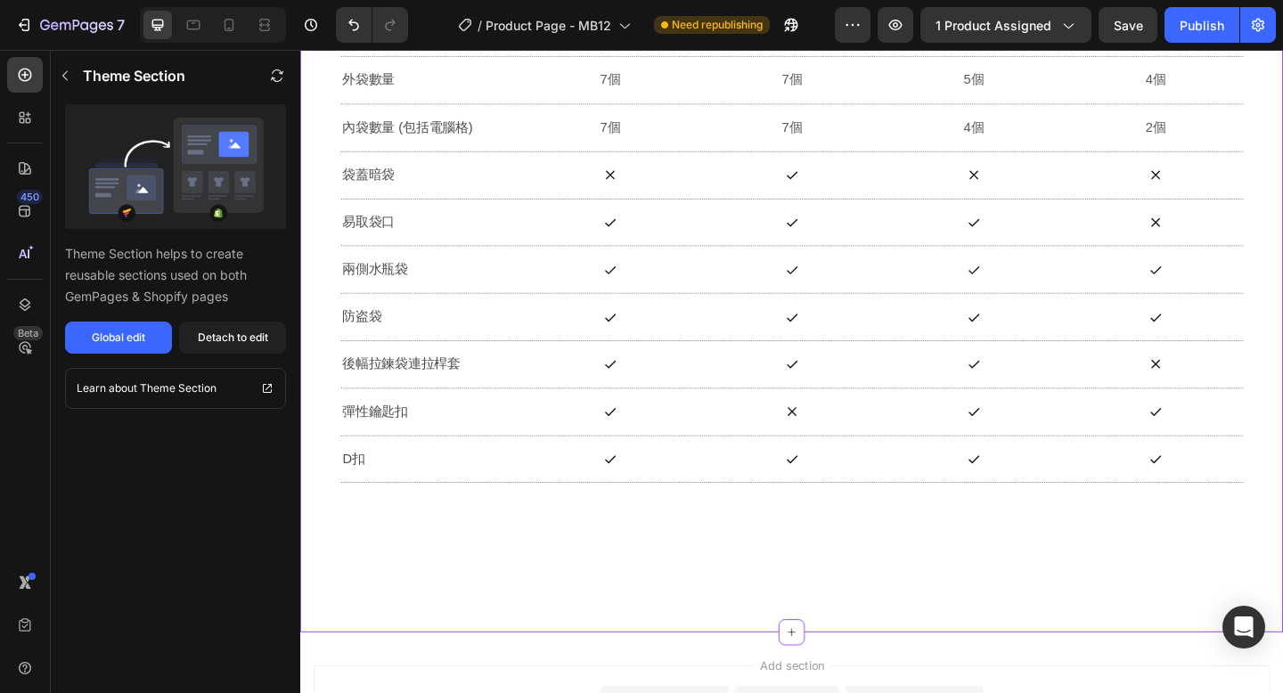
scroll to position [13838, 0]
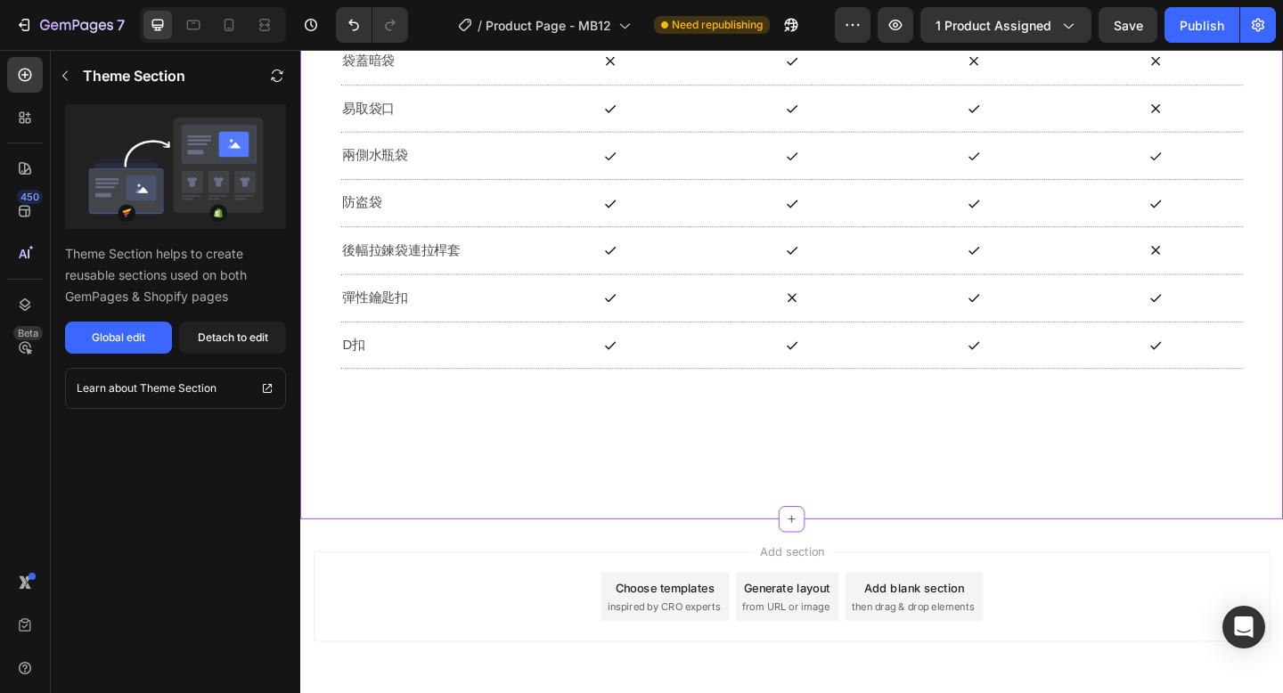
click at [712, 644] on div "Choose templates" at bounding box center [697, 635] width 108 height 19
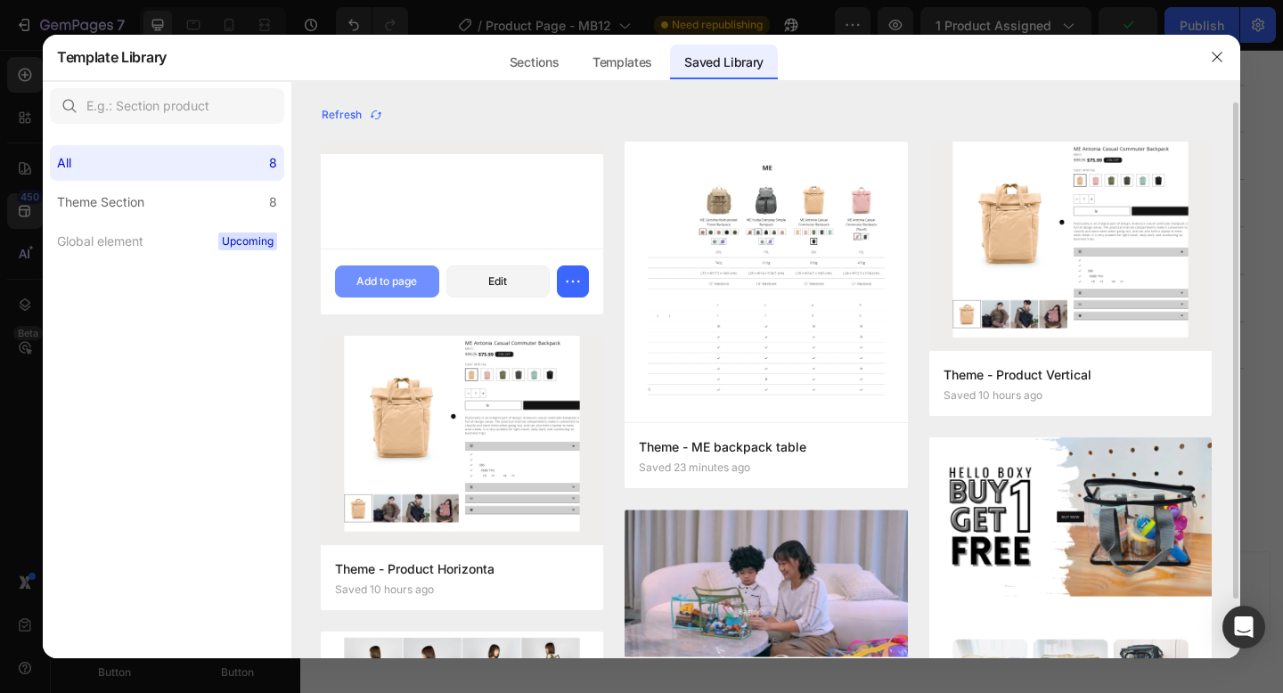
click at [411, 275] on div "Add to page" at bounding box center [386, 281] width 61 height 16
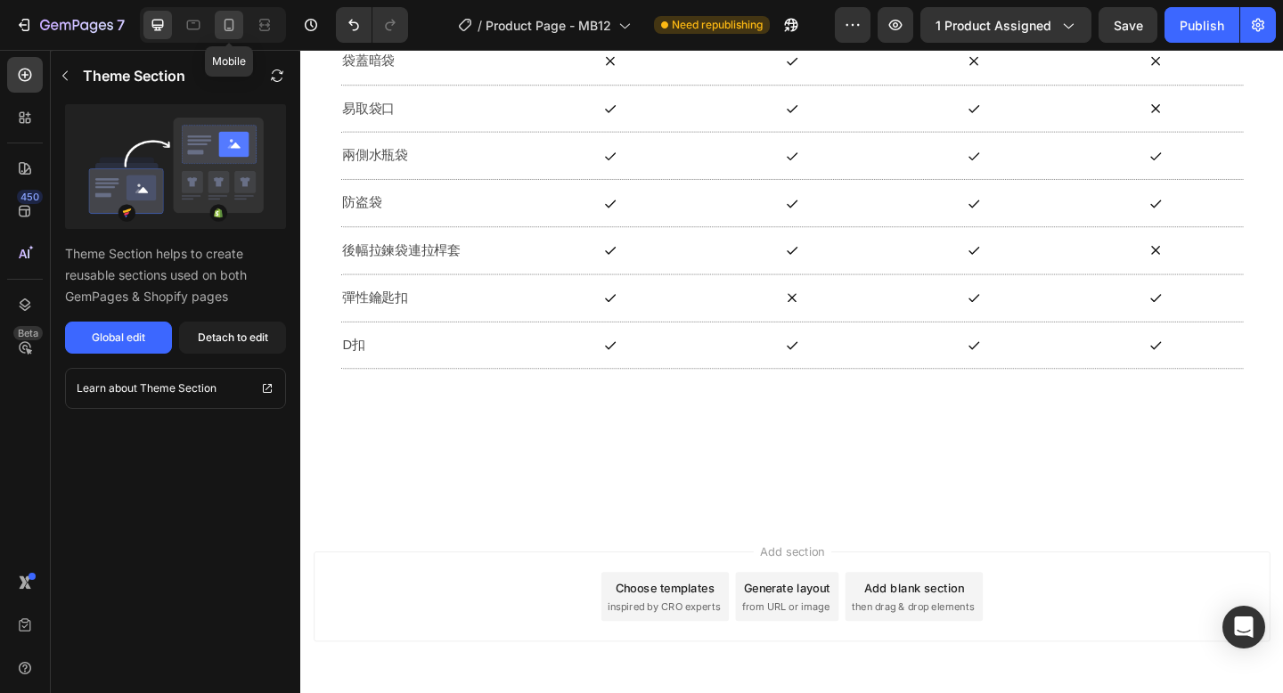
click at [230, 25] on icon at bounding box center [229, 25] width 18 height 18
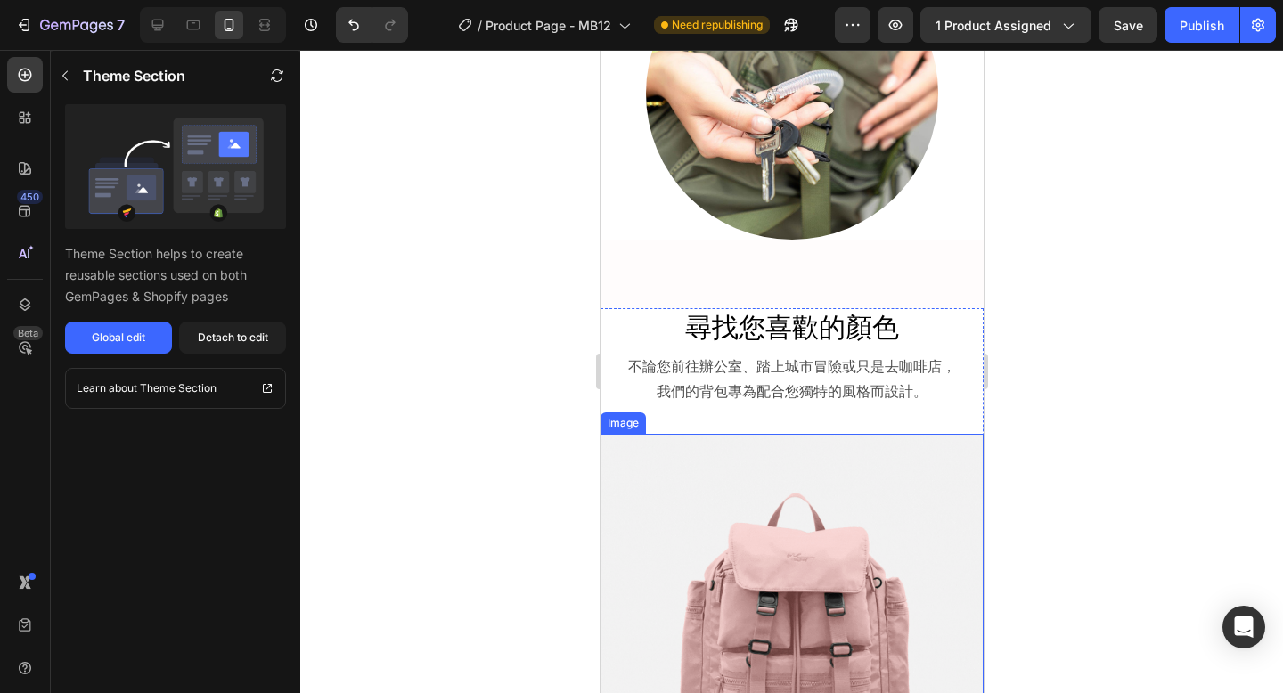
scroll to position [6155, 0]
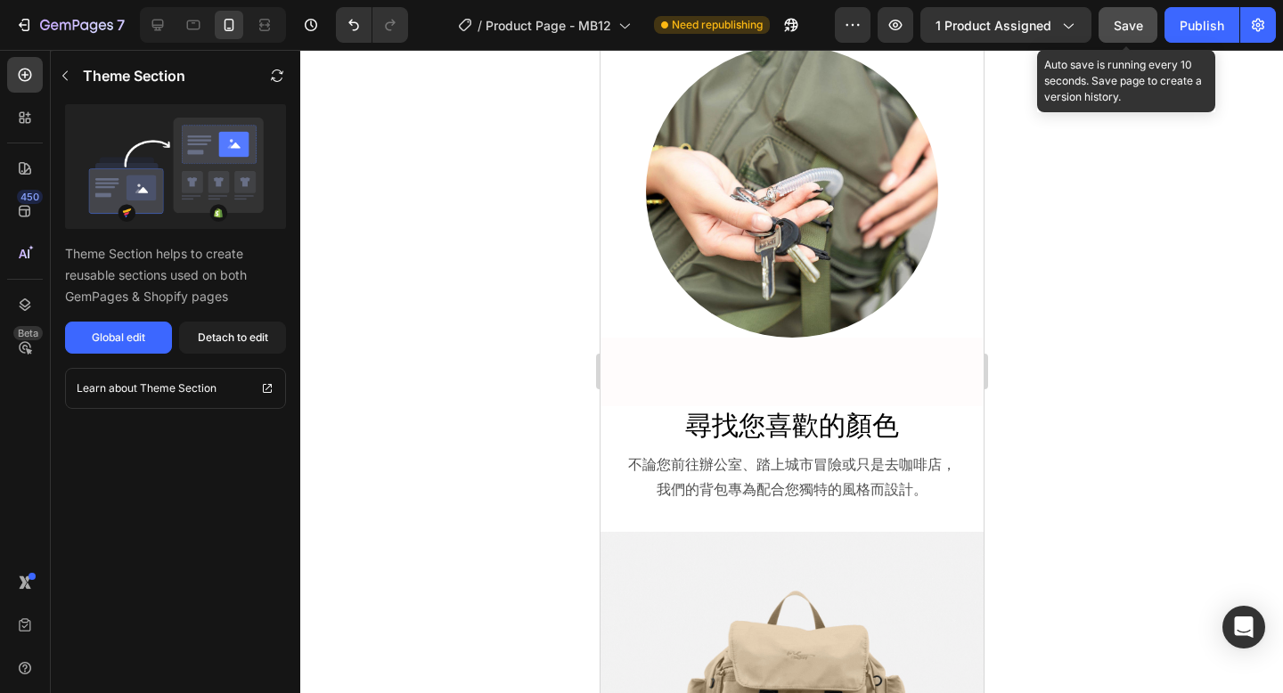
click at [1135, 26] on span "Save" at bounding box center [1127, 25] width 29 height 15
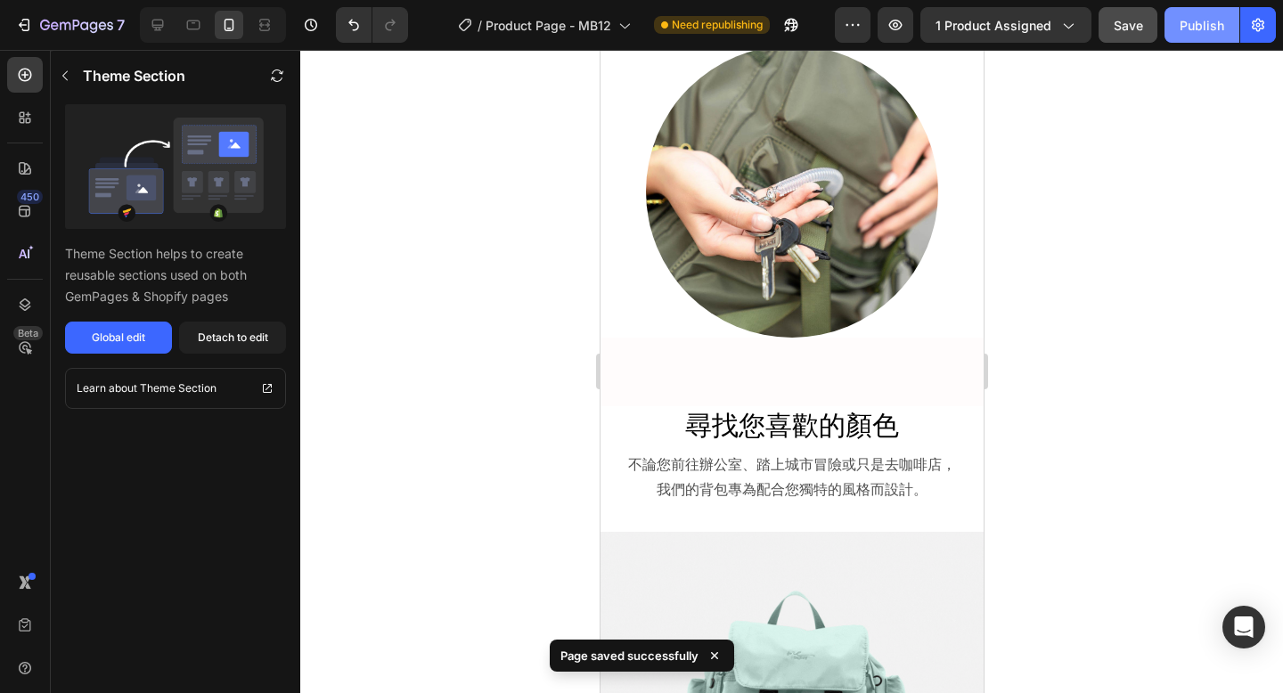
click at [1204, 26] on div "Publish" at bounding box center [1201, 25] width 45 height 19
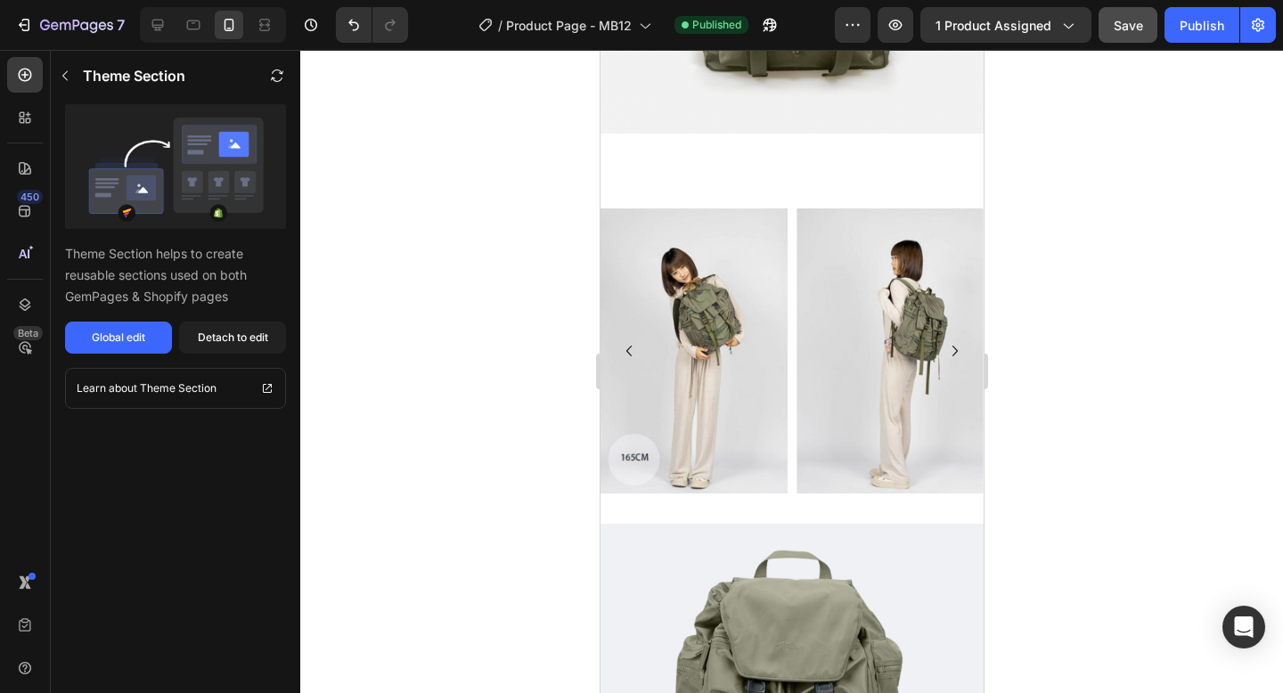
scroll to position [9305, 0]
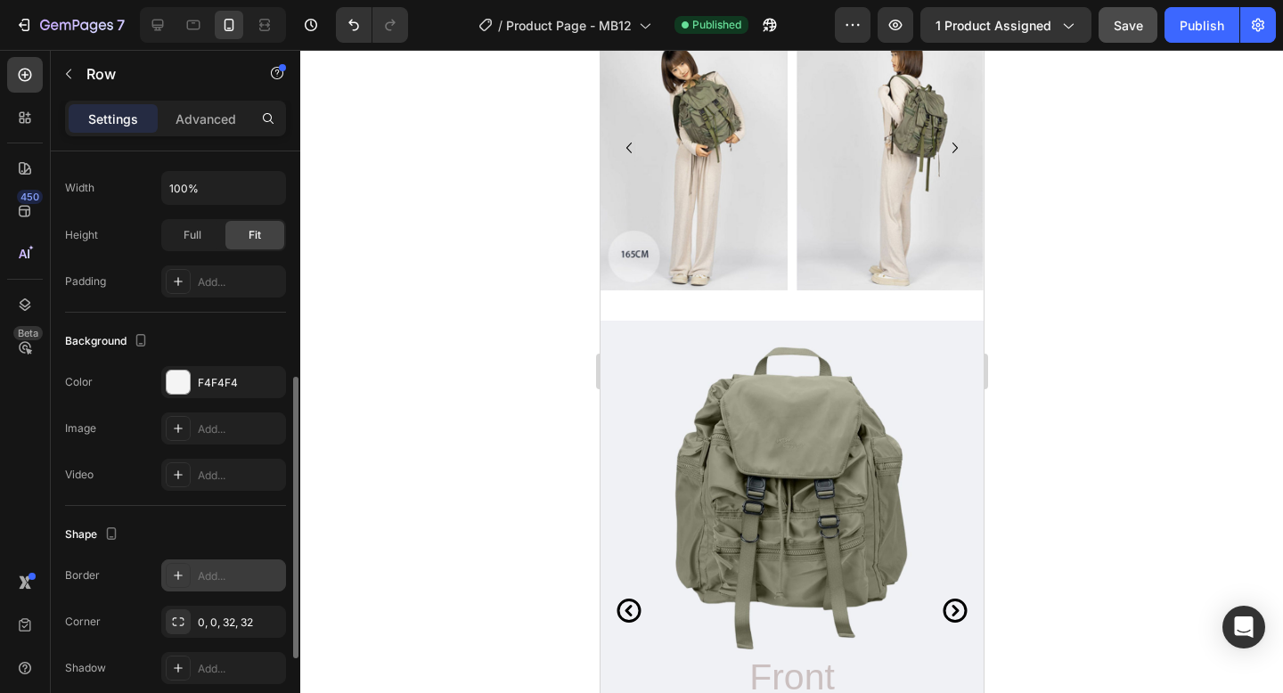
scroll to position [487, 0]
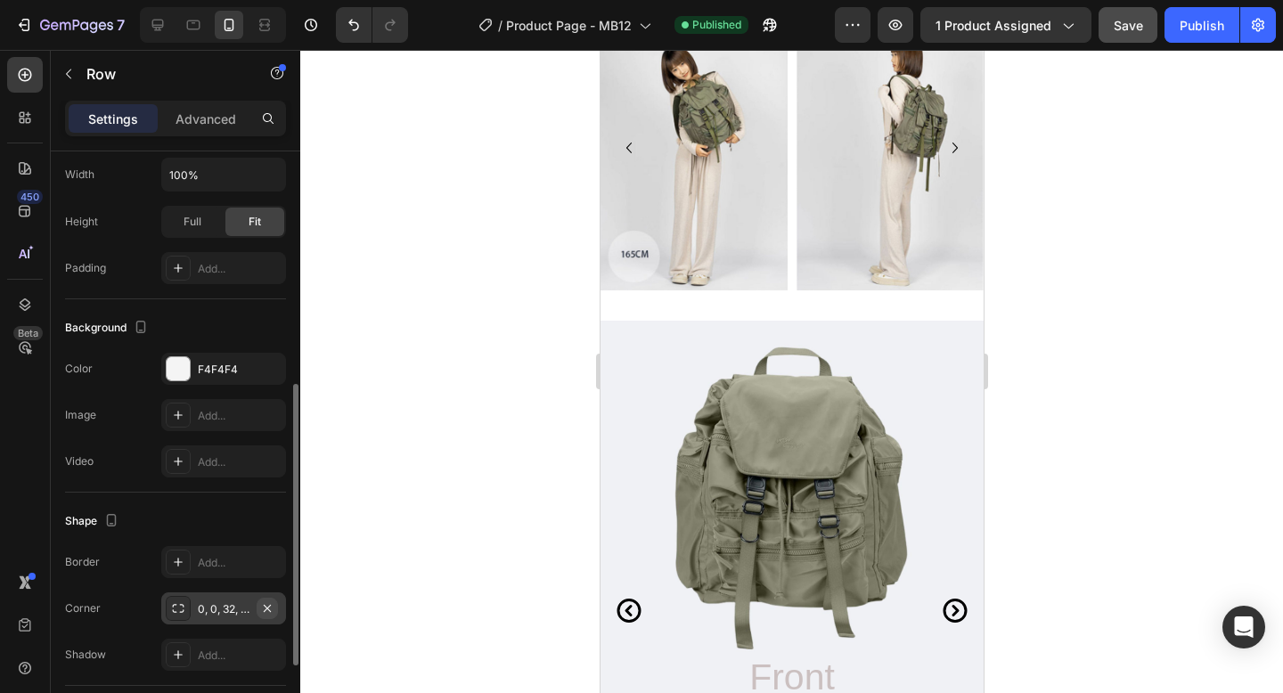
click at [265, 603] on icon "button" at bounding box center [267, 608] width 14 height 14
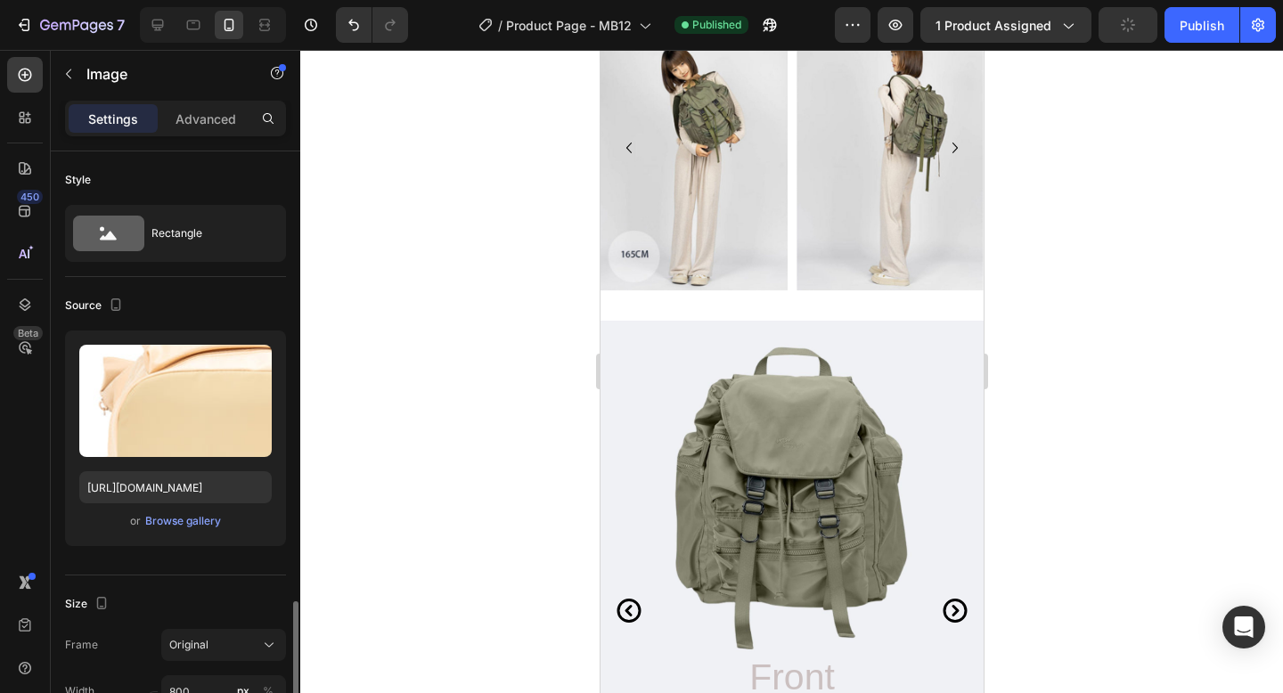
scroll to position [313, 0]
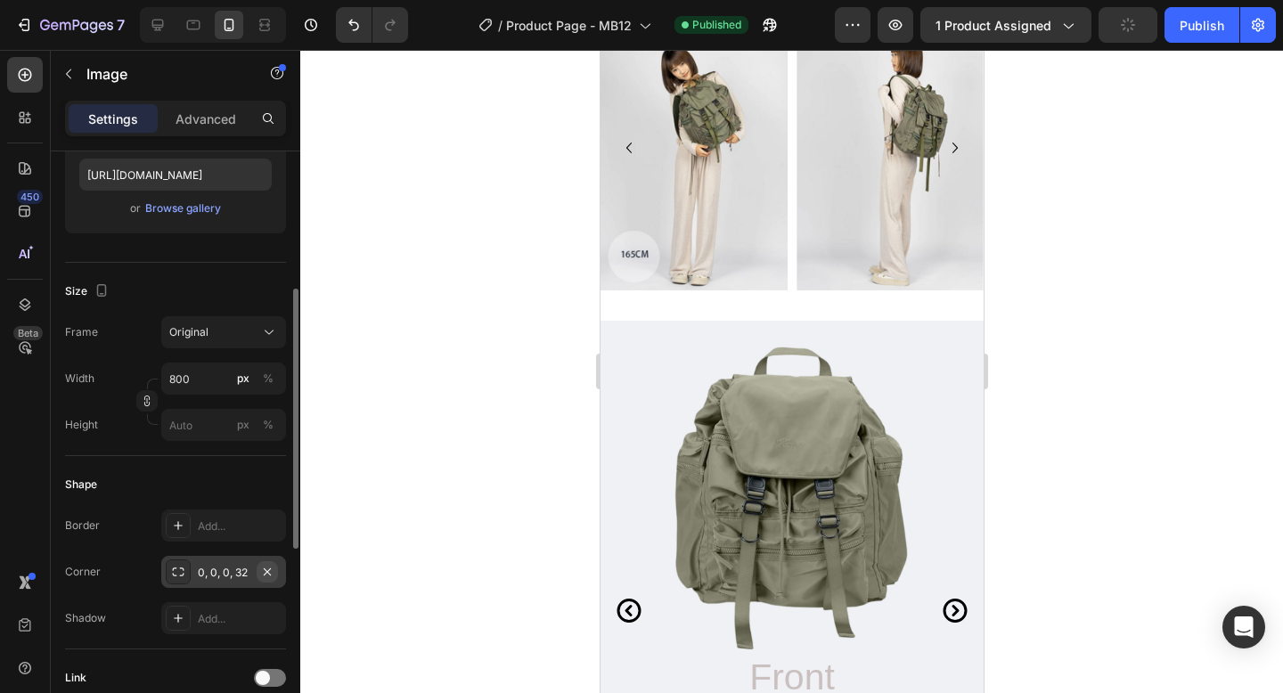
click at [268, 567] on icon "button" at bounding box center [267, 572] width 14 height 14
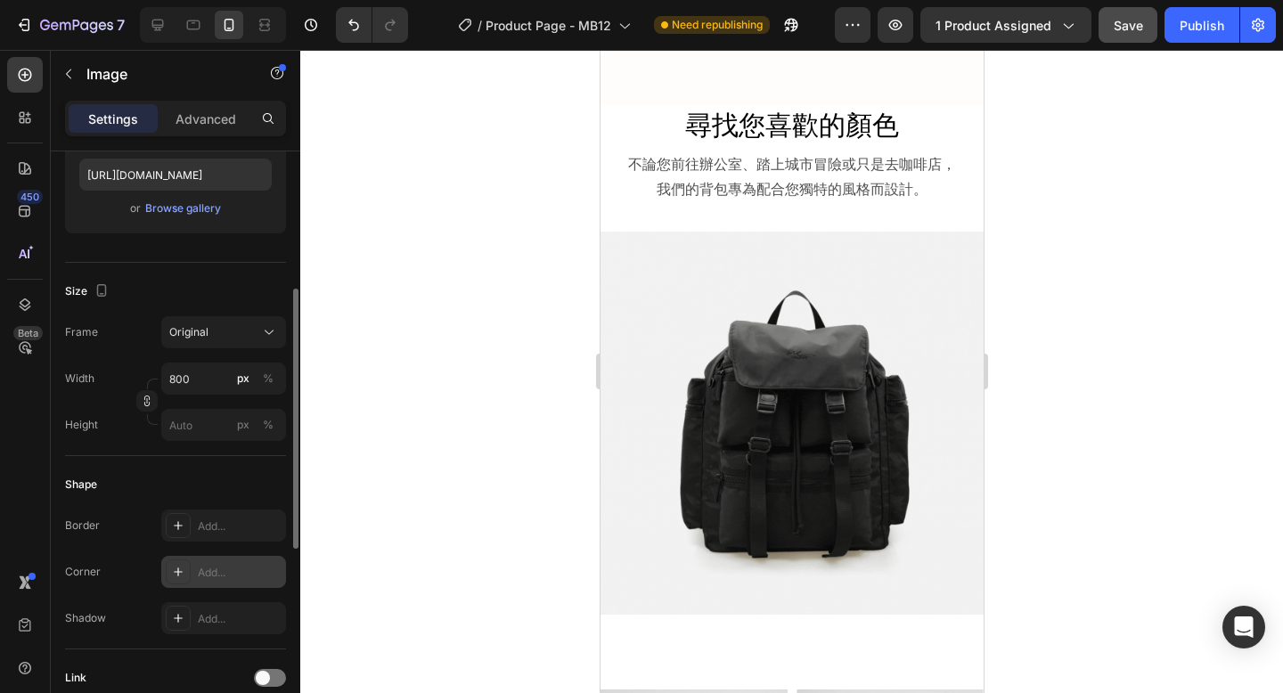
scroll to position [8613, 0]
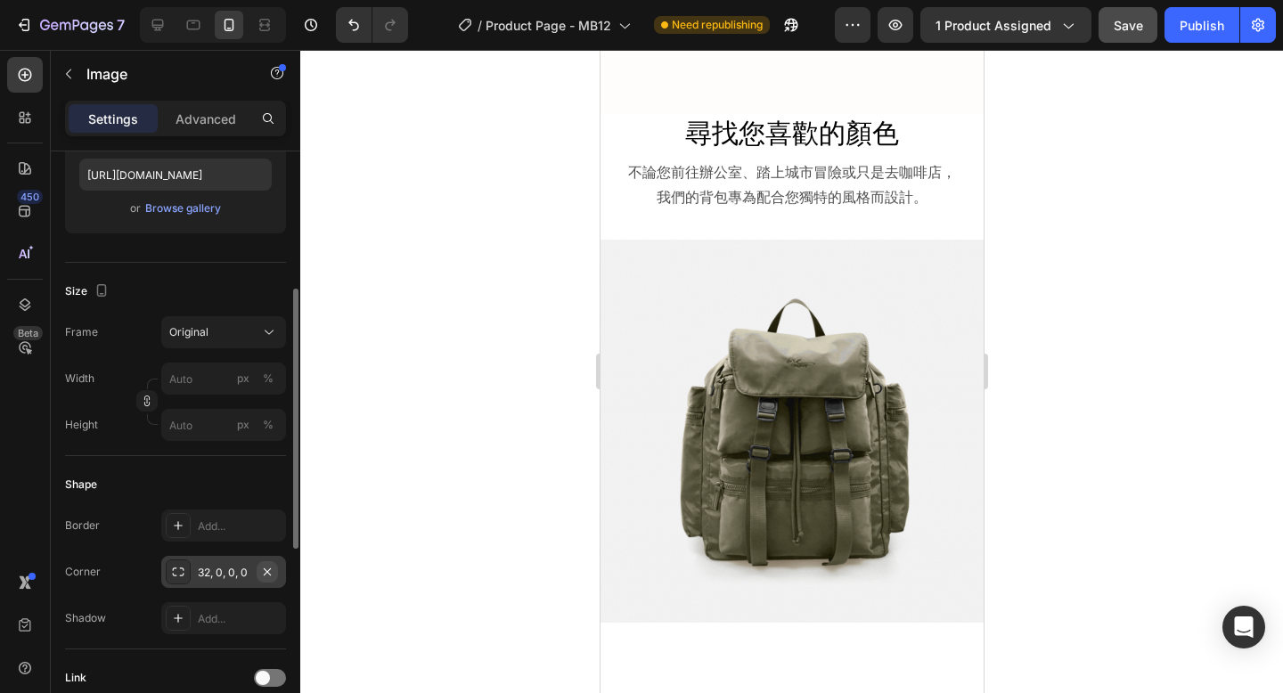
click at [268, 571] on icon "button" at bounding box center [267, 572] width 14 height 14
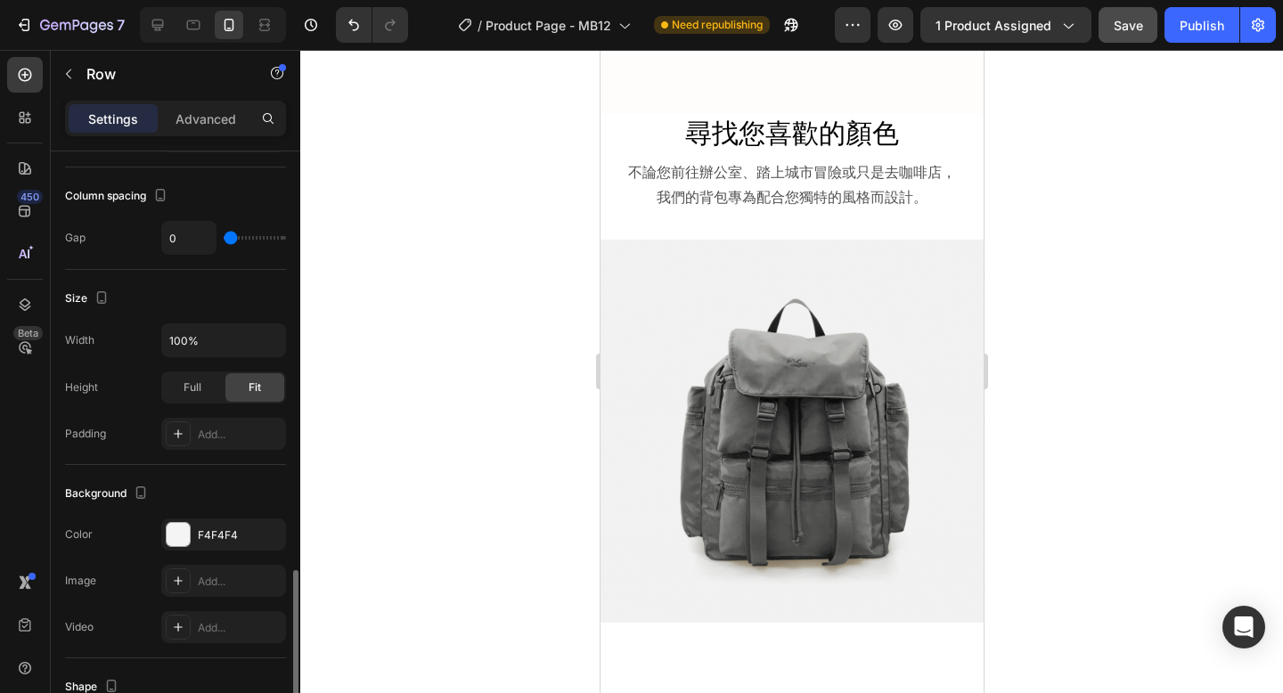
scroll to position [651, 0]
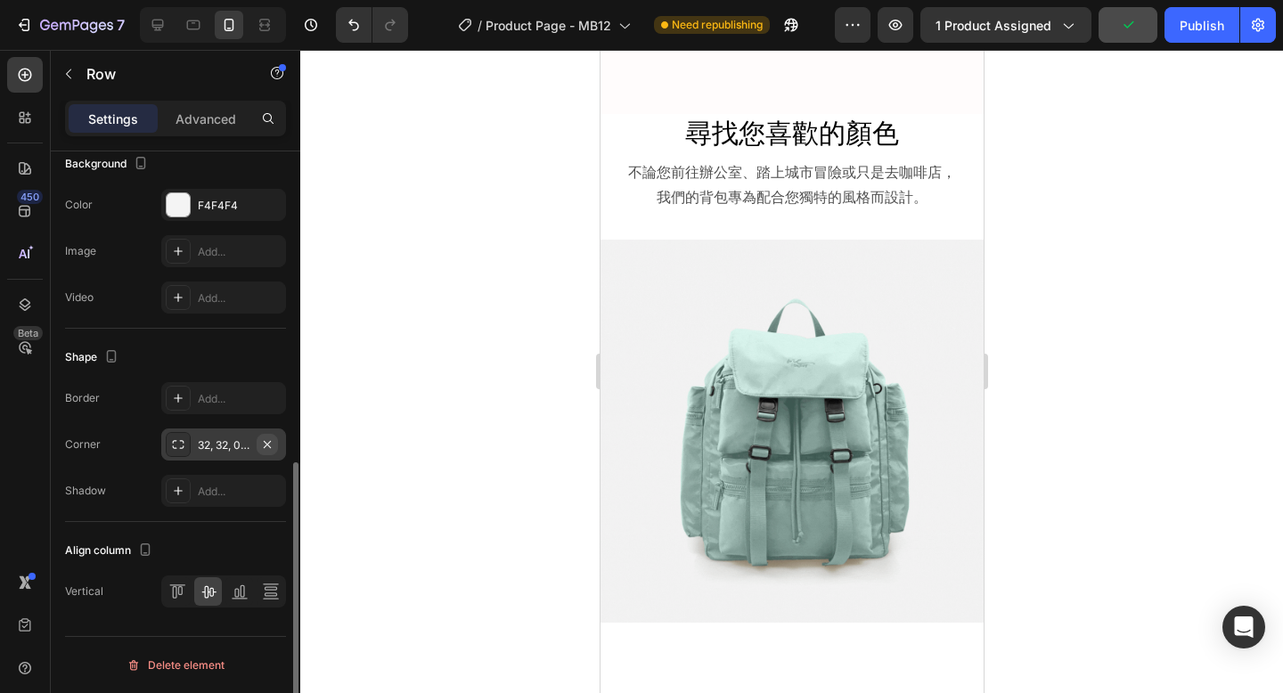
click at [269, 443] on icon "button" at bounding box center [267, 444] width 14 height 14
click at [496, 316] on div at bounding box center [791, 371] width 982 height 643
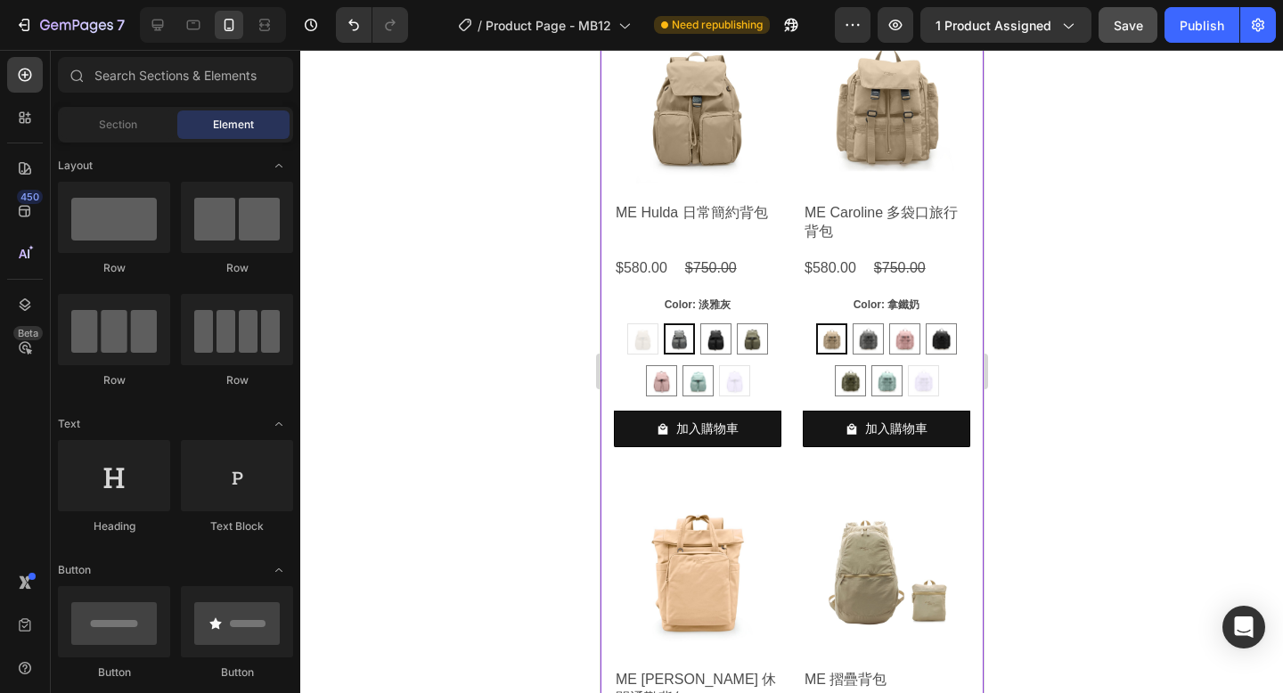
scroll to position [10356, 0]
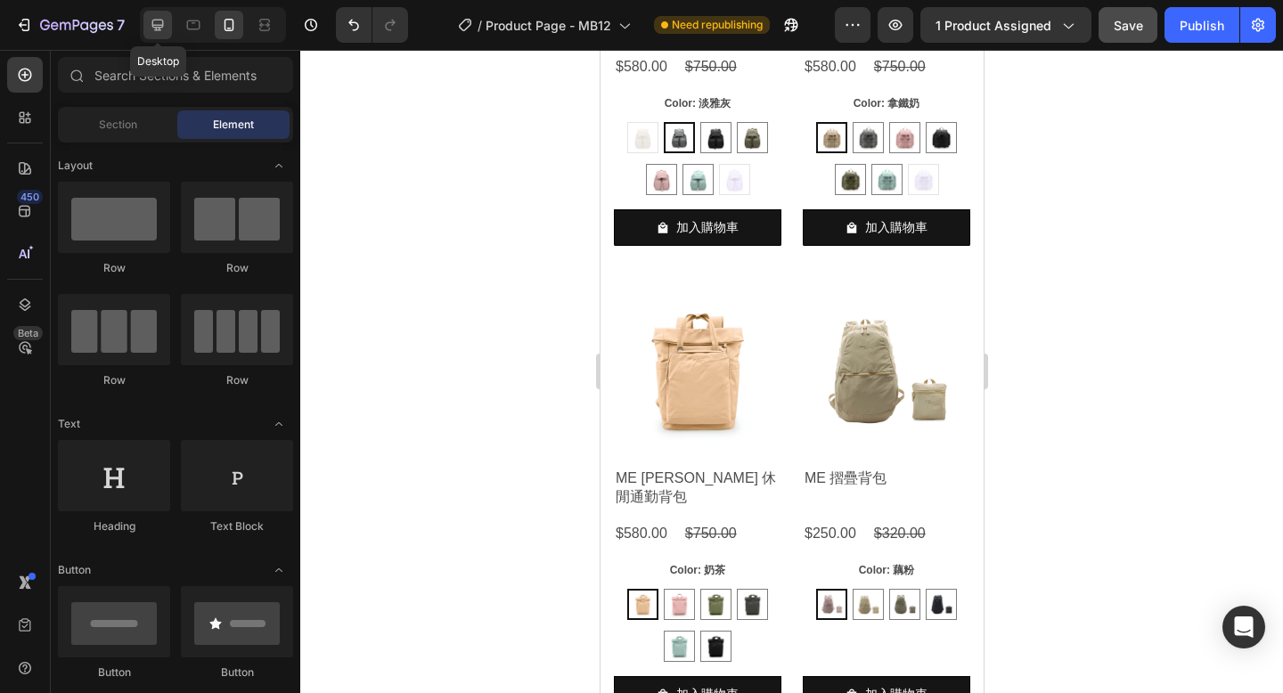
click at [148, 28] on div at bounding box center [157, 25] width 29 height 29
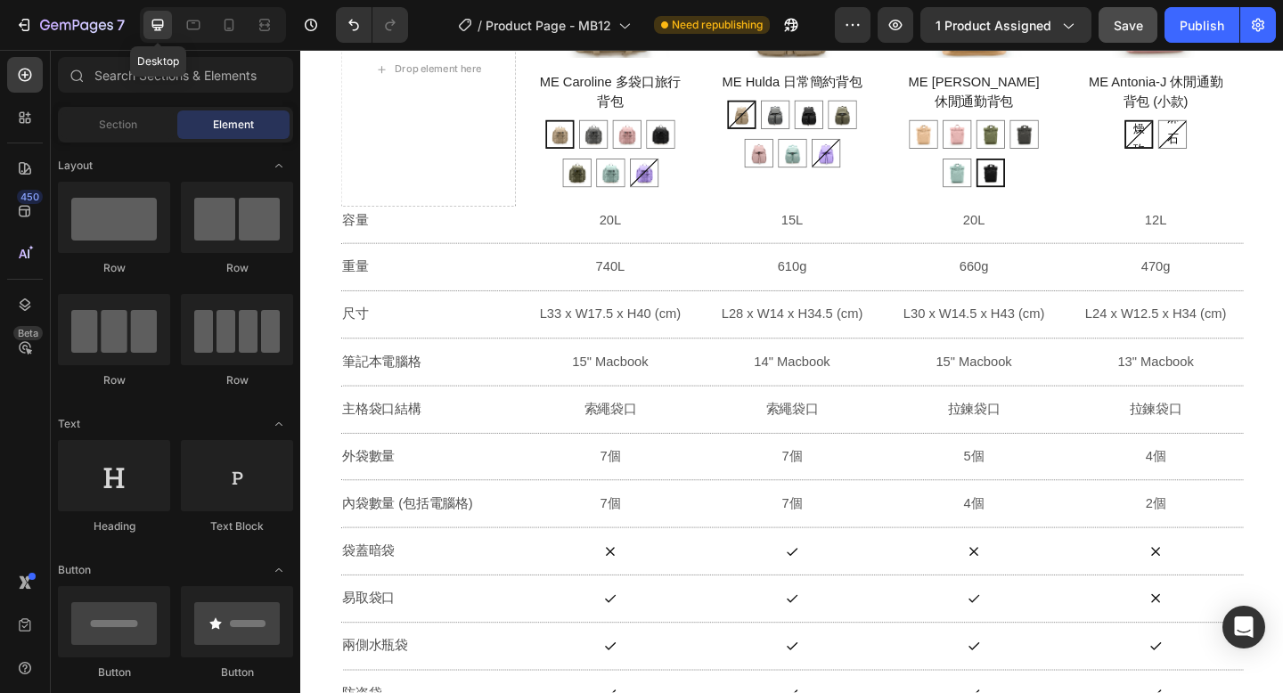
scroll to position [10362, 0]
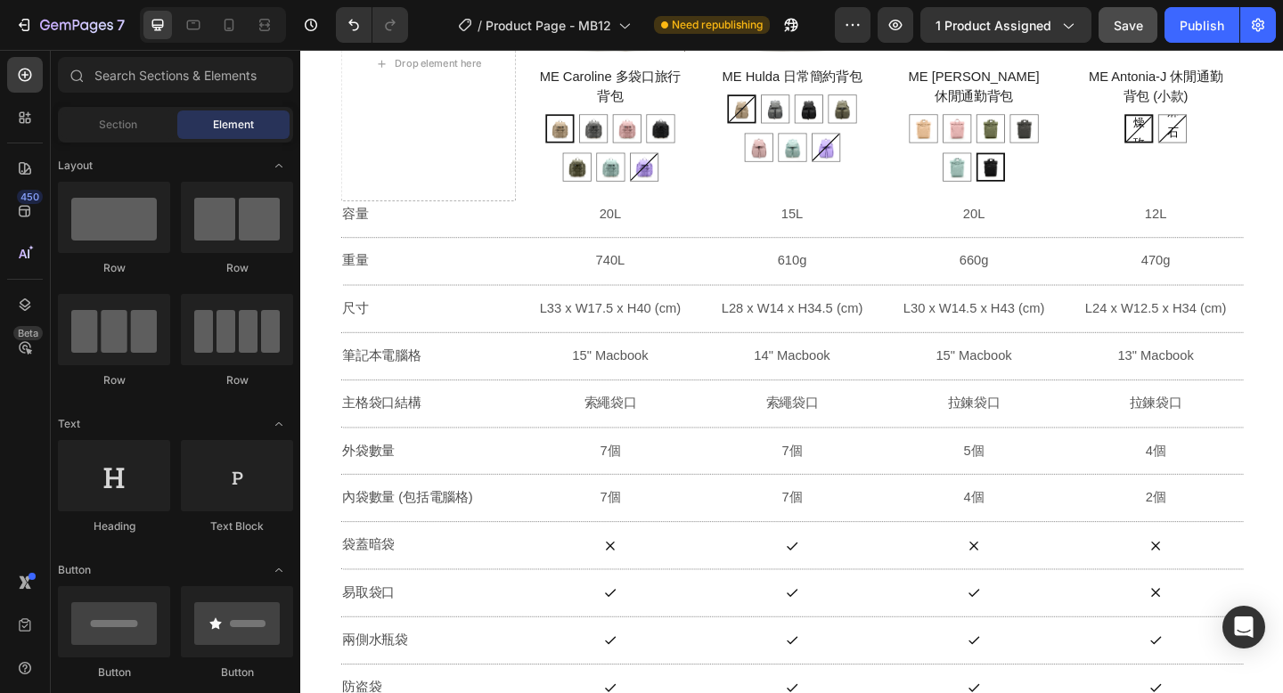
drag, startPoint x: 152, startPoint y: 25, endPoint x: 530, endPoint y: 361, distance: 505.3
click at [156, 26] on icon at bounding box center [158, 25] width 18 height 18
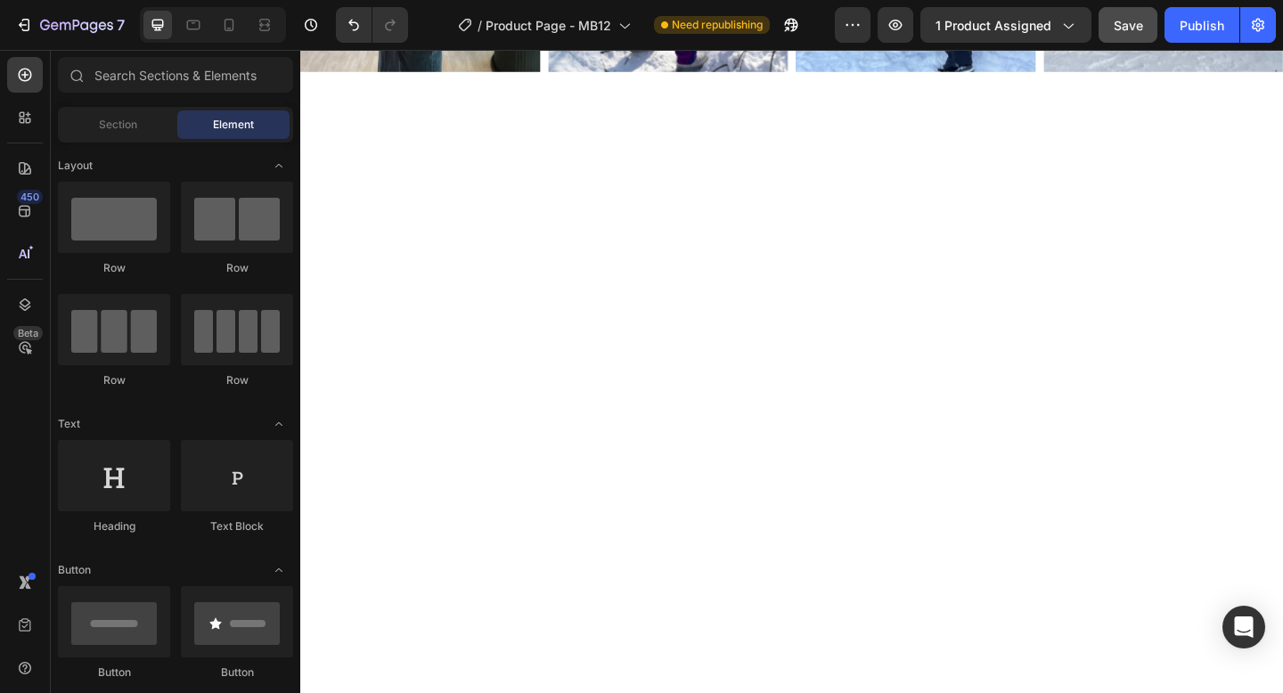
scroll to position [9106, 0]
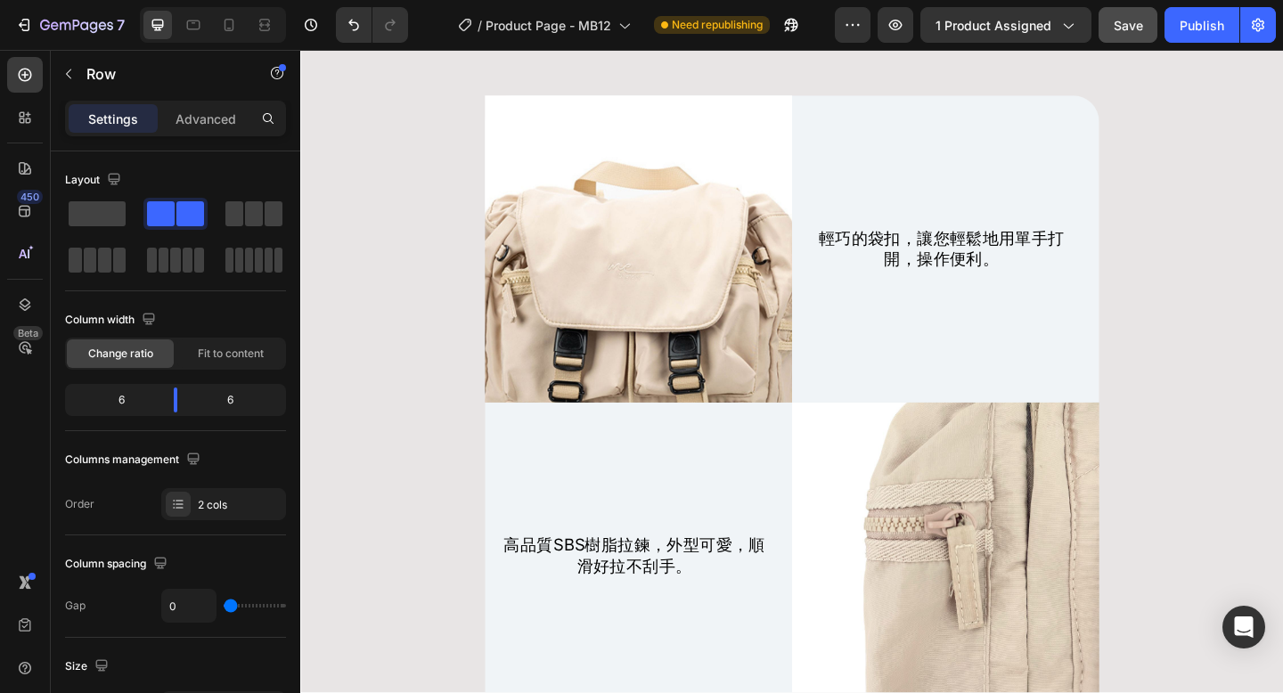
scroll to position [7980, 0]
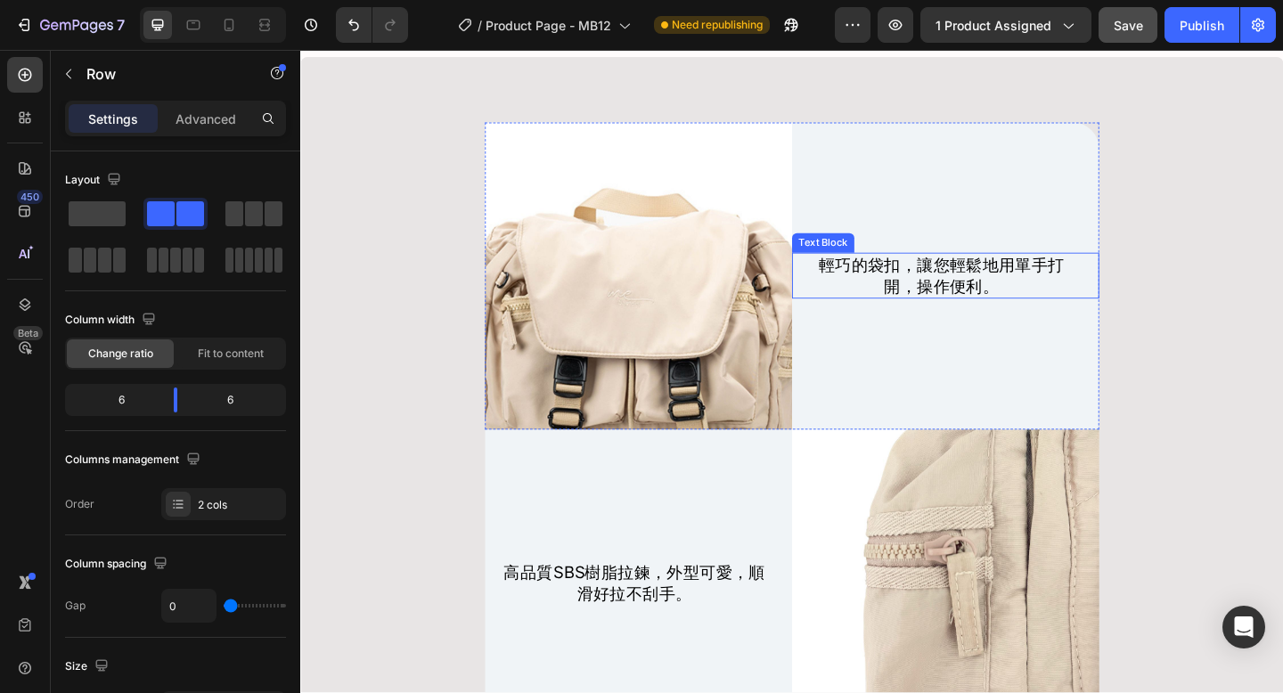
click at [974, 318] on span "輕巧的袋扣，讓您輕鬆地用單手打開，操作便利。" at bounding box center [997, 295] width 267 height 45
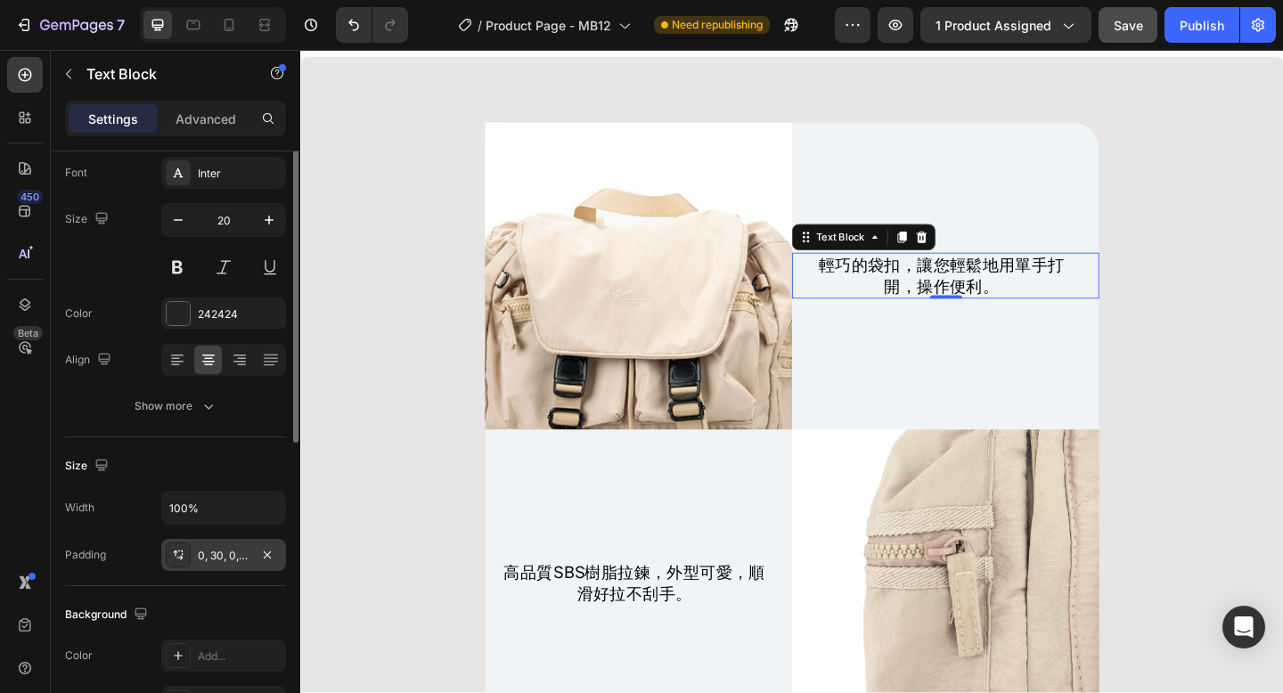
scroll to position [120, 0]
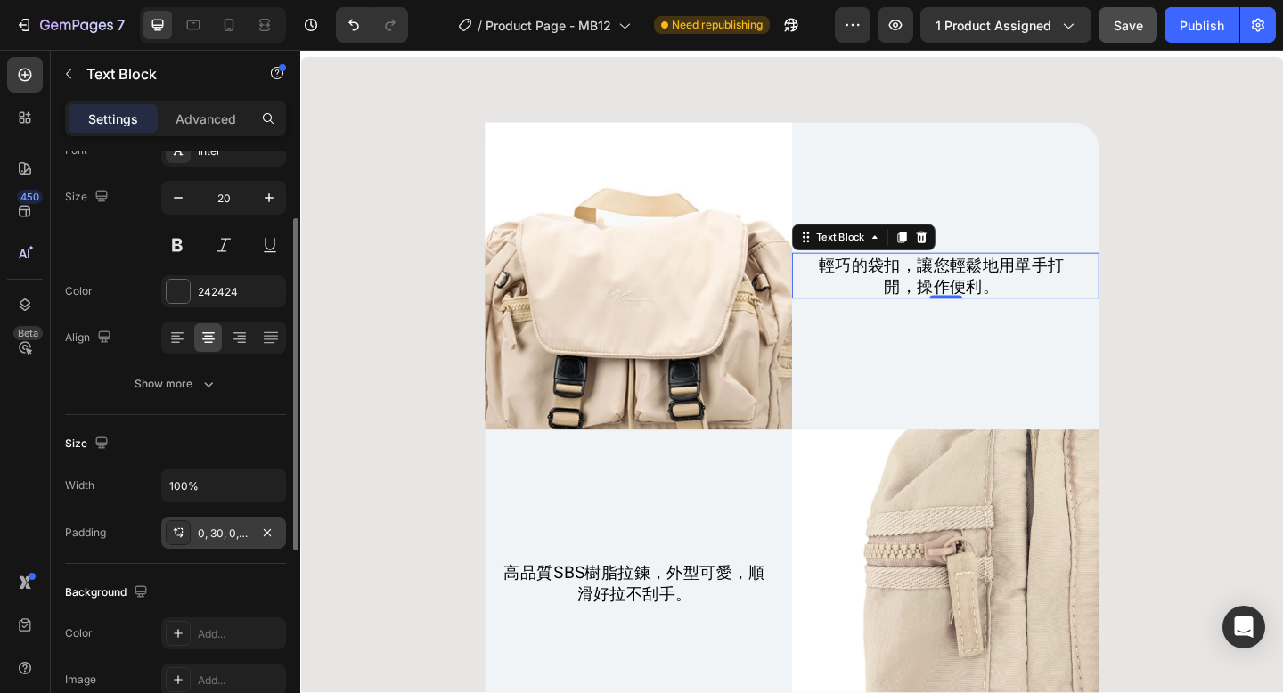
click at [236, 524] on div "0, 30, 0, 20" at bounding box center [223, 533] width 125 height 32
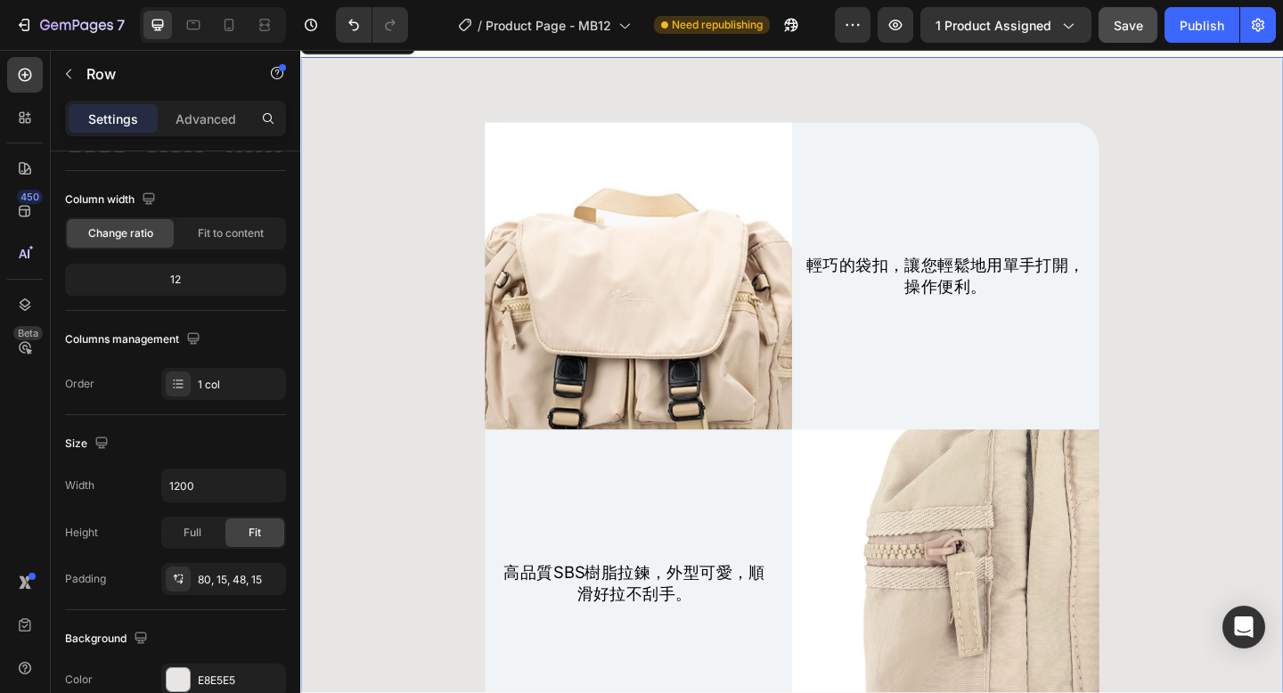
scroll to position [0, 0]
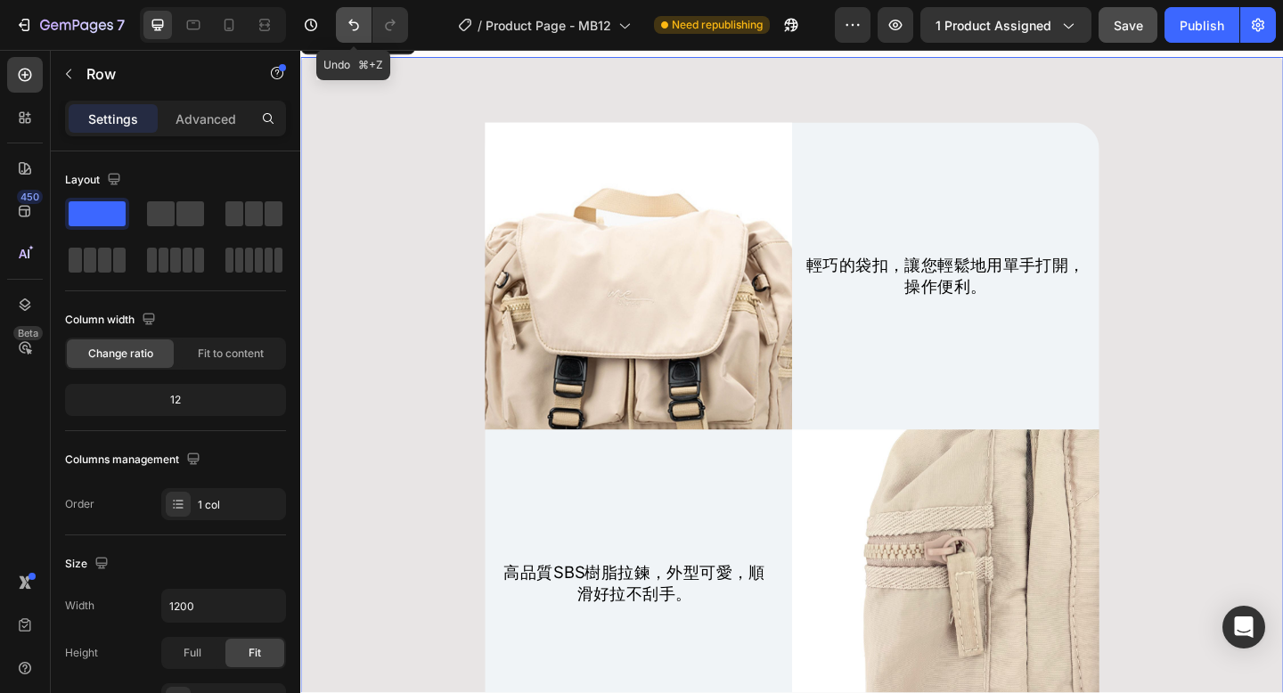
click at [353, 27] on icon "Undo/Redo" at bounding box center [354, 25] width 18 height 18
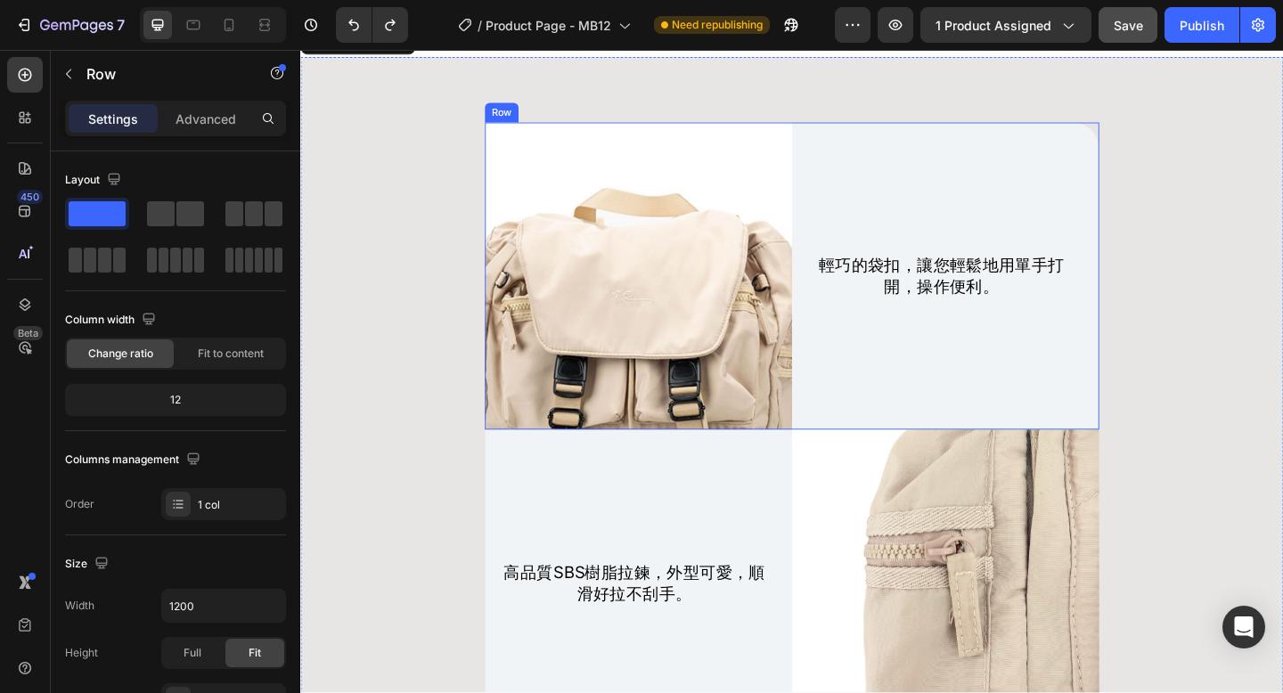
click at [987, 297] on div "輕巧的袋扣，讓您輕鬆地用單手打開，操作便利。 Text Block" at bounding box center [1002, 296] width 334 height 334
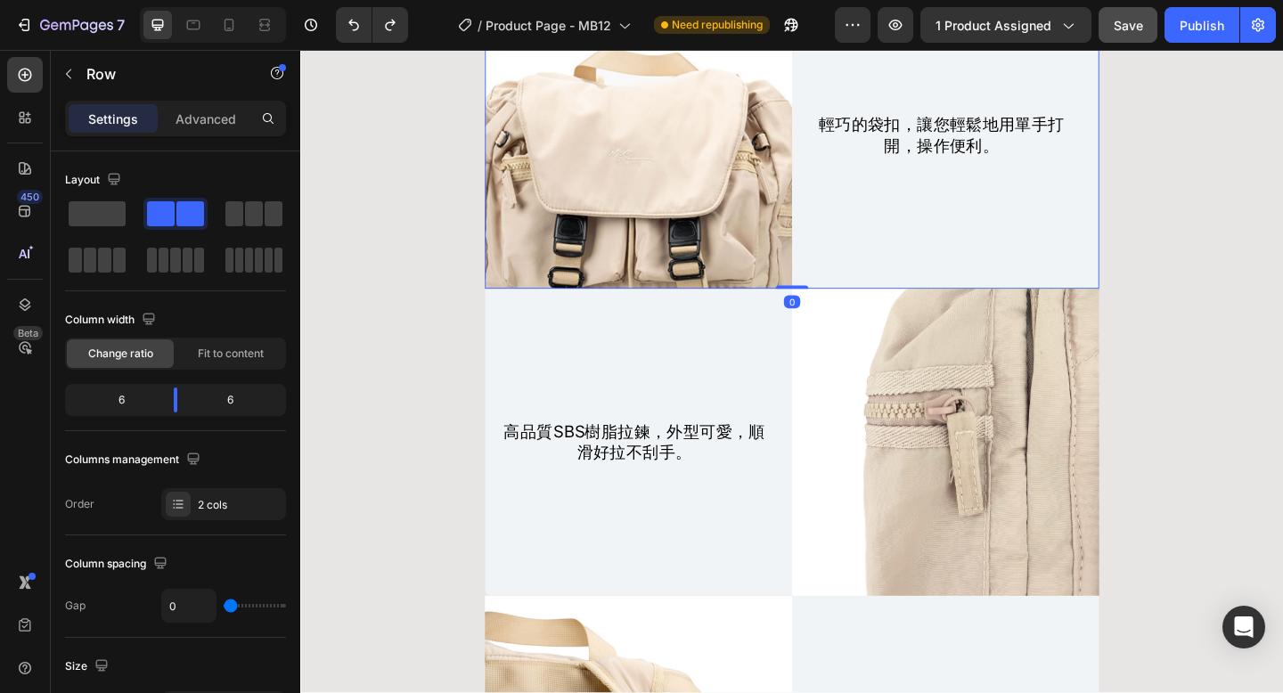
scroll to position [8150, 0]
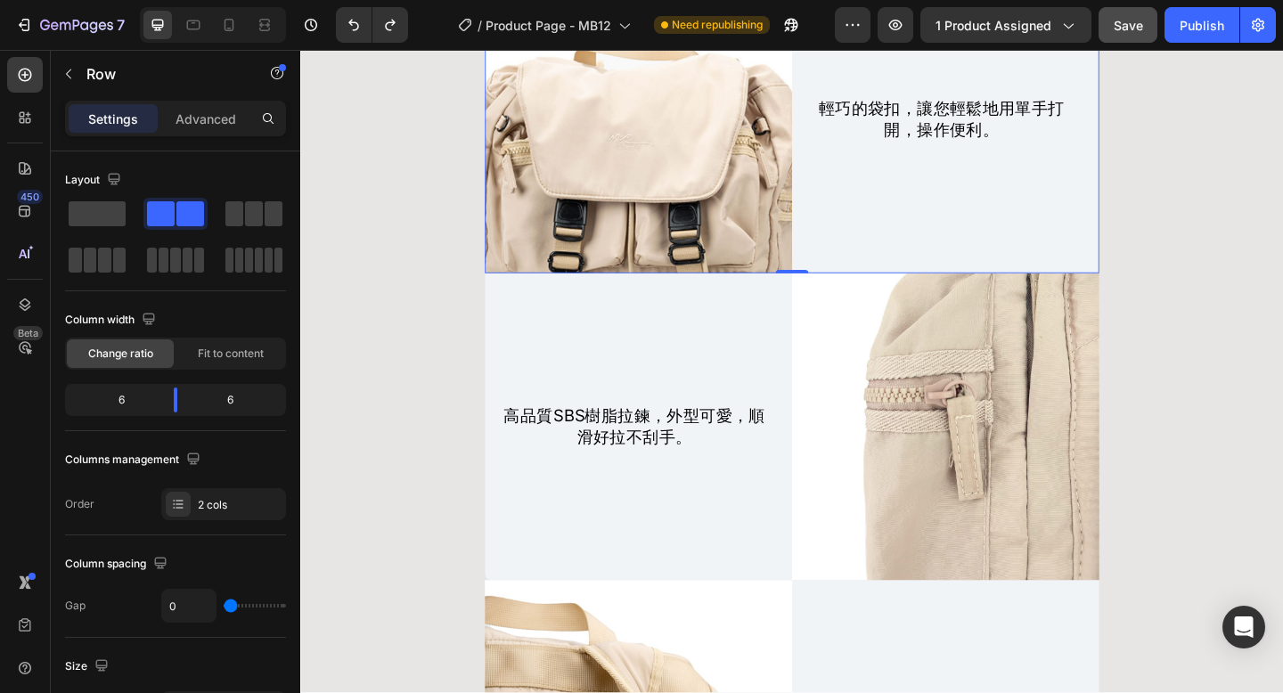
click at [1028, 293] on div "輕巧的袋扣，讓您輕鬆地用單手打開，操作便利。 Text Block" at bounding box center [1002, 126] width 334 height 334
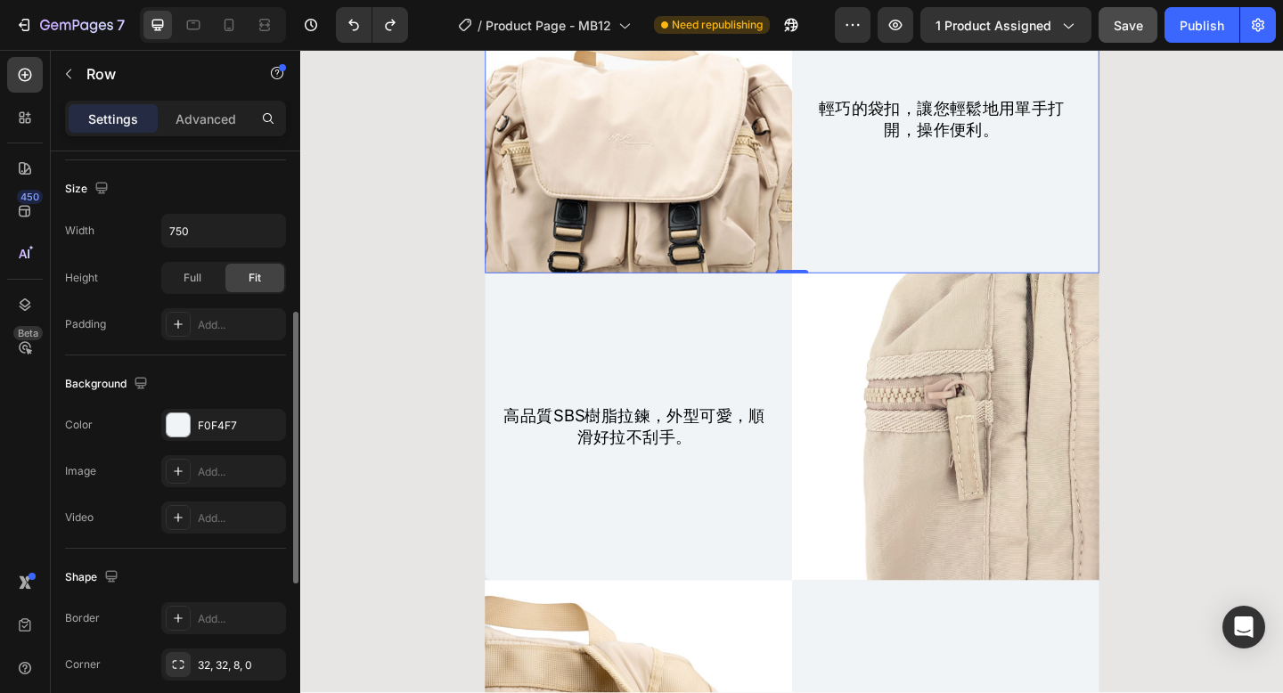
scroll to position [553, 0]
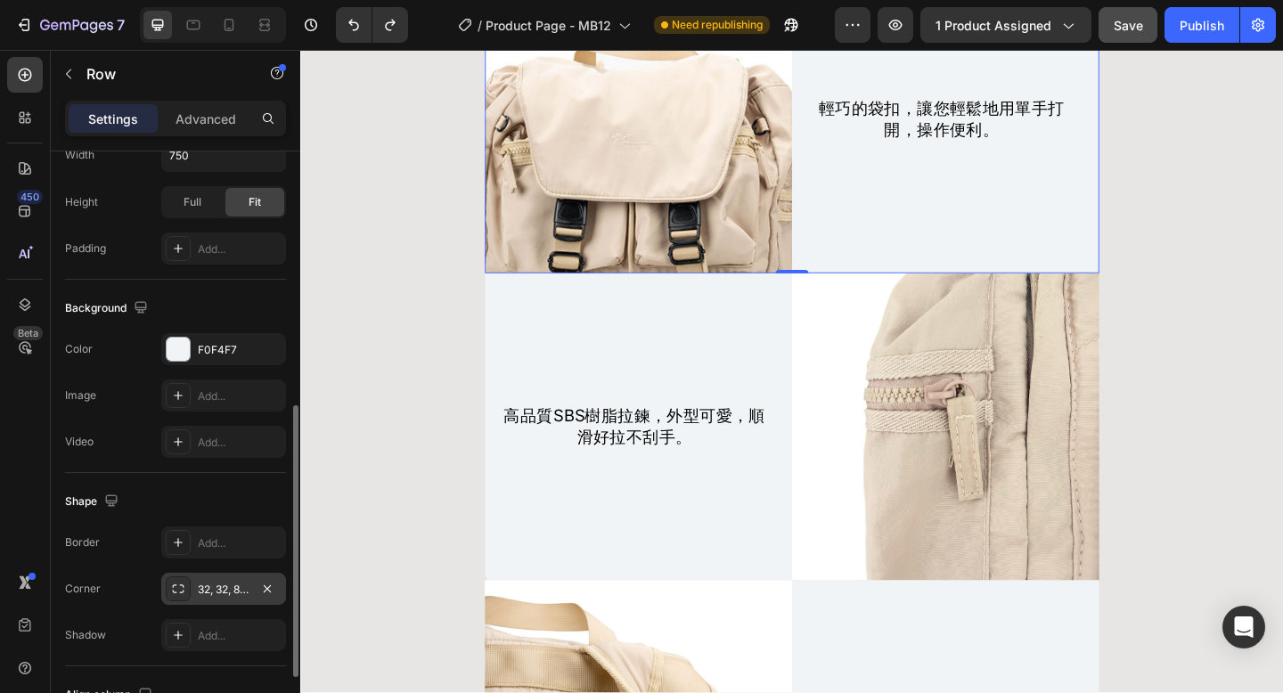
click at [178, 589] on icon at bounding box center [178, 589] width 14 height 14
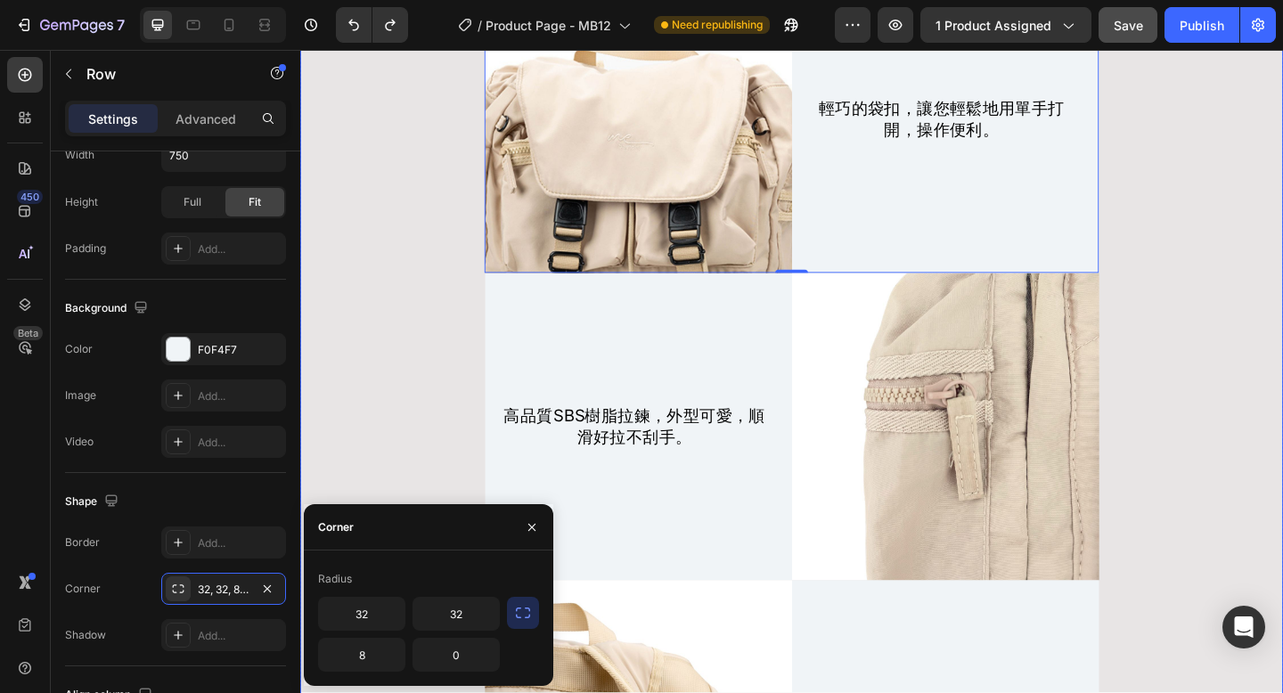
click at [371, 447] on div "Image 輕巧的袋扣，讓您輕鬆地用單手打開，操作便利。 Text Block Row 0 高品質SBS樹脂拉鍊，外型可愛，順滑好拉不刮手。 Text Blo…" at bounding box center [835, 627] width 1042 height 1336
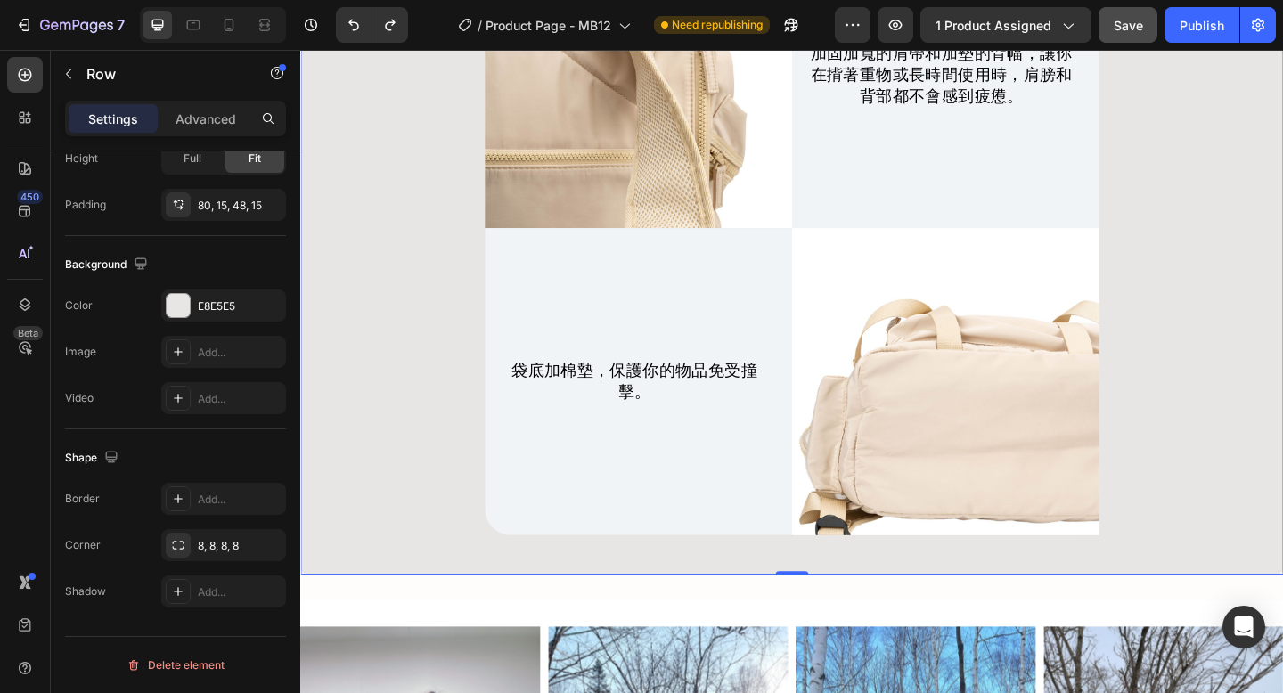
scroll to position [8946, 0]
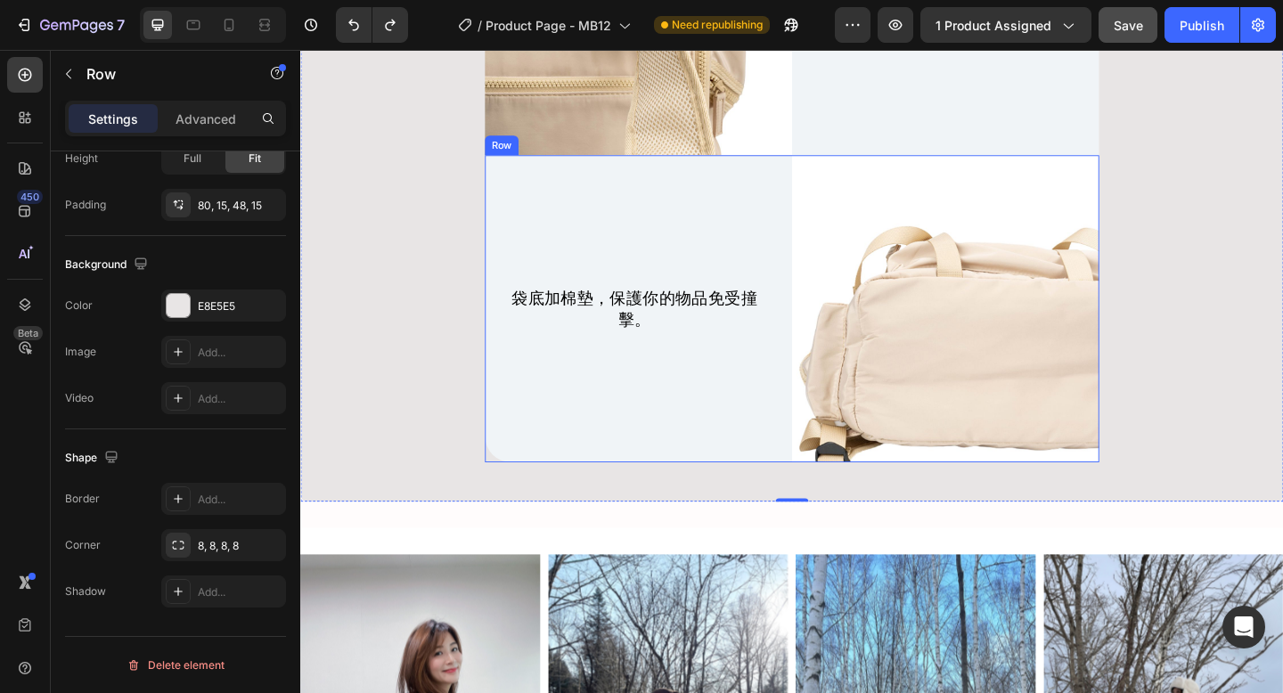
click at [828, 499] on div "袋底加棉墊，保護你的物品免受撞擊。 Text Block" at bounding box center [668, 332] width 334 height 334
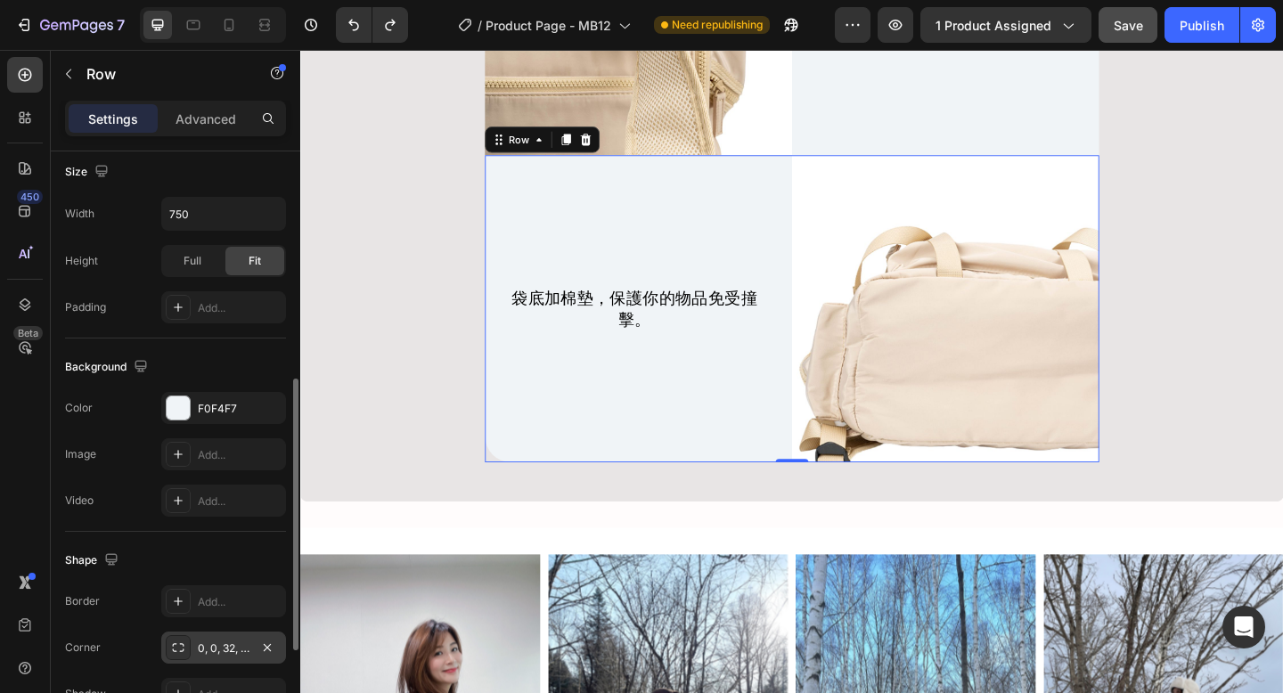
click at [222, 649] on div "0, 0, 32, 32" at bounding box center [224, 648] width 52 height 16
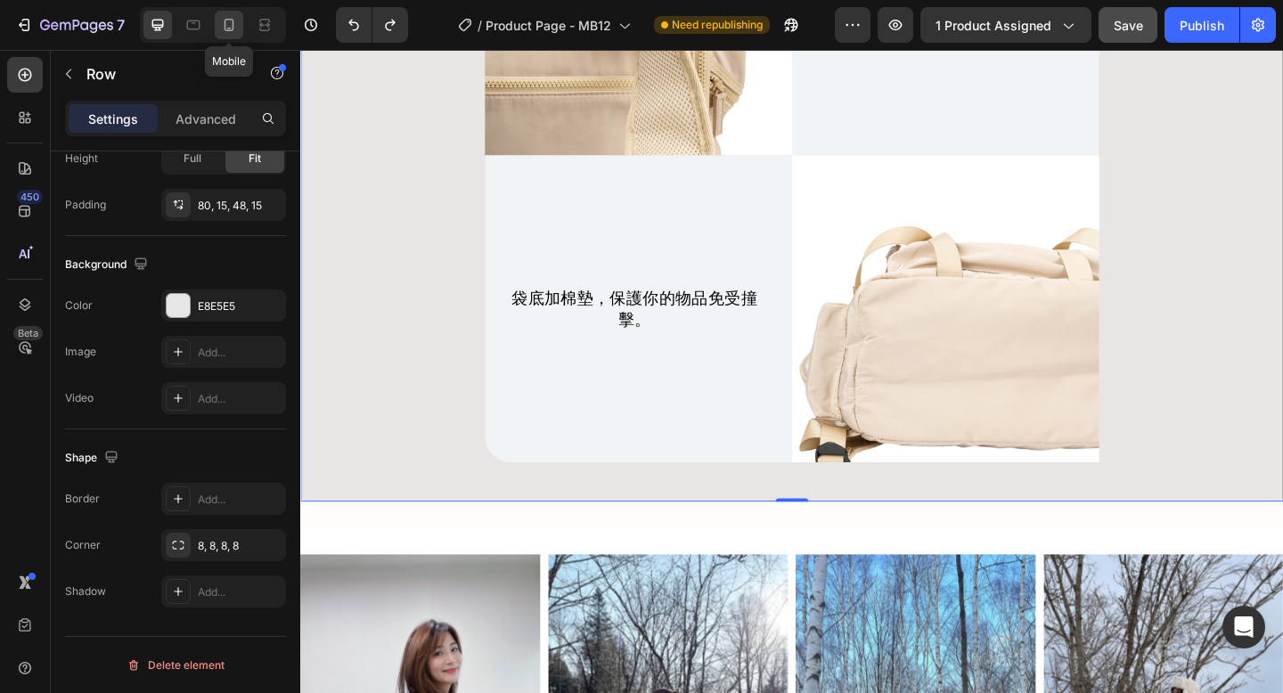
click at [223, 23] on icon at bounding box center [229, 25] width 18 height 18
type input "100%"
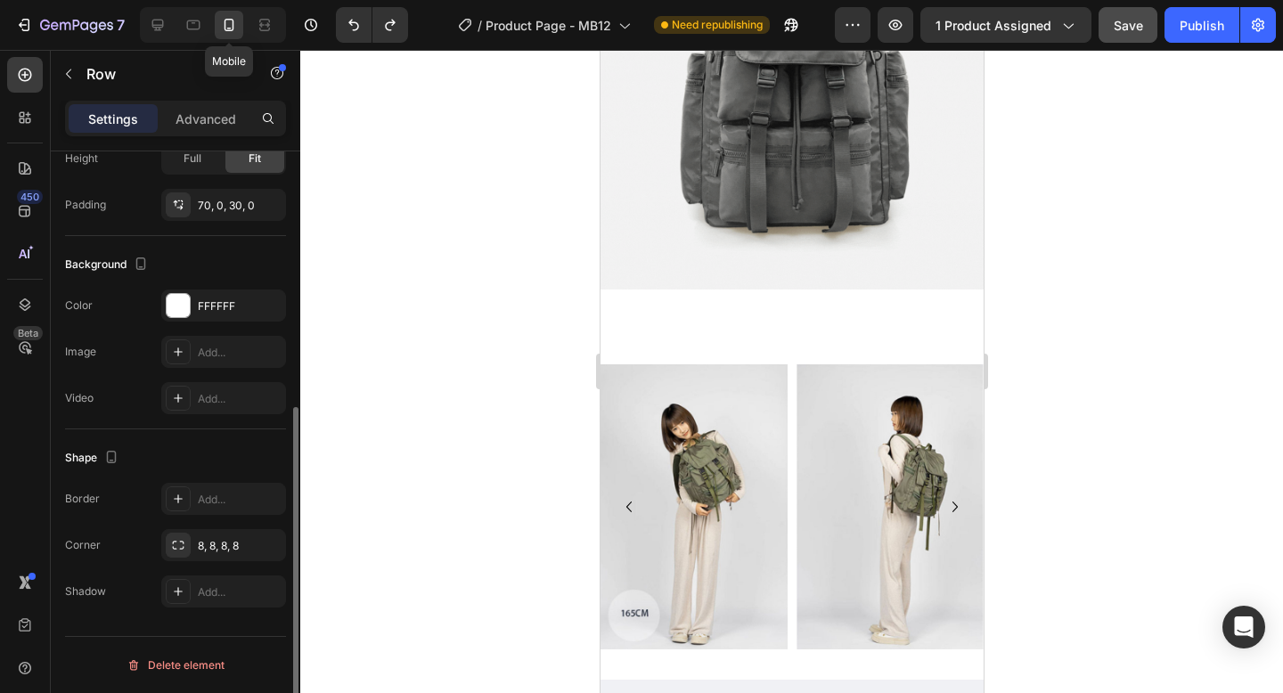
scroll to position [8697, 0]
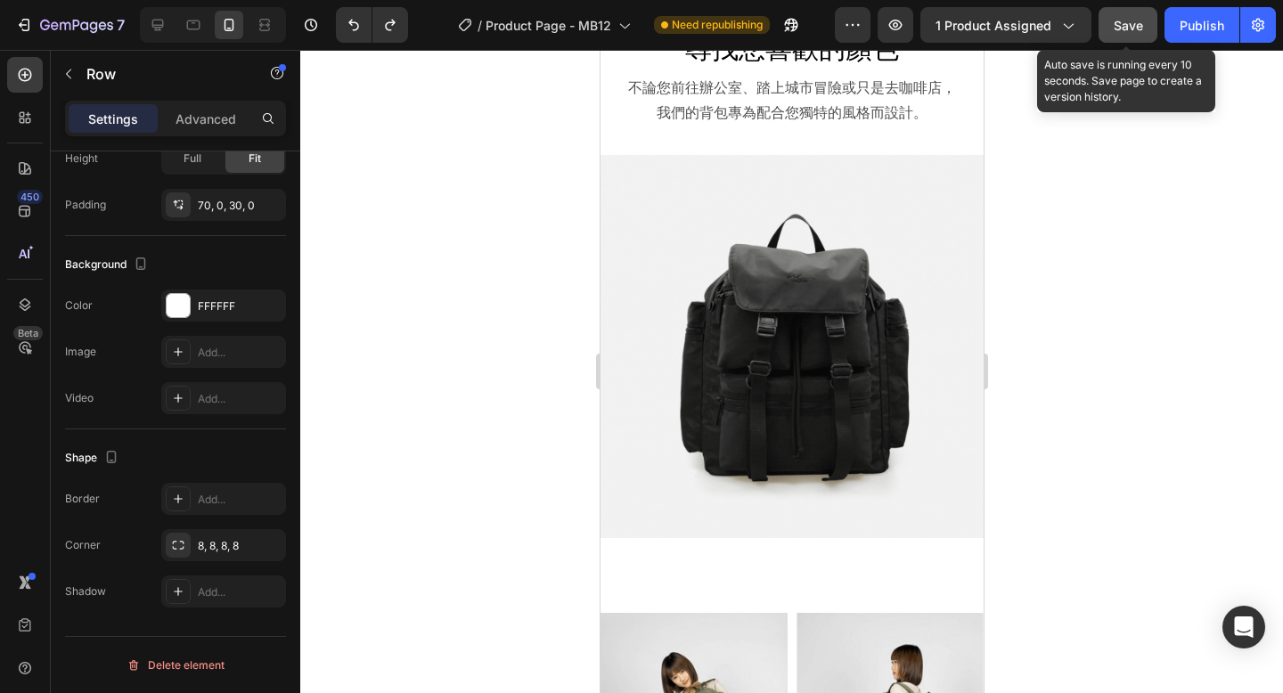
click at [1129, 31] on span "Save" at bounding box center [1127, 25] width 29 height 15
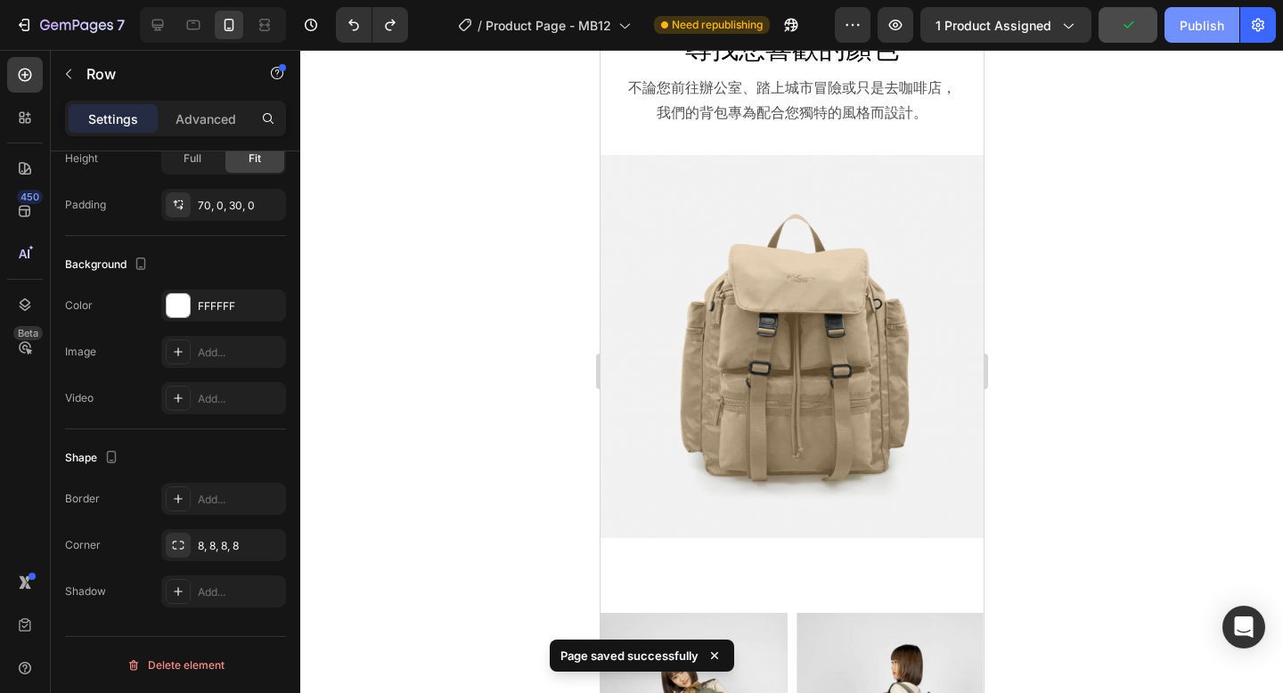
click at [1201, 28] on div "Publish" at bounding box center [1201, 25] width 45 height 19
